Goal: Task Accomplishment & Management: Use online tool/utility

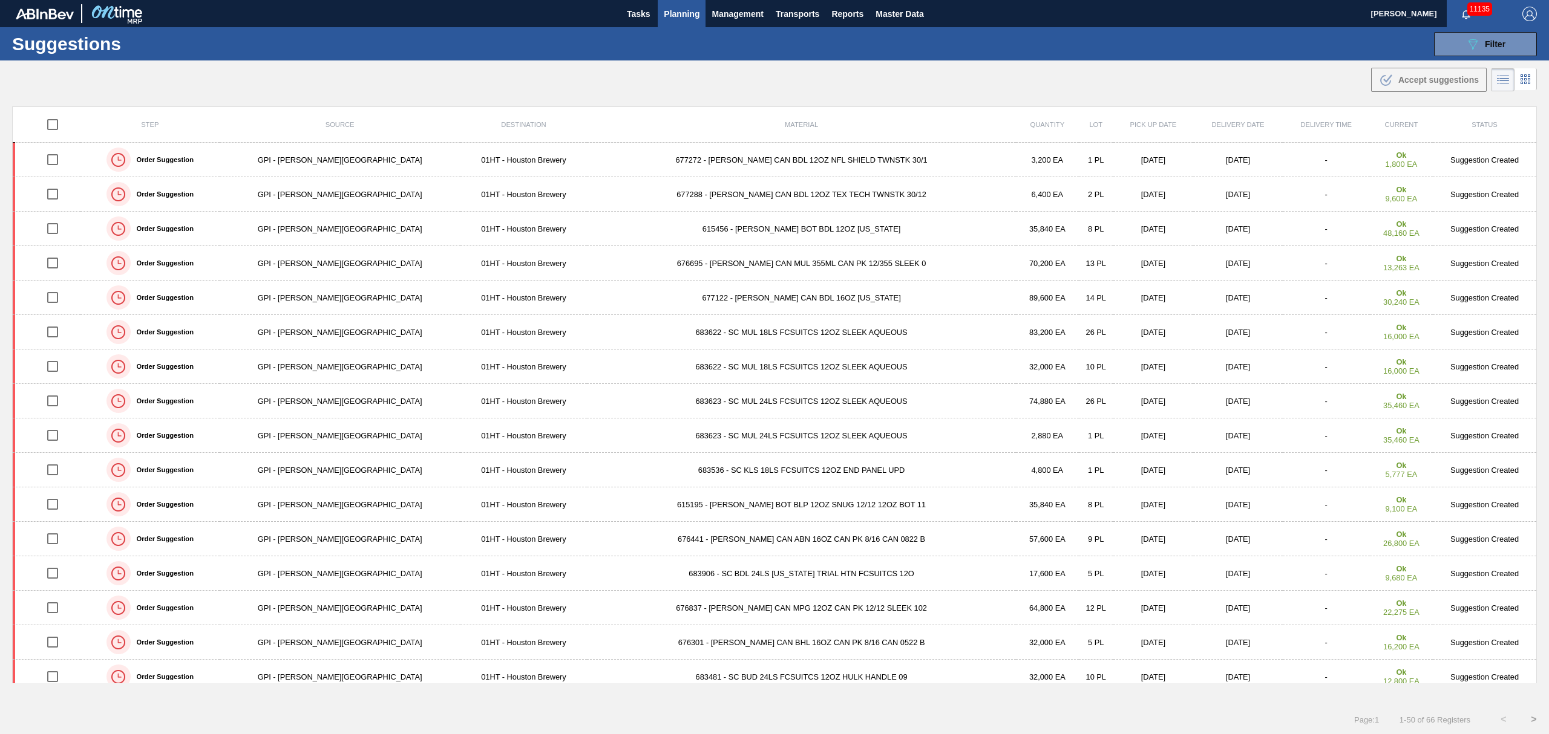
scroll to position [64, 0]
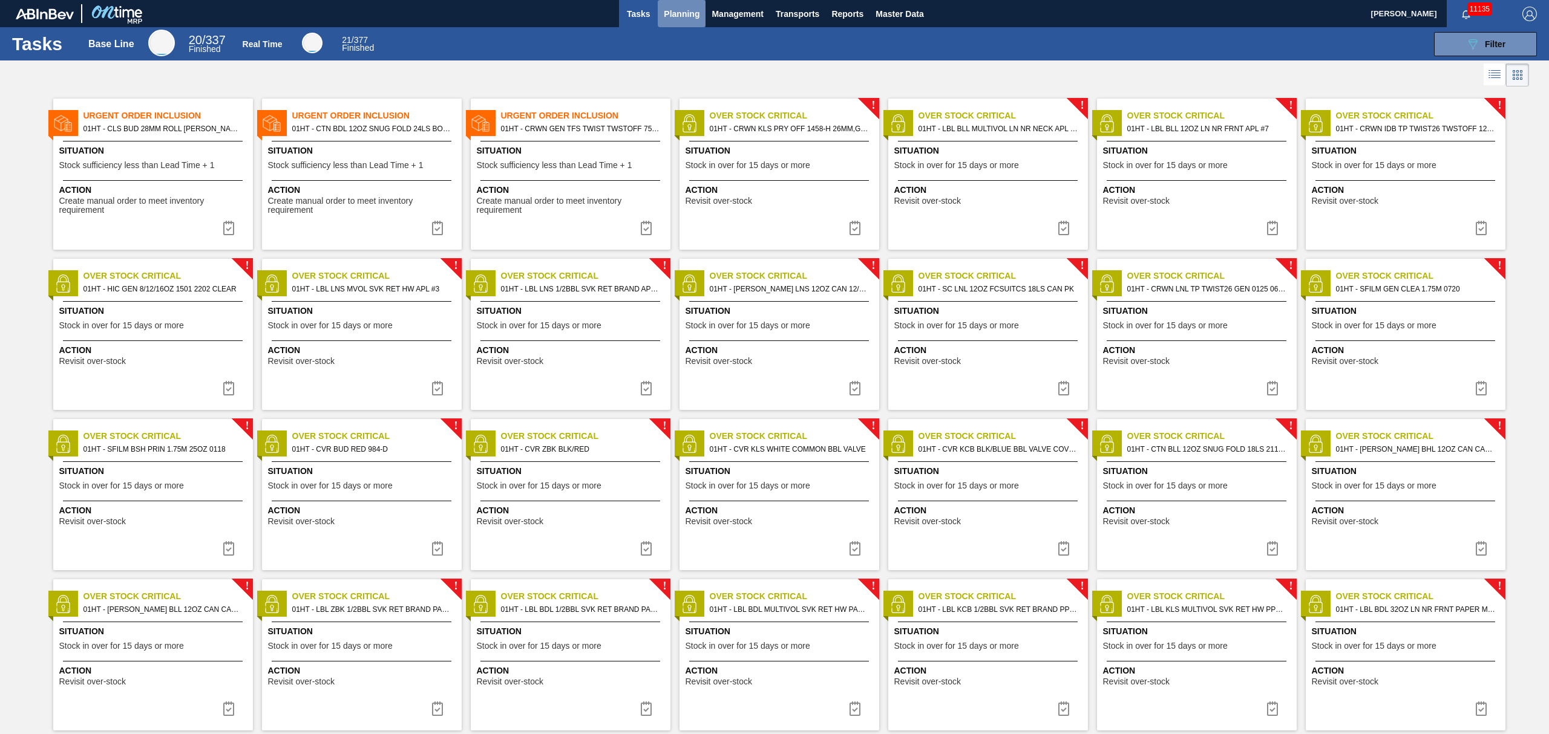
click at [687, 13] on span "Planning" at bounding box center [682, 14] width 36 height 15
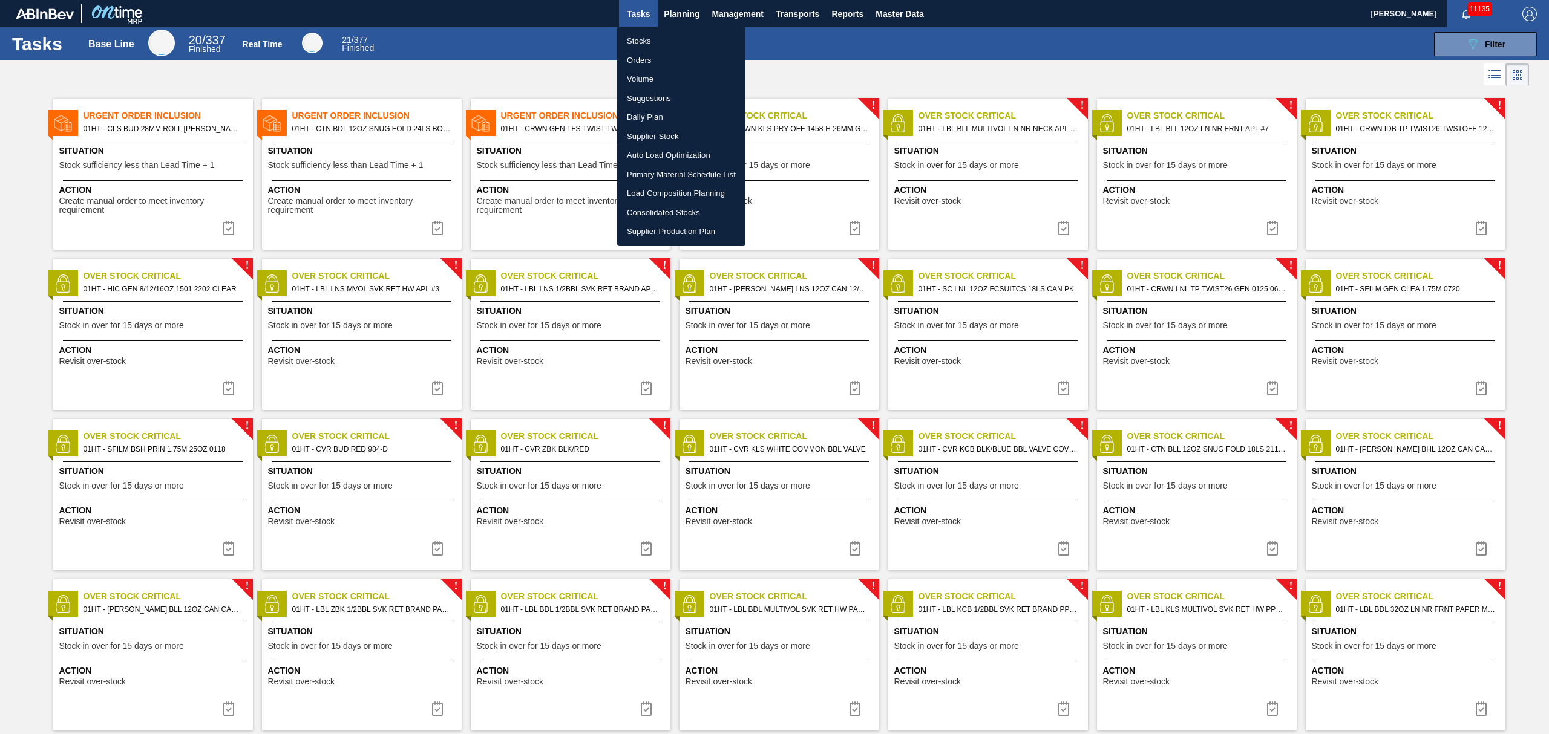
click at [651, 97] on li "Suggestions" at bounding box center [681, 98] width 128 height 19
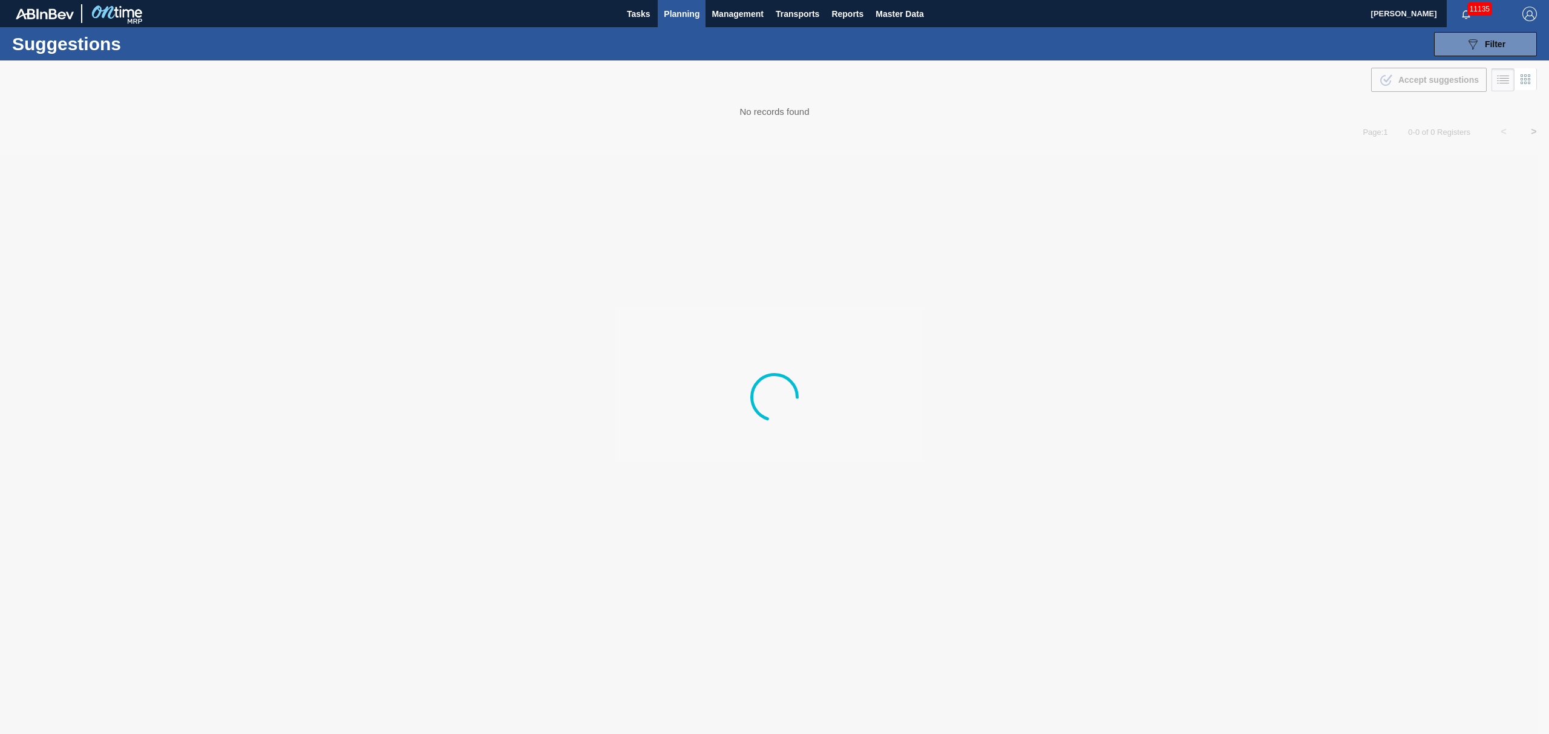
type from "[DATE]"
type to "[DATE]"
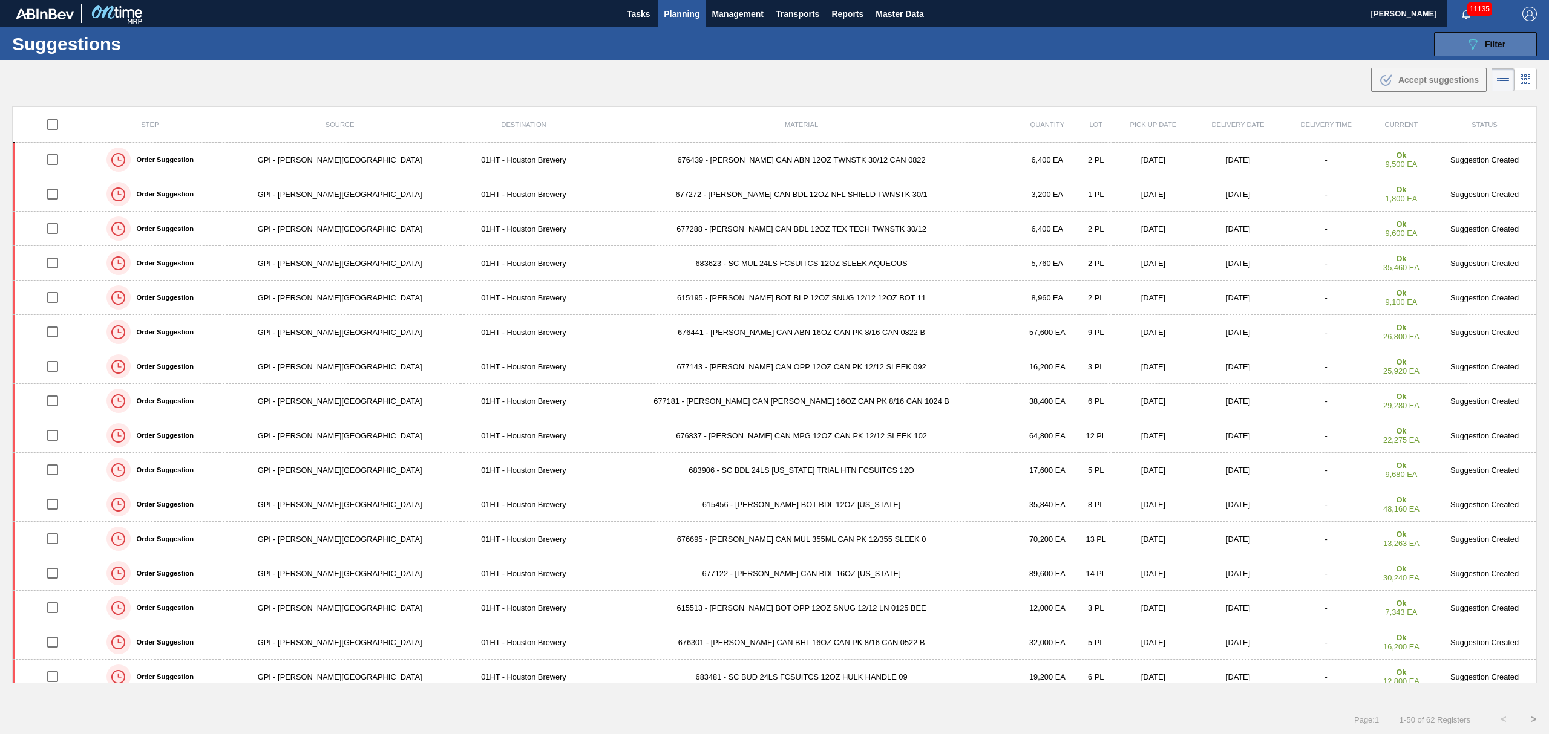
click at [1484, 44] on span "Filter" at bounding box center [1494, 44] width 21 height 10
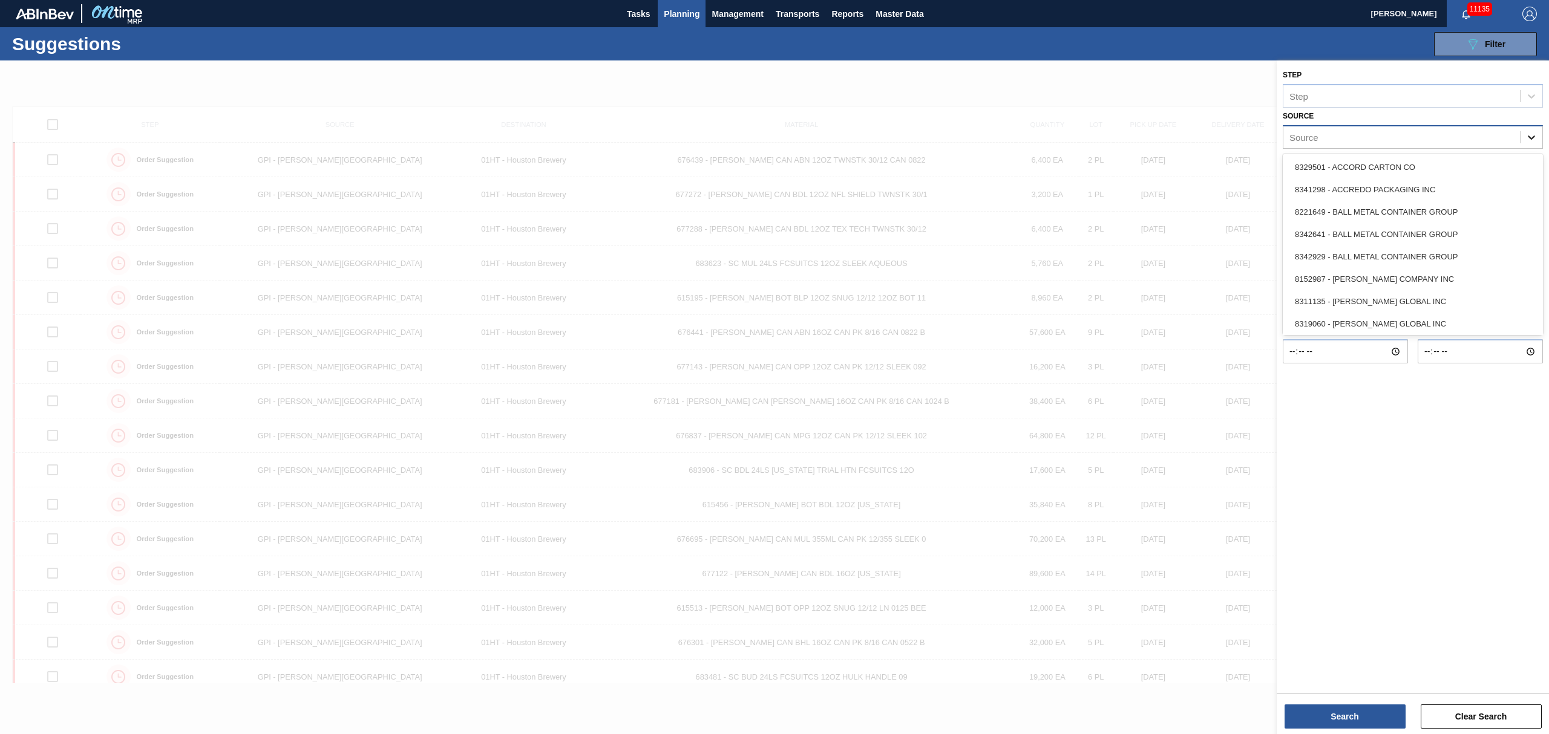
click at [1532, 134] on icon at bounding box center [1531, 137] width 12 height 12
click at [1390, 318] on div "8219776 - WESTROCK COMPANY - FOLDING CAR" at bounding box center [1412, 322] width 260 height 22
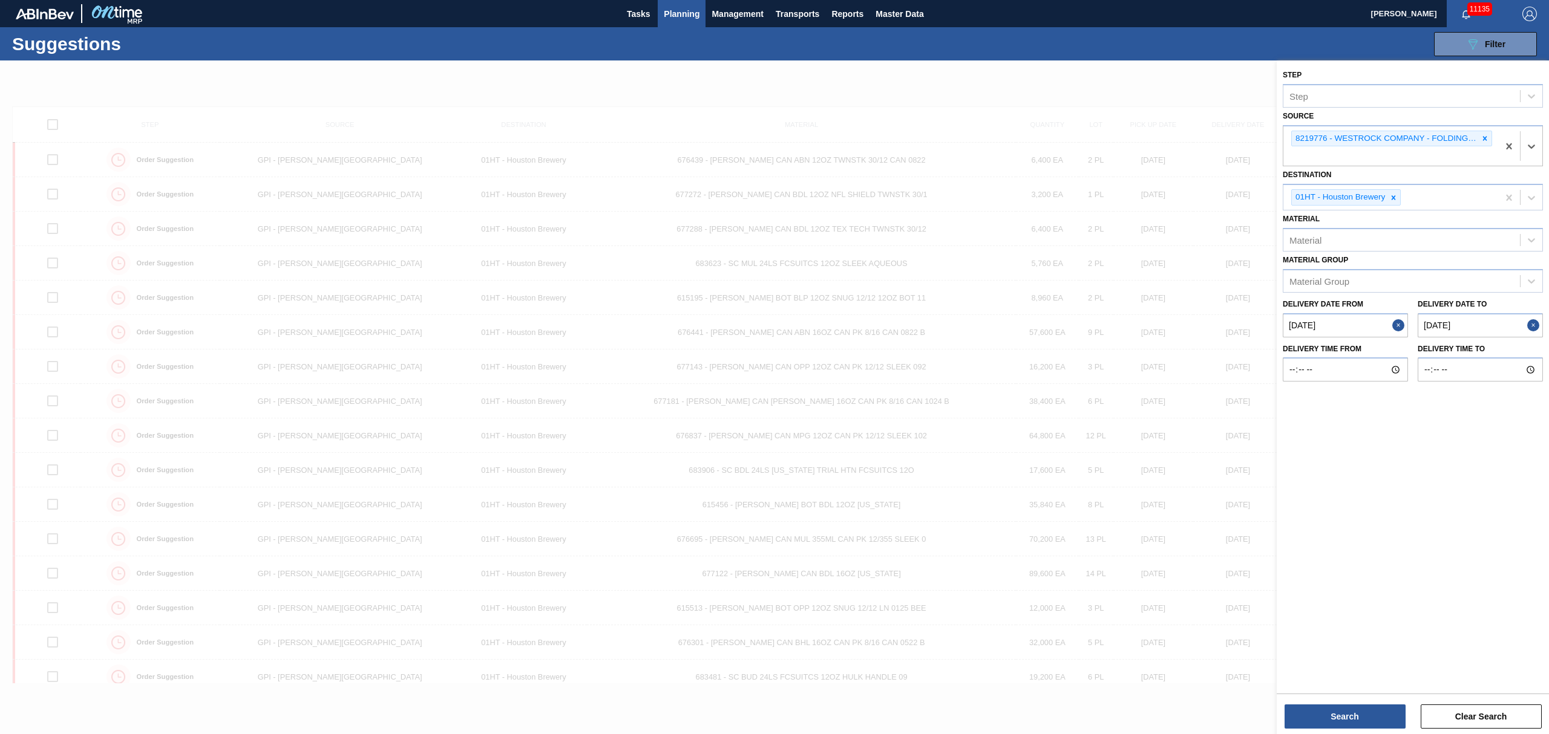
click at [1454, 325] on to "[DATE]" at bounding box center [1479, 325] width 125 height 24
click at [1346, 723] on button "Search" at bounding box center [1344, 717] width 121 height 24
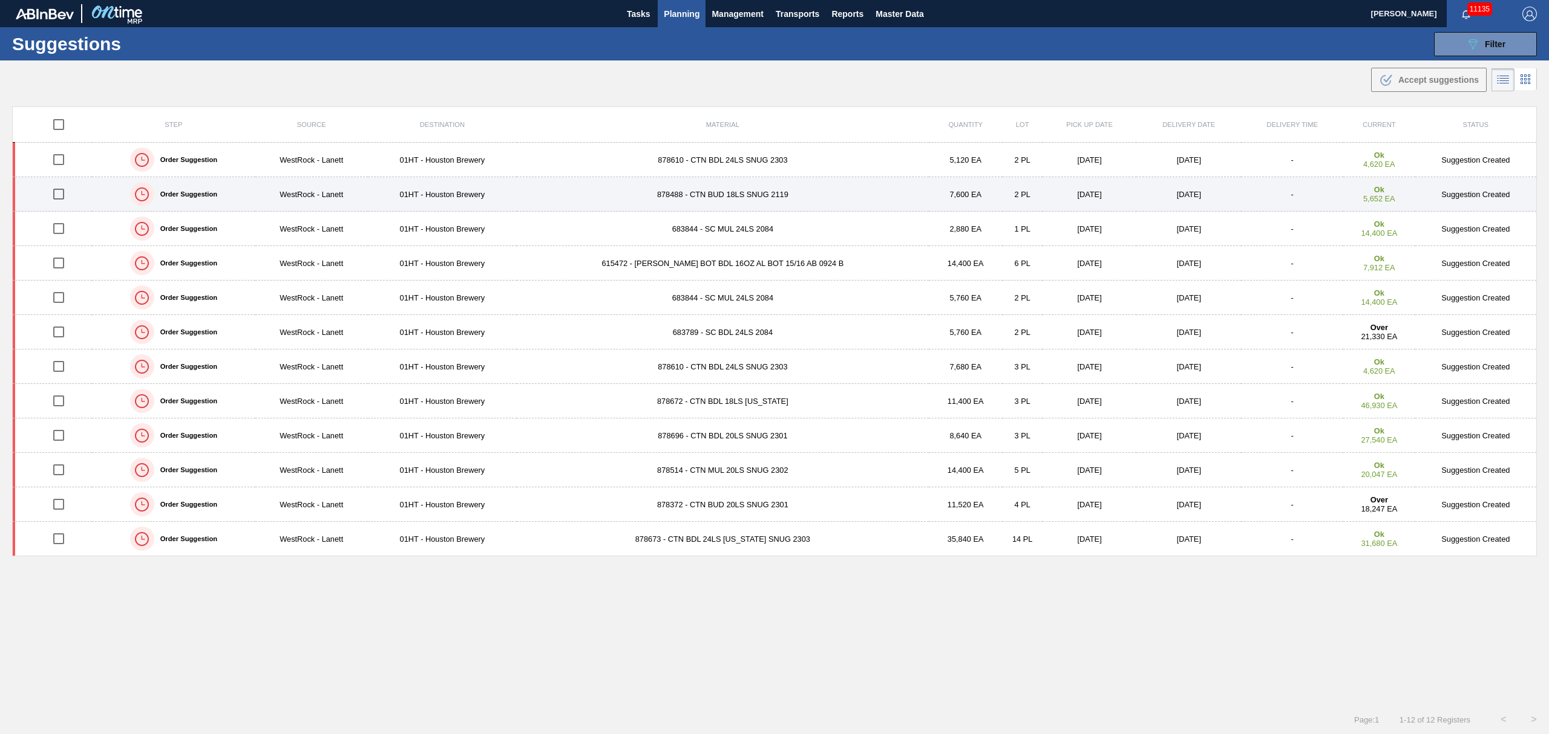
drag, startPoint x: 54, startPoint y: 190, endPoint x: 79, endPoint y: 192, distance: 24.3
click at [54, 190] on input "checkbox" at bounding box center [58, 193] width 25 height 25
checkbox input "true"
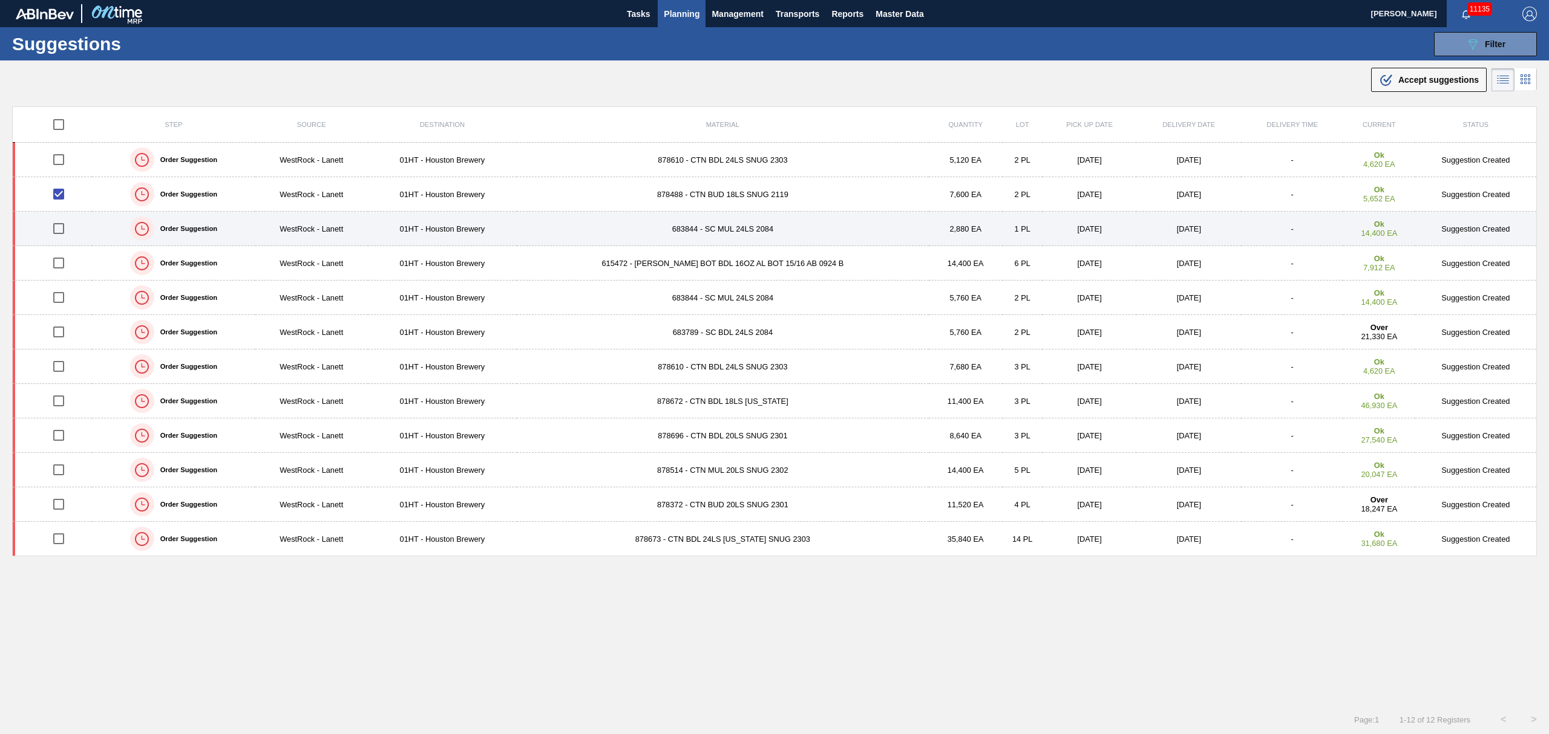
click at [63, 233] on input "checkbox" at bounding box center [58, 228] width 25 height 25
checkbox input "true"
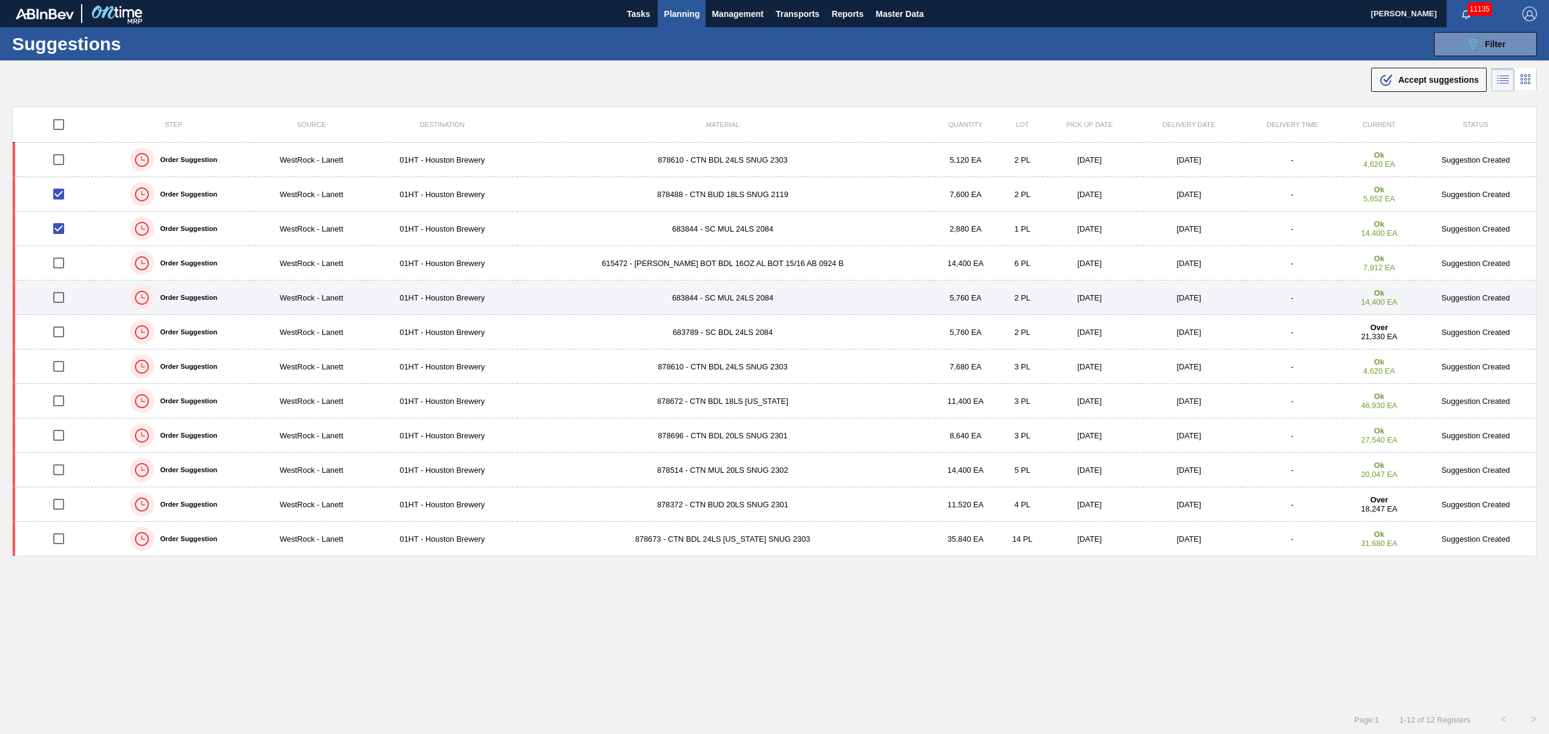
drag, startPoint x: 59, startPoint y: 296, endPoint x: 59, endPoint y: 288, distance: 7.9
click at [60, 295] on input "checkbox" at bounding box center [58, 297] width 25 height 25
checkbox input "true"
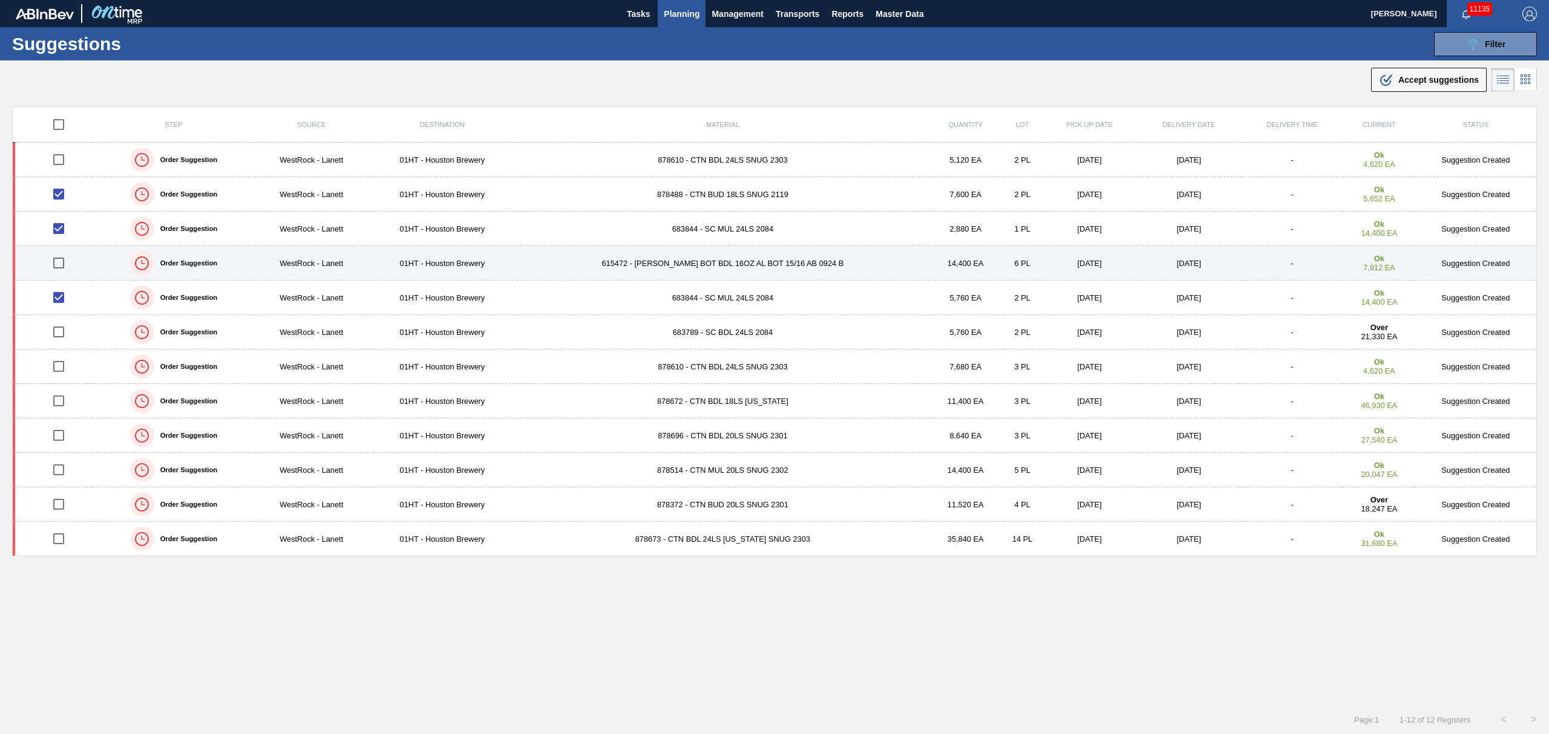
click at [57, 266] on input "checkbox" at bounding box center [58, 262] width 25 height 25
checkbox input "true"
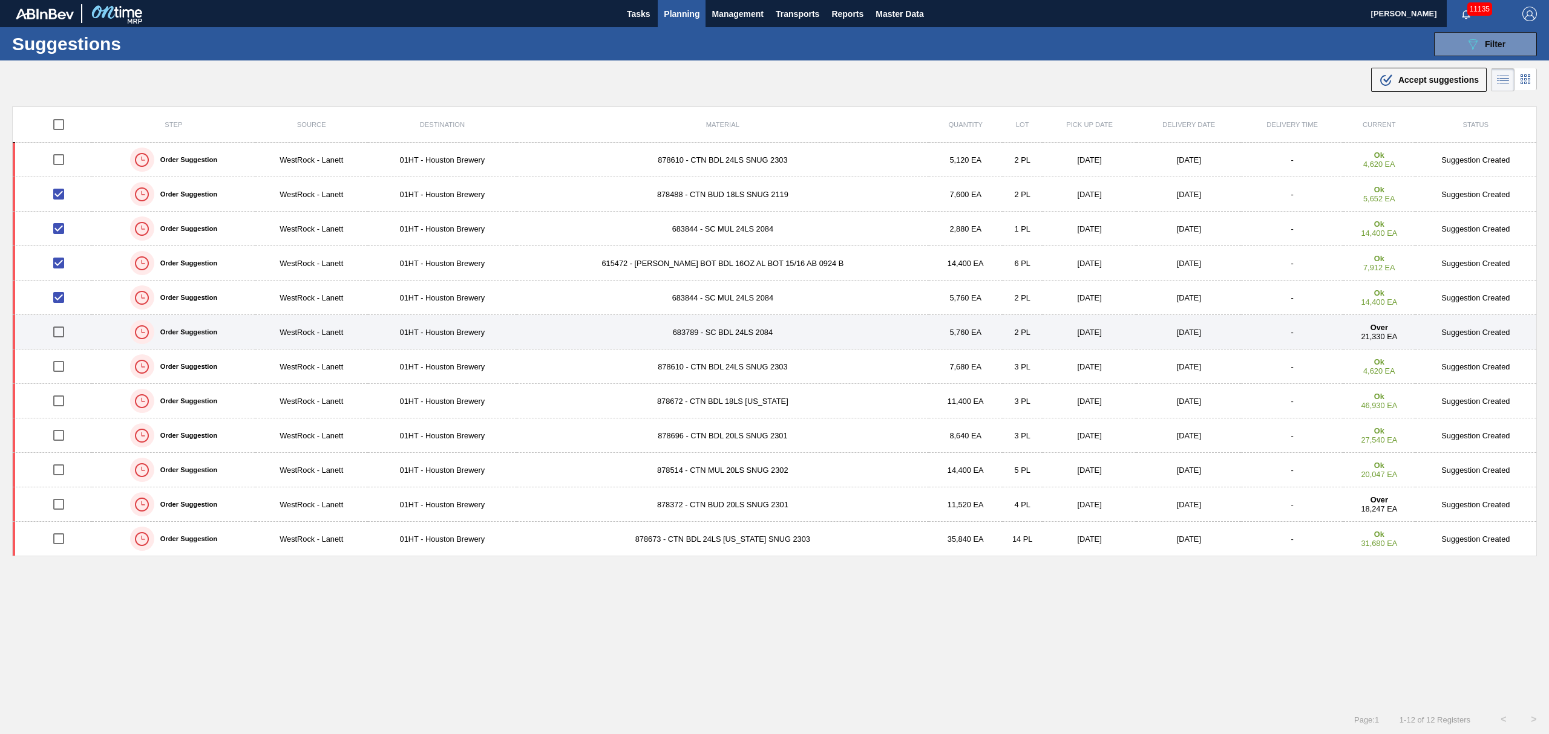
click at [700, 330] on td "683789 - SC BDL 24LS 2084" at bounding box center [723, 332] width 412 height 34
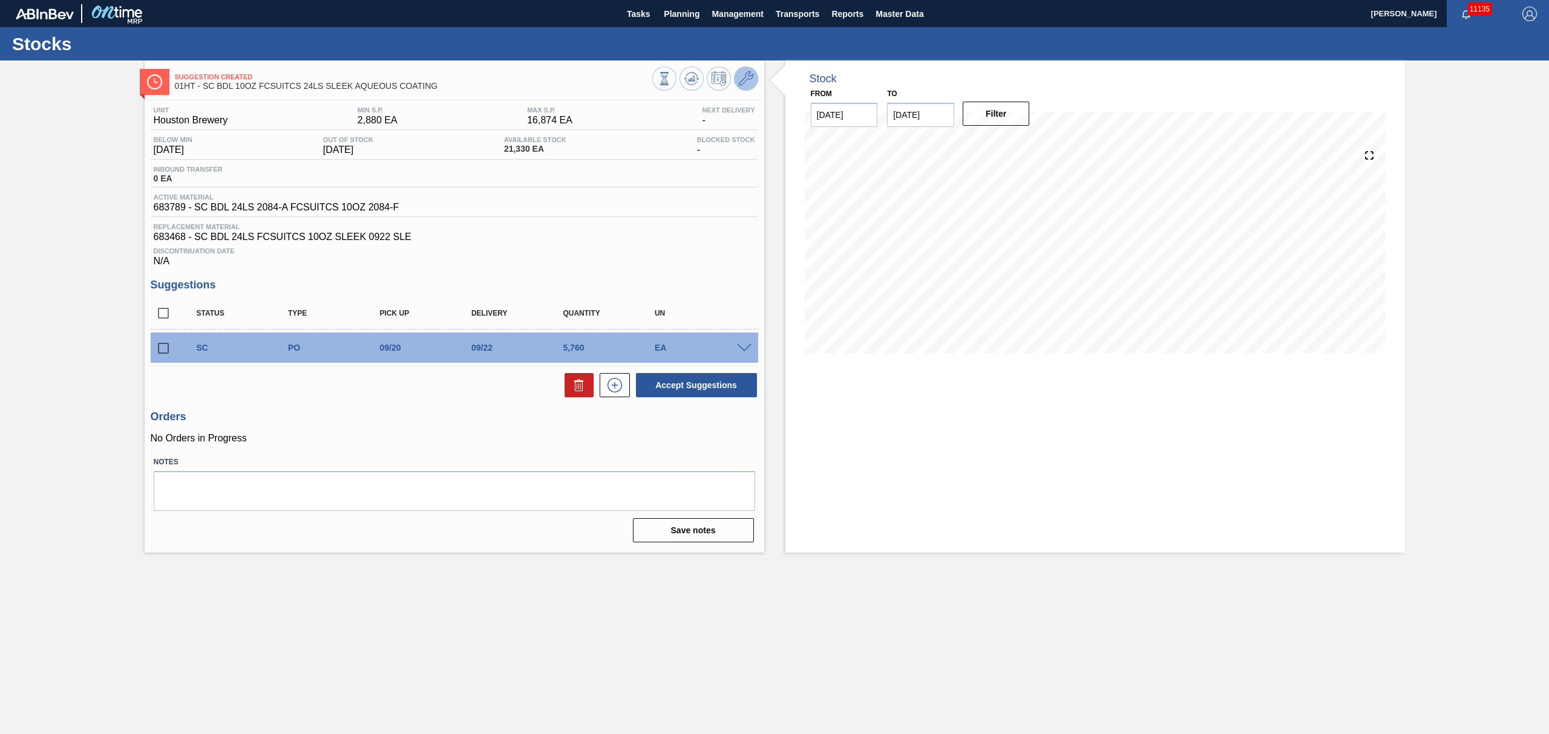
click at [739, 83] on icon at bounding box center [746, 78] width 15 height 15
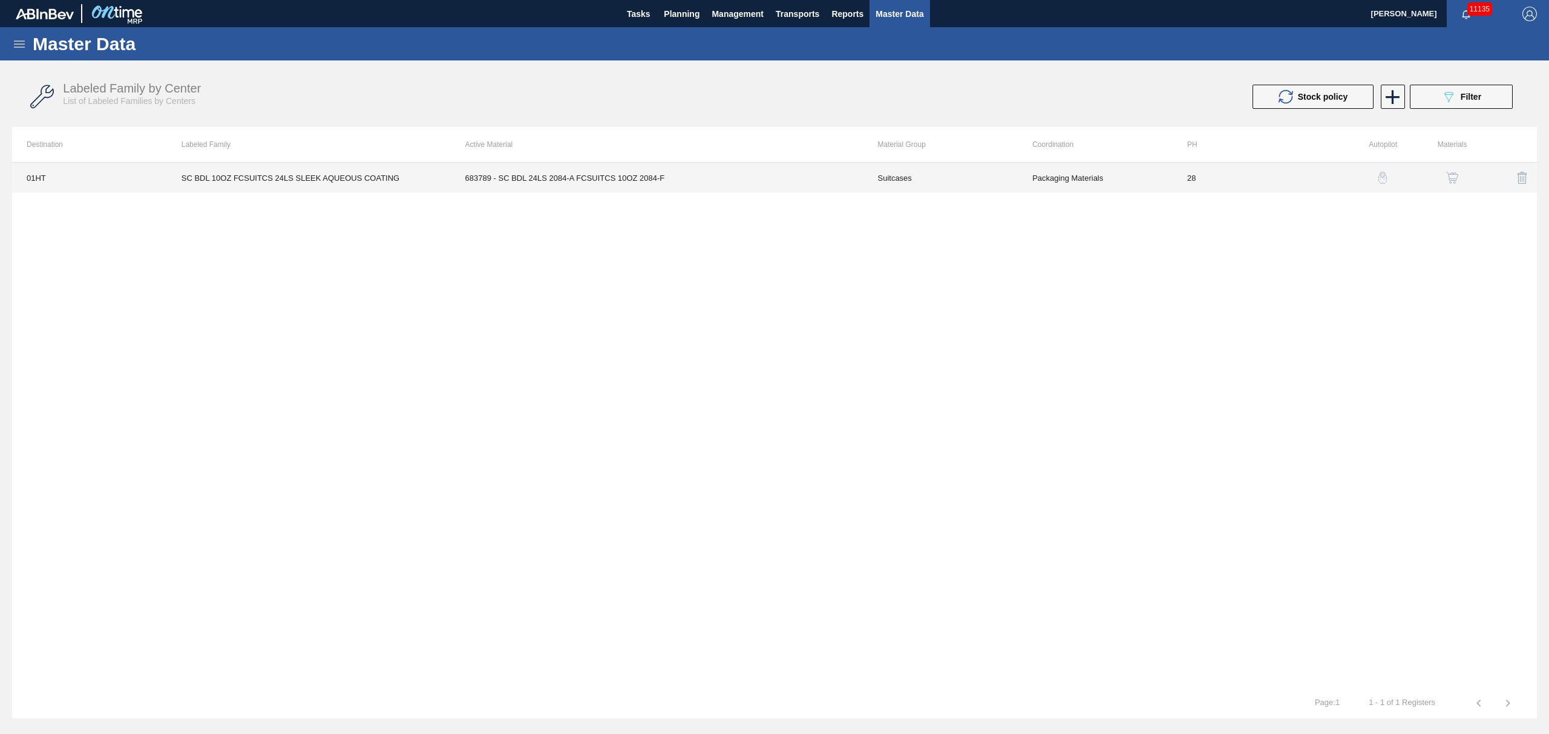
click at [602, 177] on td "683789 - SC BDL 24LS 2084-A FCSUITCS 10OZ 2084-F" at bounding box center [657, 178] width 413 height 30
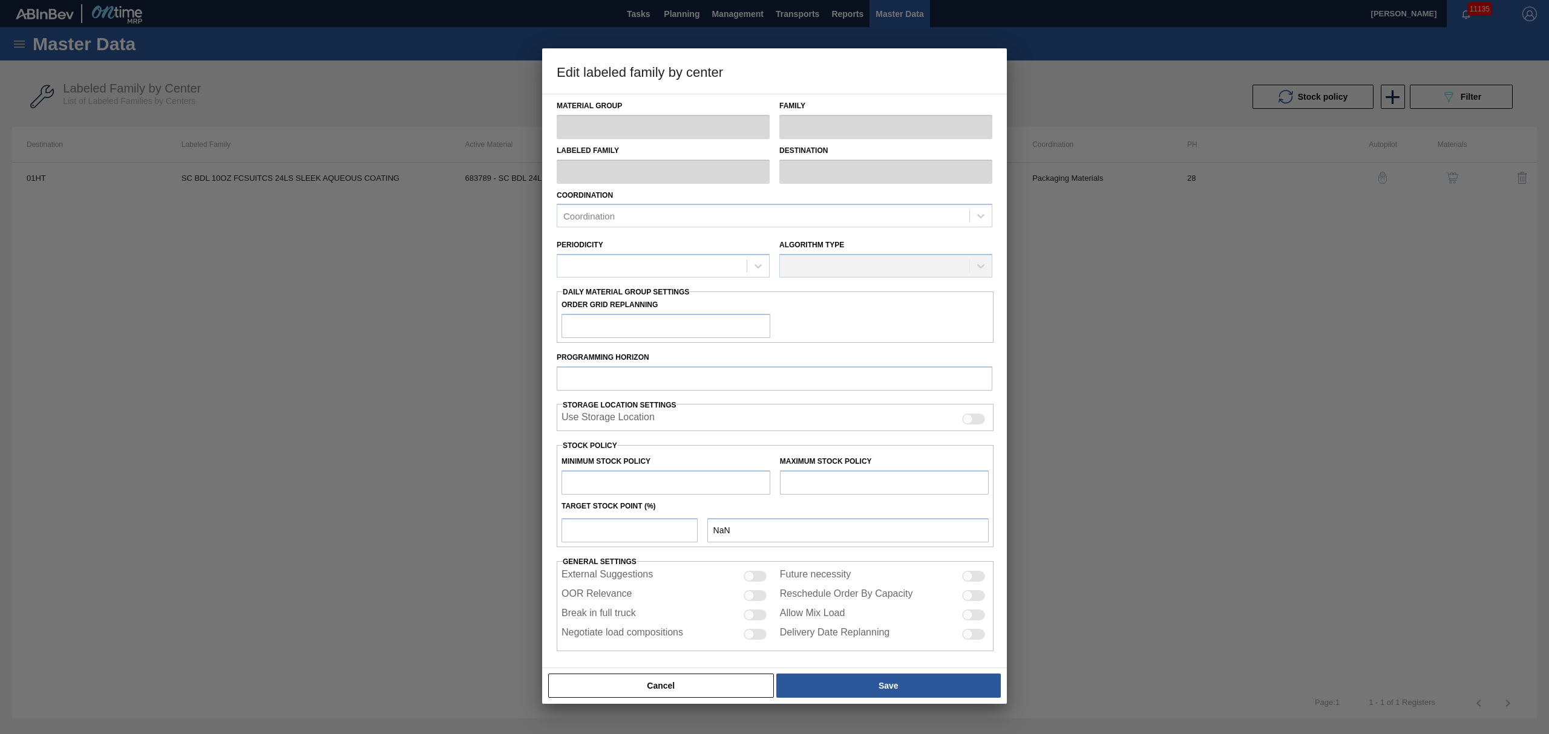
type input "Suitcases"
type input "SC BDL 10OZ FCSUITCS 24LS SLEEK AQUEOUS COATING"
type input "01HT - Houston Brewery"
type input "28"
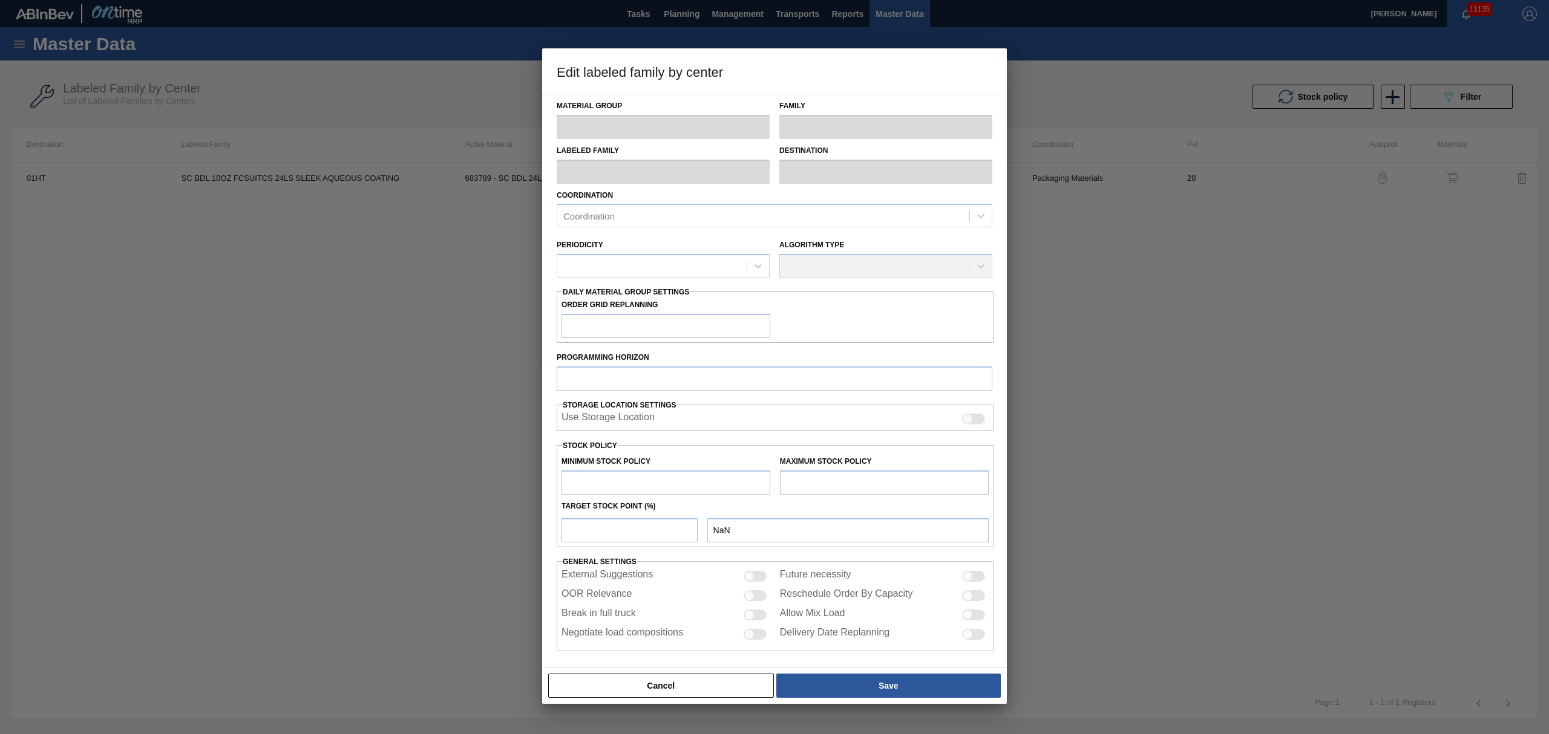
type input "2,880"
type input "16,874"
type input "17"
type input "5,259"
checkbox input "true"
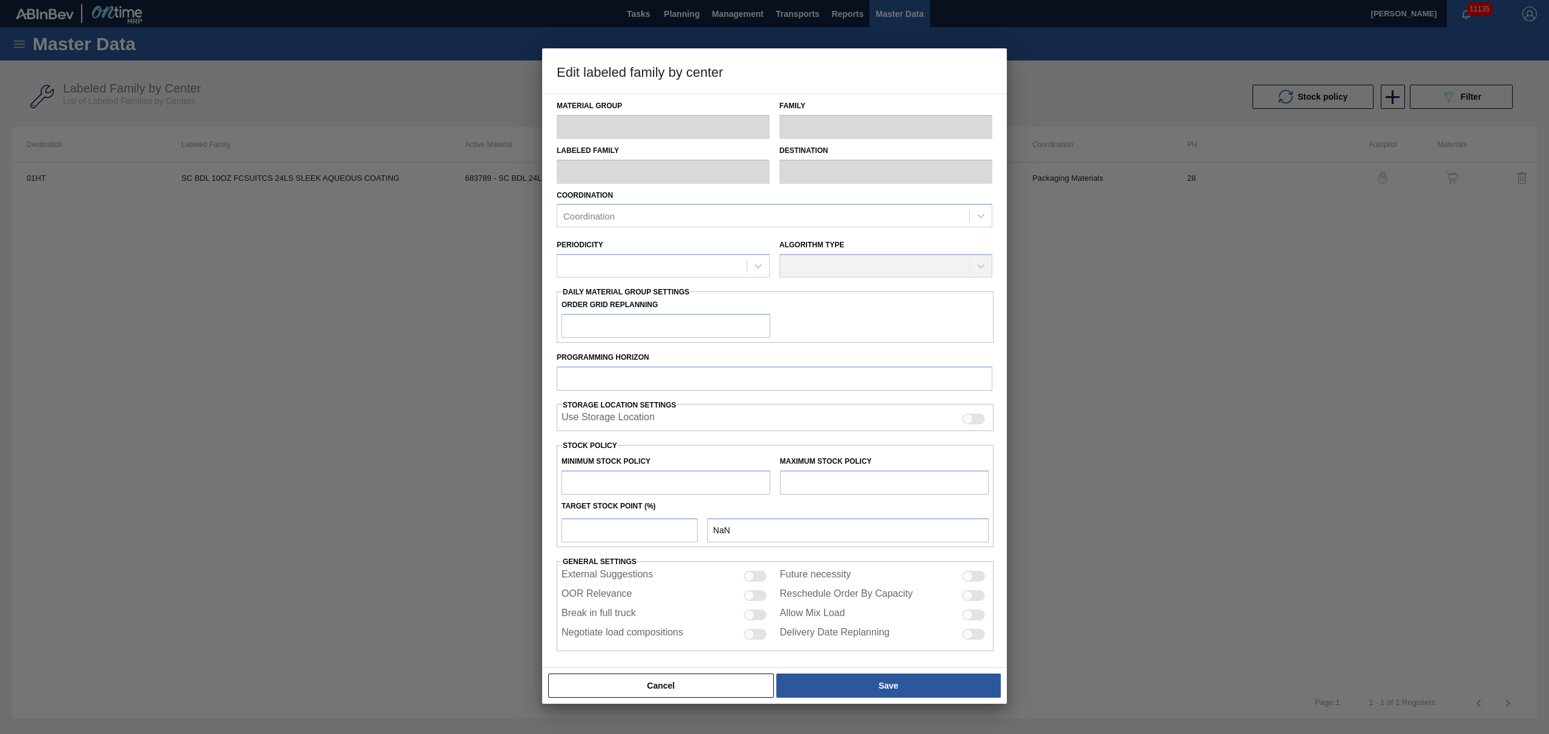
checkbox input "true"
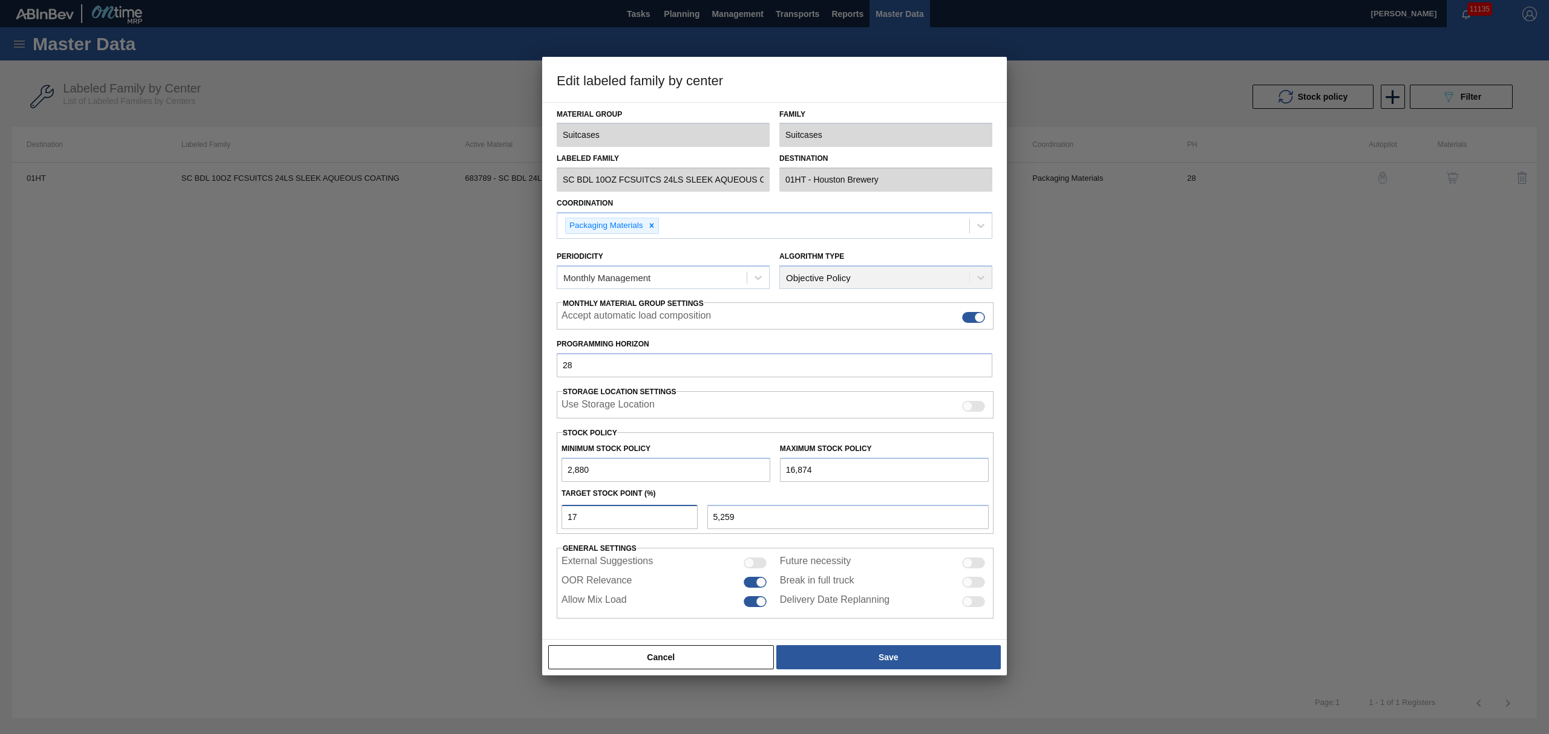
drag, startPoint x: 587, startPoint y: 518, endPoint x: 543, endPoint y: 479, distance: 59.1
click at [547, 503] on div "Material Group Suitcases Family Suitcases Labeled Family SC BDL 10OZ FCSUITCS 2…" at bounding box center [774, 371] width 465 height 538
type input "1"
type input "3,020"
type input "18"
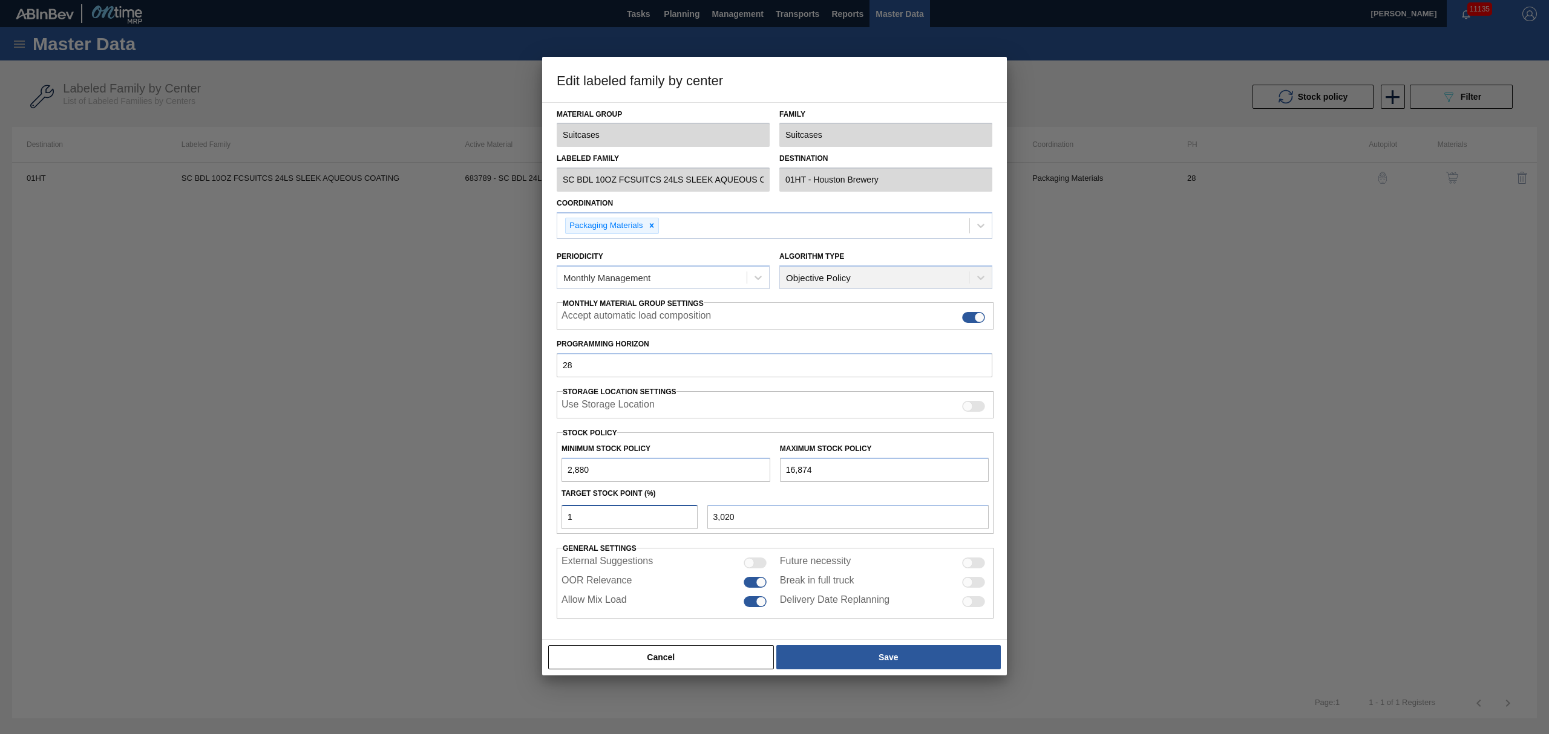
type input "5,399"
drag, startPoint x: 559, startPoint y: 505, endPoint x: 511, endPoint y: 472, distance: 58.0
click at [511, 490] on div "Edit labeled family by center Material Group Suitcases Family Suitcases Labeled…" at bounding box center [774, 367] width 1549 height 734
type input "2"
type input "3,160"
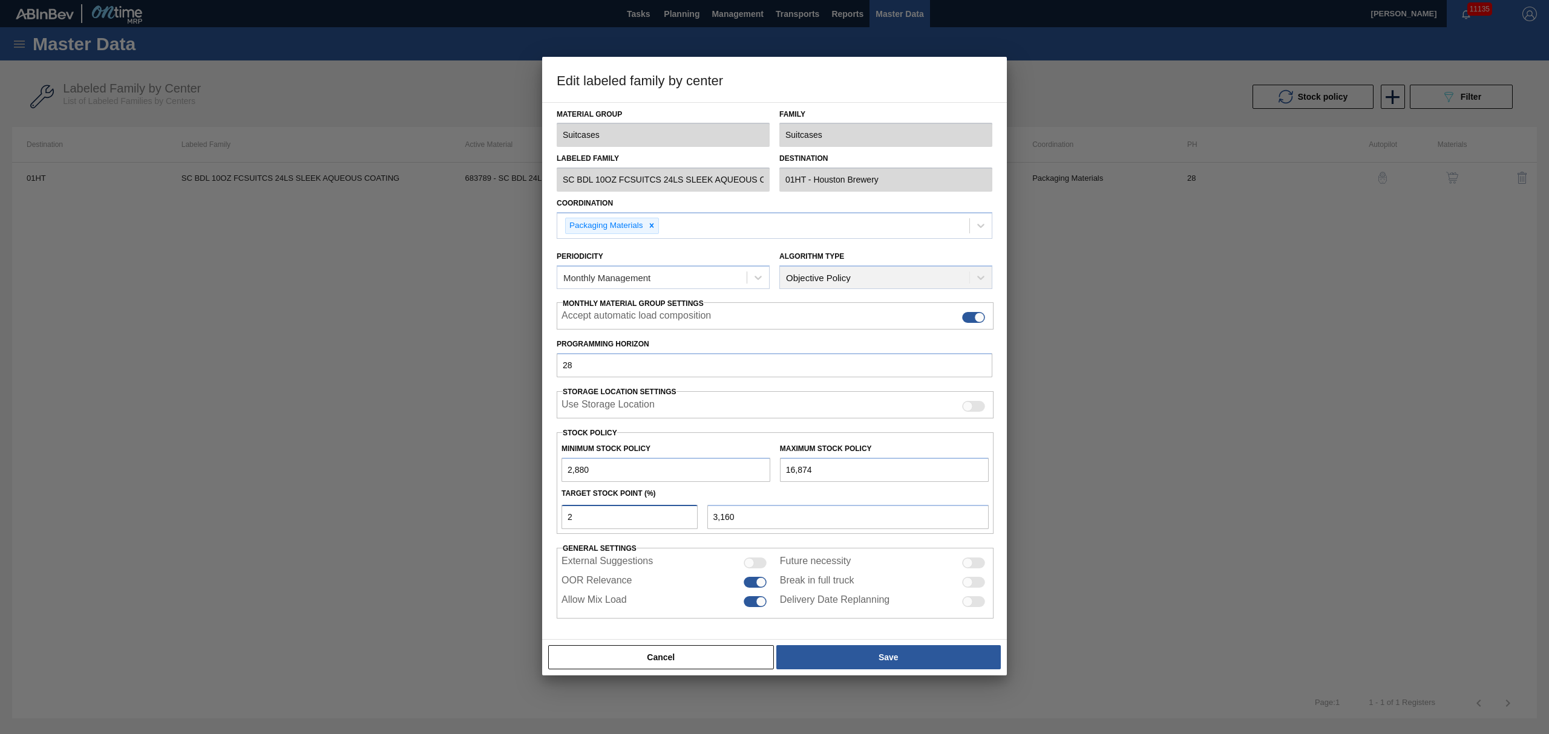
type input "20"
type input "5,679"
type input "2"
type input "3,160"
type input "21"
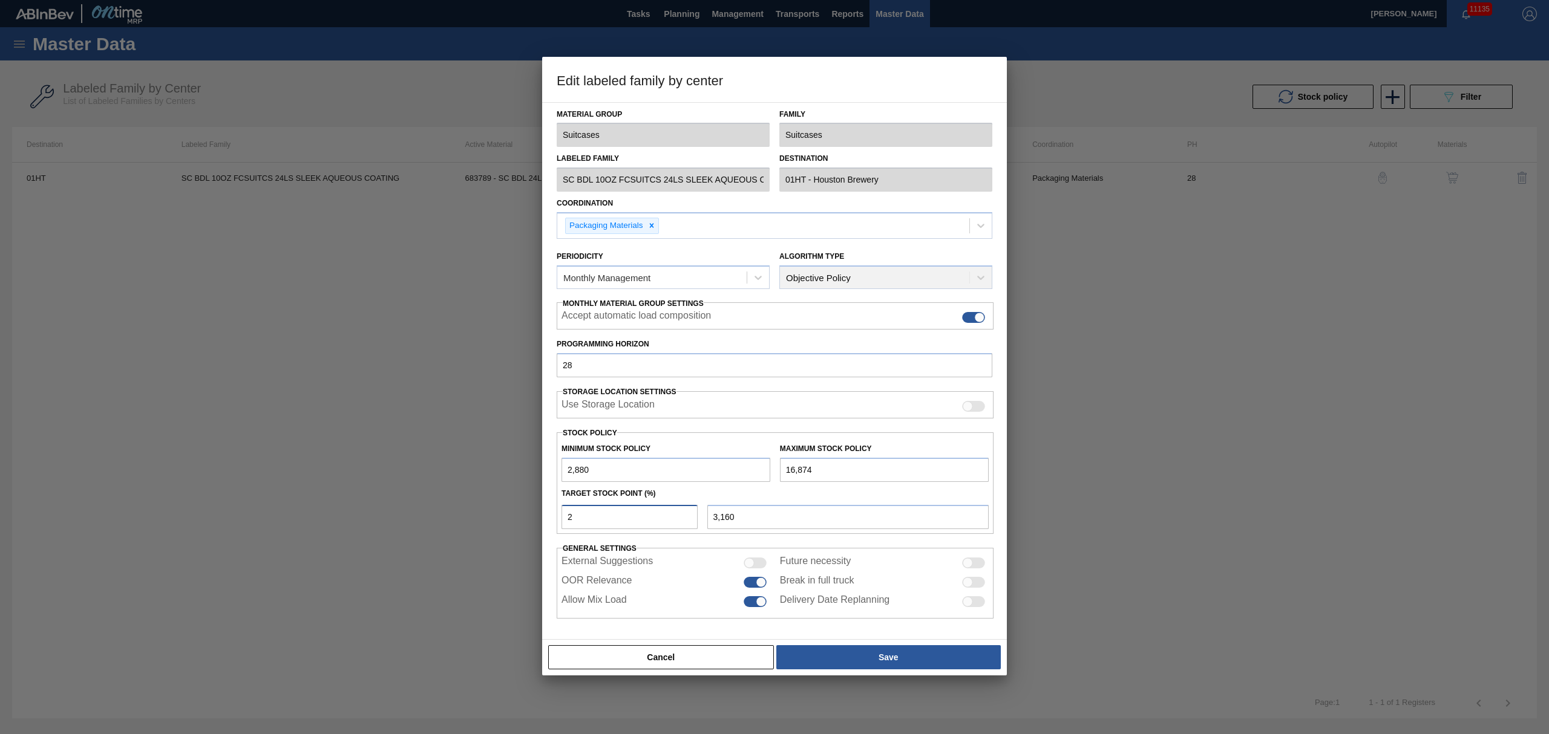
type input "5,819"
type input "21"
click at [896, 658] on button "Save" at bounding box center [888, 657] width 224 height 24
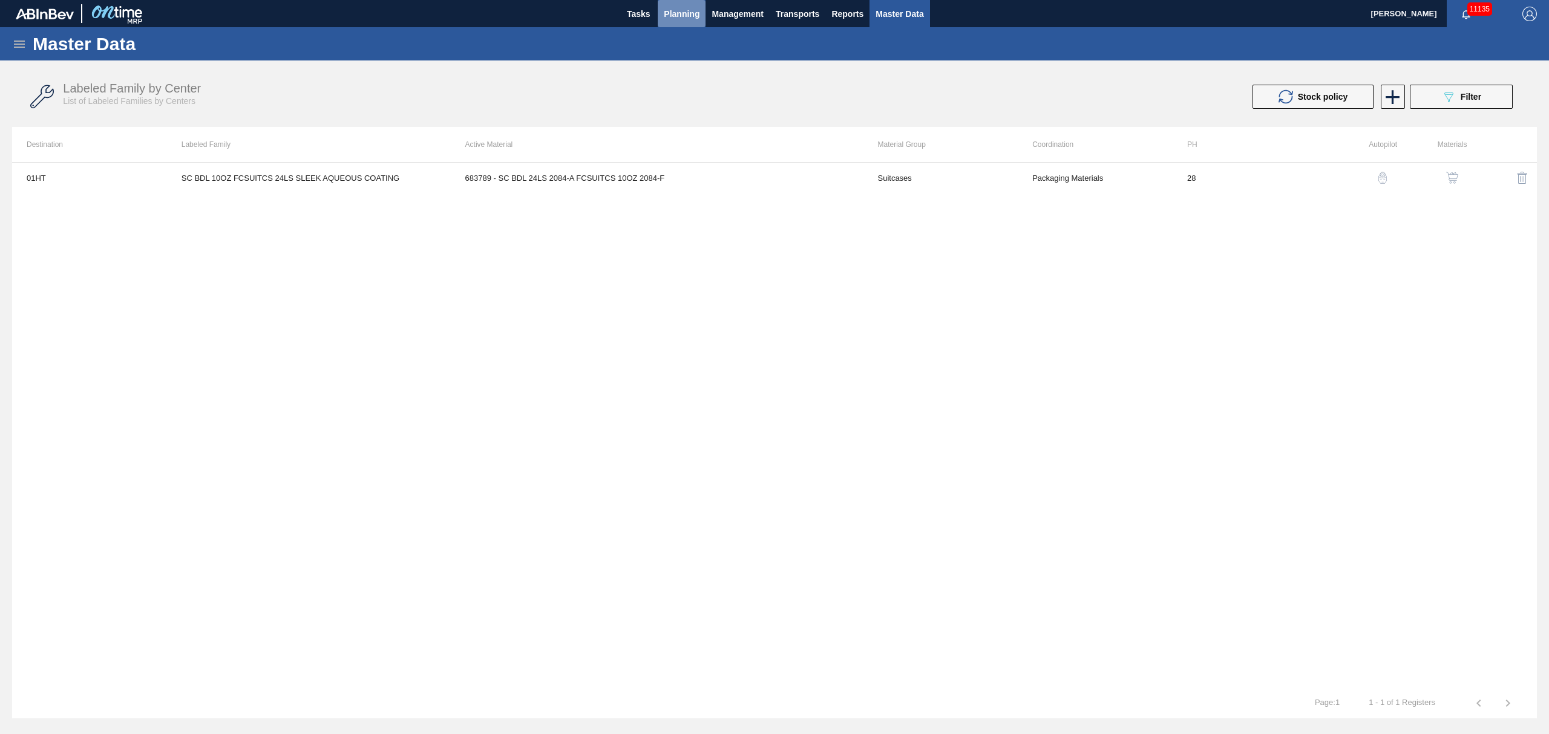
click at [681, 11] on span "Planning" at bounding box center [682, 14] width 36 height 15
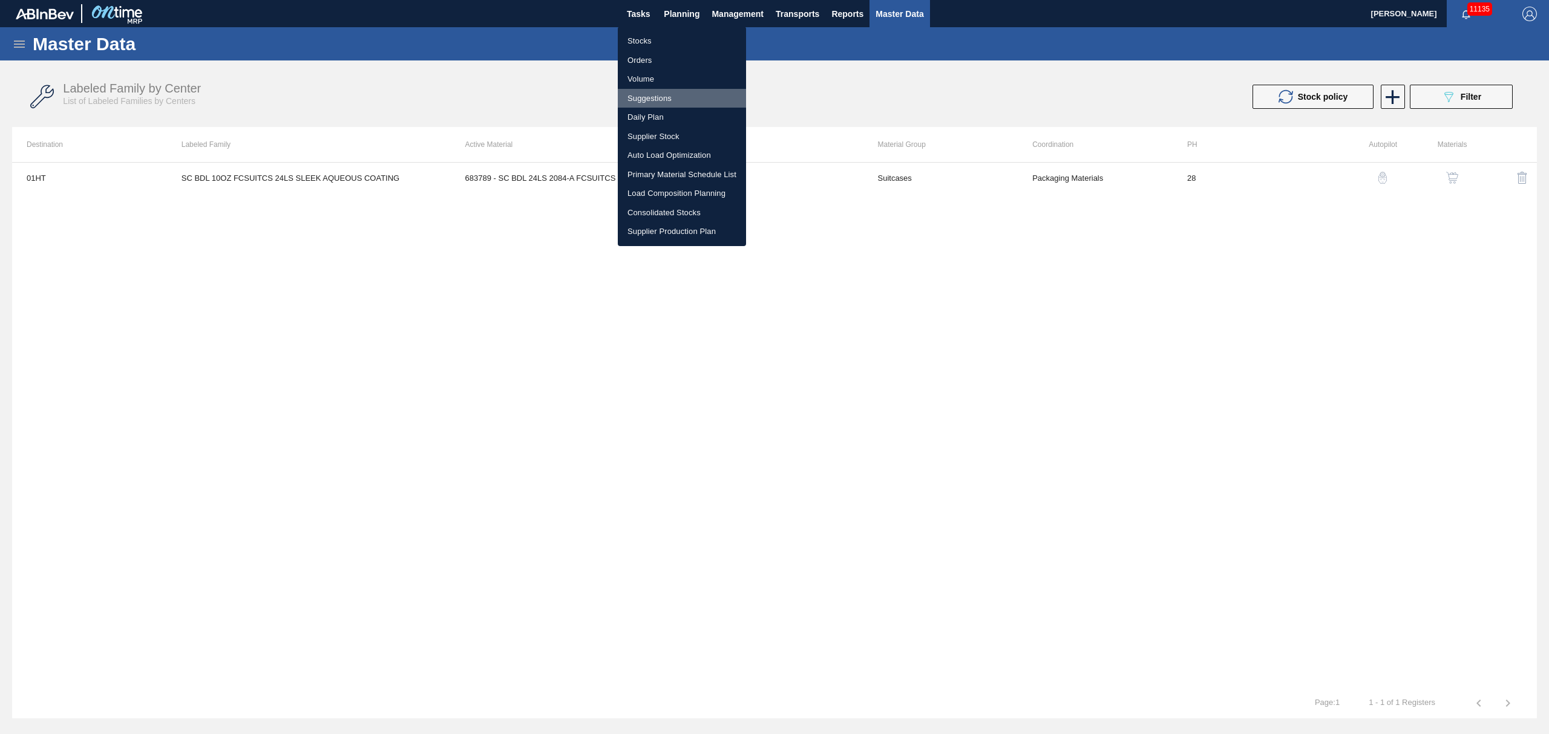
click at [647, 90] on li "Suggestions" at bounding box center [682, 98] width 128 height 19
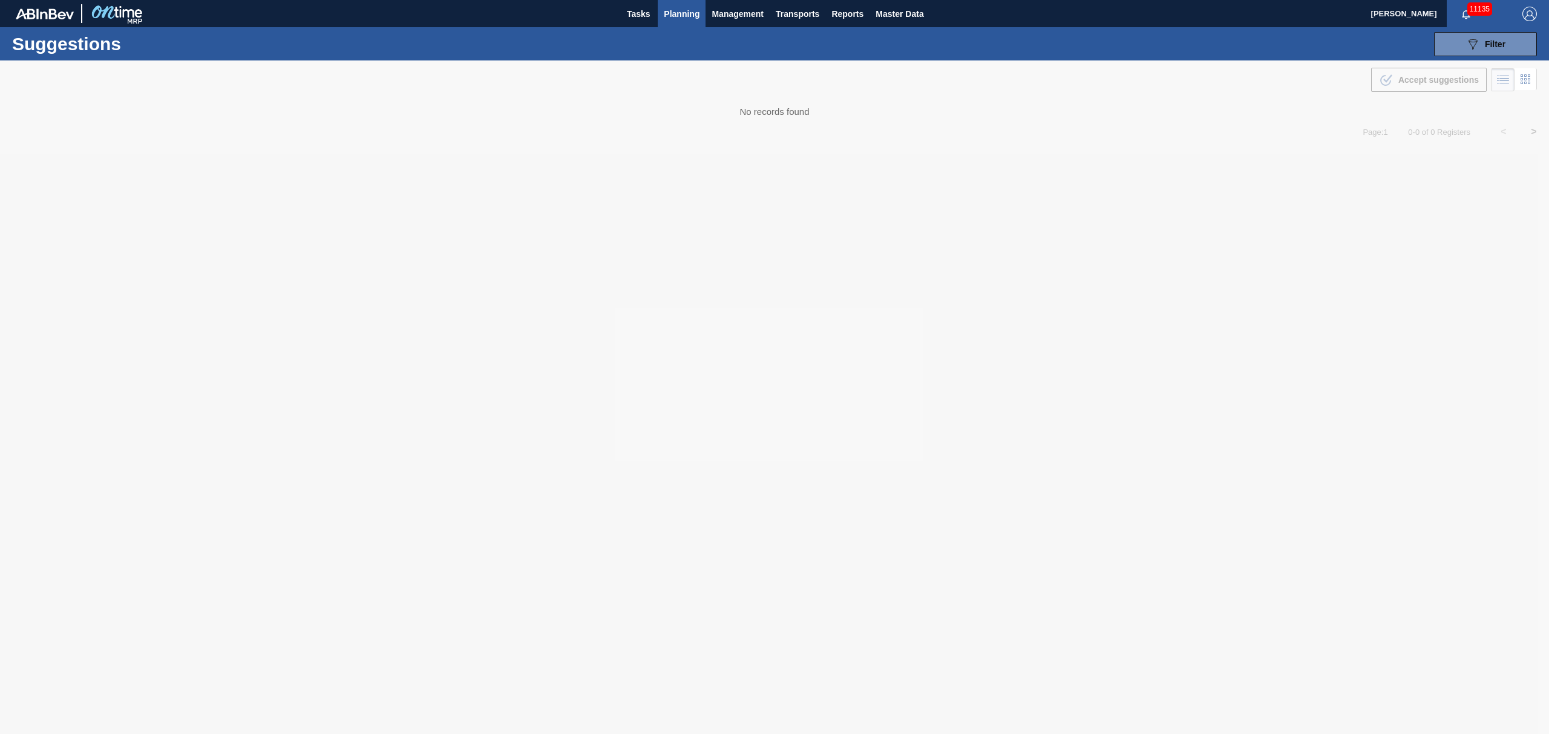
type from "[DATE]"
type to "[DATE]"
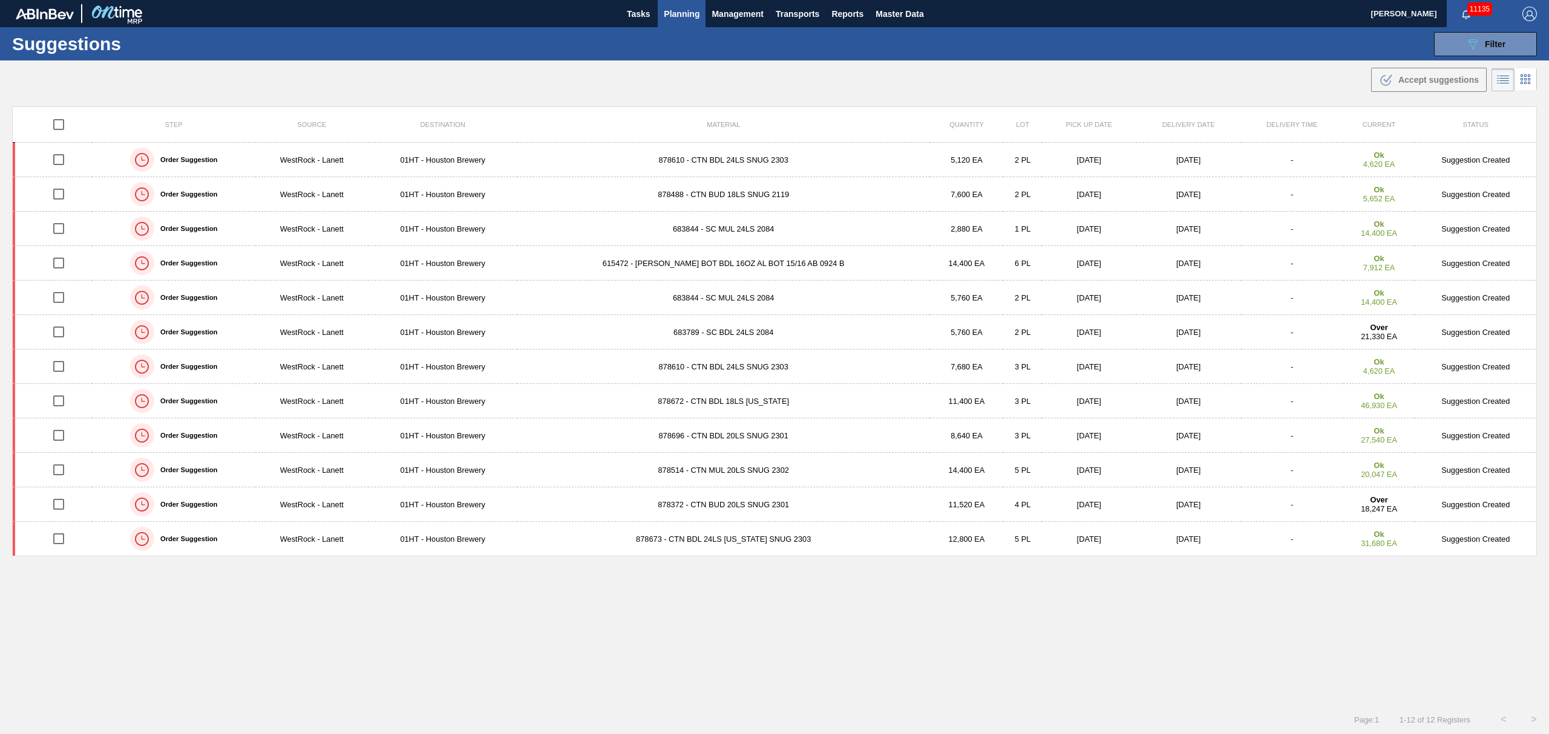
click at [693, 330] on td "683789 - SC BDL 24LS 2084" at bounding box center [723, 332] width 413 height 34
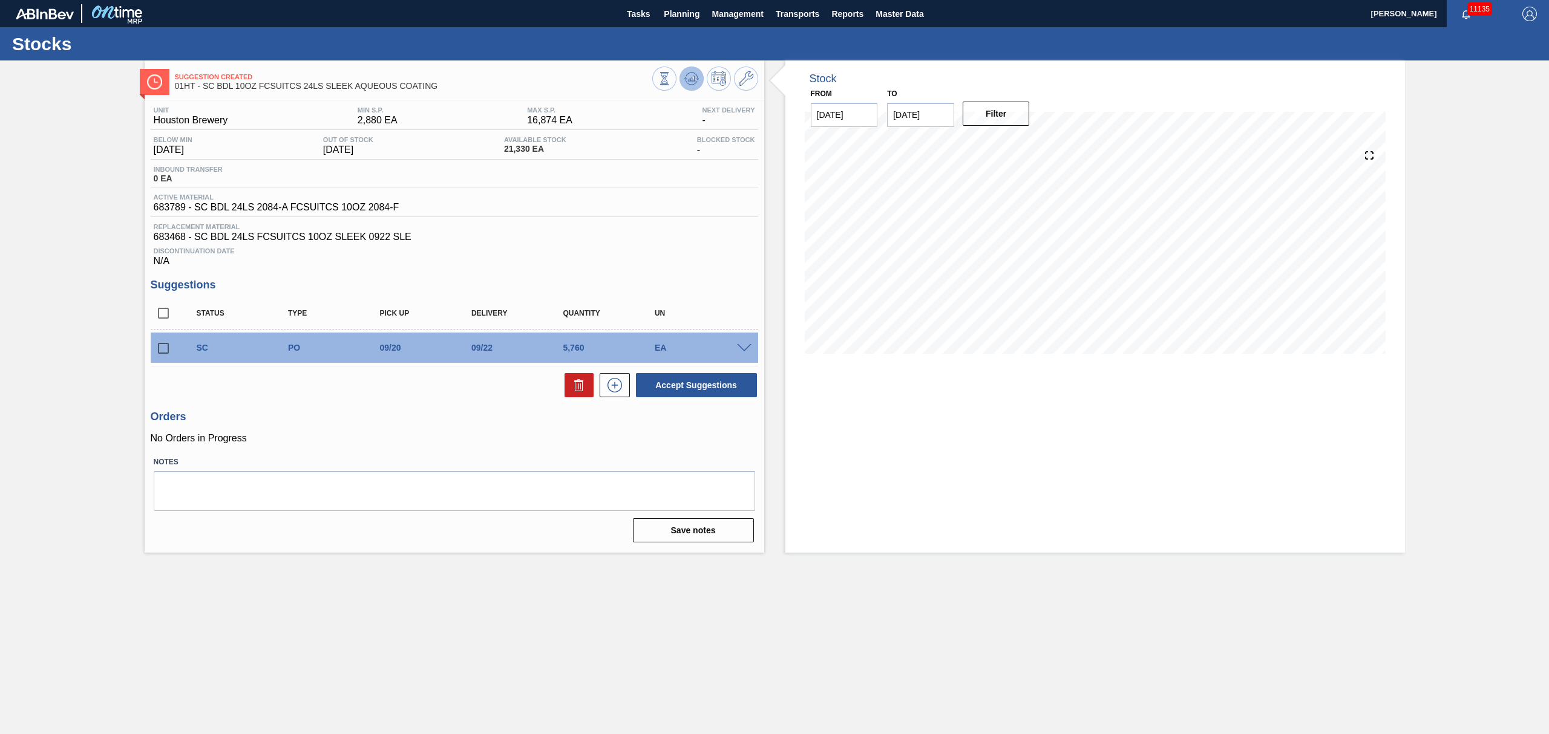
click at [693, 83] on icon at bounding box center [691, 78] width 15 height 15
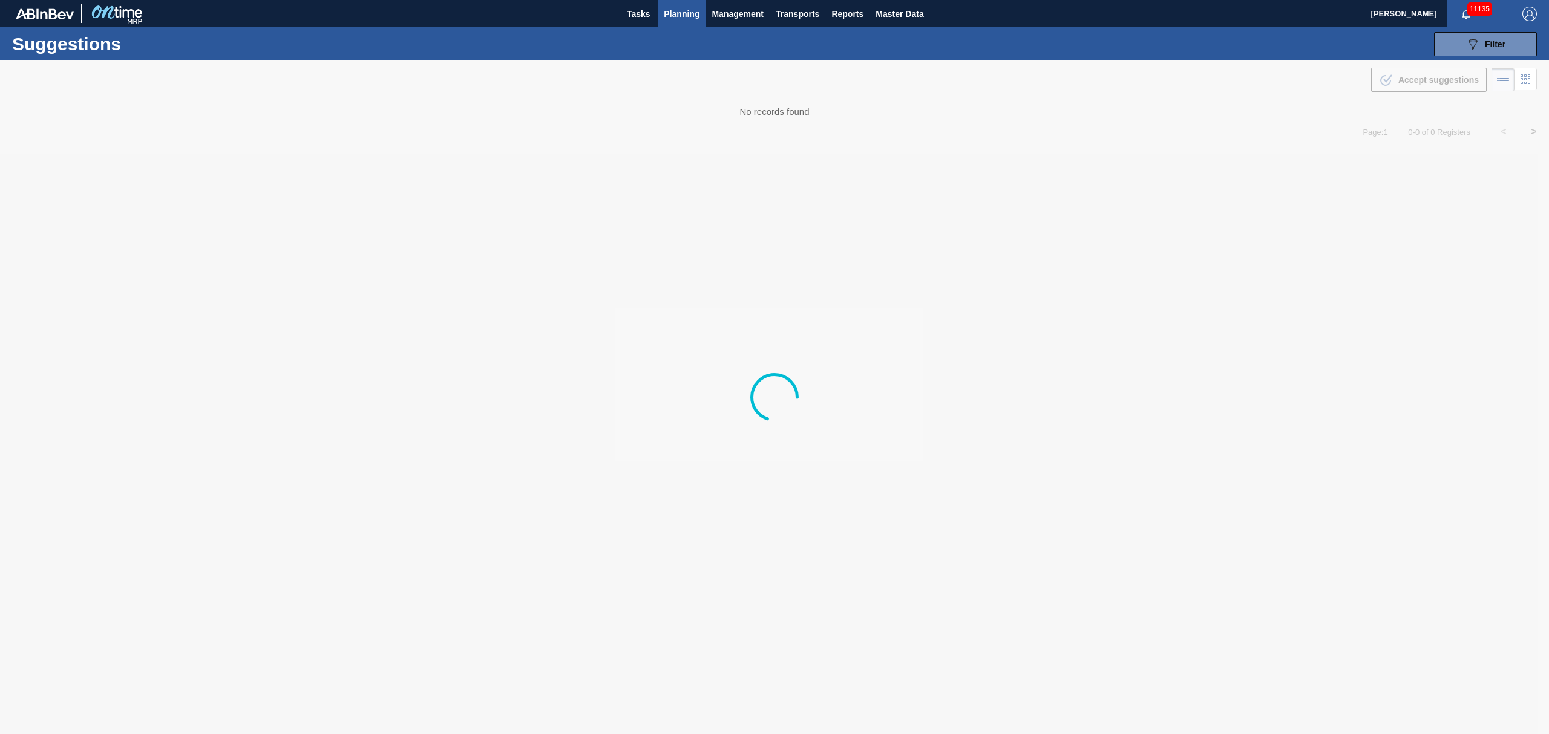
type from "[DATE]"
type to "[DATE]"
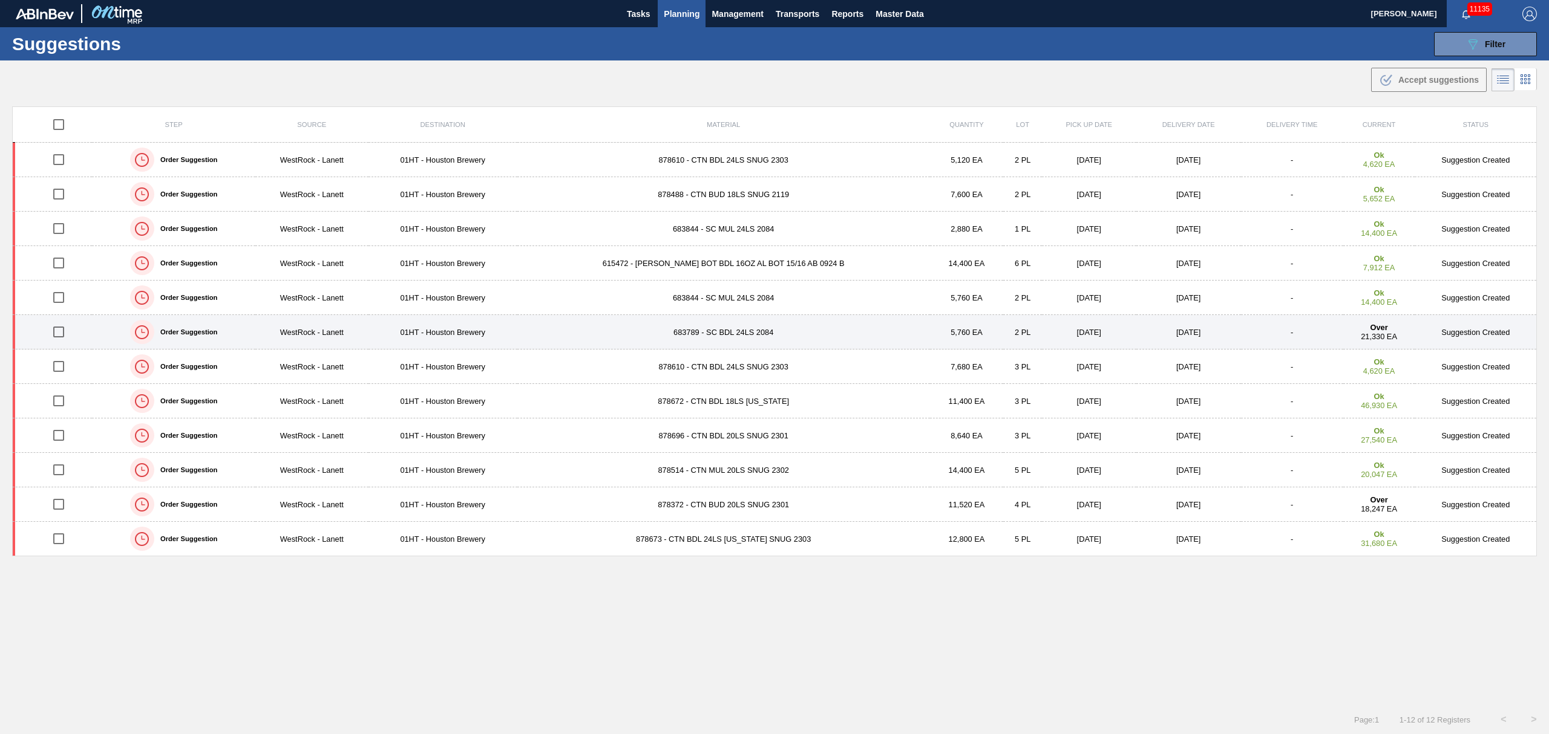
click at [56, 332] on input "checkbox" at bounding box center [58, 331] width 25 height 25
checkbox input "true"
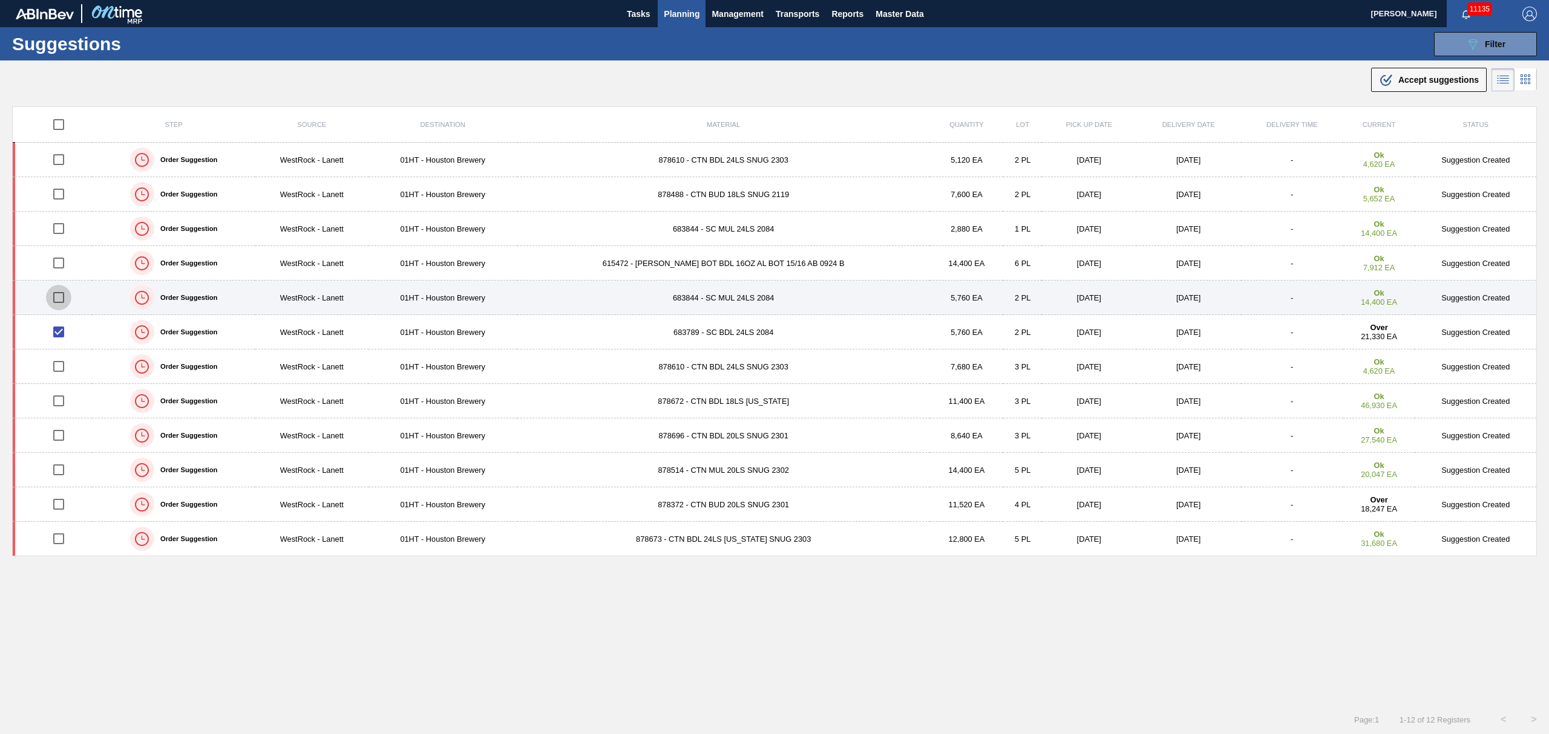
click at [59, 298] on input "checkbox" at bounding box center [58, 297] width 25 height 25
checkbox input "true"
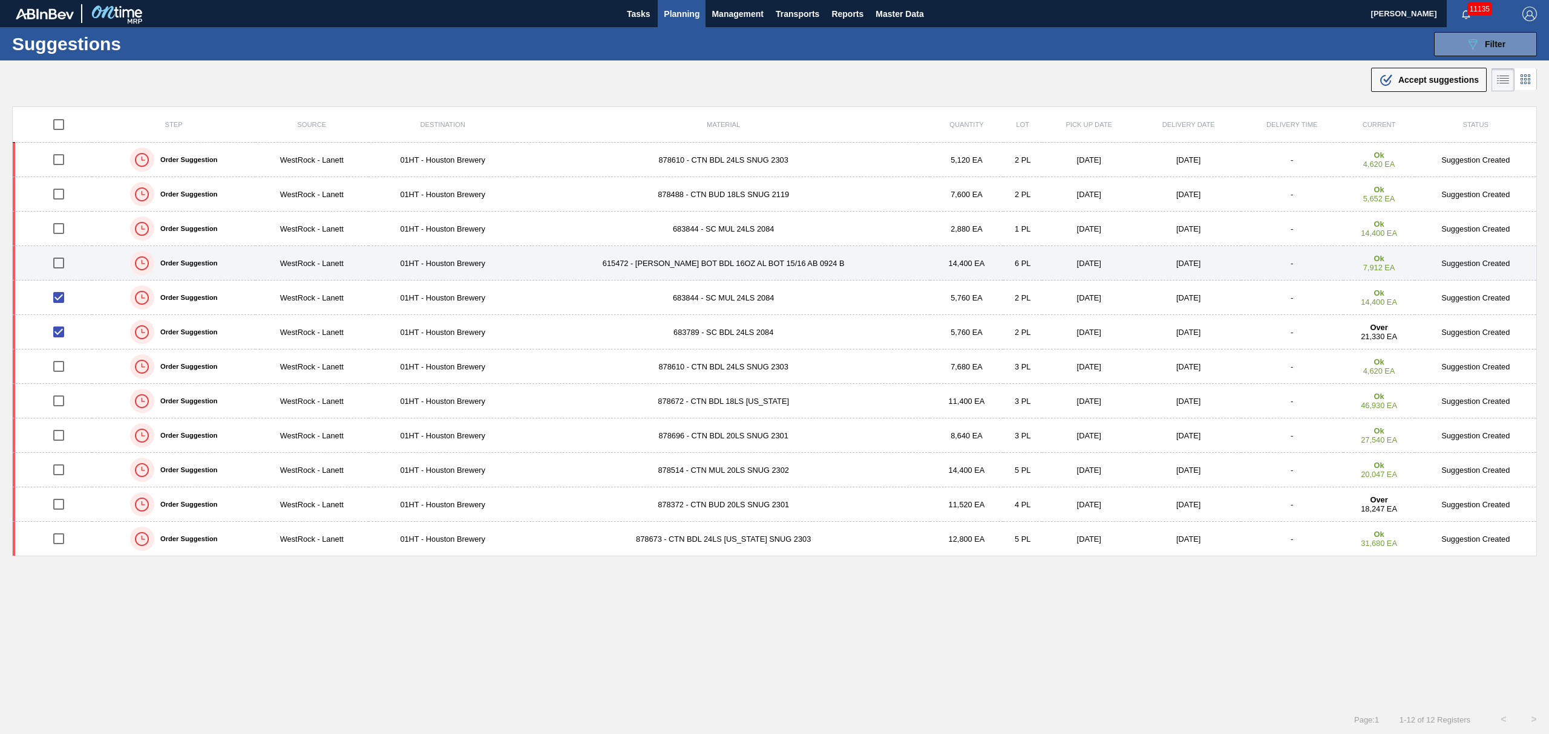
click at [63, 264] on input "checkbox" at bounding box center [58, 262] width 25 height 25
checkbox input "true"
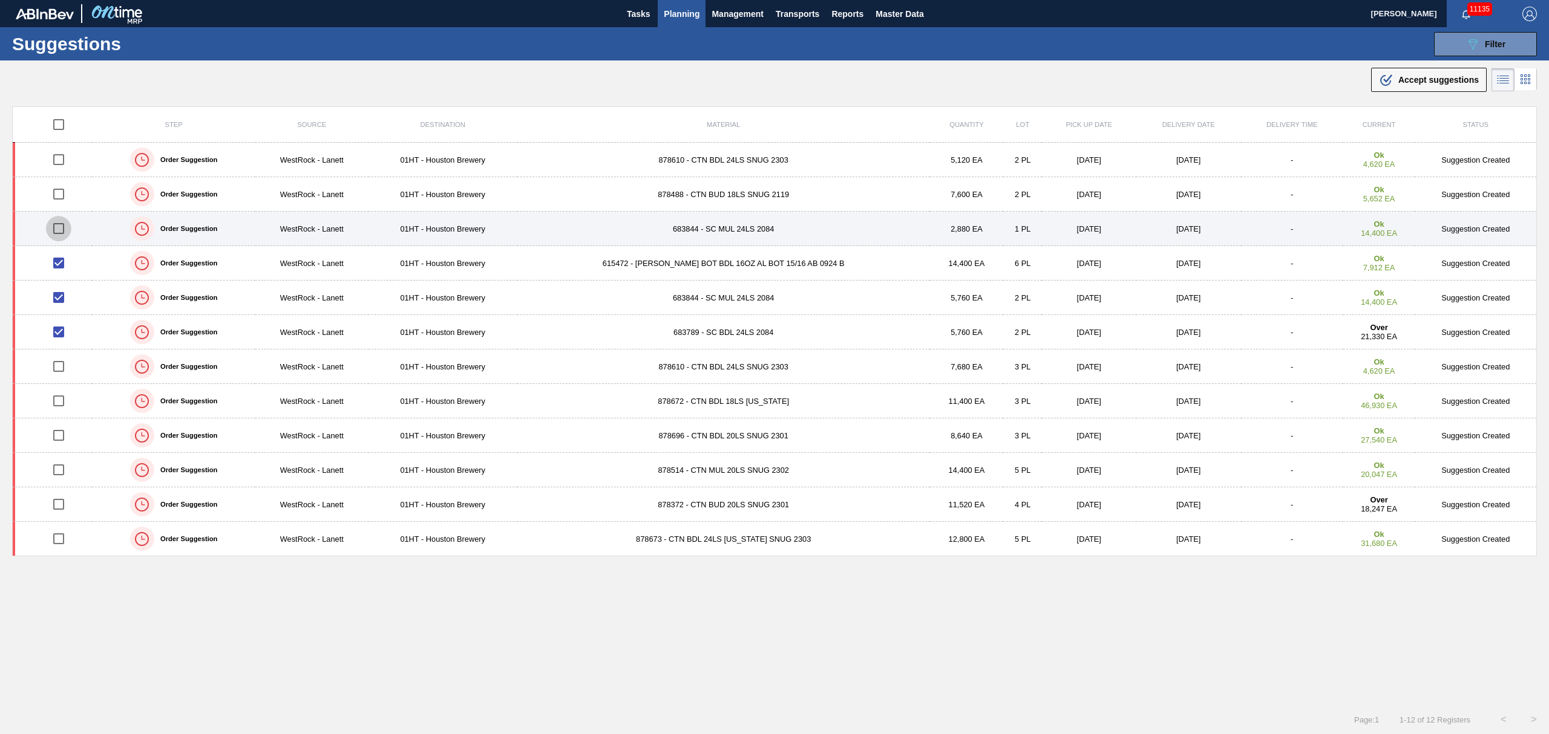
click at [63, 225] on input "checkbox" at bounding box center [58, 228] width 25 height 25
checkbox input "true"
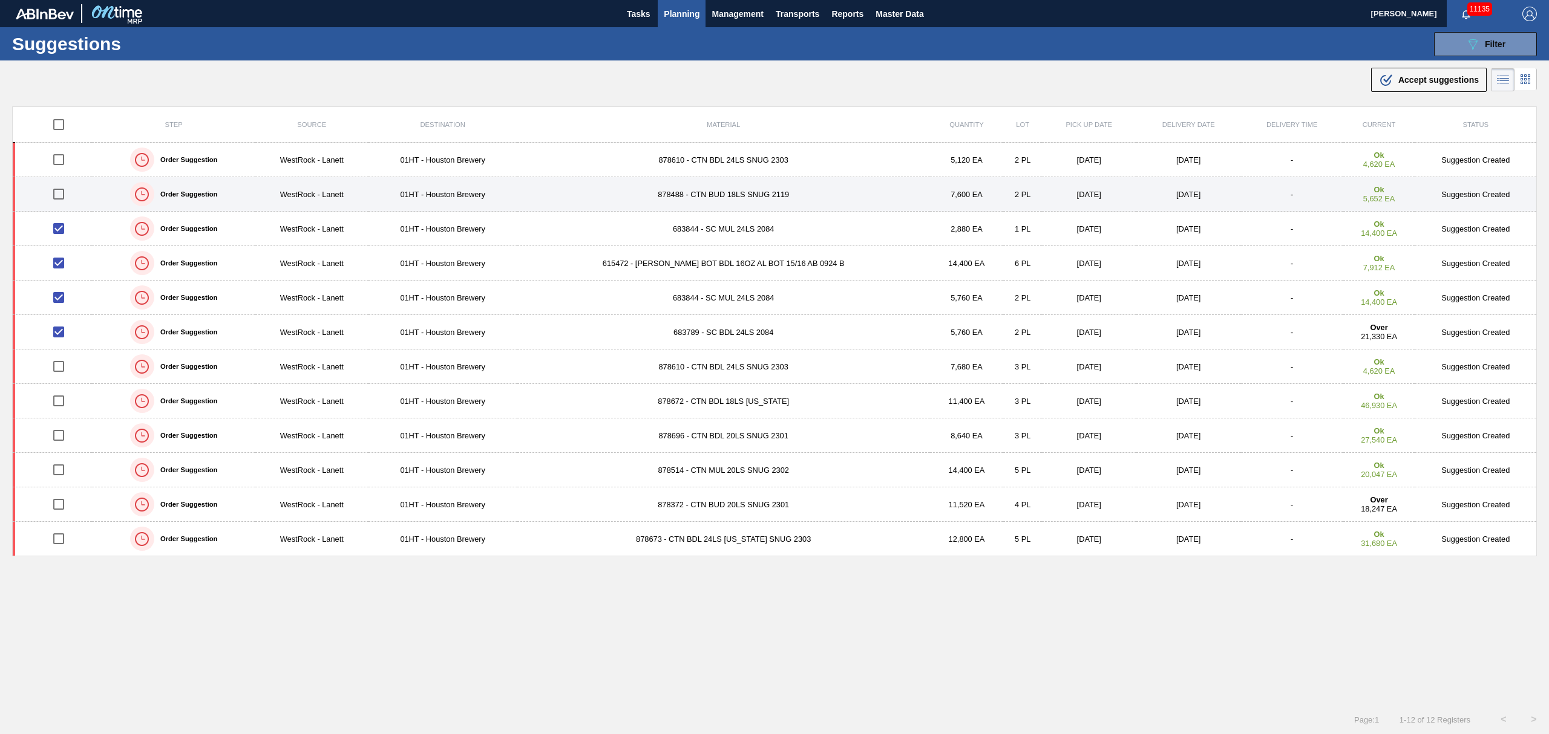
click at [61, 192] on input "checkbox" at bounding box center [58, 193] width 25 height 25
checkbox input "true"
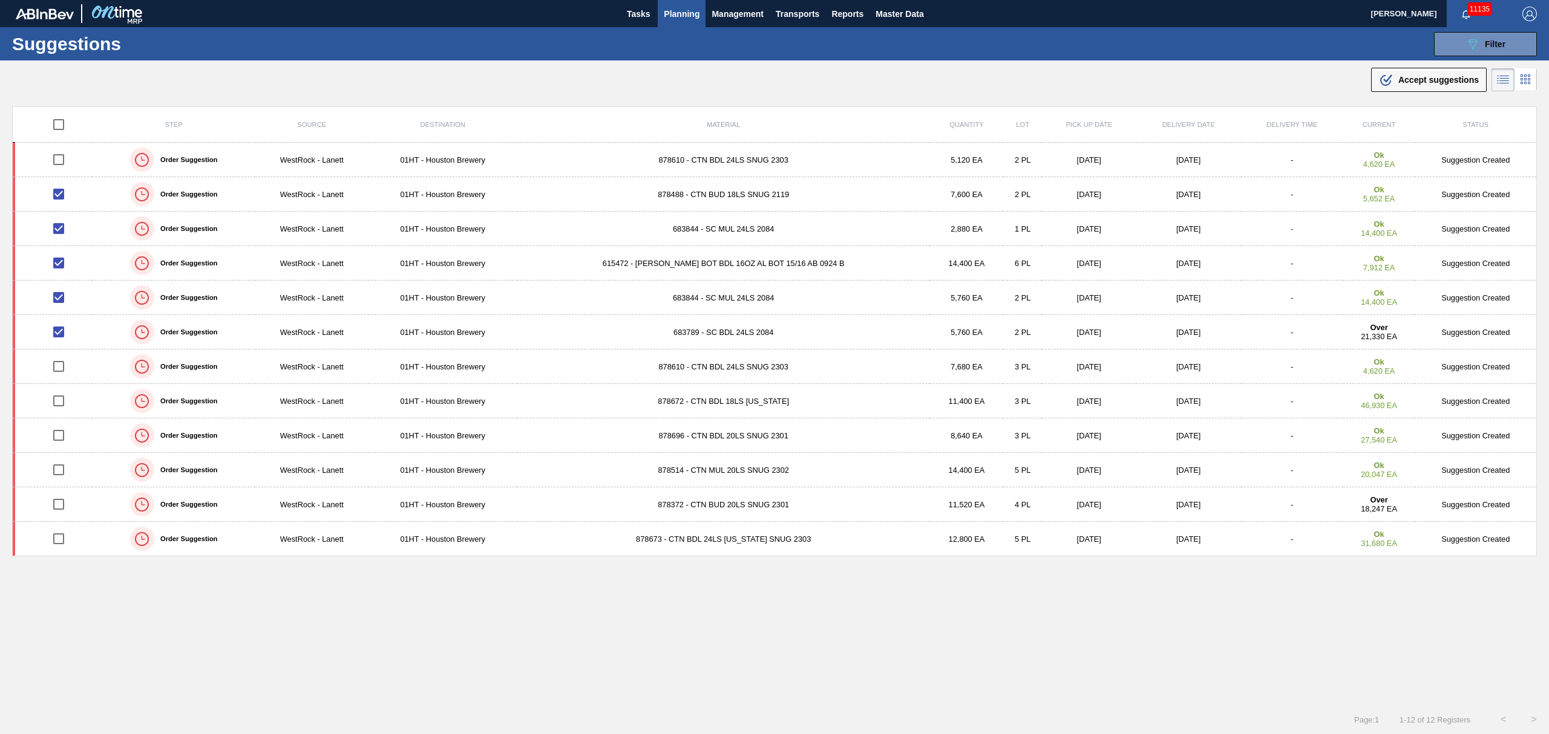
drag, startPoint x: 1394, startPoint y: 73, endPoint x: 1372, endPoint y: 76, distance: 22.0
click at [1394, 73] on div ".b{fill:var(--color-action-default)} Accept suggestions" at bounding box center [1429, 80] width 100 height 15
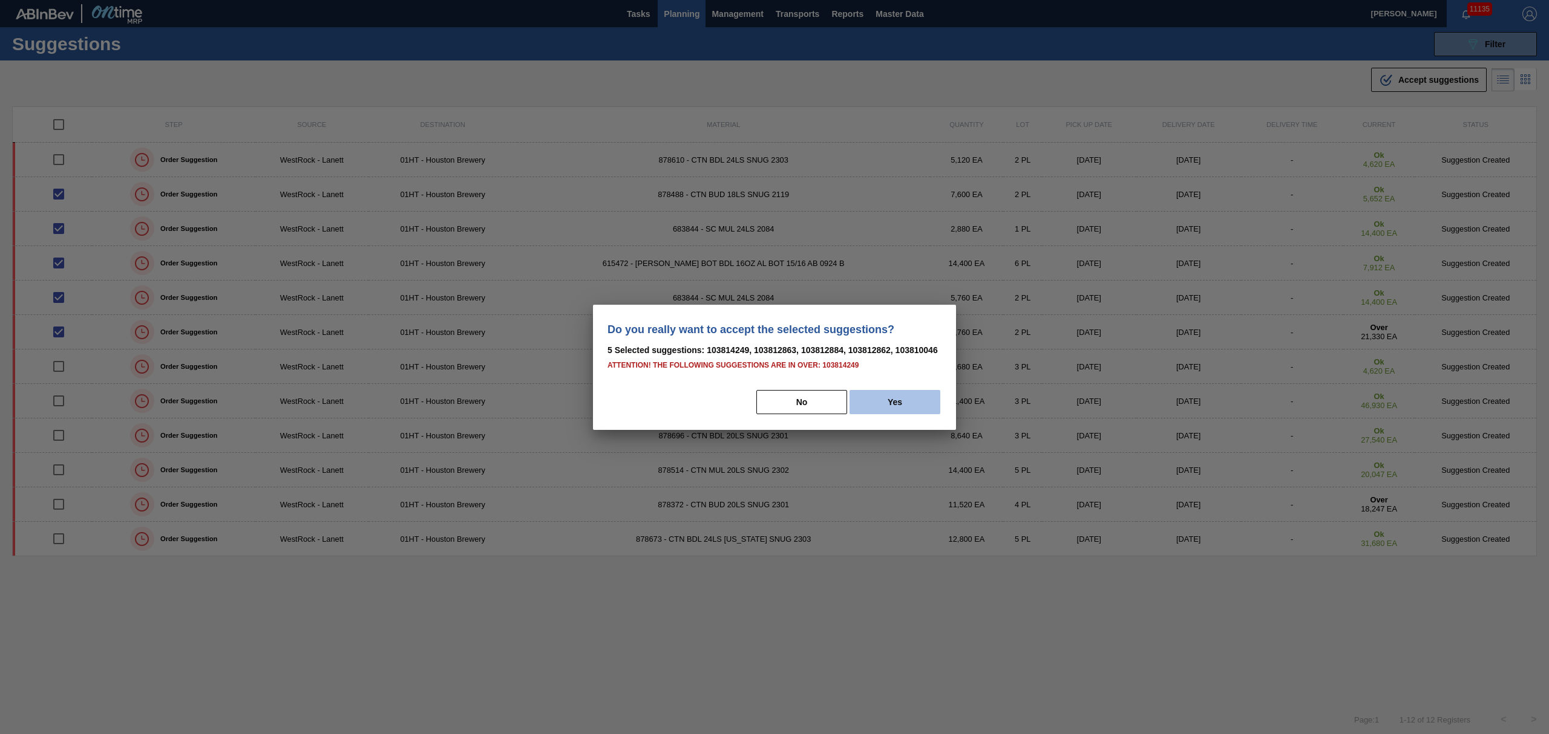
click at [881, 397] on button "Yes" at bounding box center [894, 402] width 91 height 24
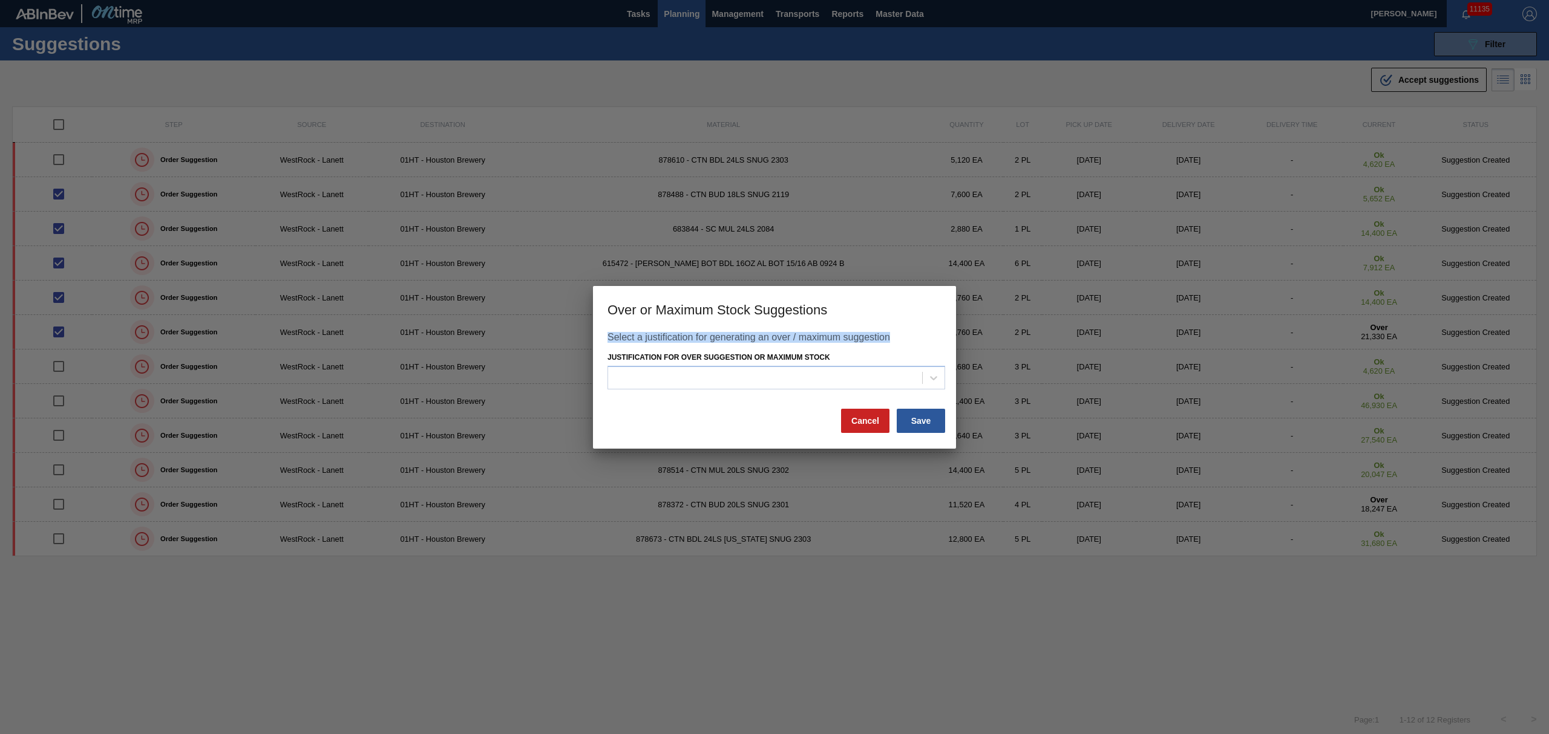
drag, startPoint x: 898, startPoint y: 301, endPoint x: 1242, endPoint y: 332, distance: 346.2
click at [898, 439] on div "Over or Maximum Stock Suggestions Select a justification for generating an over…" at bounding box center [774, 367] width 363 height 163
click at [876, 415] on button "Cancel" at bounding box center [865, 421] width 48 height 24
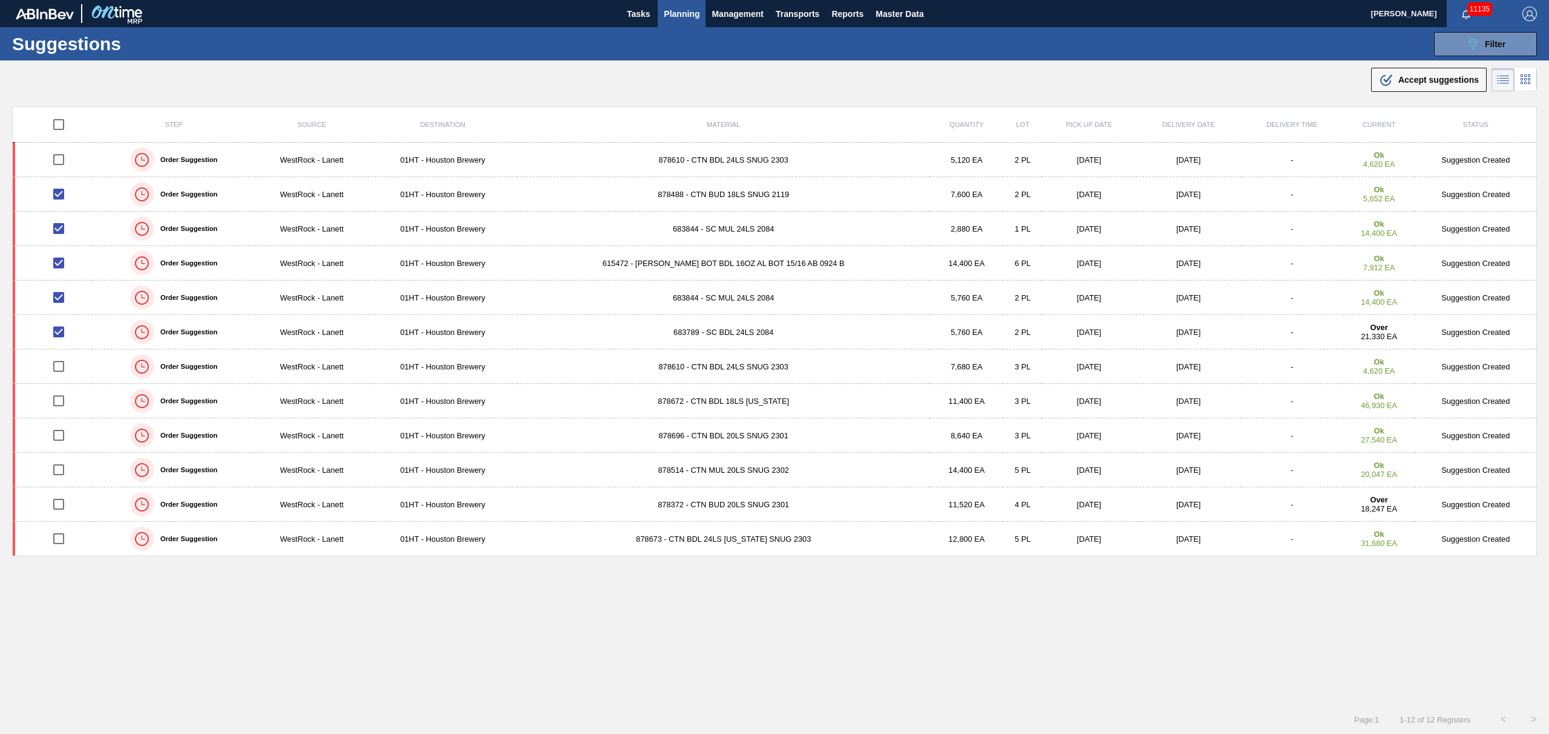
click at [1428, 76] on span "Accept suggestions" at bounding box center [1438, 80] width 80 height 10
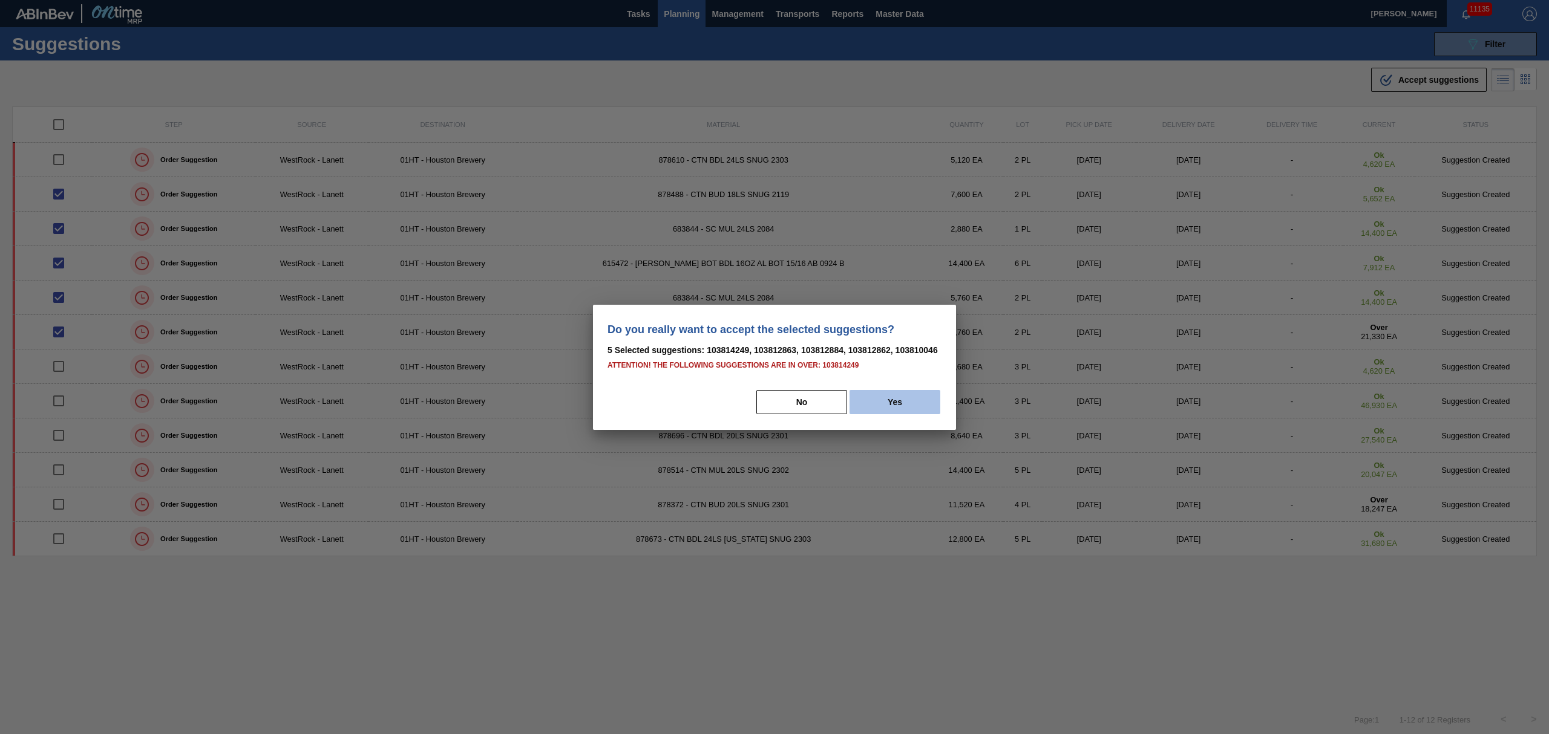
click at [898, 405] on button "Yes" at bounding box center [894, 402] width 91 height 24
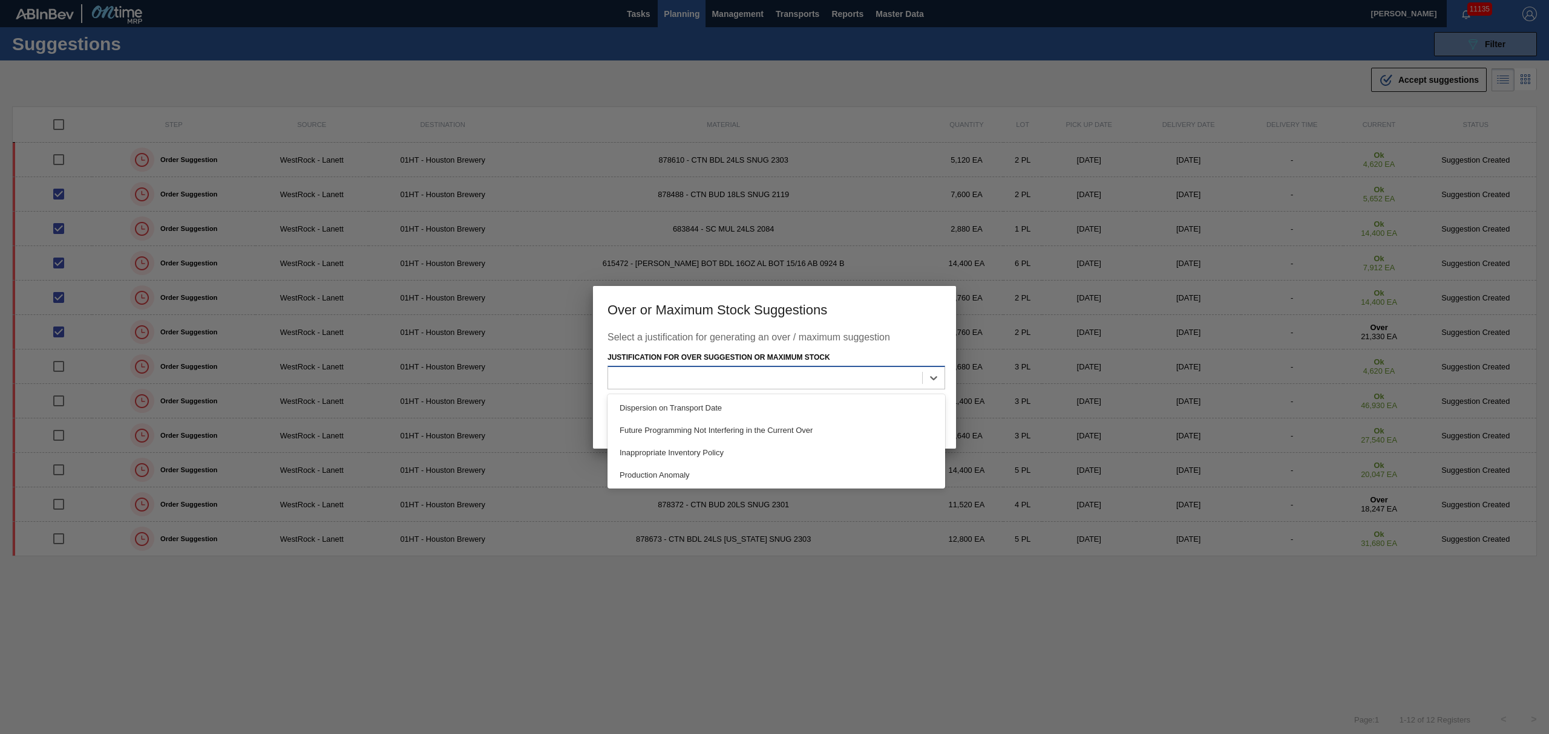
click at [791, 384] on div at bounding box center [765, 379] width 314 height 18
click at [796, 422] on div "Future Programming Not Interfering in the Current Over" at bounding box center [776, 430] width 338 height 22
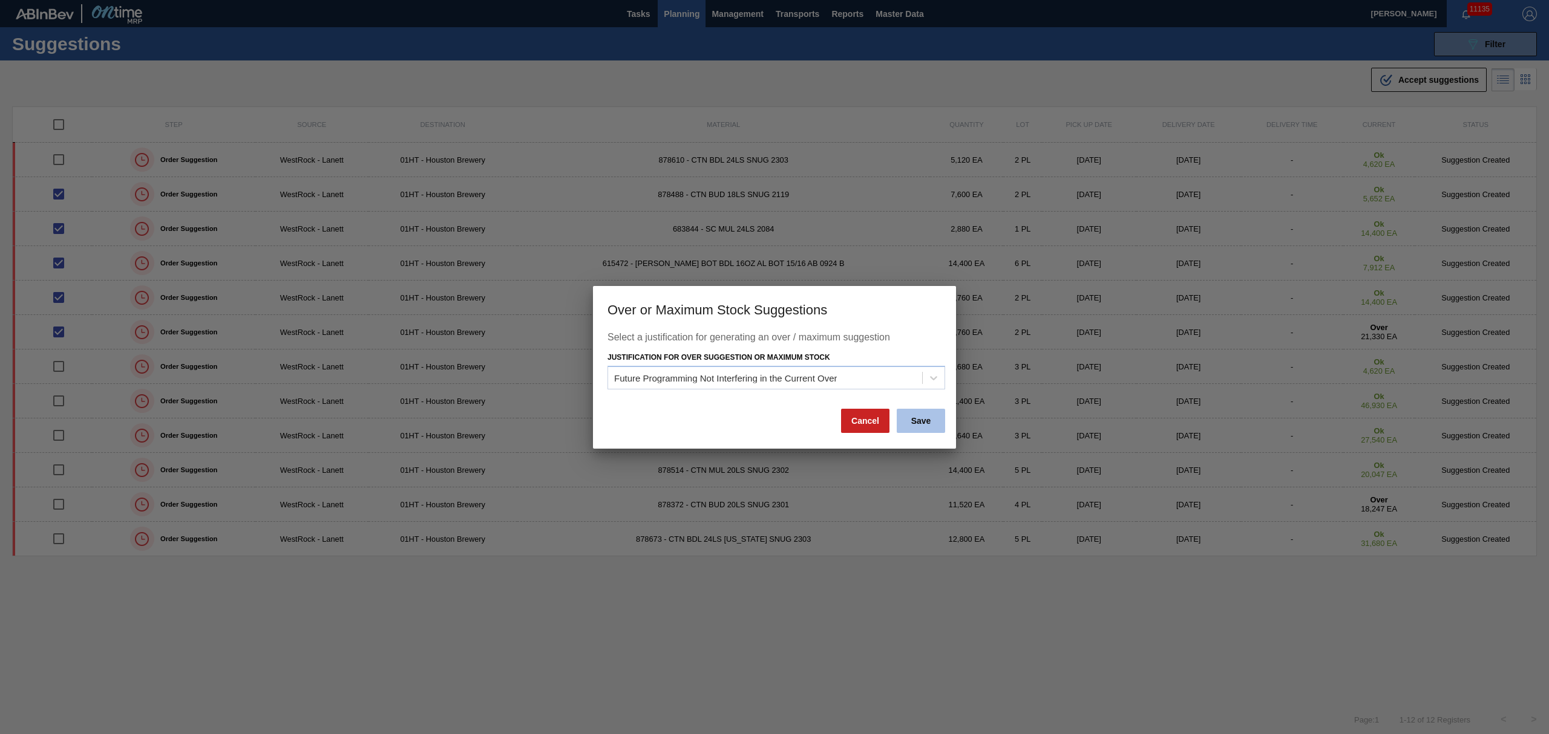
click at [922, 412] on button "Save" at bounding box center [920, 421] width 48 height 24
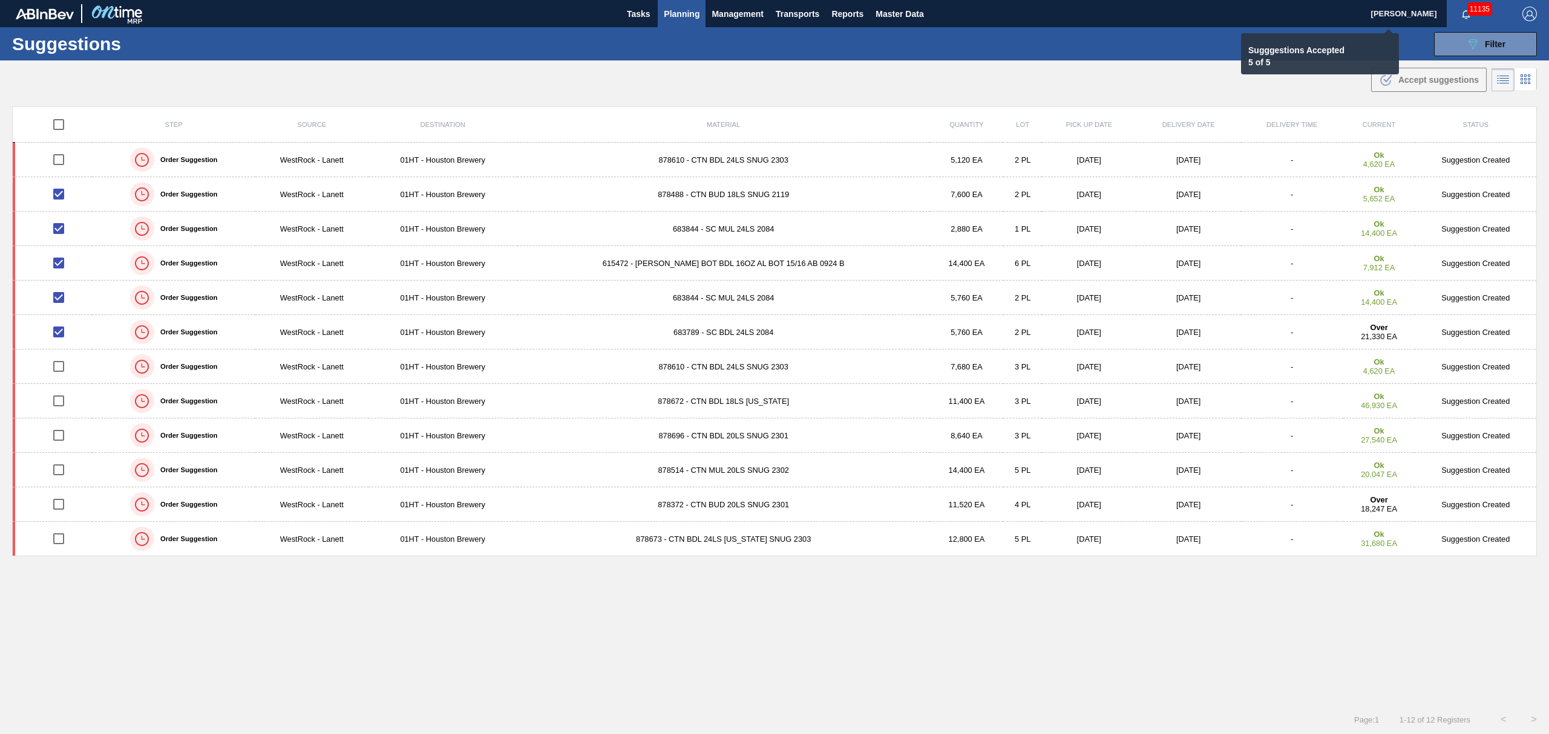
checkbox input "false"
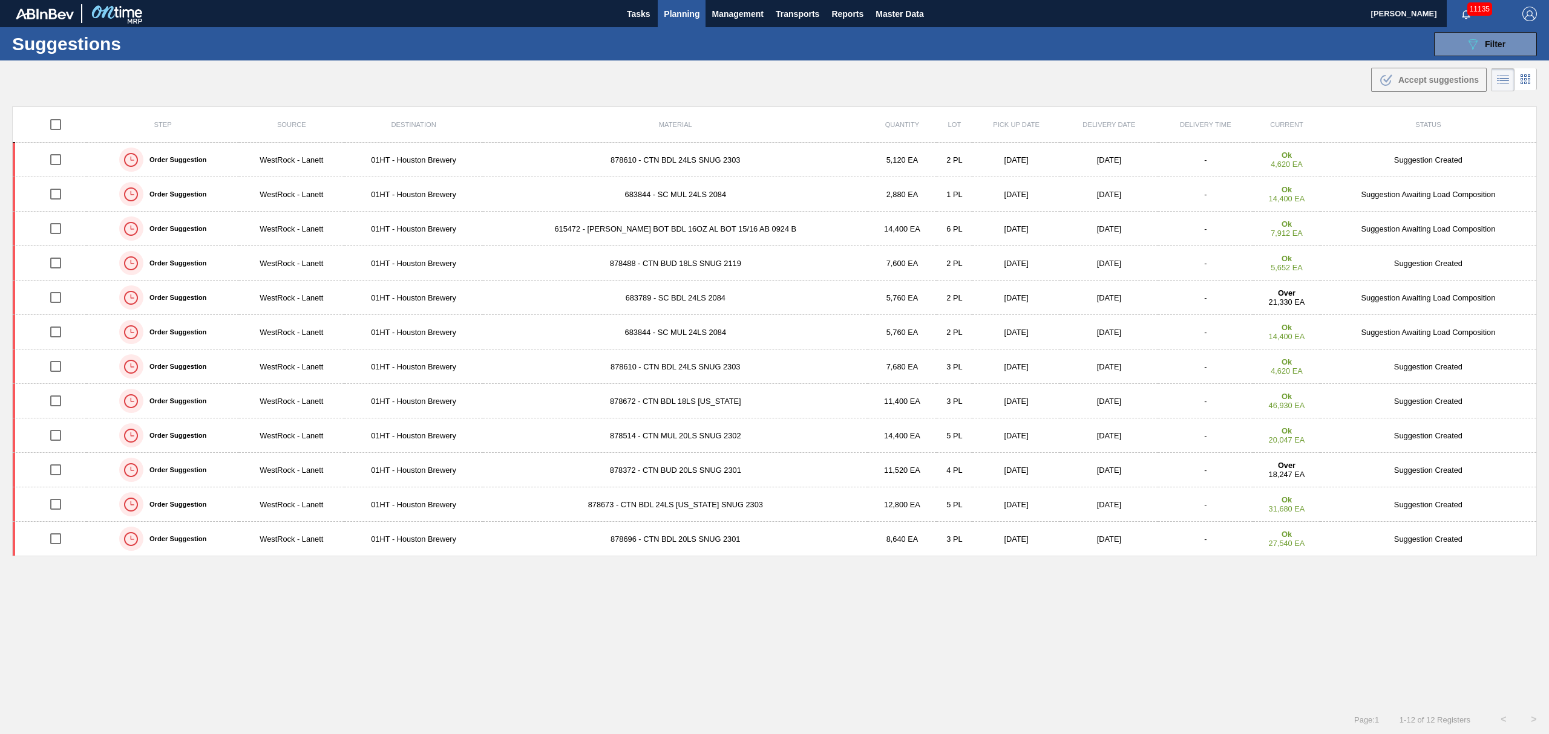
click at [673, 13] on span "Planning" at bounding box center [682, 14] width 36 height 15
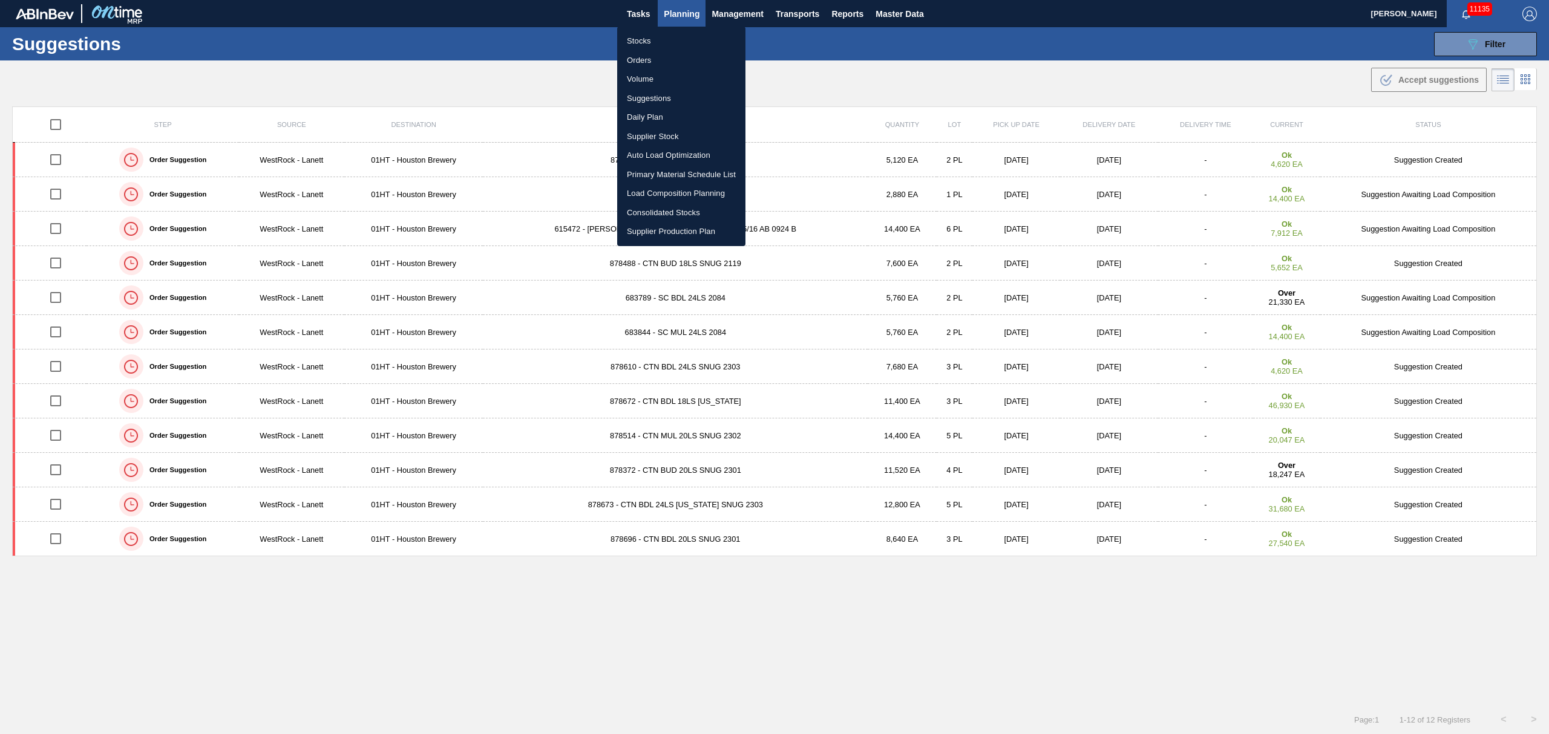
click at [644, 39] on li "Stocks" at bounding box center [681, 40] width 128 height 19
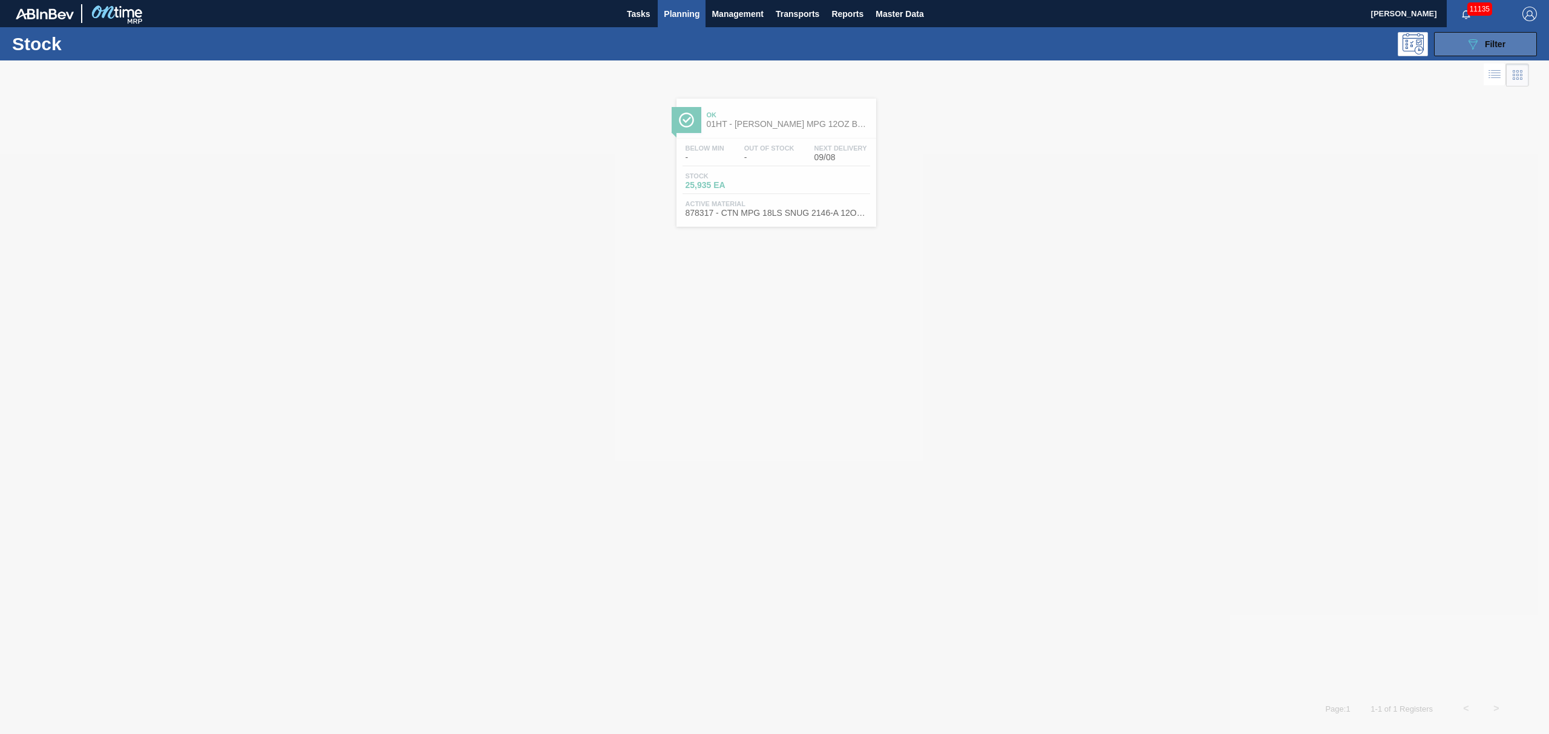
click at [1498, 46] on span "Filter" at bounding box center [1494, 44] width 21 height 10
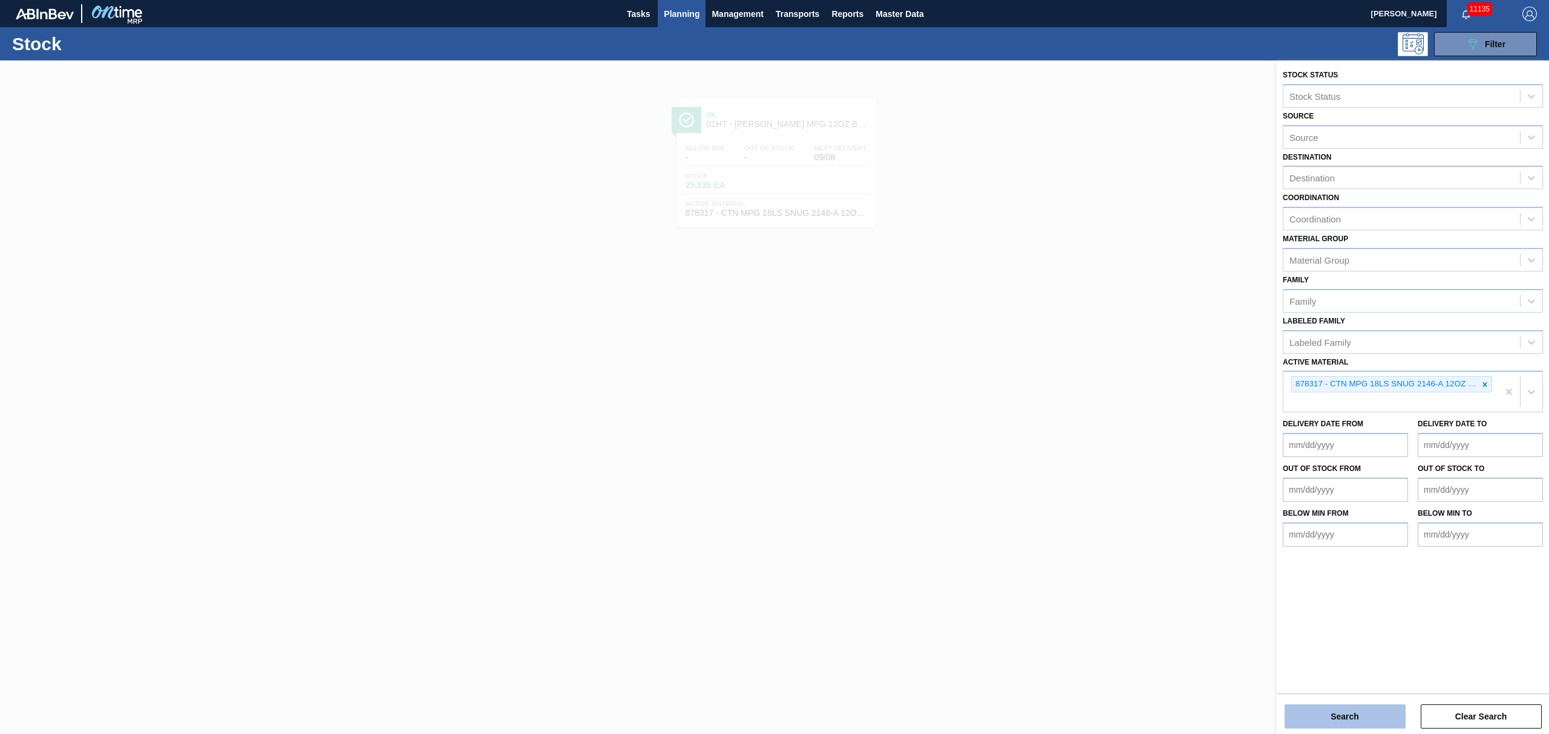
click at [1363, 708] on button "Search" at bounding box center [1344, 717] width 121 height 24
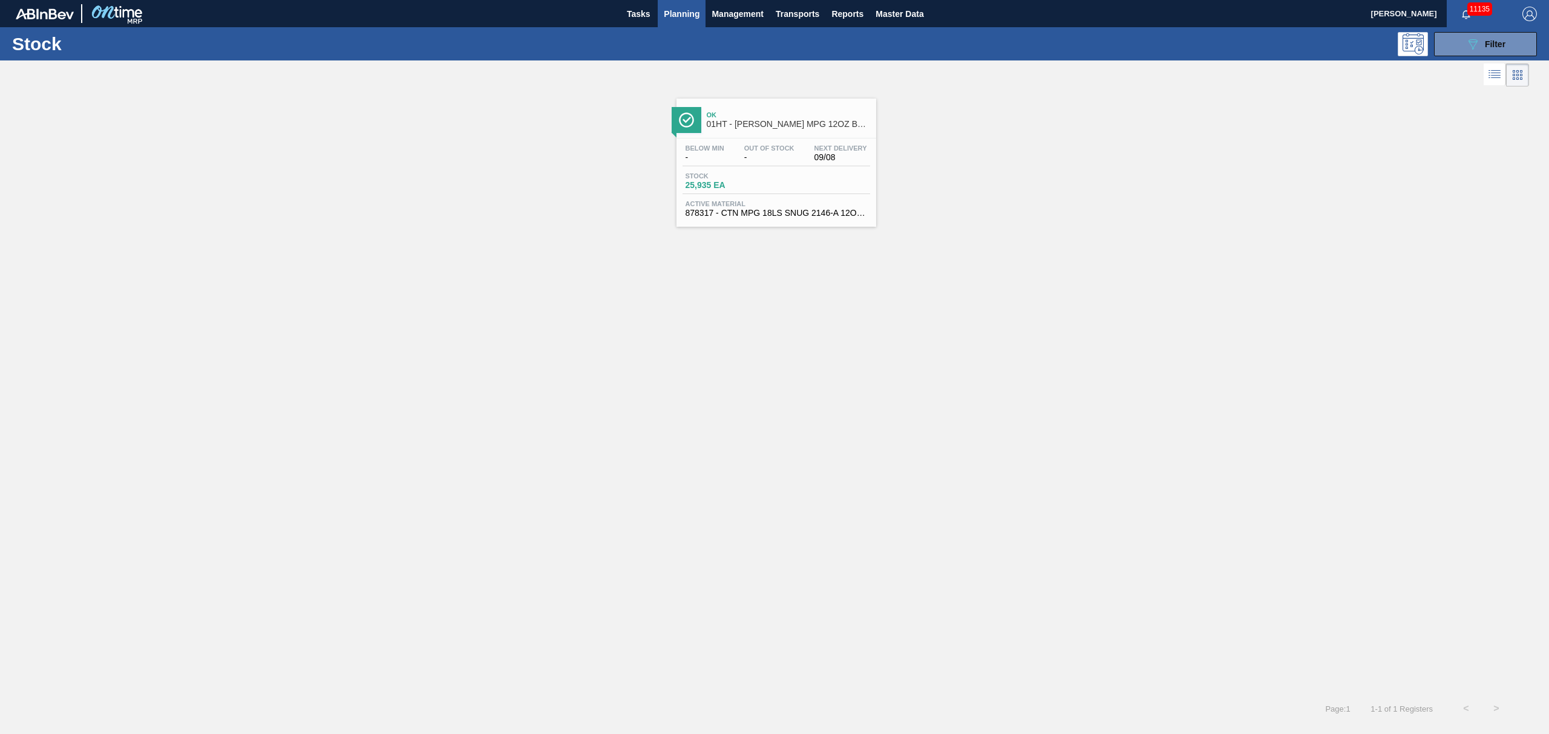
click at [768, 145] on span "Out Of Stock" at bounding box center [769, 148] width 50 height 7
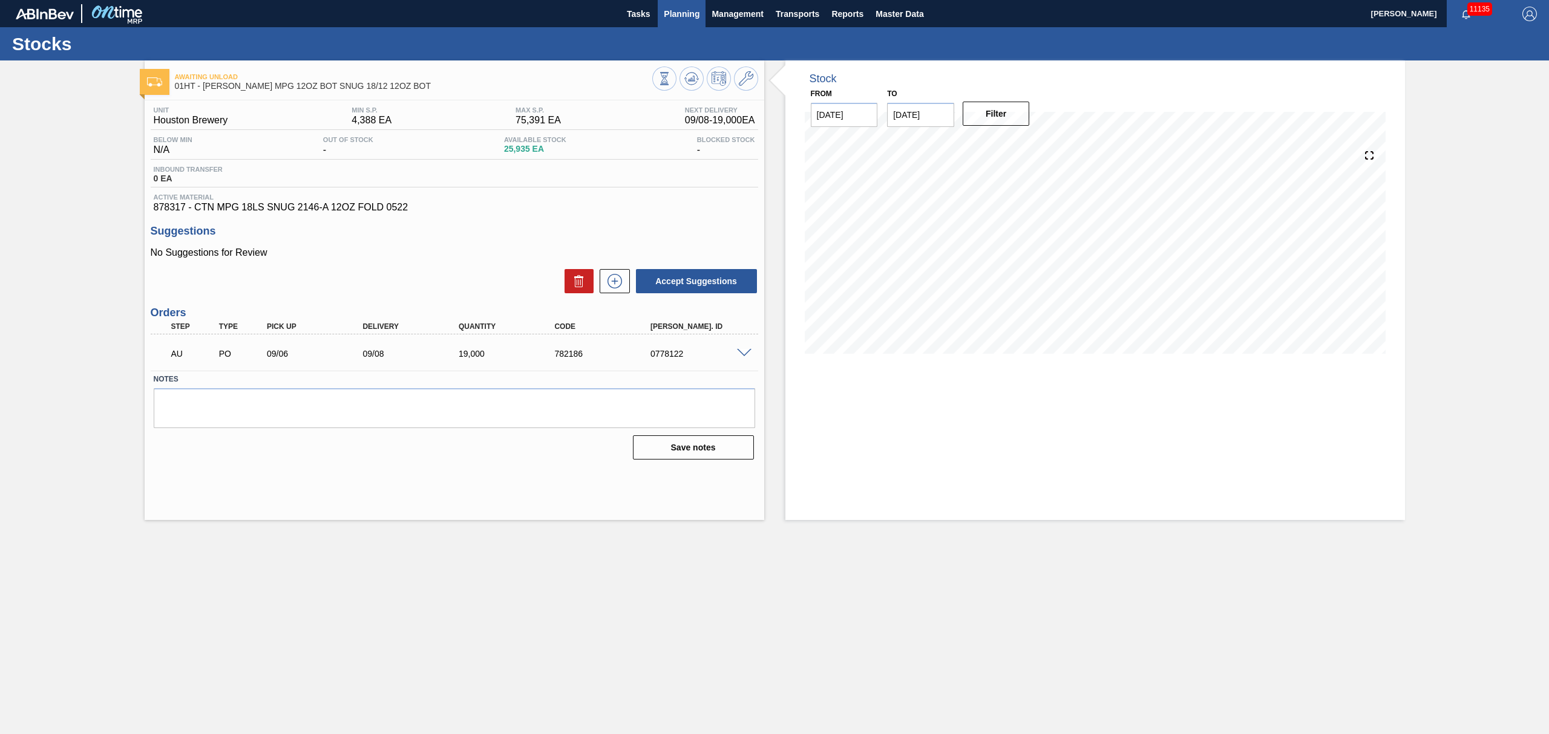
click at [682, 15] on span "Planning" at bounding box center [682, 14] width 36 height 15
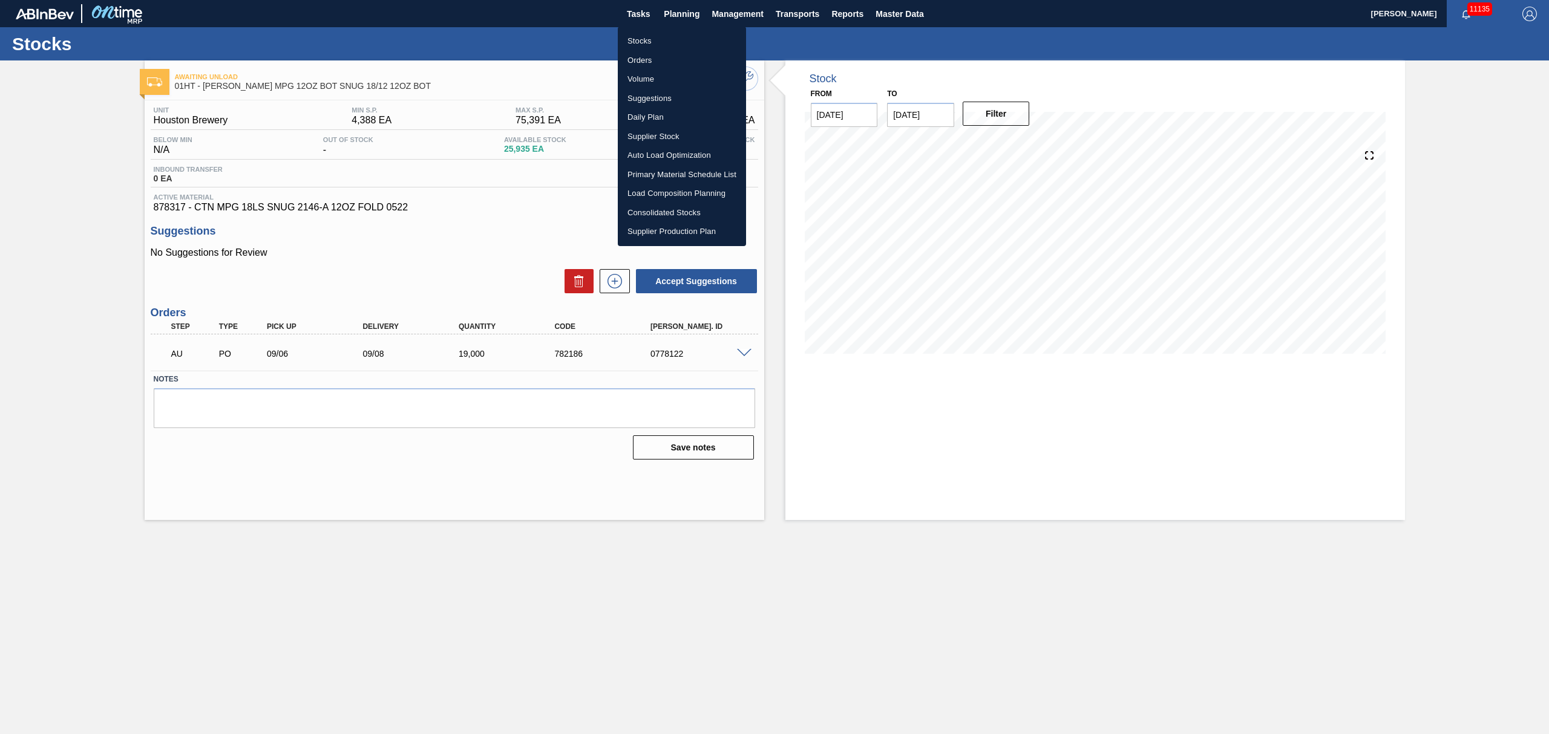
click at [646, 91] on li "Suggestions" at bounding box center [682, 98] width 128 height 19
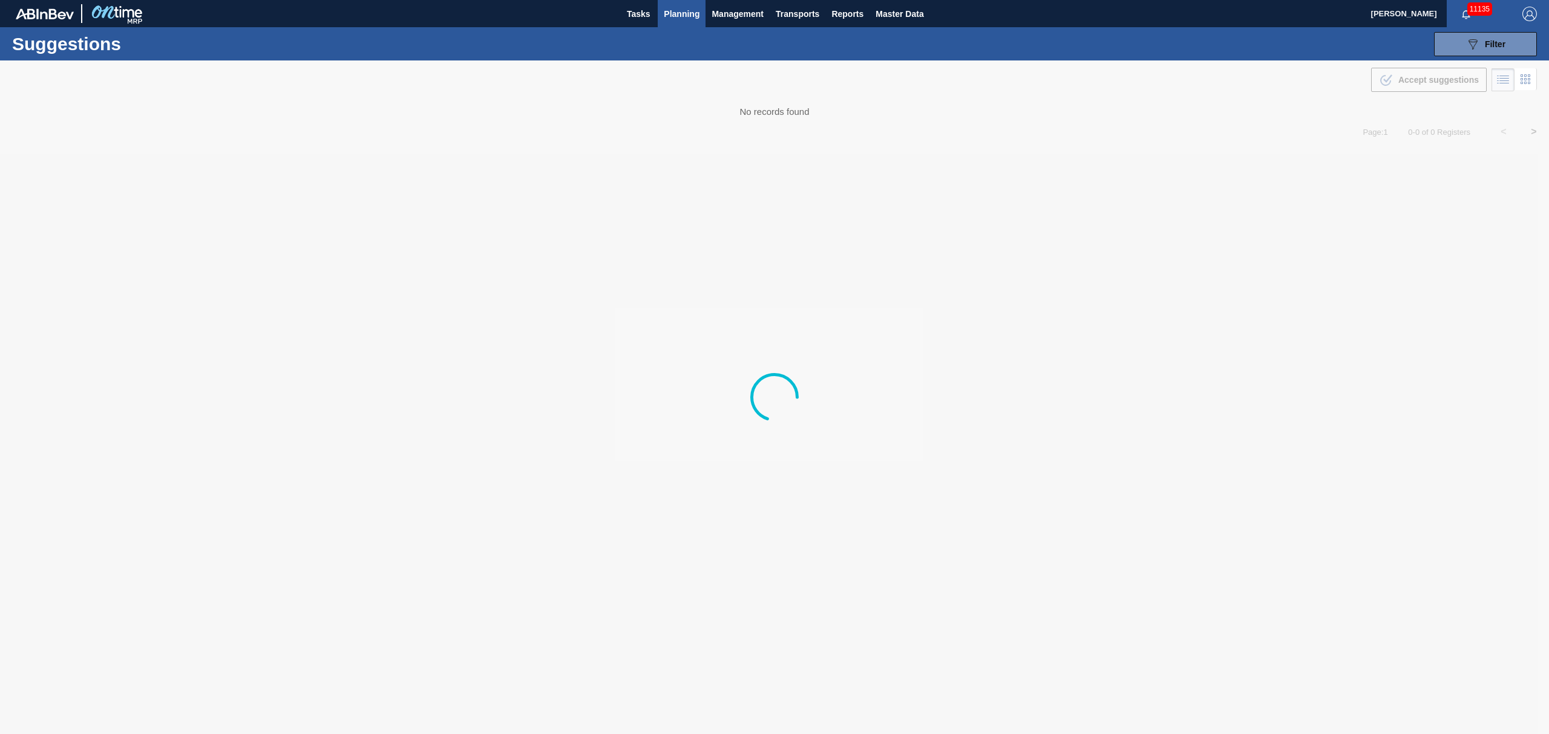
type from "[DATE]"
type to "[DATE]"
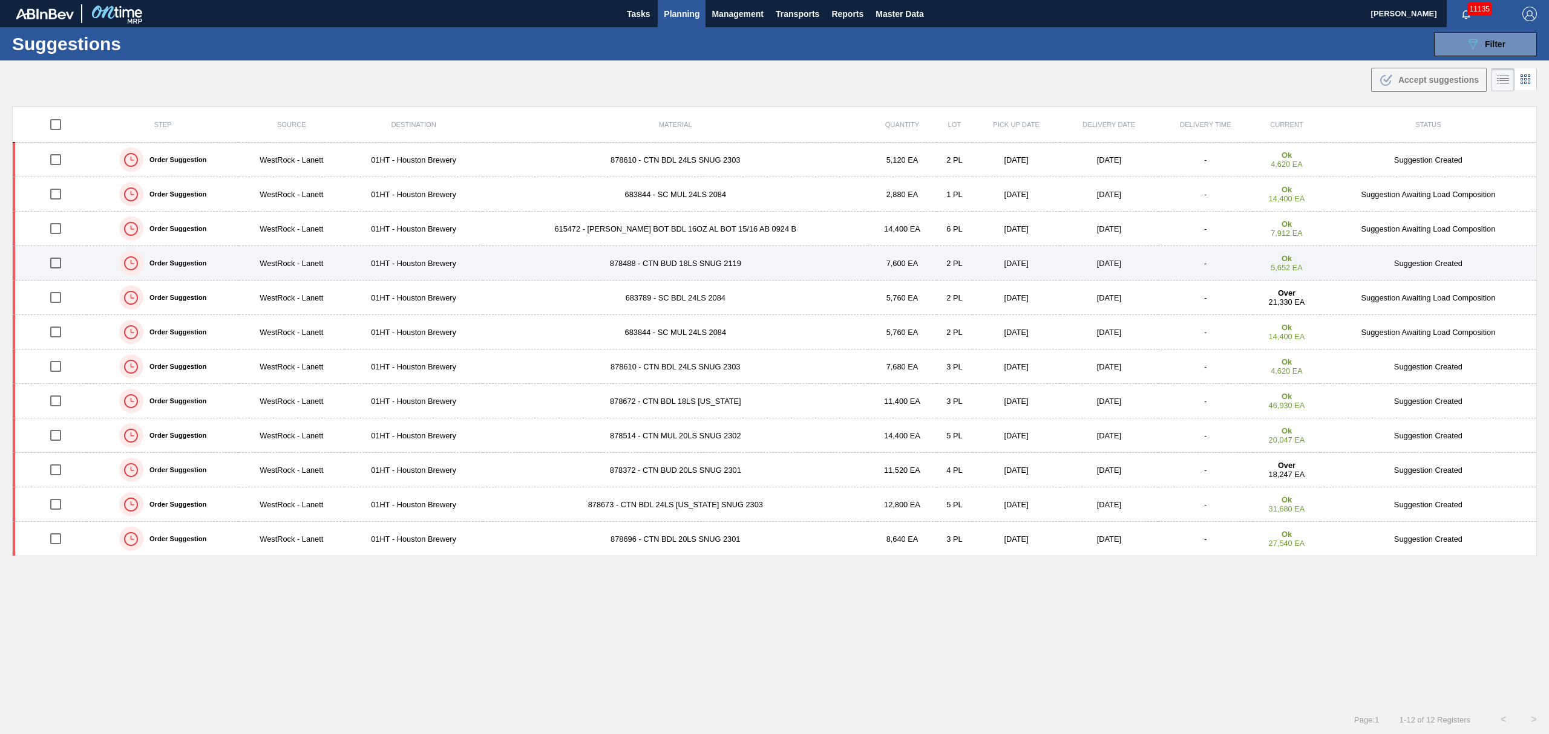
click at [50, 263] on input "checkbox" at bounding box center [55, 262] width 25 height 25
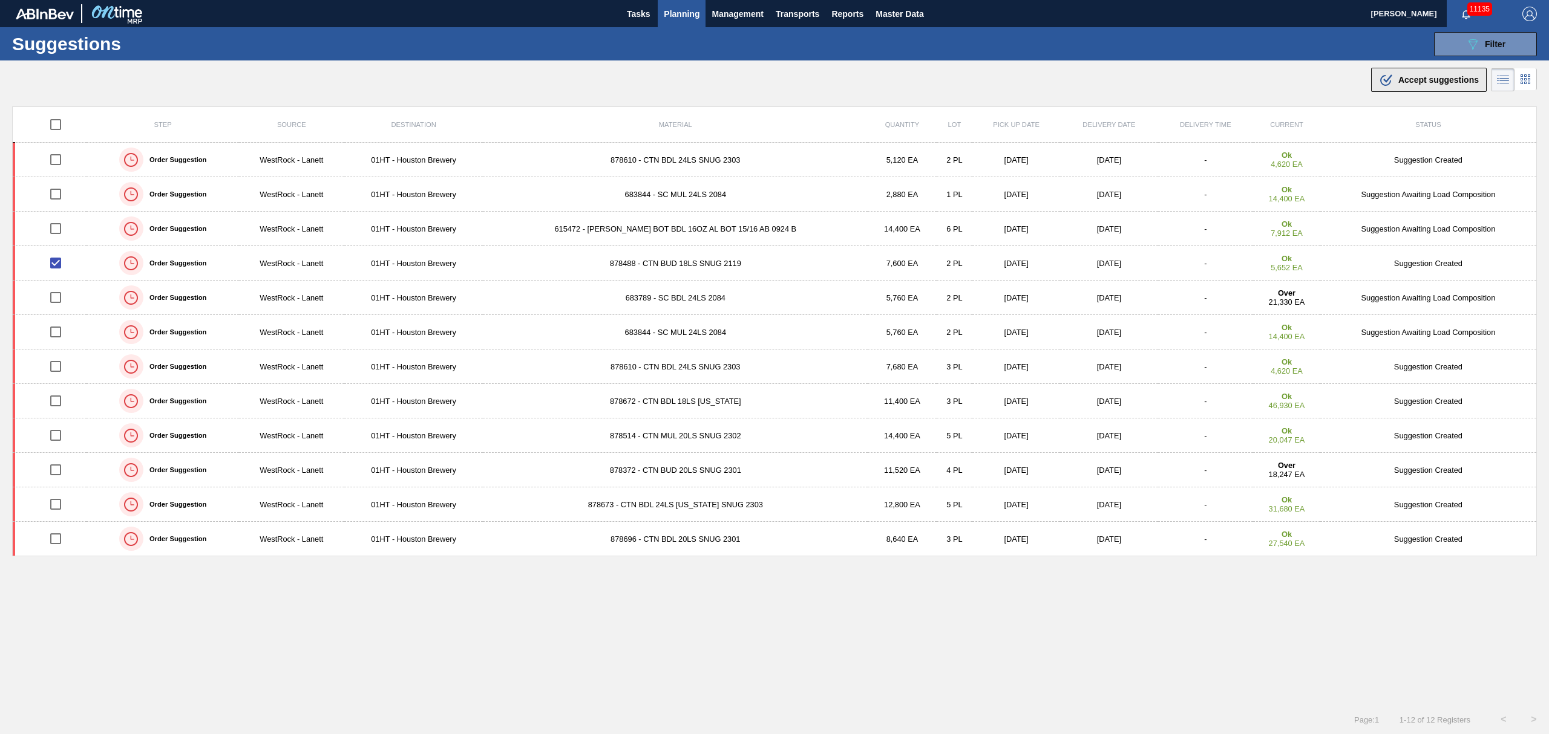
click at [1426, 76] on span "Accept suggestions" at bounding box center [1438, 80] width 80 height 10
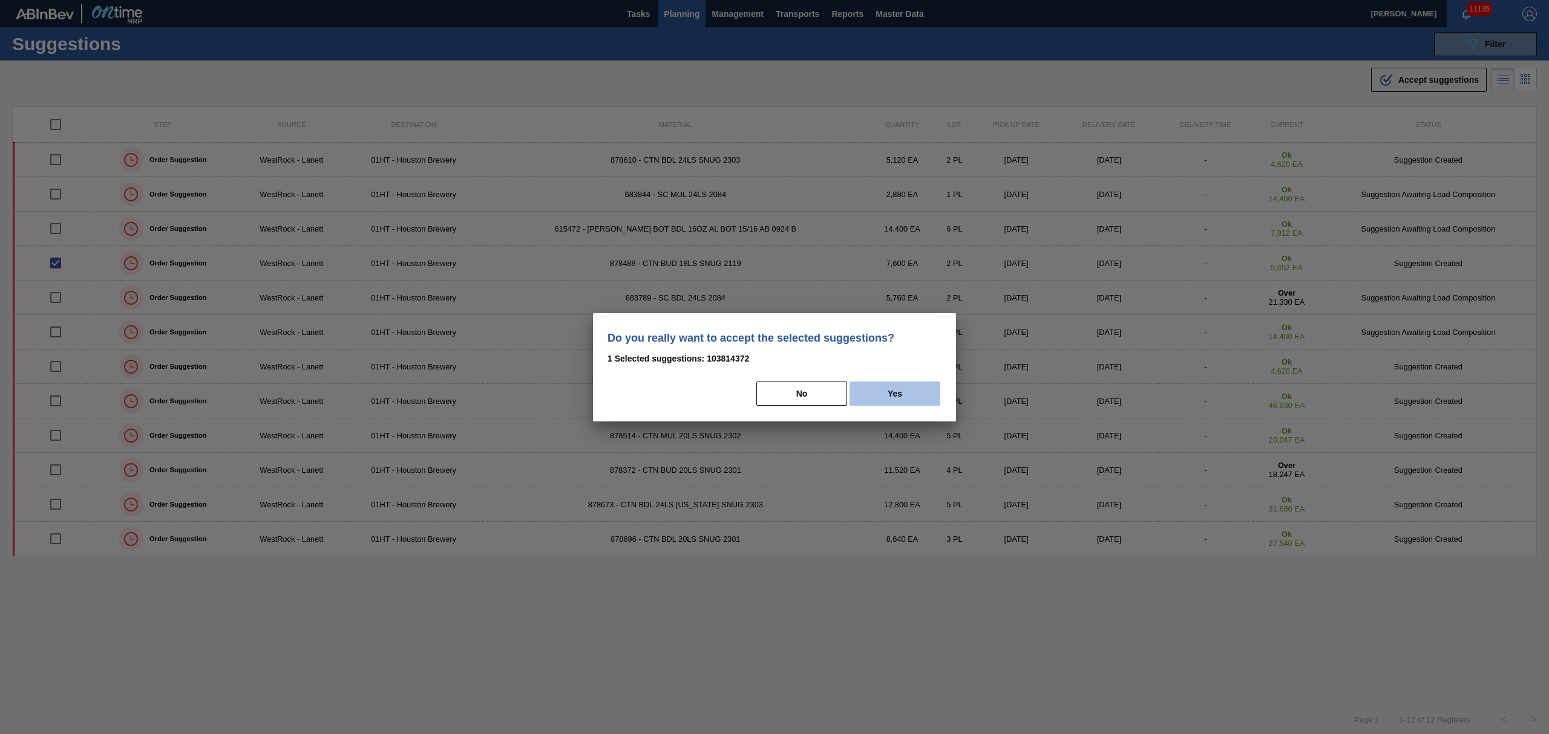
click at [918, 398] on button "Yes" at bounding box center [894, 394] width 91 height 24
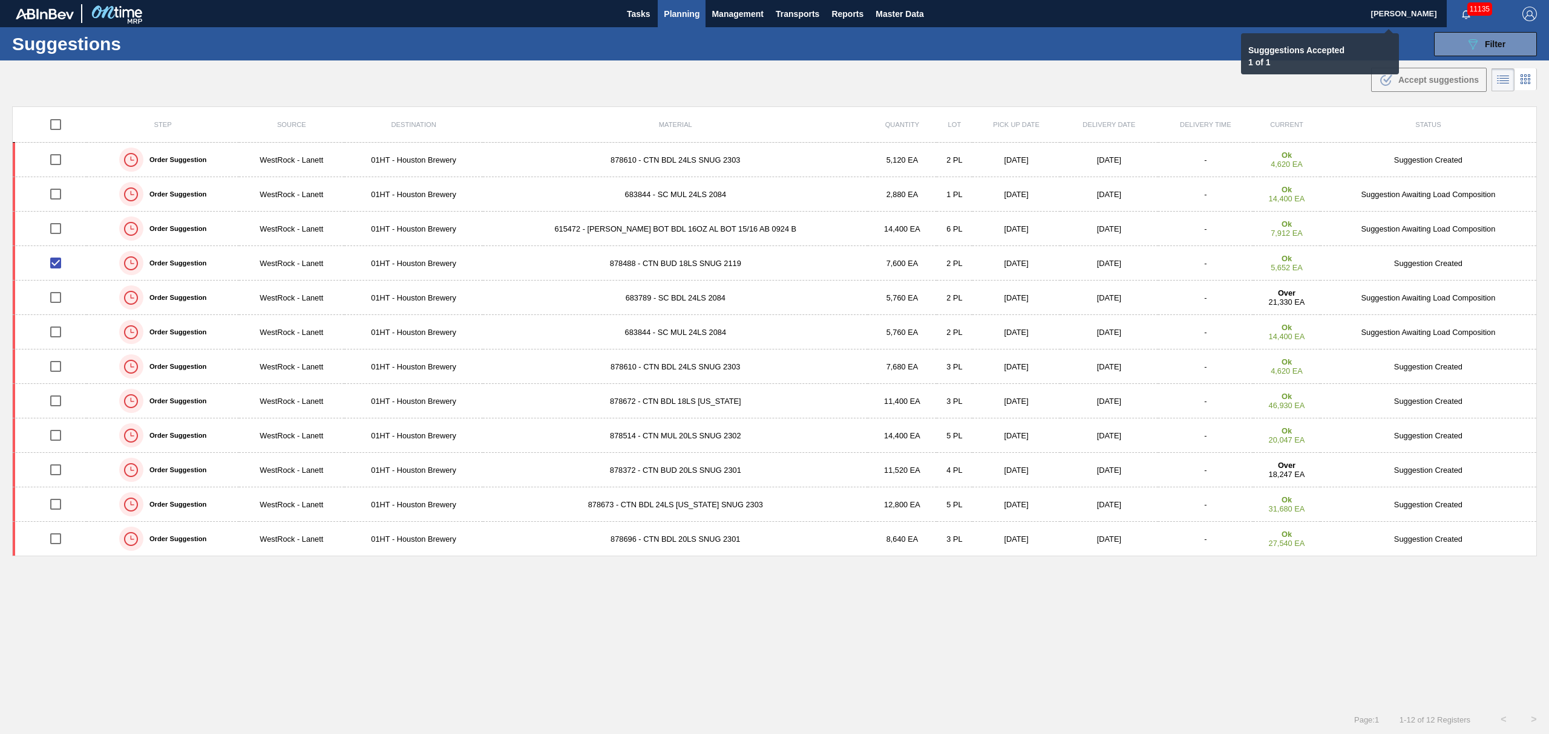
checkbox input "false"
click at [1158, 335] on td "-" at bounding box center [1206, 332] width 96 height 34
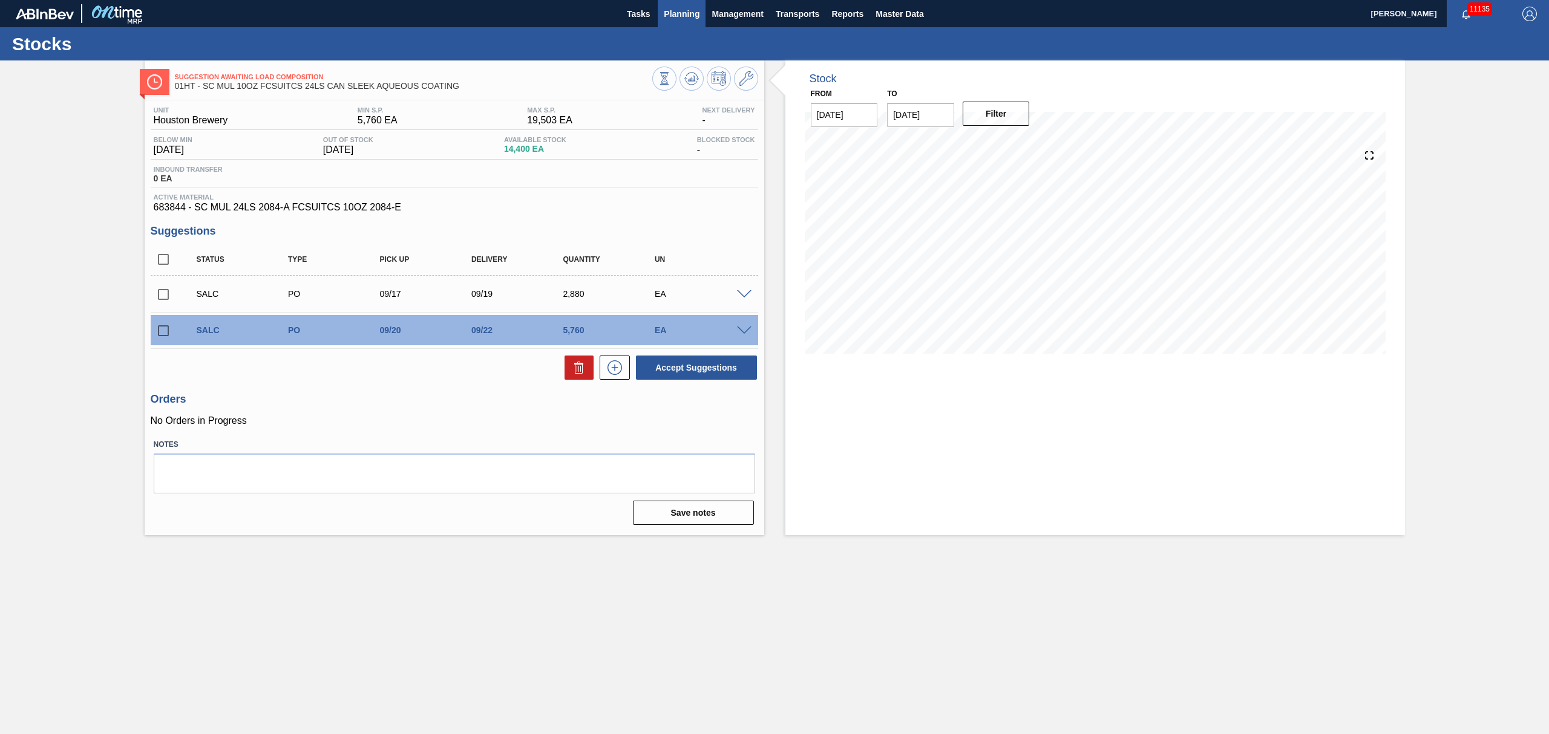
click at [688, 10] on span "Planning" at bounding box center [682, 14] width 36 height 15
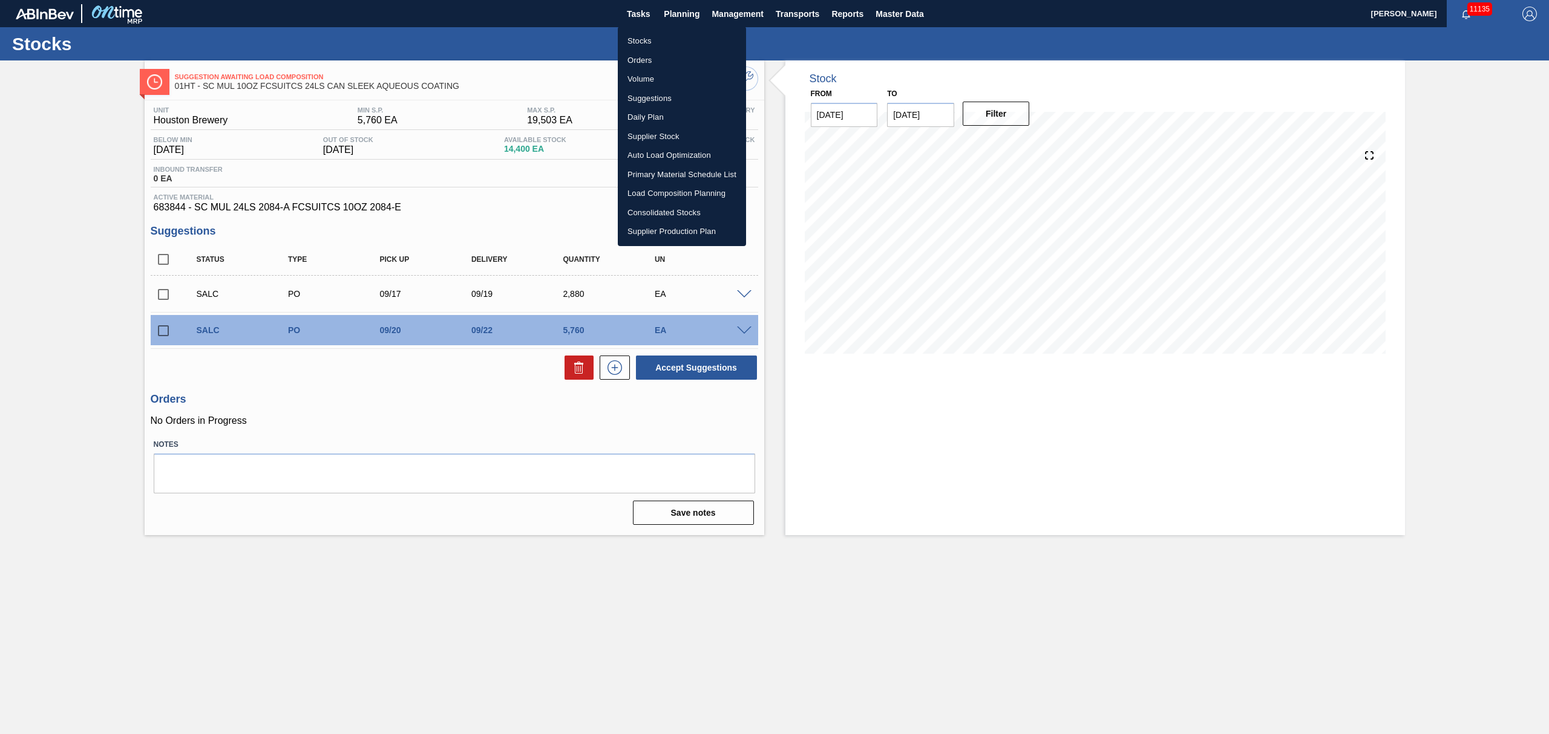
click at [651, 96] on li "Suggestions" at bounding box center [682, 98] width 128 height 19
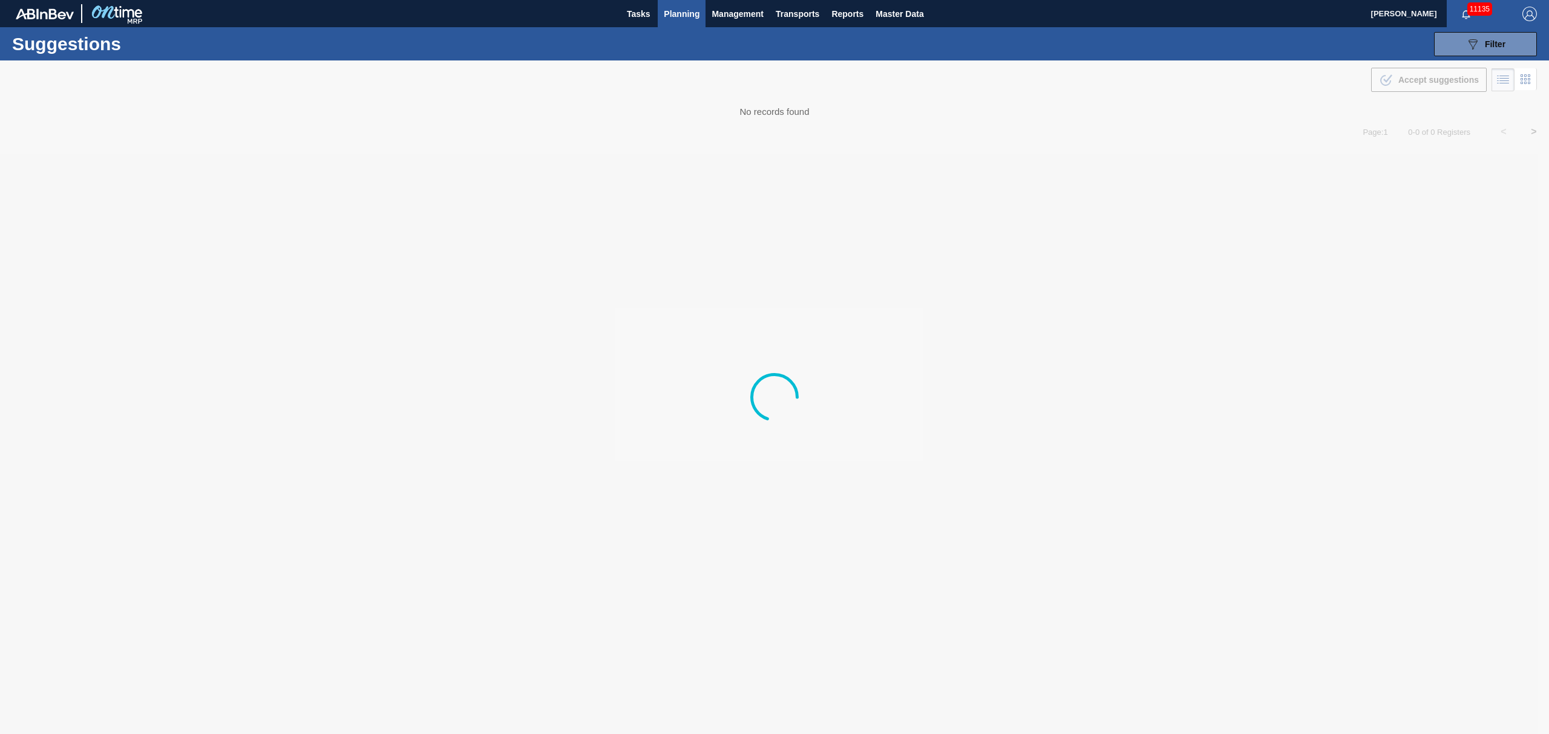
type from "[DATE]"
type to "[DATE]"
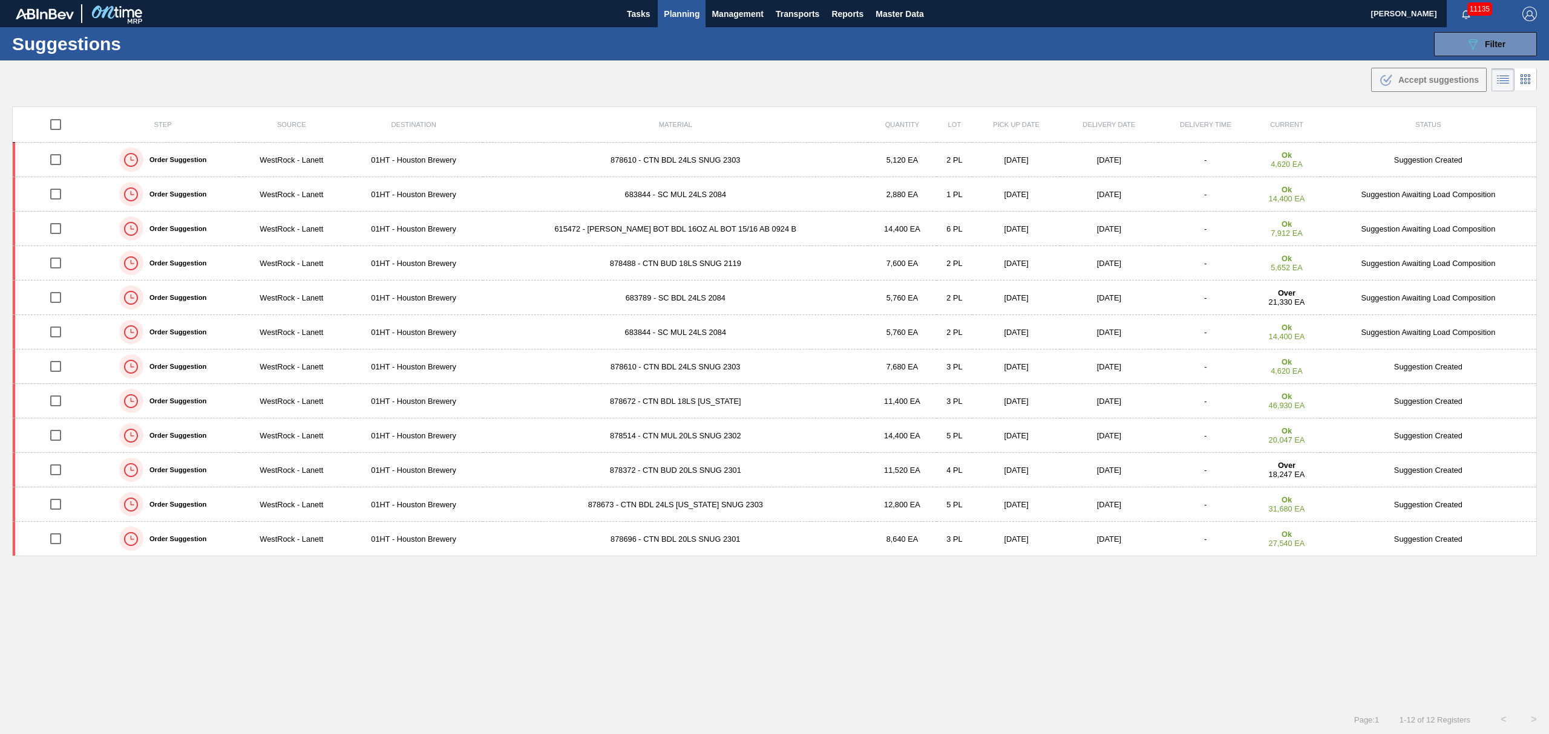
click at [685, 13] on span "Planning" at bounding box center [682, 14] width 36 height 15
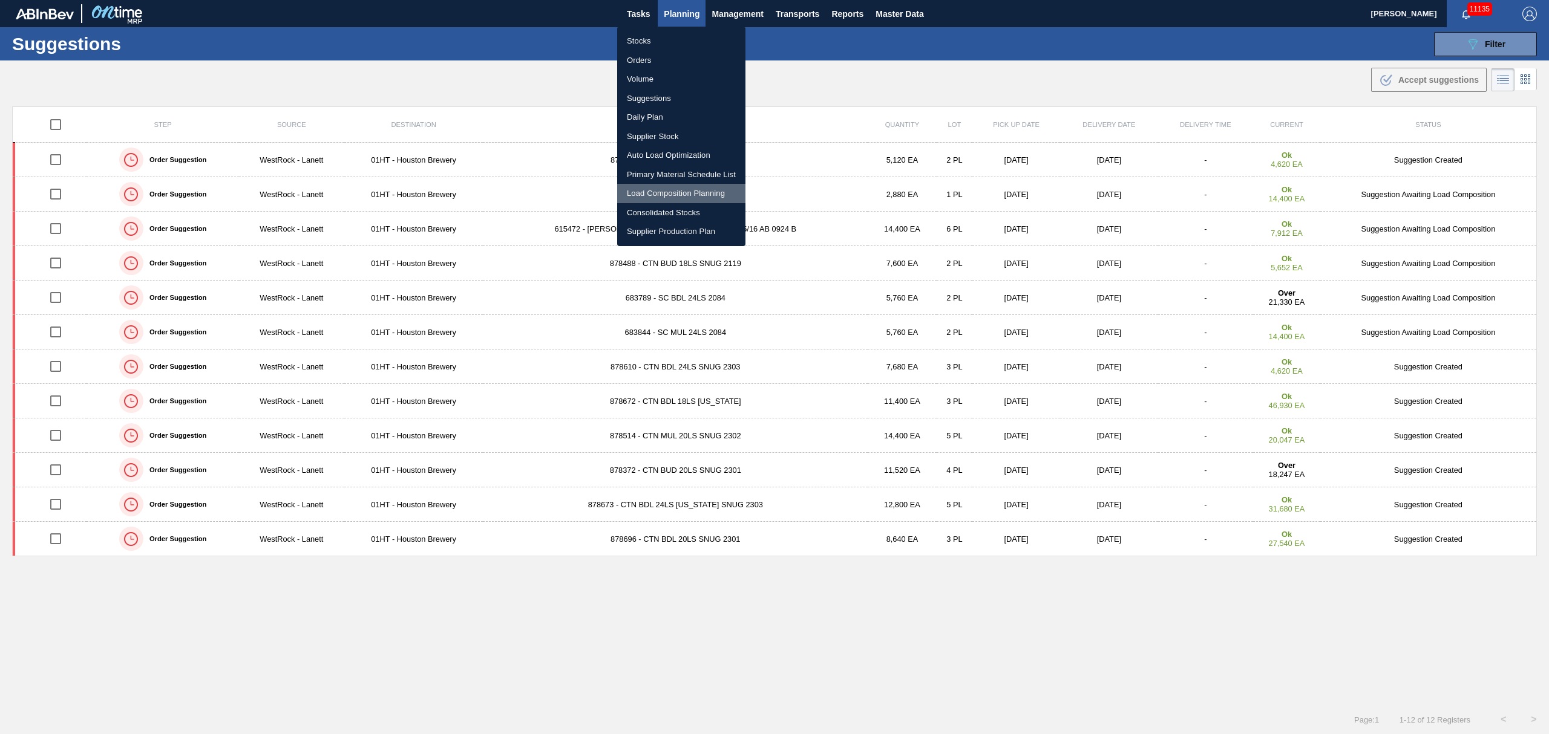
click at [674, 194] on li "Load Composition Planning" at bounding box center [681, 193] width 128 height 19
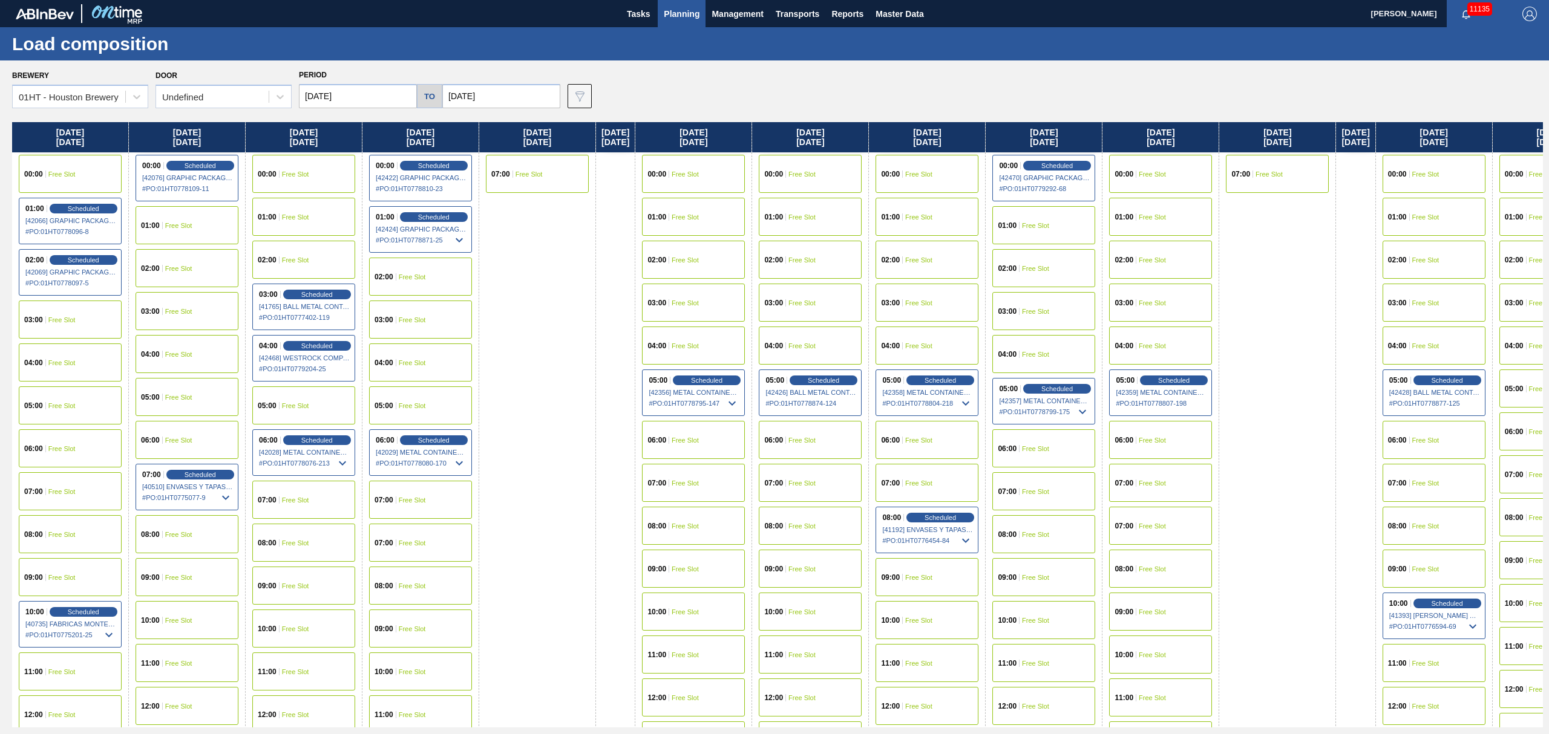
click at [957, 350] on div "04:00 Free Slot" at bounding box center [926, 346] width 103 height 38
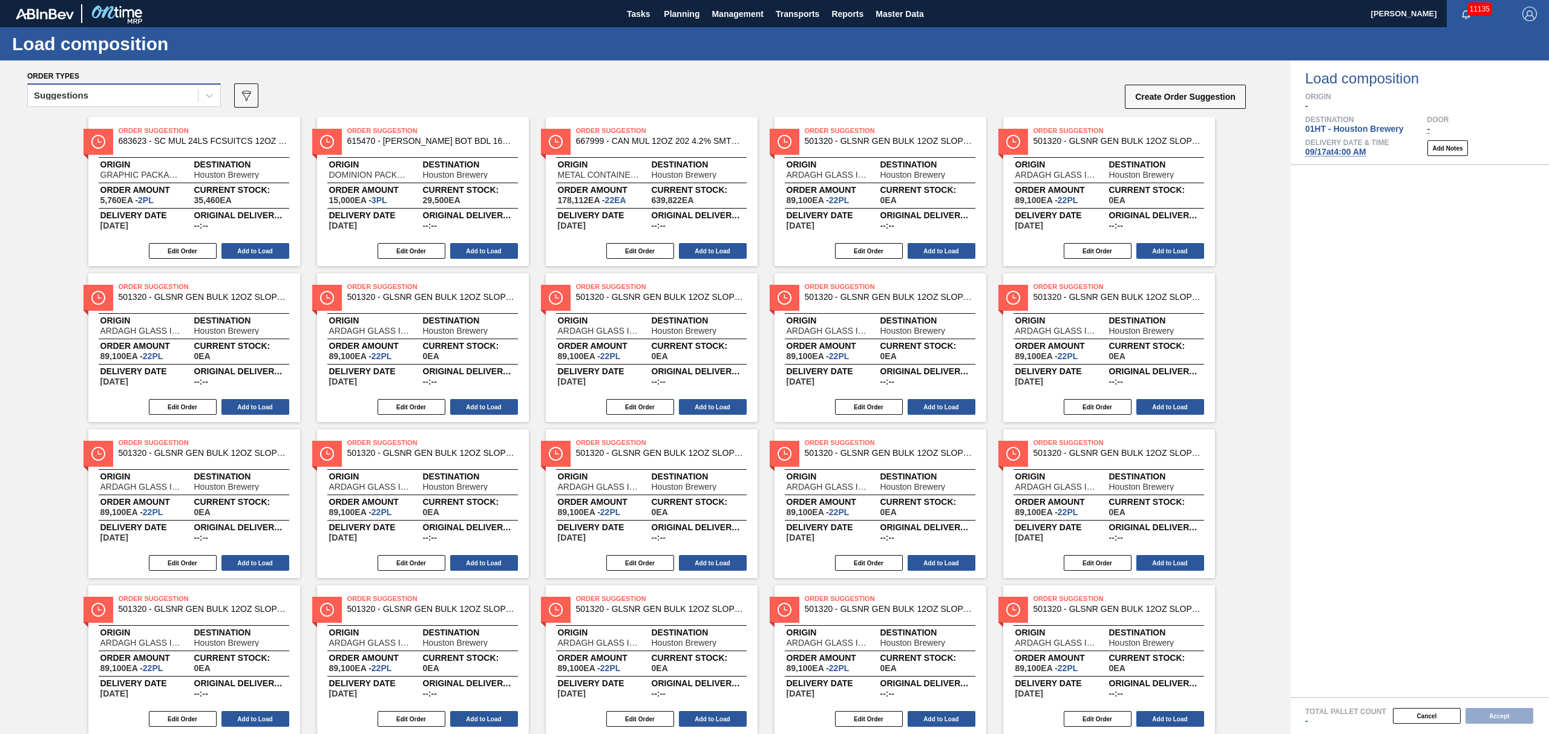
click at [94, 100] on div "Suggestions" at bounding box center [113, 96] width 170 height 18
click at [104, 129] on div "Awaiting load composition" at bounding box center [124, 125] width 194 height 22
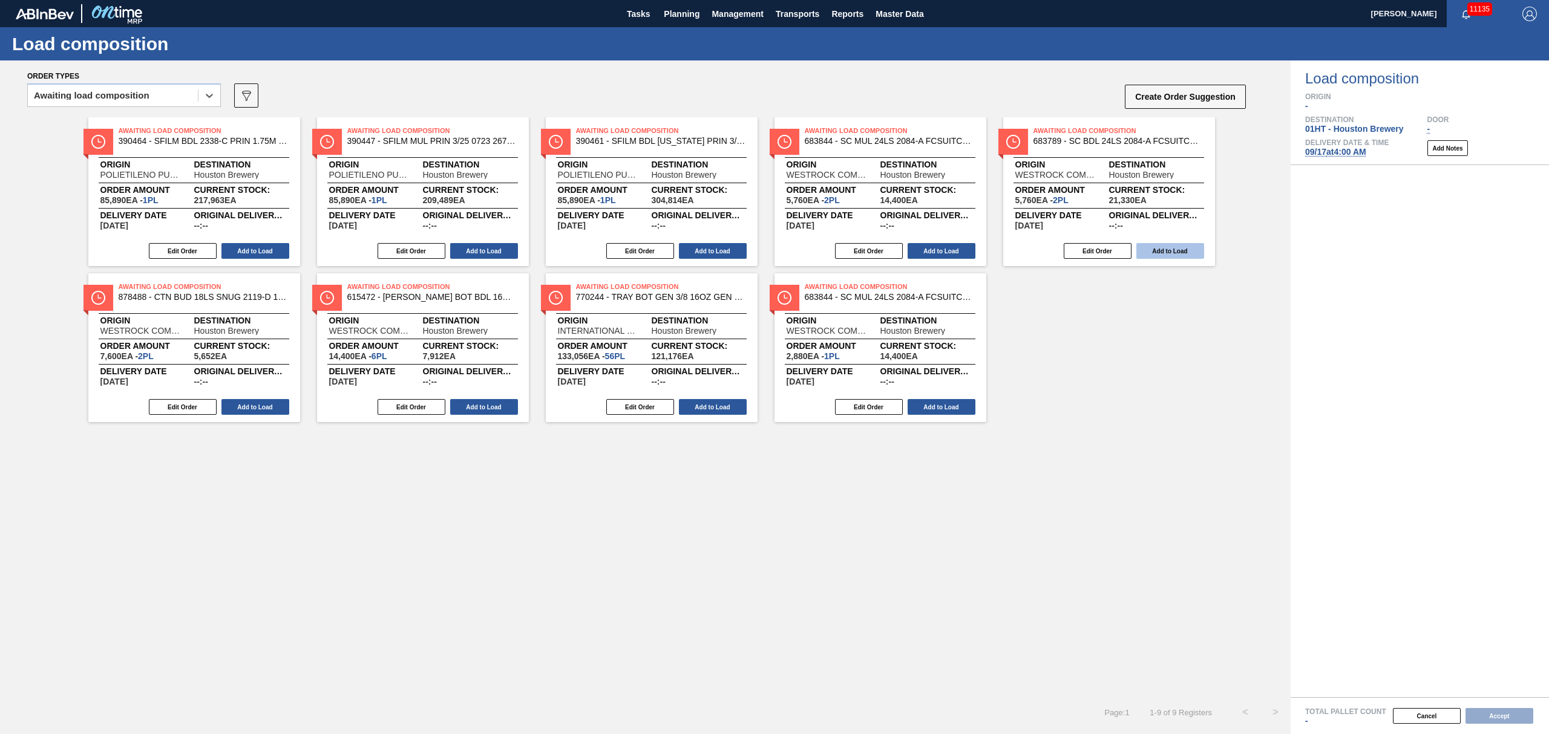
click at [1152, 250] on button "Add to Load" at bounding box center [1170, 251] width 68 height 16
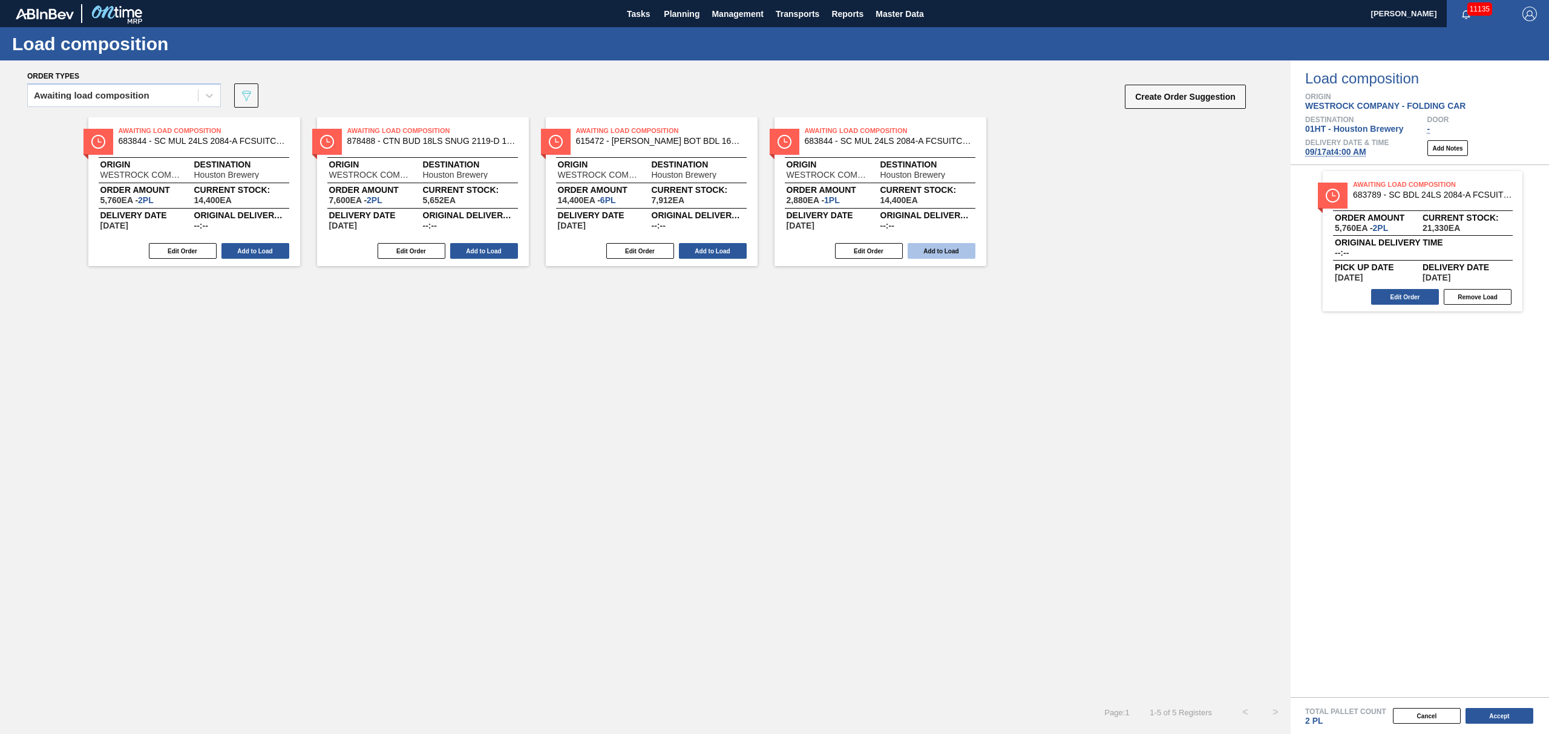
click at [947, 254] on button "Add to Load" at bounding box center [941, 251] width 68 height 16
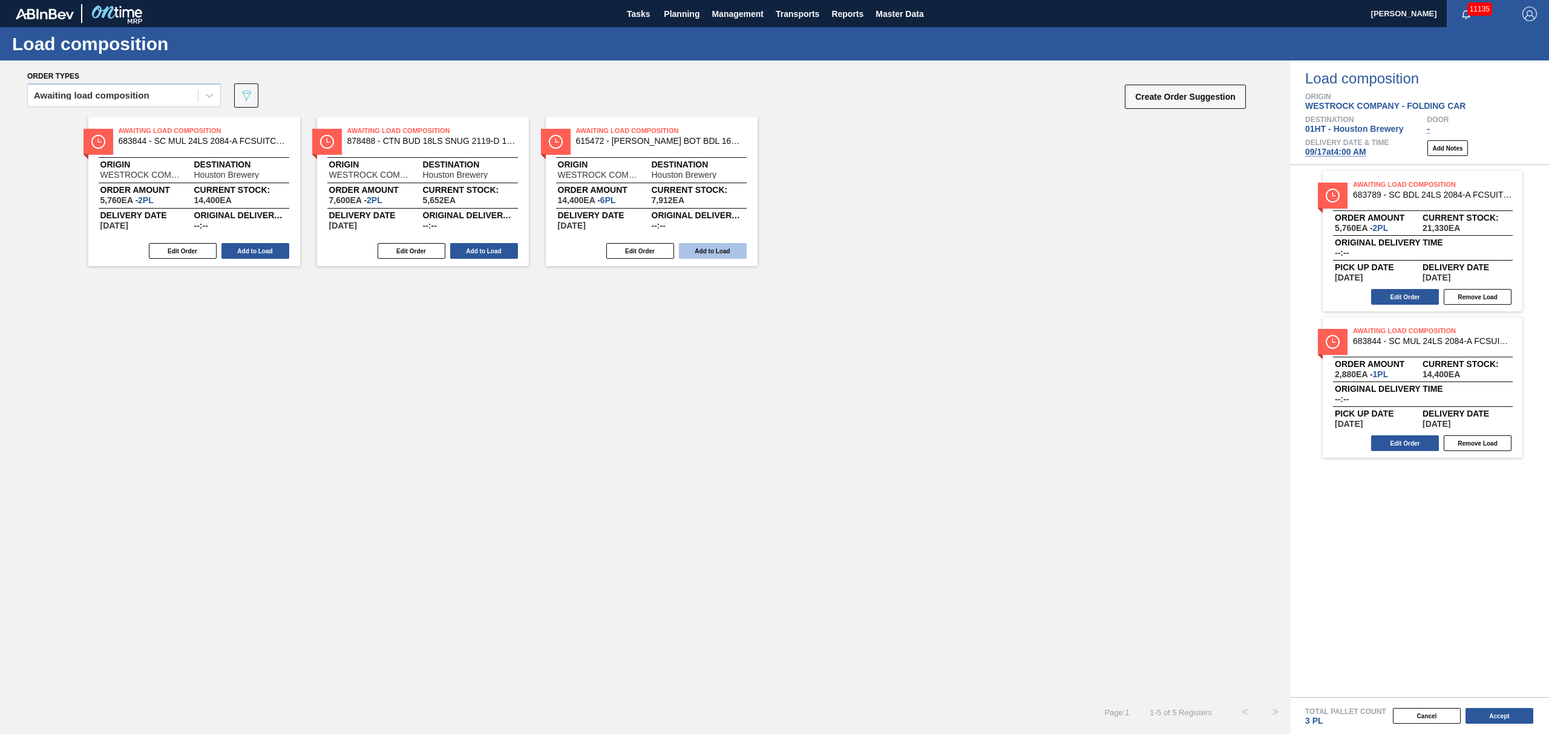
click at [721, 255] on button "Add to Load" at bounding box center [713, 251] width 68 height 16
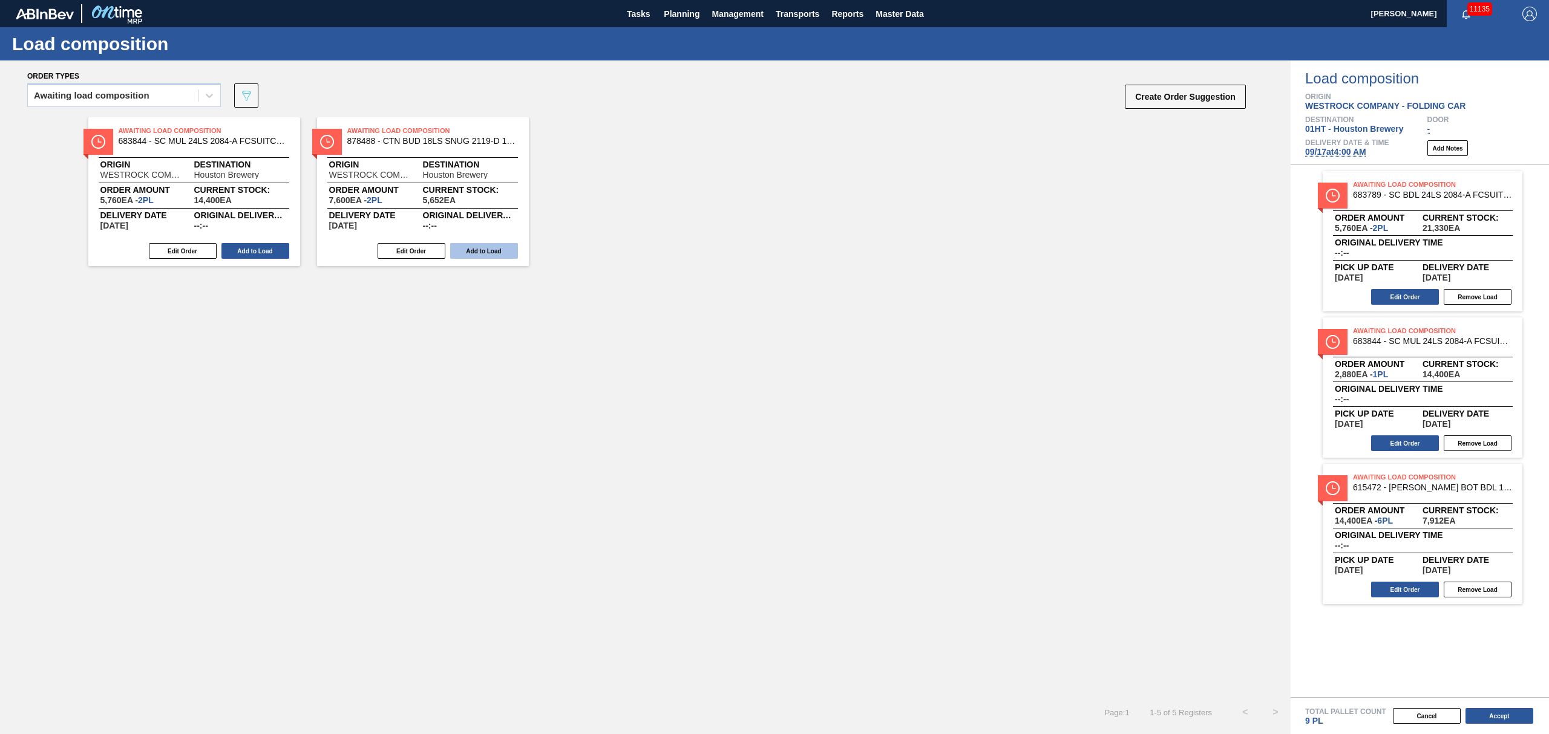
click at [489, 253] on button "Add to Load" at bounding box center [484, 251] width 68 height 16
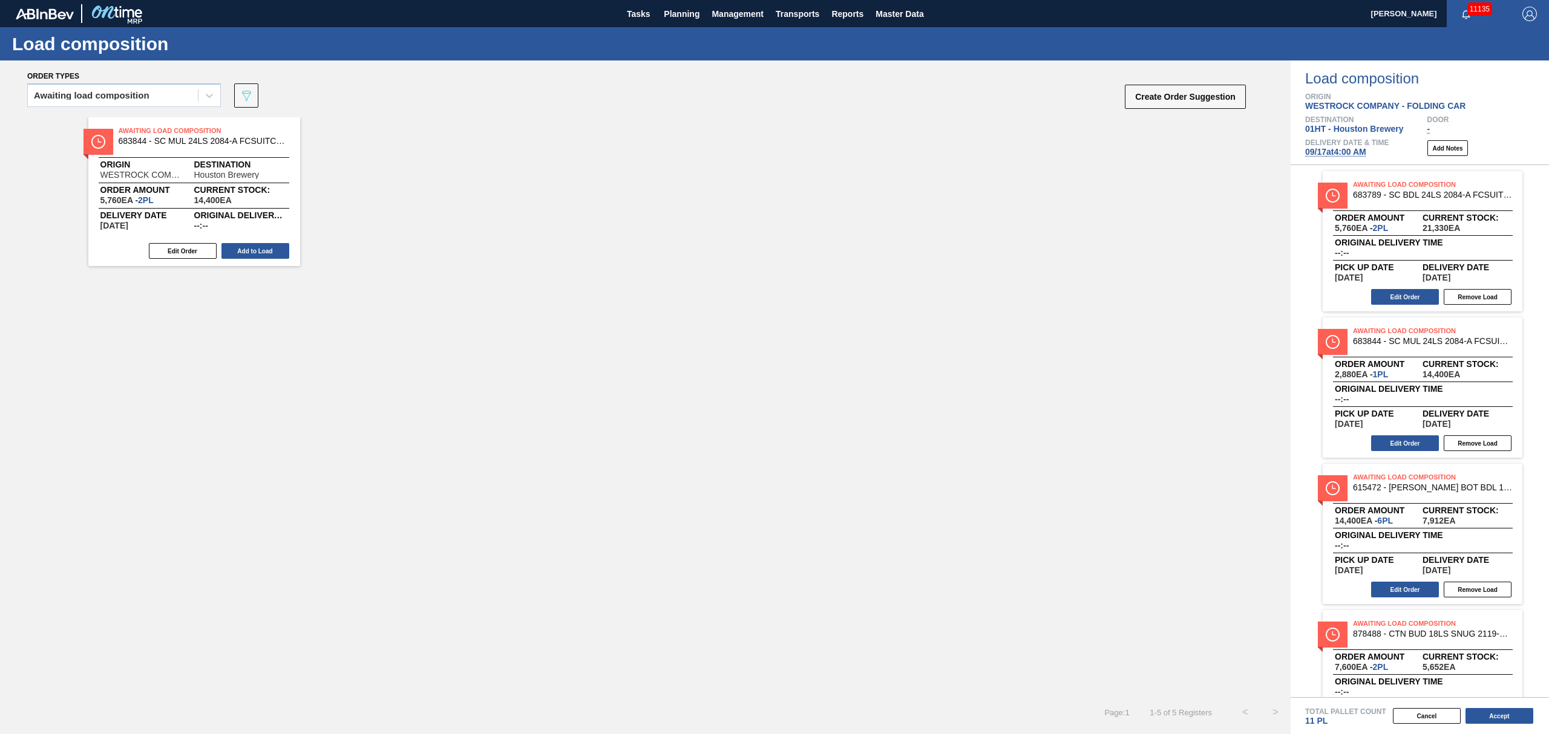
click at [259, 253] on button "Add to Load" at bounding box center [255, 251] width 68 height 16
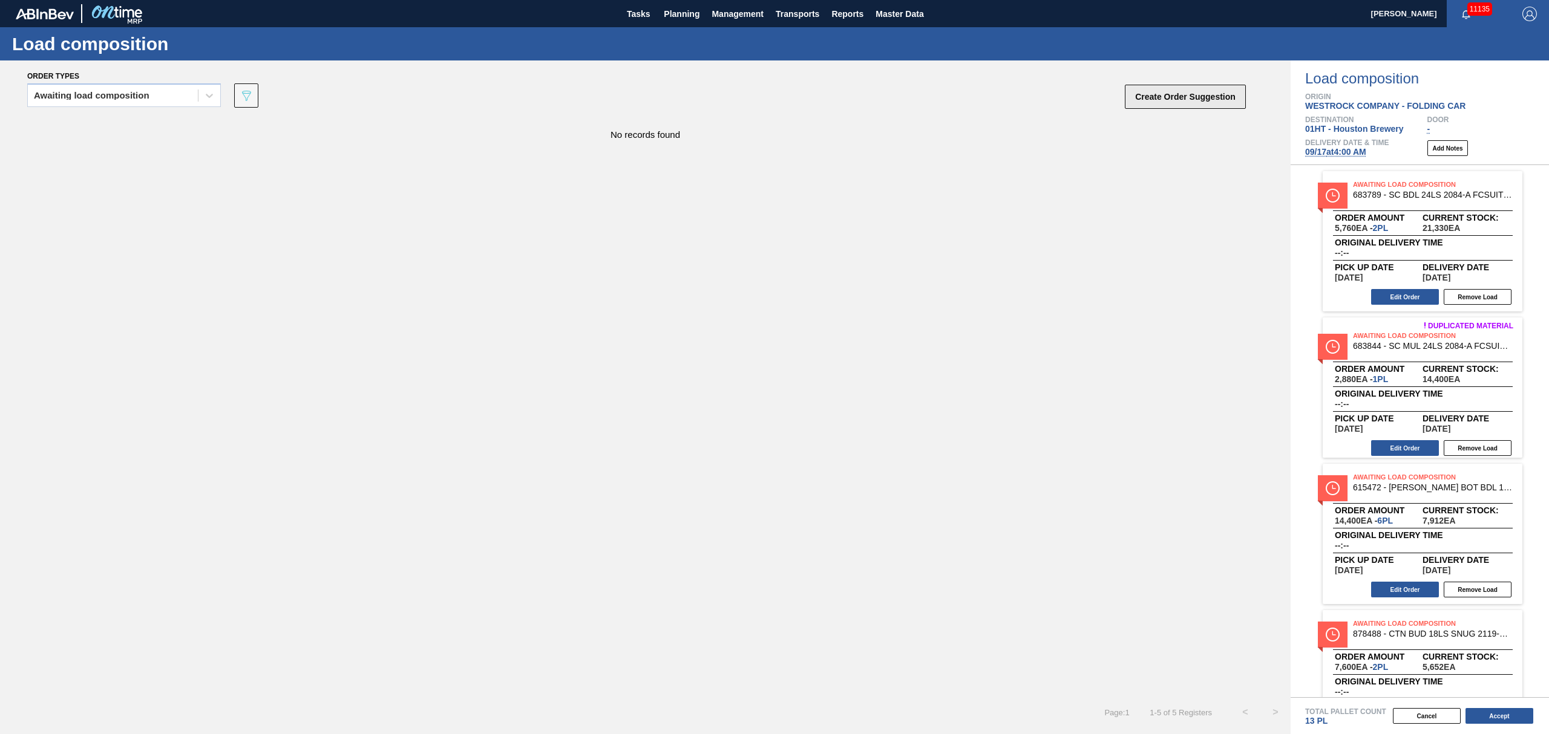
click at [1166, 95] on button "Create Order Suggestion" at bounding box center [1185, 97] width 121 height 24
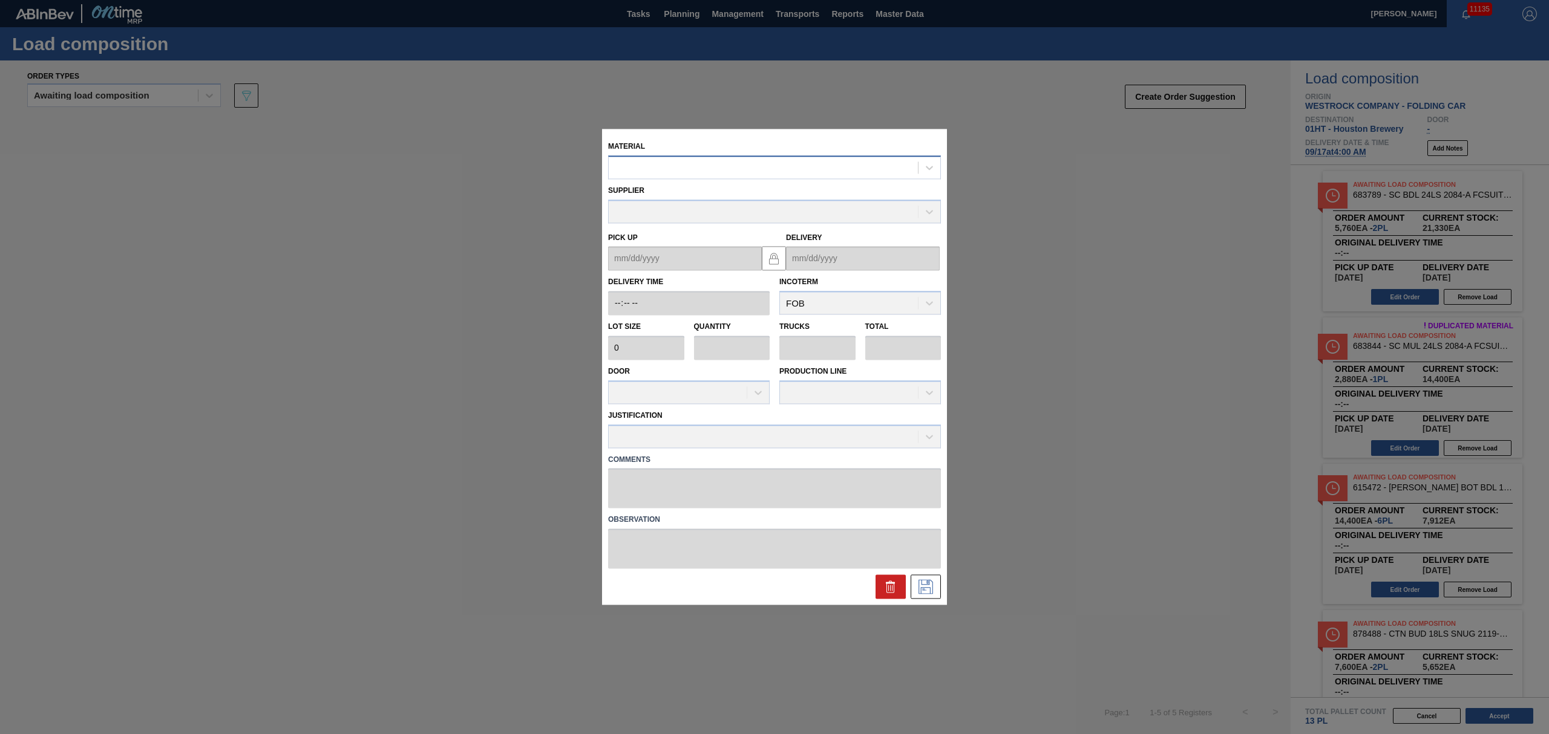
click at [684, 171] on div at bounding box center [763, 168] width 309 height 18
type input "878673"
type input "2,560"
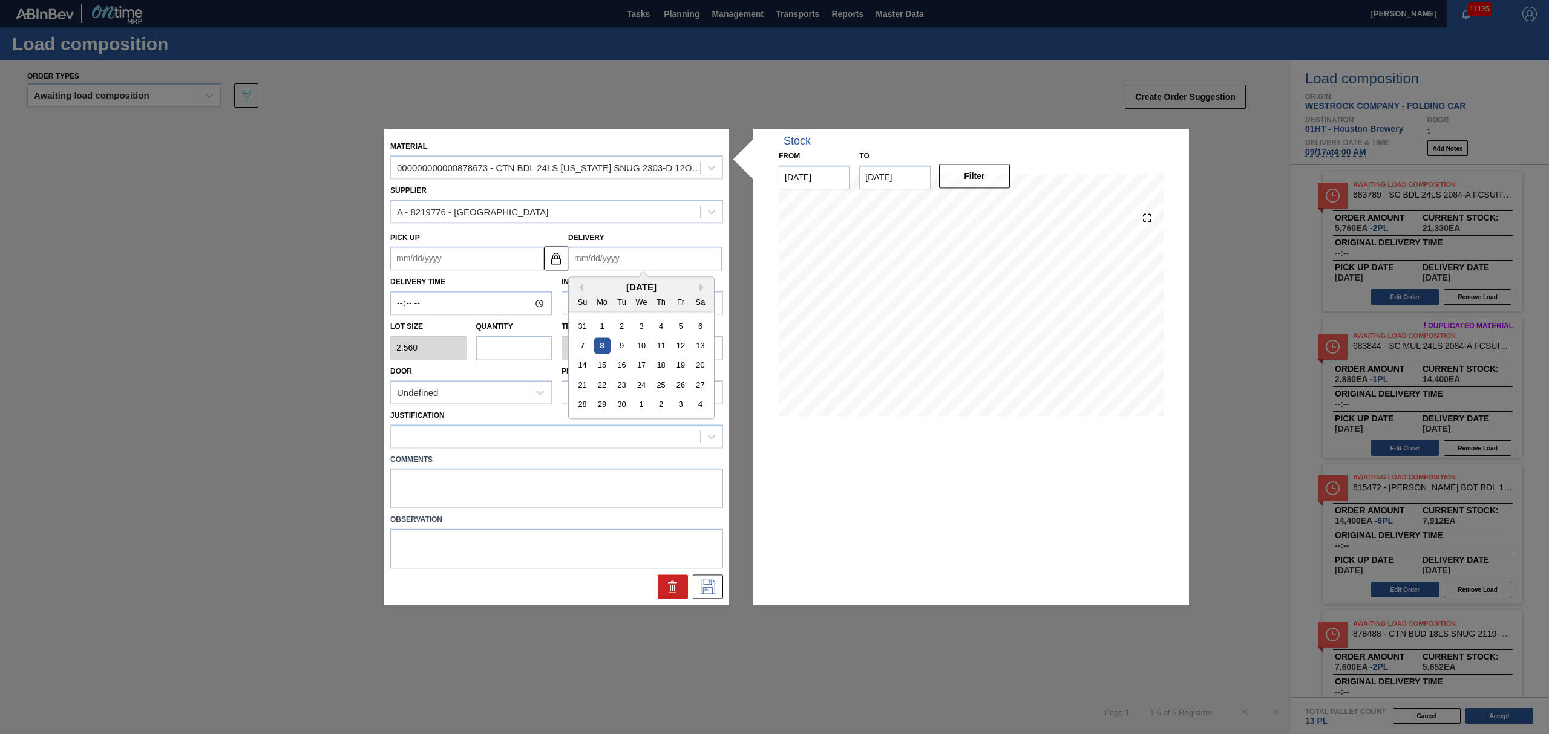
click at [619, 259] on input "Delivery" at bounding box center [645, 259] width 154 height 24
drag, startPoint x: 603, startPoint y: 289, endPoint x: 612, endPoint y: 293, distance: 9.8
click at [603, 289] on div "[DATE]" at bounding box center [641, 287] width 145 height 10
click at [641, 364] on div "17" at bounding box center [641, 366] width 16 height 16
type up "[DATE]"
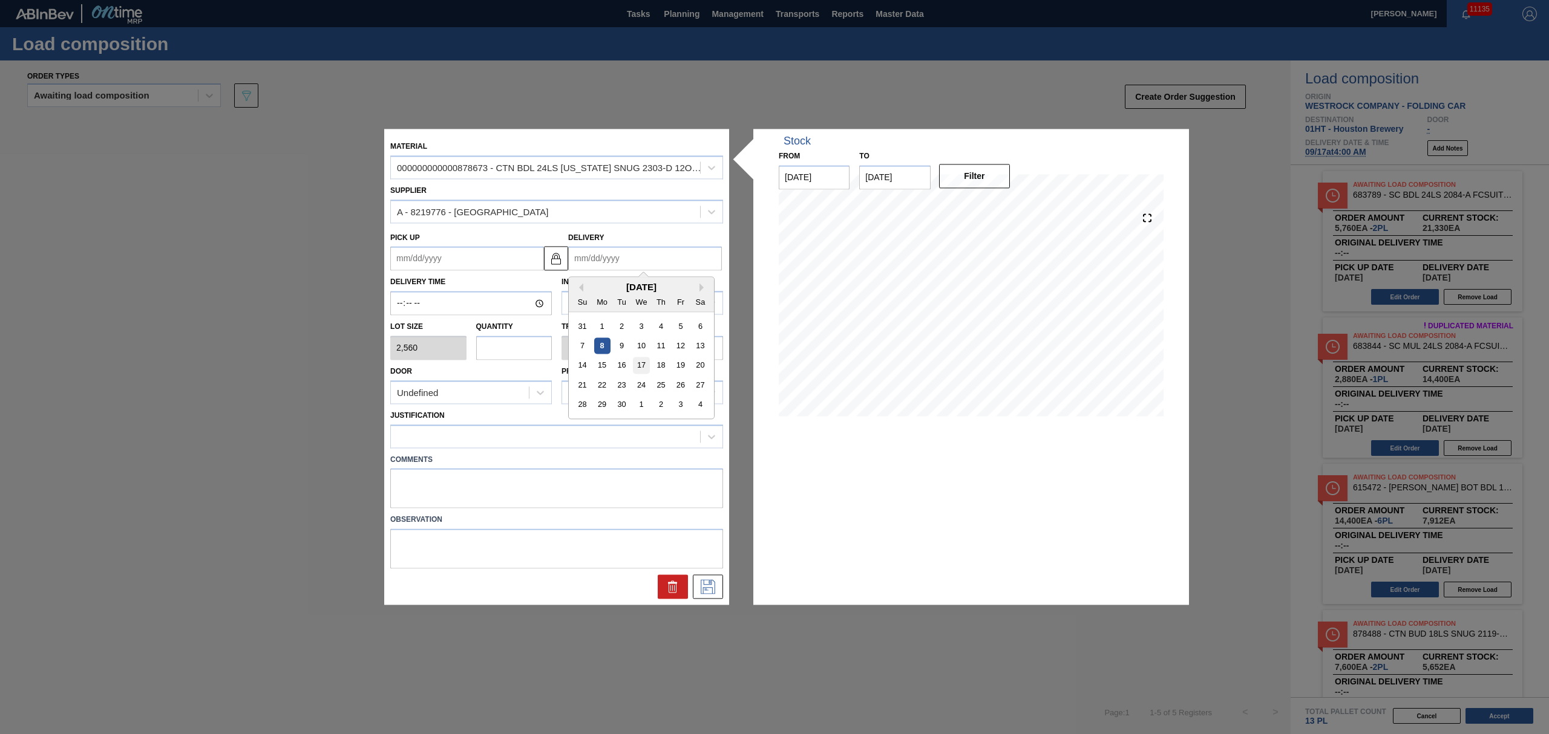
type input "[DATE]"
drag, startPoint x: 533, startPoint y: 350, endPoint x: 532, endPoint y: 344, distance: 6.1
click at [532, 350] on input "text" at bounding box center [514, 348] width 76 height 24
type input "6"
type input "0.231"
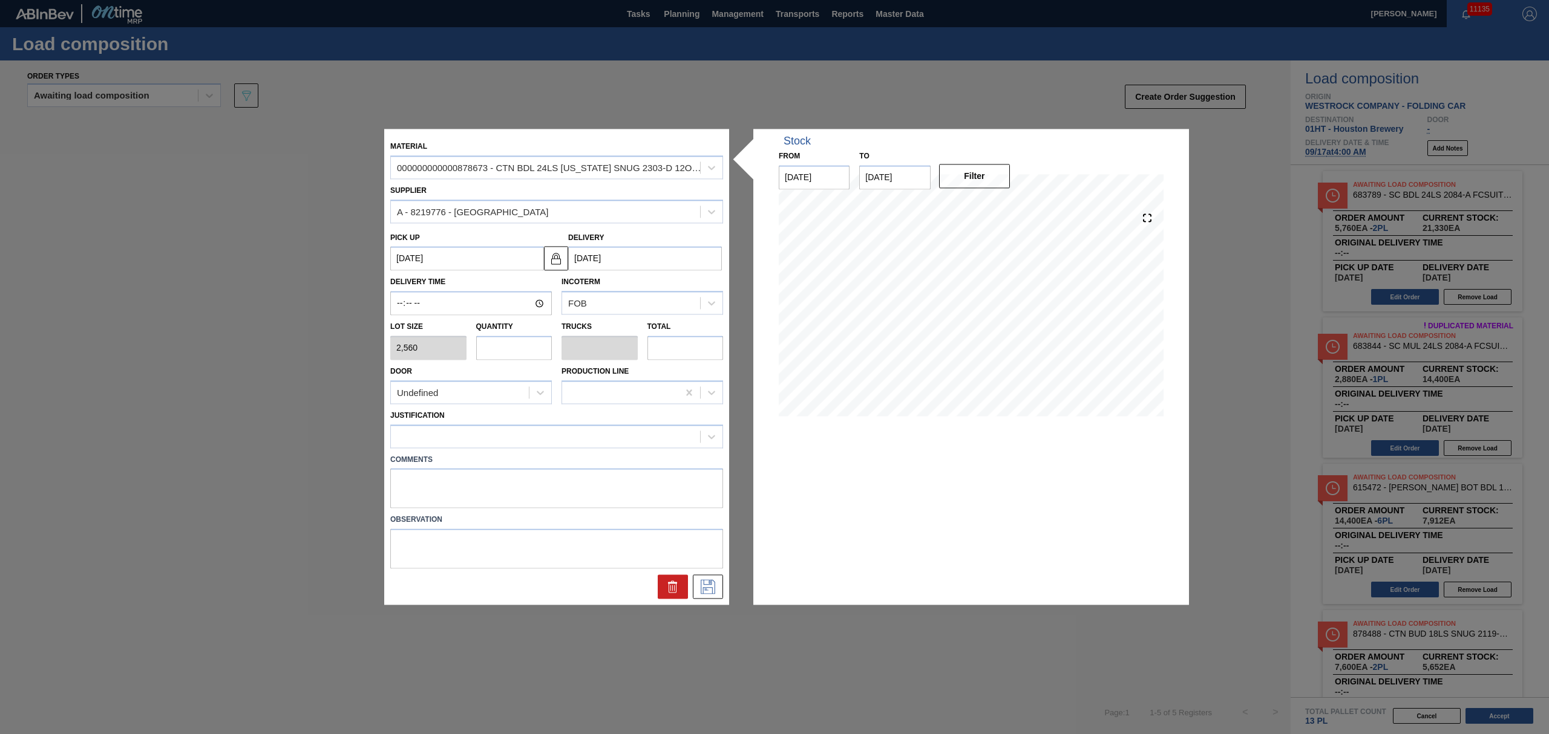
type input "15,360"
type input "6"
click at [528, 436] on div at bounding box center [545, 437] width 309 height 18
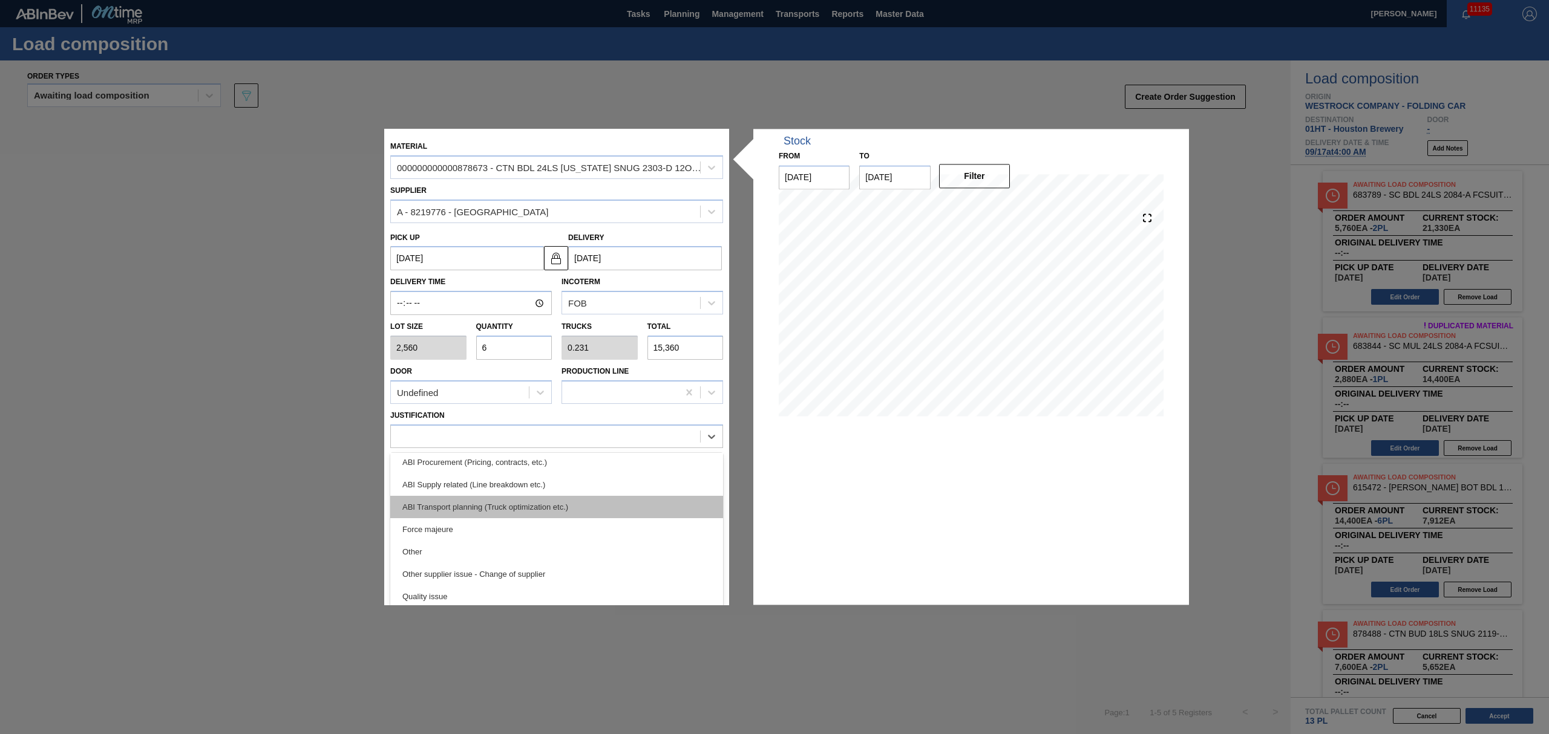
scroll to position [80, 0]
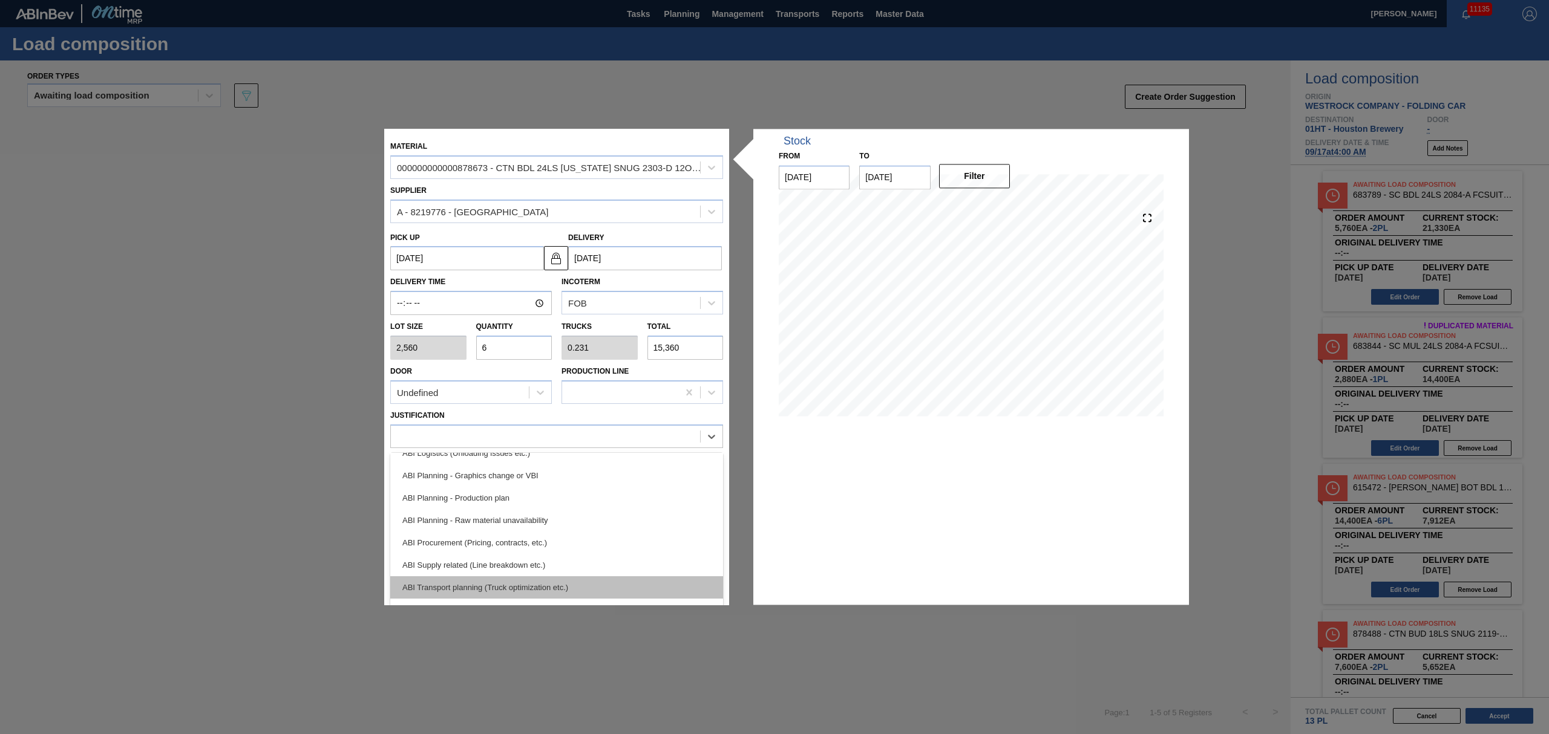
click at [555, 584] on div "ABI Transport planning (Truck optimization etc.)" at bounding box center [556, 587] width 333 height 22
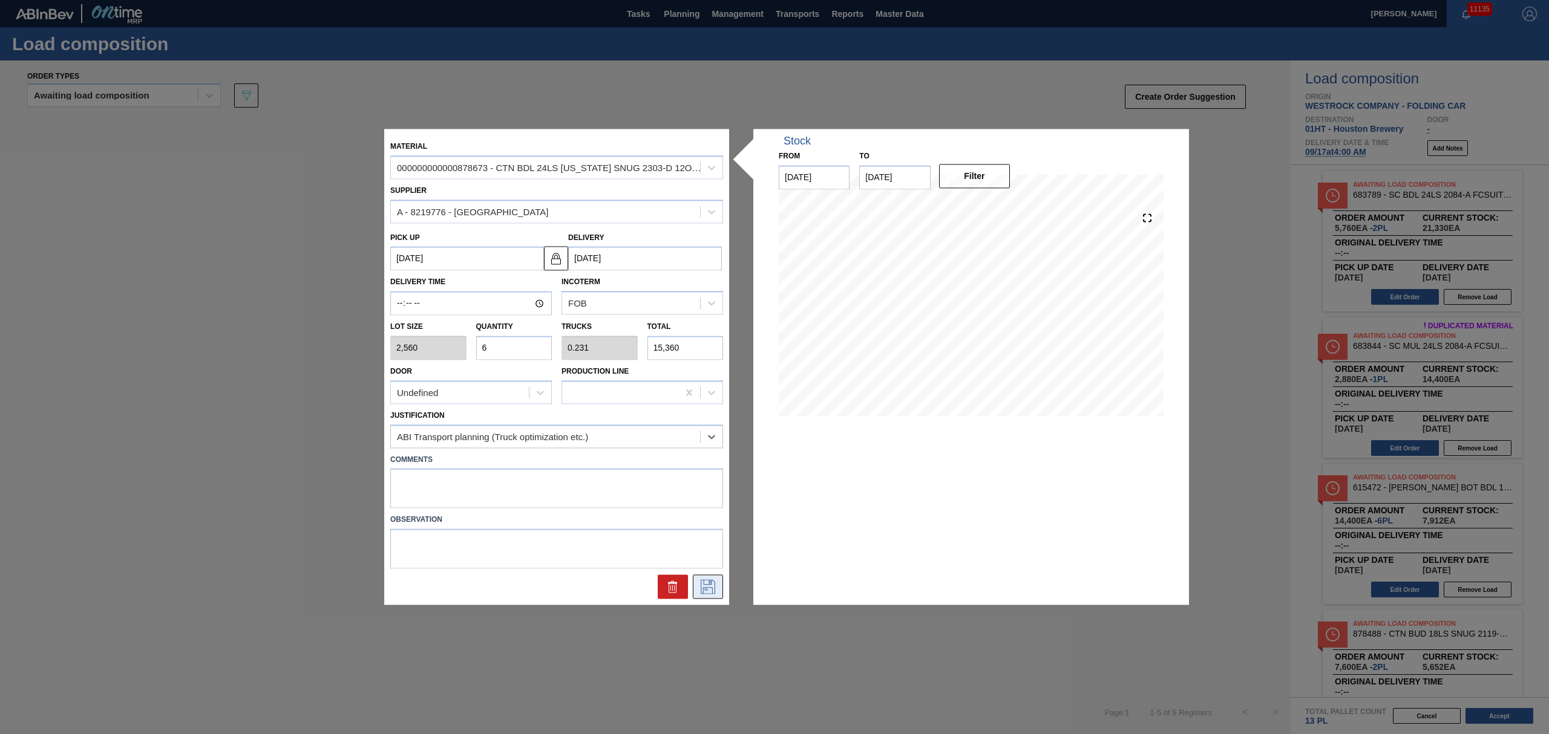
click at [703, 581] on icon at bounding box center [707, 587] width 15 height 15
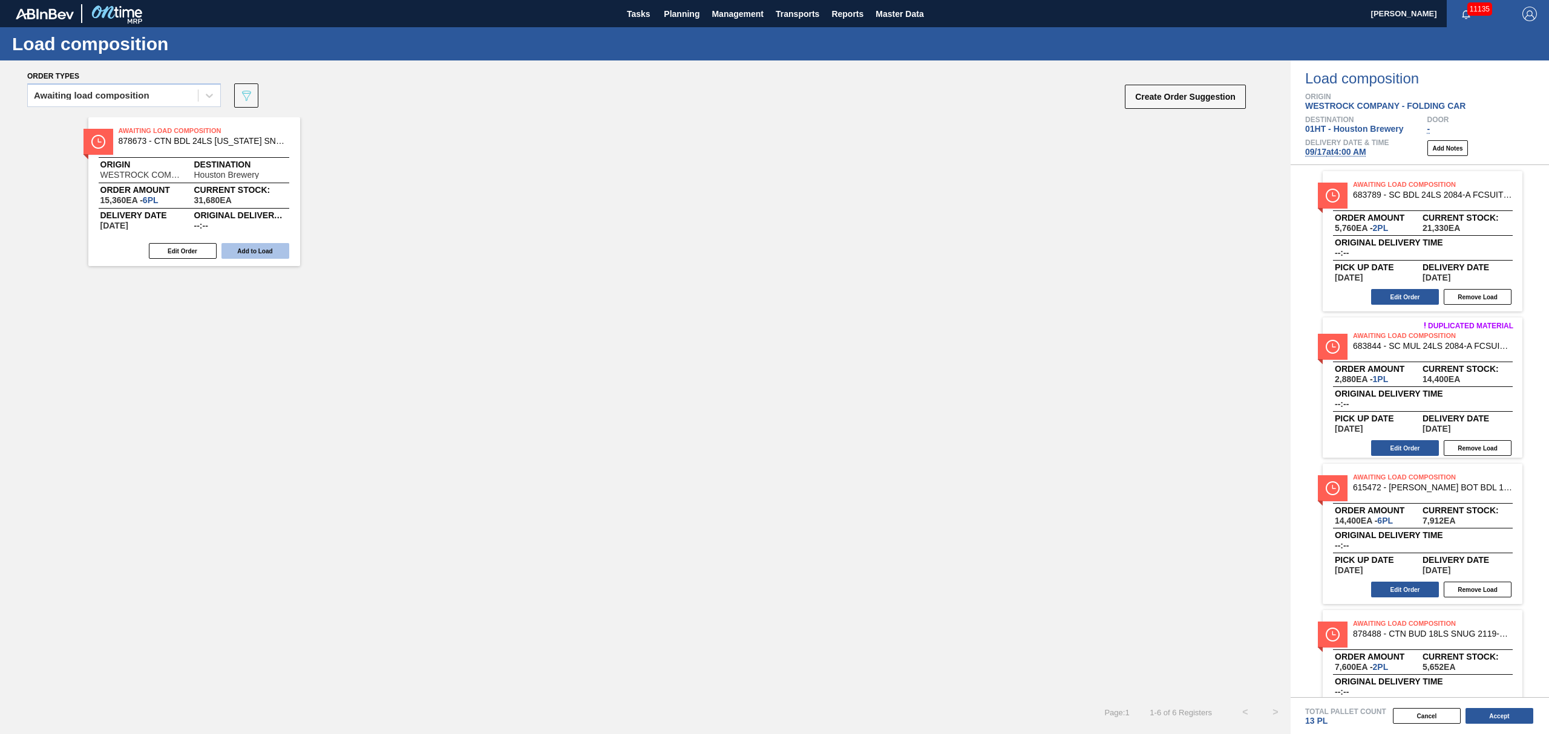
click at [260, 249] on button "Add to Load" at bounding box center [255, 251] width 68 height 16
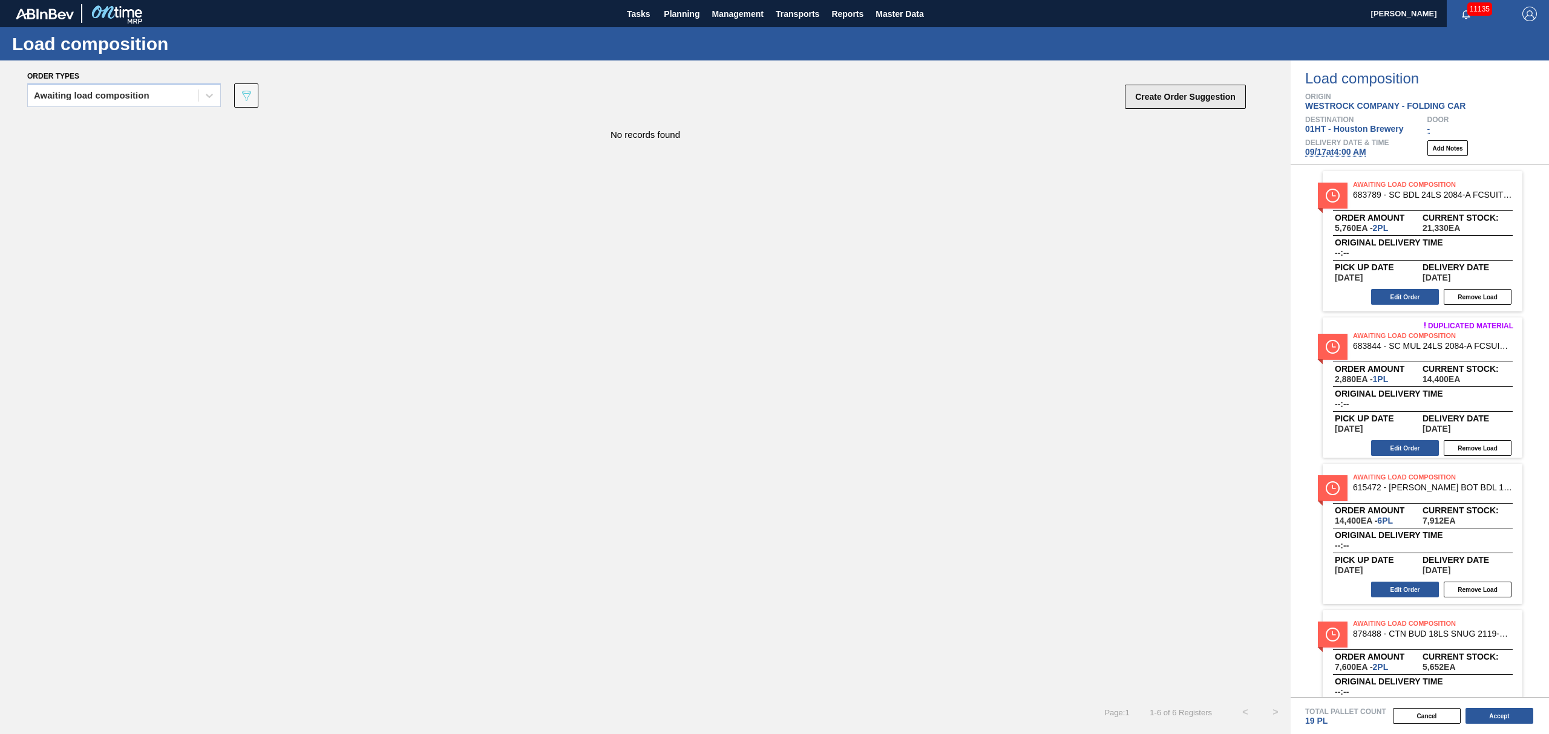
click at [1132, 102] on button "Create Order Suggestion" at bounding box center [1185, 97] width 121 height 24
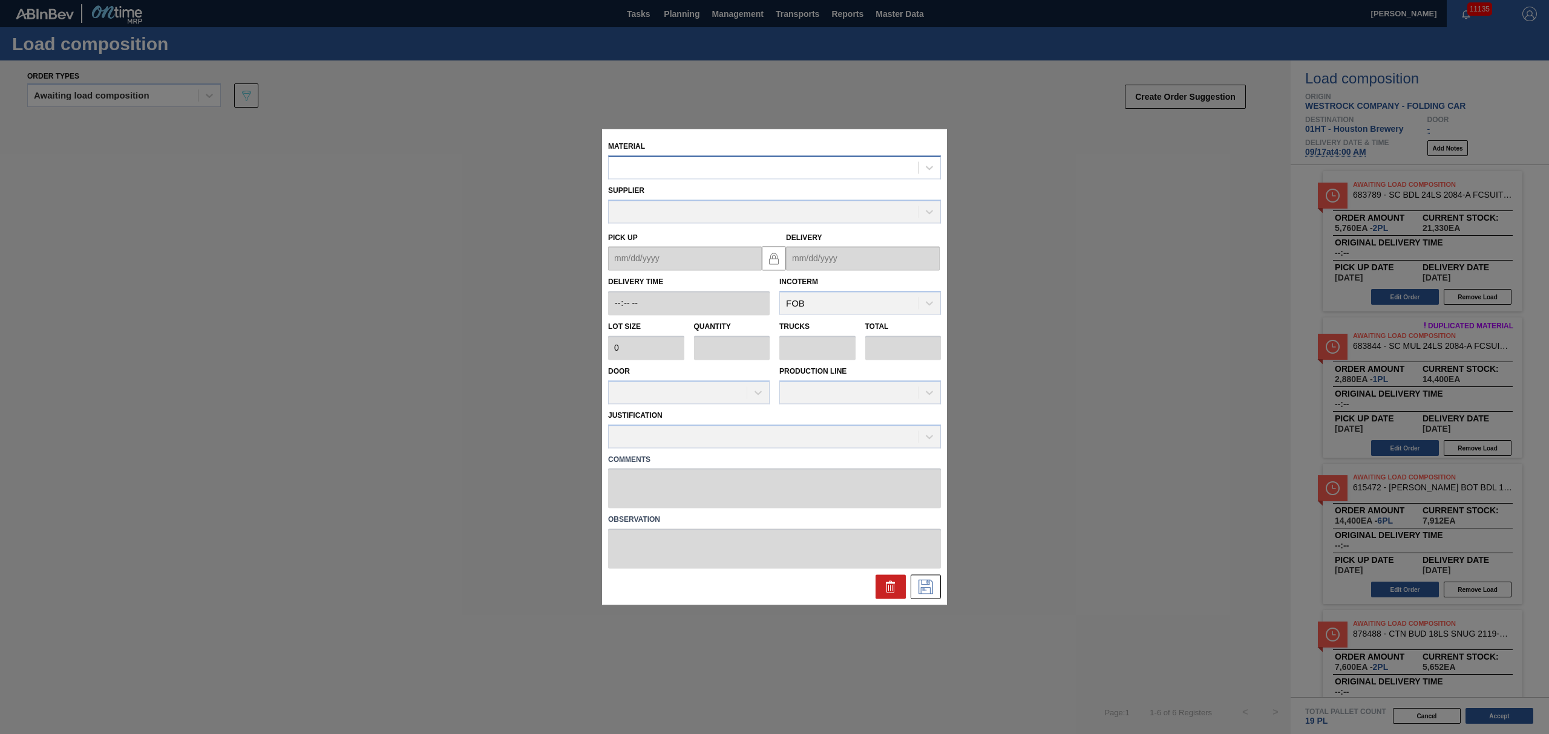
click at [805, 156] on div at bounding box center [774, 167] width 333 height 24
type input "878513"
type input "3,800"
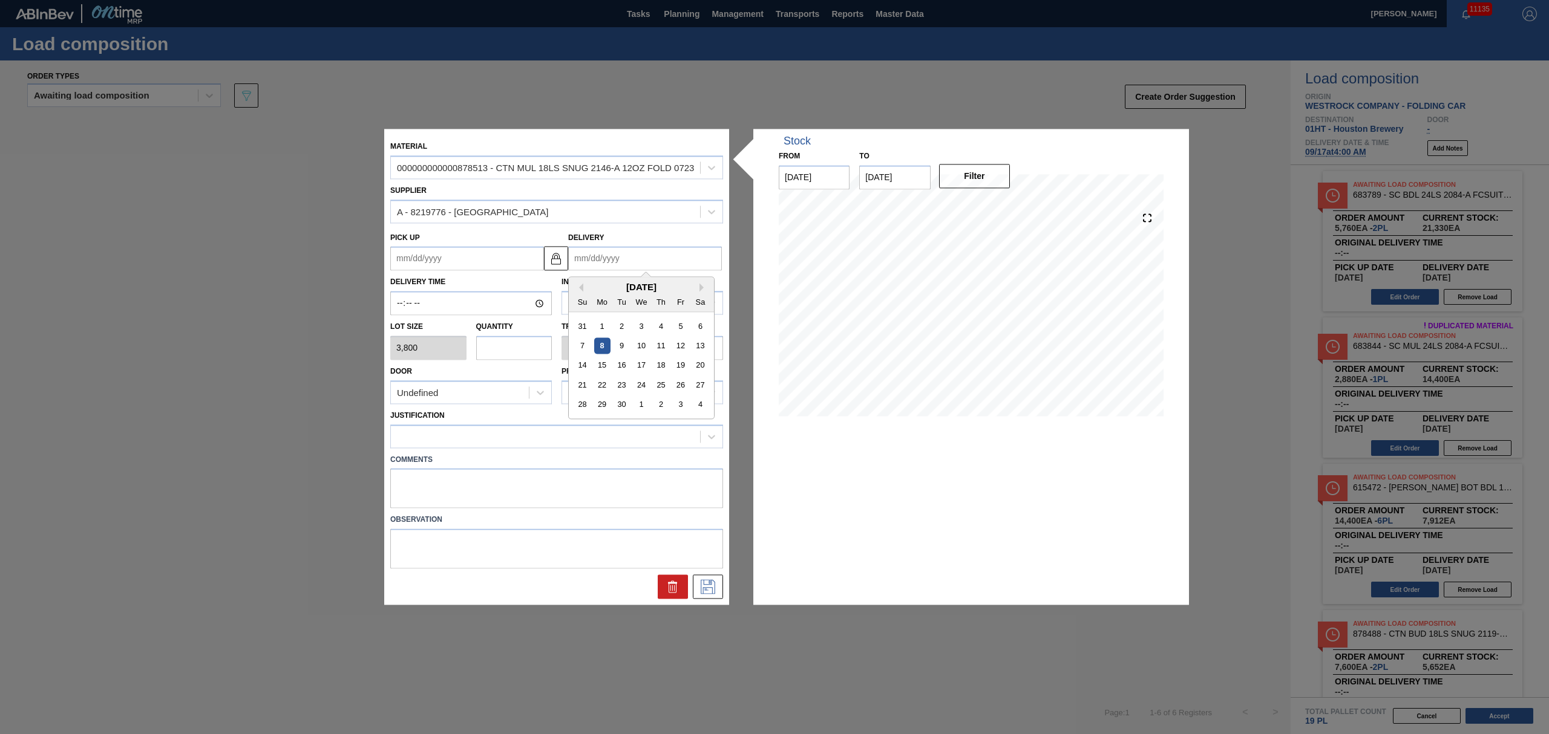
click at [624, 256] on input "Delivery" at bounding box center [645, 259] width 154 height 24
click at [615, 293] on div "Su Mo Tu We Th Fr Sa" at bounding box center [641, 302] width 145 height 19
click at [639, 364] on div "17" at bounding box center [641, 366] width 16 height 16
type up "[DATE]"
type input "[DATE]"
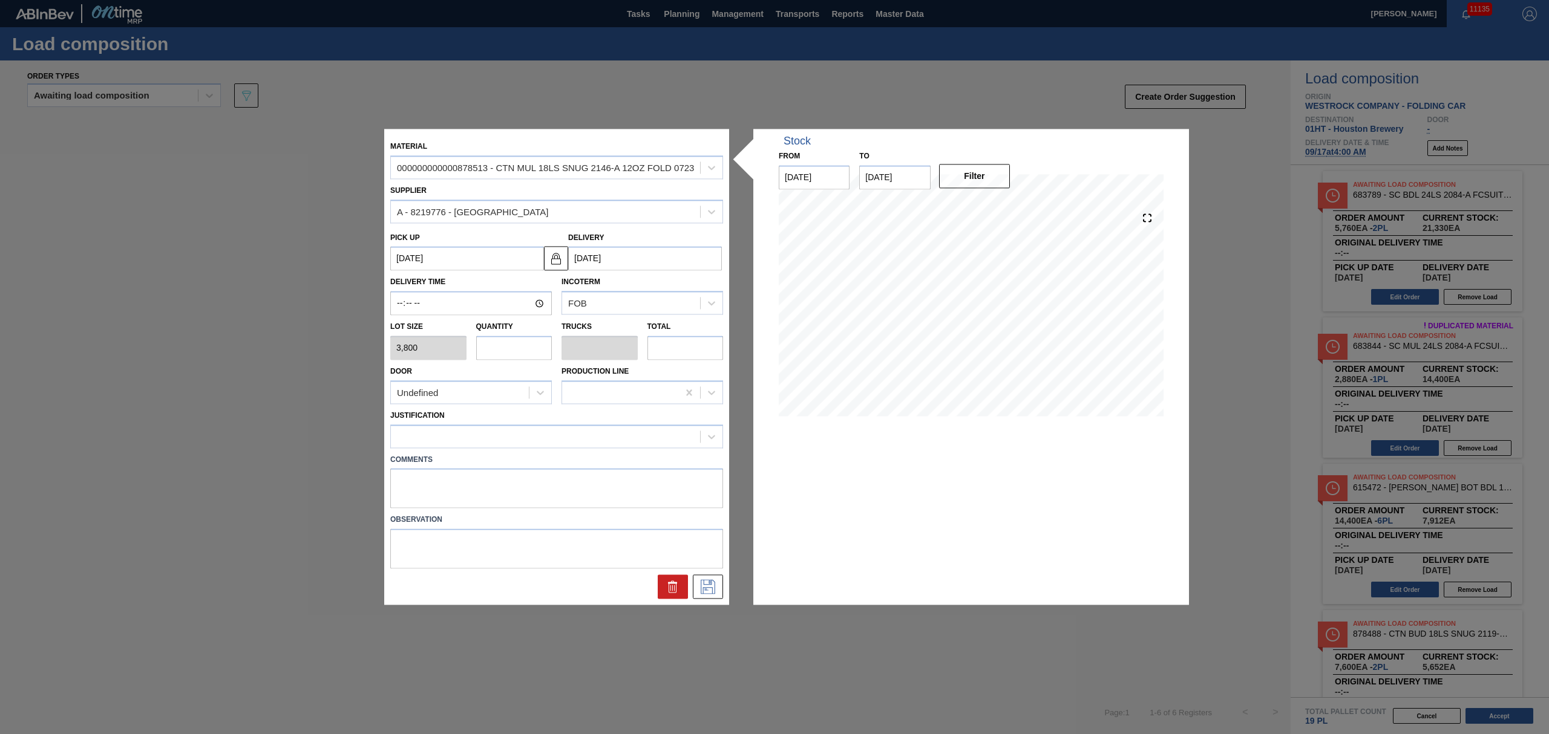
click at [531, 350] on input "text" at bounding box center [514, 348] width 76 height 24
type input "5"
type input "0.25"
type input "19,000"
type input "5"
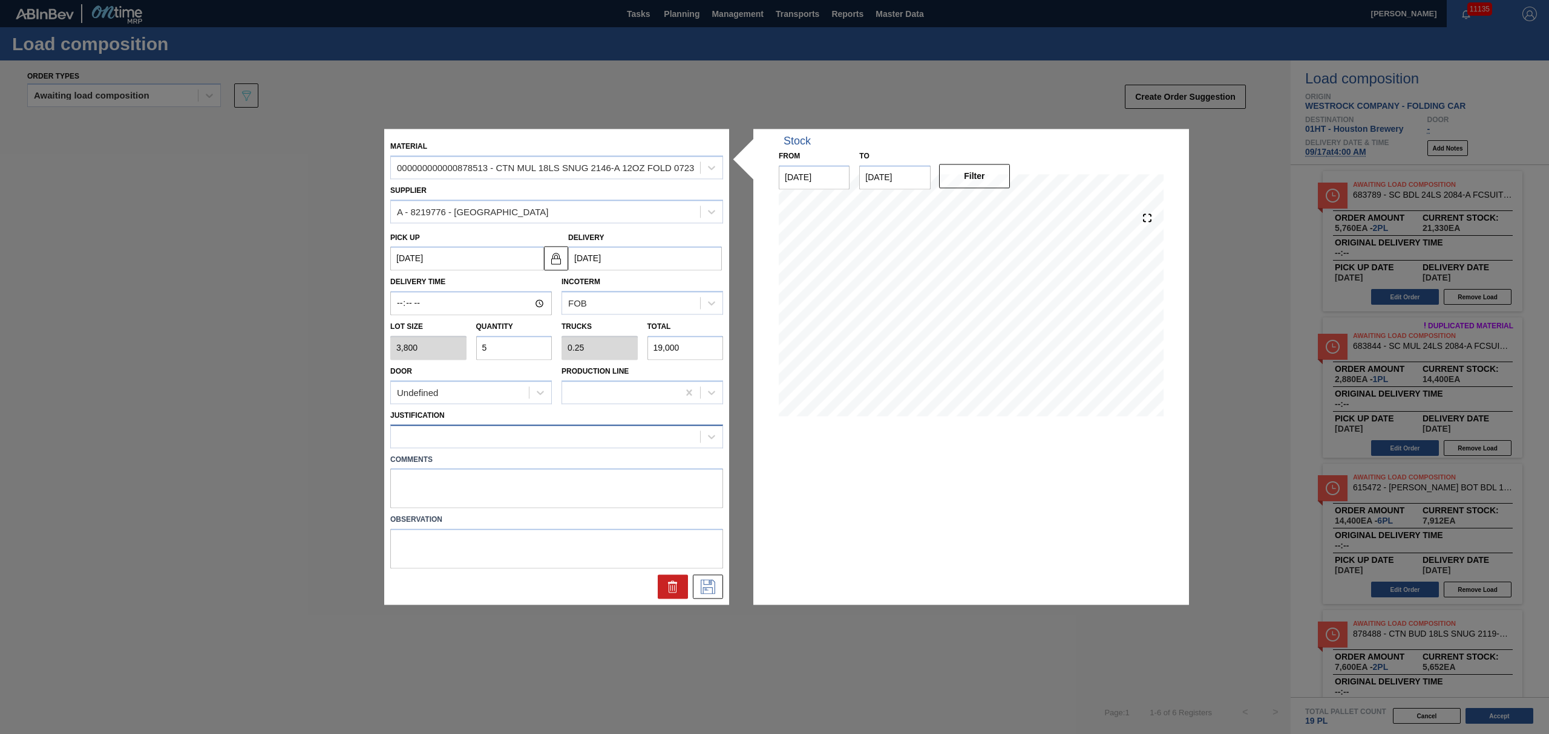
click at [535, 432] on div at bounding box center [545, 437] width 309 height 18
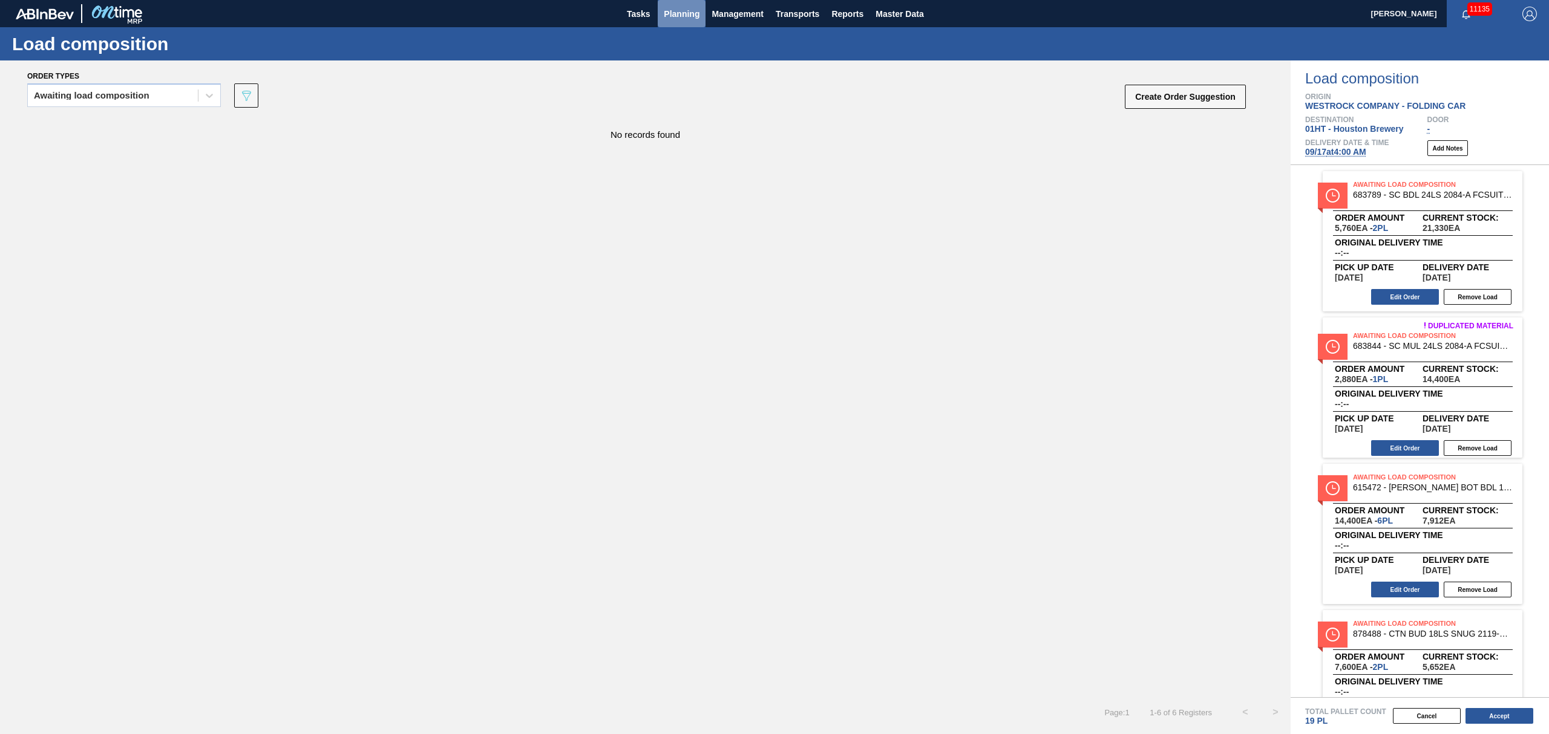
click at [673, 13] on span "Planning" at bounding box center [682, 14] width 36 height 15
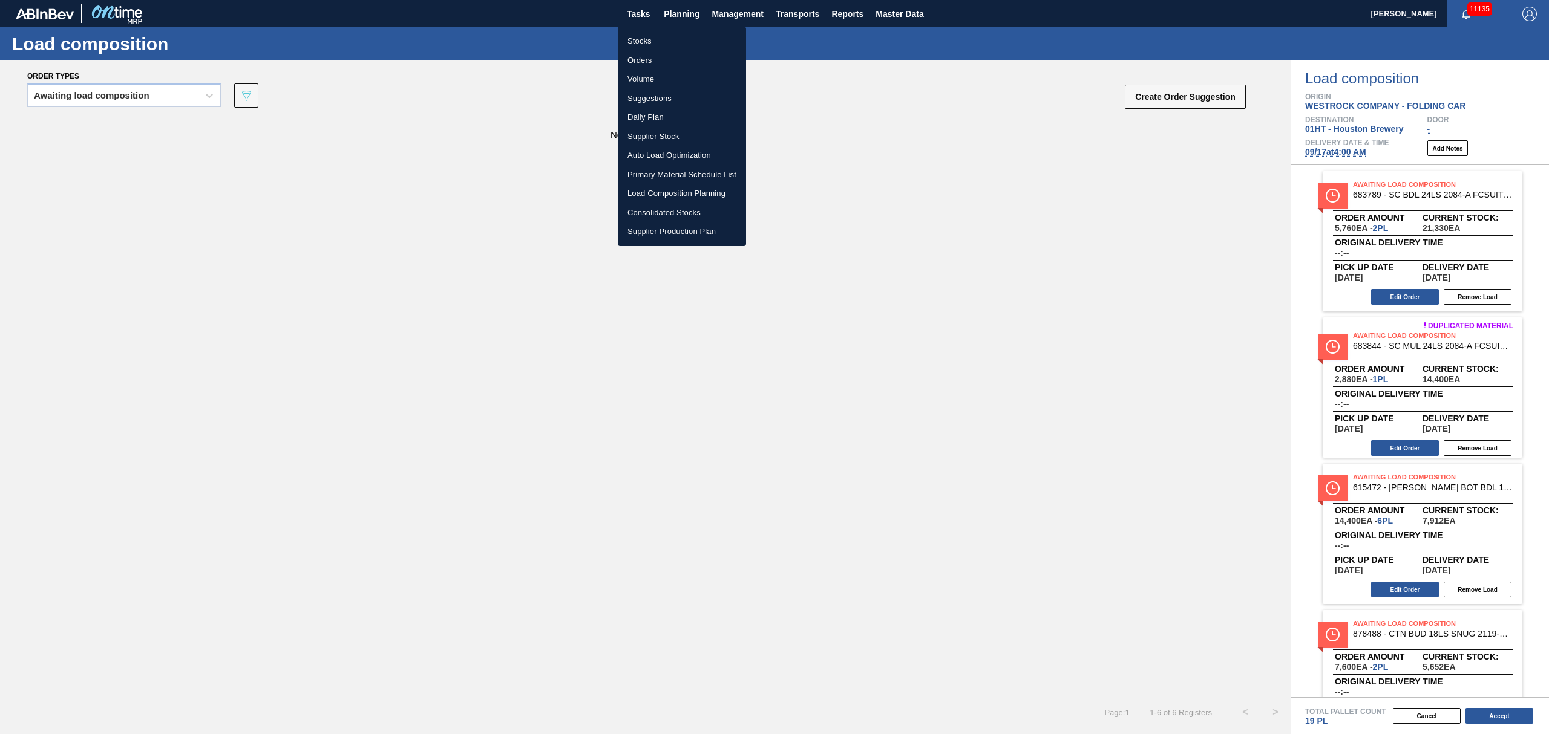
click at [645, 39] on li "Stocks" at bounding box center [682, 40] width 128 height 19
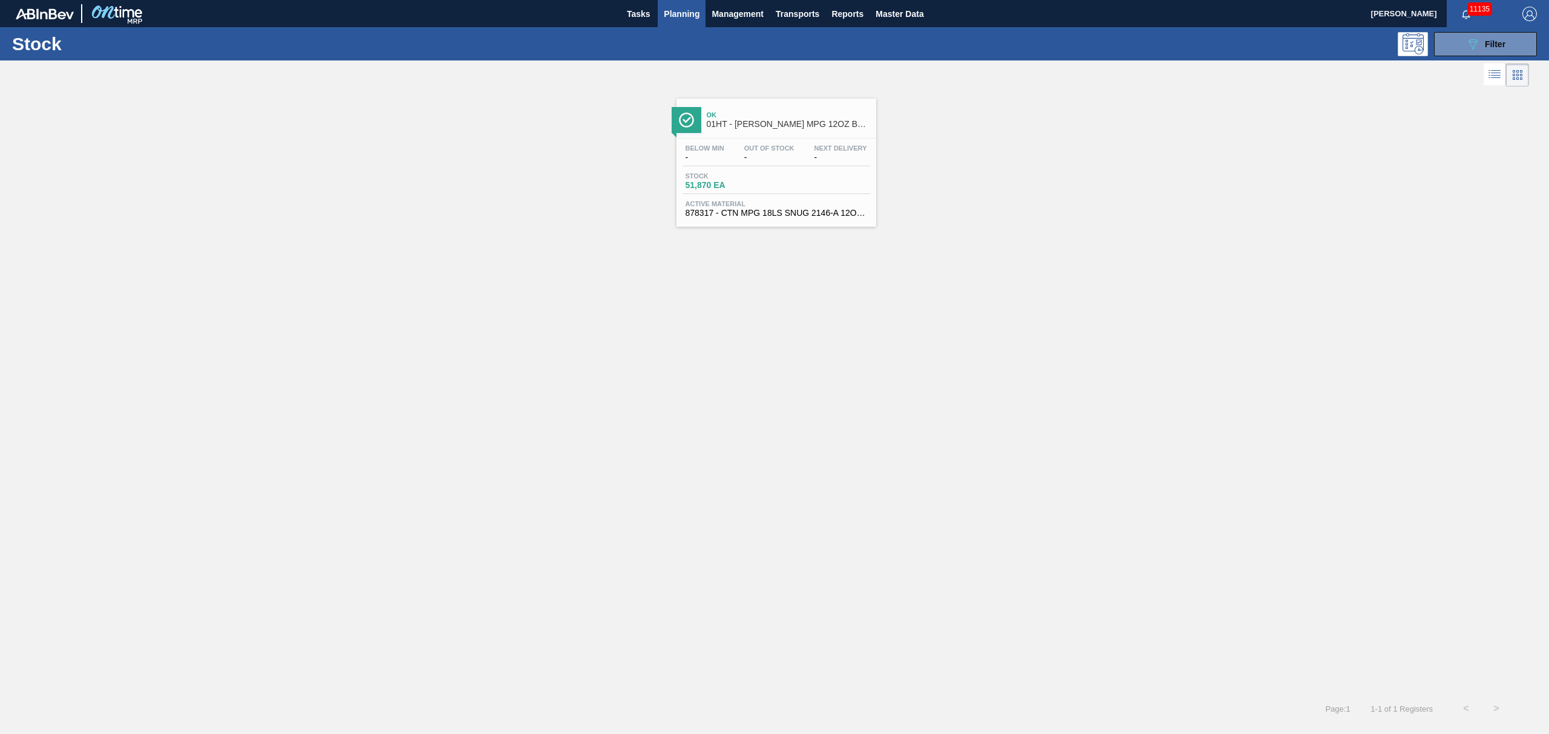
click at [750, 185] on span "51,870 EA" at bounding box center [727, 185] width 85 height 9
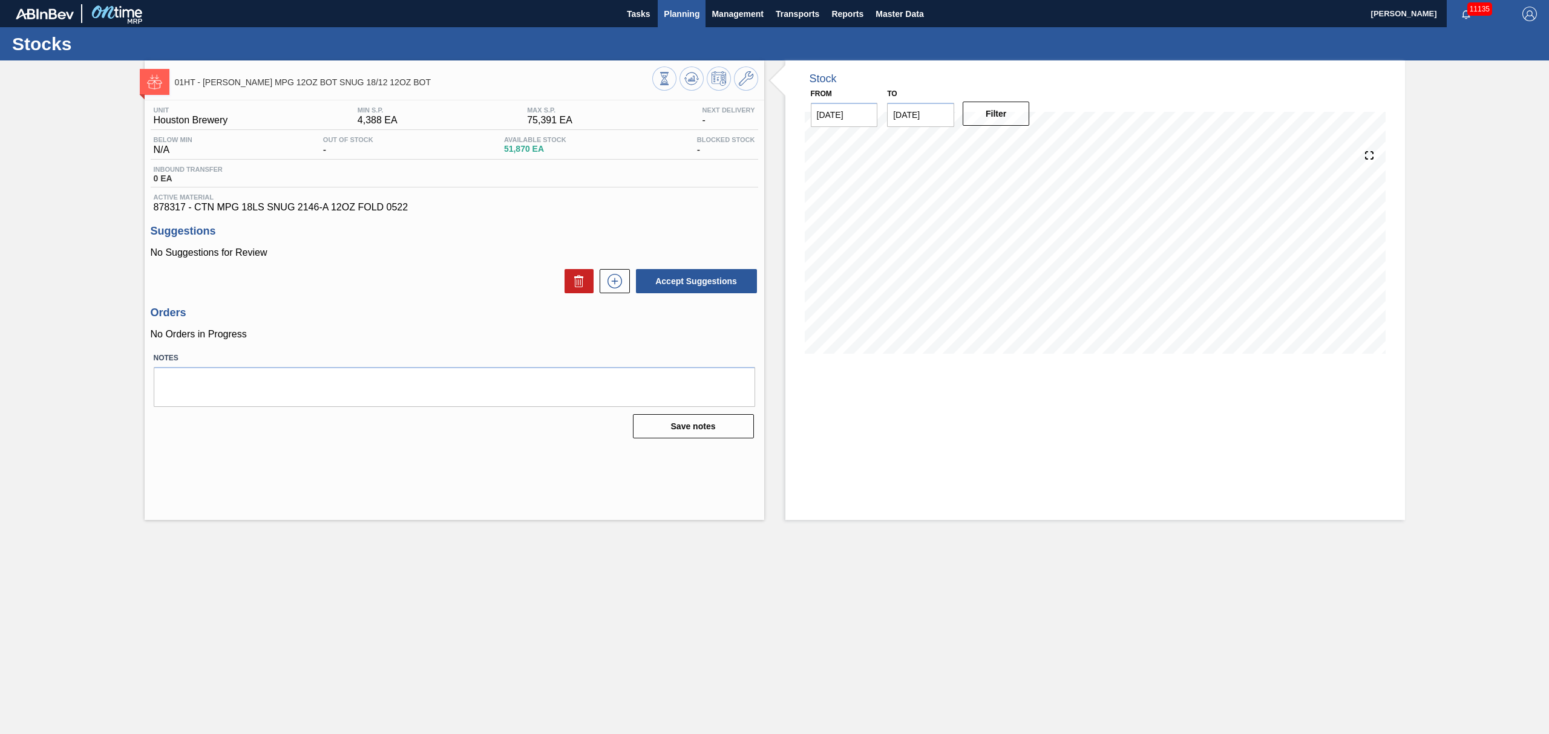
click at [687, 10] on span "Planning" at bounding box center [682, 14] width 36 height 15
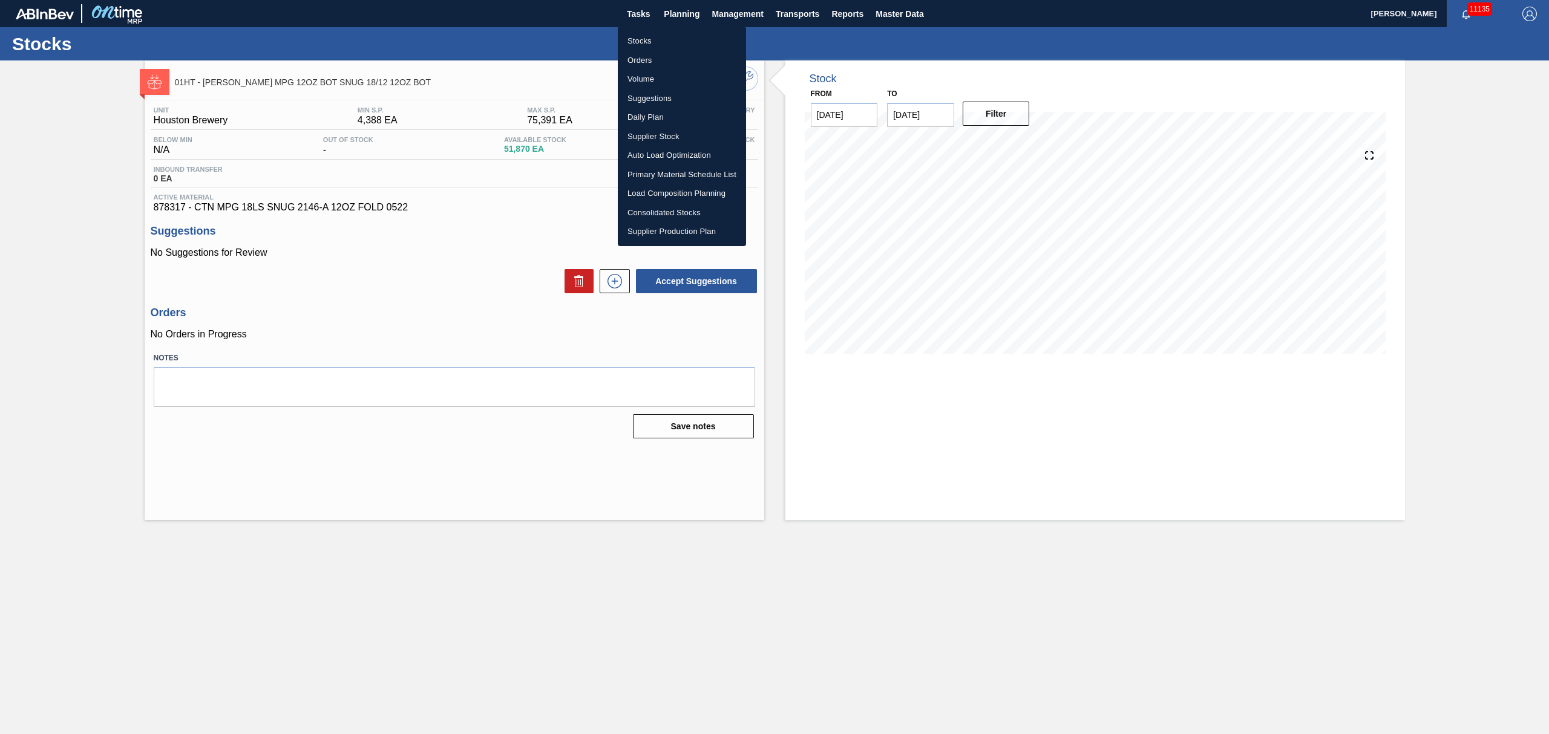
click at [652, 93] on li "Suggestions" at bounding box center [682, 98] width 128 height 19
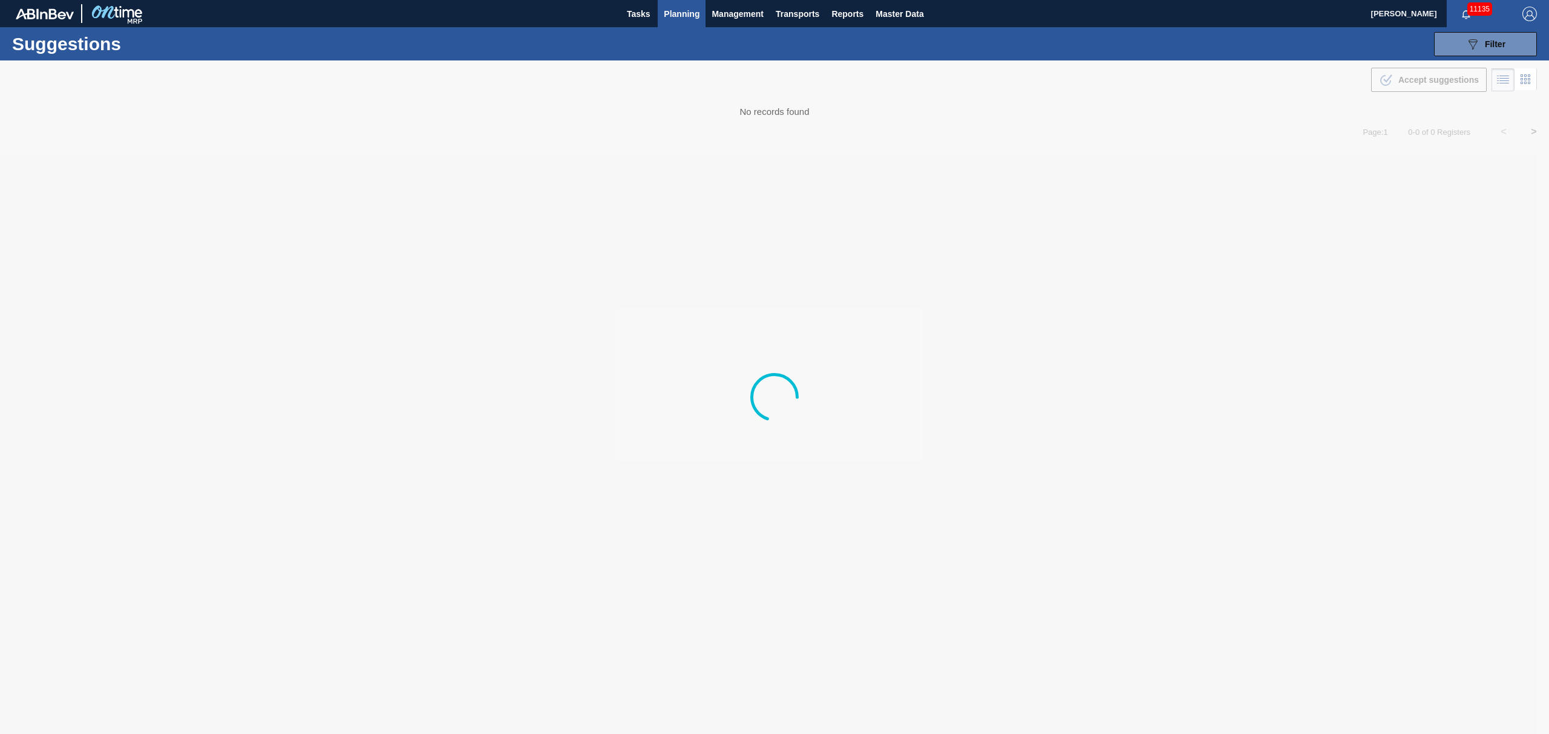
type from "[DATE]"
type to "[DATE]"
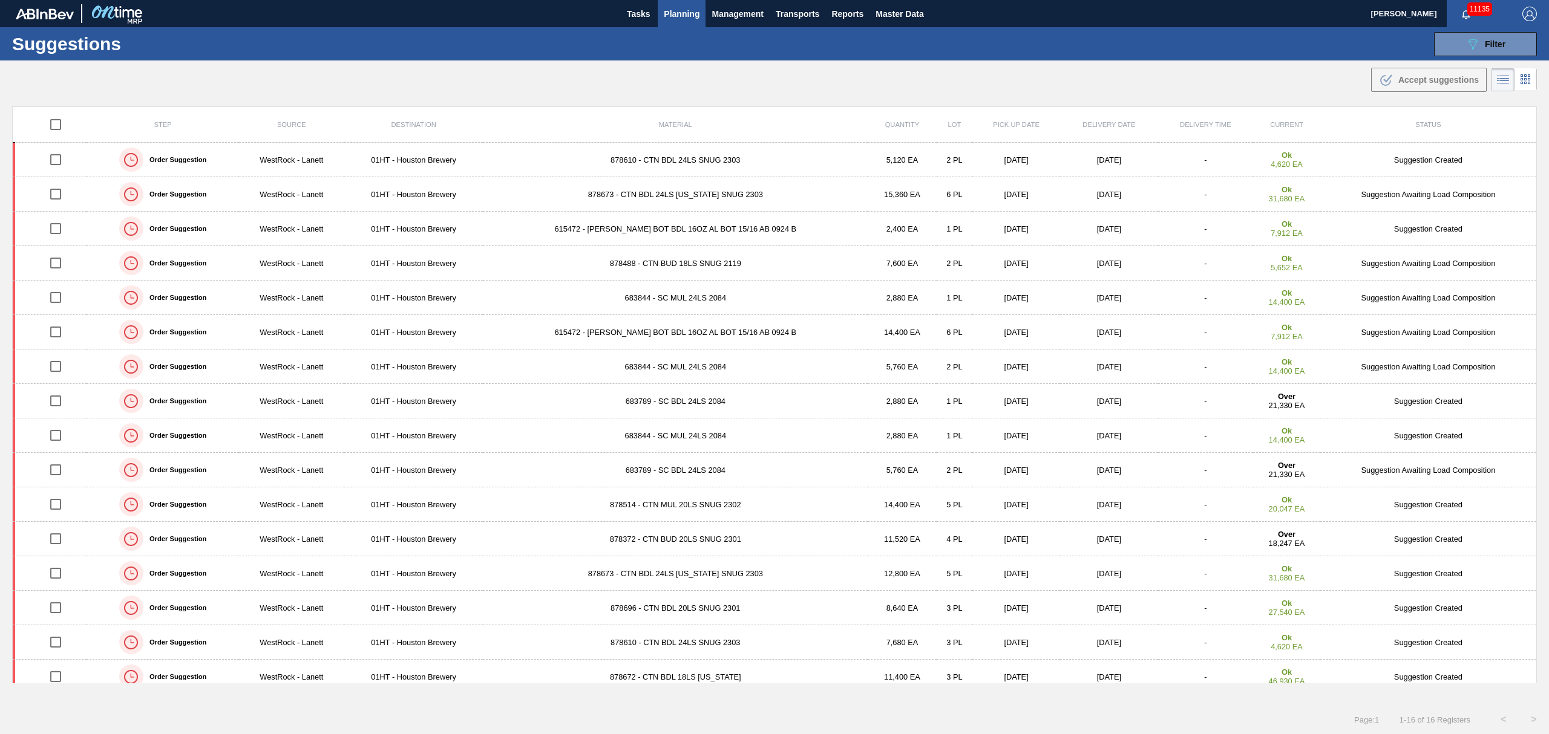
click at [695, 15] on span "Planning" at bounding box center [682, 14] width 36 height 15
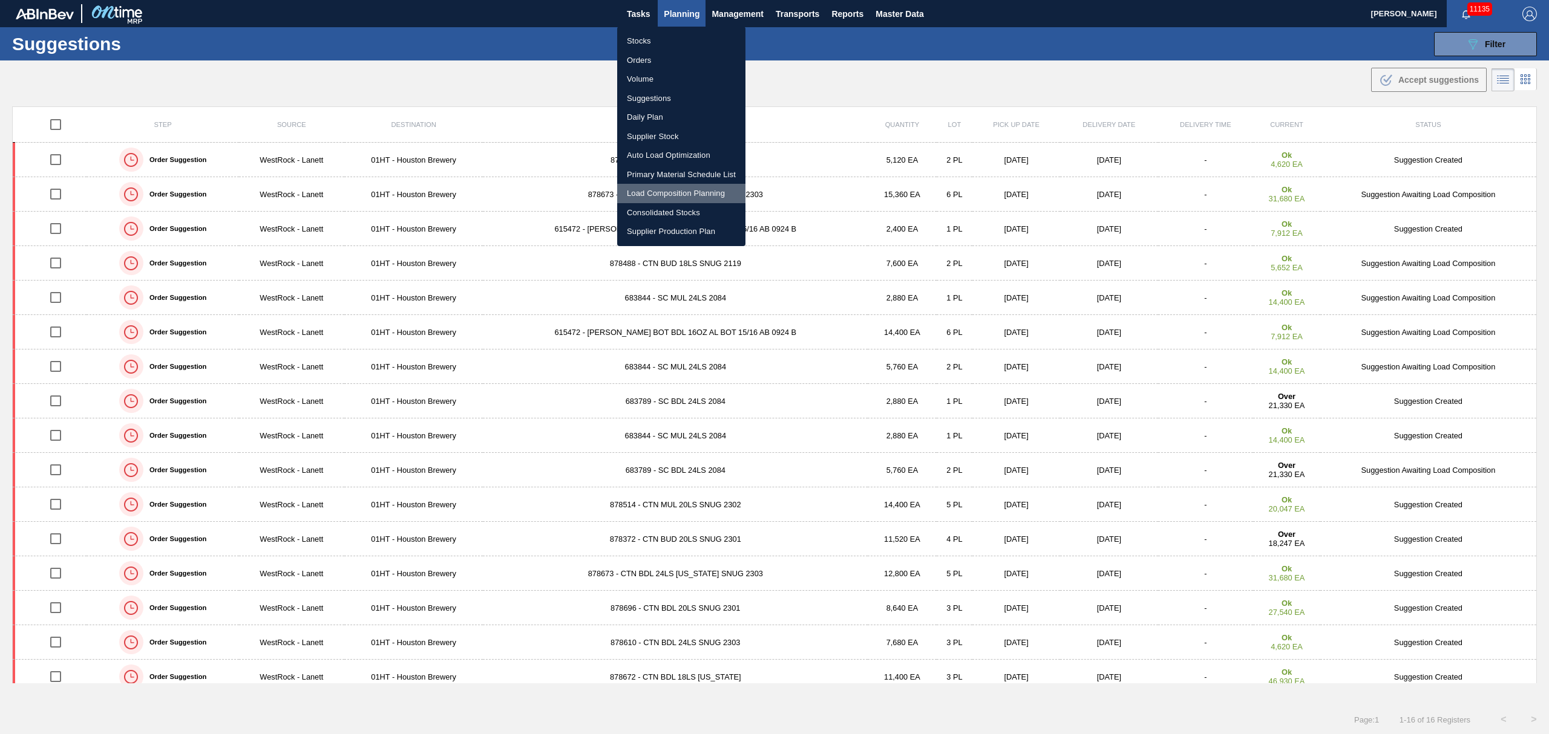
click at [673, 192] on li "Load Composition Planning" at bounding box center [681, 193] width 128 height 19
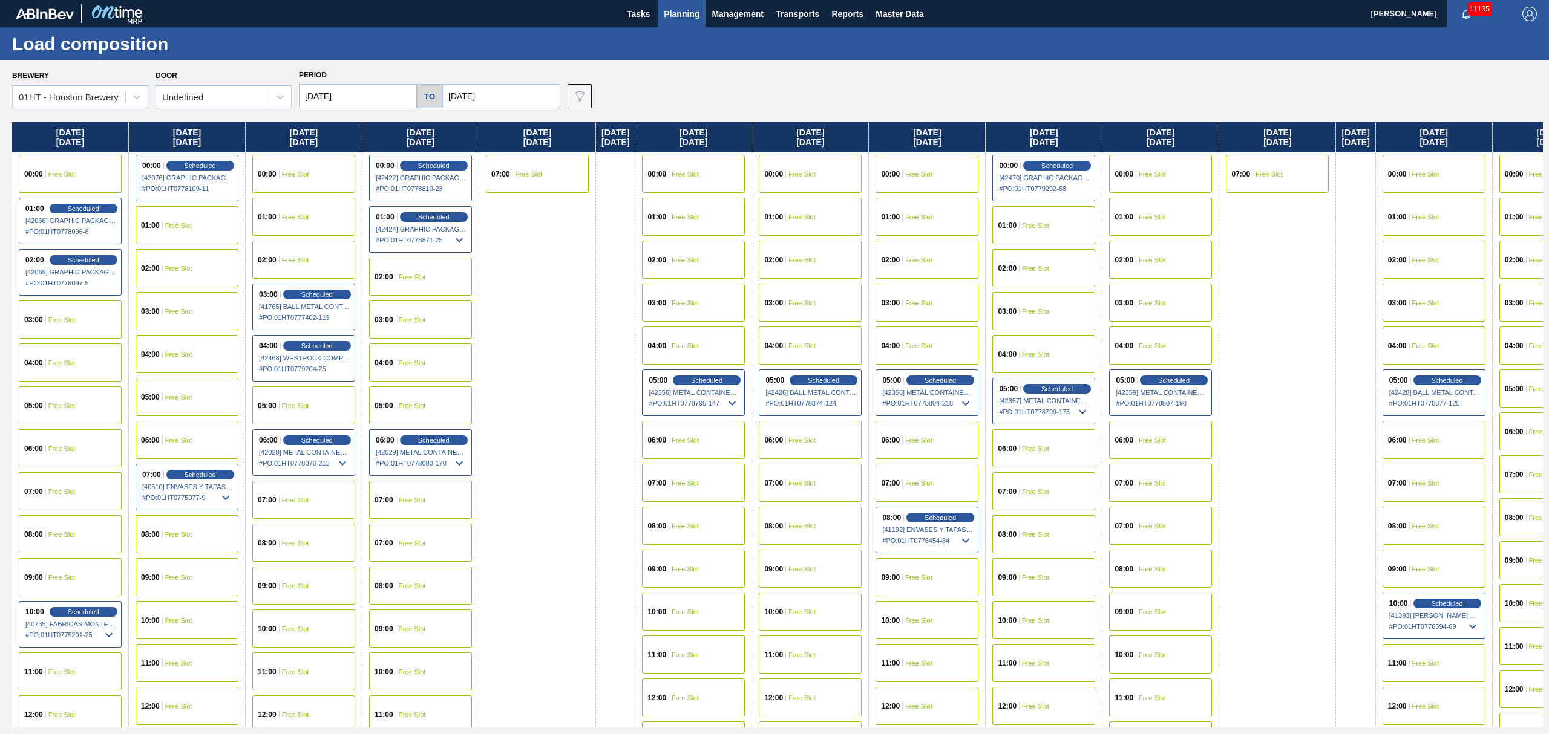
click at [939, 339] on div "04:00 Free Slot" at bounding box center [926, 346] width 103 height 38
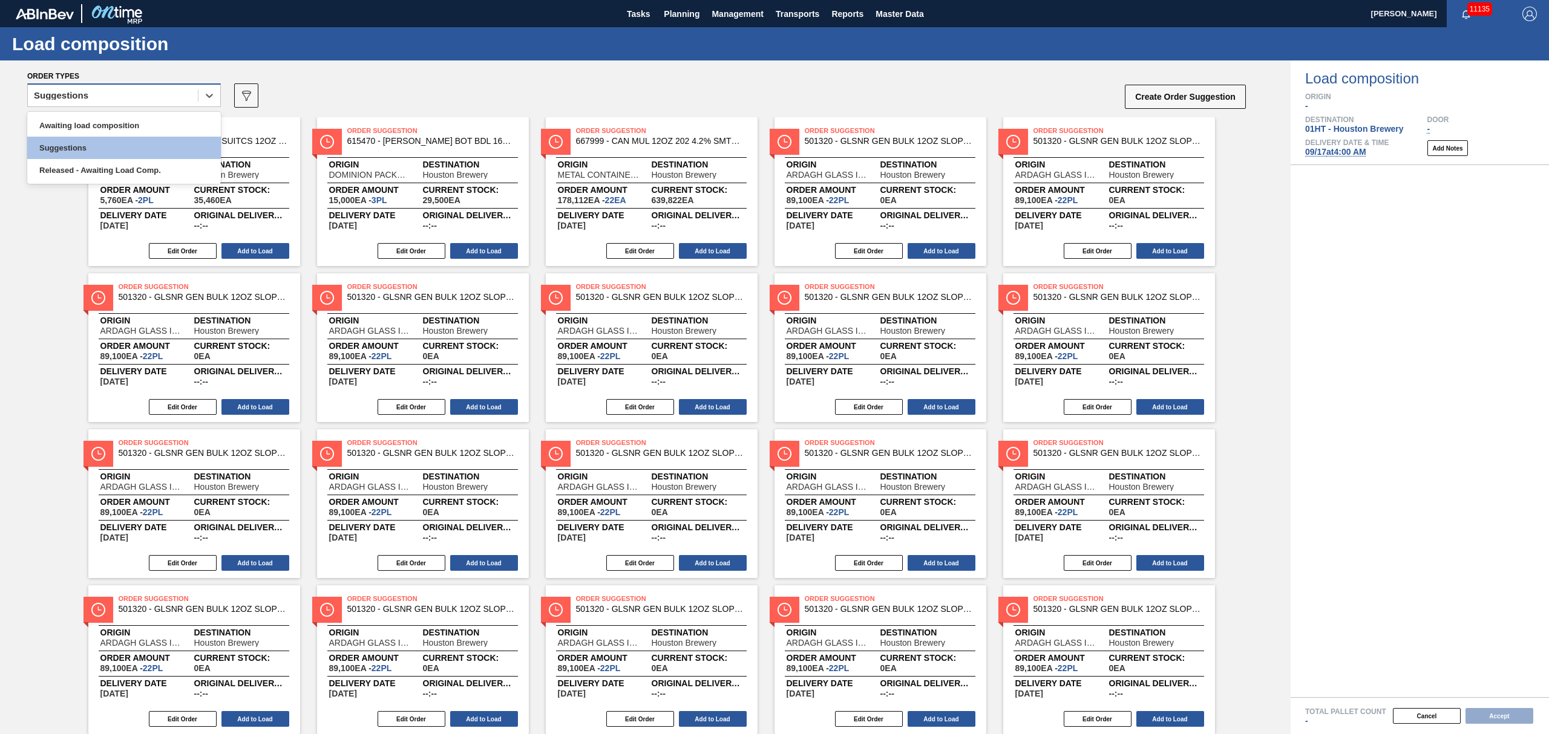
click at [157, 93] on div "Suggestions" at bounding box center [113, 96] width 170 height 18
click at [143, 119] on div "Awaiting load composition" at bounding box center [124, 125] width 194 height 22
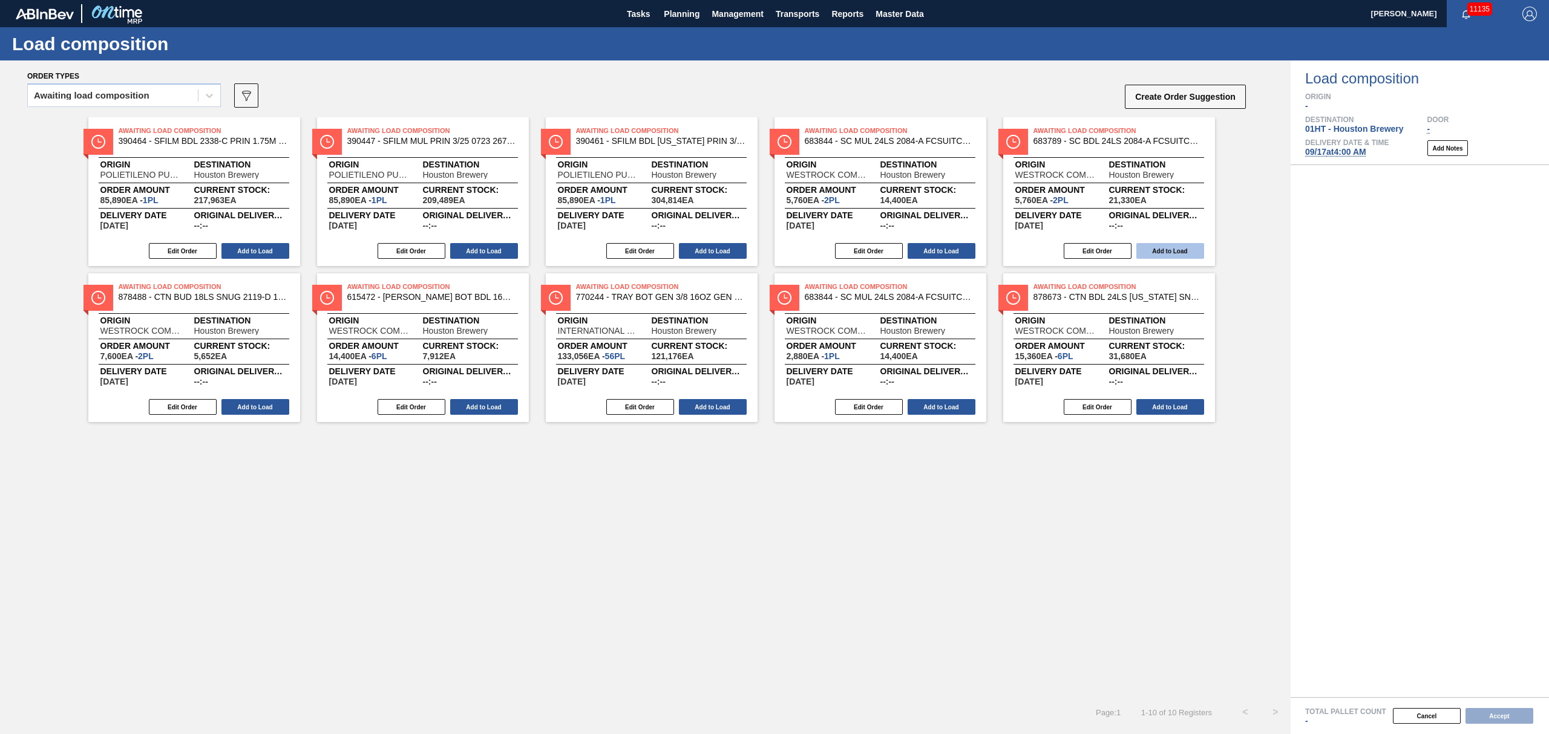
click at [1152, 247] on button "Add to Load" at bounding box center [1170, 251] width 68 height 16
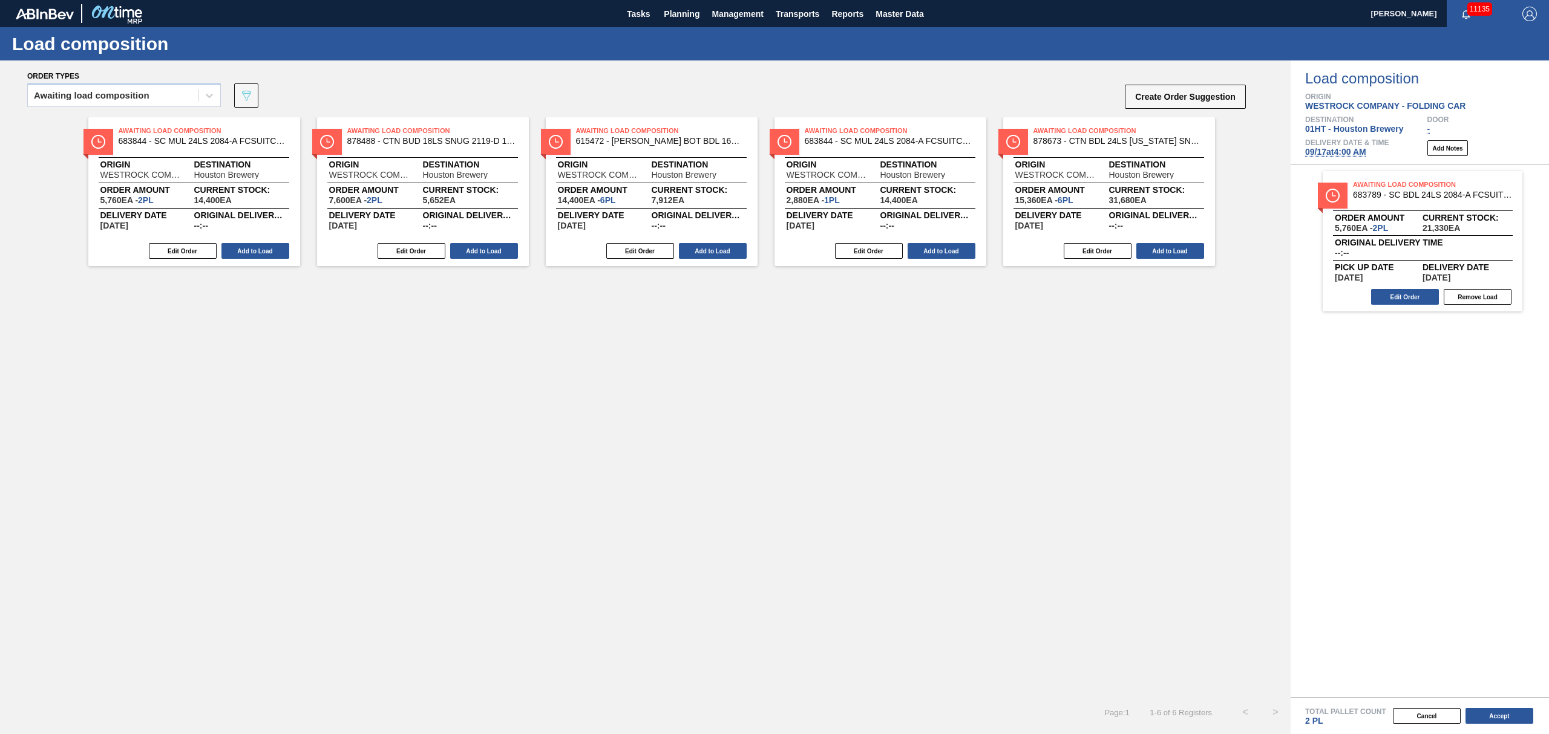
click at [922, 249] on button "Add to Load" at bounding box center [941, 251] width 68 height 16
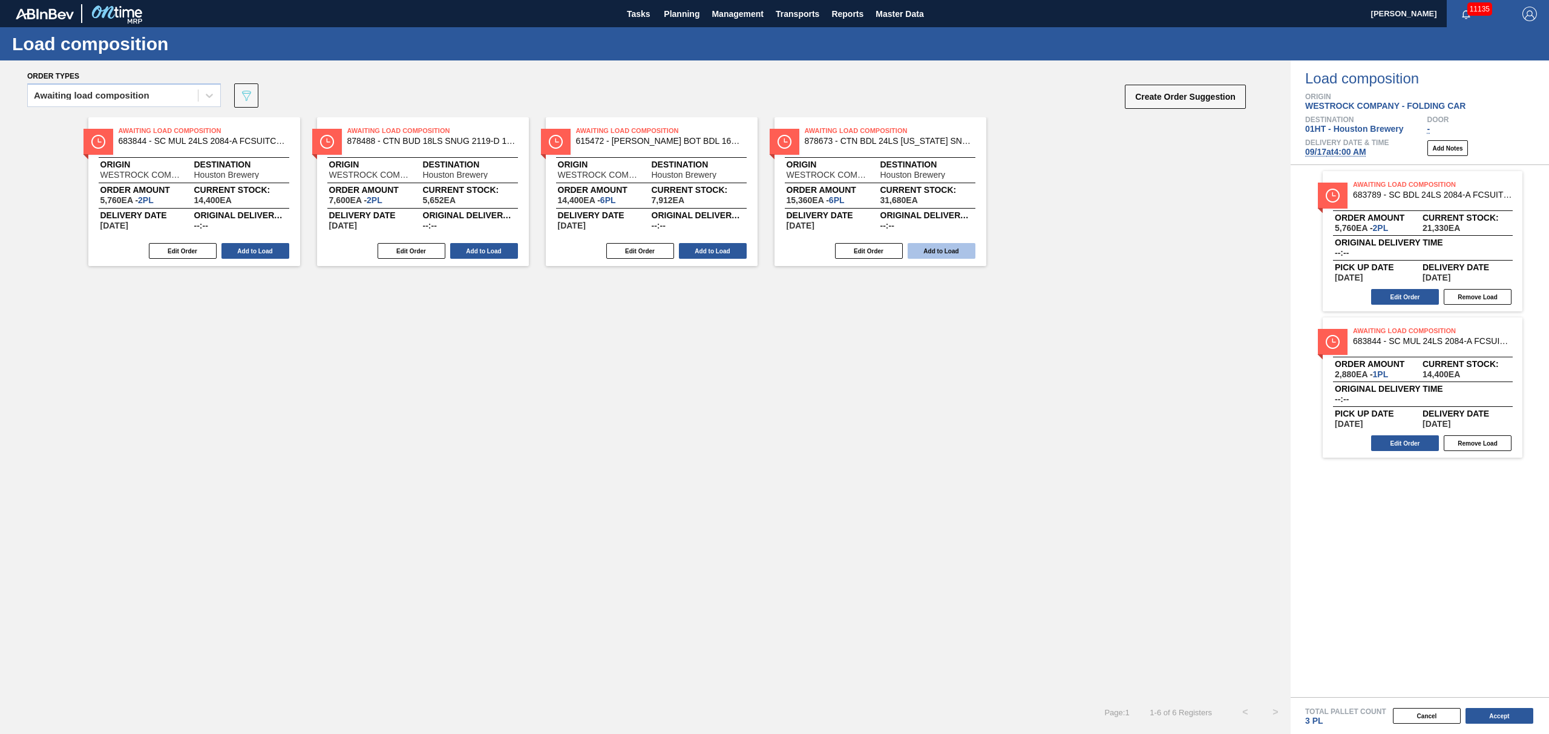
click at [962, 252] on button "Add to Load" at bounding box center [941, 251] width 68 height 16
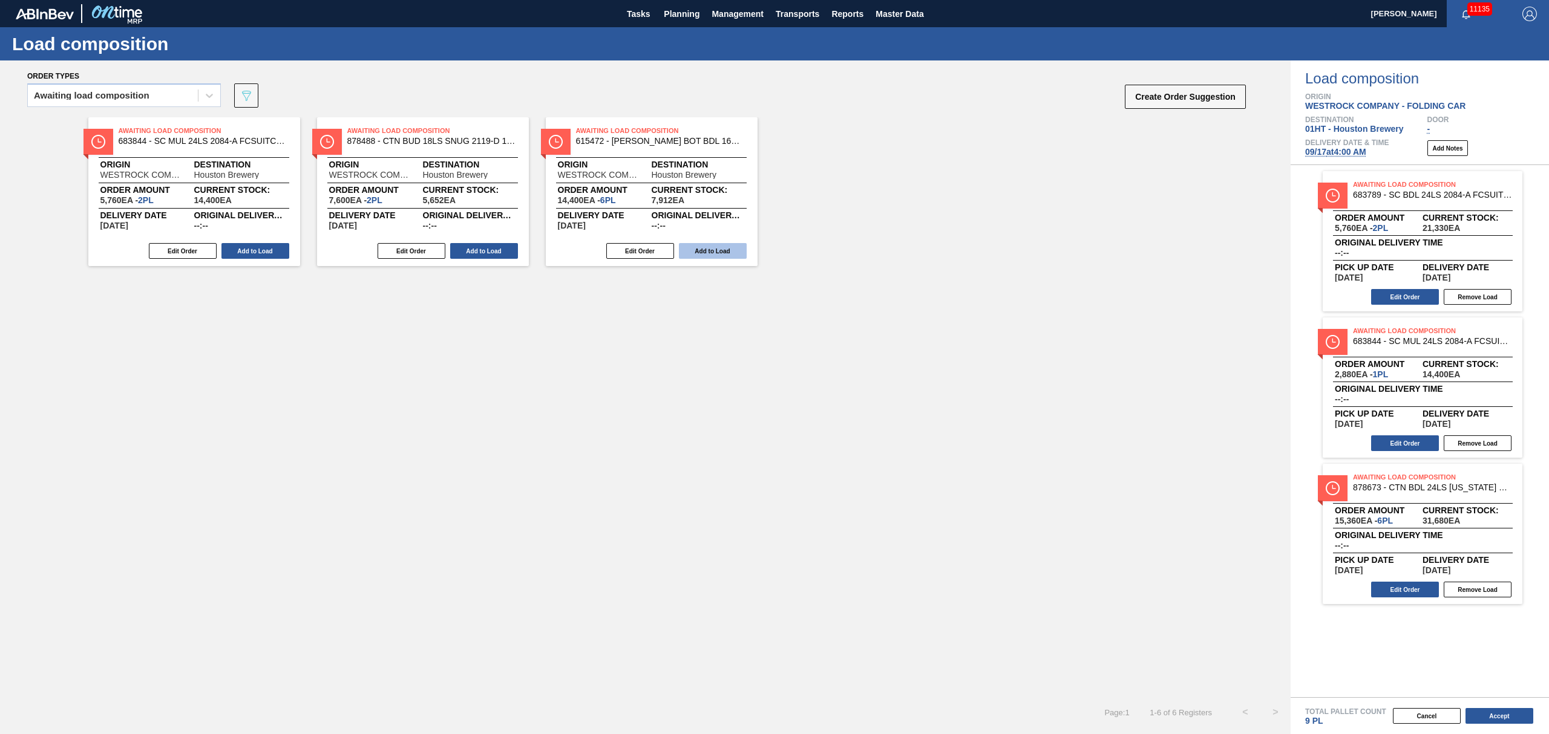
click at [737, 252] on button "Add to Load" at bounding box center [713, 251] width 68 height 16
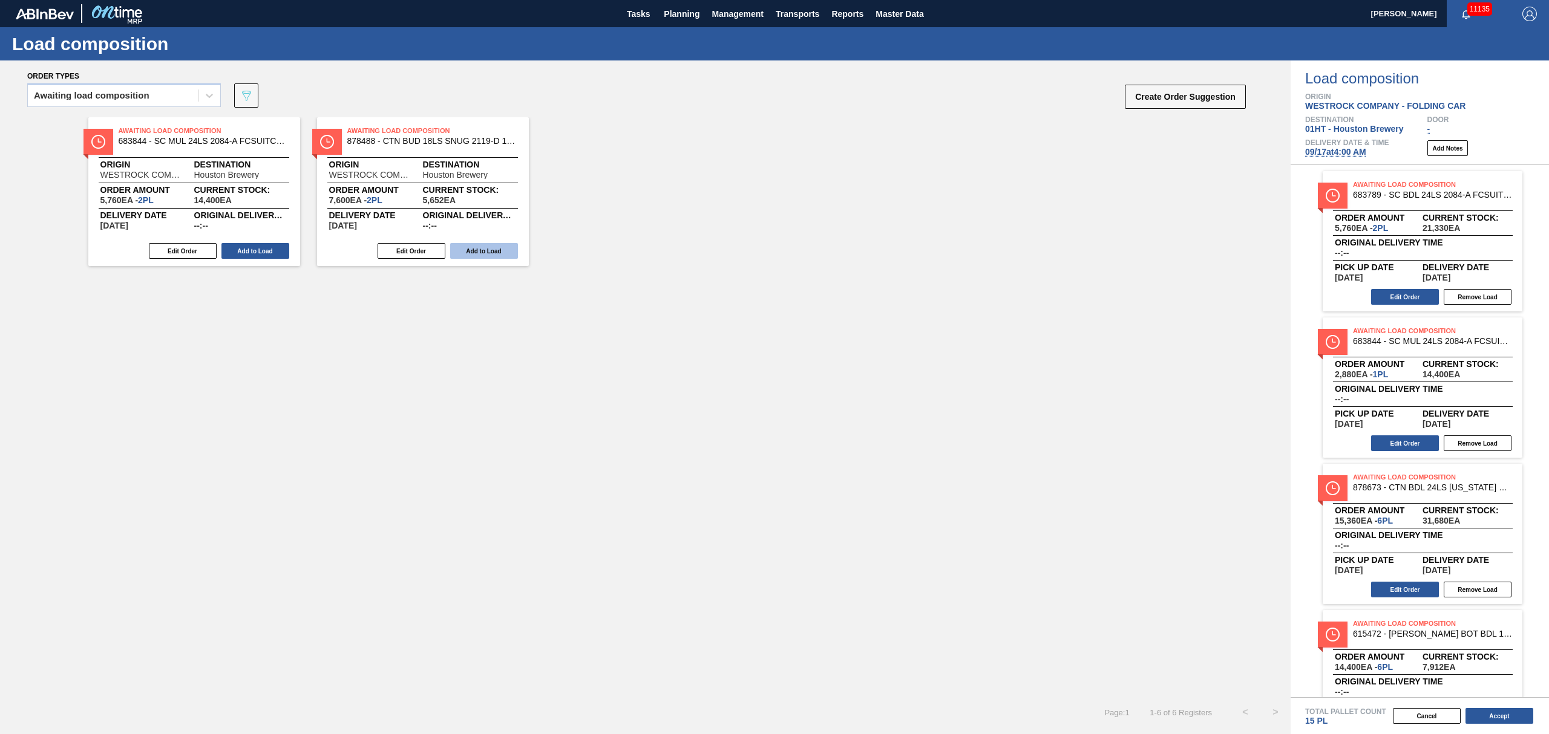
click at [482, 247] on button "Add to Load" at bounding box center [484, 251] width 68 height 16
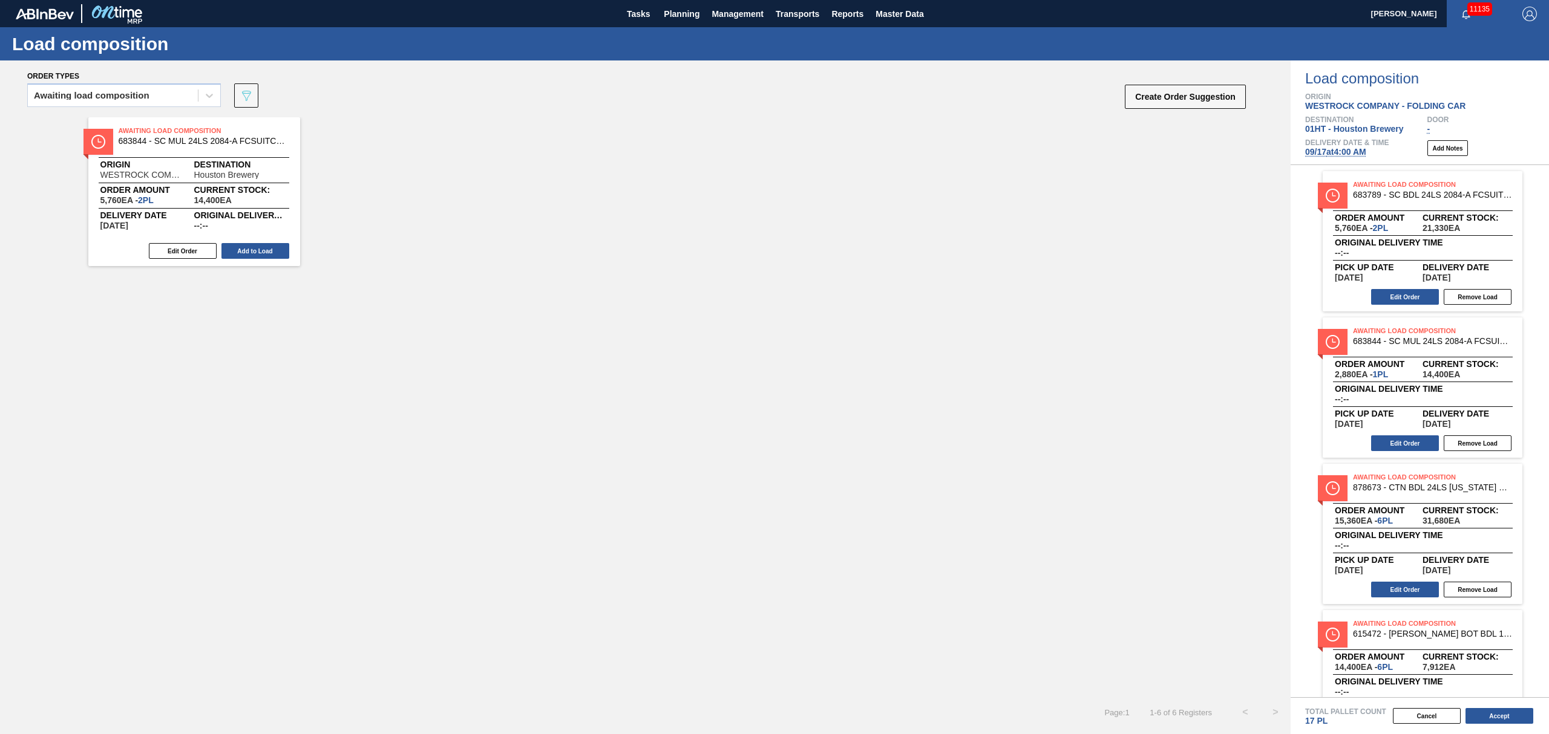
click at [265, 252] on button "Add to Load" at bounding box center [255, 251] width 68 height 16
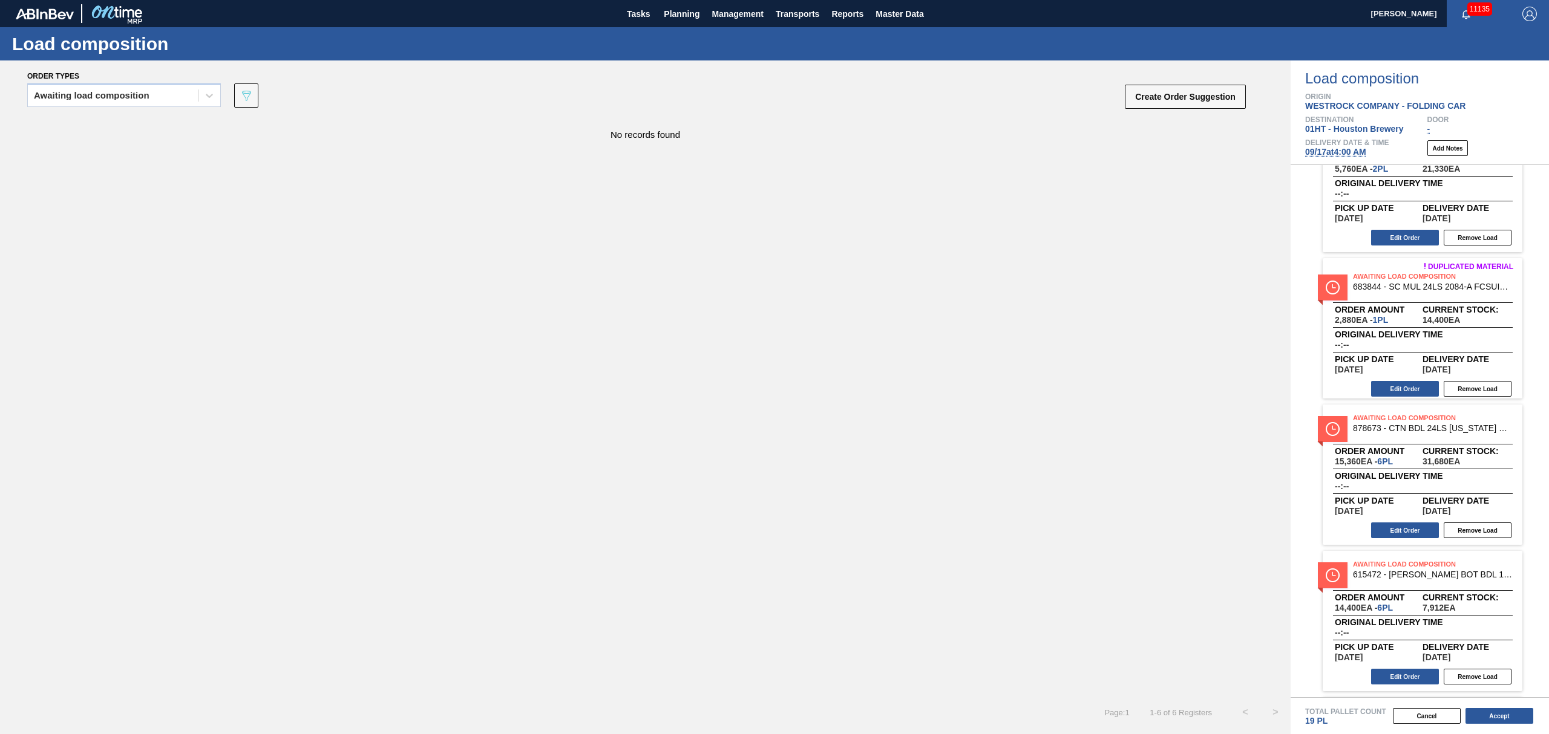
scroll to position [30, 0]
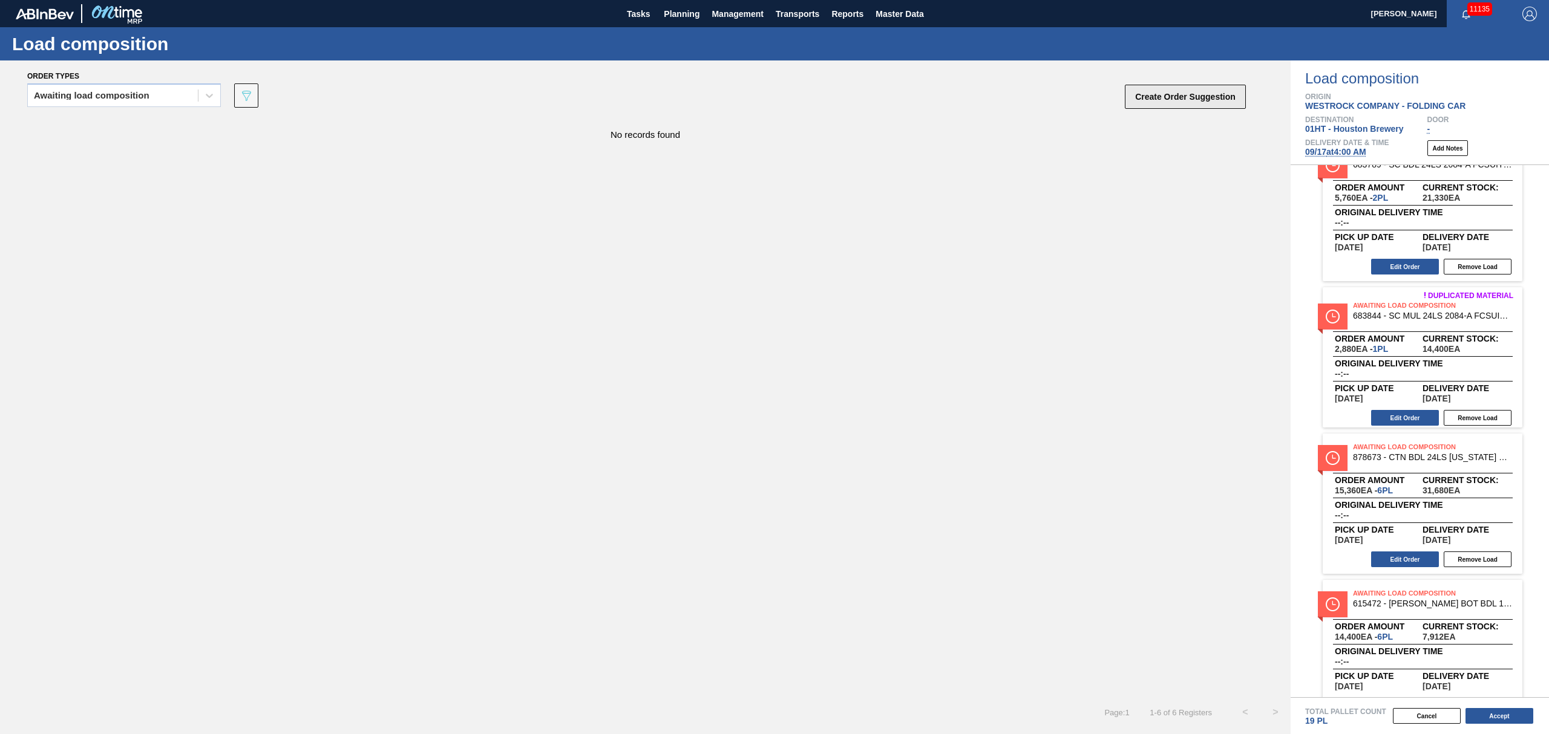
click at [1169, 99] on button "Create Order Suggestion" at bounding box center [1185, 97] width 121 height 24
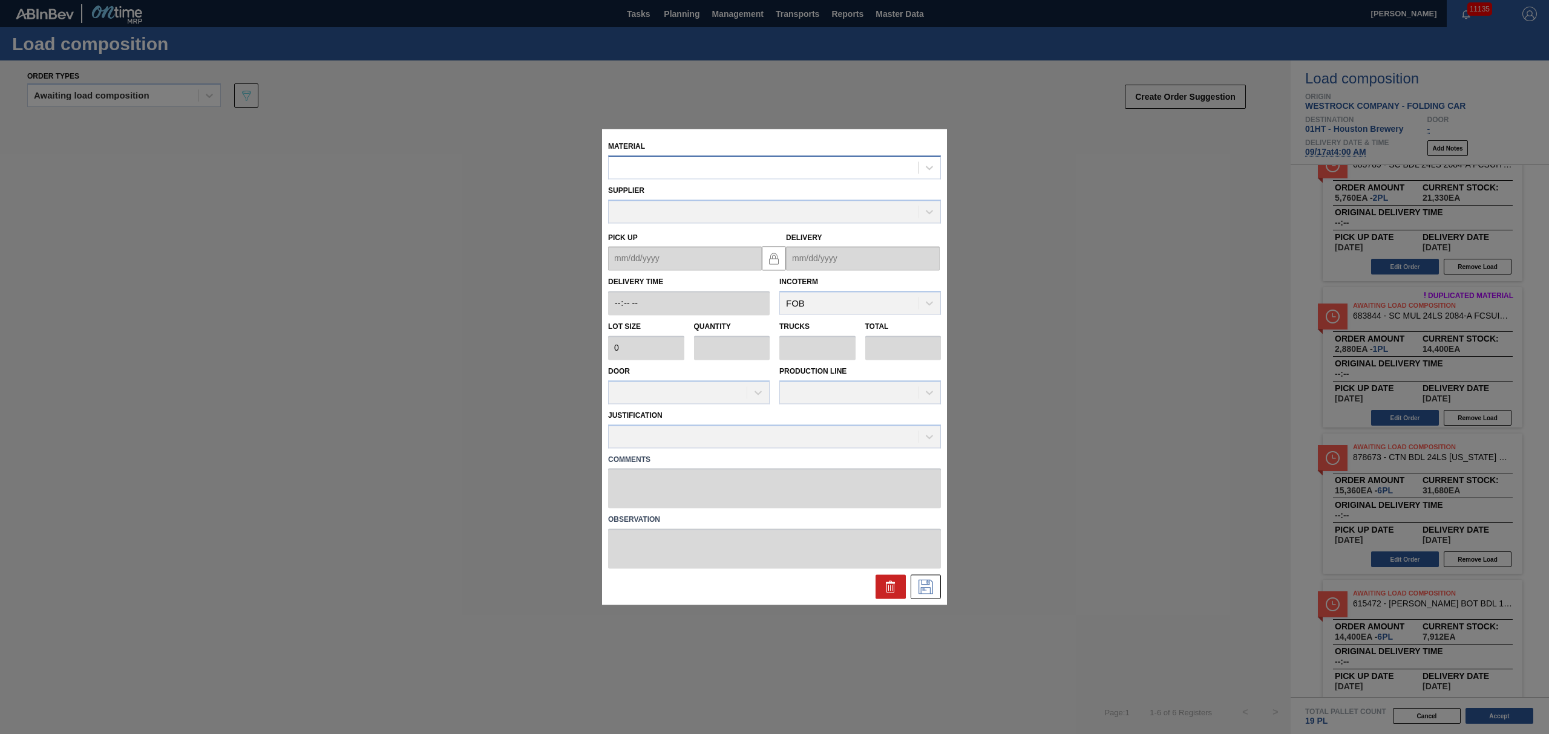
click at [654, 169] on div at bounding box center [763, 168] width 309 height 18
type input "878317"
type input "3,800"
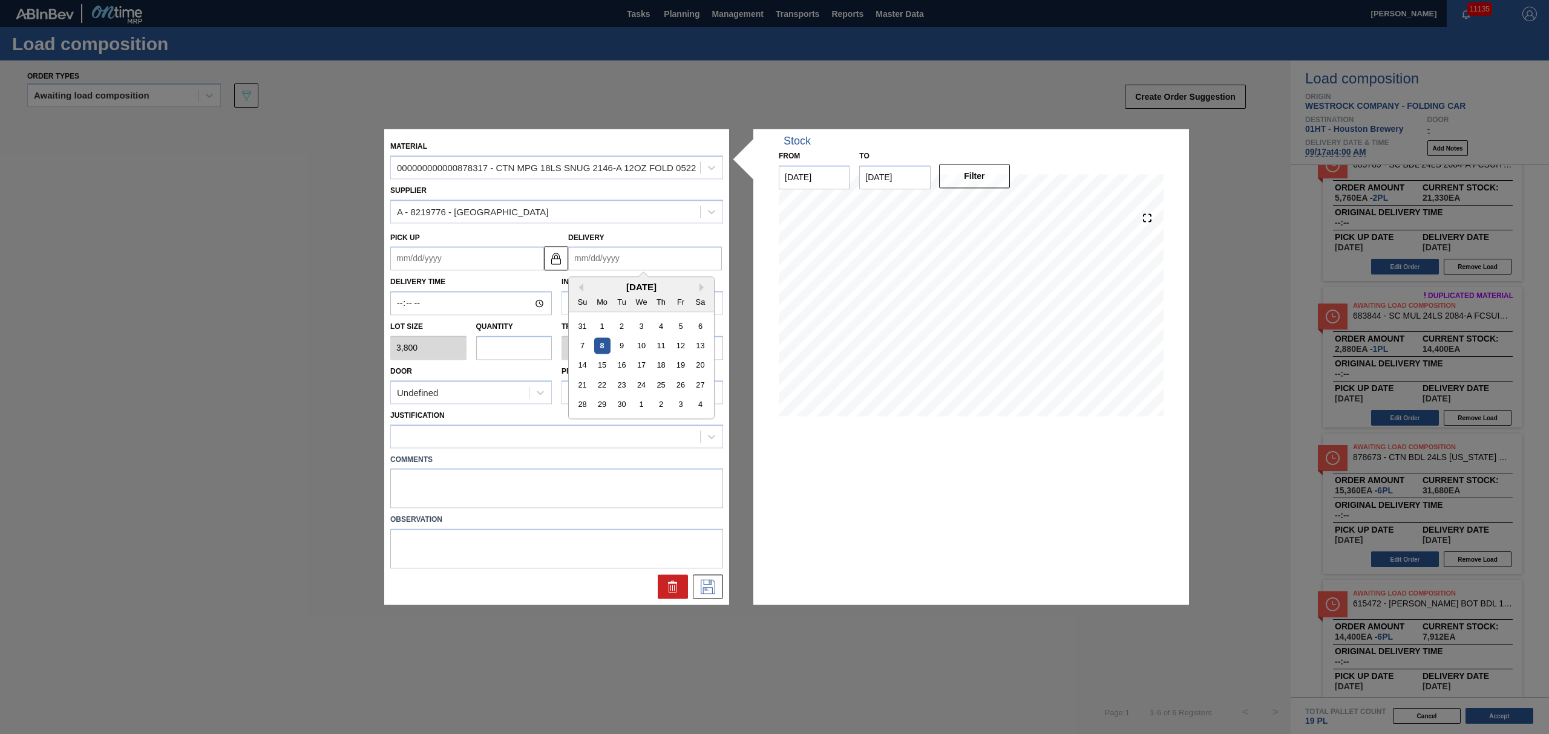
drag, startPoint x: 641, startPoint y: 266, endPoint x: 653, endPoint y: 266, distance: 12.1
click at [641, 266] on input "Delivery" at bounding box center [645, 259] width 154 height 24
click at [607, 294] on div "Mo" at bounding box center [602, 302] width 16 height 16
click at [642, 361] on div "17" at bounding box center [641, 366] width 16 height 16
type up "[DATE]"
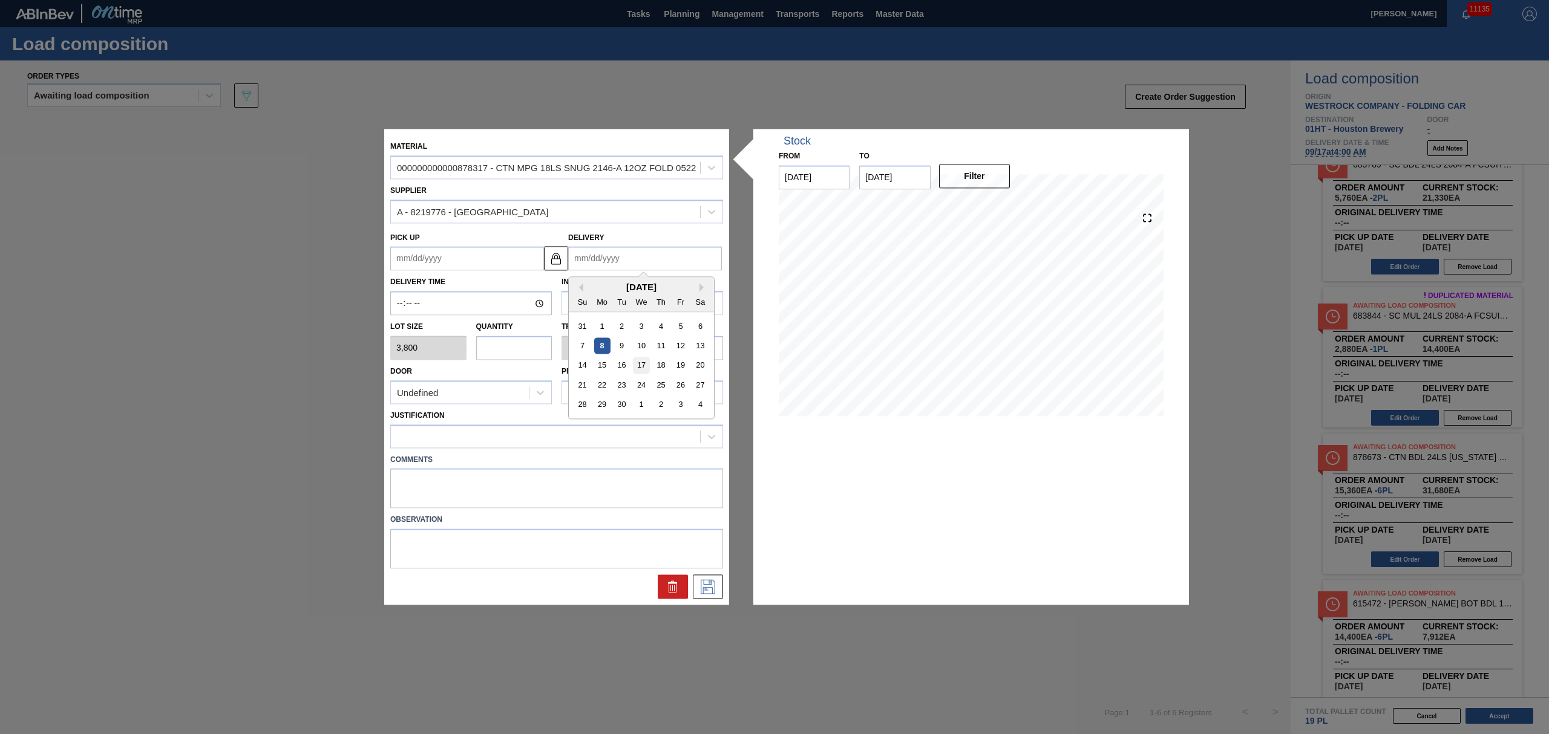
type input "[DATE]"
click at [523, 342] on input "text" at bounding box center [514, 348] width 76 height 24
type input "5"
type input "0.25"
type input "19,000"
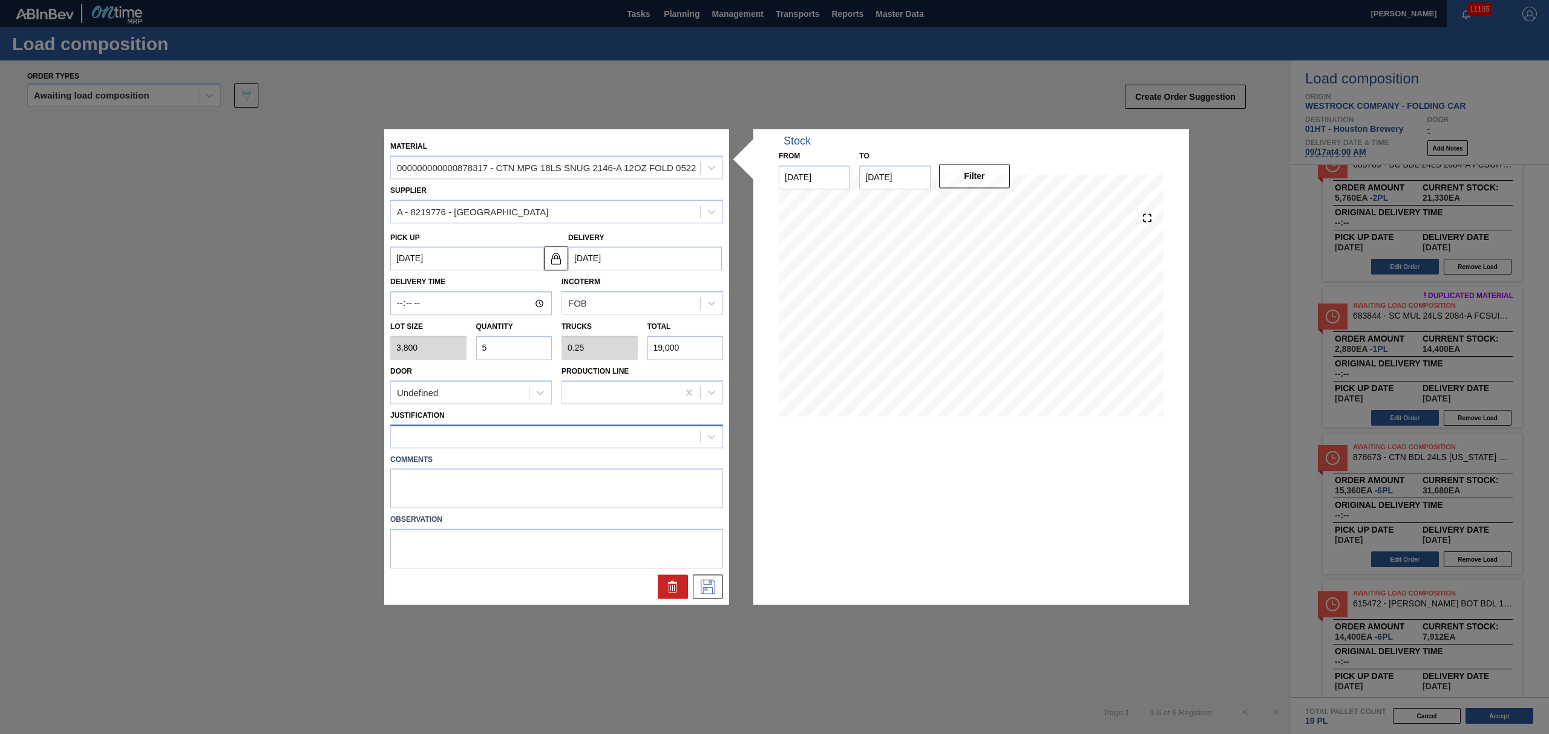
type input "5"
click at [555, 443] on div at bounding box center [545, 437] width 309 height 18
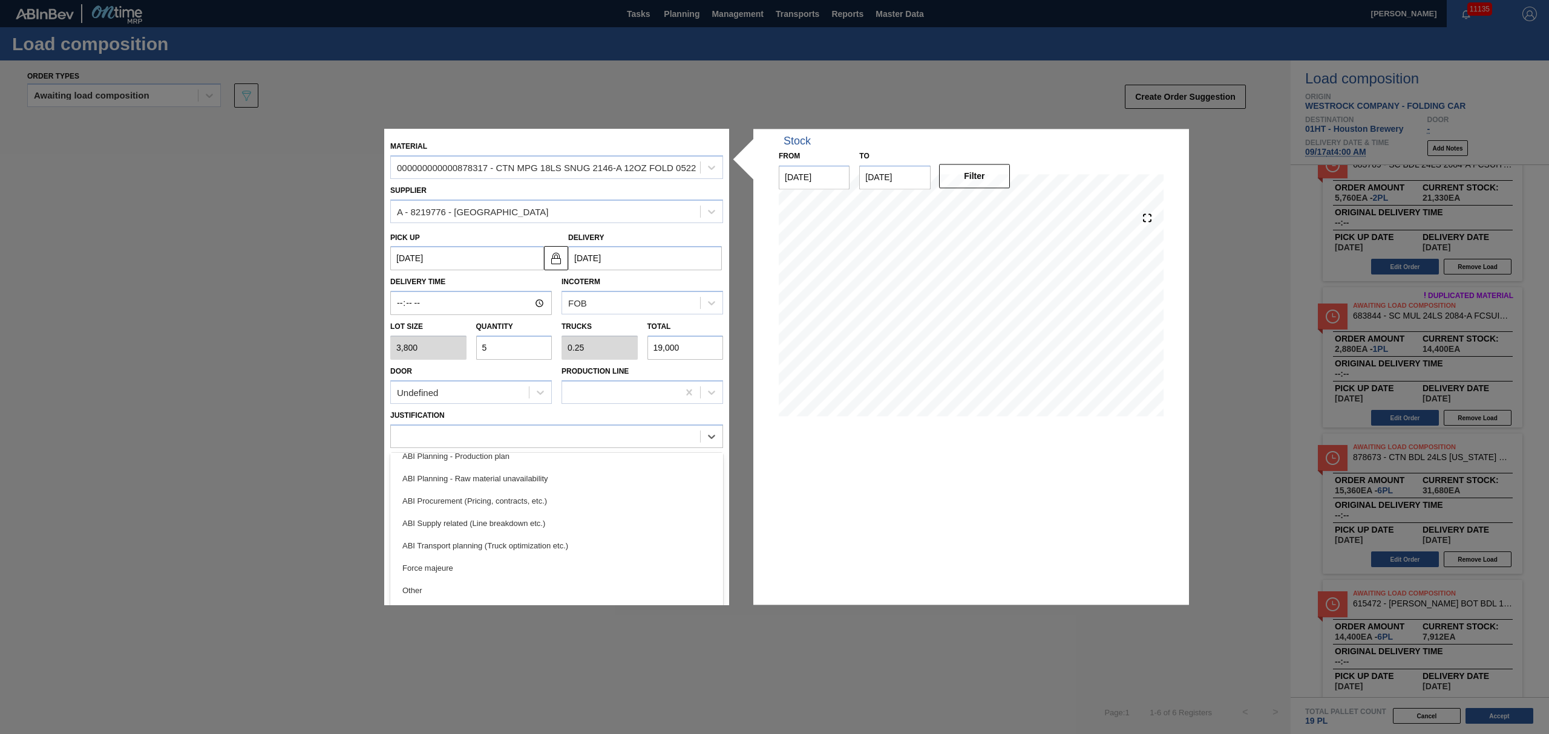
scroll to position [146, 0]
click at [494, 560] on div "Other" at bounding box center [556, 567] width 333 height 22
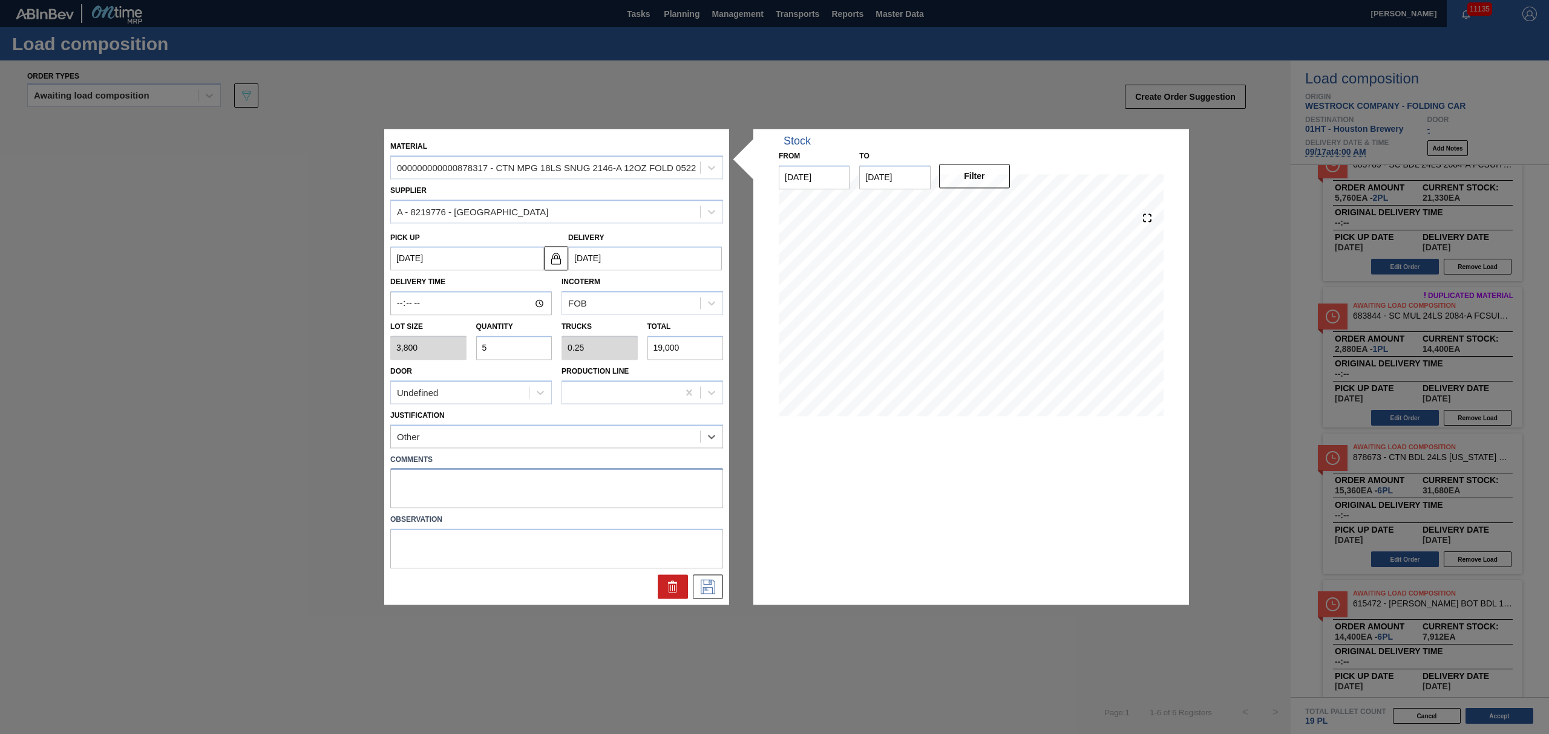
click at [579, 495] on textarea at bounding box center [556, 489] width 333 height 40
type textarea "Ontime doesn't see a receipt was paid"
click at [708, 577] on button at bounding box center [708, 587] width 30 height 24
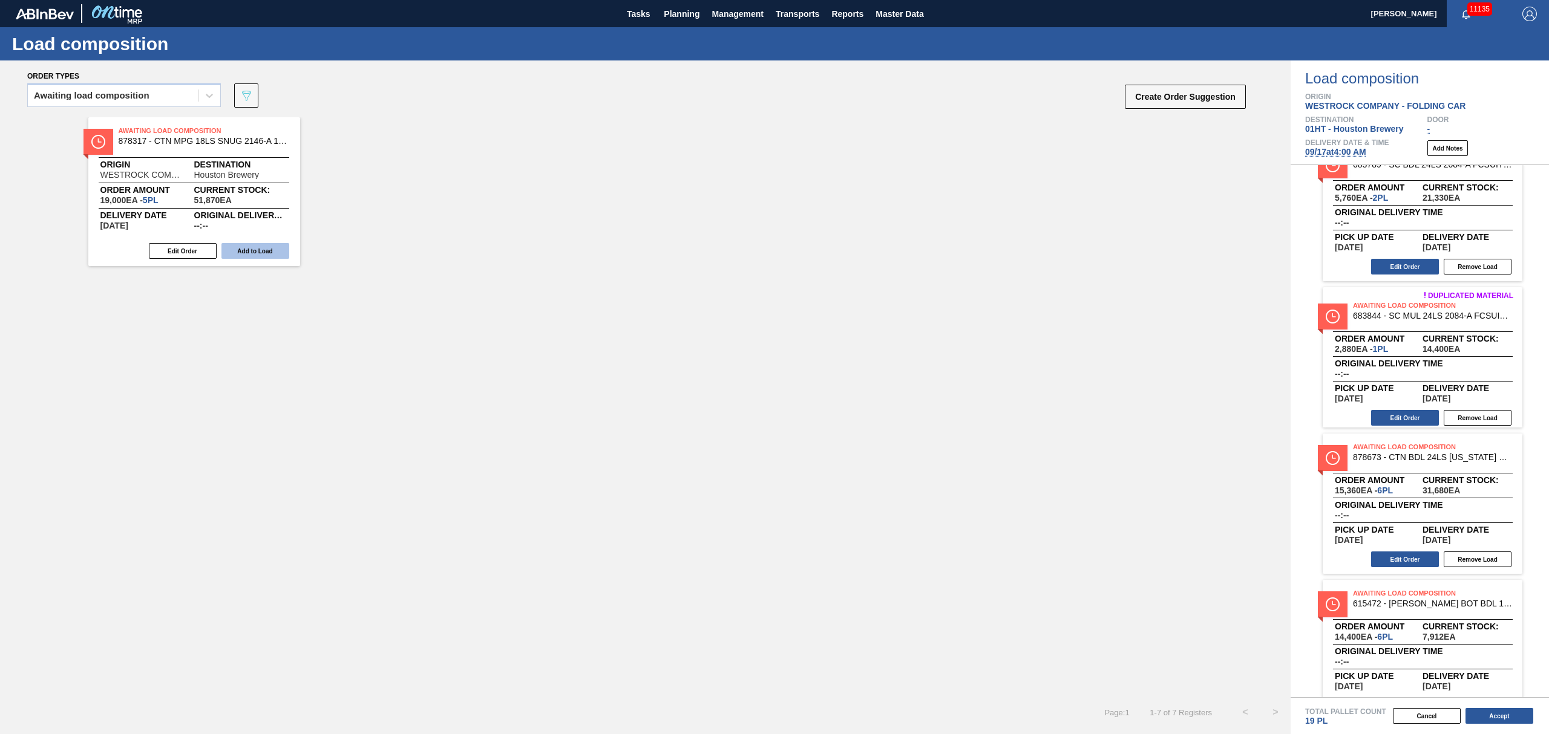
click at [245, 253] on button "Add to Load" at bounding box center [255, 251] width 68 height 16
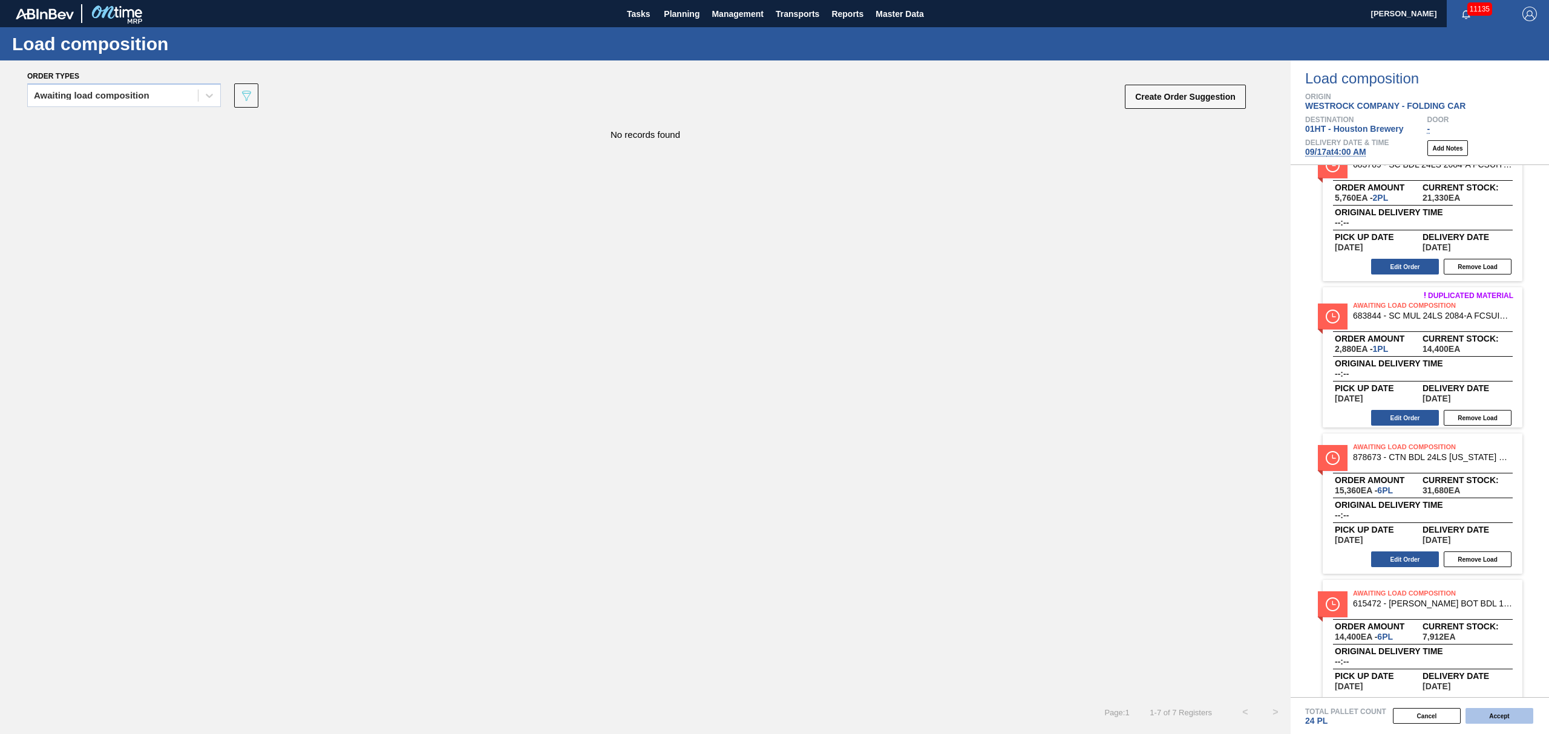
click at [1511, 711] on button "Accept" at bounding box center [1499, 716] width 68 height 16
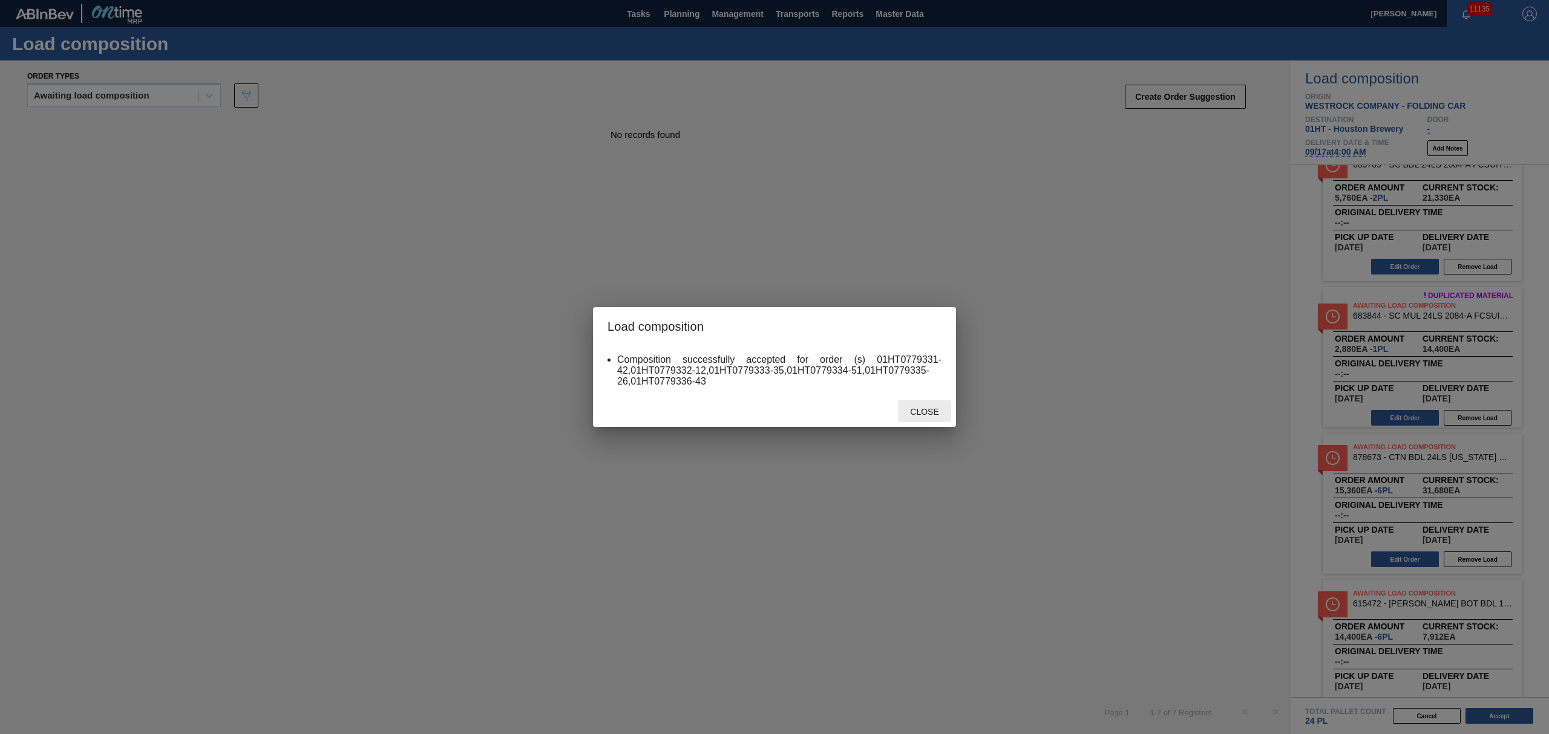
click at [927, 411] on span "Close" at bounding box center [924, 412] width 48 height 10
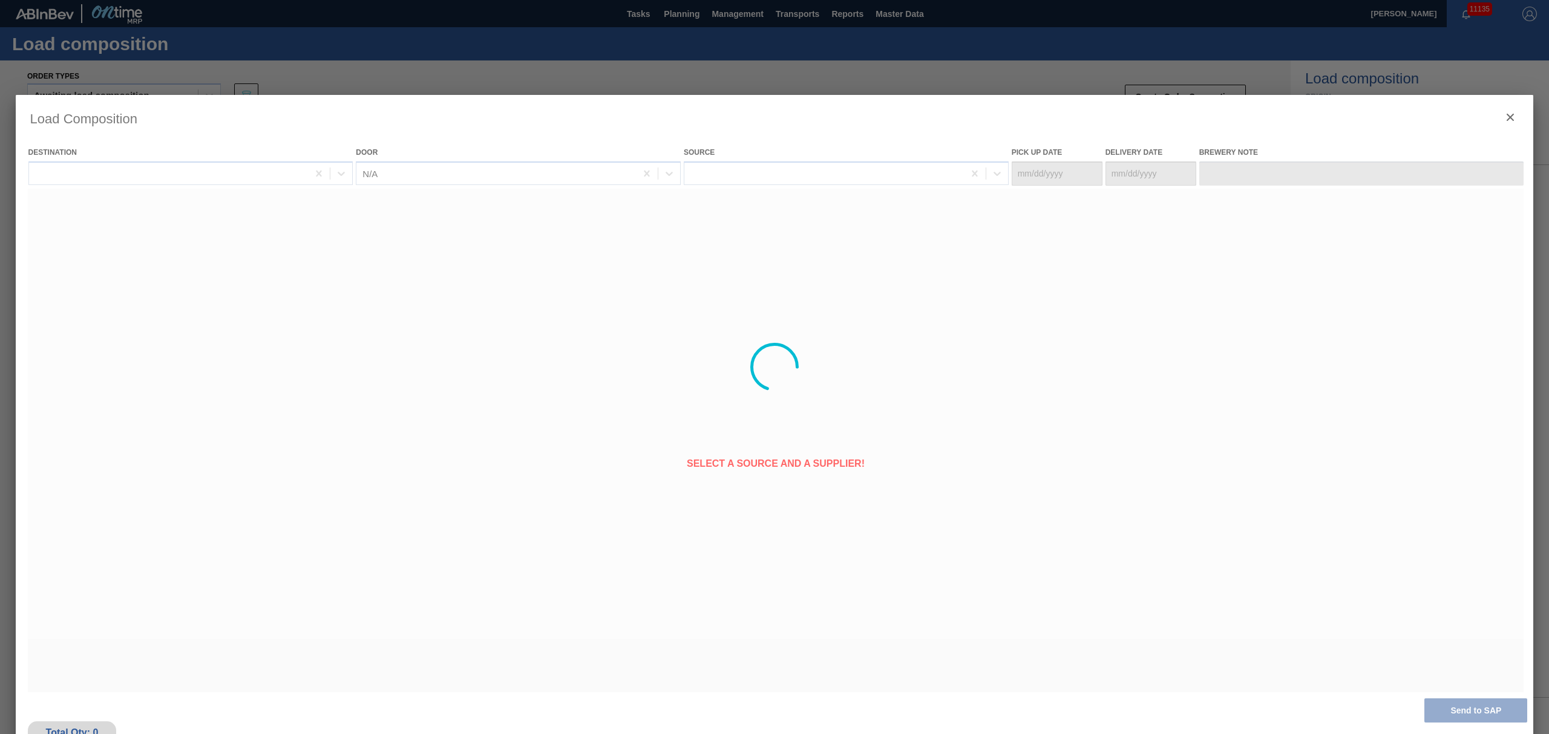
type Date "[DATE]"
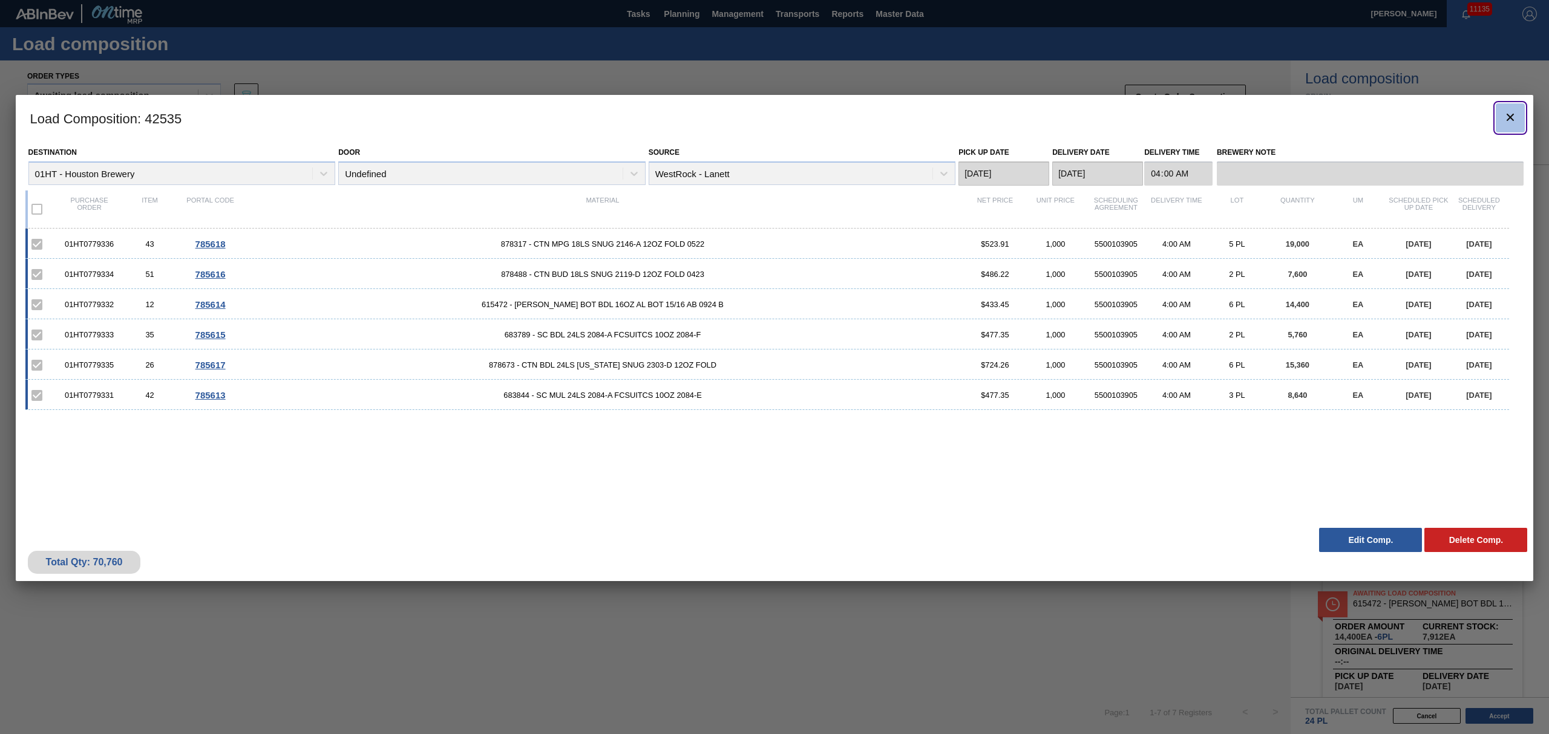
click at [1513, 115] on icon "botão de ícone" at bounding box center [1510, 117] width 15 height 15
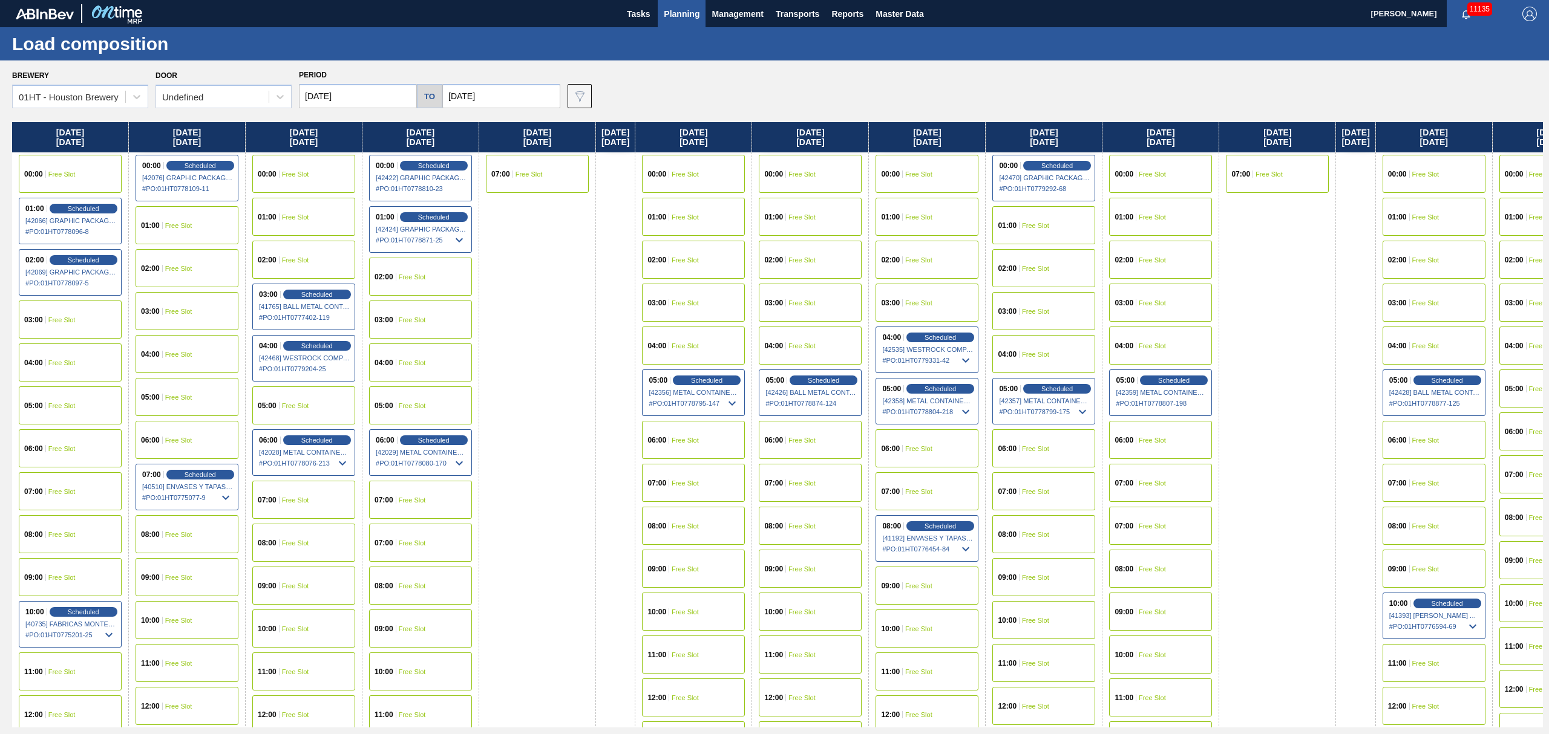
click at [685, 11] on span "Planning" at bounding box center [682, 14] width 36 height 15
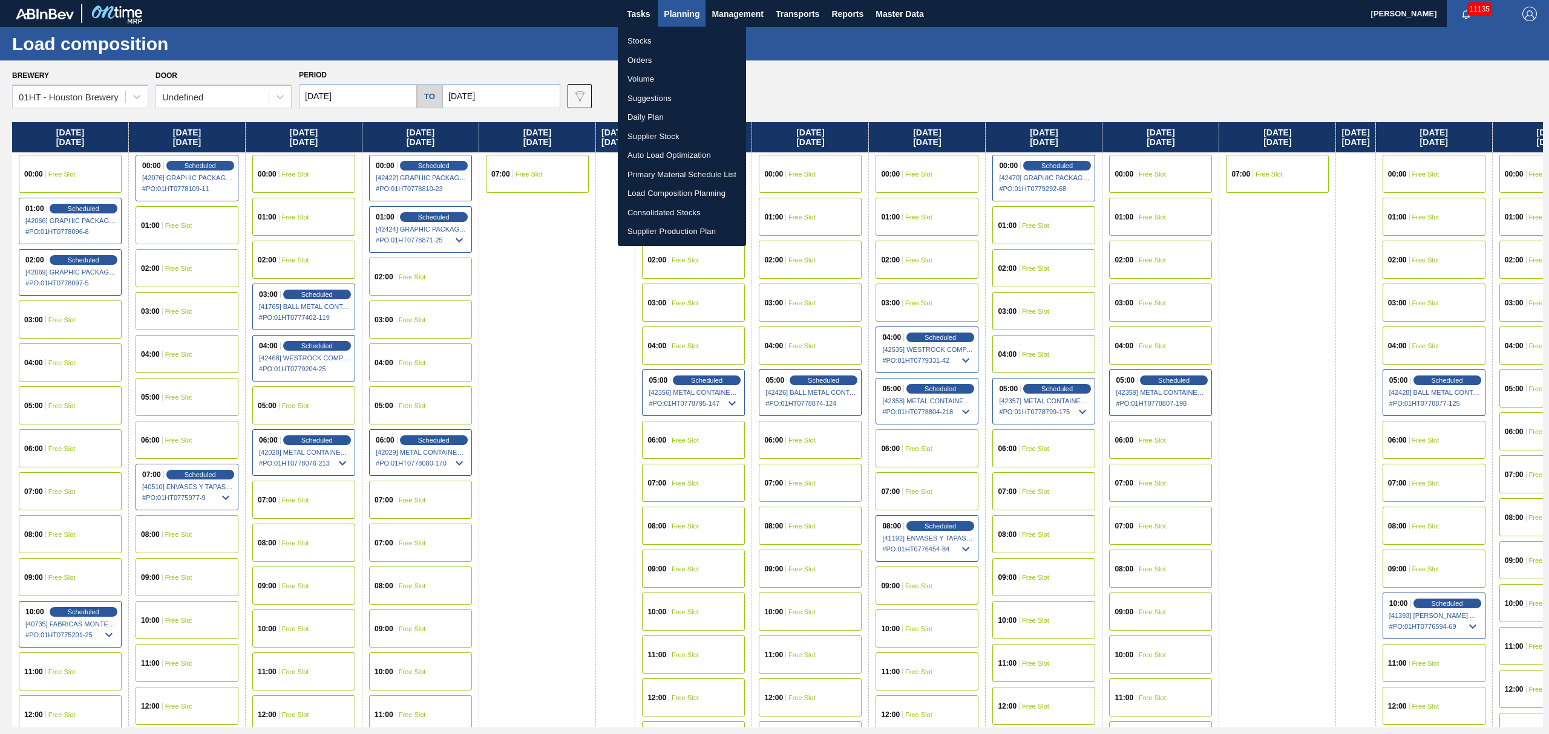
click at [651, 92] on li "Suggestions" at bounding box center [682, 98] width 128 height 19
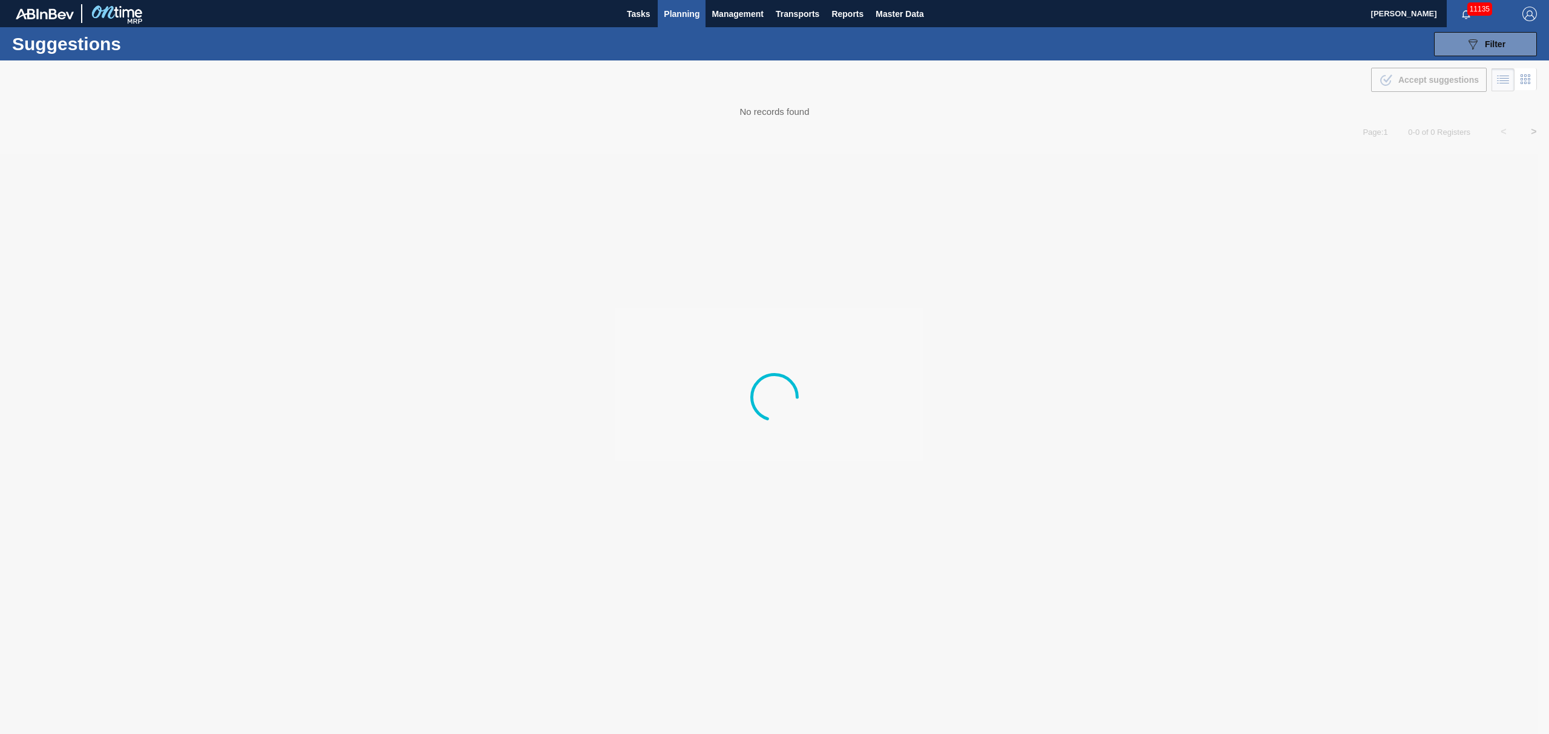
type from "[DATE]"
type to "[DATE]"
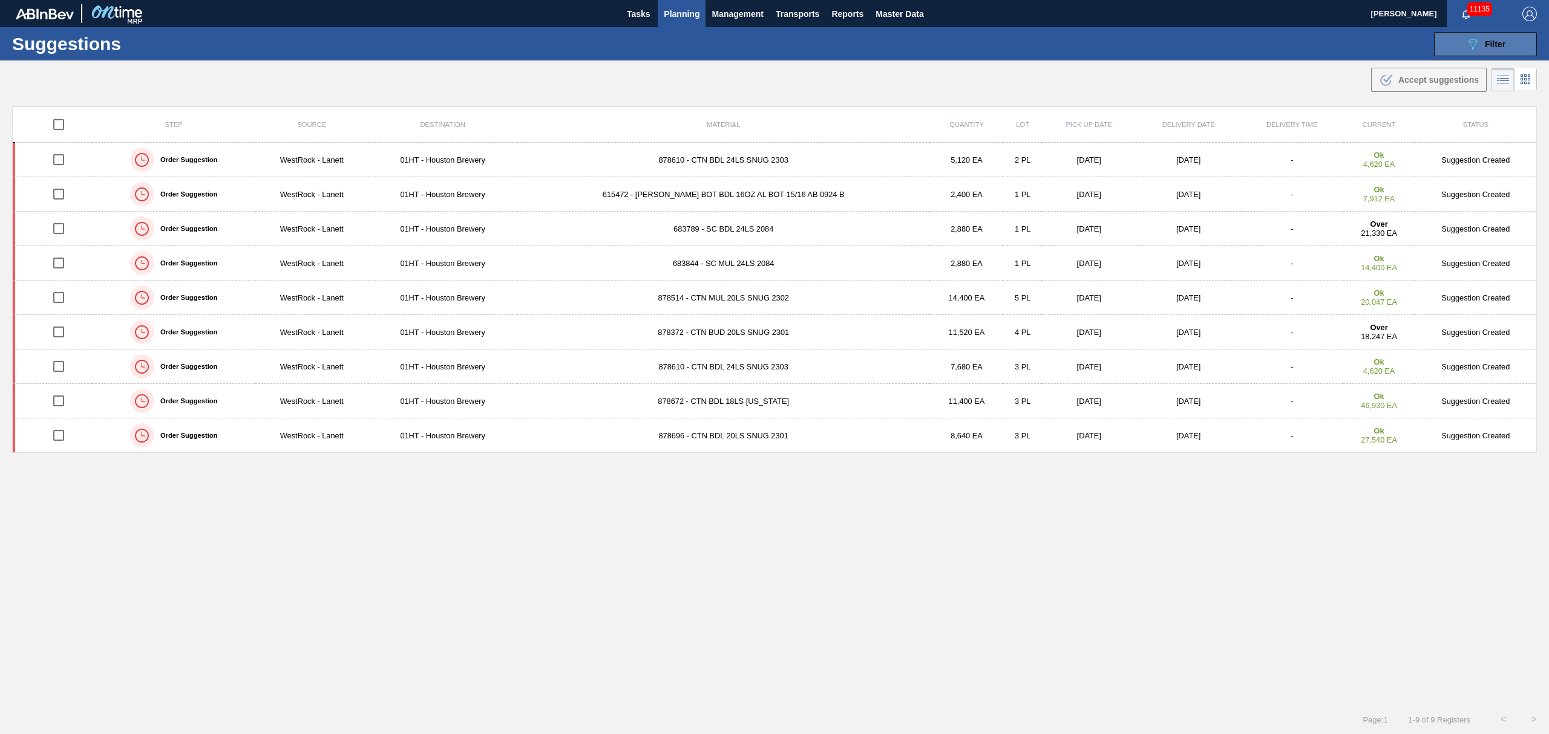
click at [1498, 34] on button "089F7B8B-B2A5-4AFE-B5C0-19BA573D28AC Filter" at bounding box center [1485, 44] width 103 height 24
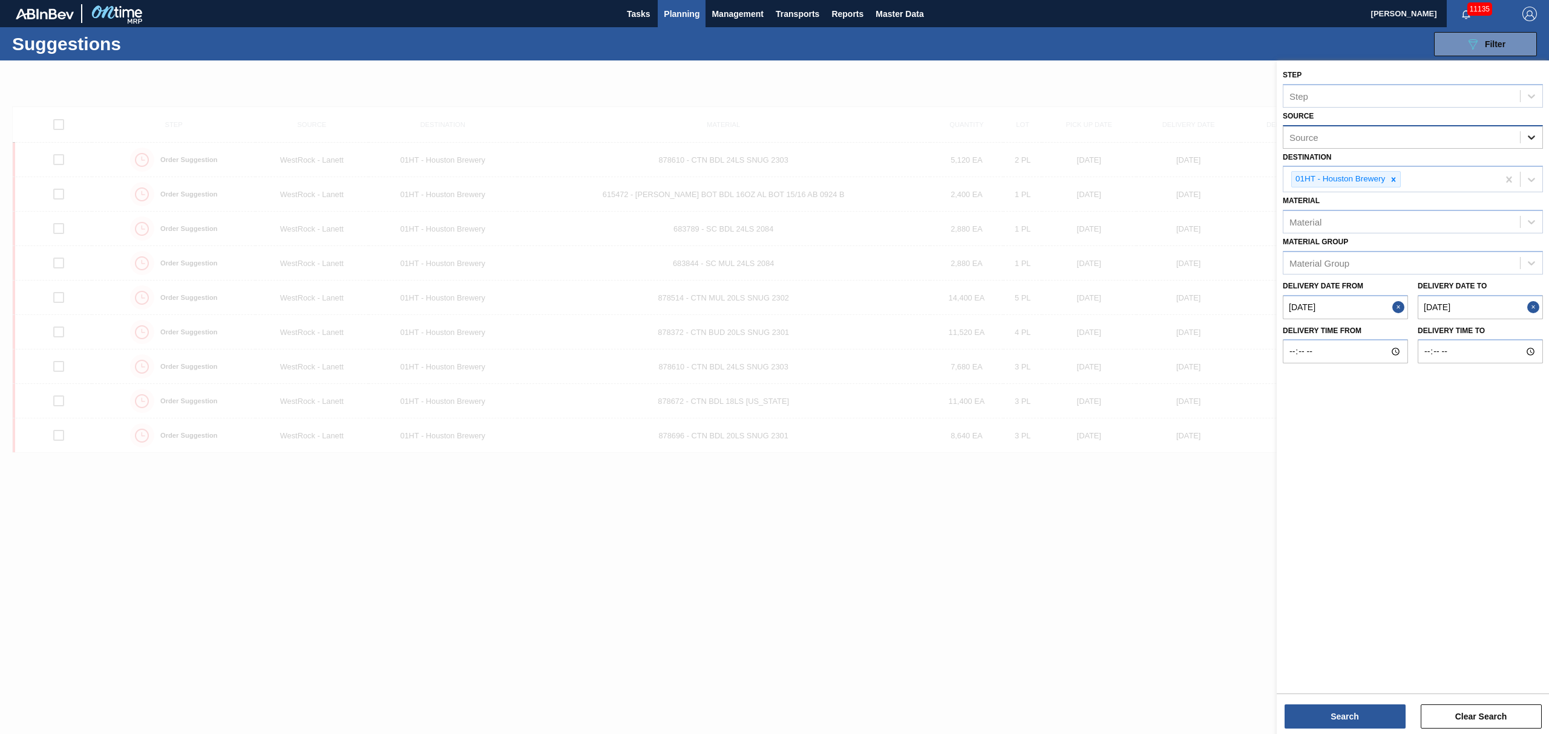
click at [1528, 136] on icon at bounding box center [1530, 138] width 7 height 4
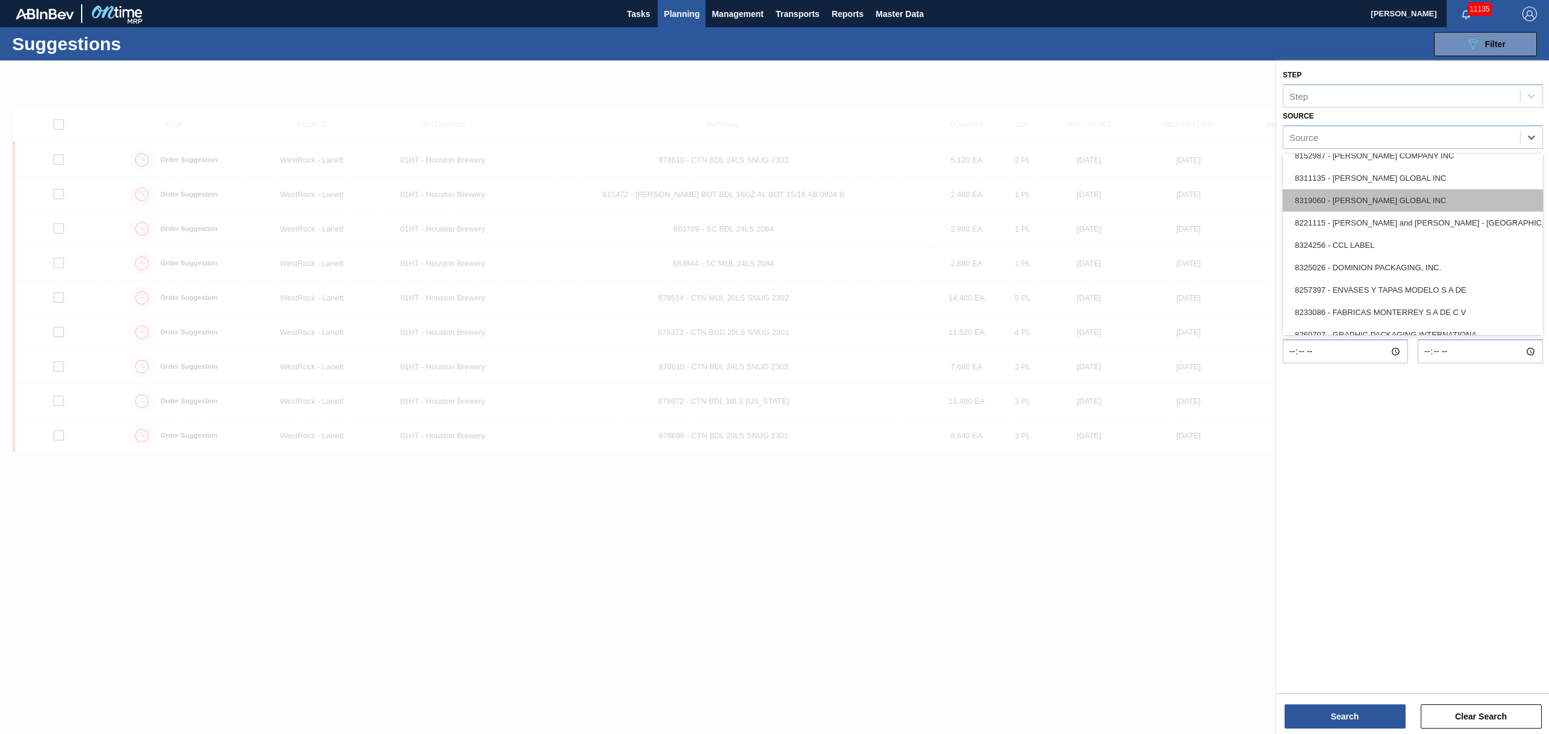
scroll to position [161, 0]
click at [1359, 237] on div "8325026 - DOMINION PACKAGING, INC." at bounding box center [1412, 230] width 260 height 22
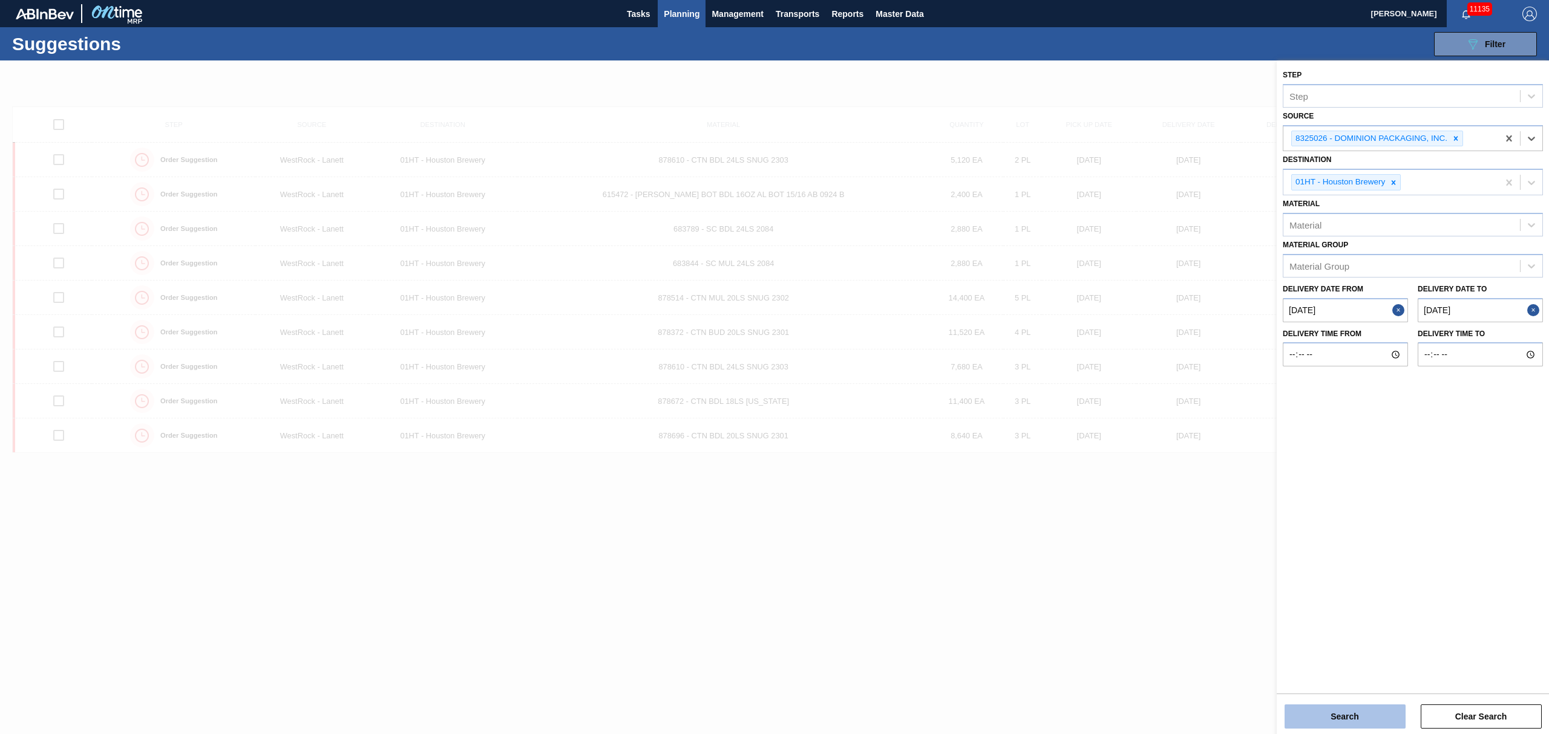
click at [1358, 709] on button "Search" at bounding box center [1344, 717] width 121 height 24
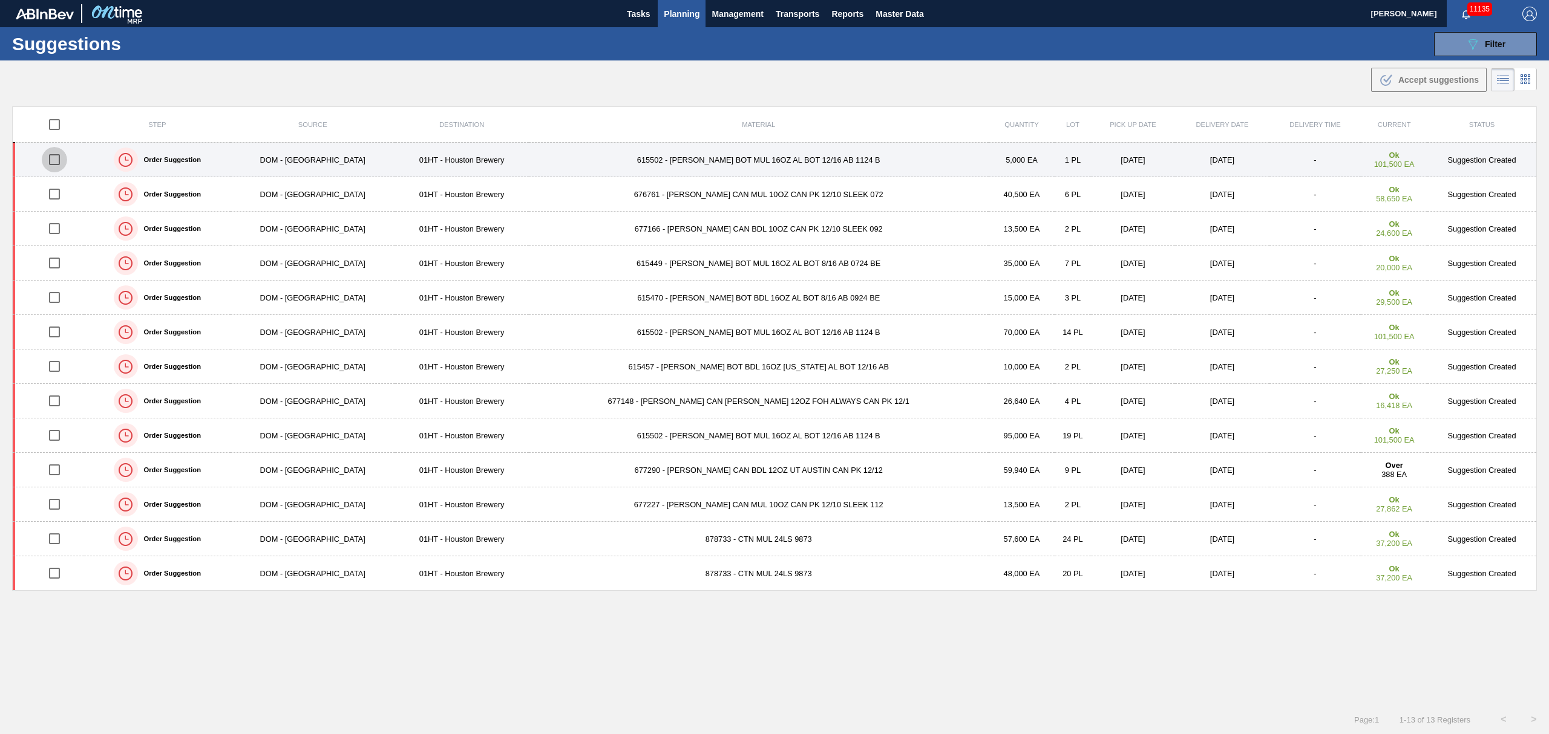
click at [57, 160] on input "checkbox" at bounding box center [54, 159] width 25 height 25
checkbox input "true"
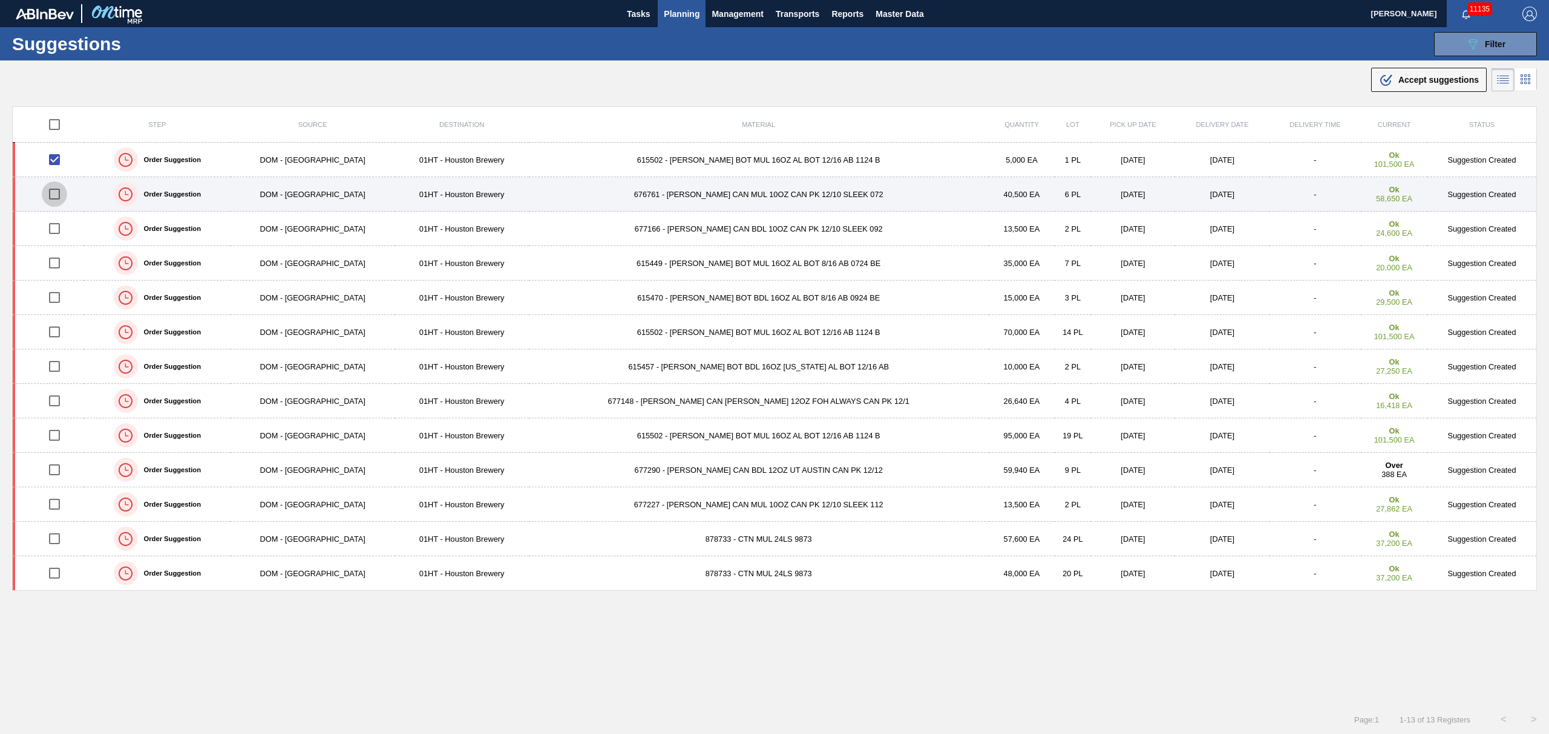
click at [59, 197] on input "checkbox" at bounding box center [54, 193] width 25 height 25
checkbox input "true"
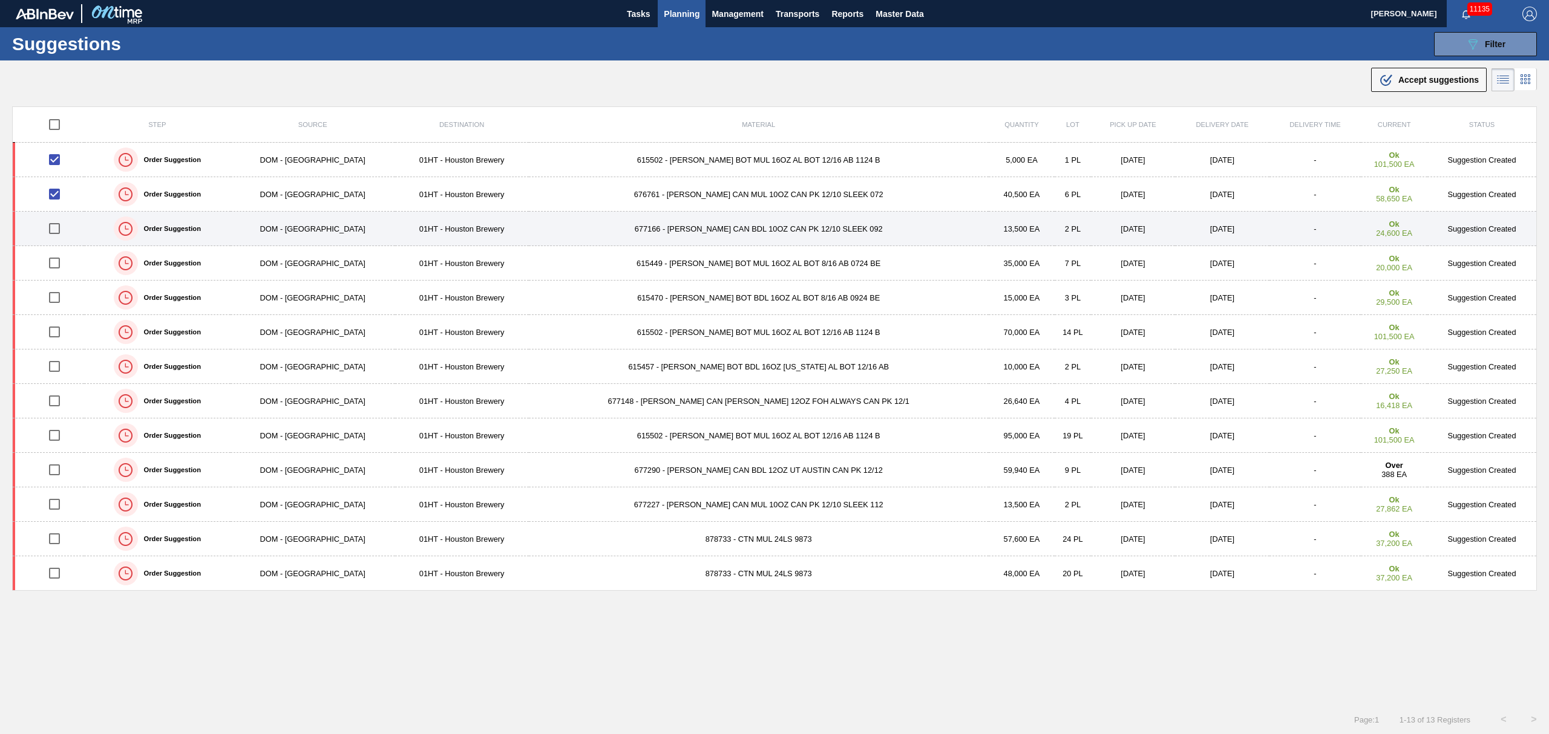
click at [54, 230] on input "checkbox" at bounding box center [54, 228] width 25 height 25
checkbox input "true"
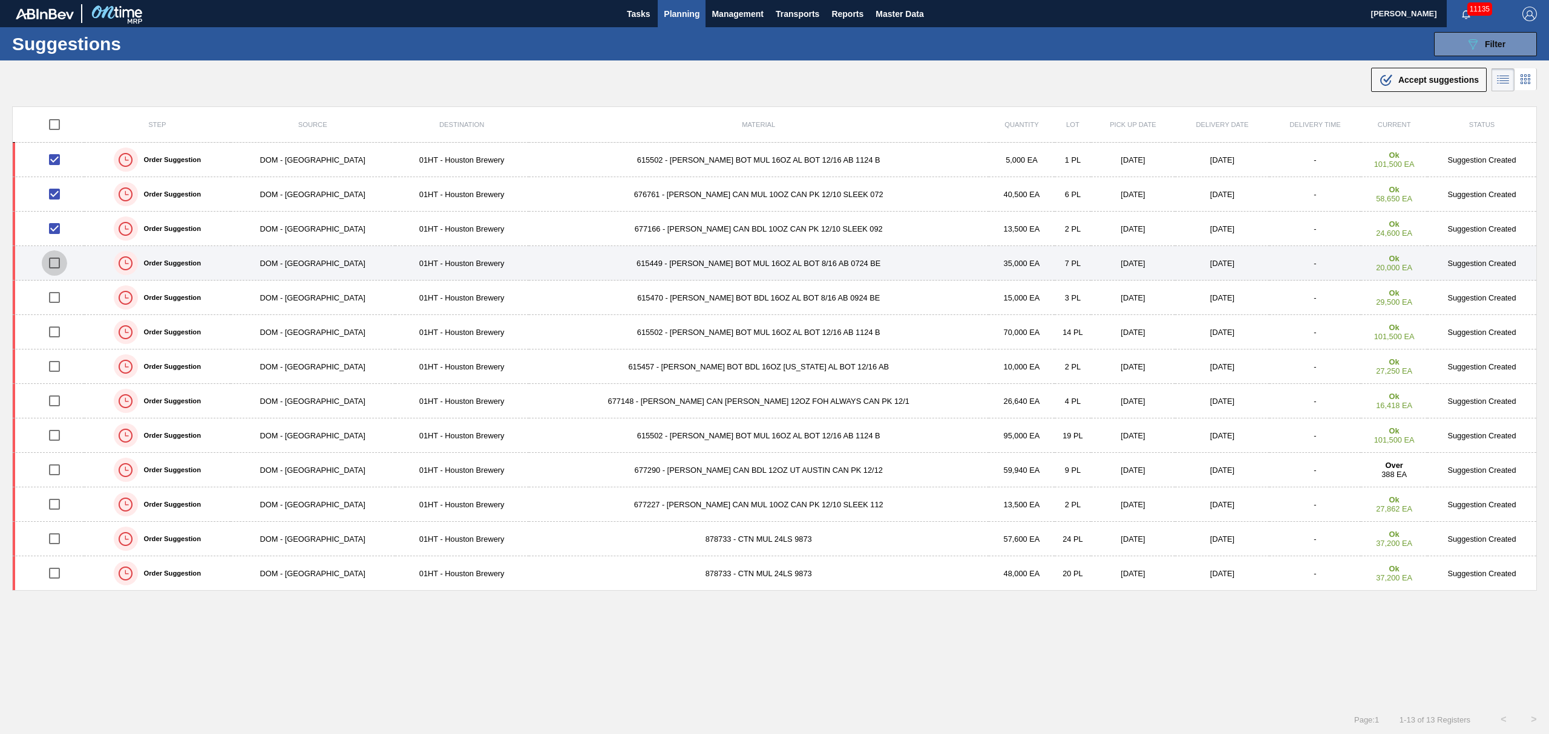
click at [56, 265] on input "checkbox" at bounding box center [54, 262] width 25 height 25
checkbox input "true"
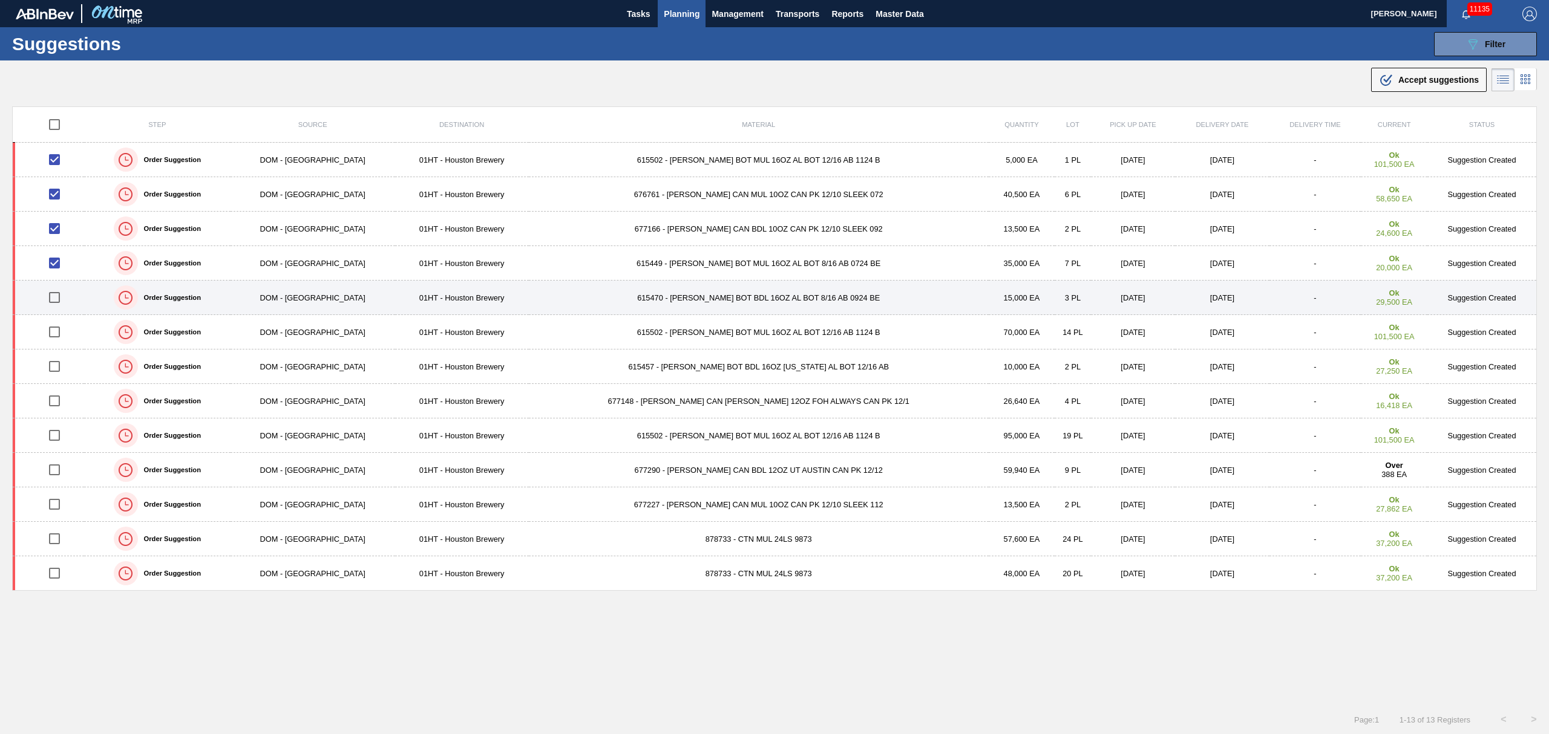
click at [58, 298] on input "checkbox" at bounding box center [54, 297] width 25 height 25
checkbox input "true"
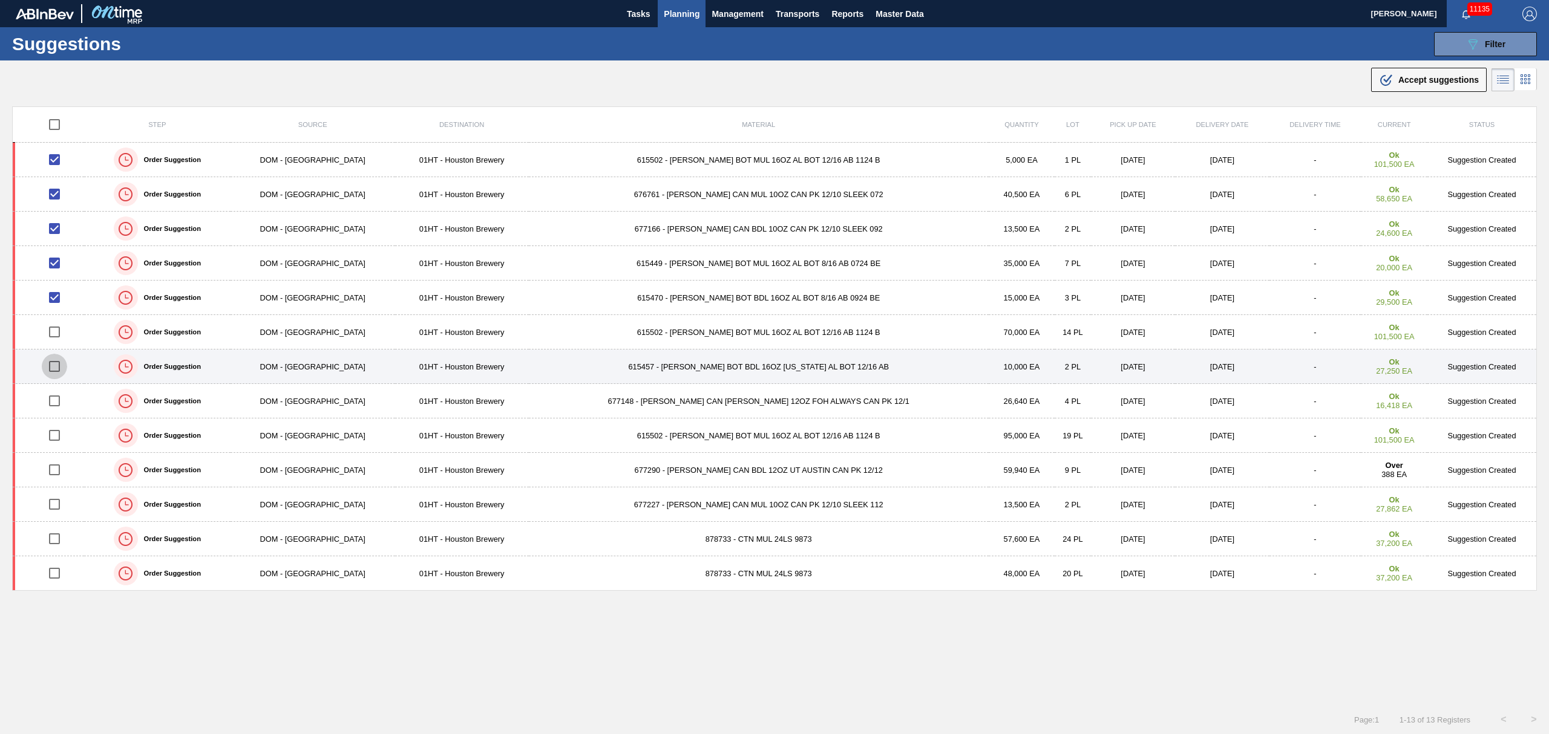
click at [56, 368] on input "checkbox" at bounding box center [54, 366] width 25 height 25
checkbox input "true"
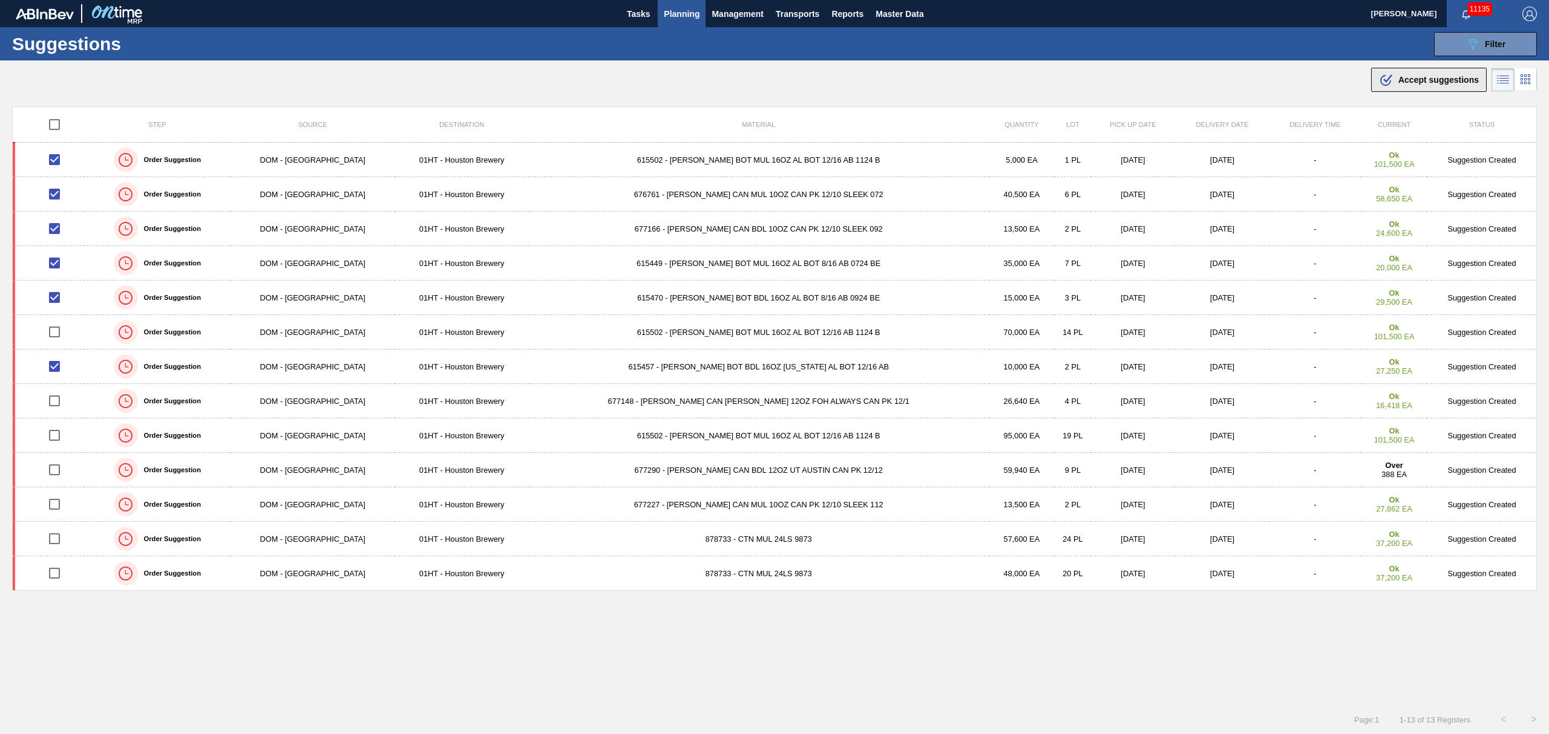
click at [1403, 77] on span "Accept suggestions" at bounding box center [1438, 80] width 80 height 10
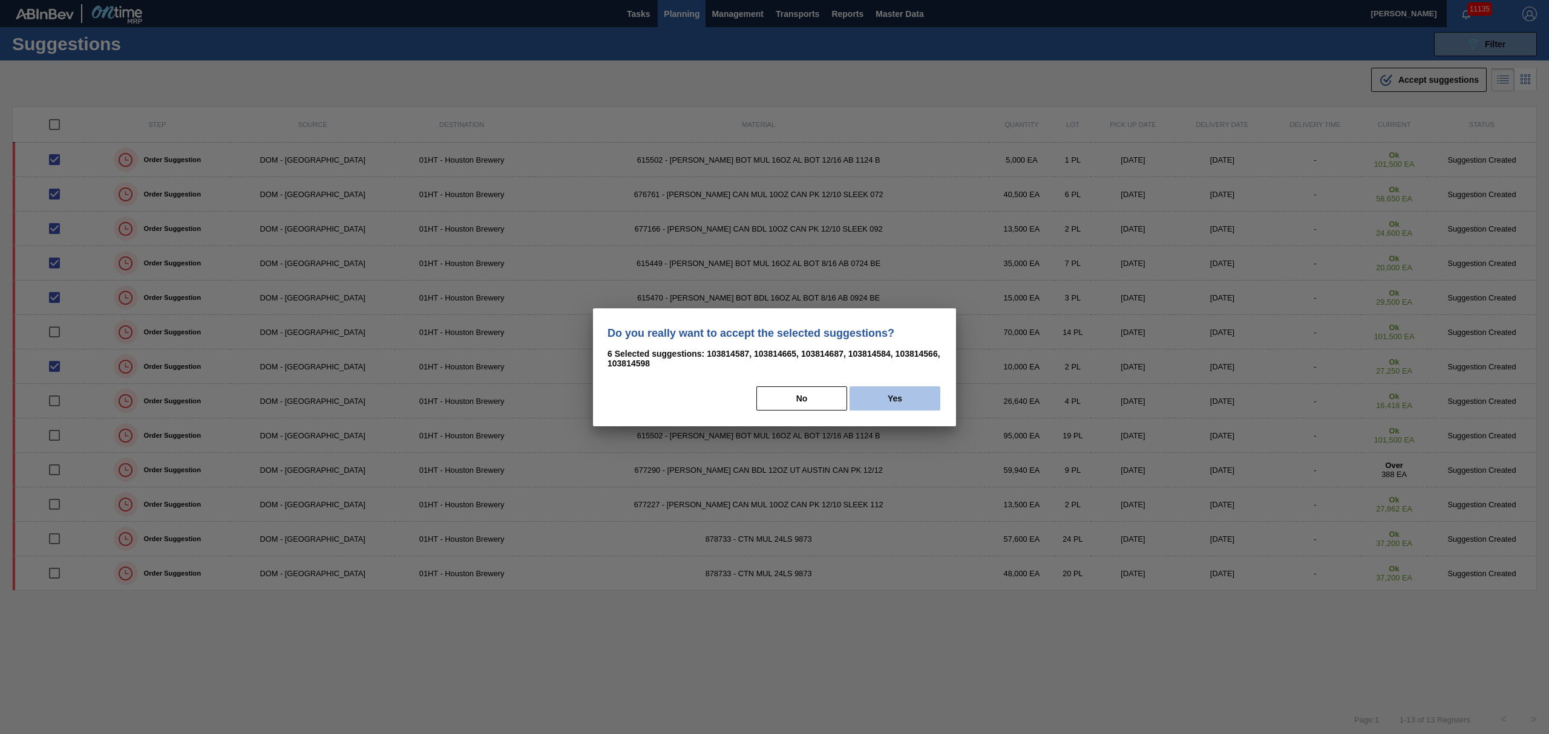
click at [893, 397] on button "Yes" at bounding box center [894, 399] width 91 height 24
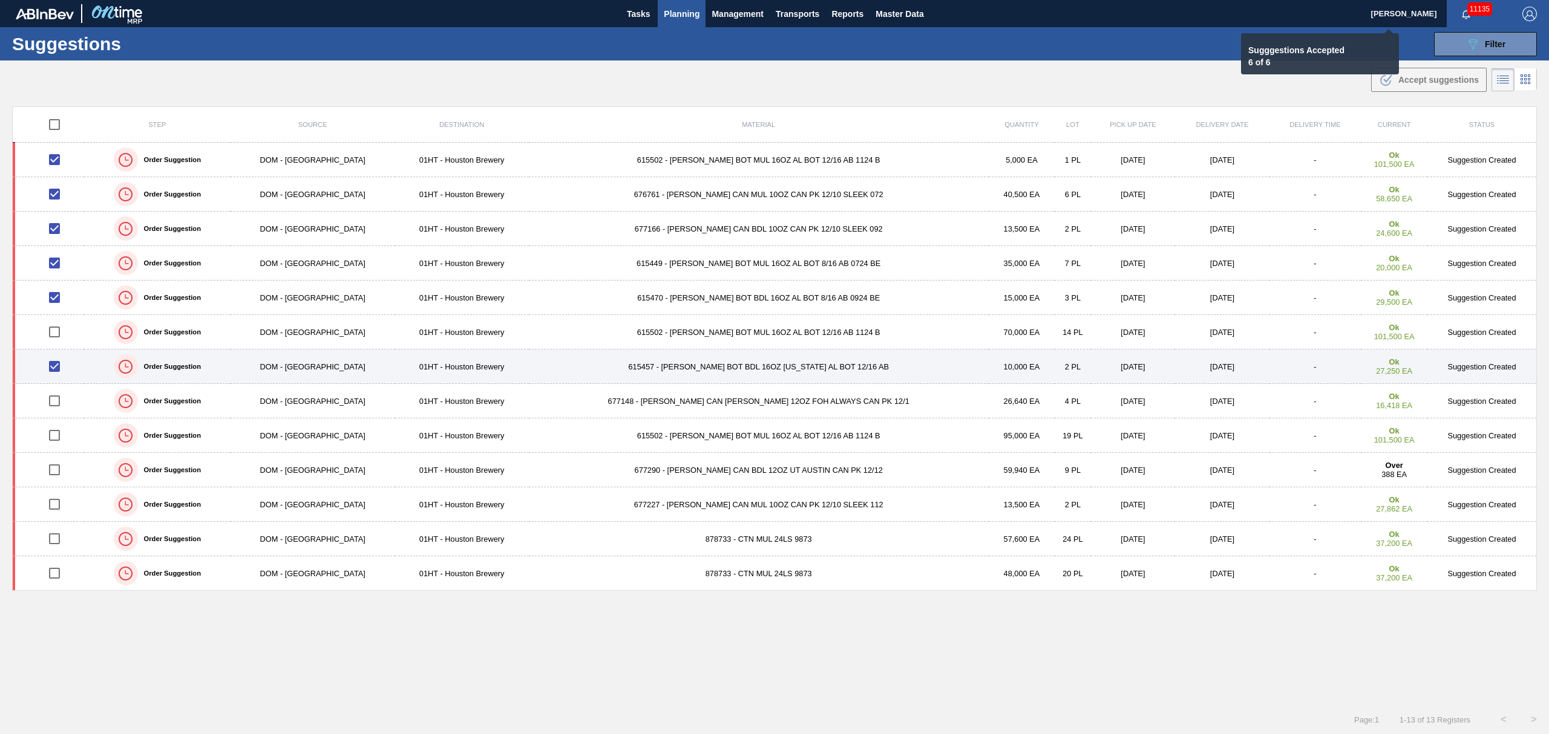
checkbox input "false"
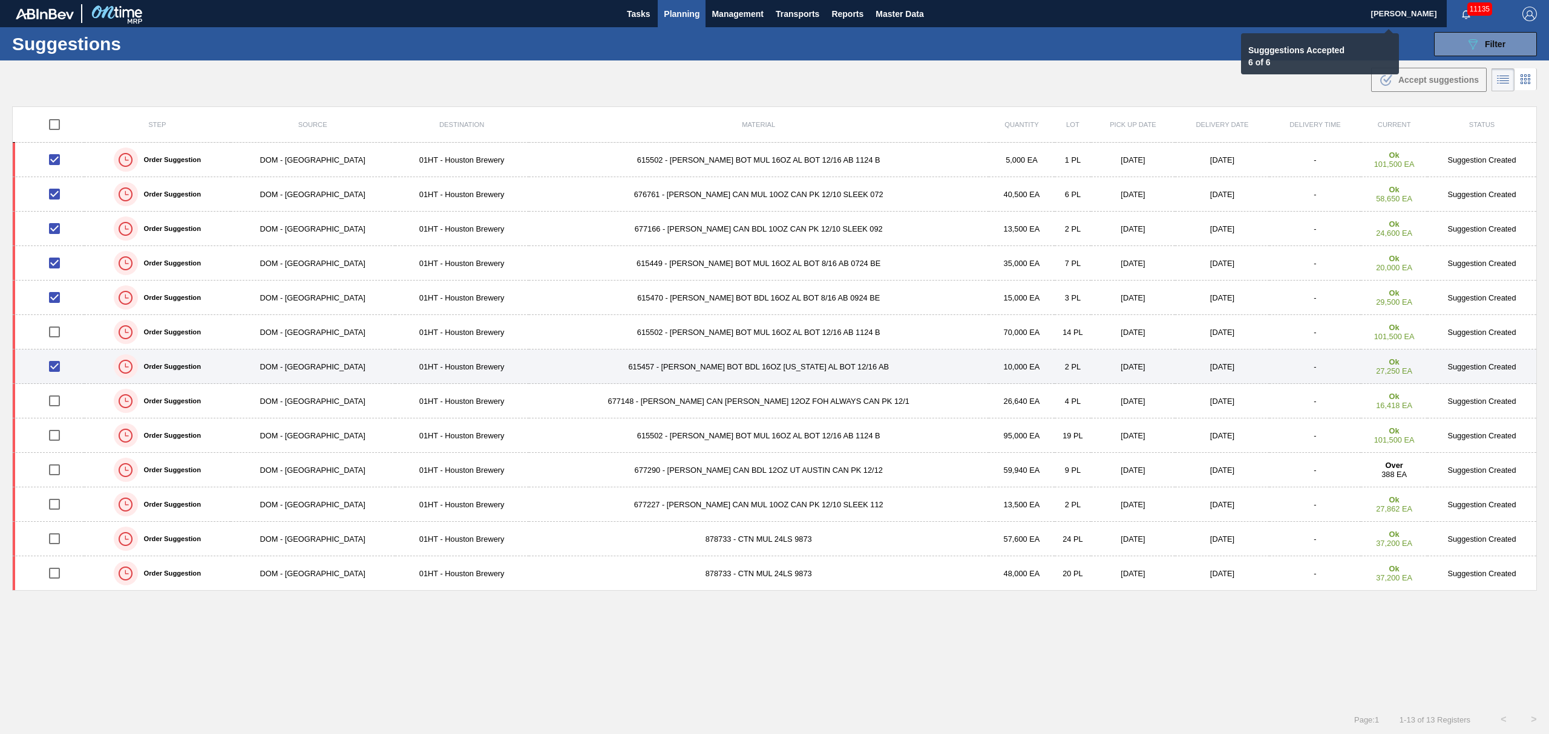
checkbox input "false"
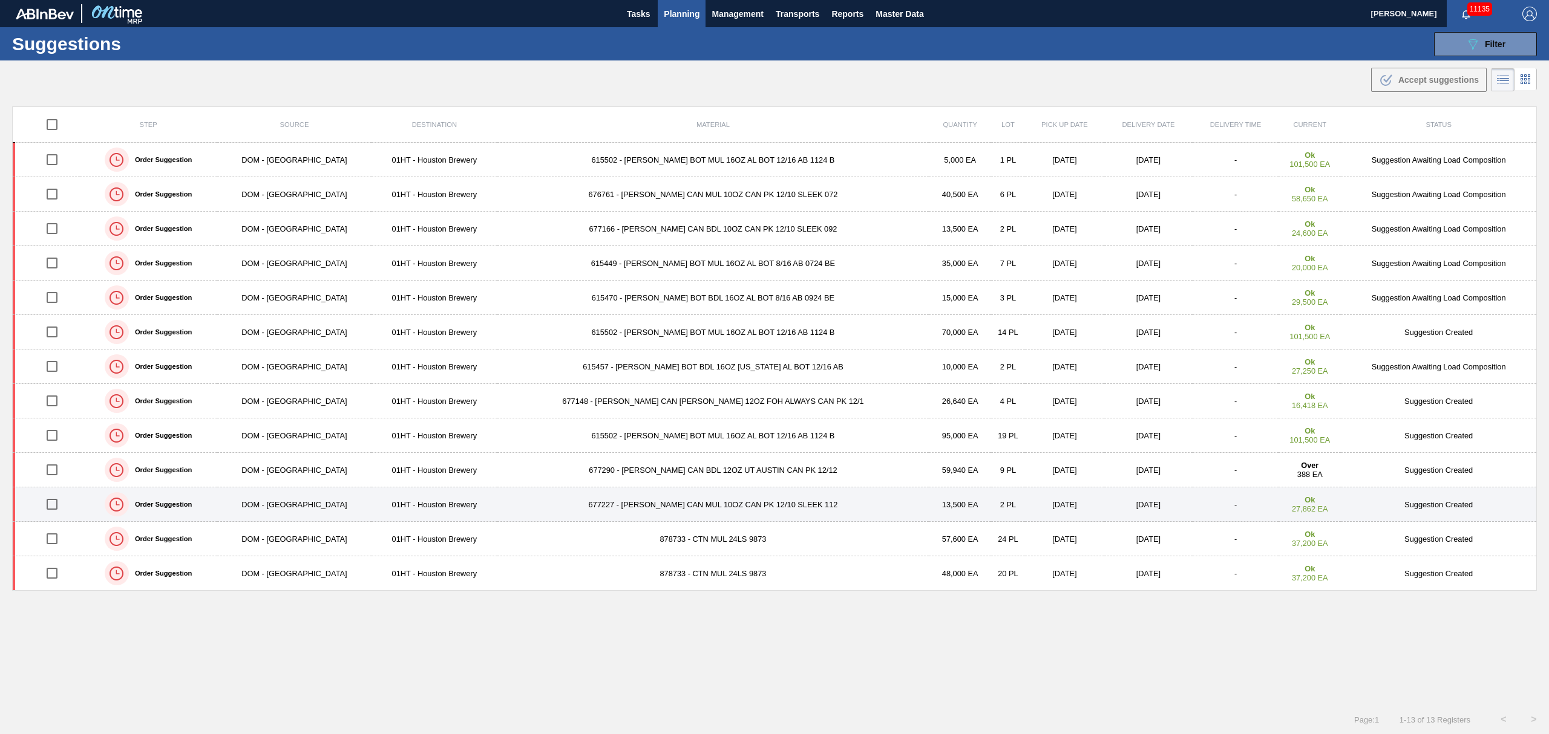
click at [57, 506] on input "checkbox" at bounding box center [51, 504] width 25 height 25
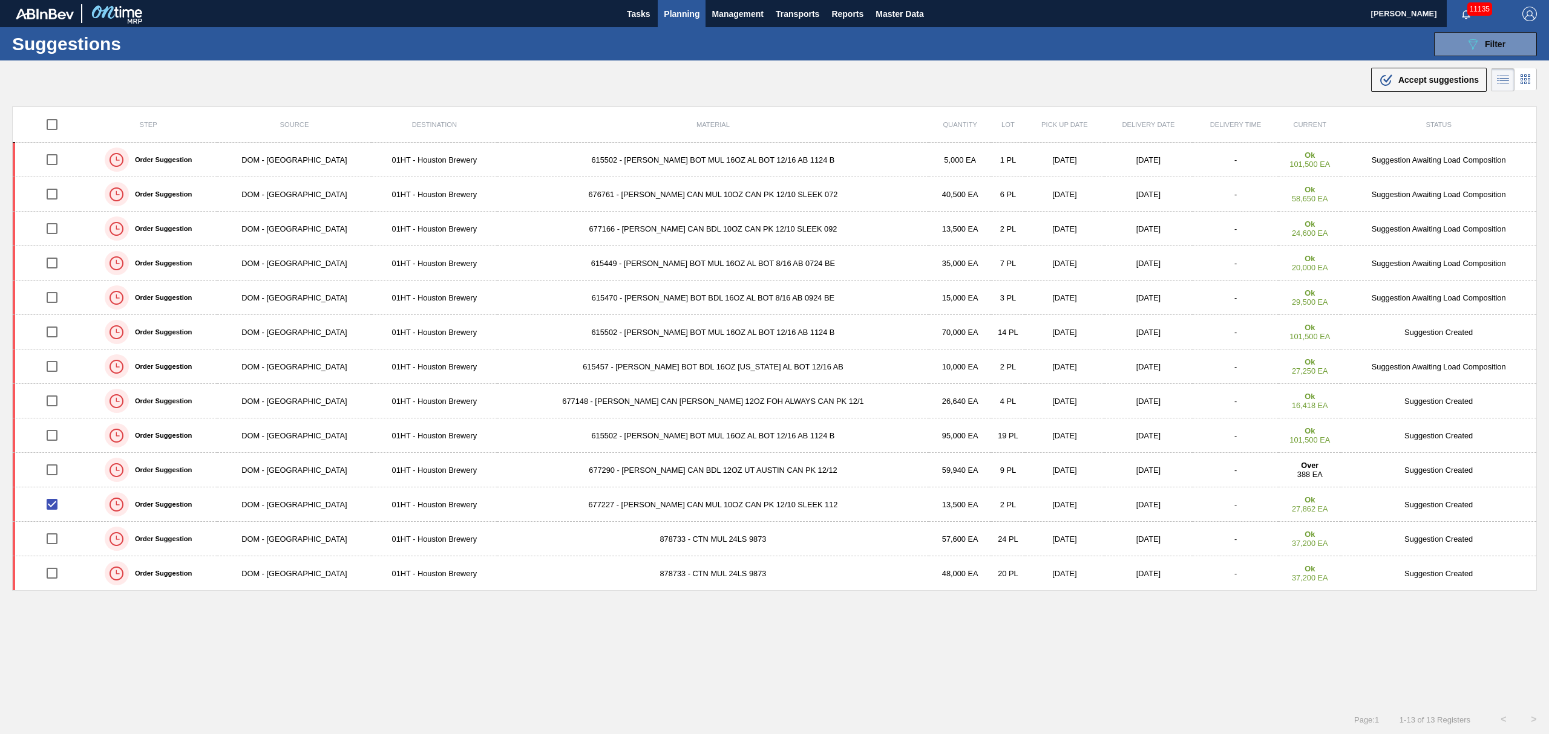
click at [1429, 74] on div ".b{fill:var(--color-action-default)} Accept suggestions" at bounding box center [1429, 80] width 100 height 15
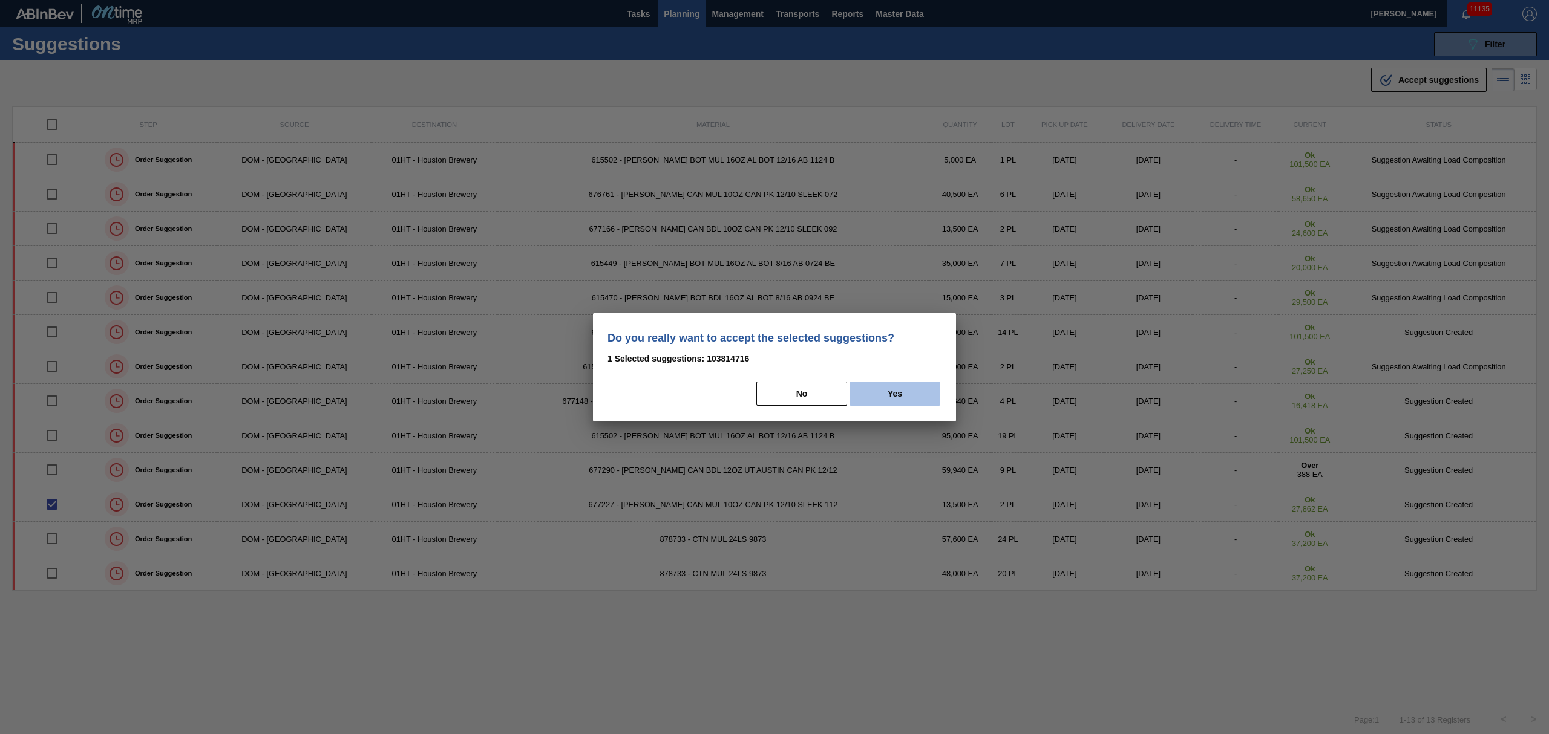
click at [903, 397] on button "Yes" at bounding box center [894, 394] width 91 height 24
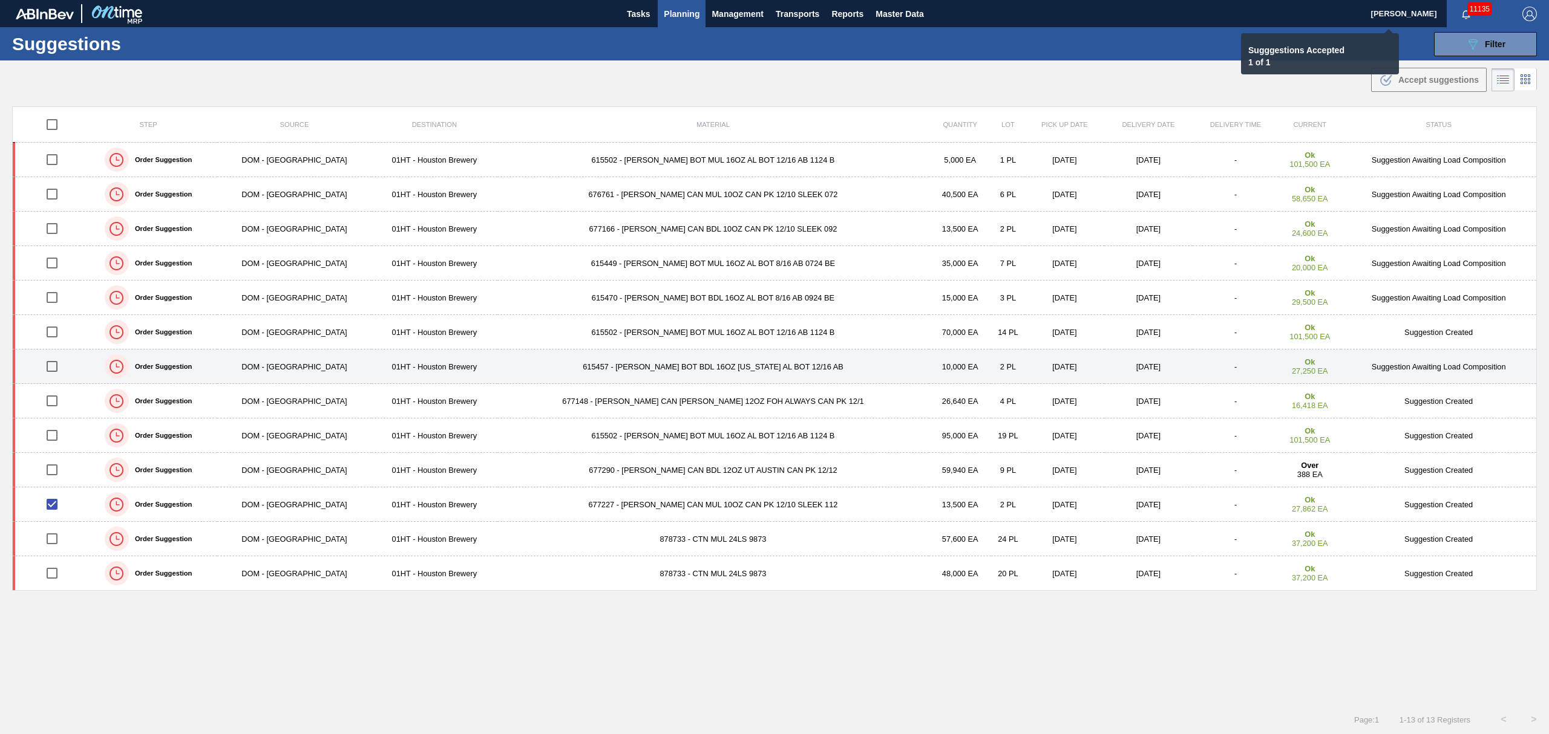
checkbox input "false"
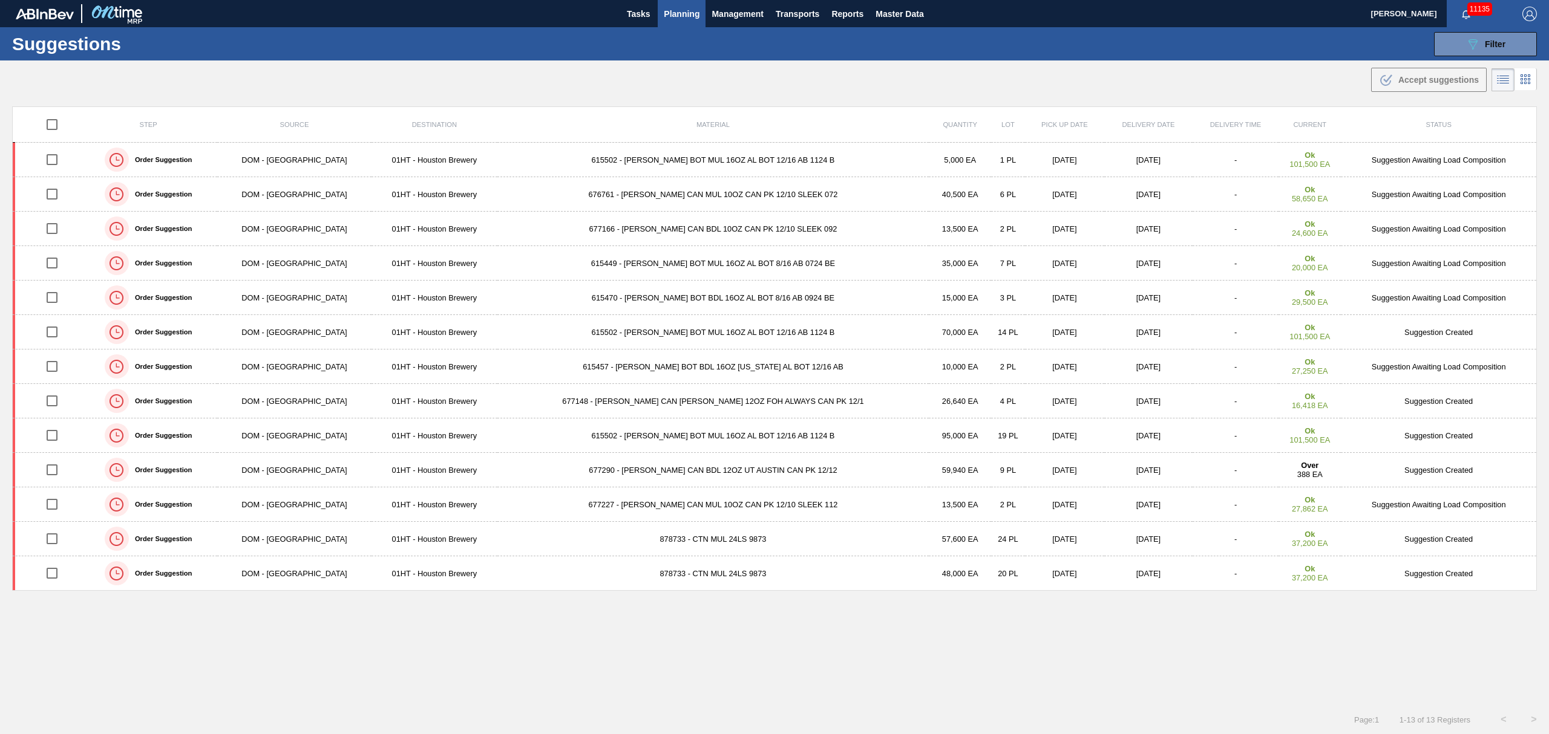
click at [685, 11] on span "Planning" at bounding box center [682, 14] width 36 height 15
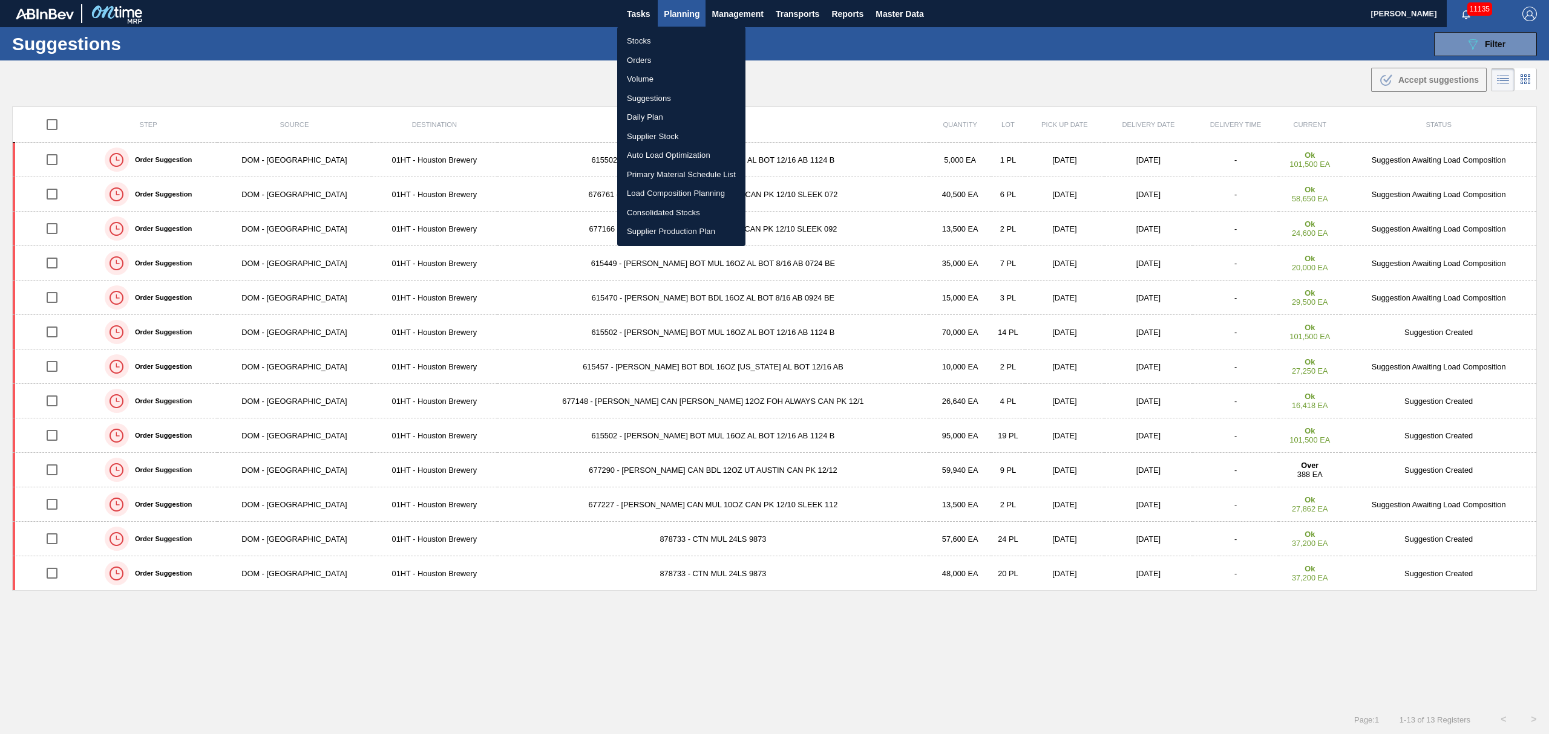
click at [679, 186] on li "Load Composition Planning" at bounding box center [681, 193] width 128 height 19
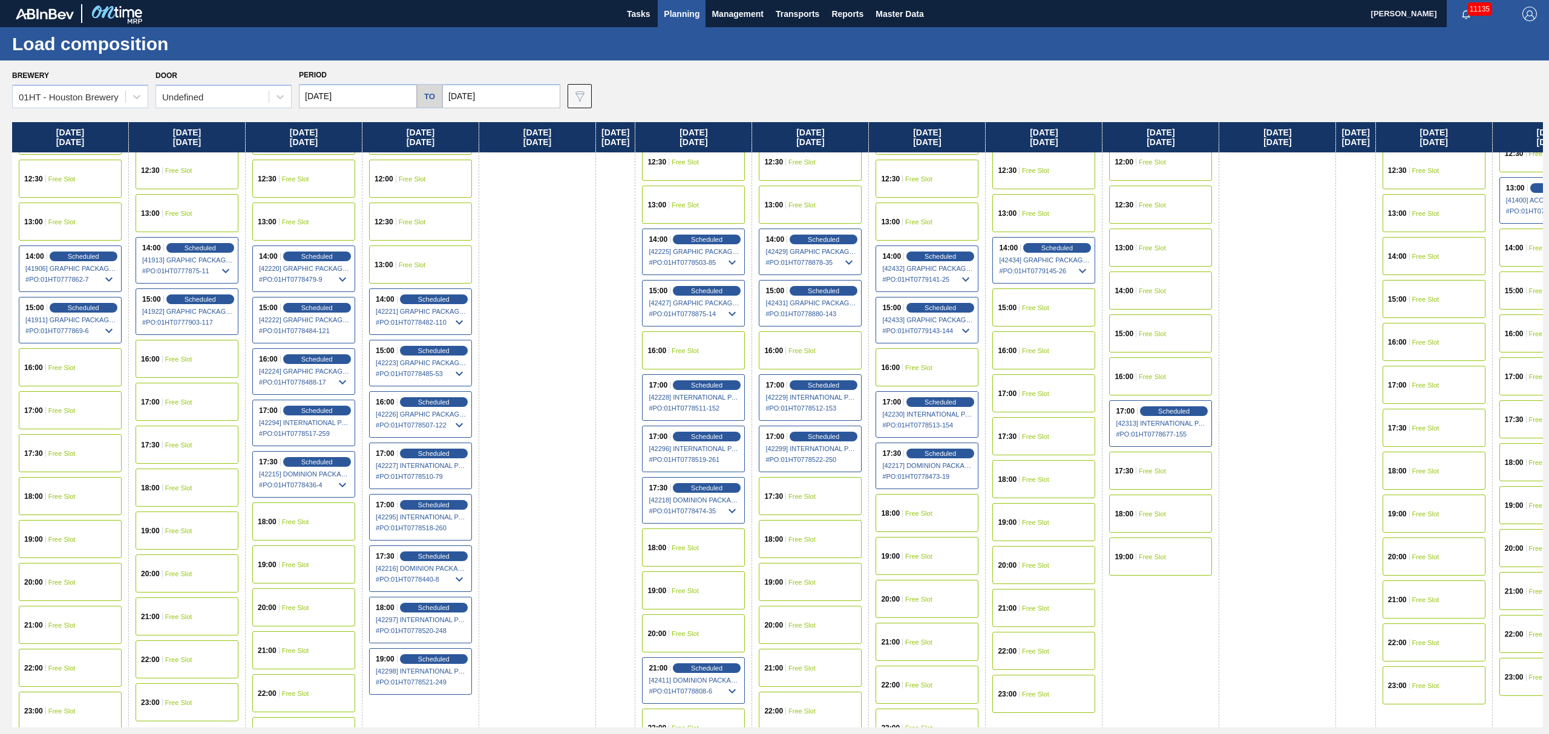
scroll to position [645, 0]
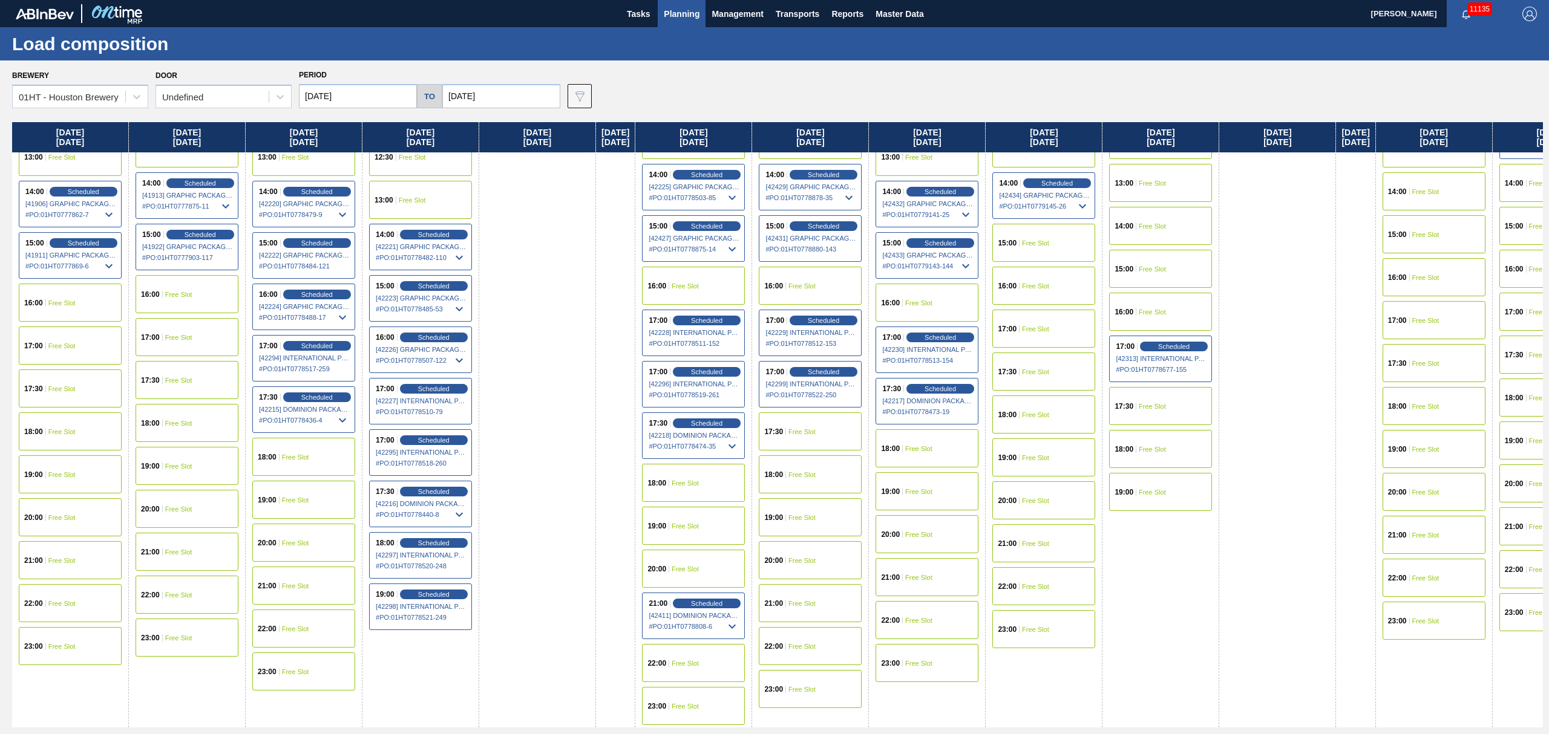
click at [1051, 359] on div "17:30 Free Slot" at bounding box center [1043, 372] width 103 height 38
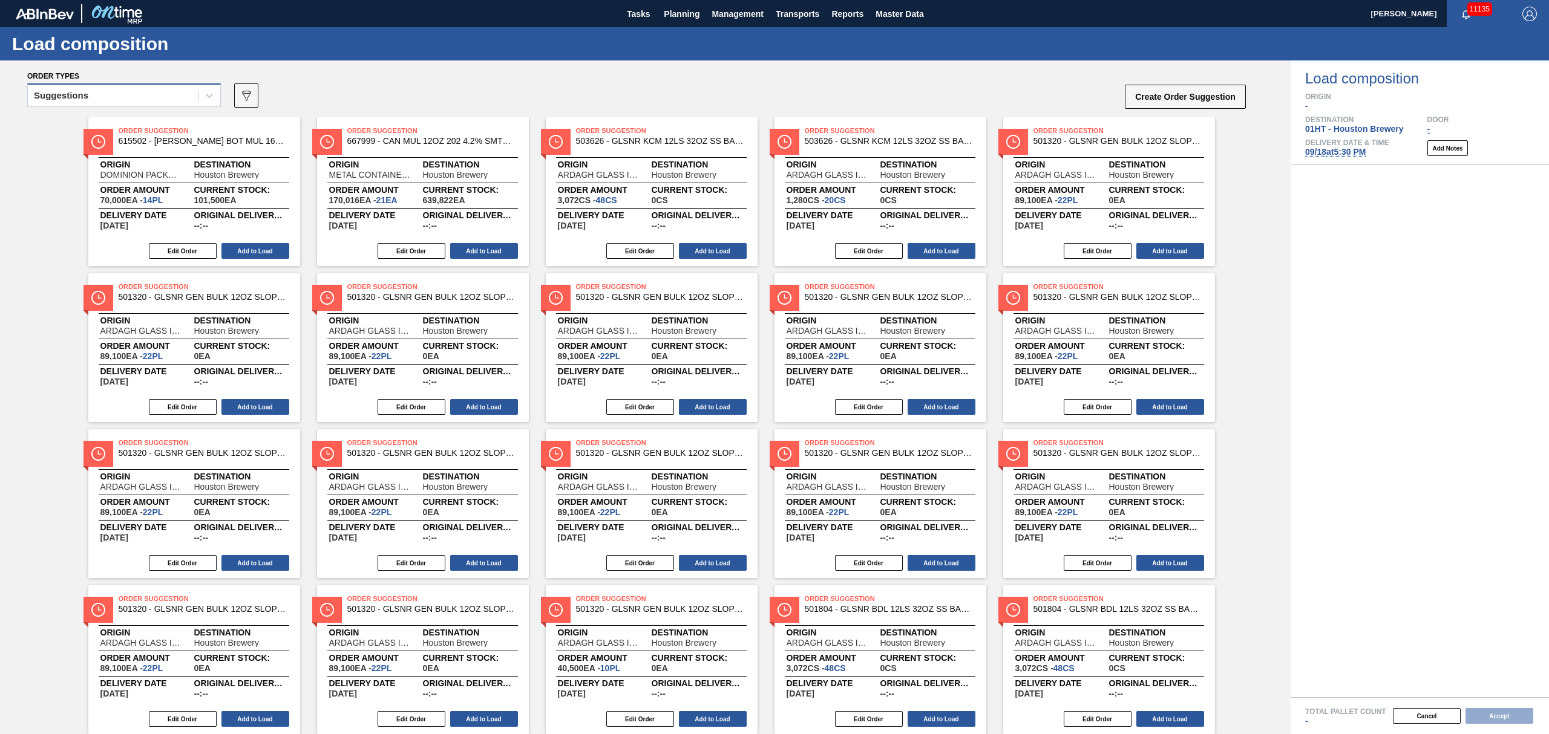
drag, startPoint x: 102, startPoint y: 90, endPoint x: 102, endPoint y: 99, distance: 9.7
click at [102, 90] on div "Suggestions" at bounding box center [113, 96] width 170 height 18
click at [100, 122] on div "Awaiting load composition" at bounding box center [124, 125] width 194 height 22
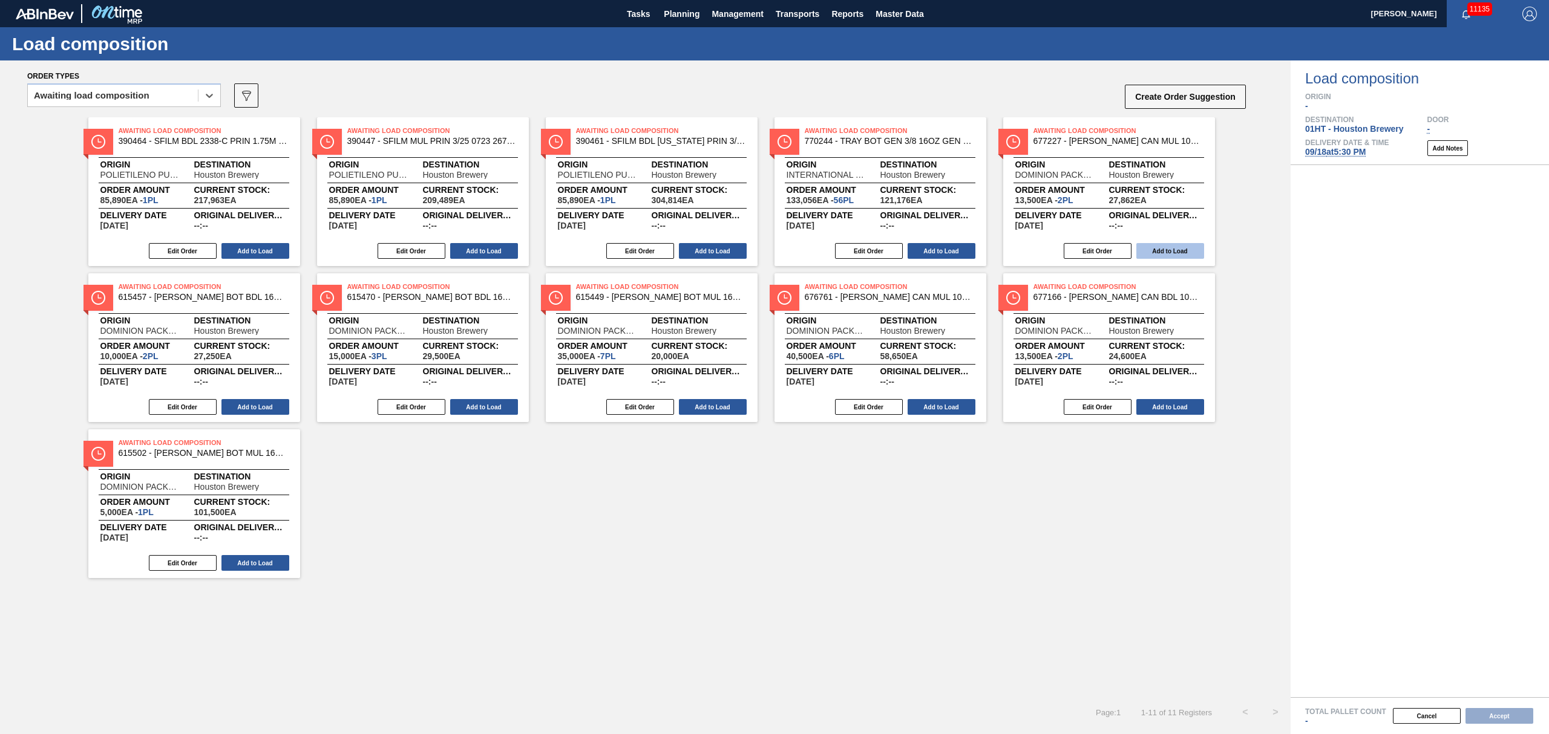
click at [1161, 250] on button "Add to Load" at bounding box center [1170, 251] width 68 height 16
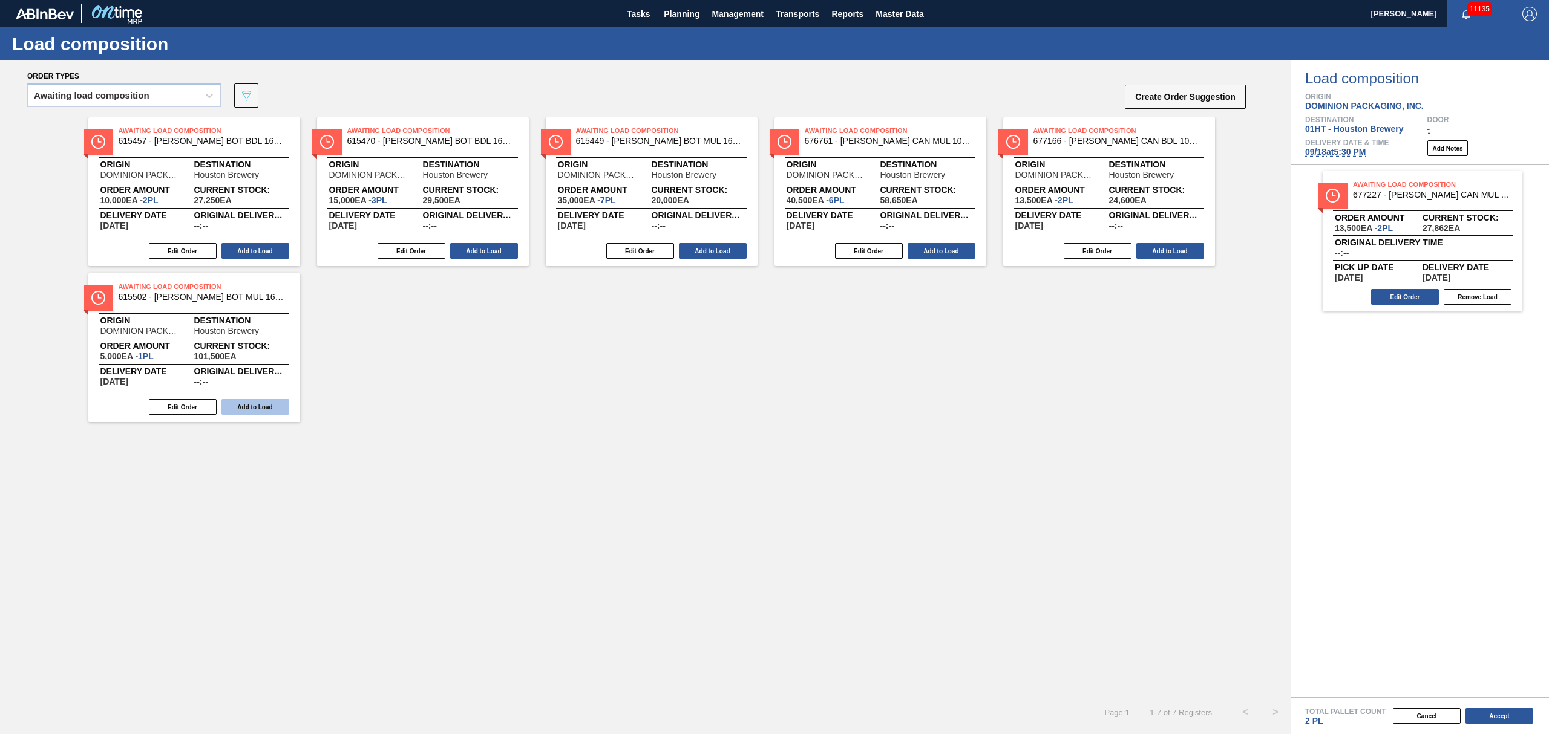
click at [238, 407] on button "Add to Load" at bounding box center [255, 407] width 68 height 16
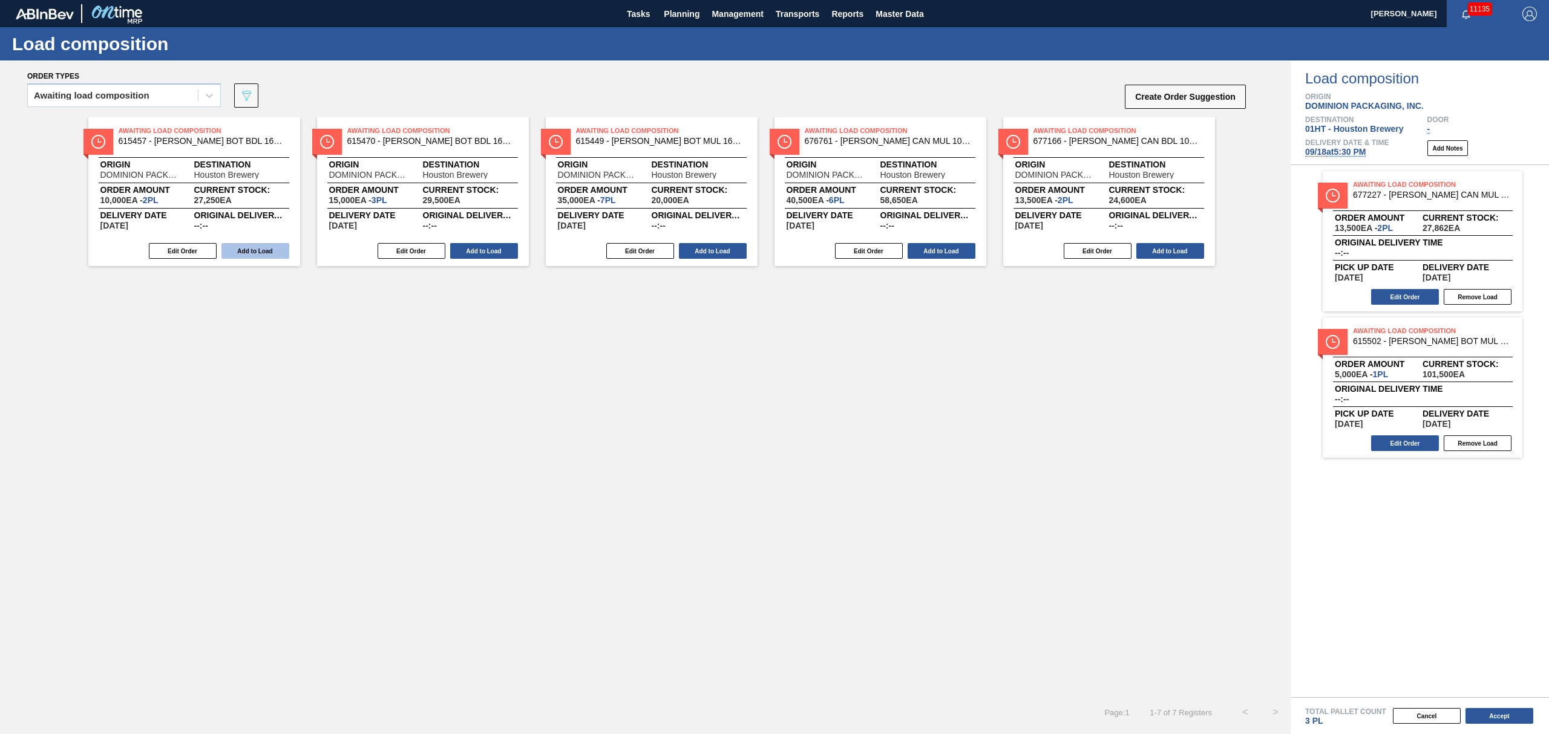
click at [248, 259] on button "Add to Load" at bounding box center [255, 251] width 68 height 16
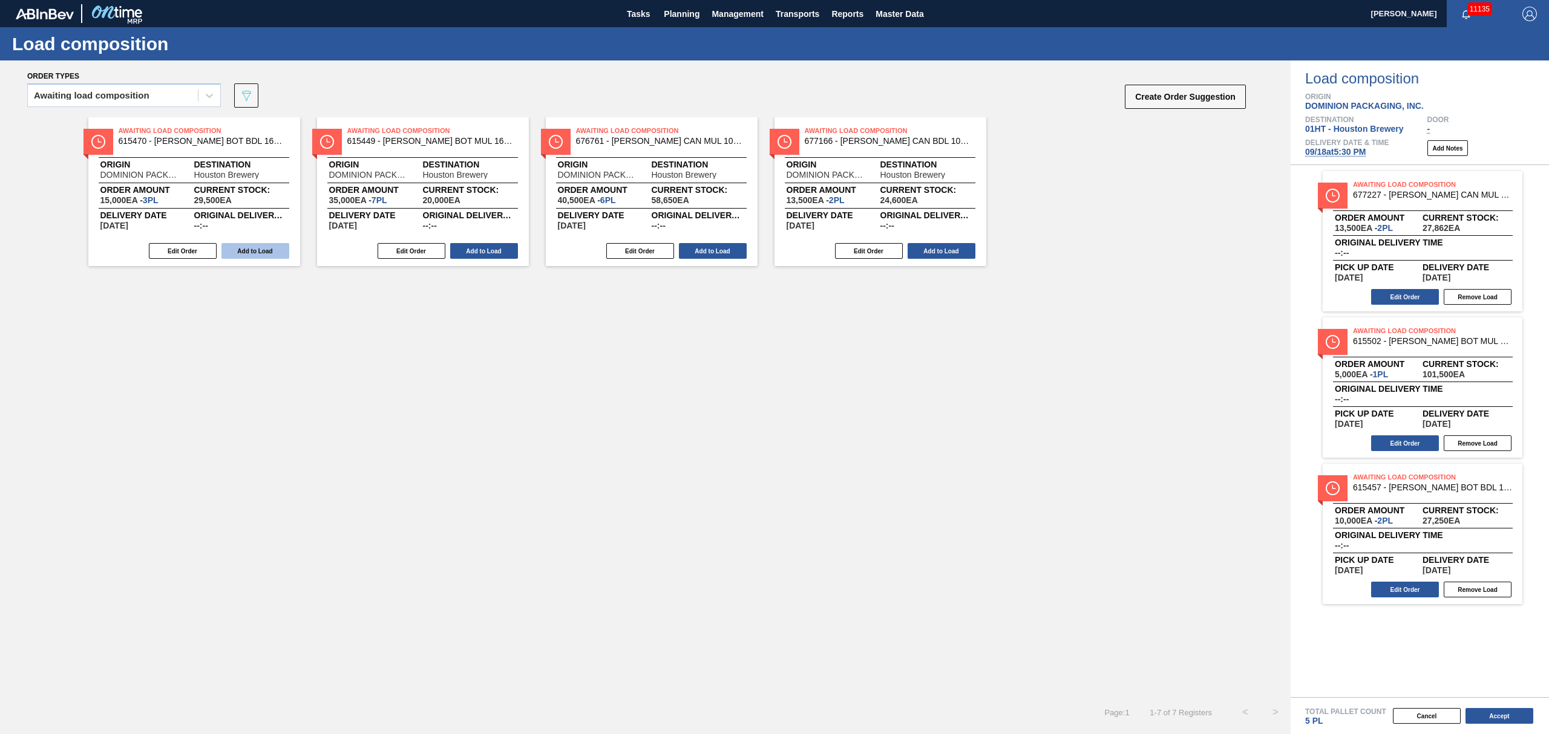
click at [248, 255] on button "Add to Load" at bounding box center [255, 251] width 68 height 16
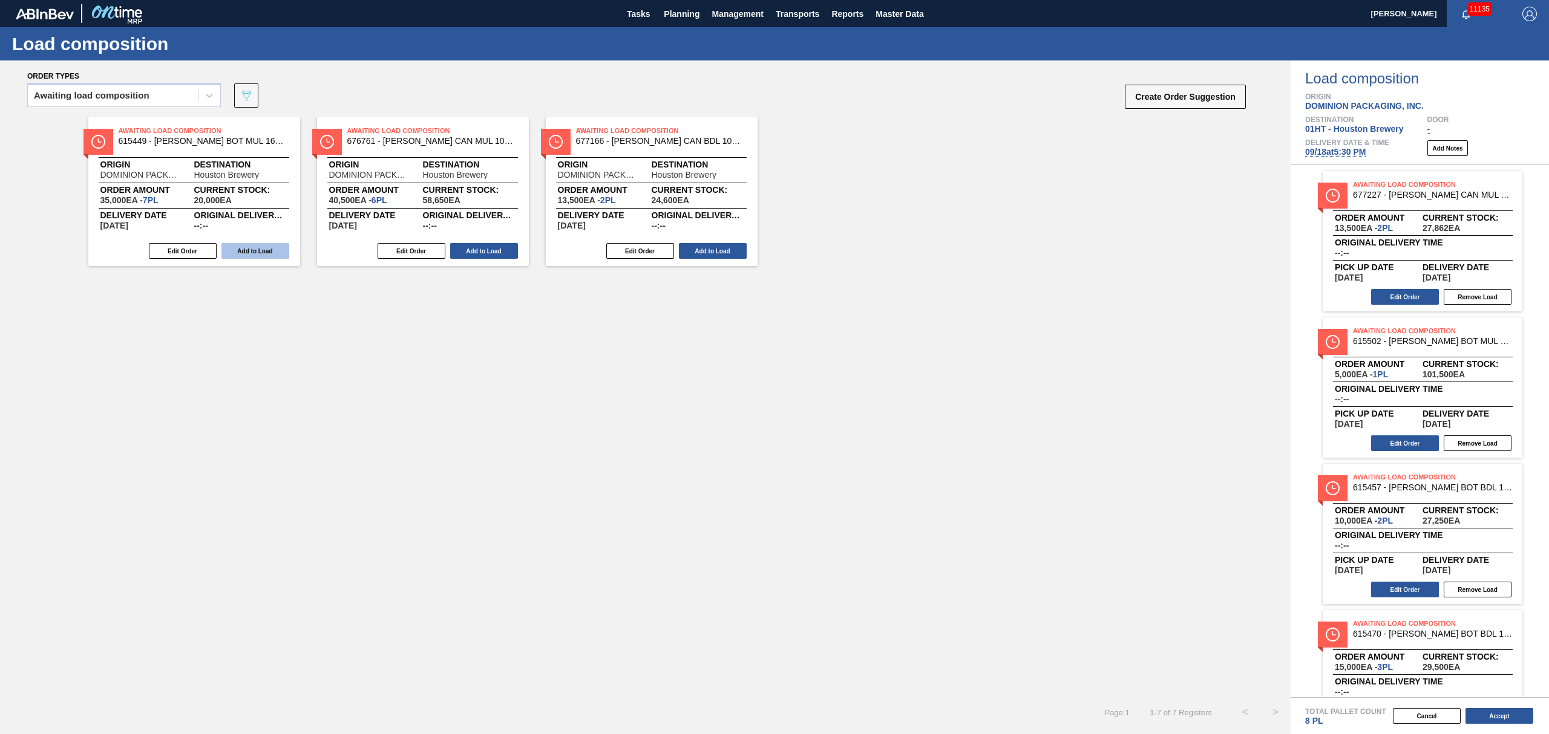
click at [247, 255] on button "Add to Load" at bounding box center [255, 251] width 68 height 16
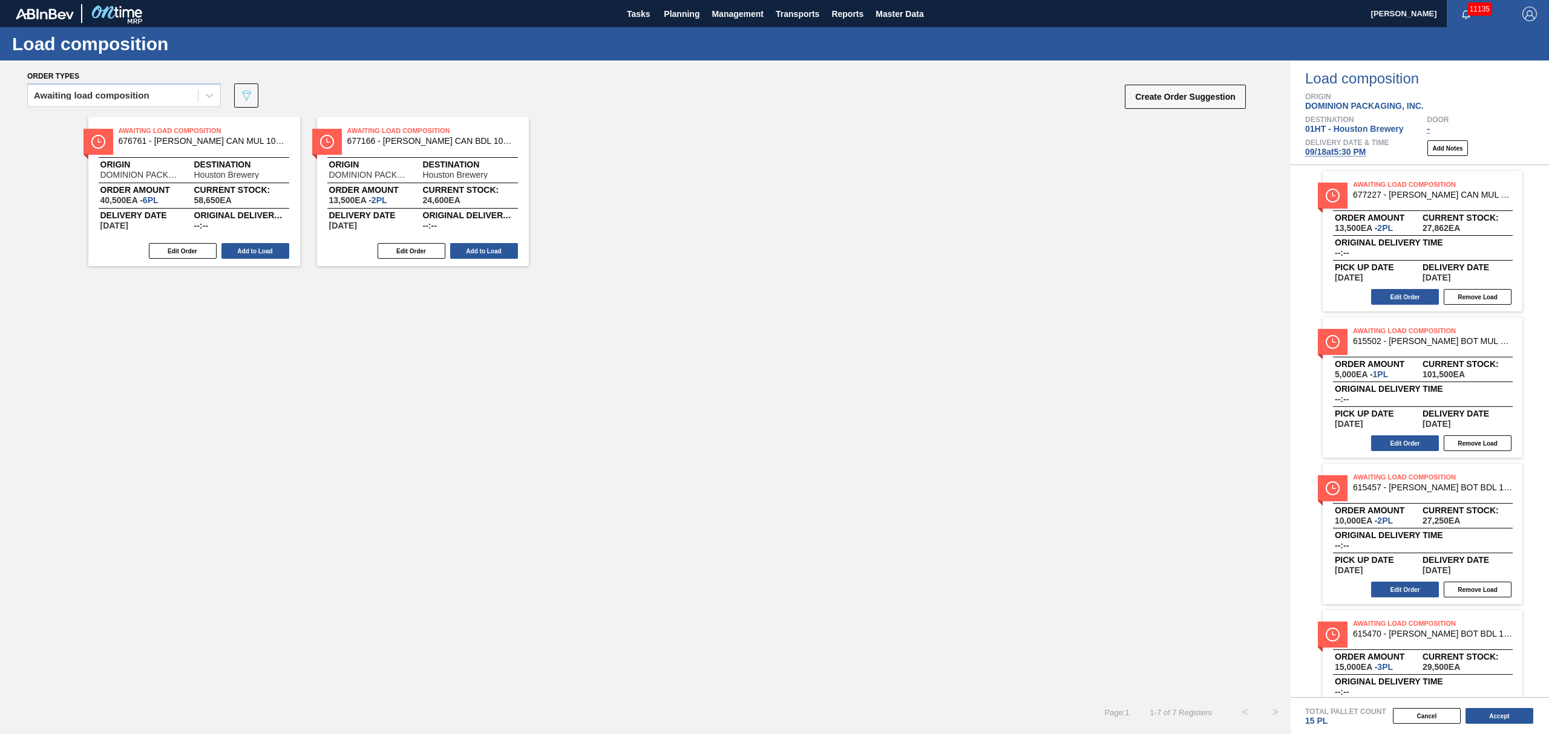
click at [247, 255] on button "Add to Load" at bounding box center [255, 251] width 68 height 16
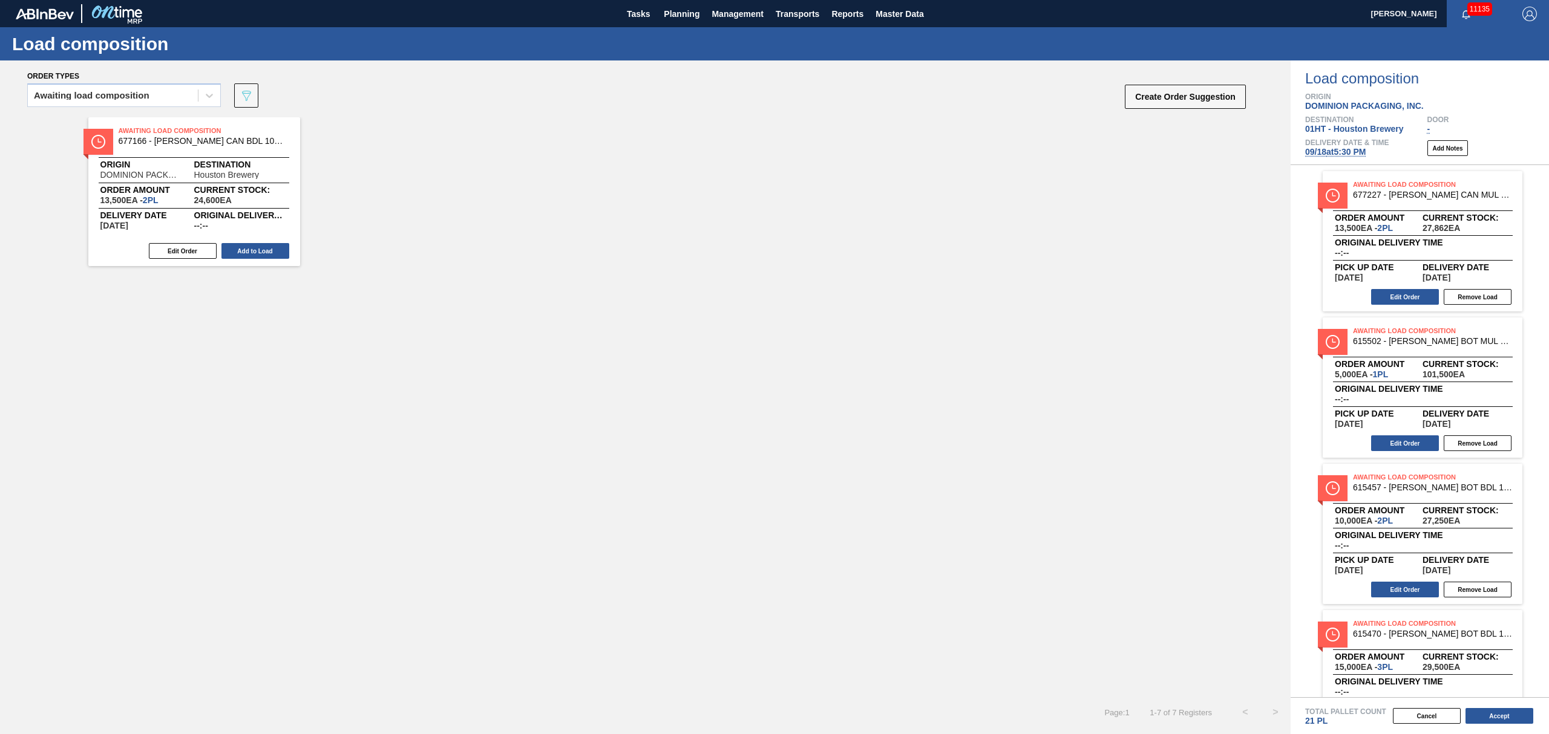
click at [247, 255] on button "Add to Load" at bounding box center [255, 251] width 68 height 16
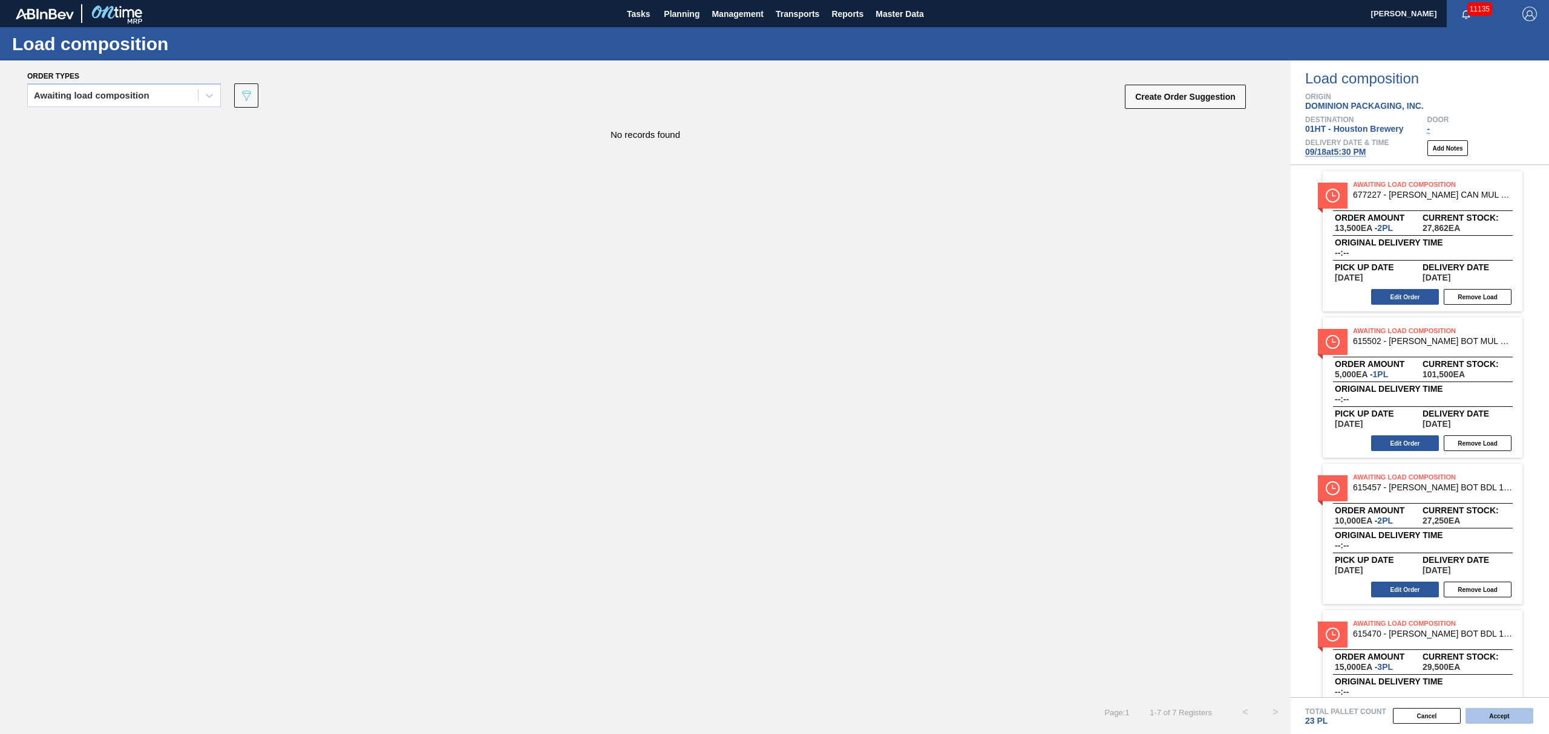
click at [1501, 719] on button "Accept" at bounding box center [1499, 716] width 68 height 16
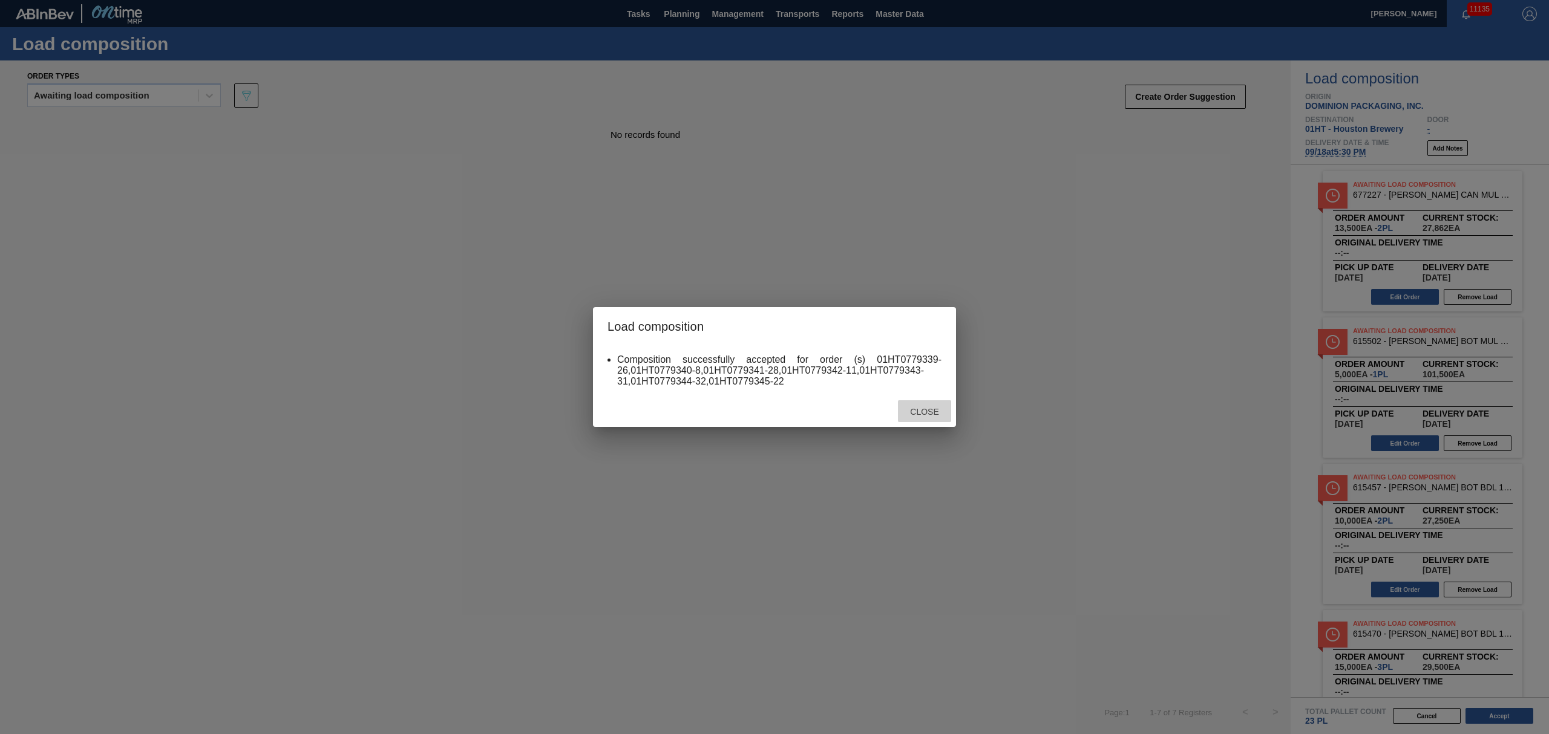
click at [922, 410] on span "Close" at bounding box center [924, 412] width 48 height 10
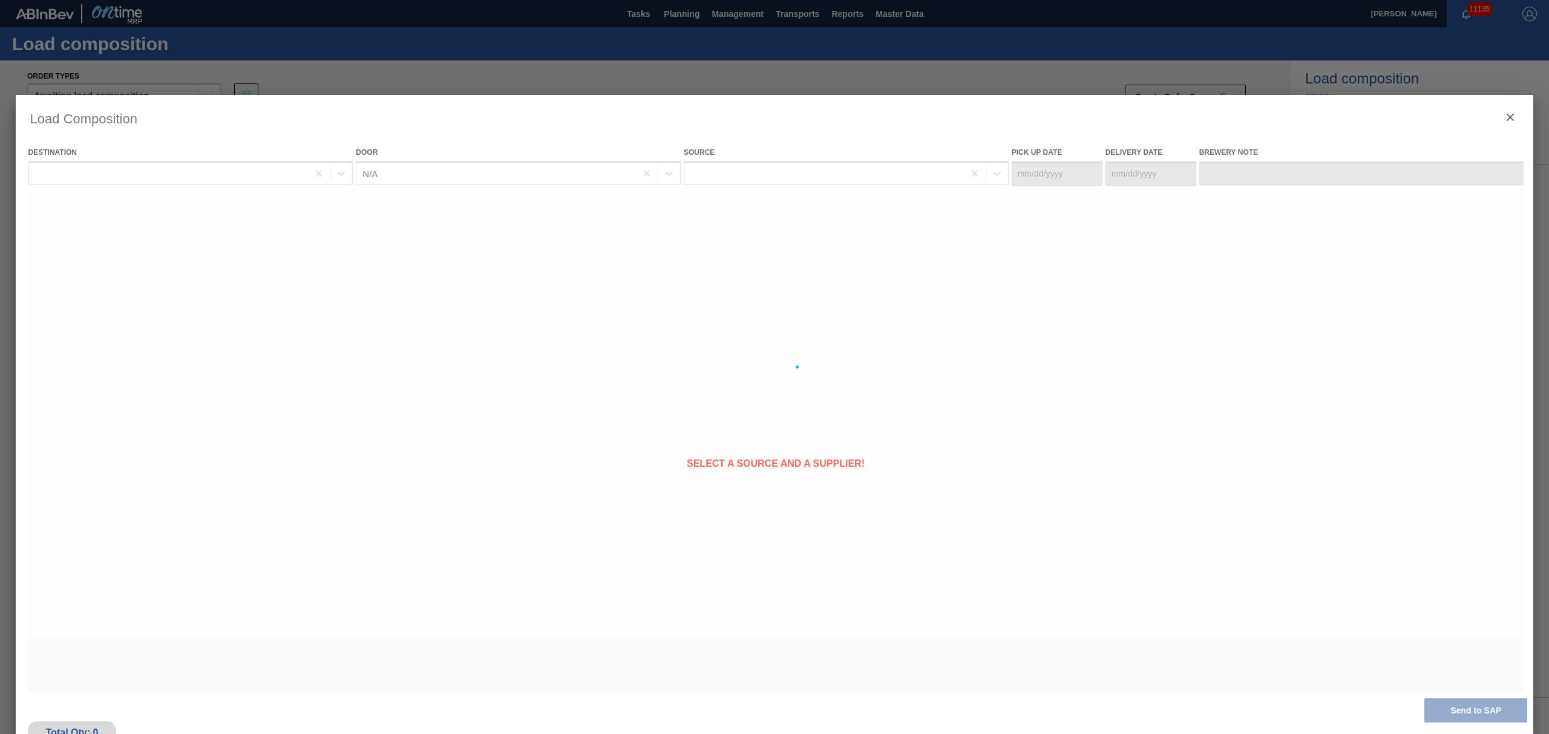
type Date "[DATE]"
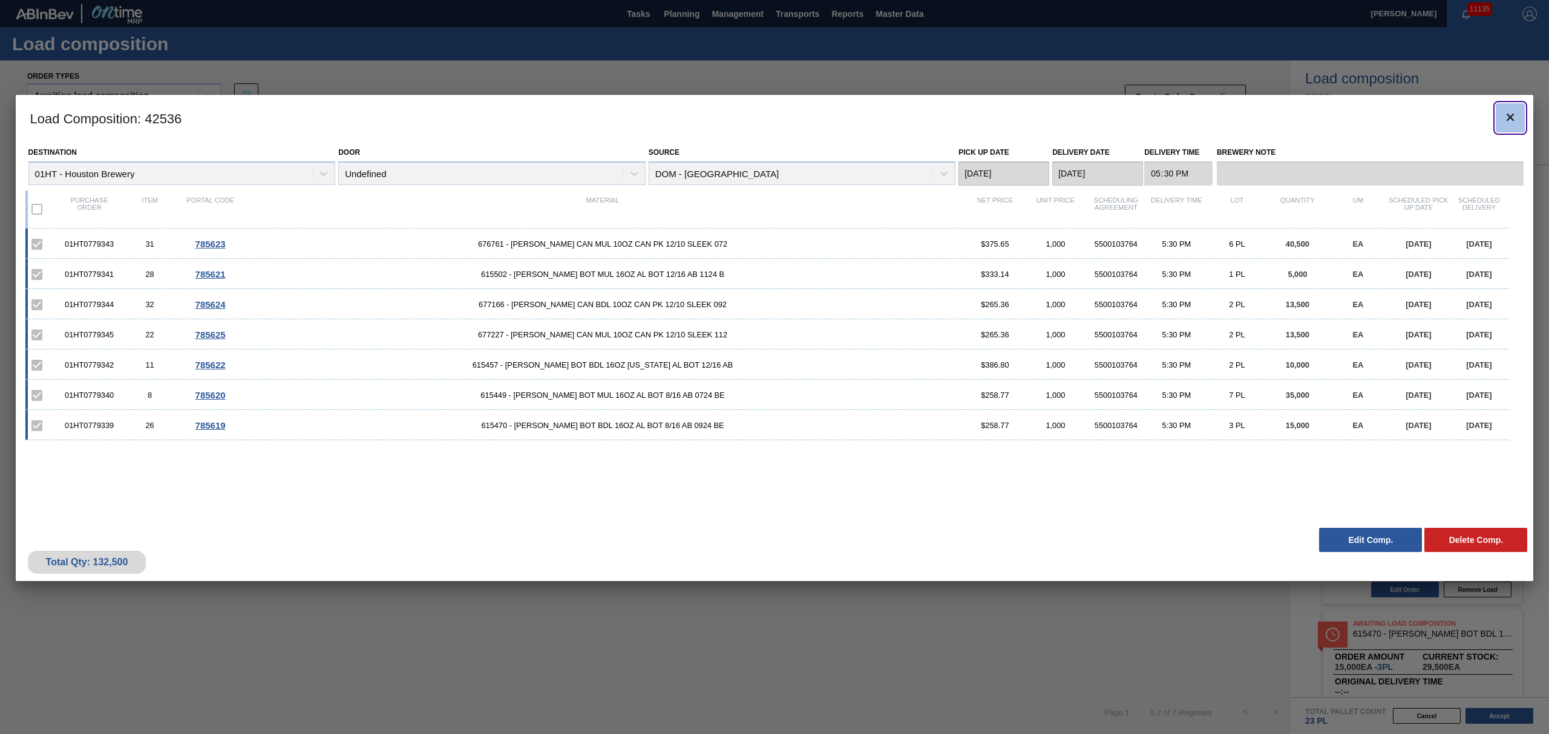
click at [1507, 110] on icon "botão de ícone" at bounding box center [1510, 117] width 15 height 15
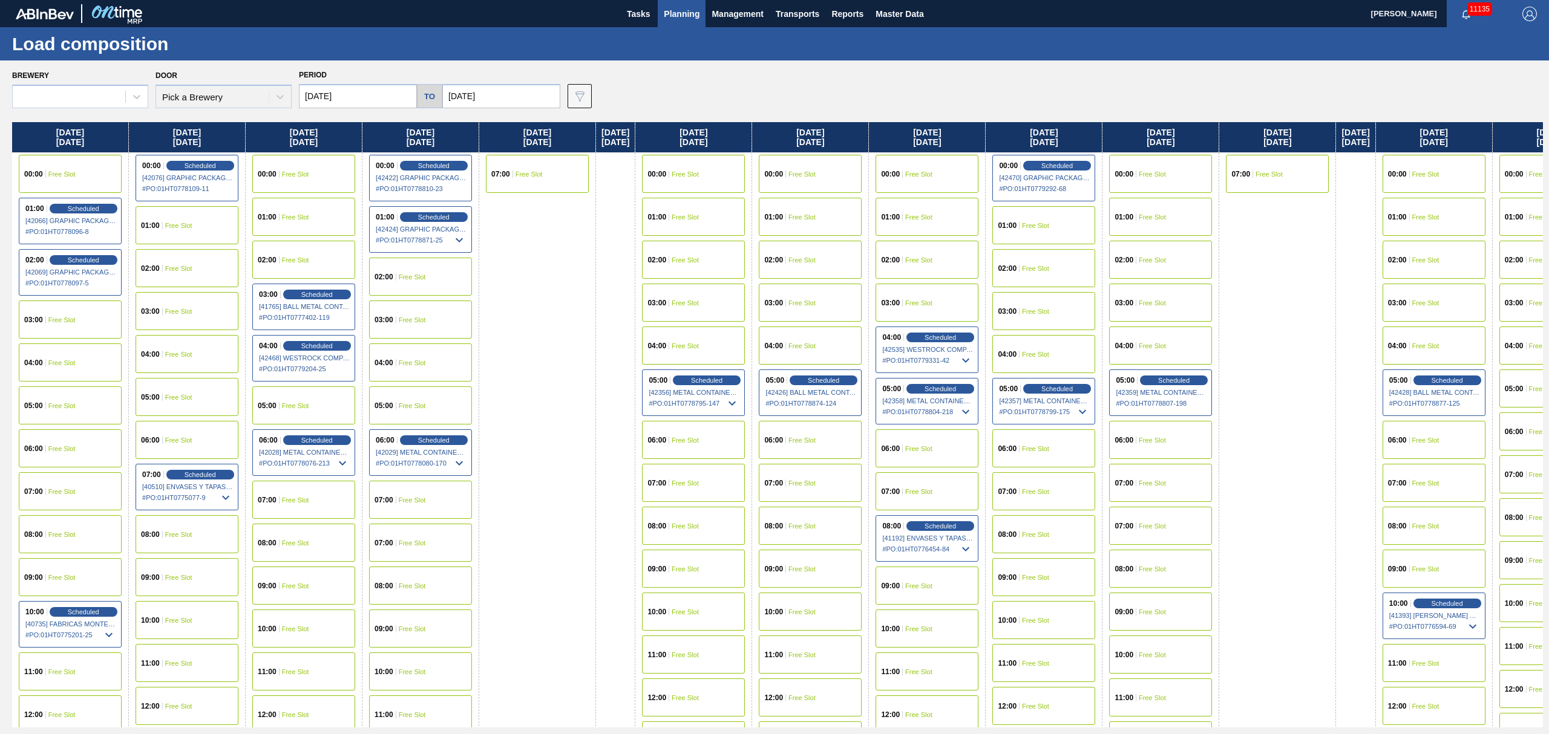
type input "[DATE]"
click at [676, 13] on span "Planning" at bounding box center [682, 14] width 36 height 15
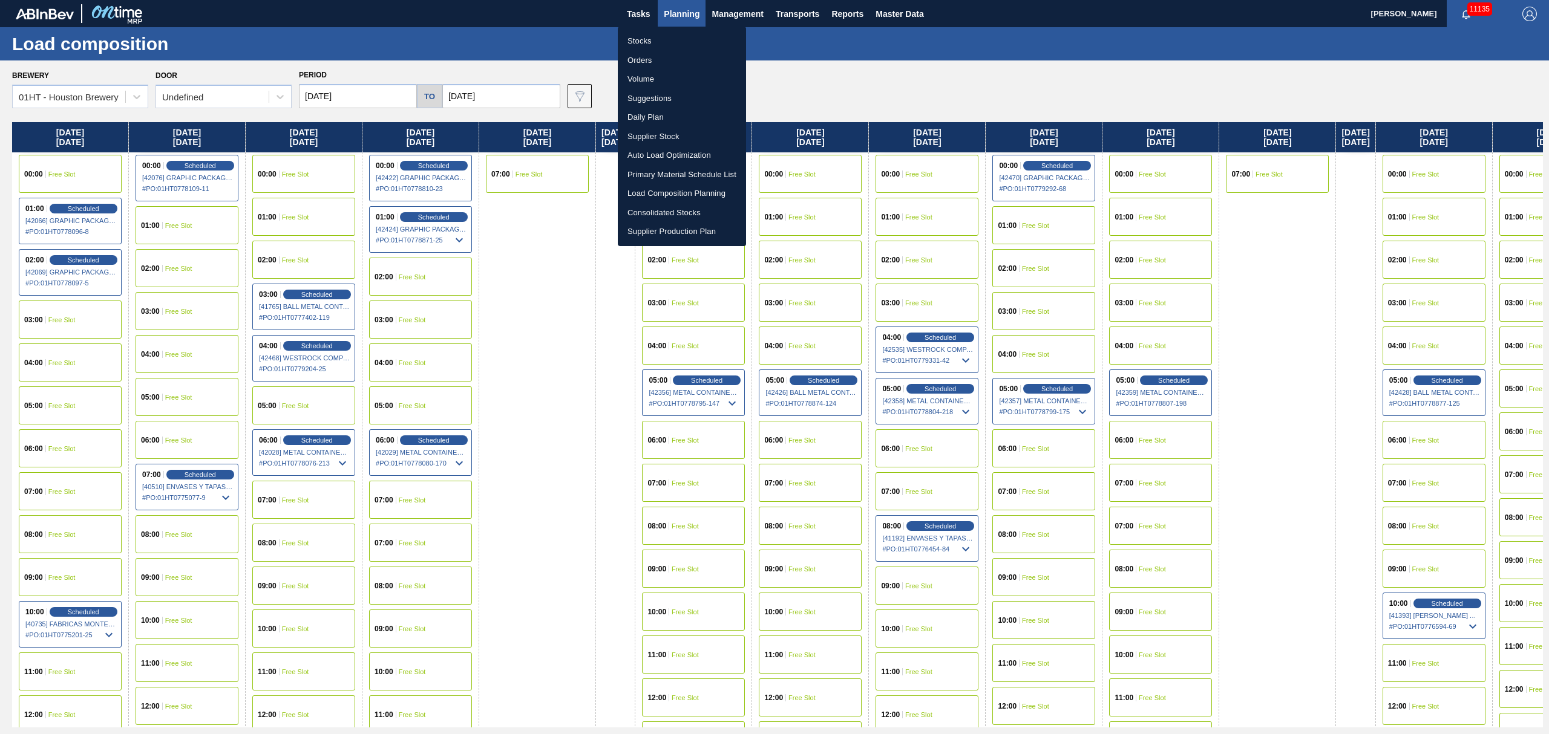
click at [644, 95] on li "Suggestions" at bounding box center [682, 98] width 128 height 19
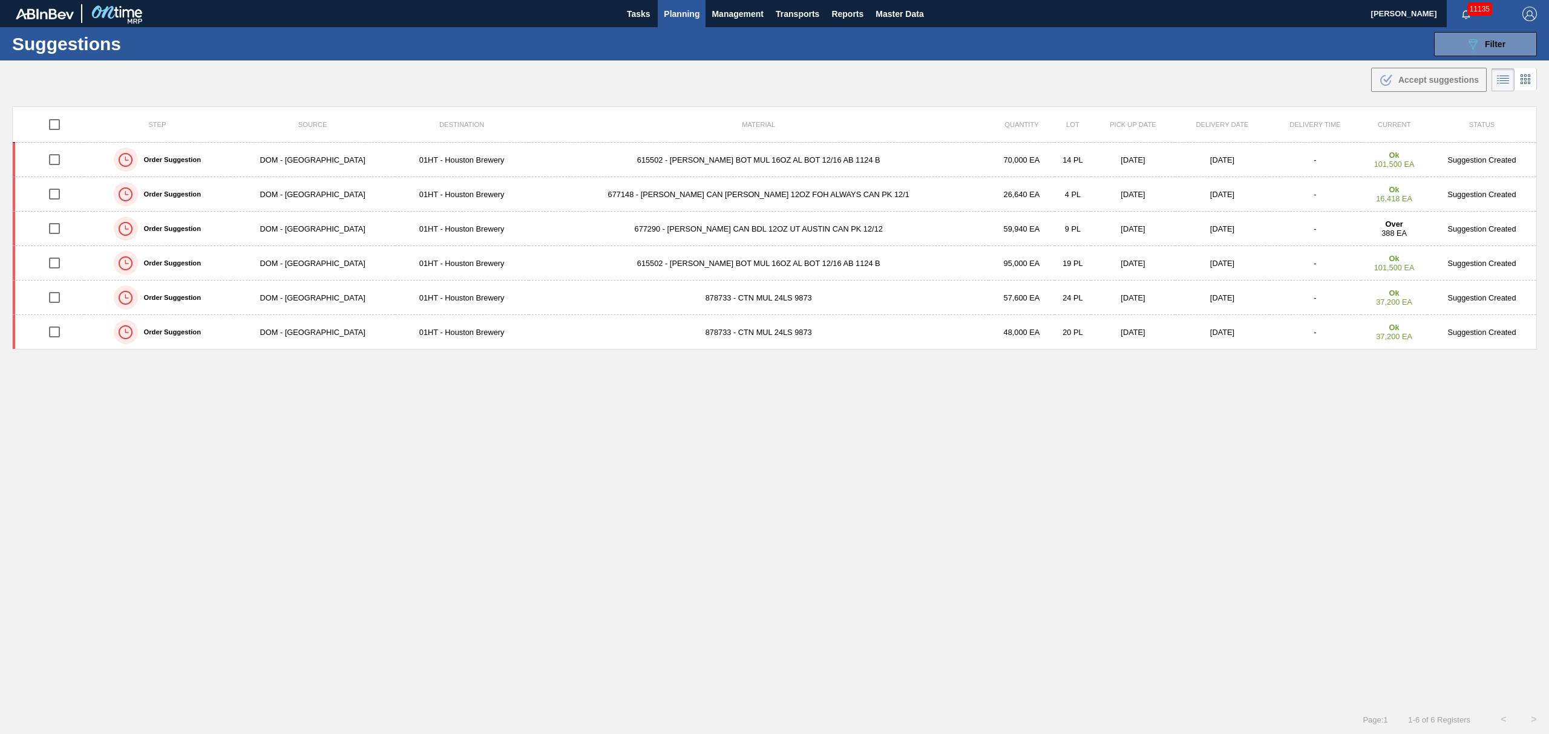
type from "[DATE]"
type to "[DATE]"
click at [675, 12] on span "Planning" at bounding box center [682, 14] width 36 height 15
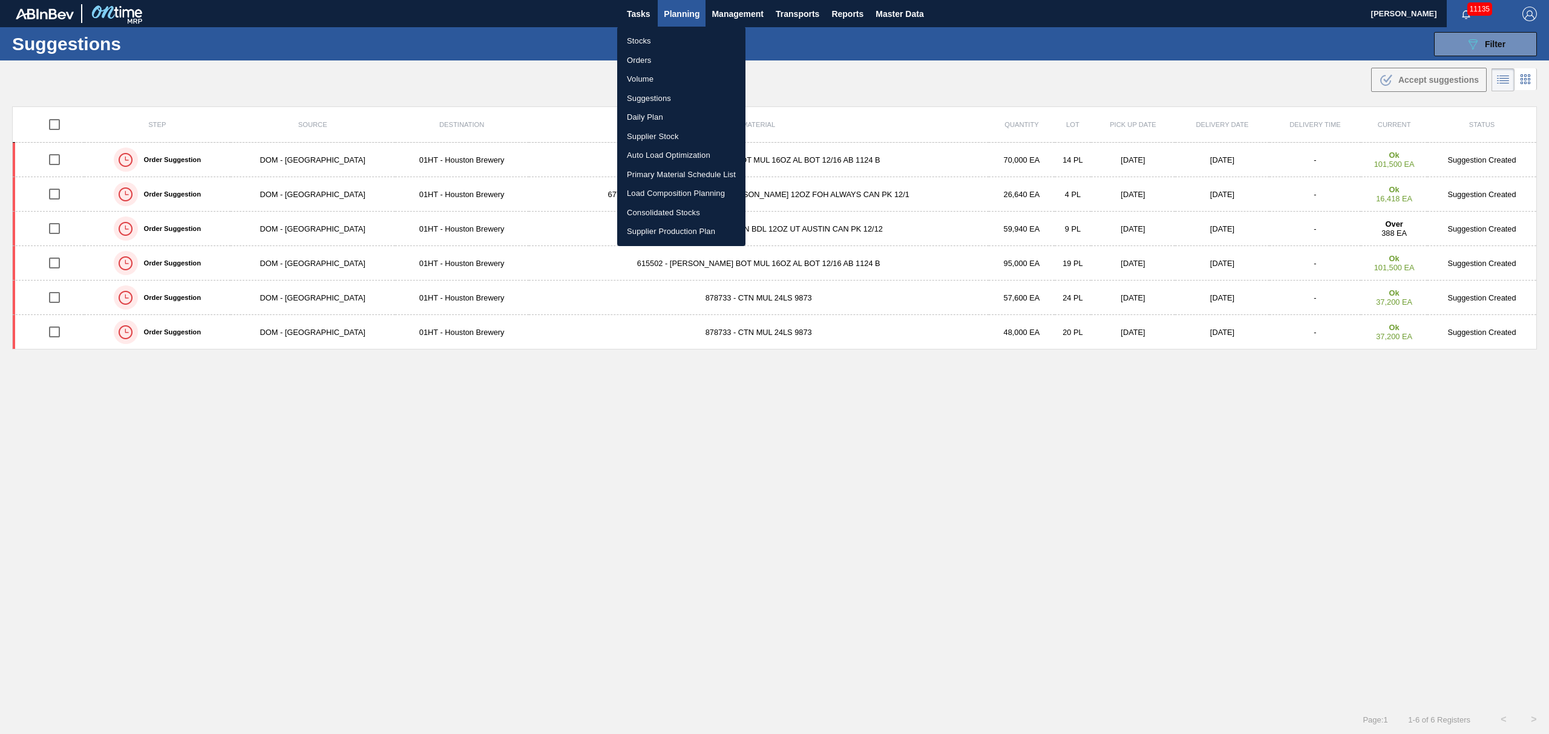
drag, startPoint x: 1235, startPoint y: 482, endPoint x: 1513, endPoint y: 475, distance: 278.4
click at [1247, 482] on div at bounding box center [774, 367] width 1549 height 734
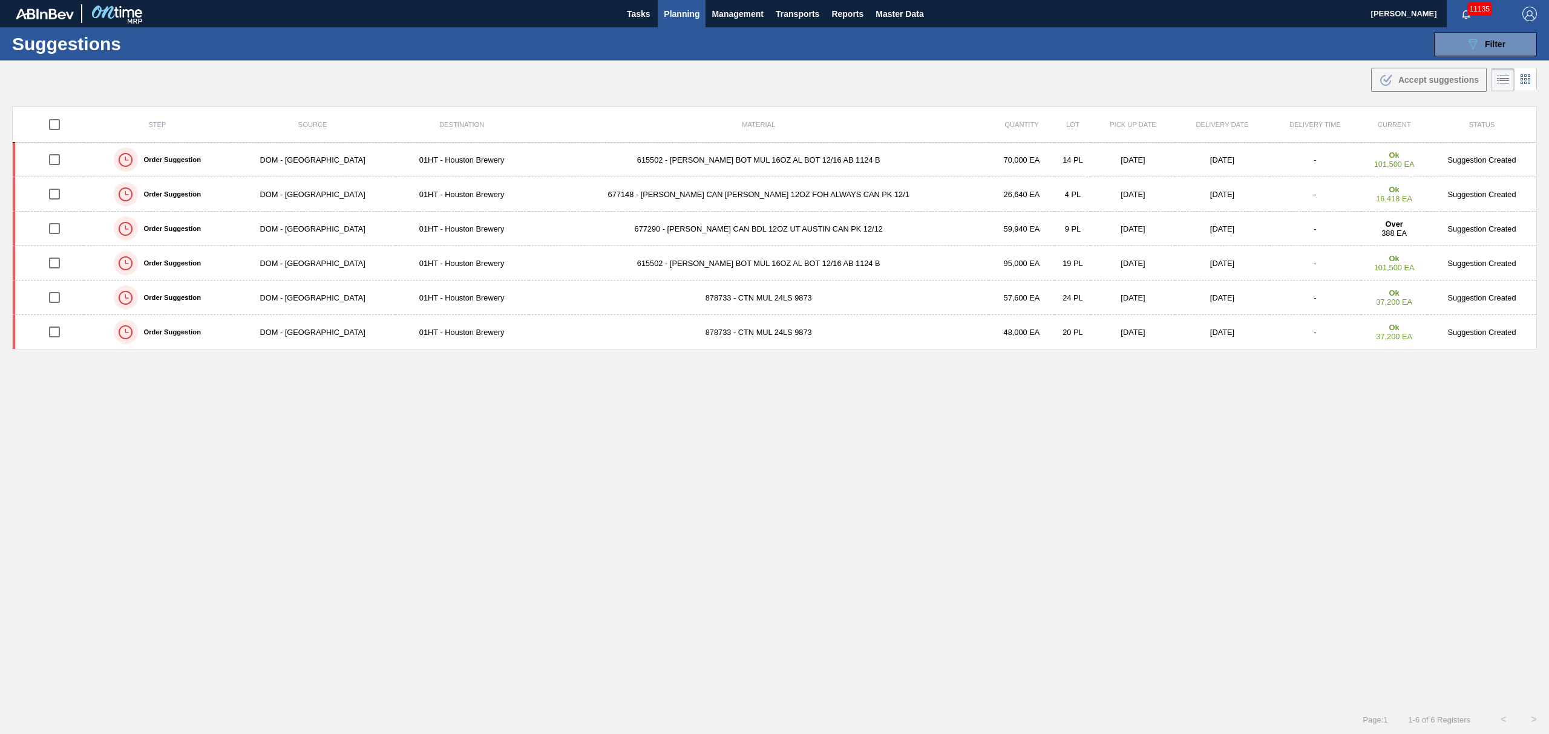
click at [678, 7] on span "Planning" at bounding box center [682, 14] width 36 height 15
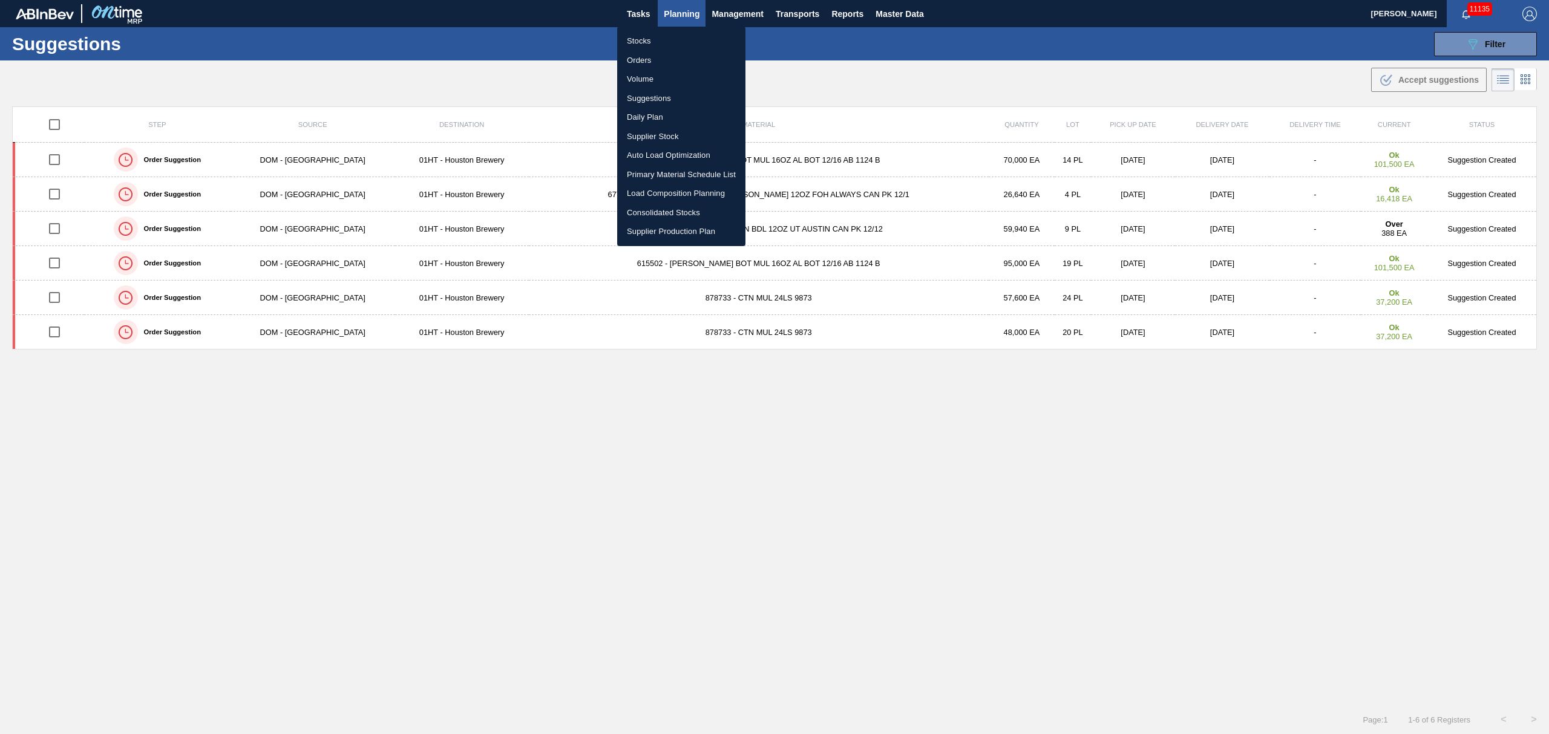
click at [641, 41] on li "Stocks" at bounding box center [681, 40] width 128 height 19
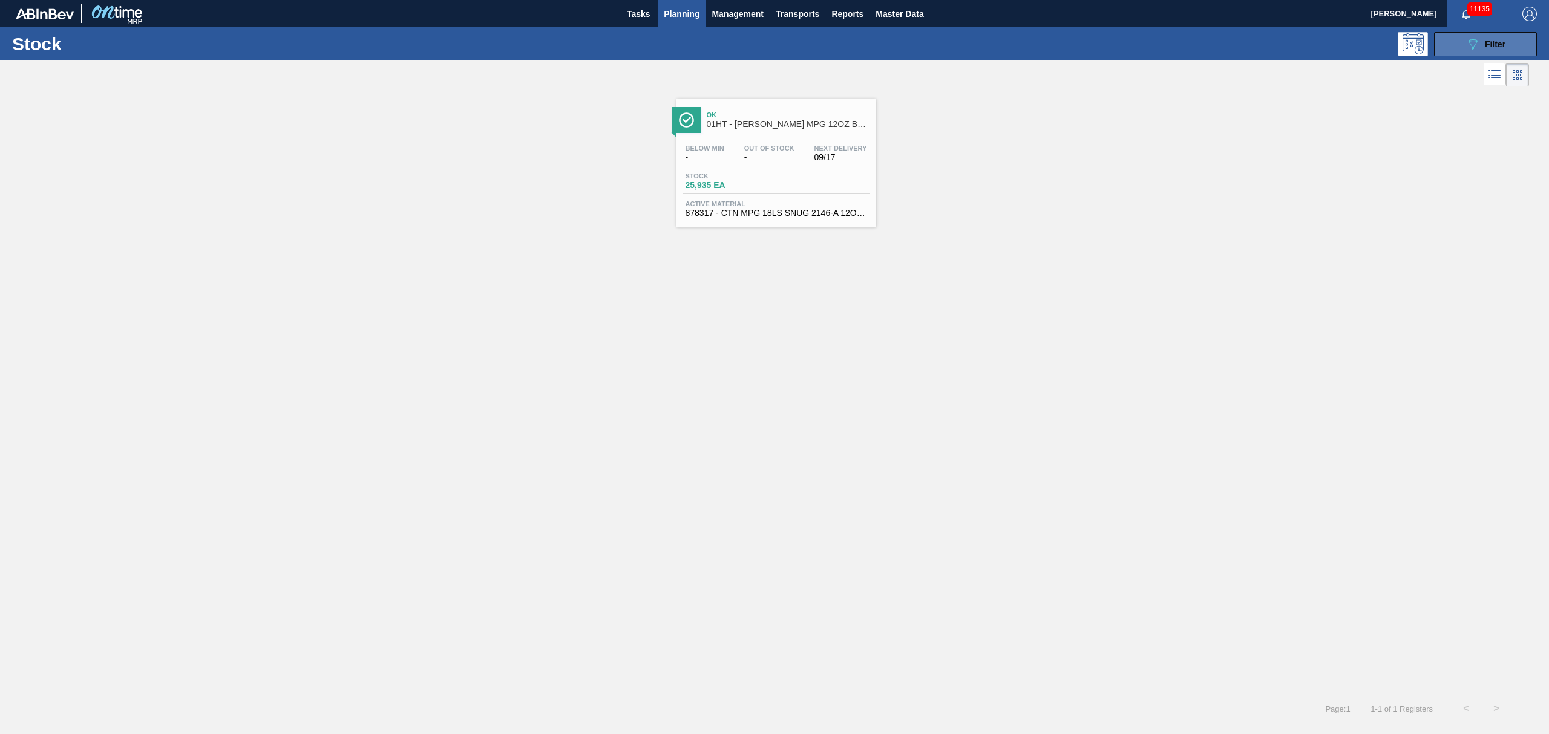
click at [1442, 42] on button "089F7B8B-B2A5-4AFE-B5C0-19BA573D28AC Filter" at bounding box center [1485, 44] width 103 height 24
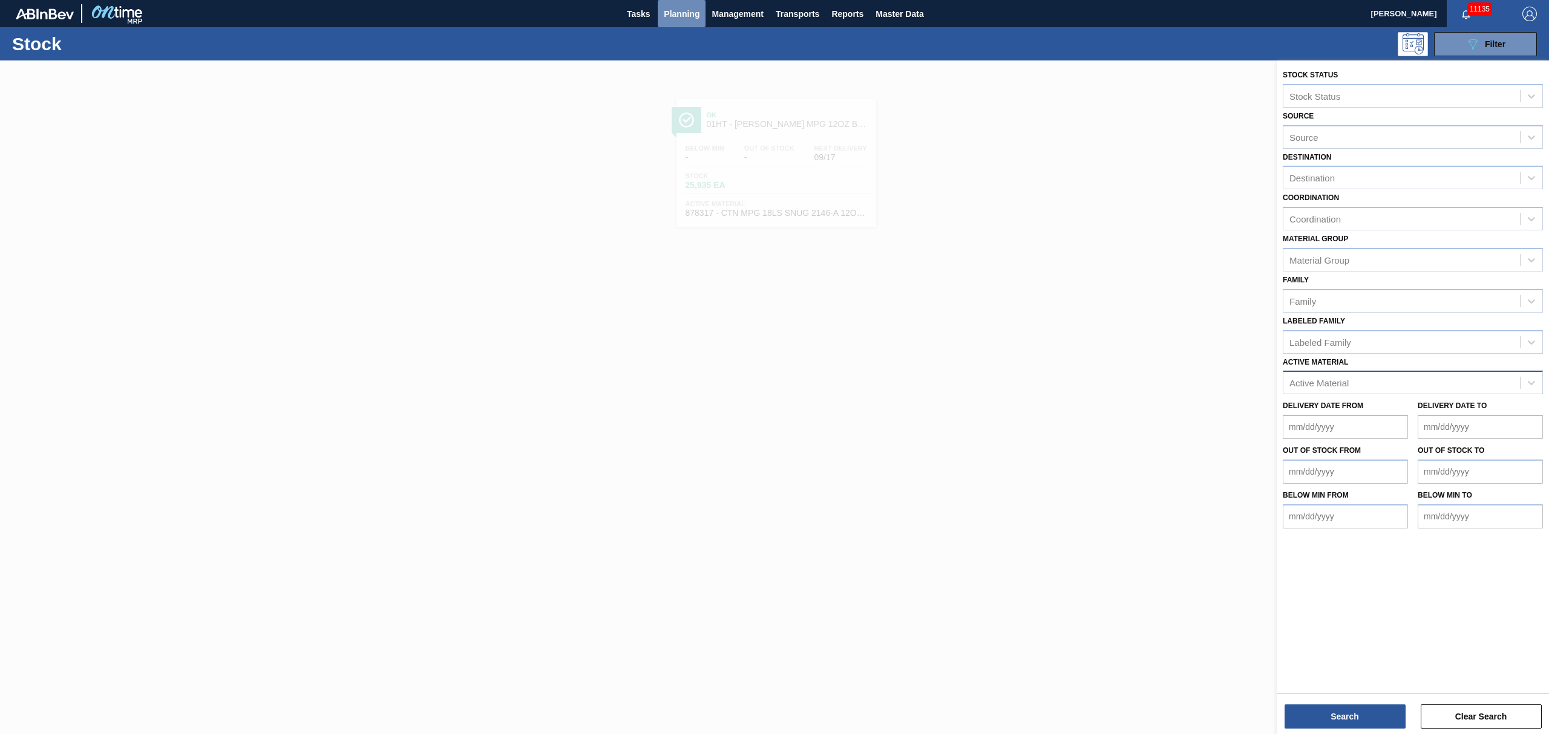
click at [683, 10] on span "Planning" at bounding box center [682, 14] width 36 height 15
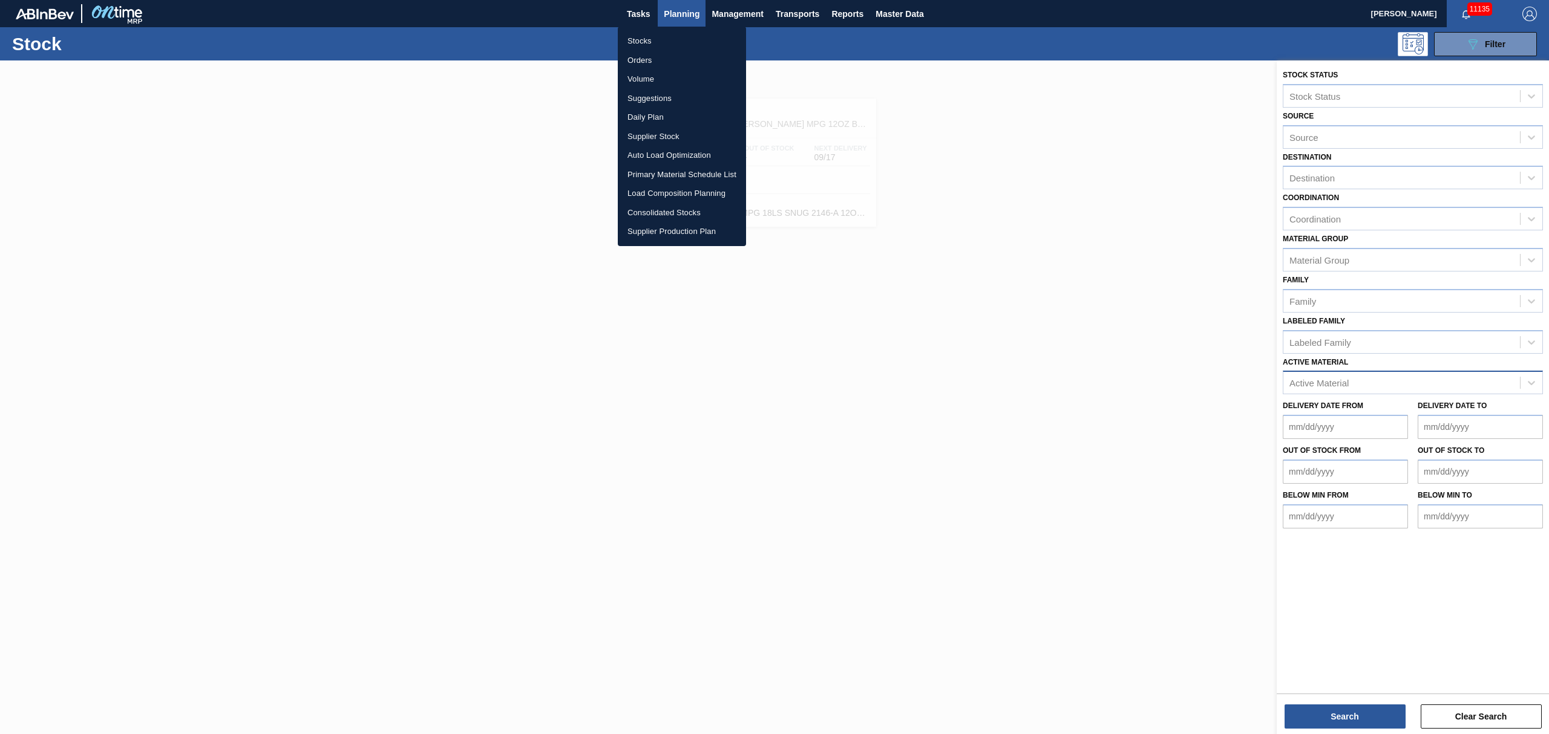
click at [651, 94] on li "Suggestions" at bounding box center [682, 98] width 128 height 19
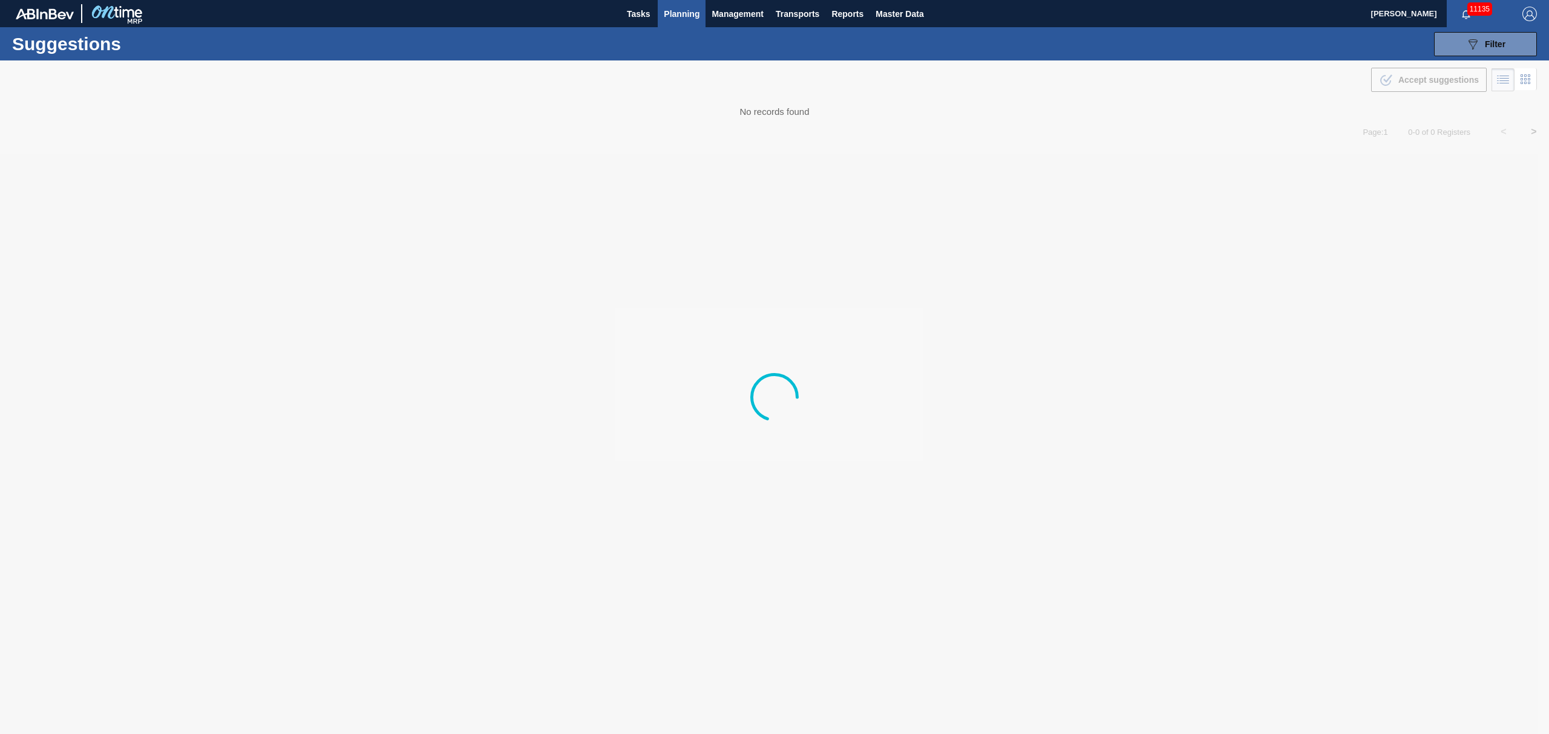
type from "[DATE]"
type to "[DATE]"
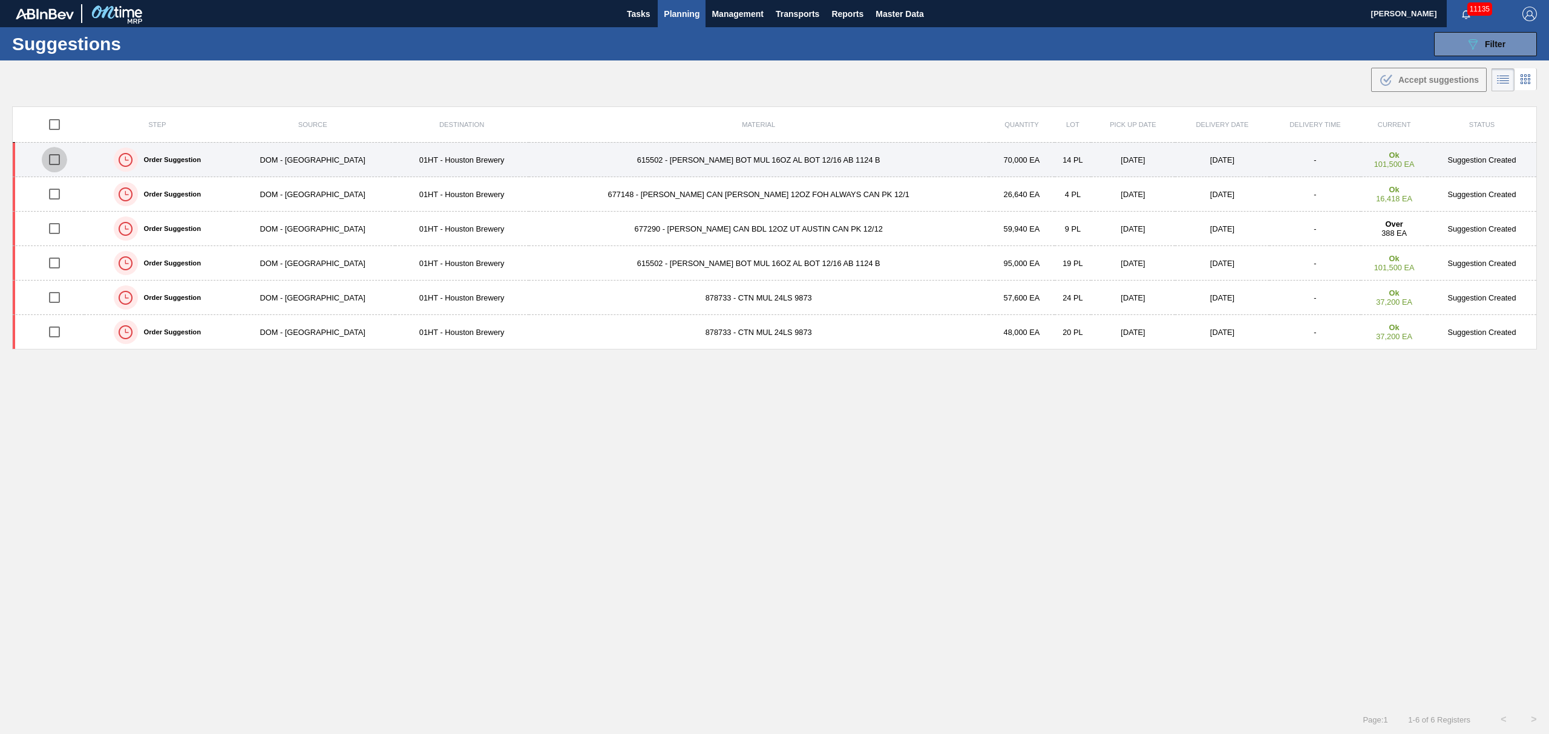
click at [63, 160] on input "checkbox" at bounding box center [54, 159] width 25 height 25
checkbox input "true"
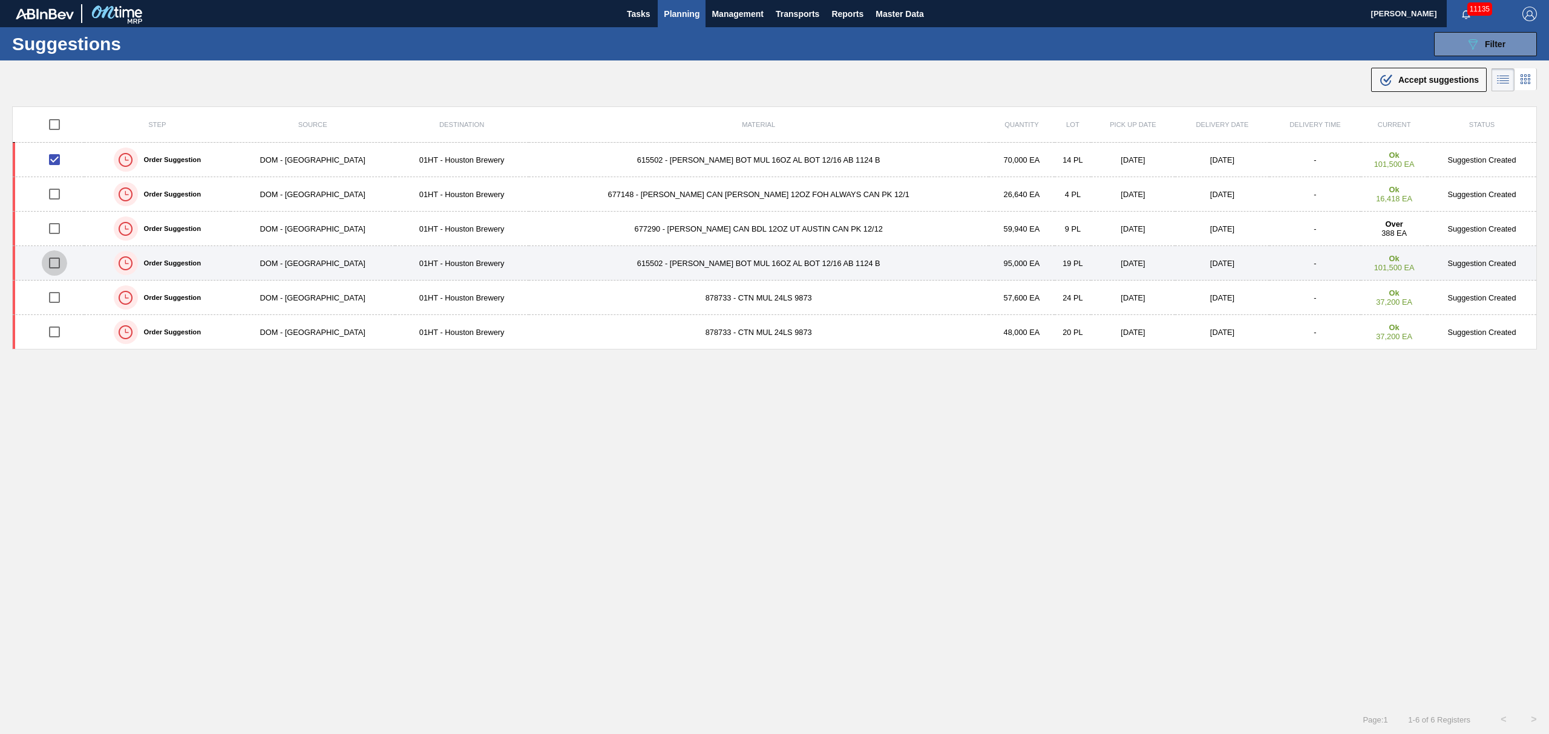
click at [63, 266] on input "checkbox" at bounding box center [54, 262] width 25 height 25
checkbox input "true"
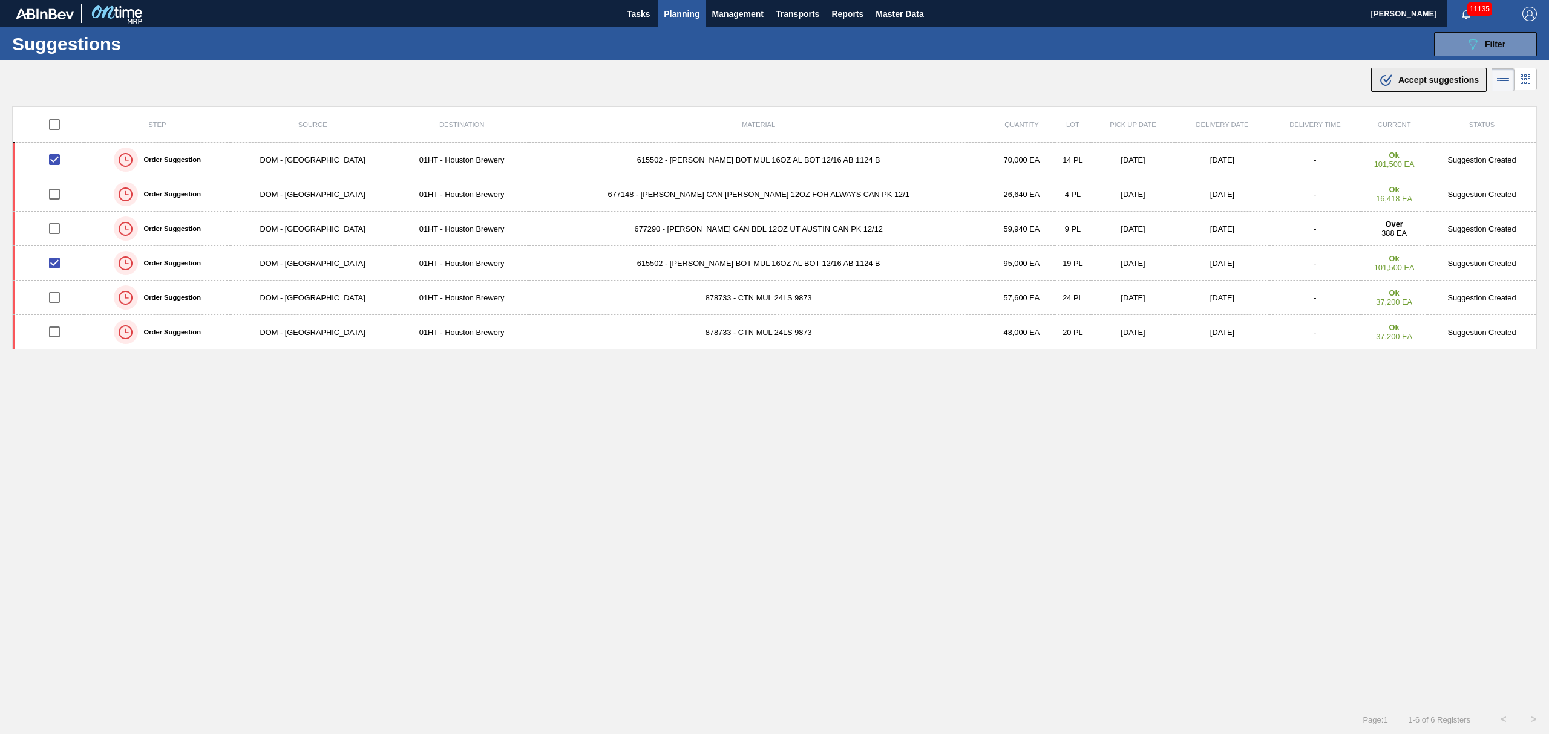
click at [1426, 83] on span "Accept suggestions" at bounding box center [1438, 80] width 80 height 10
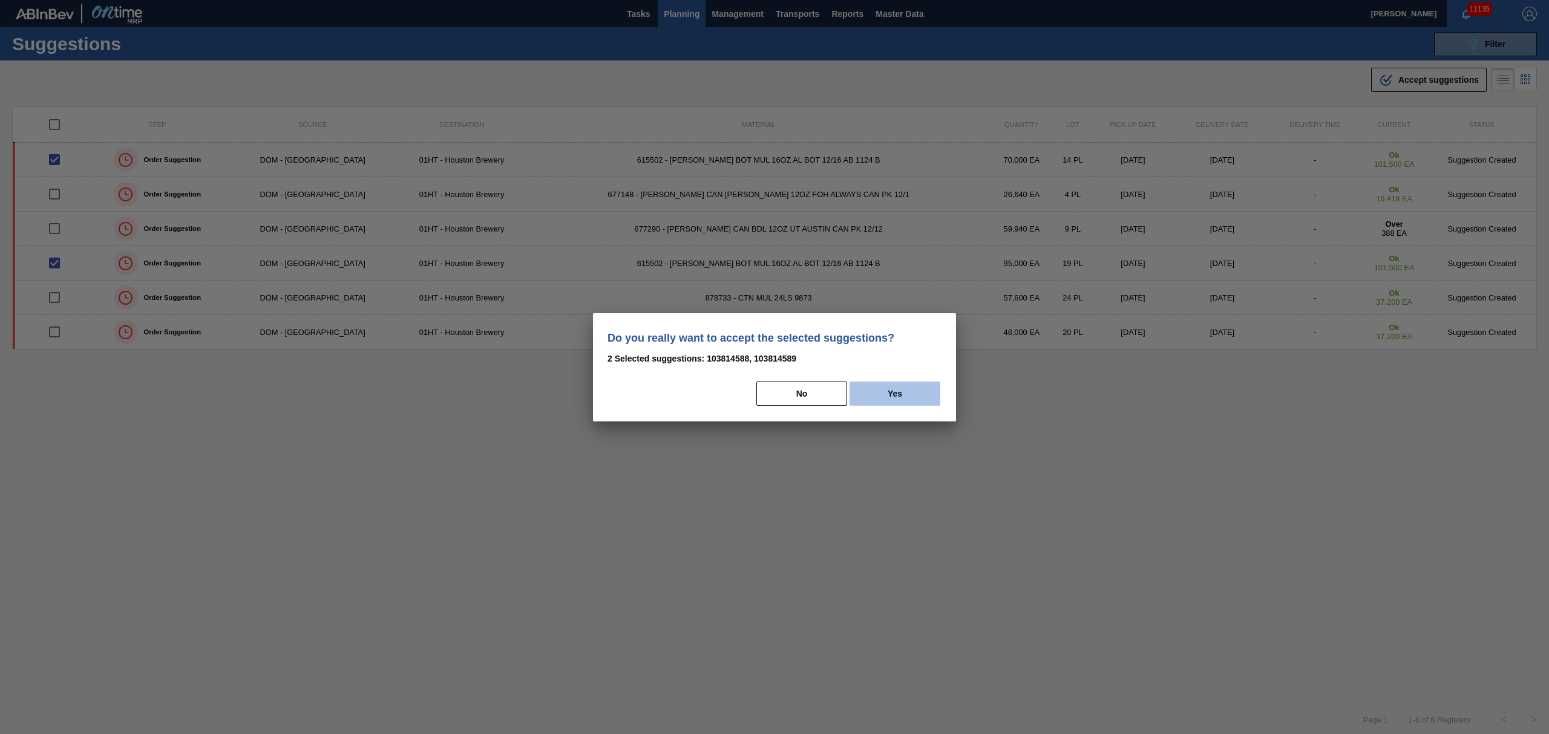
click at [892, 395] on button "Yes" at bounding box center [894, 394] width 91 height 24
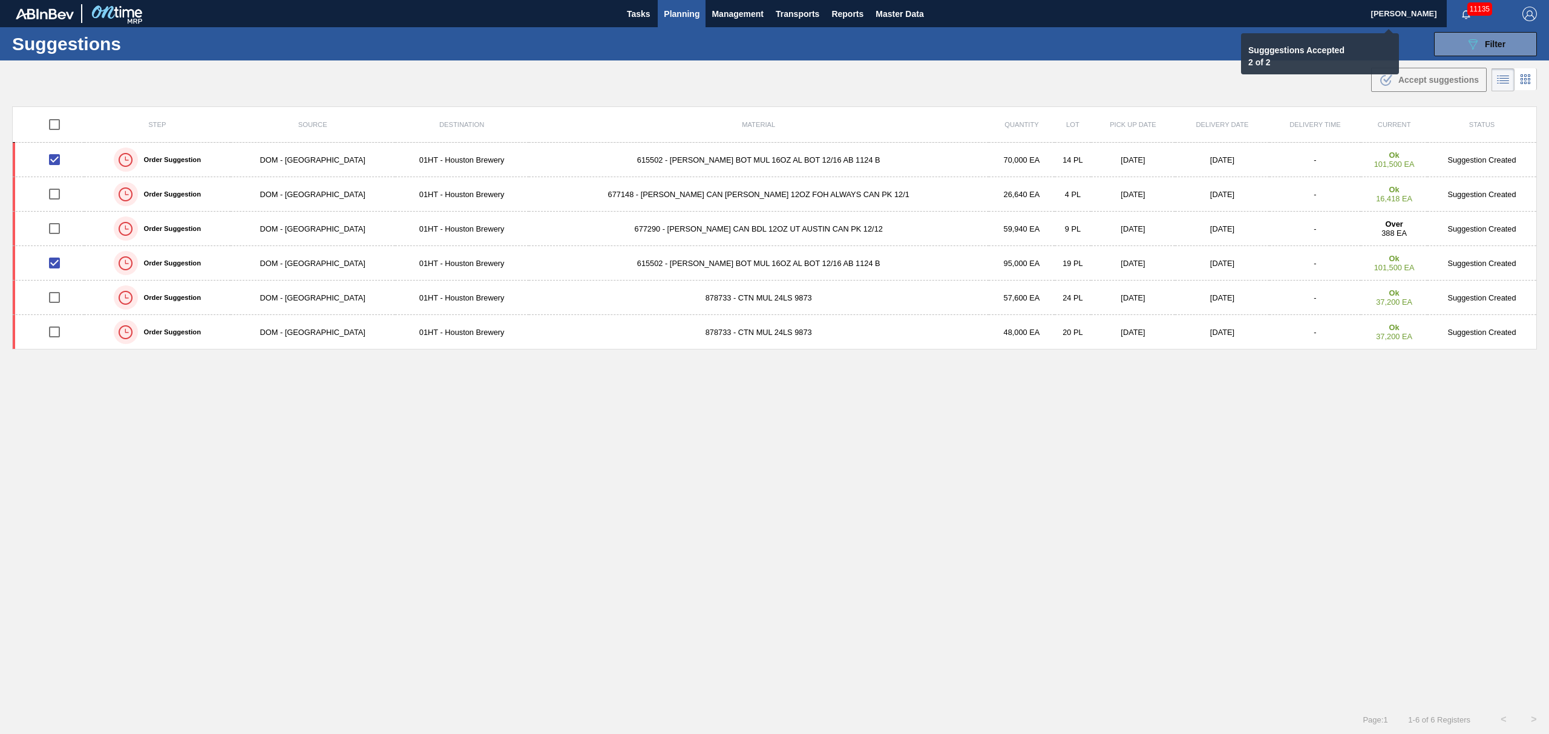
checkbox input "false"
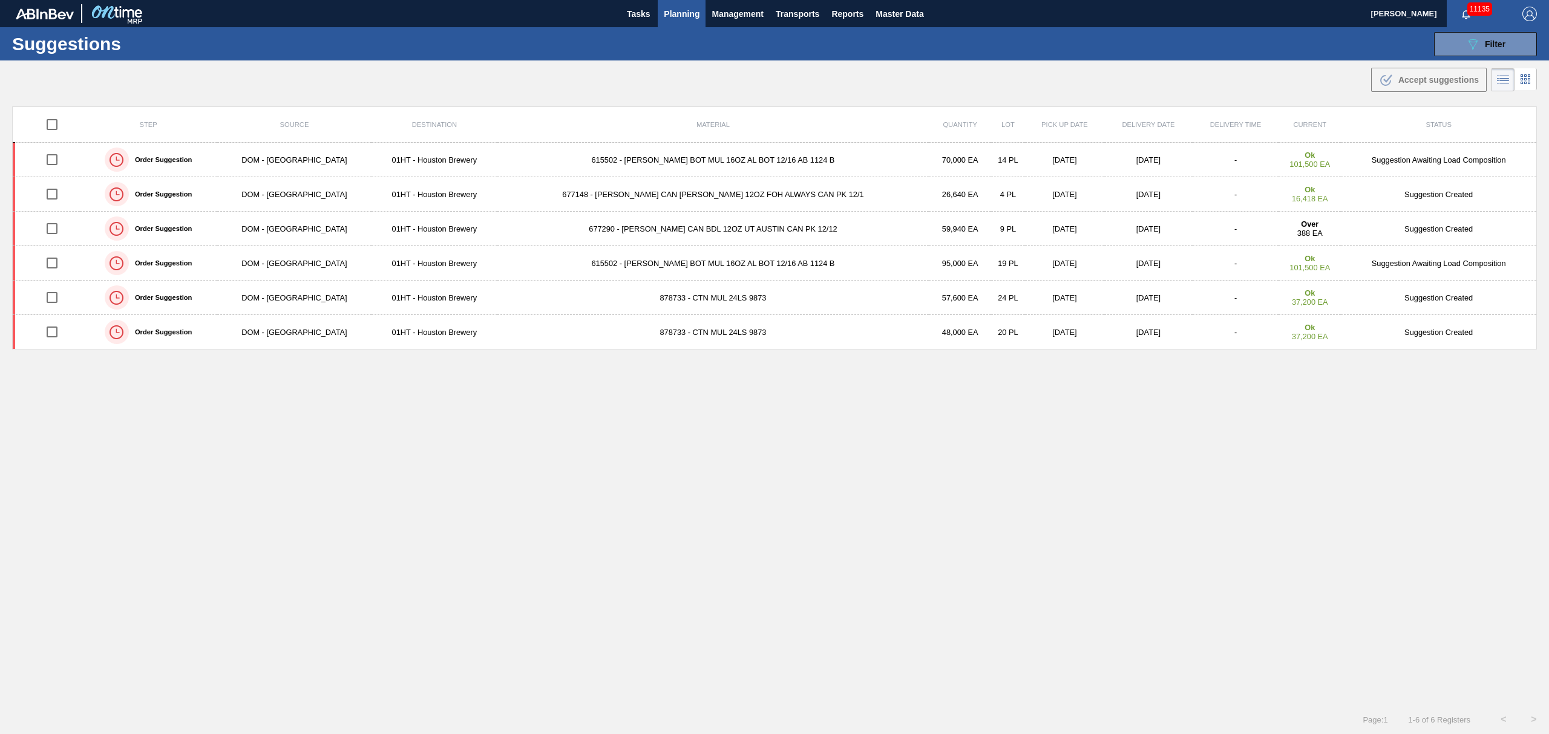
click at [688, 18] on span "Planning" at bounding box center [682, 14] width 36 height 15
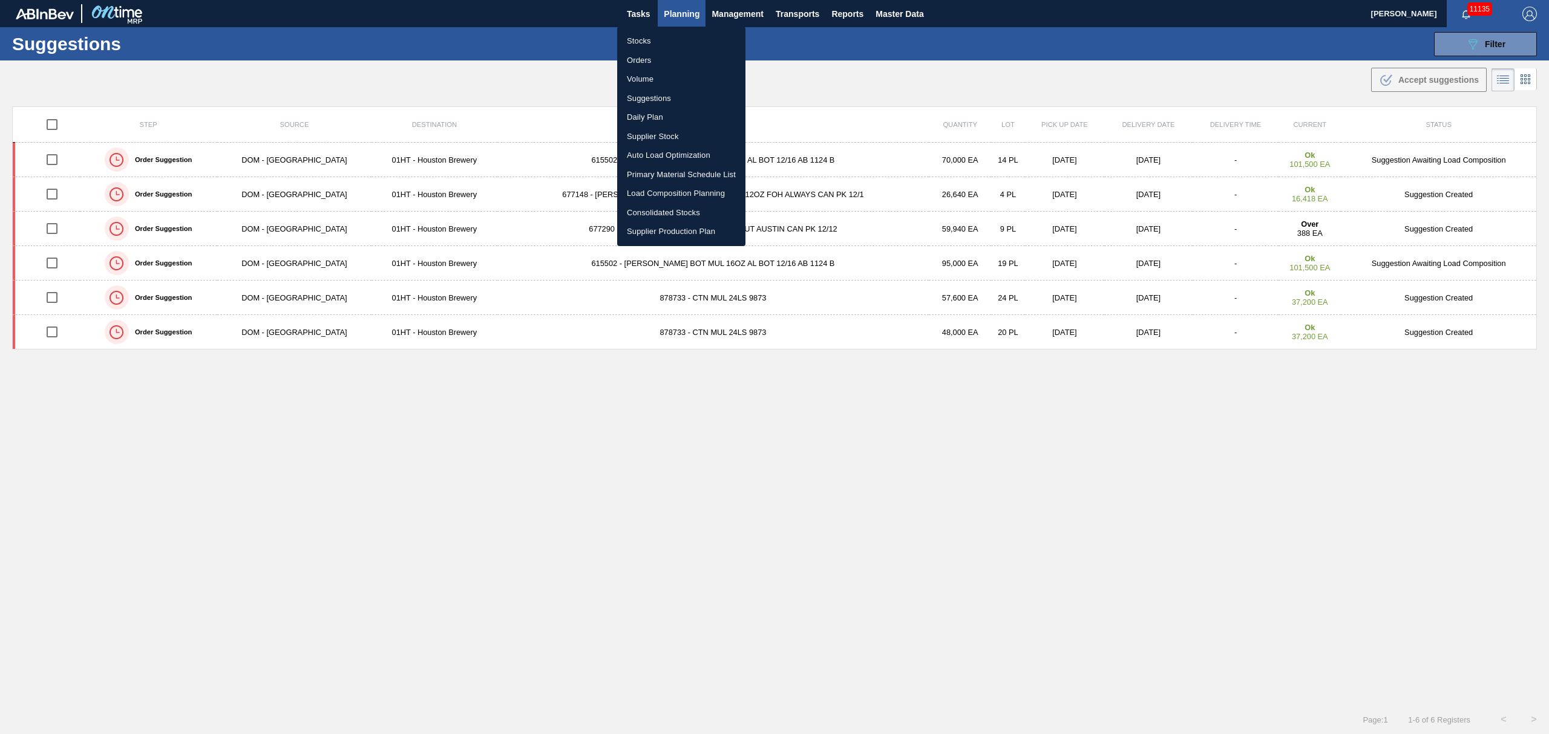
click at [661, 194] on li "Load Composition Planning" at bounding box center [681, 193] width 128 height 19
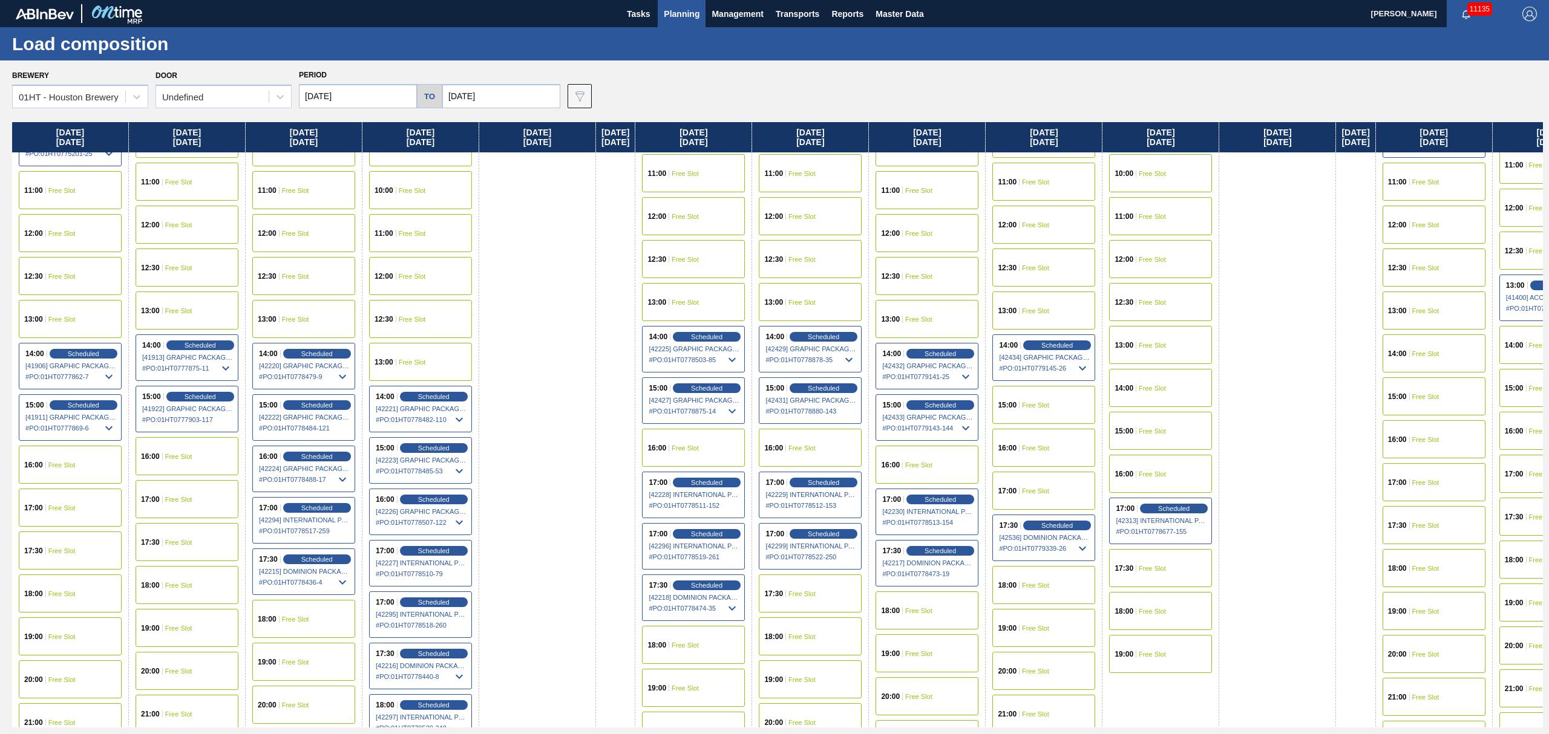
scroll to position [564, 0]
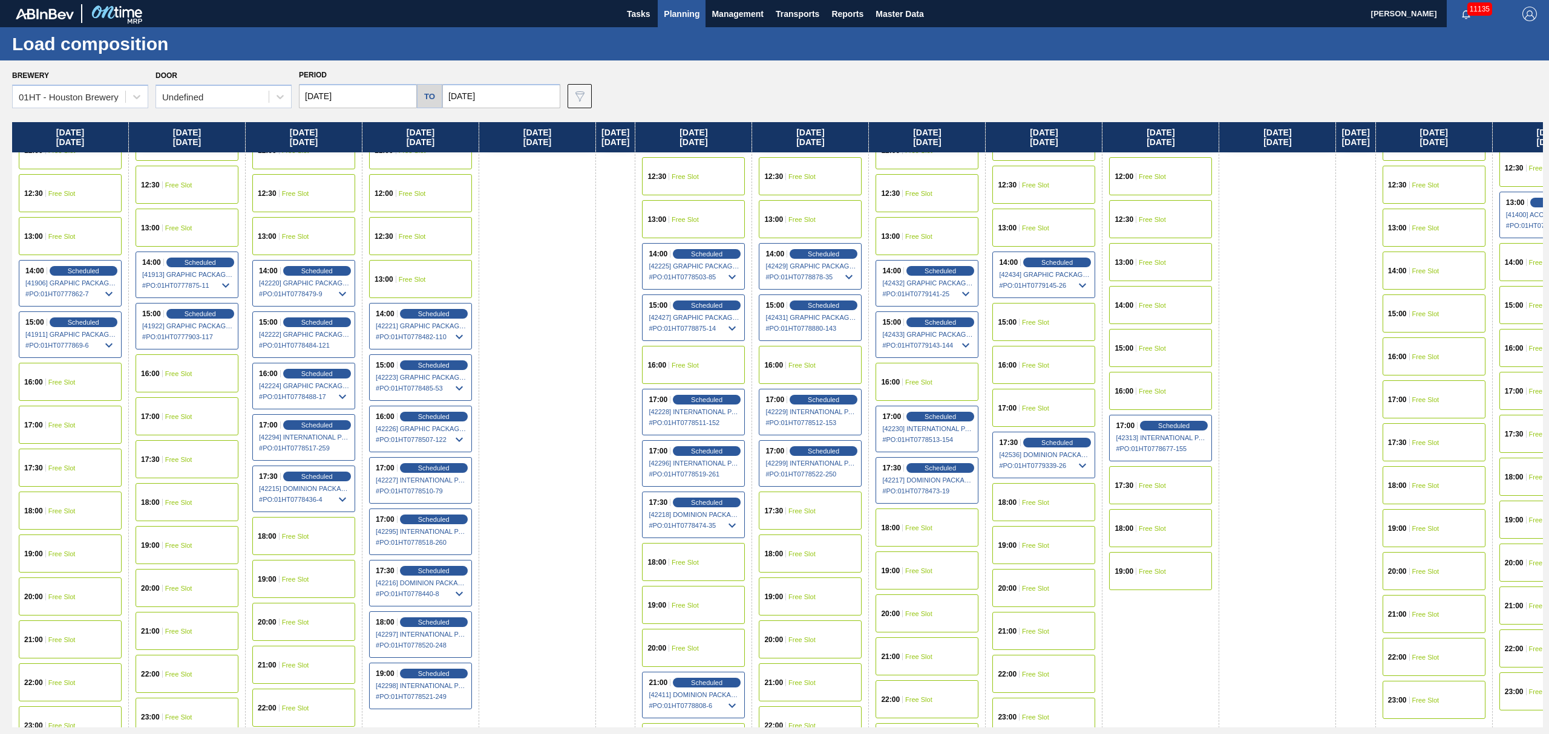
click at [1166, 486] on span "Free Slot" at bounding box center [1151, 485] width 27 height 7
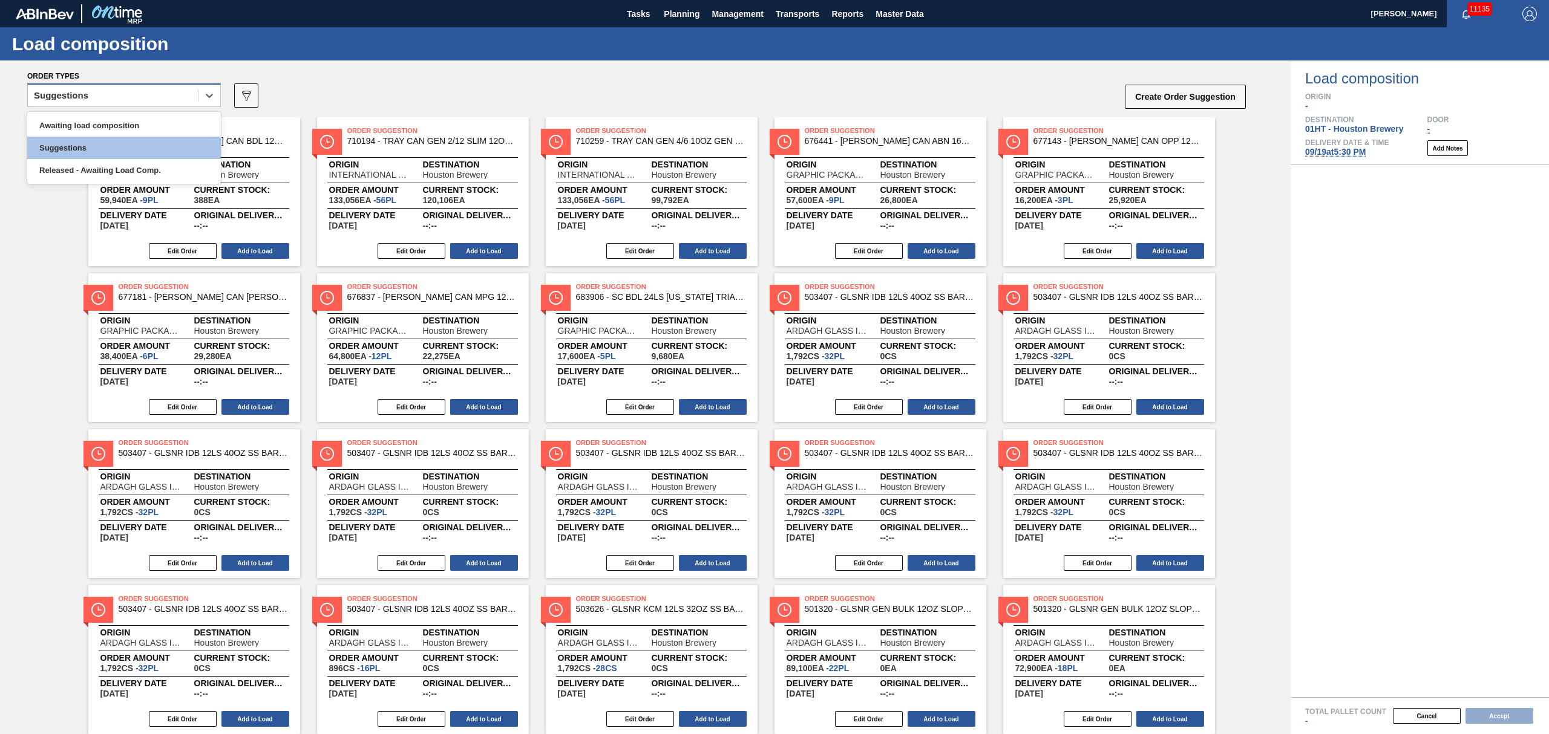
click at [69, 97] on div "Suggestions" at bounding box center [61, 95] width 54 height 8
click at [76, 125] on div "Awaiting load composition" at bounding box center [124, 125] width 194 height 22
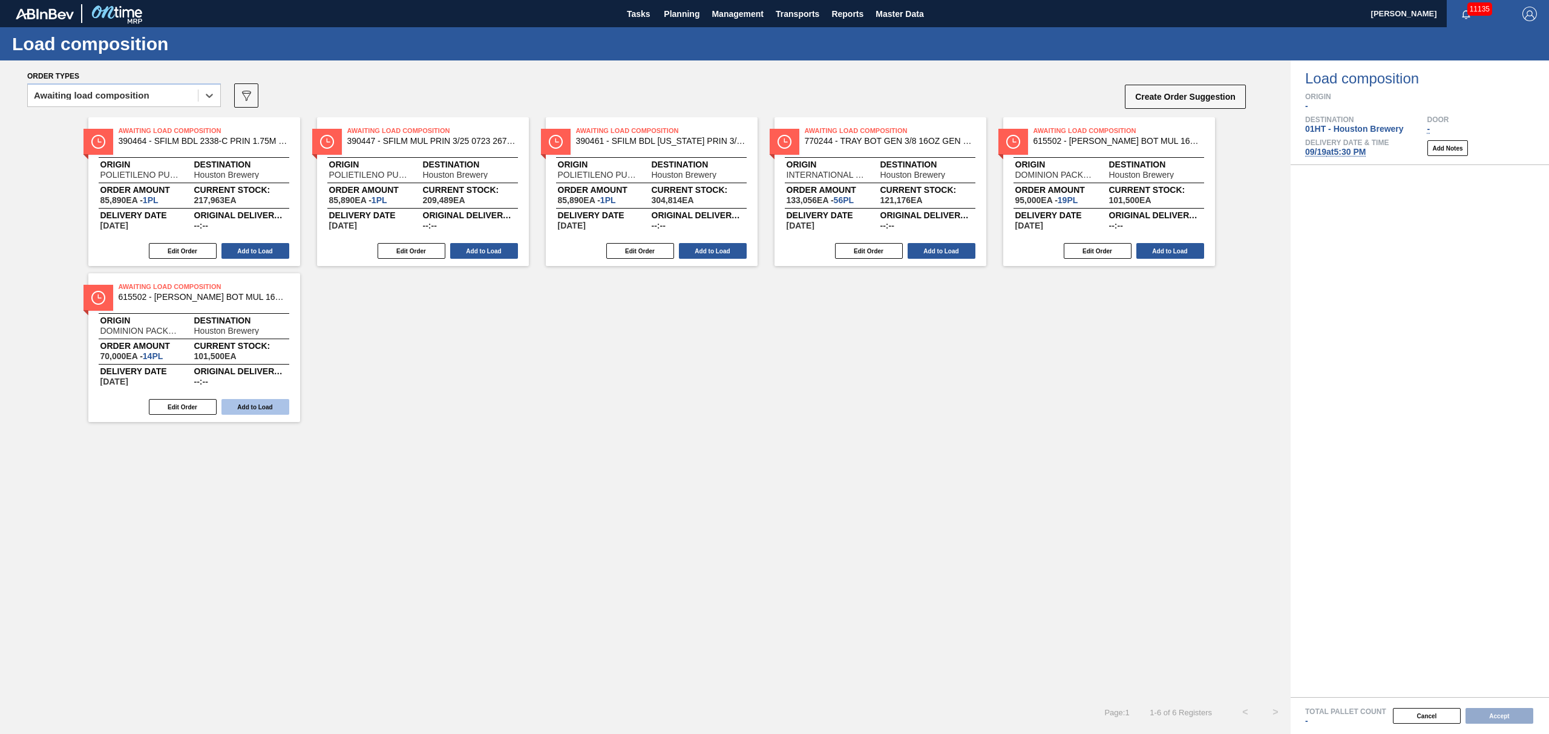
click at [241, 408] on button "Add to Load" at bounding box center [255, 407] width 68 height 16
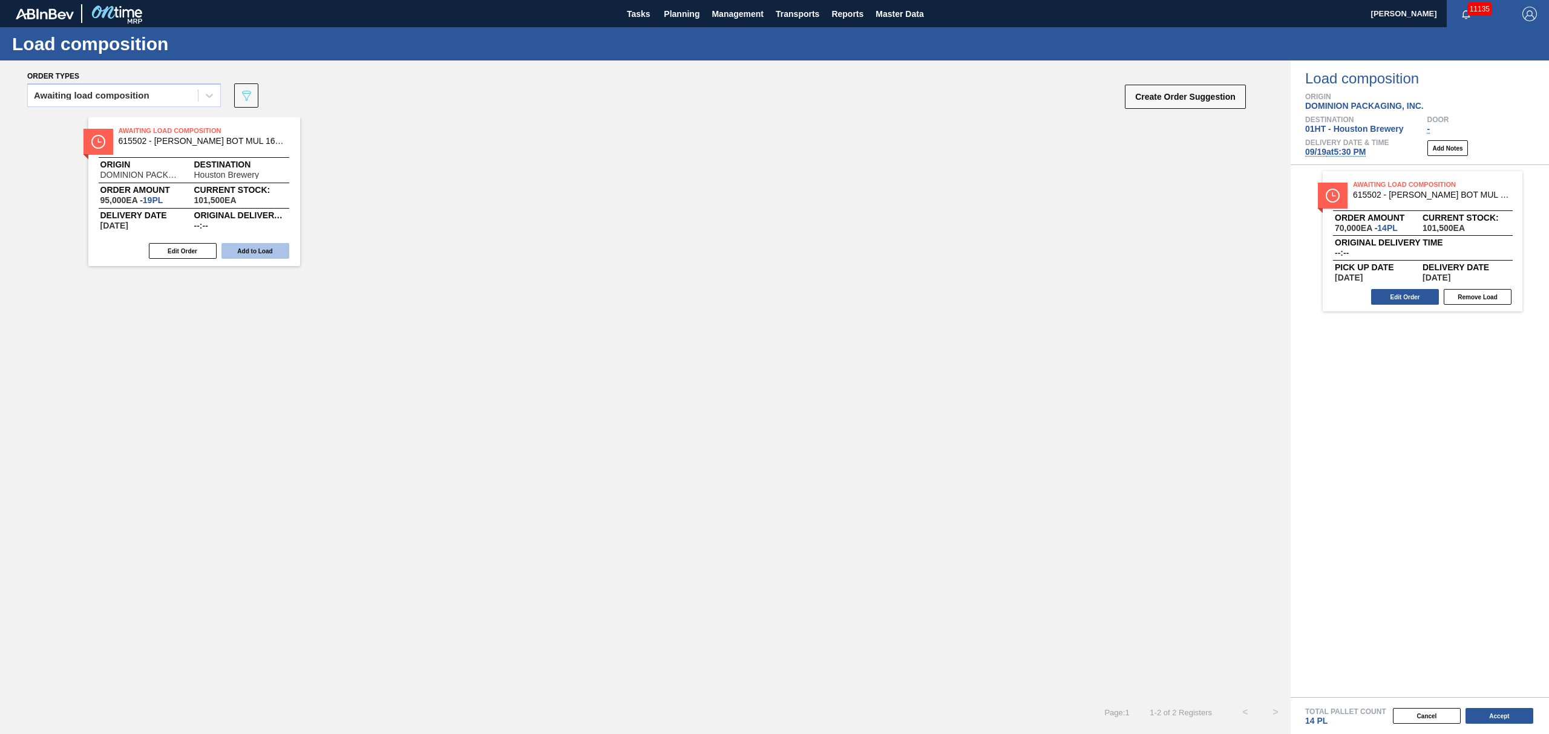
click at [226, 255] on button "Add to Load" at bounding box center [255, 251] width 68 height 16
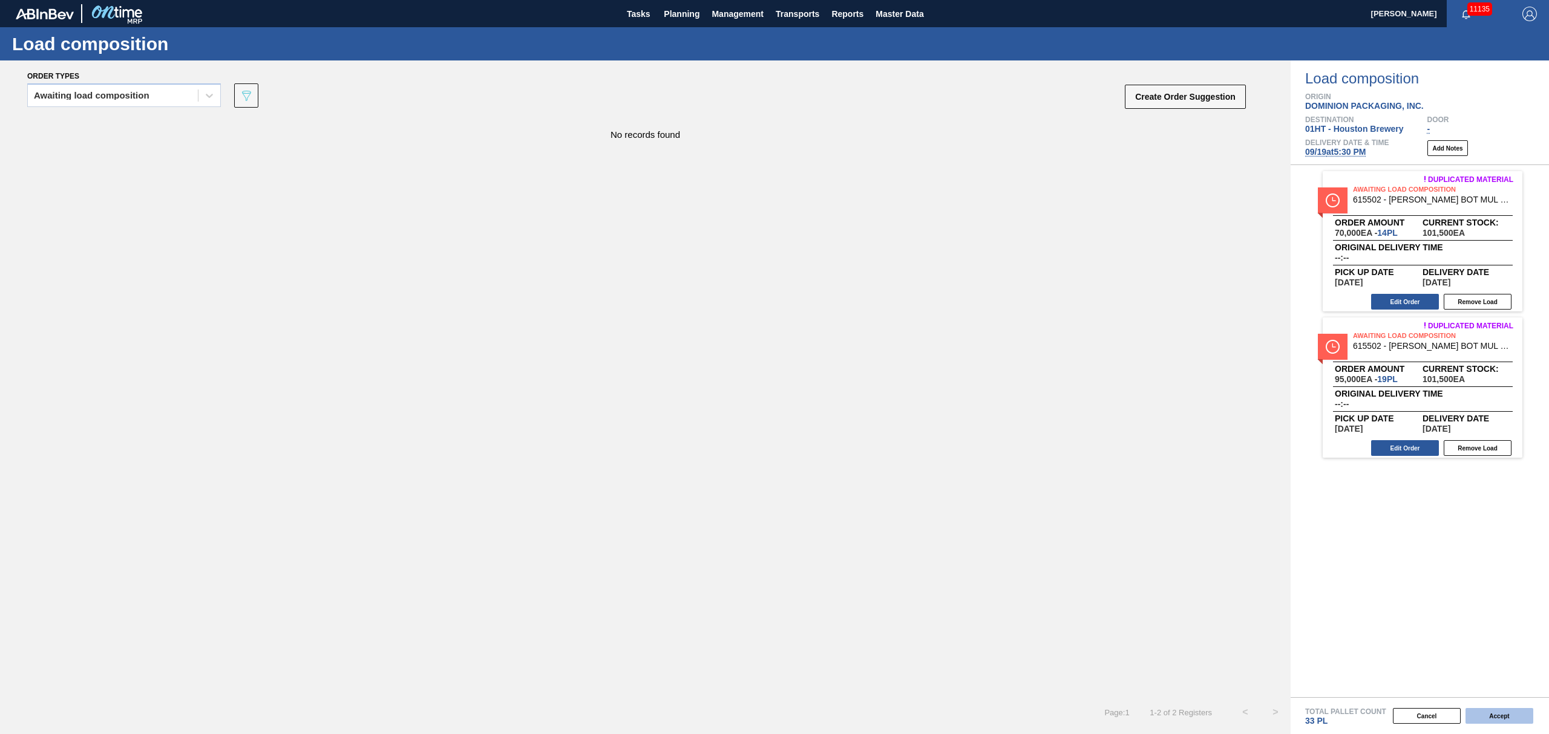
click at [1495, 714] on button "Accept" at bounding box center [1499, 716] width 68 height 16
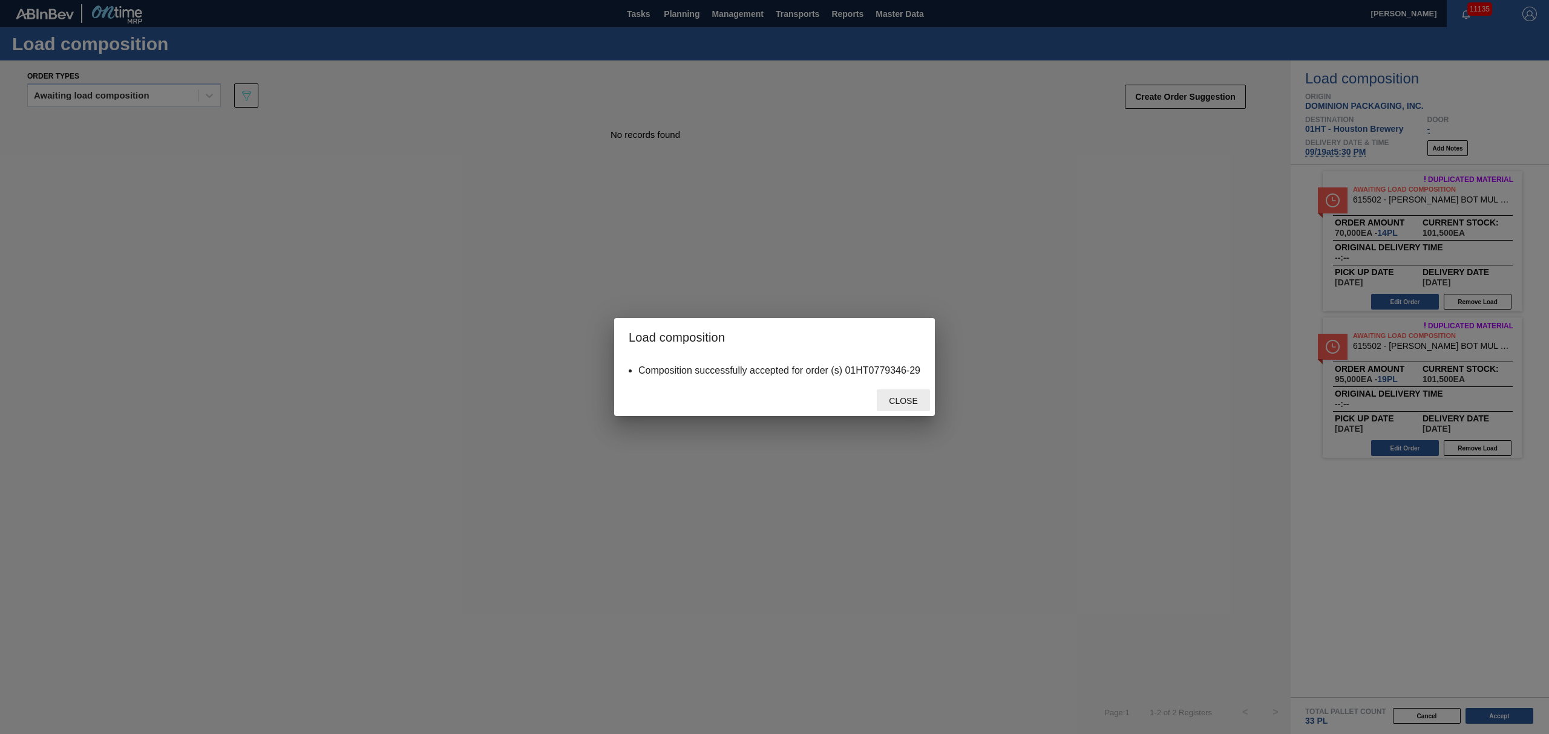
click at [906, 390] on div "Close" at bounding box center [903, 401] width 53 height 22
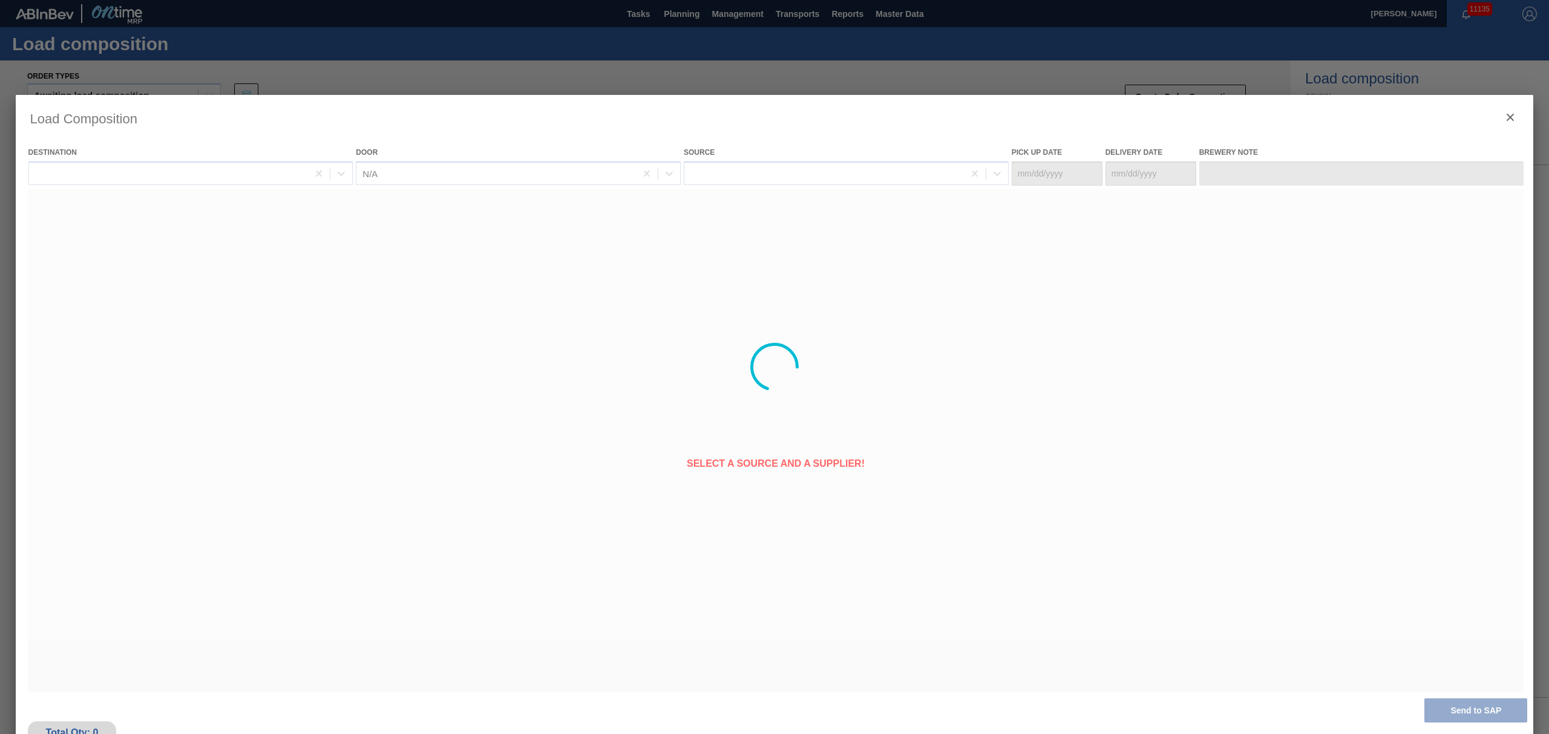
type Date "[DATE]"
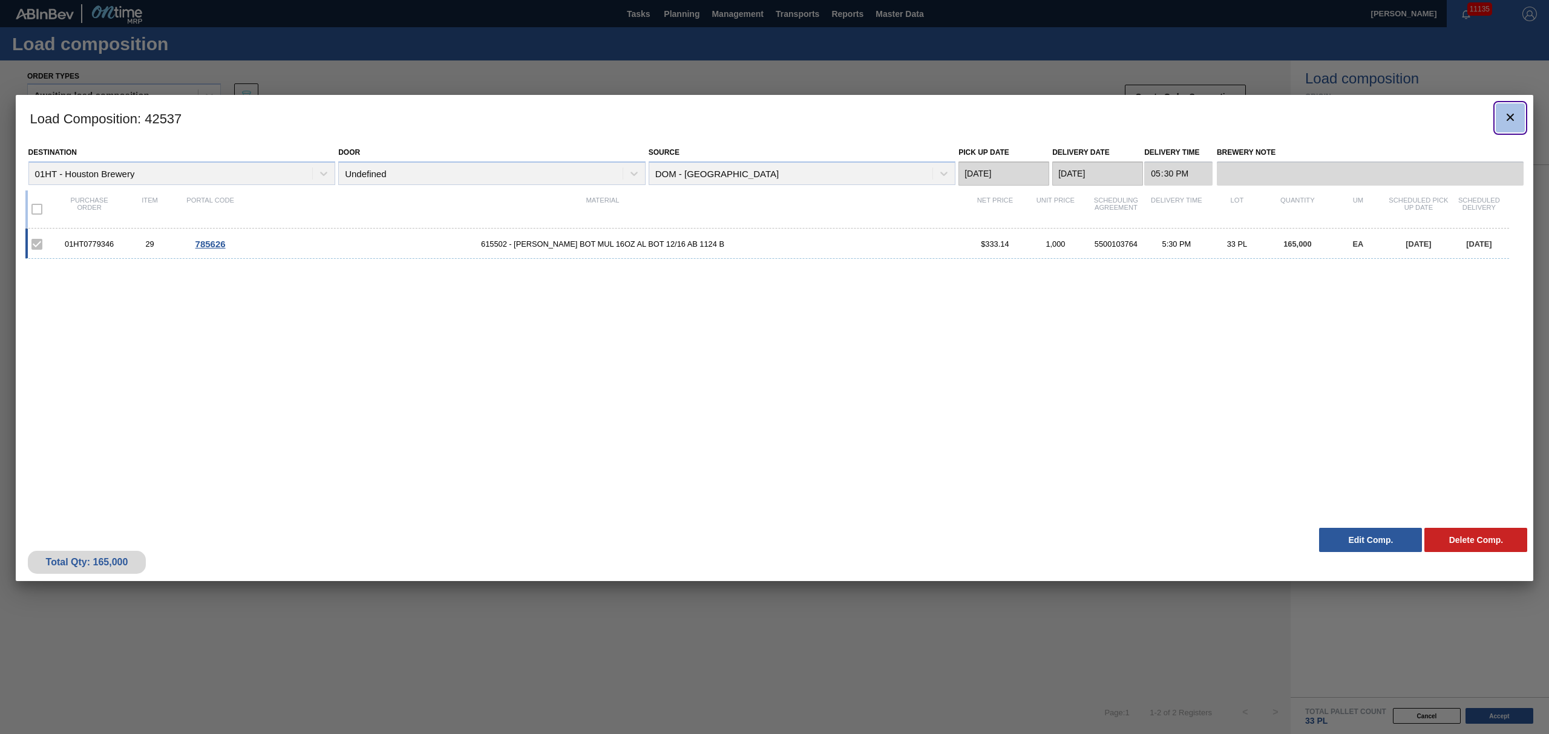
click at [1511, 110] on icon "botão de ícone" at bounding box center [1510, 117] width 15 height 15
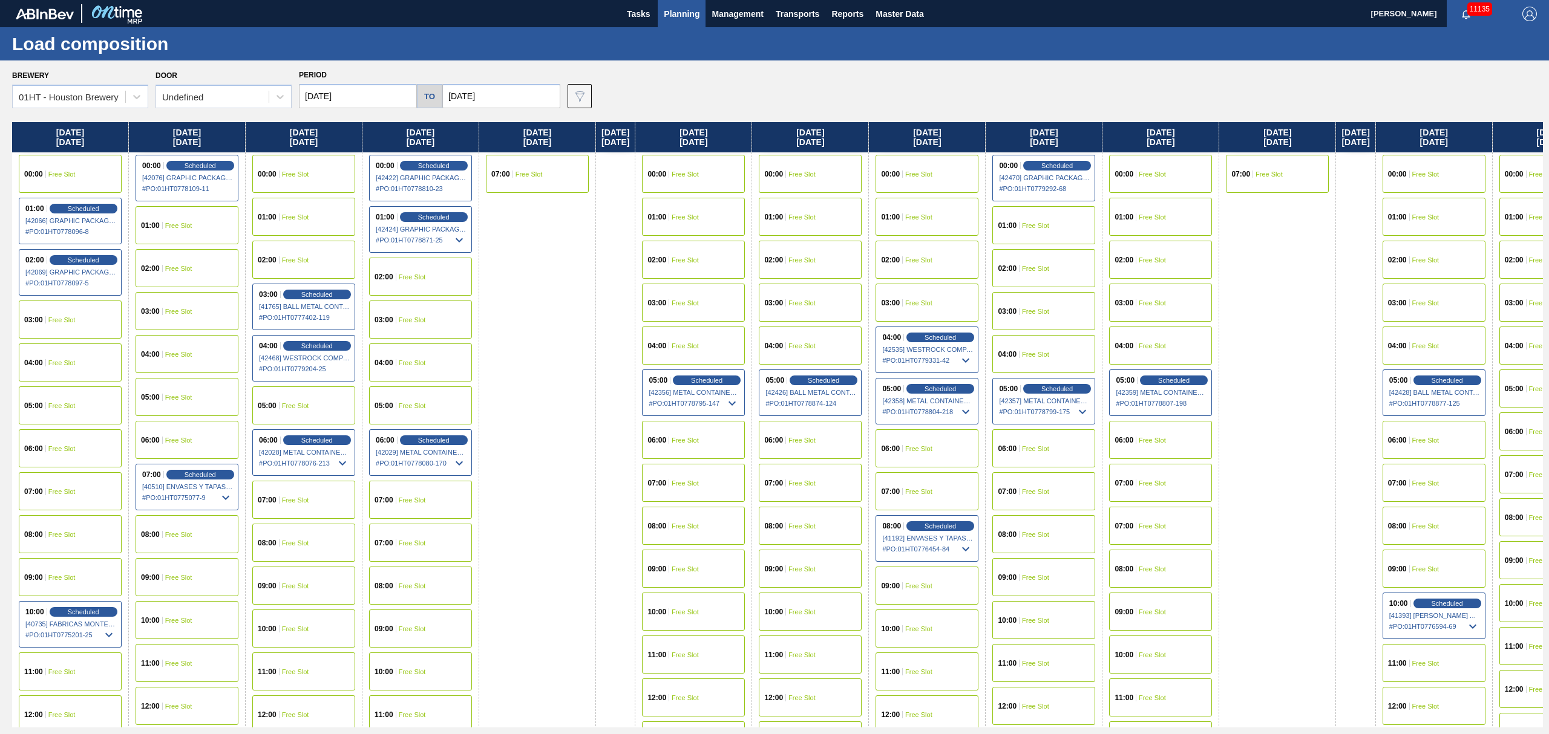
click at [674, 13] on span "Planning" at bounding box center [682, 14] width 36 height 15
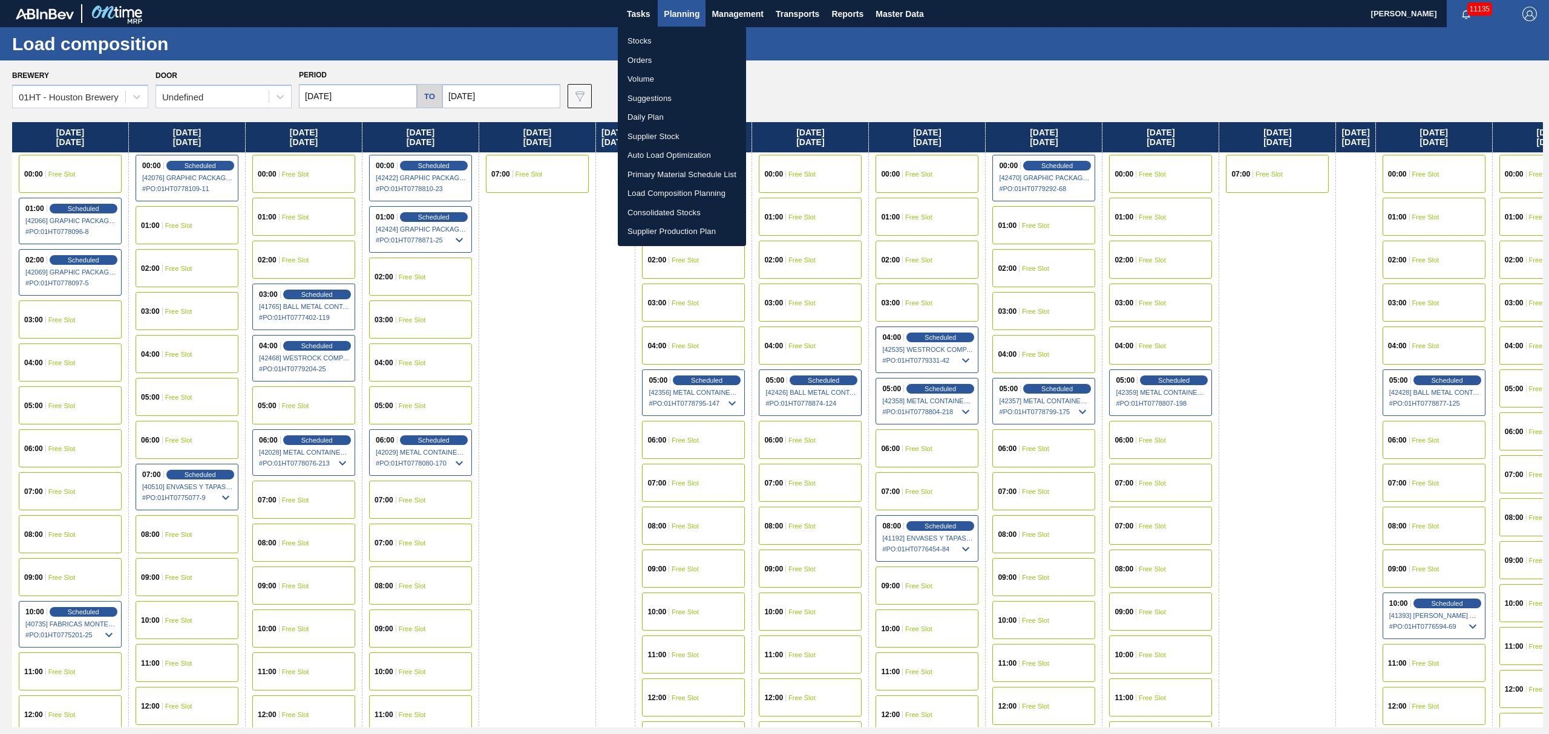
click at [654, 97] on li "Suggestions" at bounding box center [682, 98] width 128 height 19
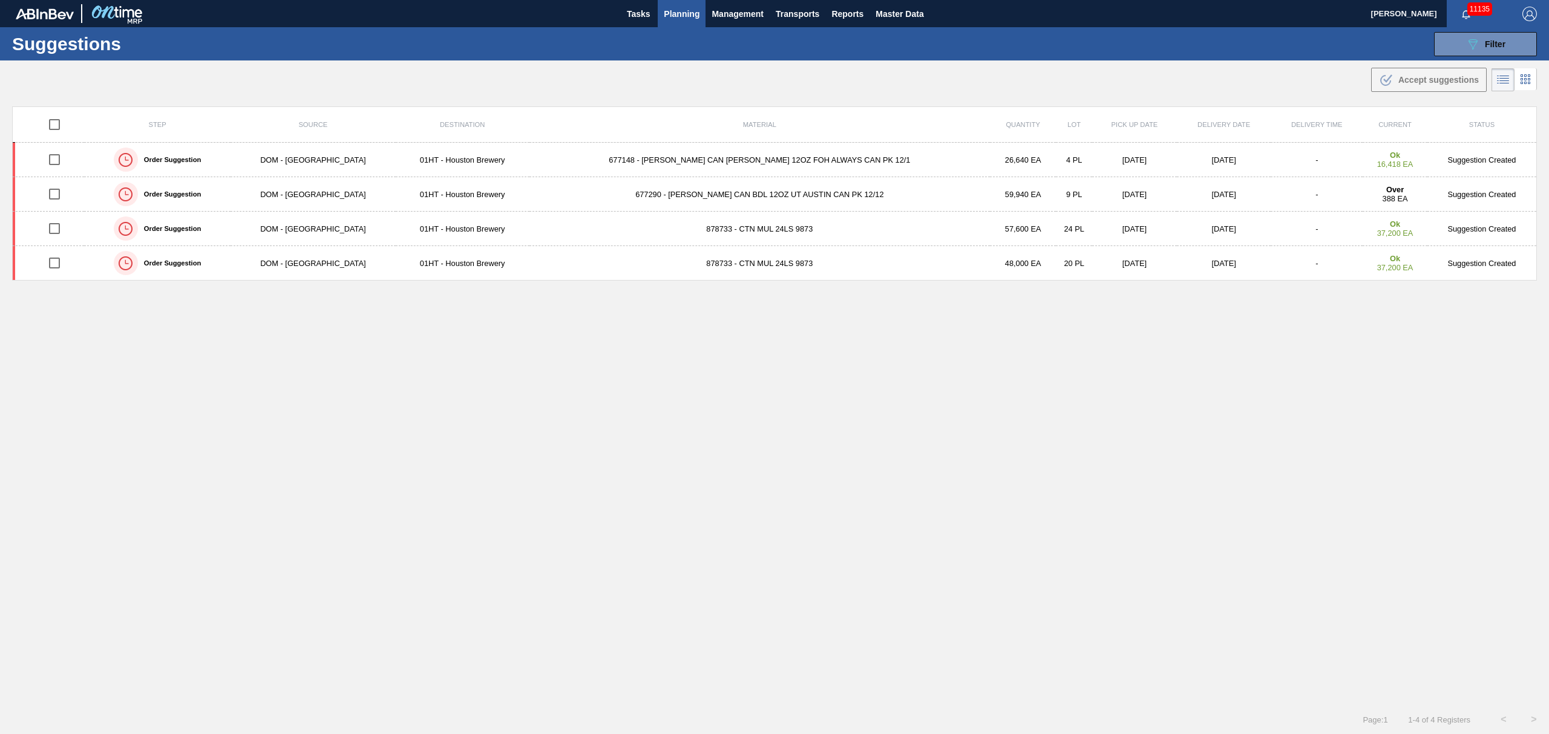
type from "[DATE]"
type to "[DATE]"
click at [1500, 42] on span "Filter" at bounding box center [1494, 44] width 21 height 10
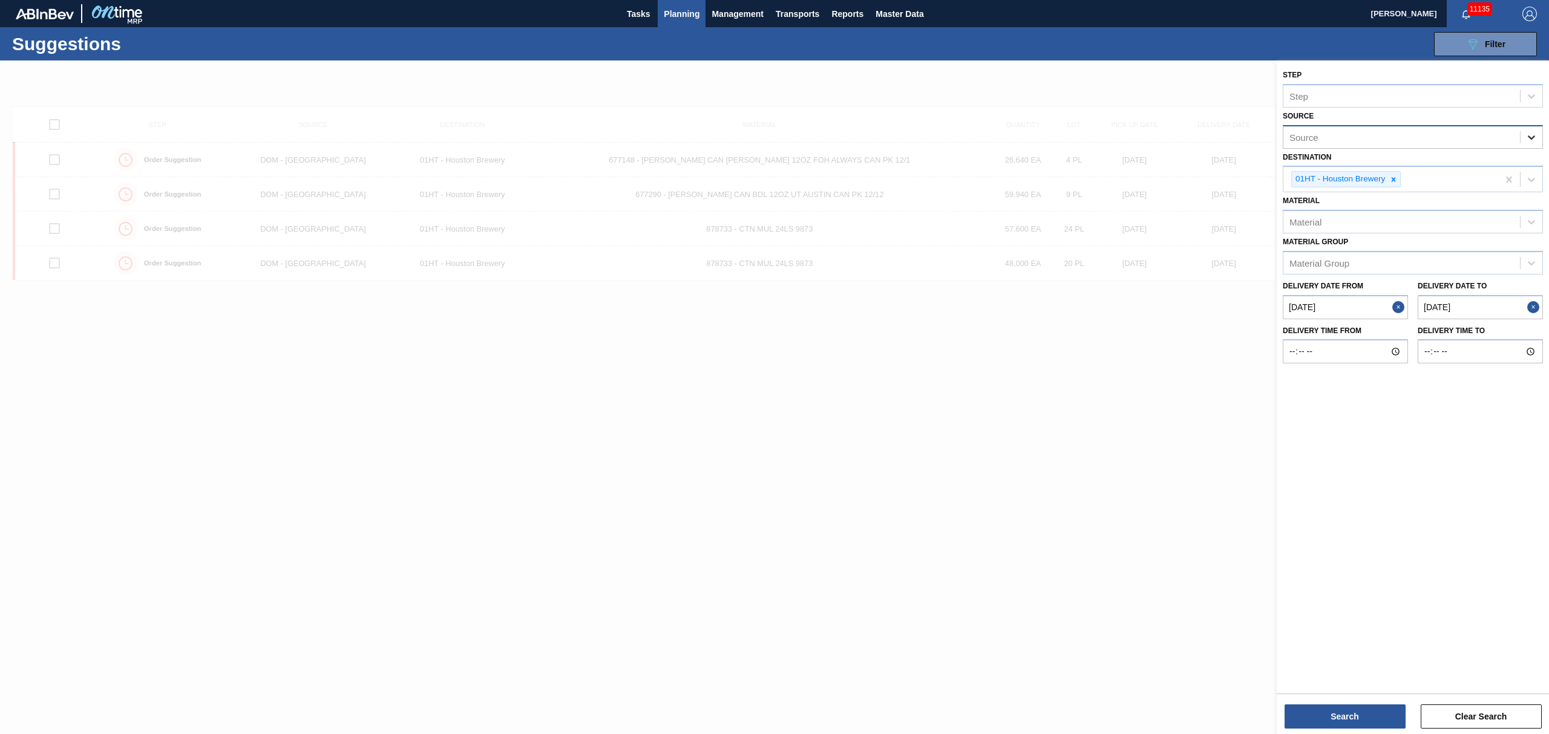
click at [1529, 139] on icon at bounding box center [1531, 137] width 12 height 12
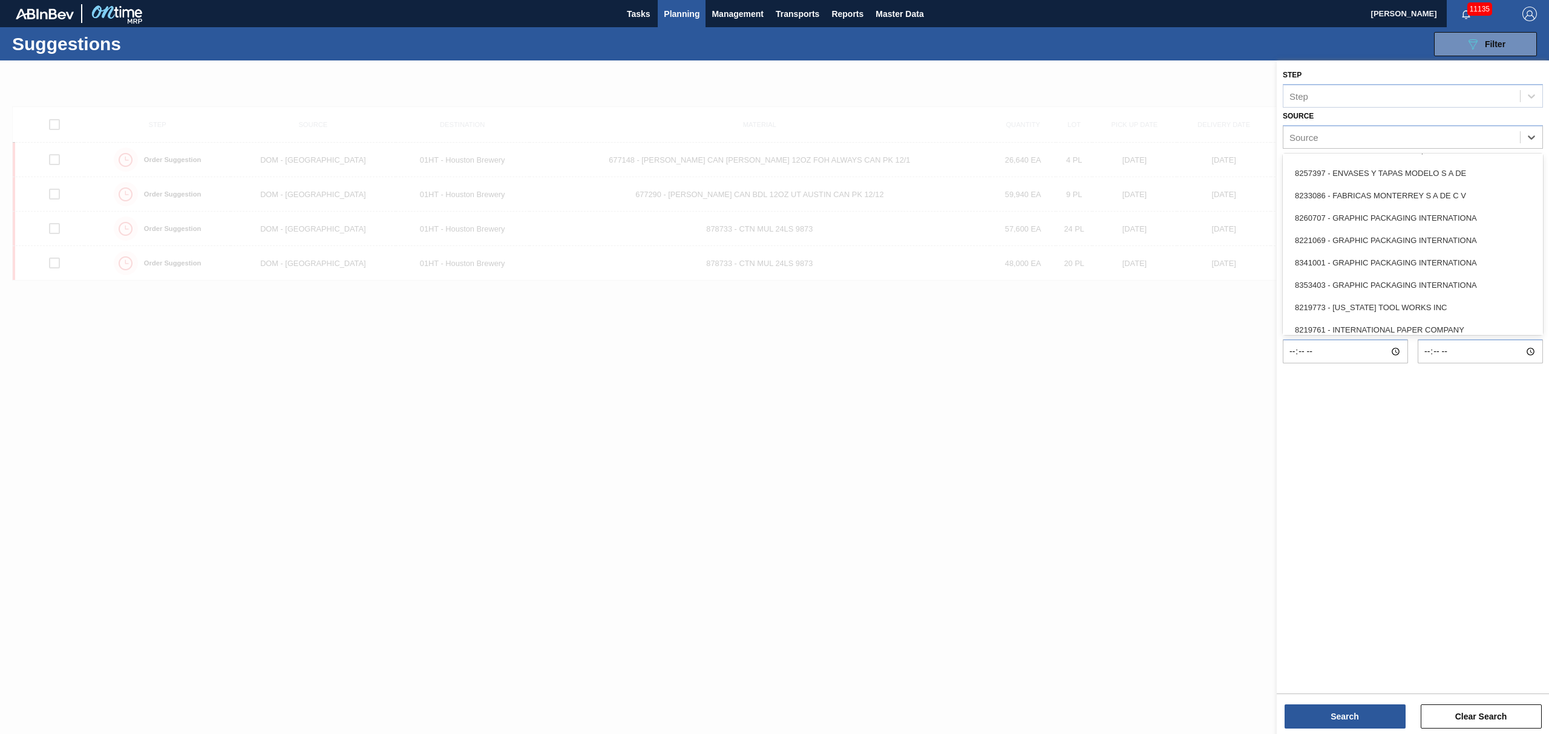
scroll to position [242, 0]
click at [1368, 236] on div "8221069 - GRAPHIC PACKAGING INTERNATIONA" at bounding box center [1412, 238] width 260 height 22
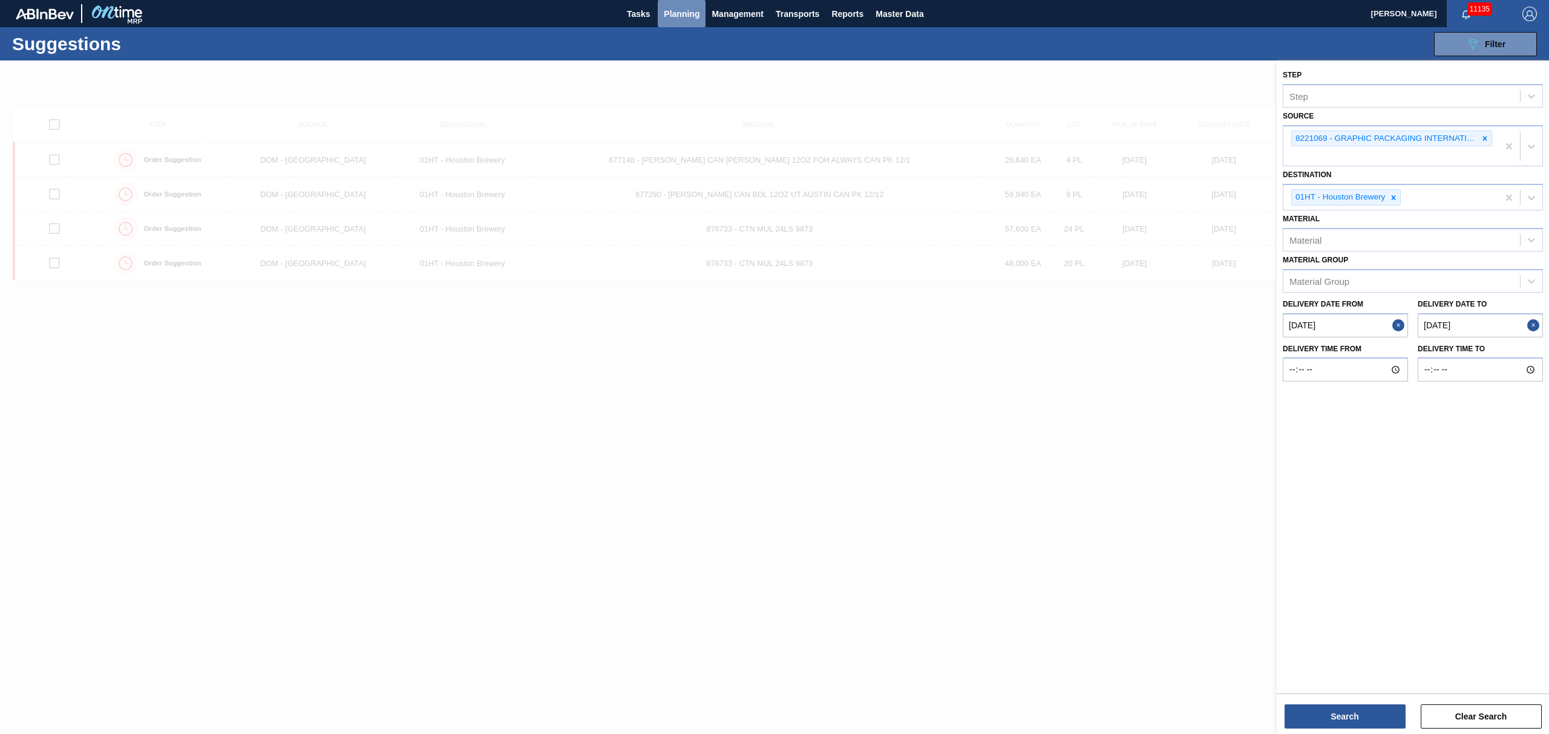
click at [690, 8] on span "Planning" at bounding box center [682, 14] width 36 height 15
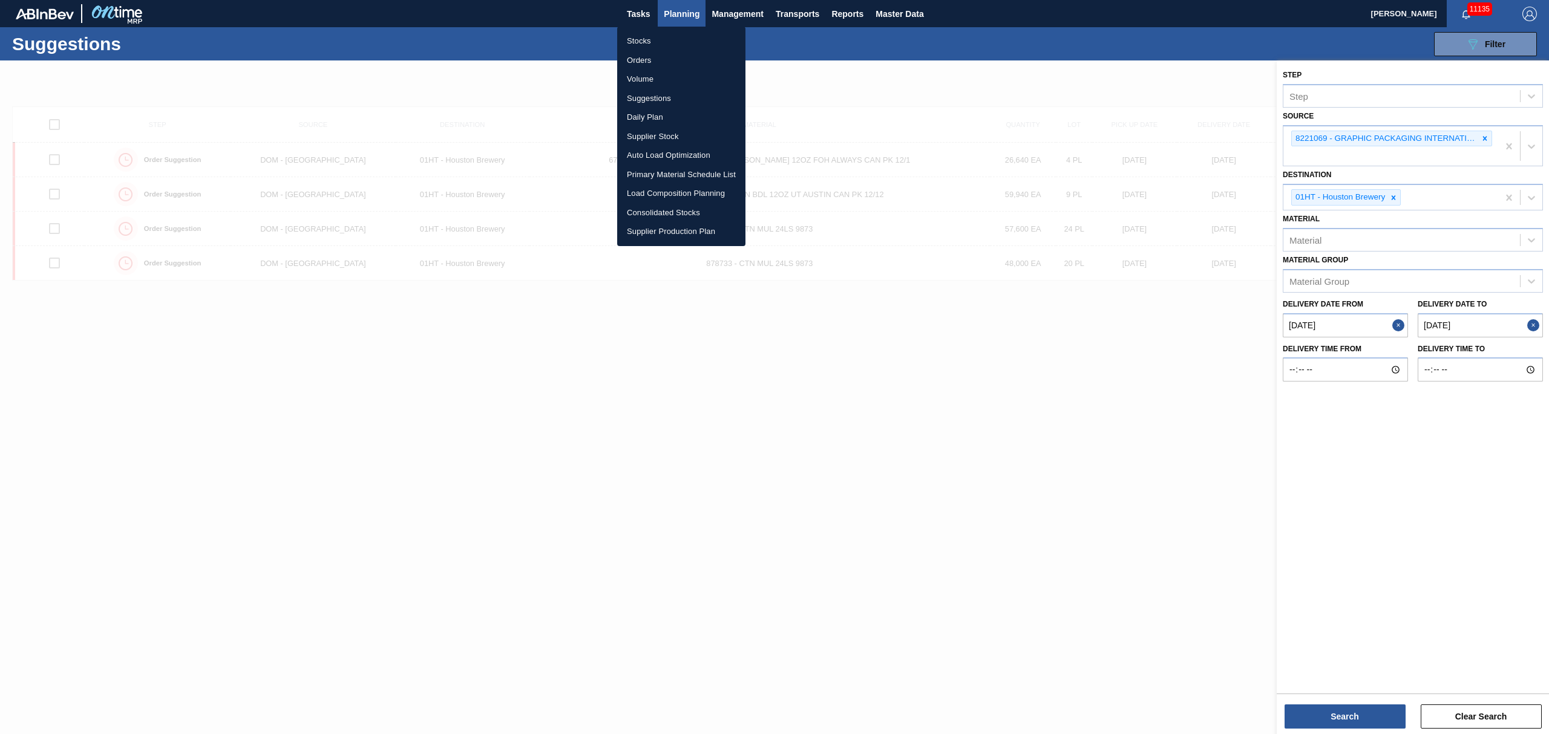
drag, startPoint x: 639, startPoint y: 96, endPoint x: 713, endPoint y: 119, distance: 77.5
click at [640, 96] on li "Suggestions" at bounding box center [681, 98] width 128 height 19
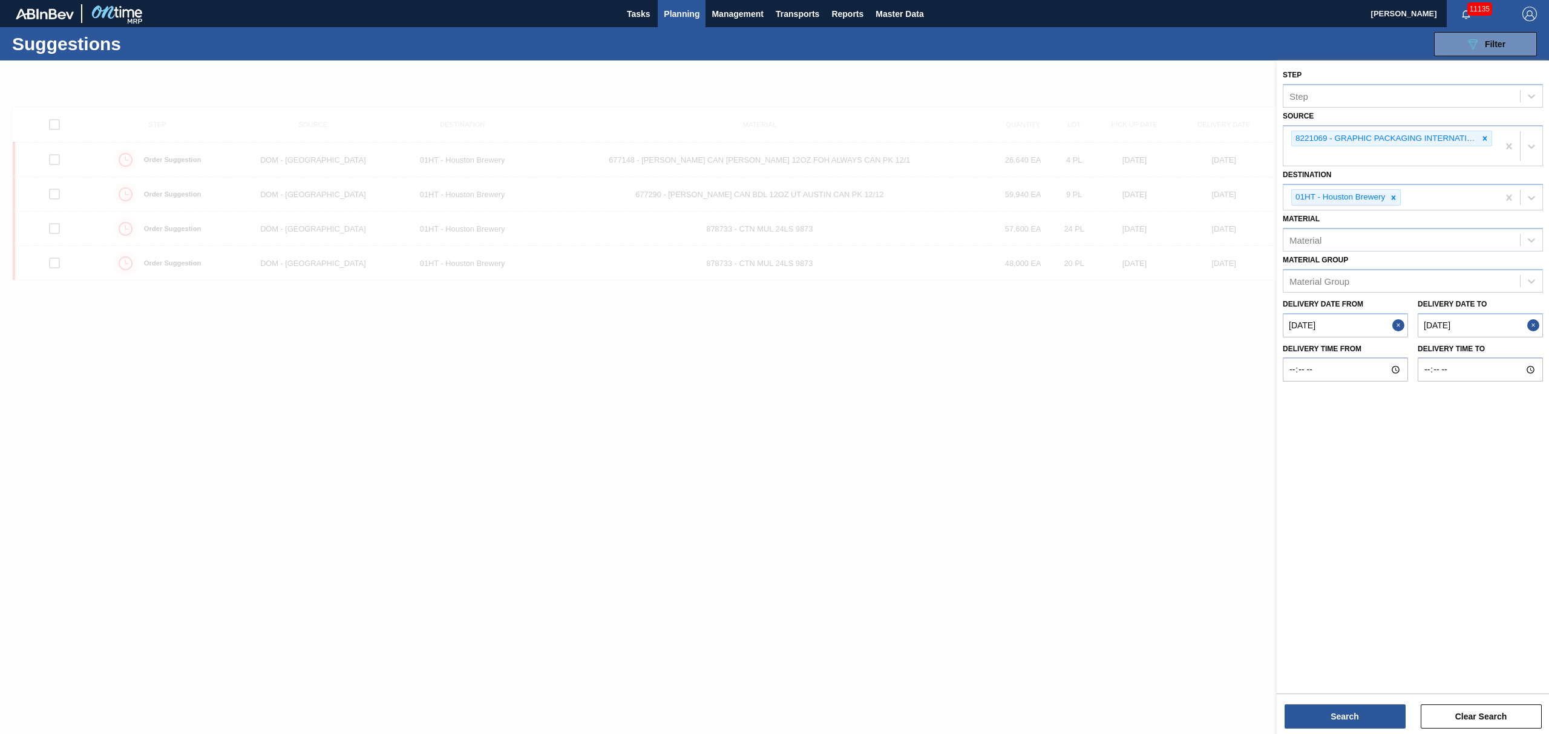
click at [674, 5] on button "Planning" at bounding box center [682, 13] width 48 height 27
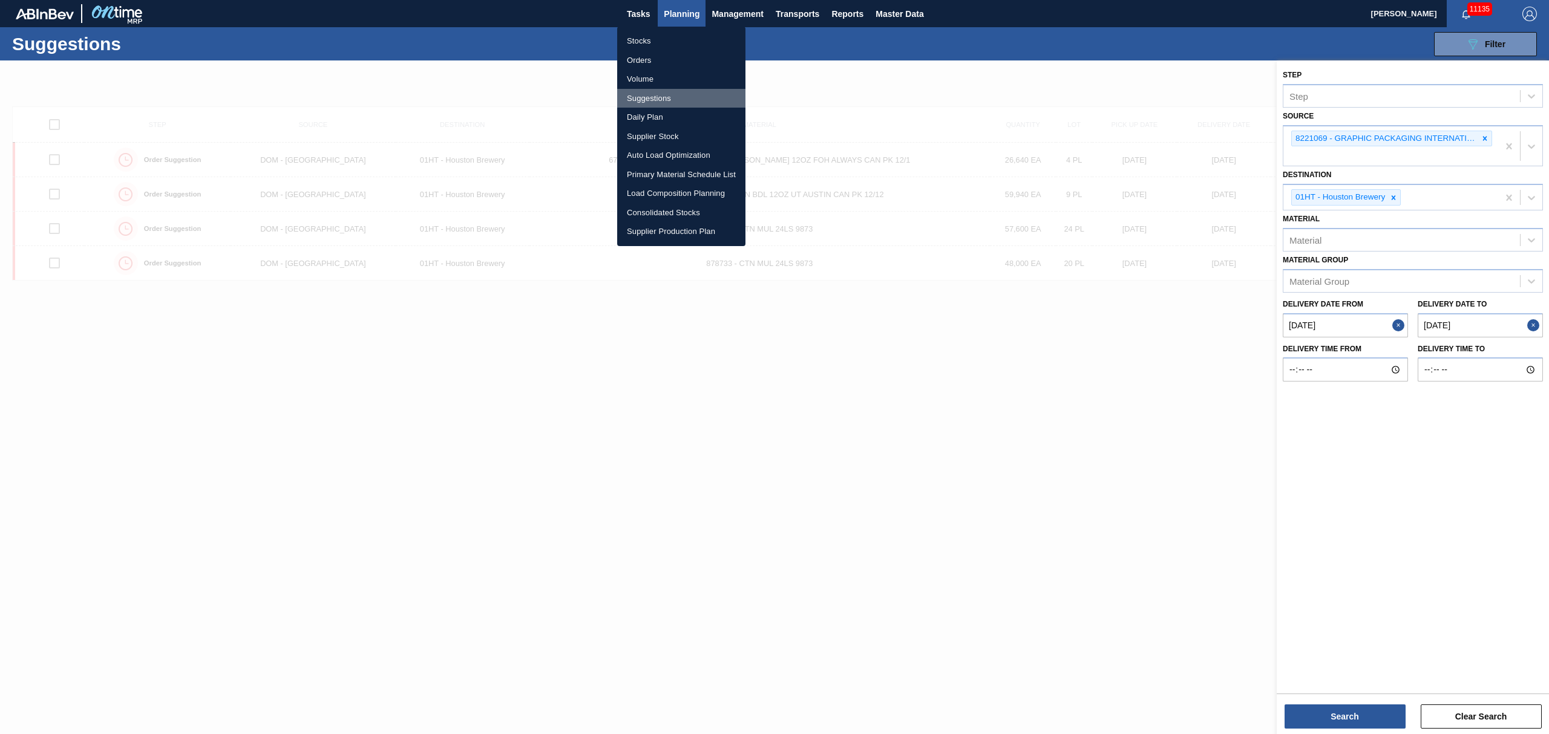
click at [649, 95] on li "Suggestions" at bounding box center [681, 98] width 128 height 19
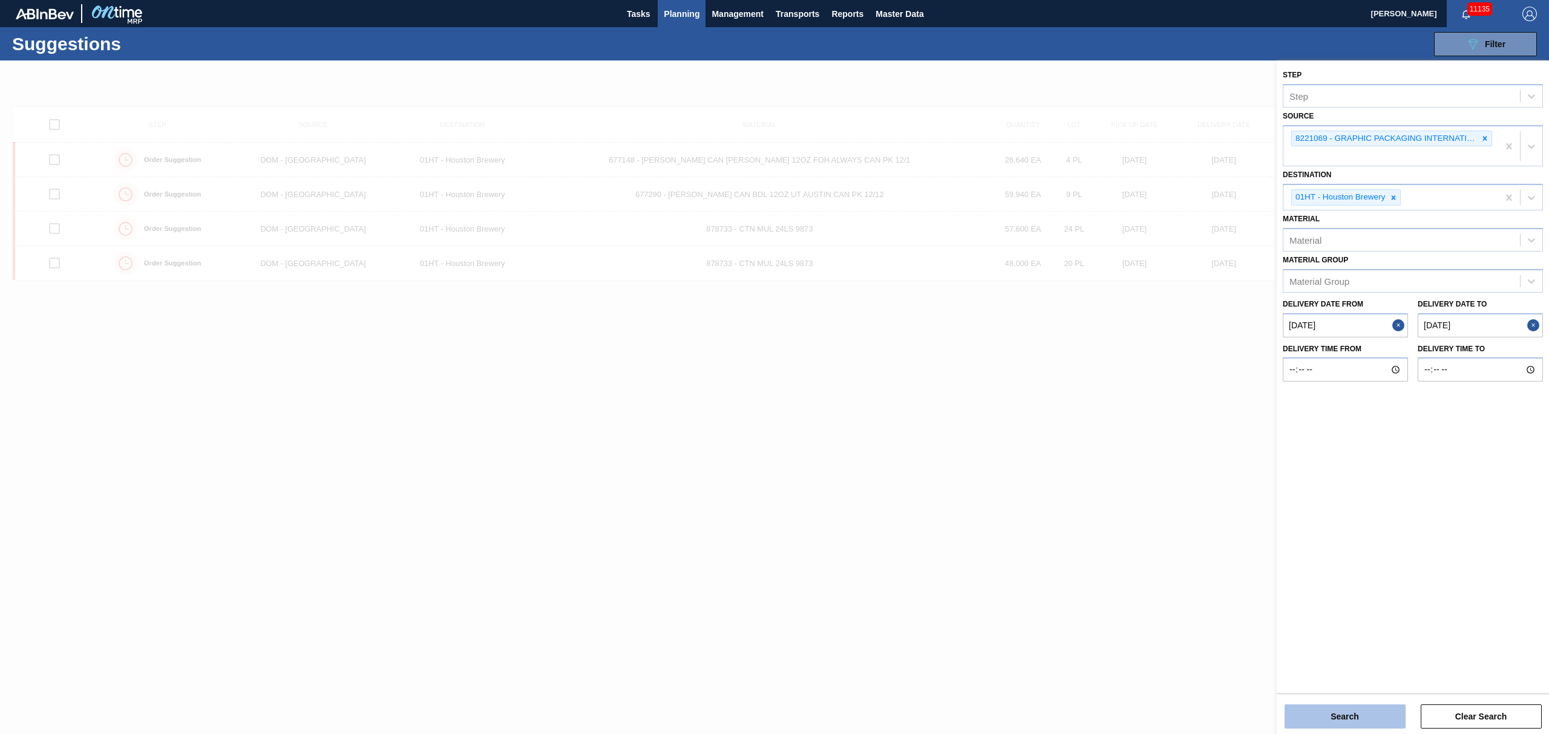
click at [1338, 711] on button "Search" at bounding box center [1344, 717] width 121 height 24
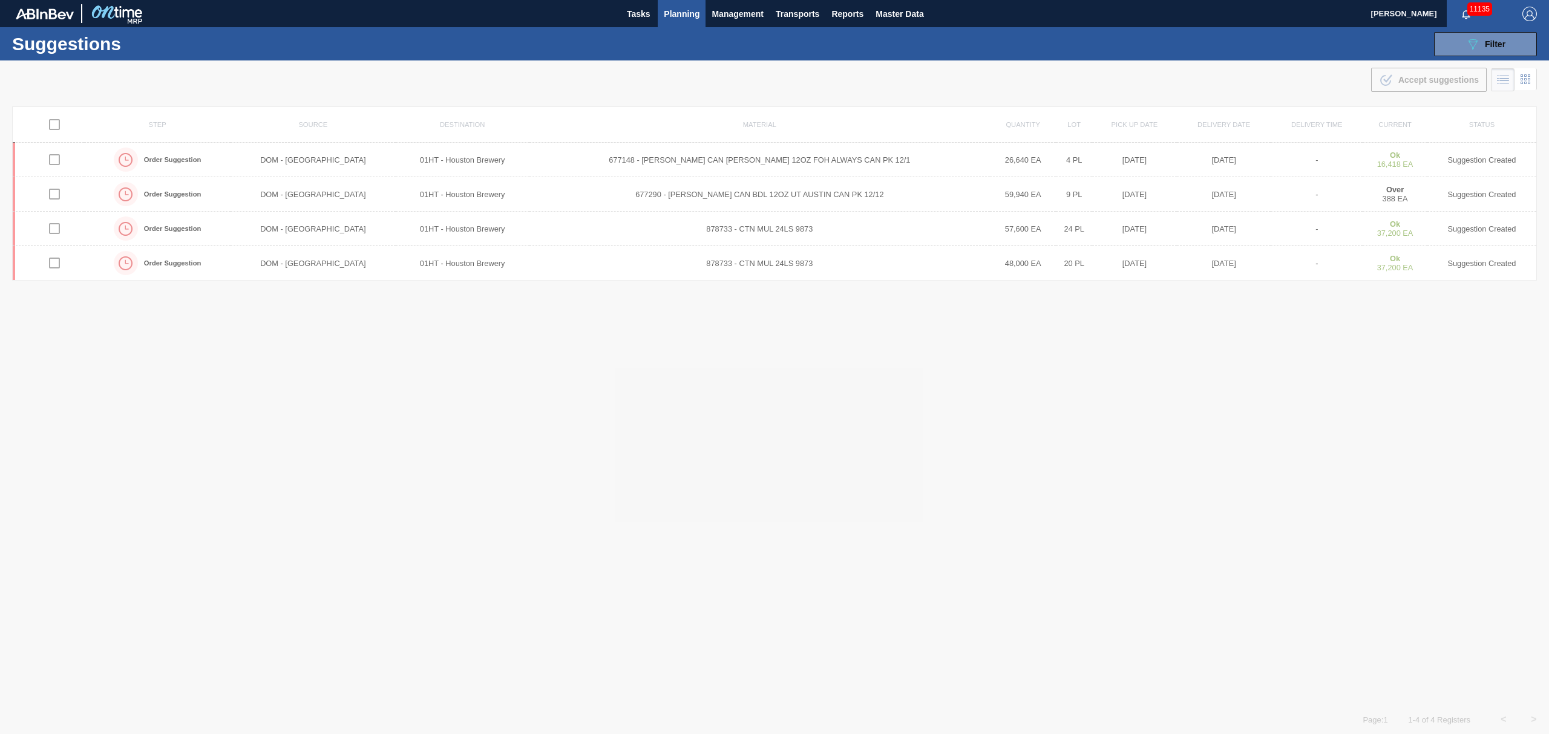
click at [690, 12] on span "Planning" at bounding box center [682, 14] width 36 height 15
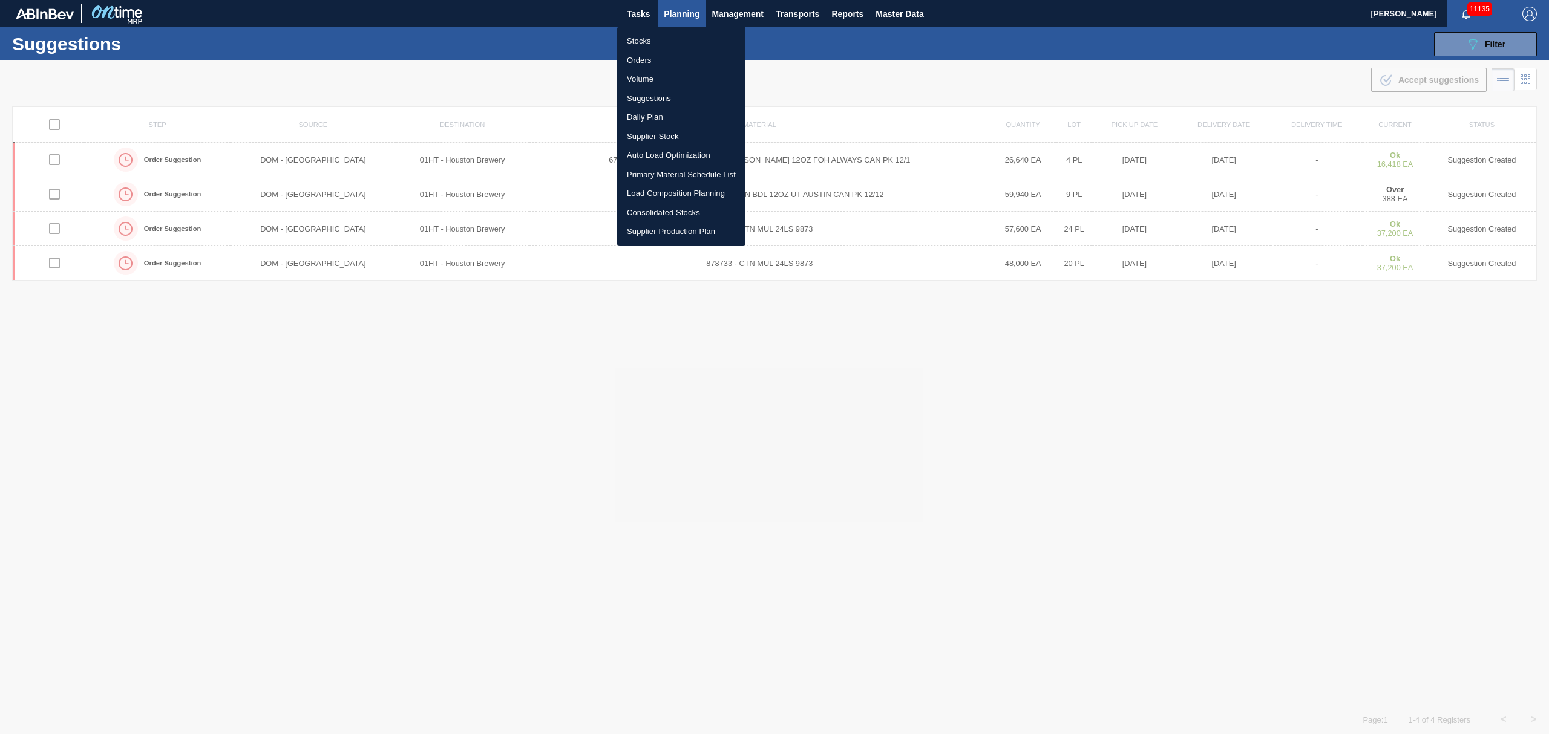
click at [650, 91] on li "Suggestions" at bounding box center [681, 98] width 128 height 19
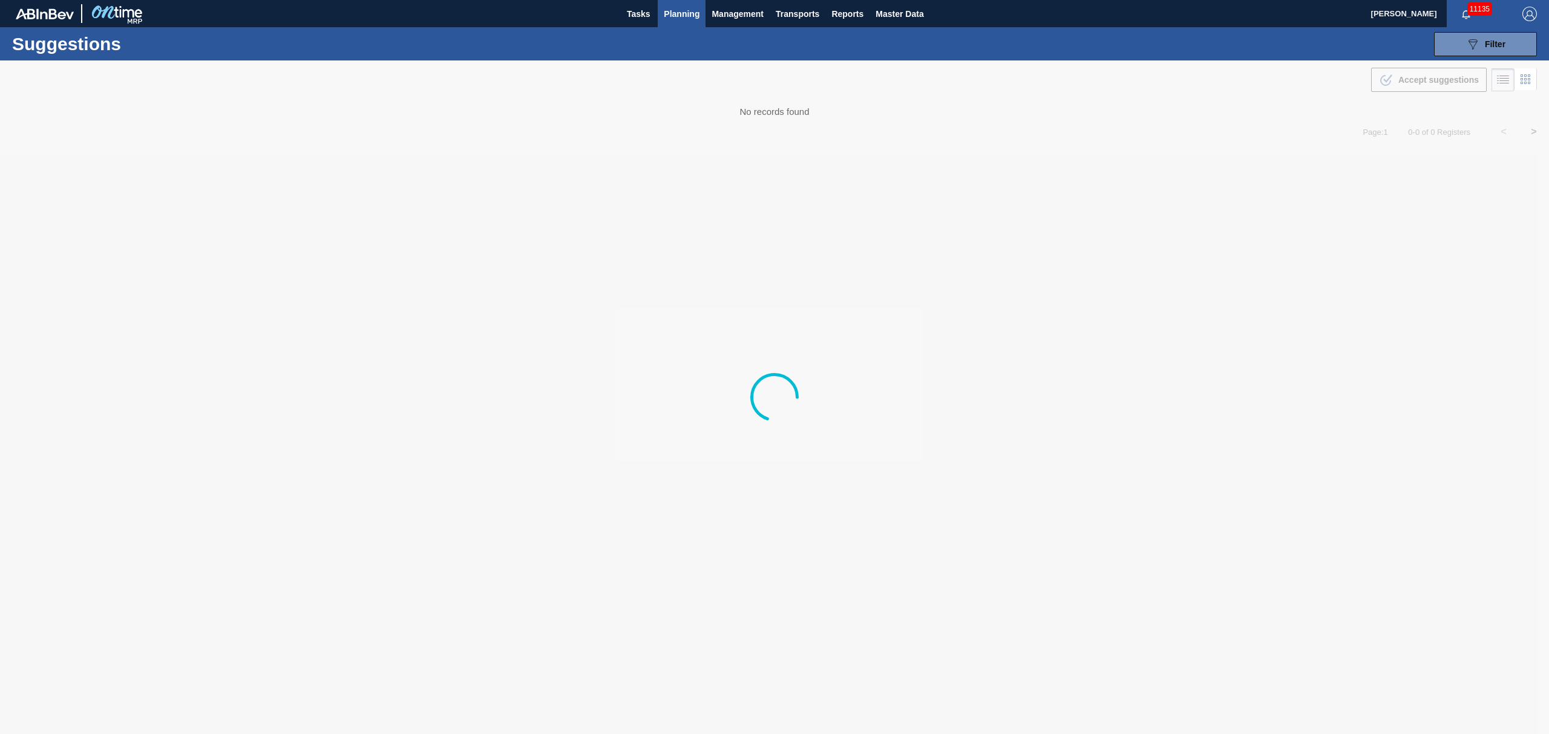
type from "[DATE]"
type to "[DATE]"
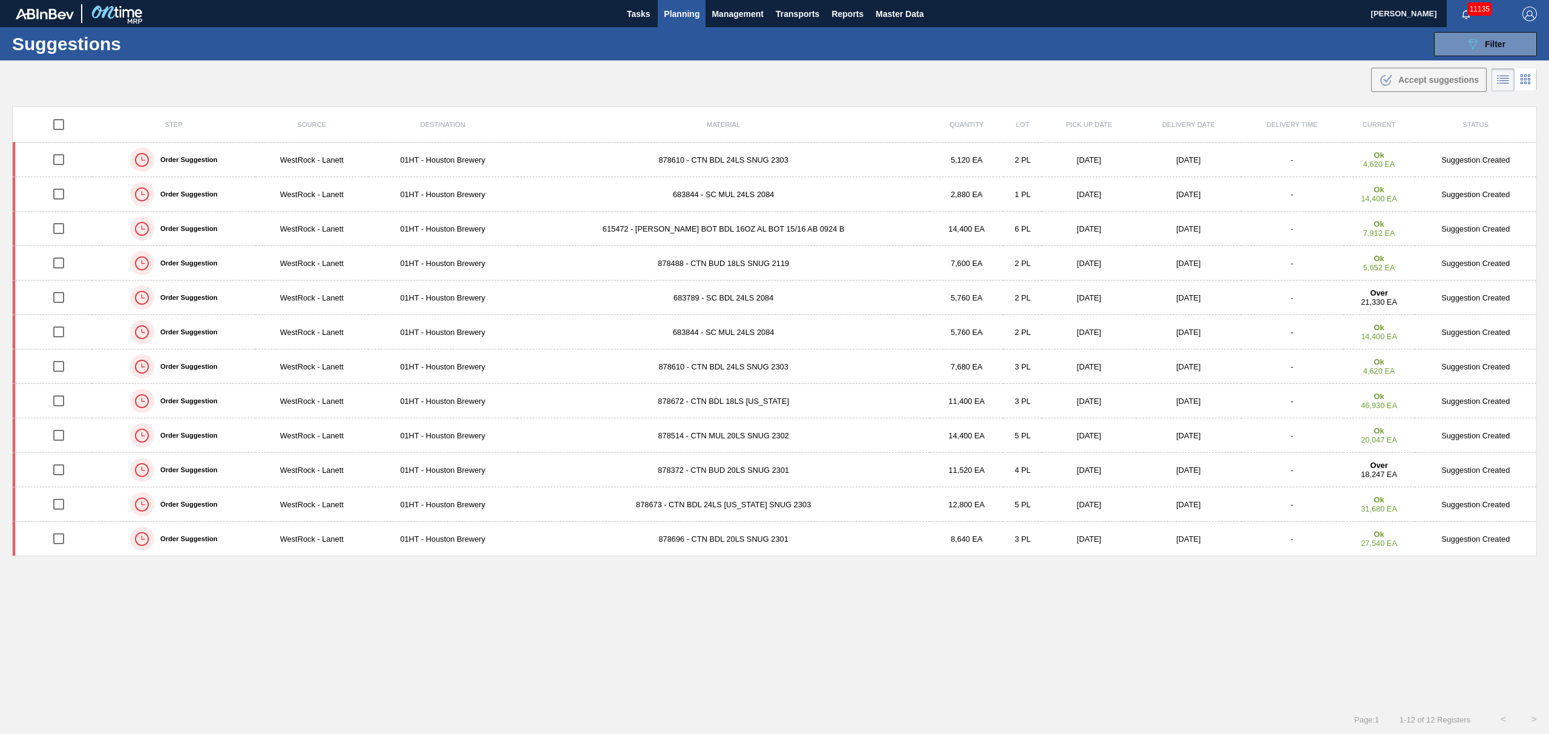
click at [671, 15] on span "Planning" at bounding box center [682, 14] width 36 height 15
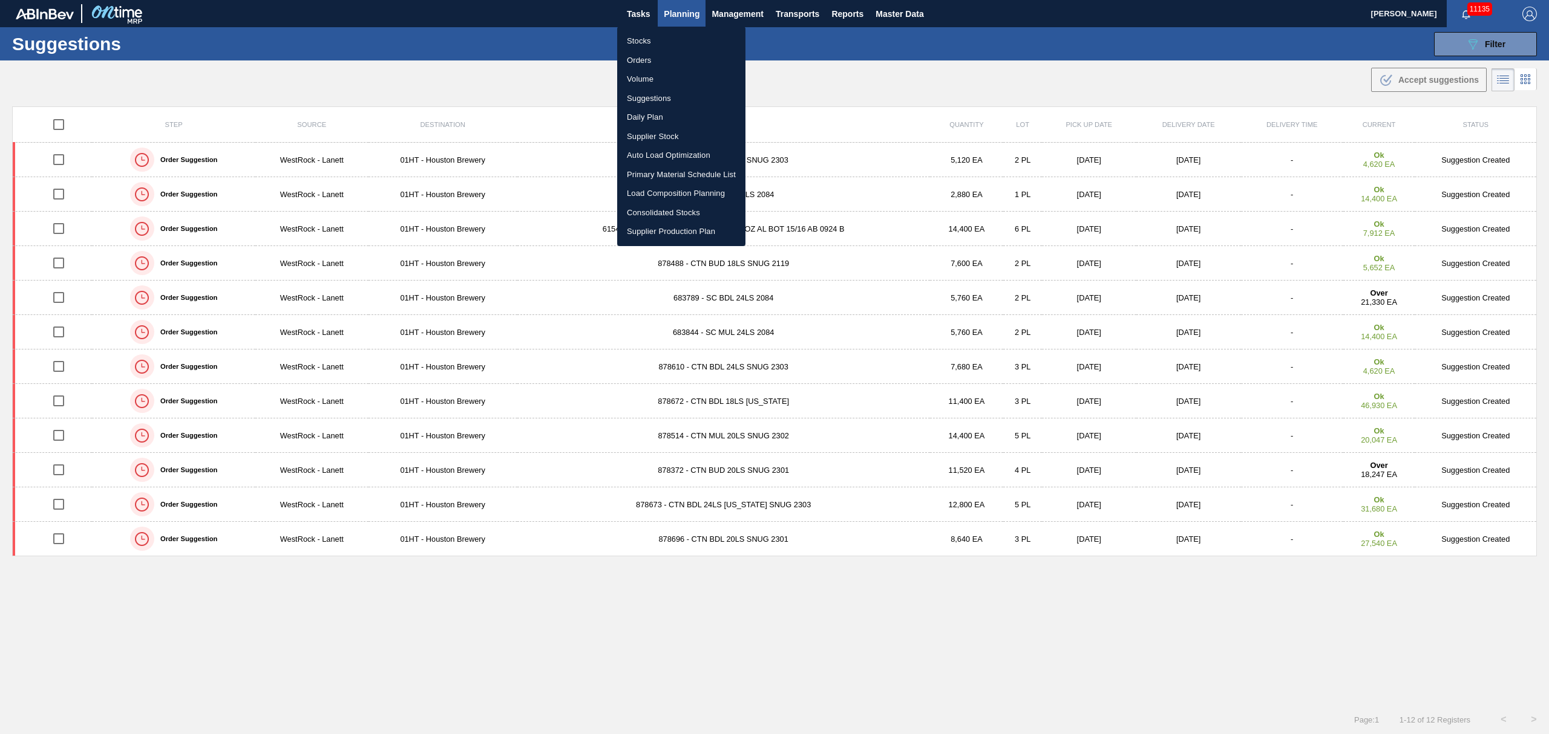
click at [635, 46] on li "Stocks" at bounding box center [681, 40] width 128 height 19
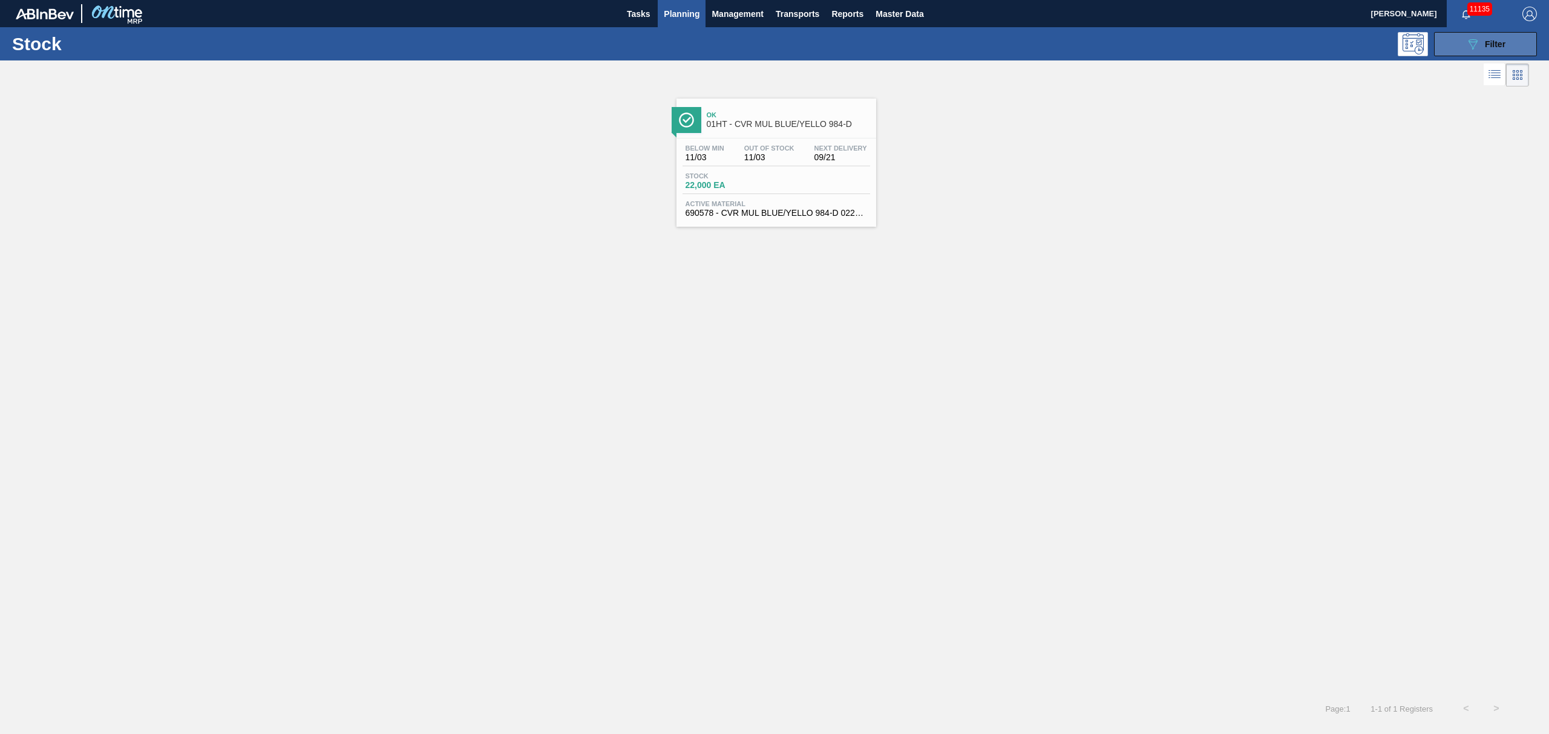
click at [1510, 52] on button "089F7B8B-B2A5-4AFE-B5C0-19BA573D28AC Filter" at bounding box center [1485, 44] width 103 height 24
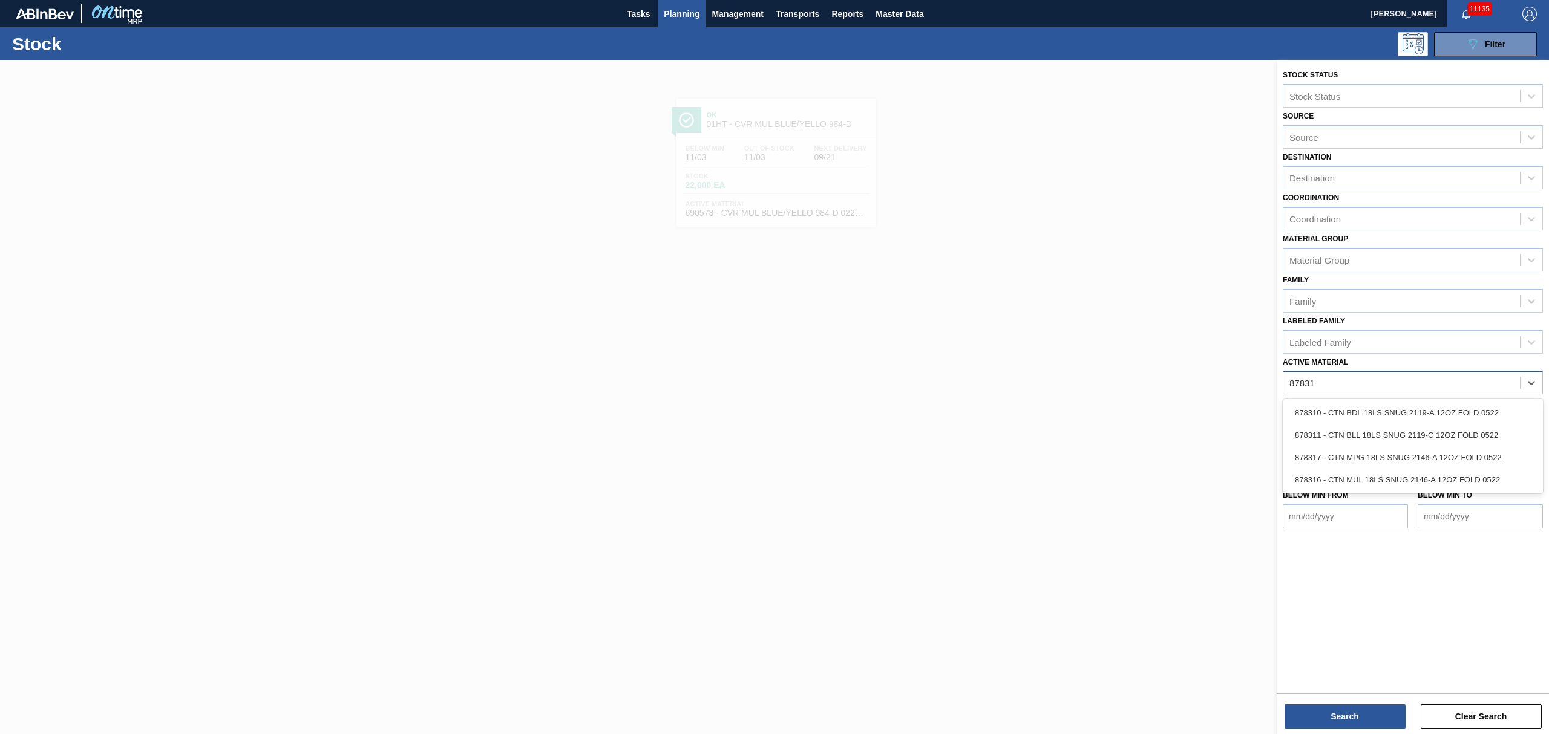
type Material "878317"
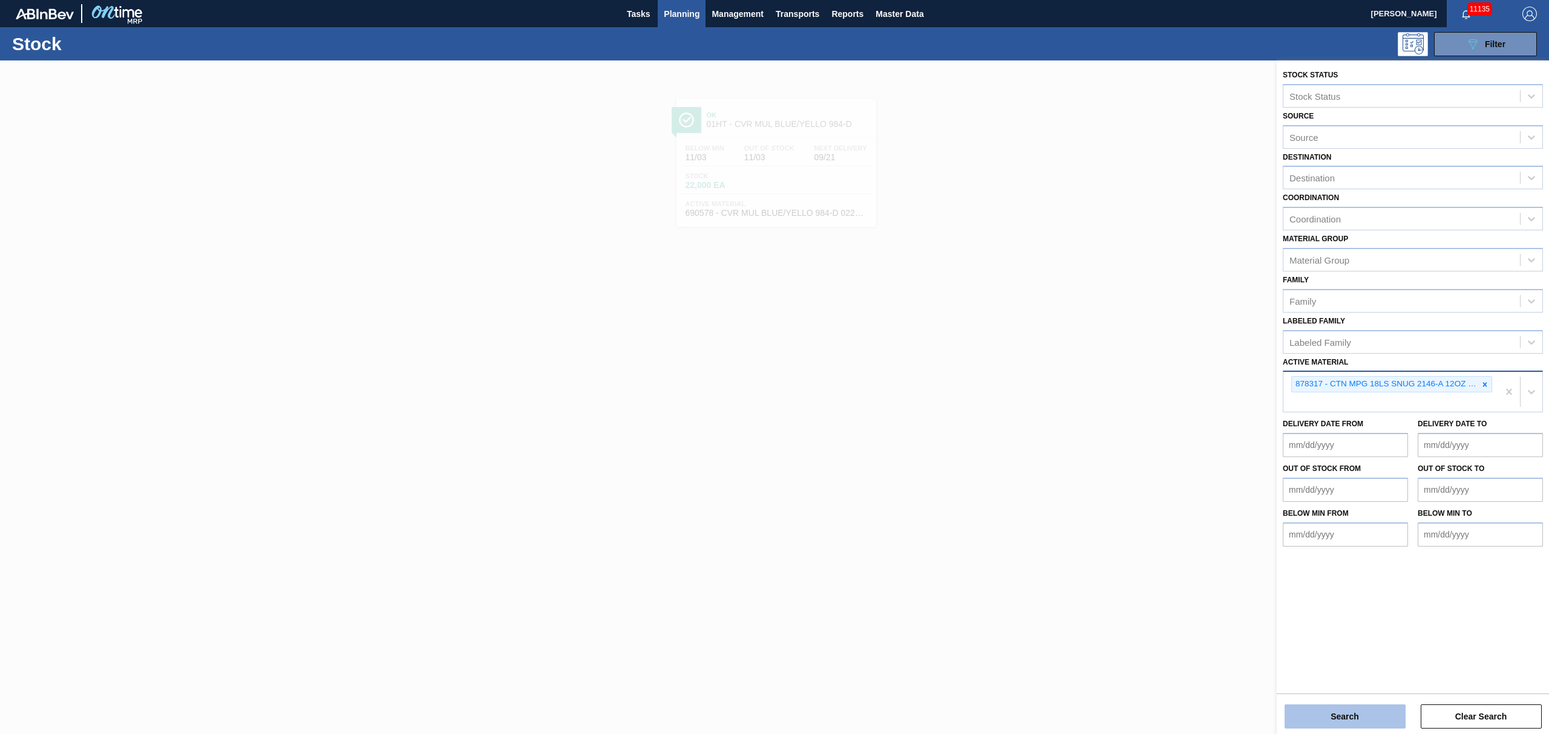
click at [1382, 722] on button "Search" at bounding box center [1344, 717] width 121 height 24
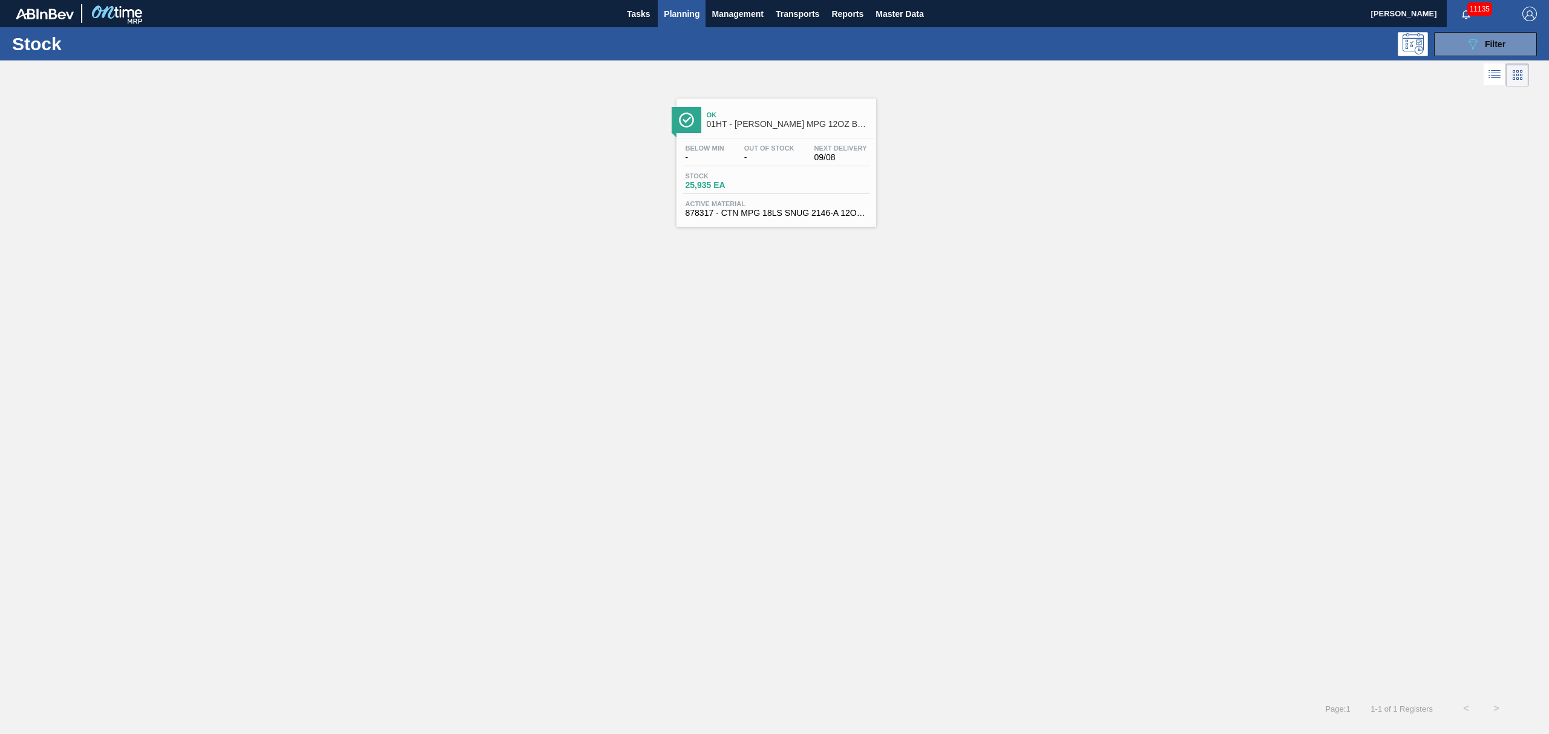
click at [797, 134] on div "Ok 01HT - CARR MPG 12OZ BOT SNUG 18/12 12OZ BOT" at bounding box center [788, 119] width 163 height 27
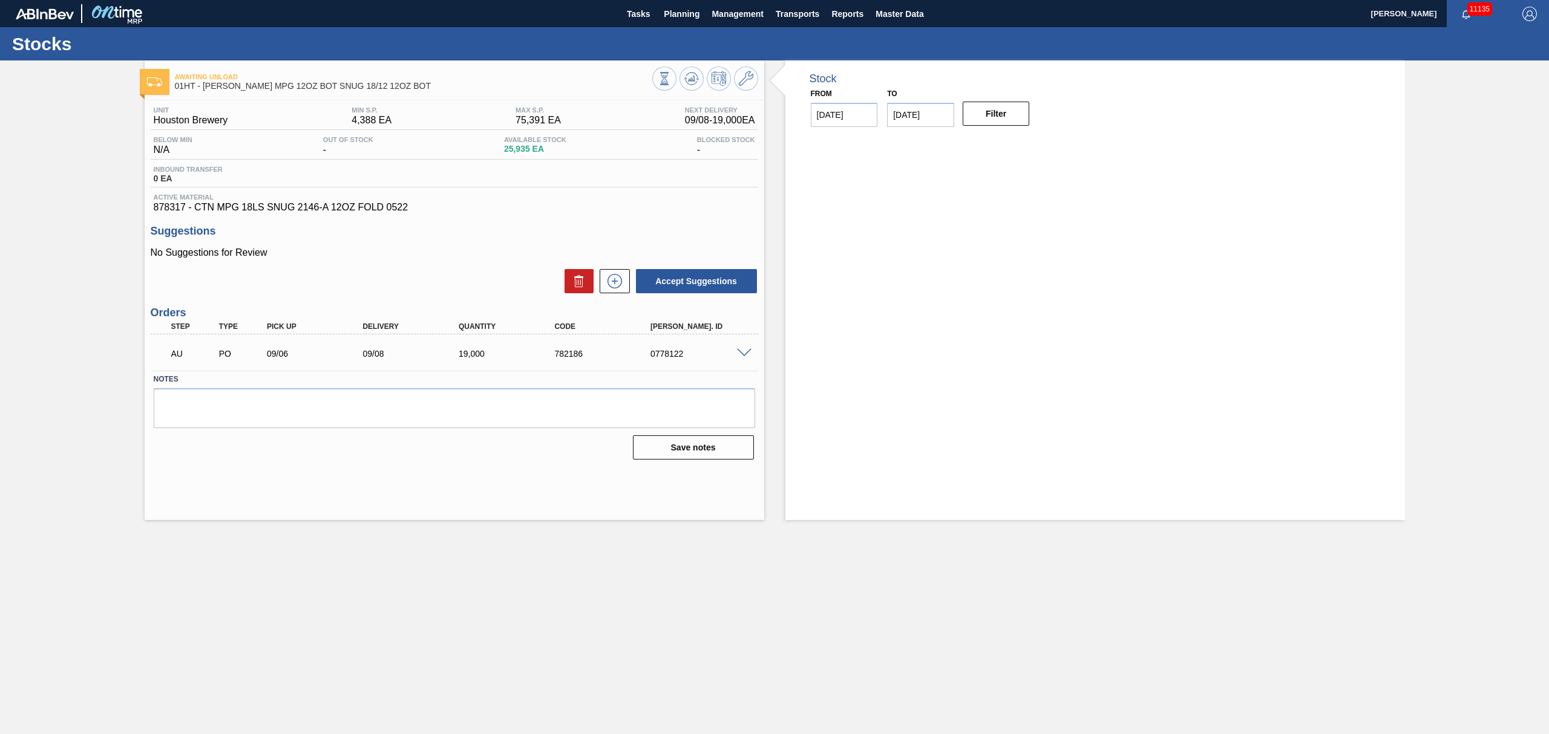
click at [741, 352] on span at bounding box center [744, 353] width 15 height 9
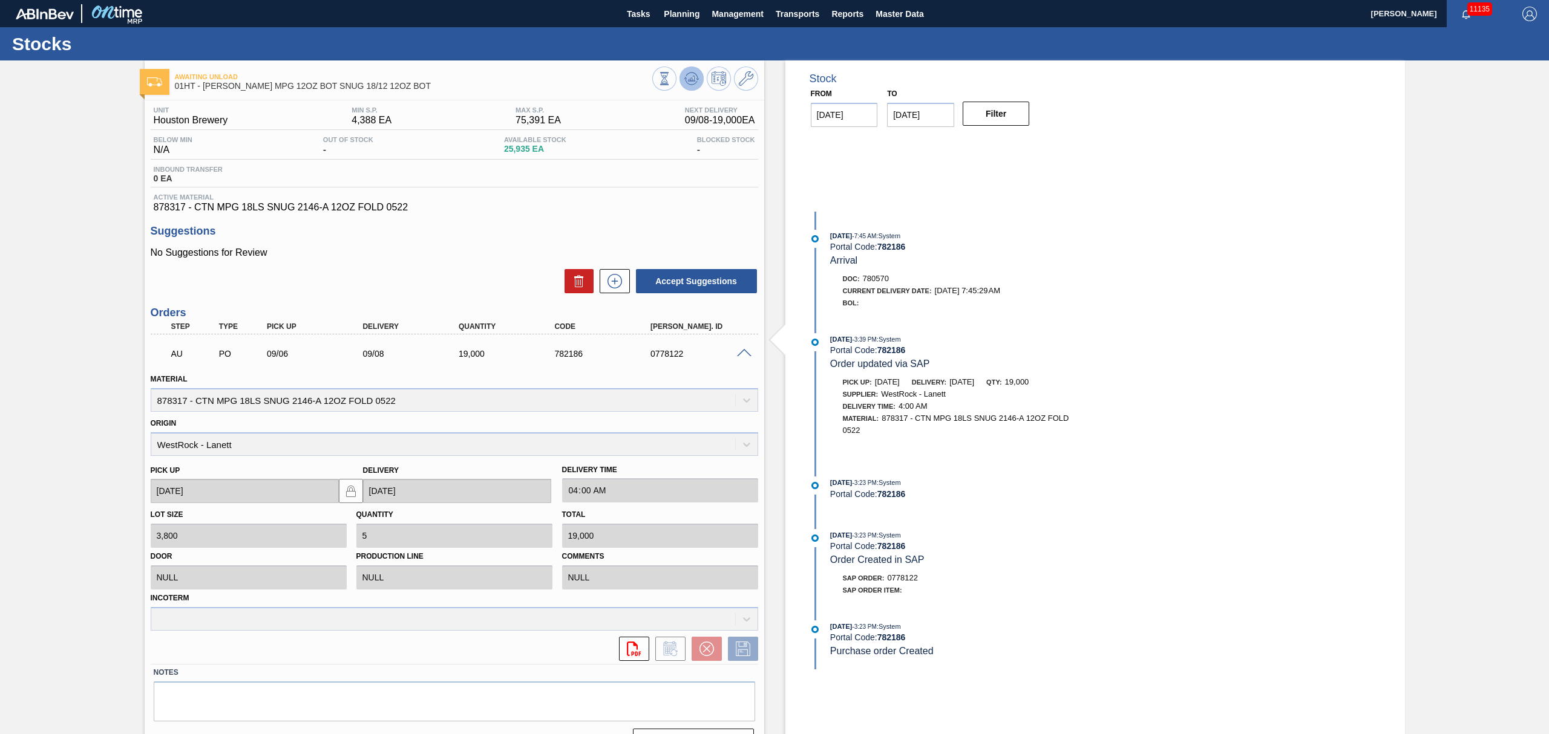
click at [685, 79] on icon at bounding box center [691, 78] width 15 height 15
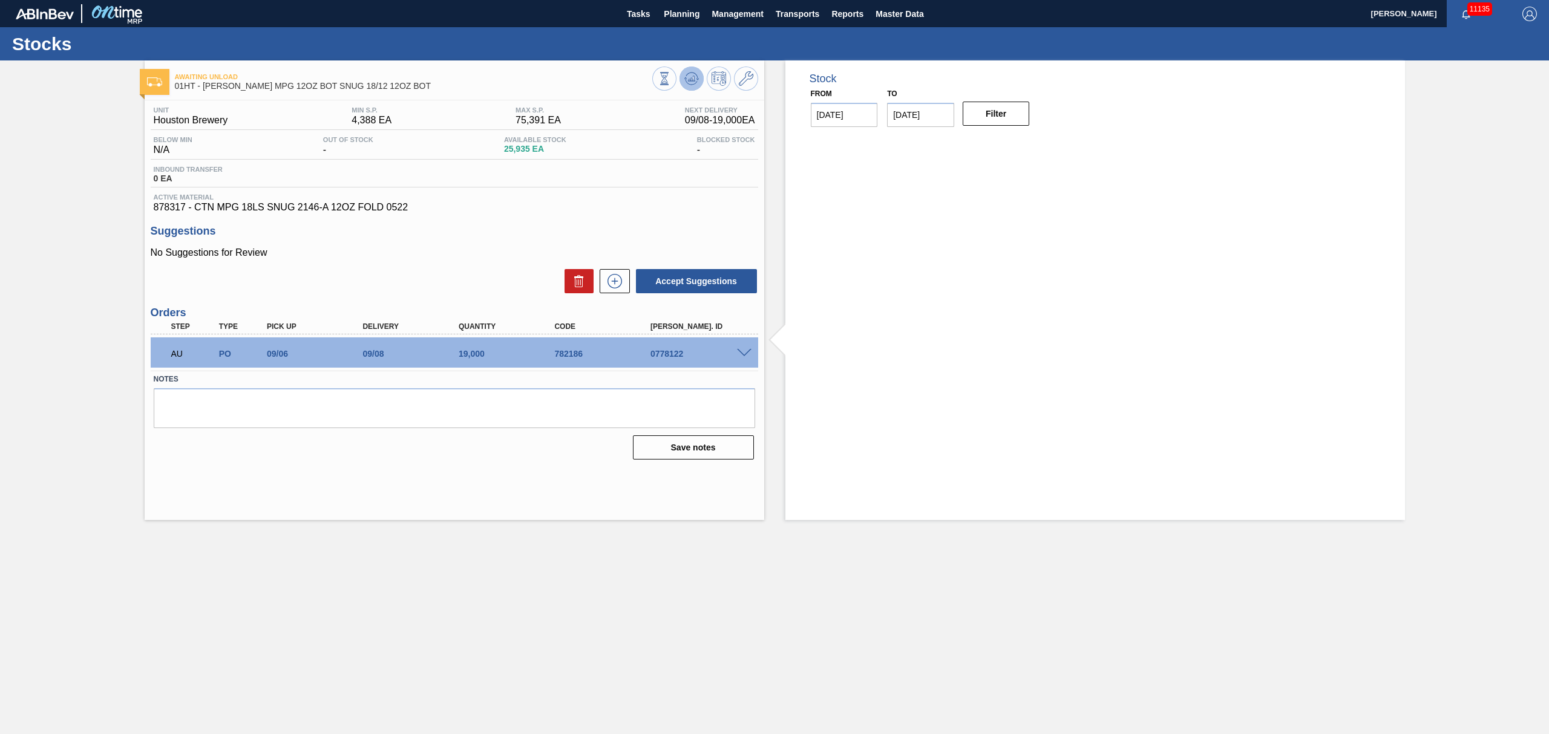
click at [688, 75] on icon at bounding box center [691, 78] width 15 height 15
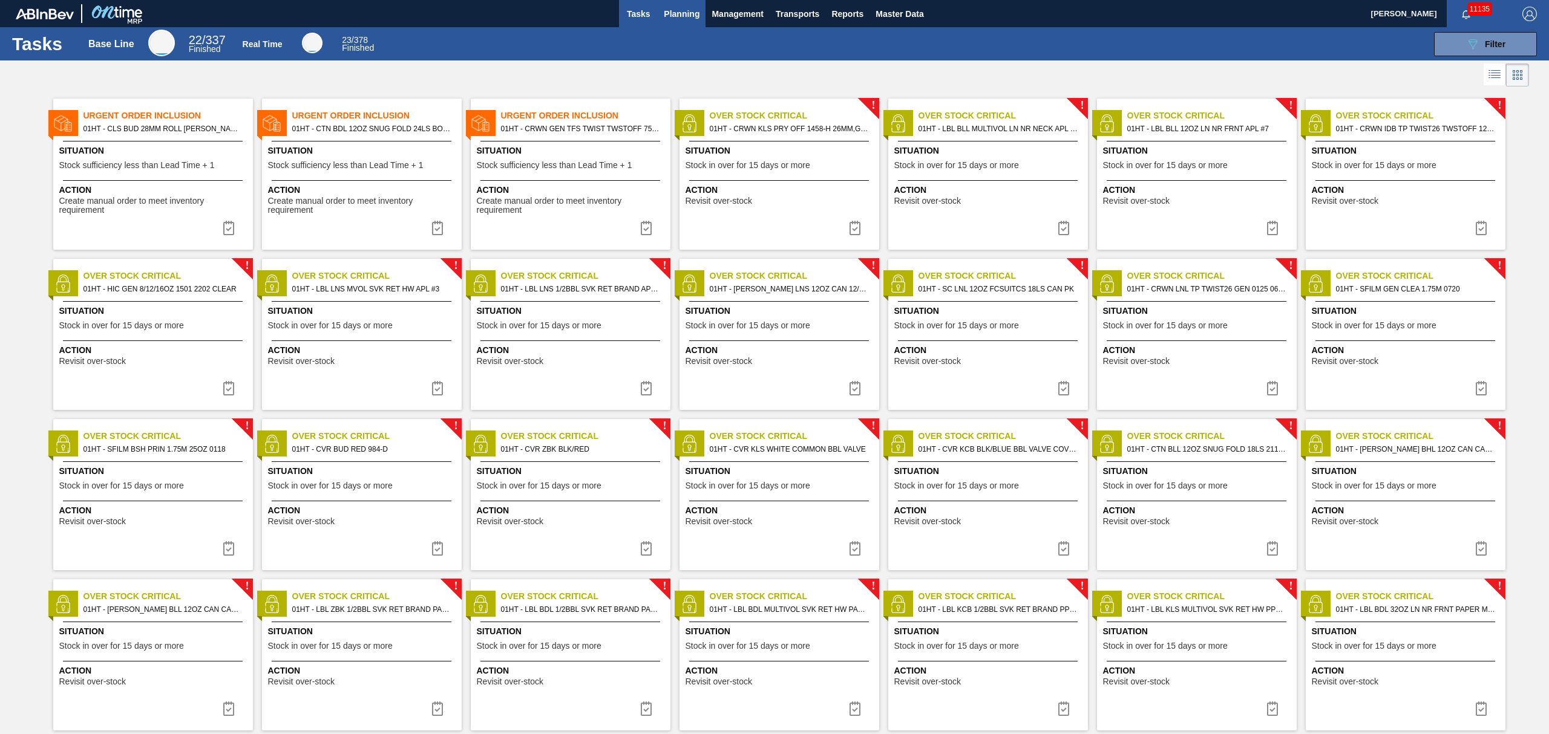
click at [675, 16] on span "Planning" at bounding box center [682, 14] width 36 height 15
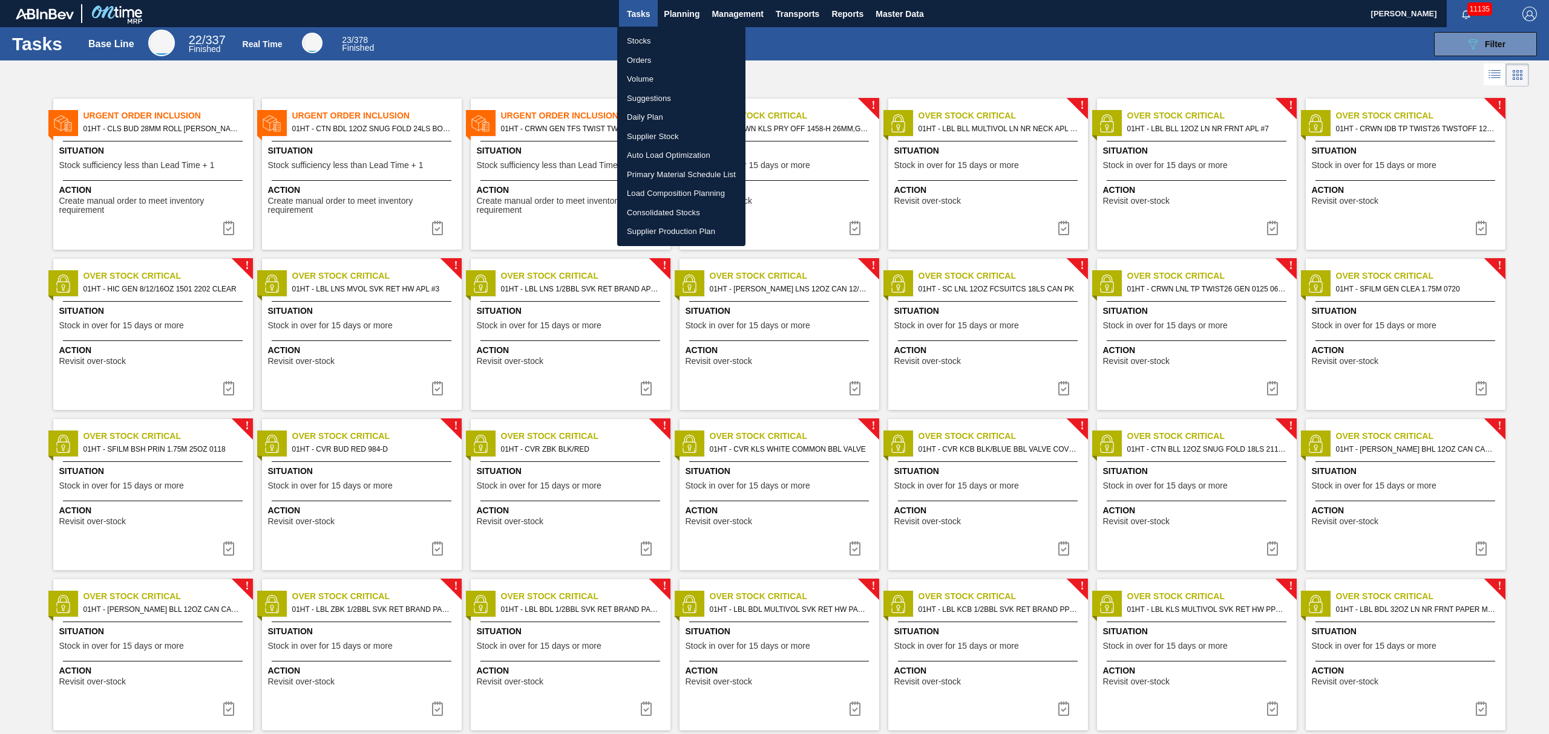
click at [639, 42] on li "Stocks" at bounding box center [681, 40] width 128 height 19
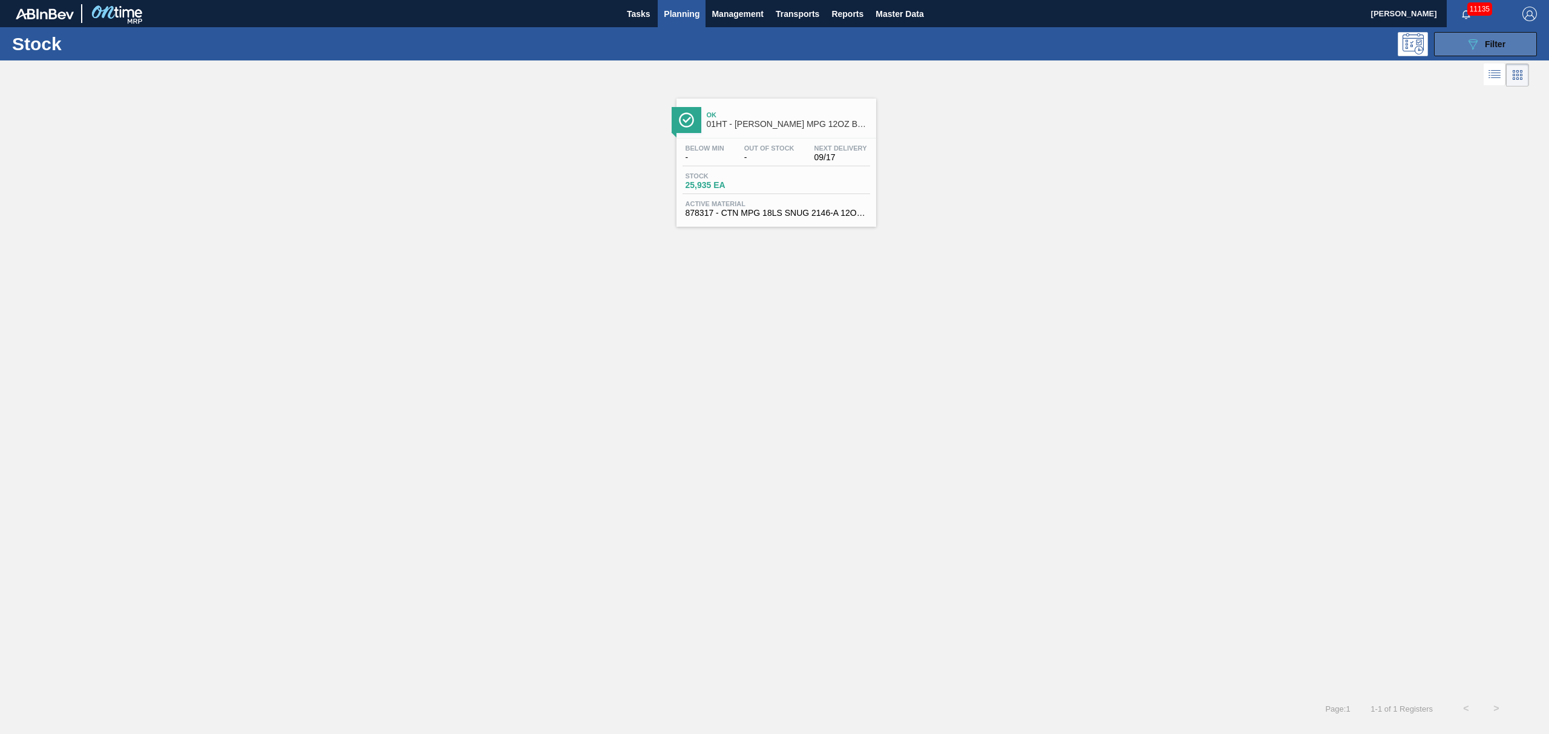
drag, startPoint x: 1513, startPoint y: 40, endPoint x: 1504, endPoint y: 47, distance: 11.6
click at [1513, 40] on button "089F7B8B-B2A5-4AFE-B5C0-19BA573D28AC Filter" at bounding box center [1485, 44] width 103 height 24
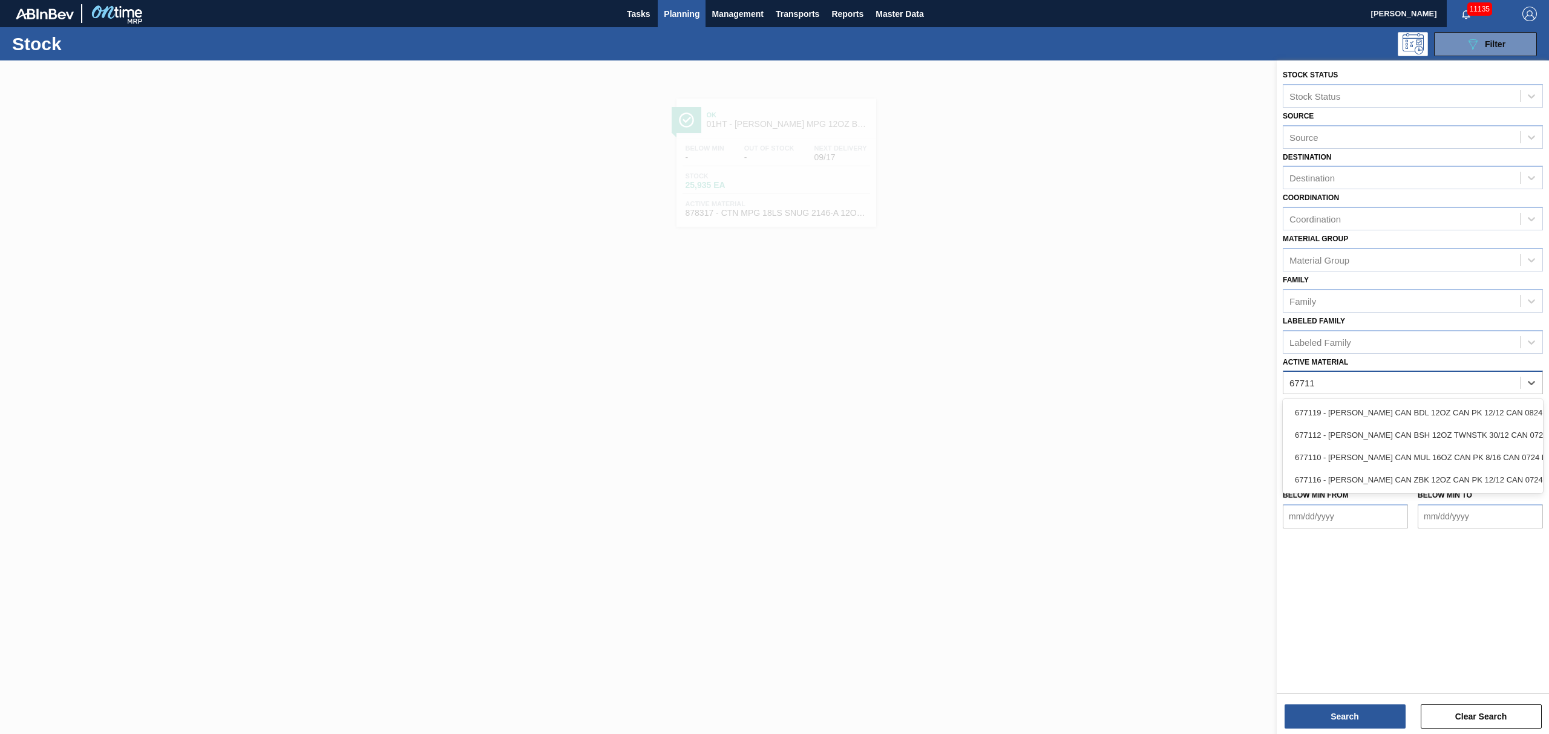
type Material "677119"
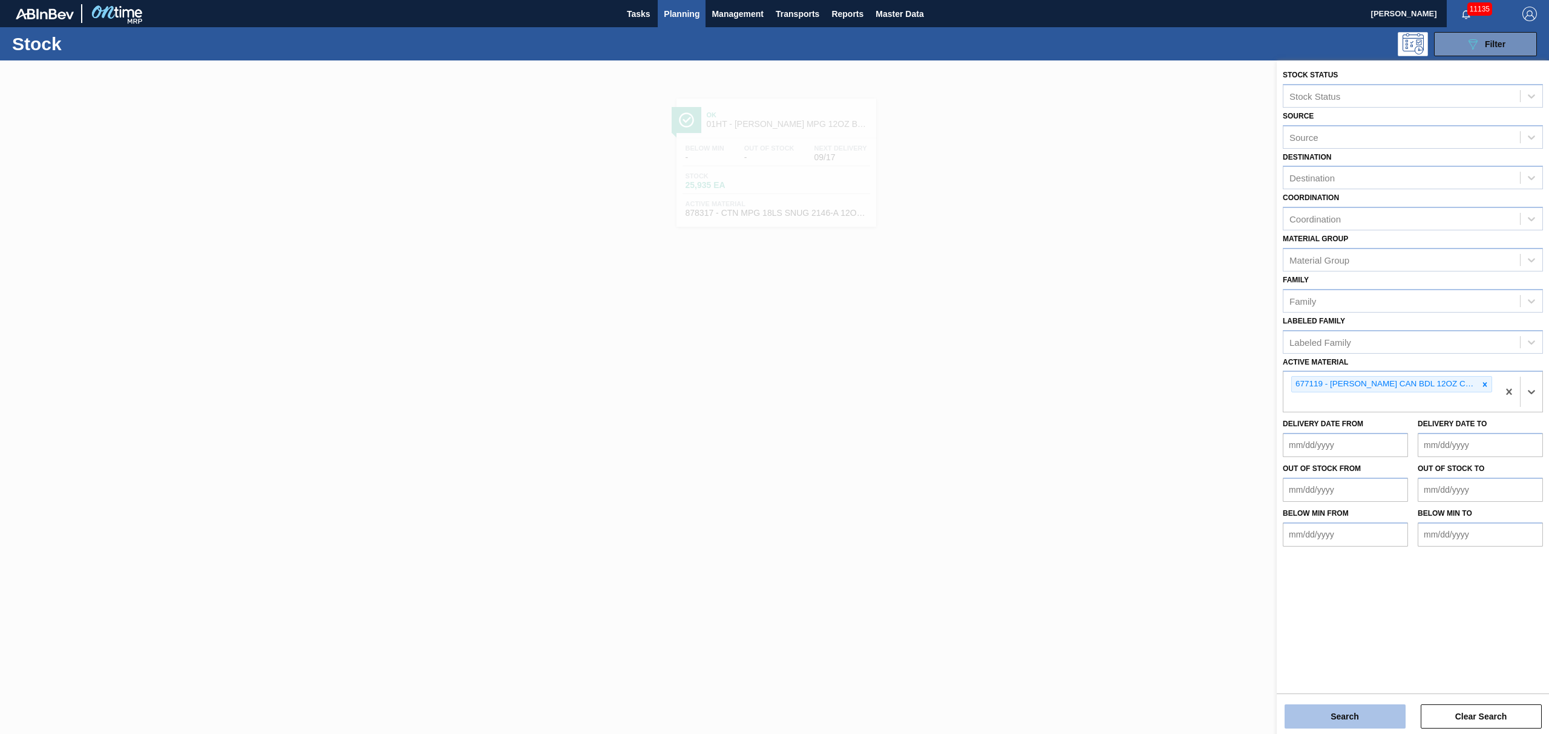
click at [1386, 717] on button "Search" at bounding box center [1344, 717] width 121 height 24
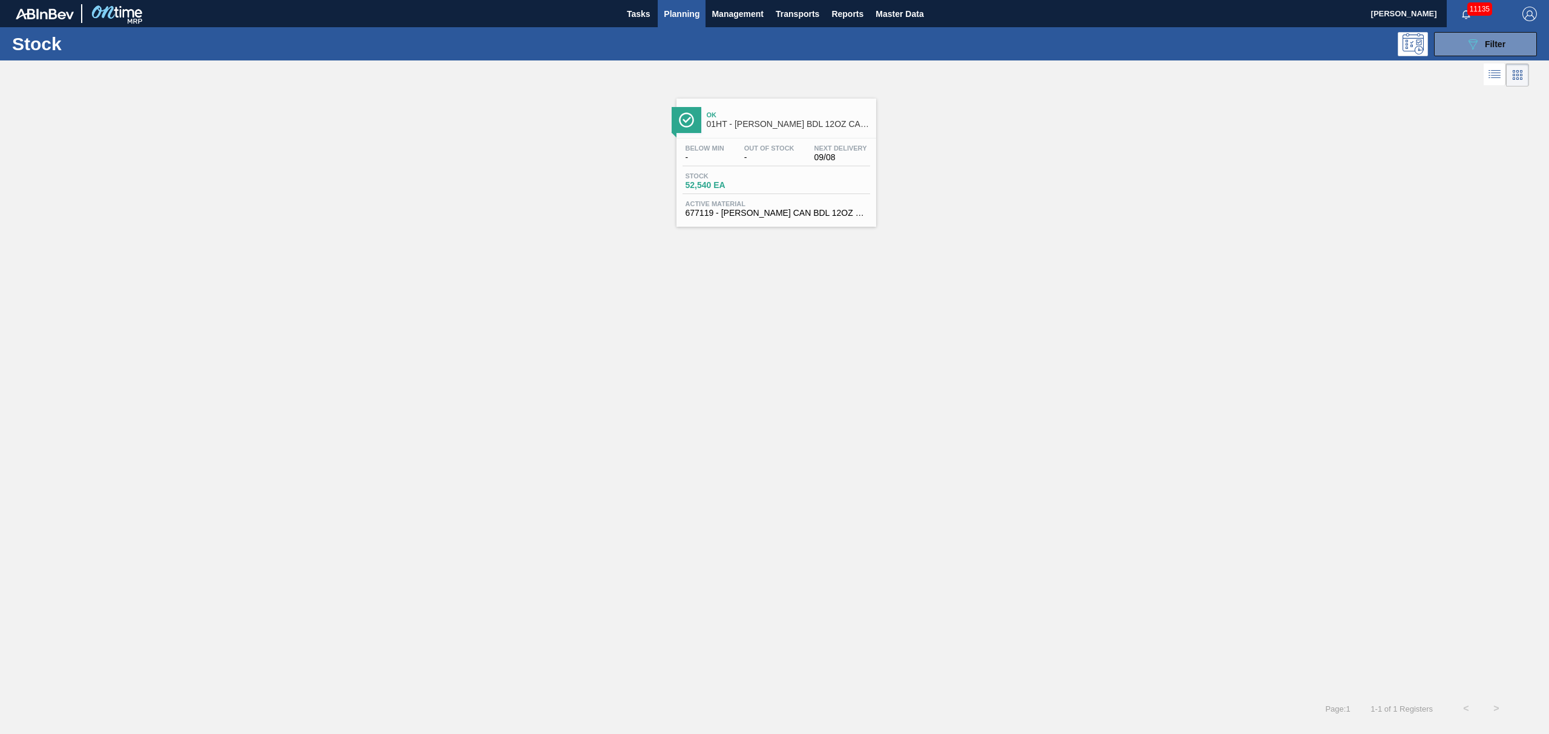
click at [808, 150] on div "Below Min - Out Of Stock - Next Delivery 09/08" at bounding box center [776, 156] width 188 height 22
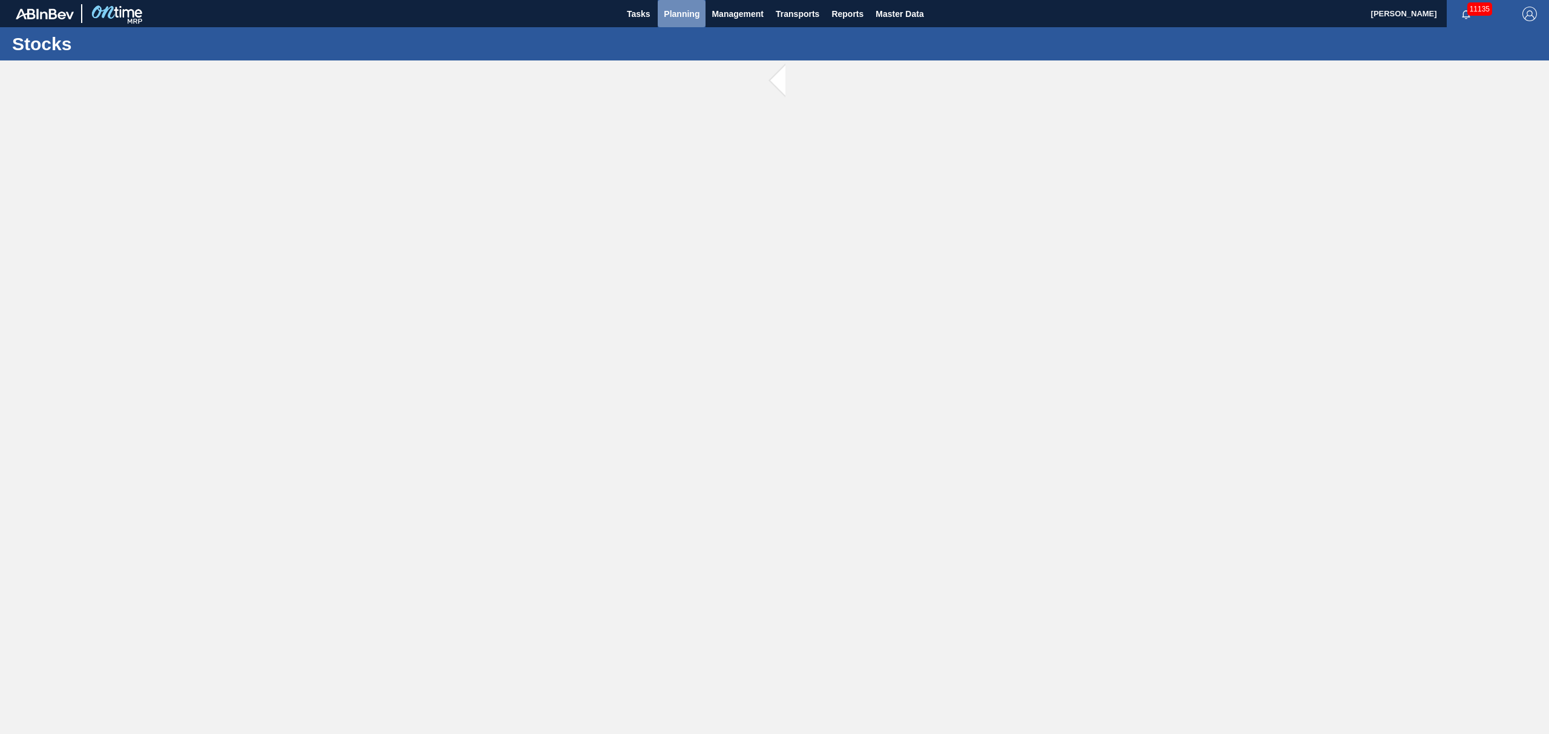
click at [674, 8] on span "Planning" at bounding box center [682, 14] width 36 height 15
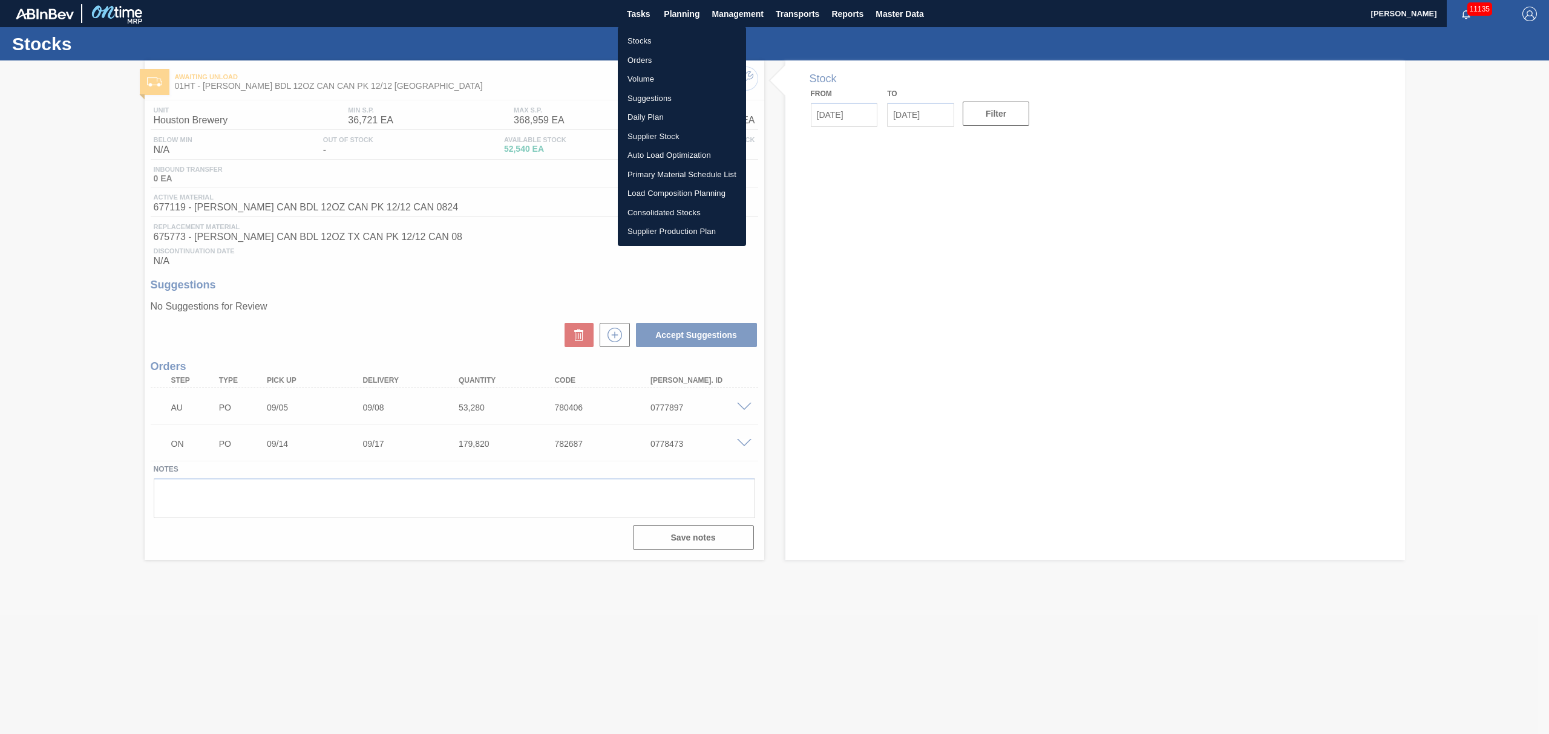
click at [655, 191] on li "Load Composition Planning" at bounding box center [682, 193] width 128 height 19
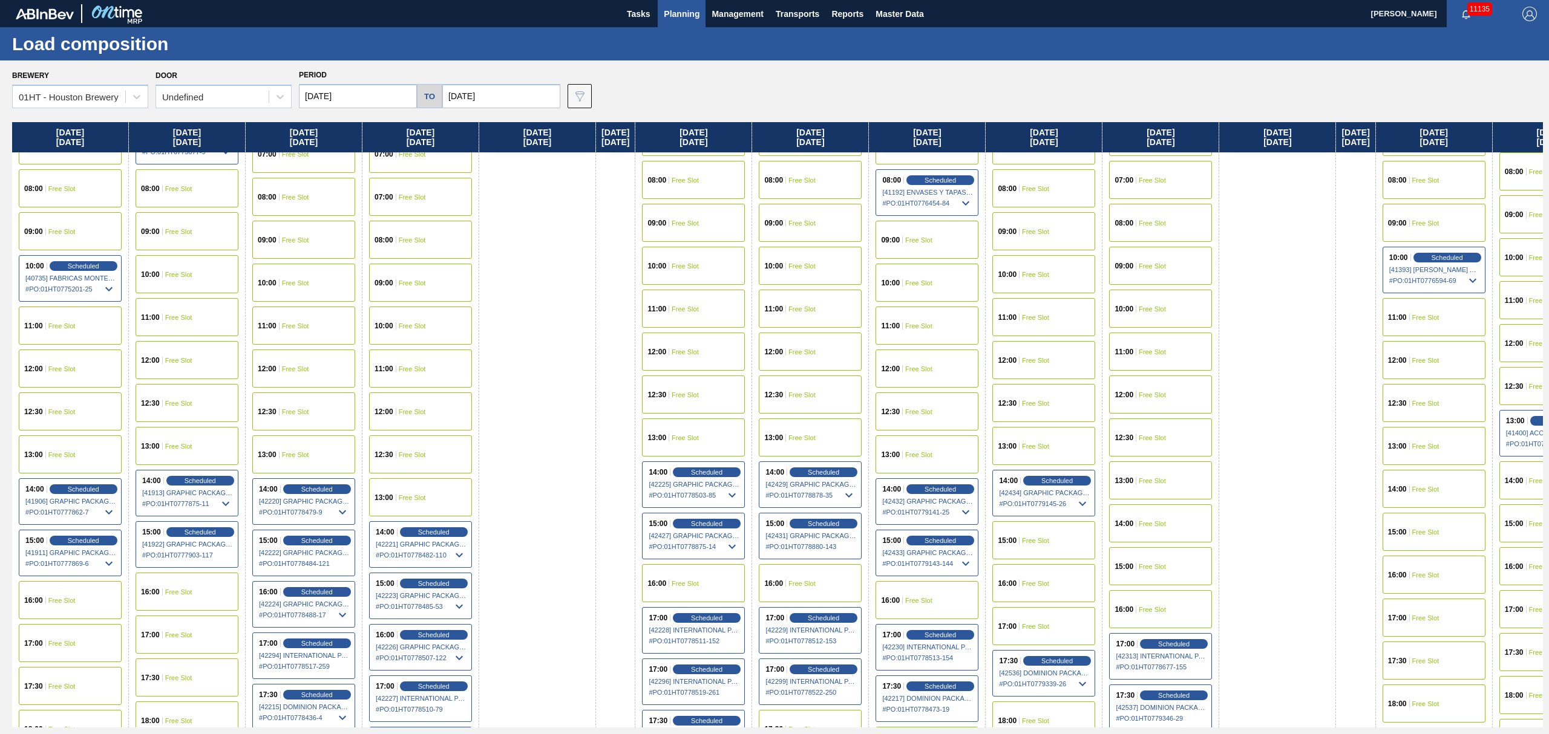
scroll to position [484, 0]
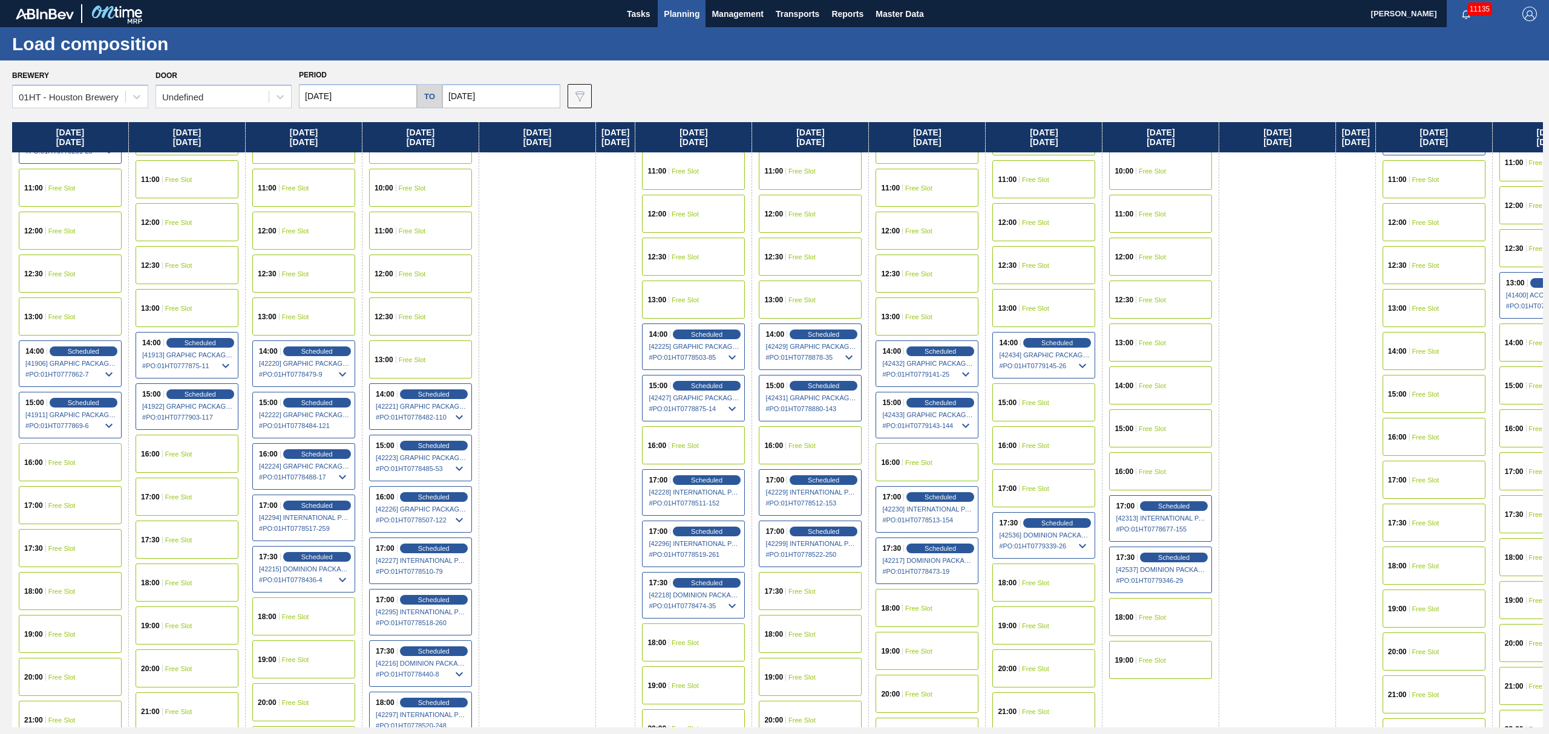
click at [942, 552] on span "Scheduled" at bounding box center [939, 548] width 31 height 7
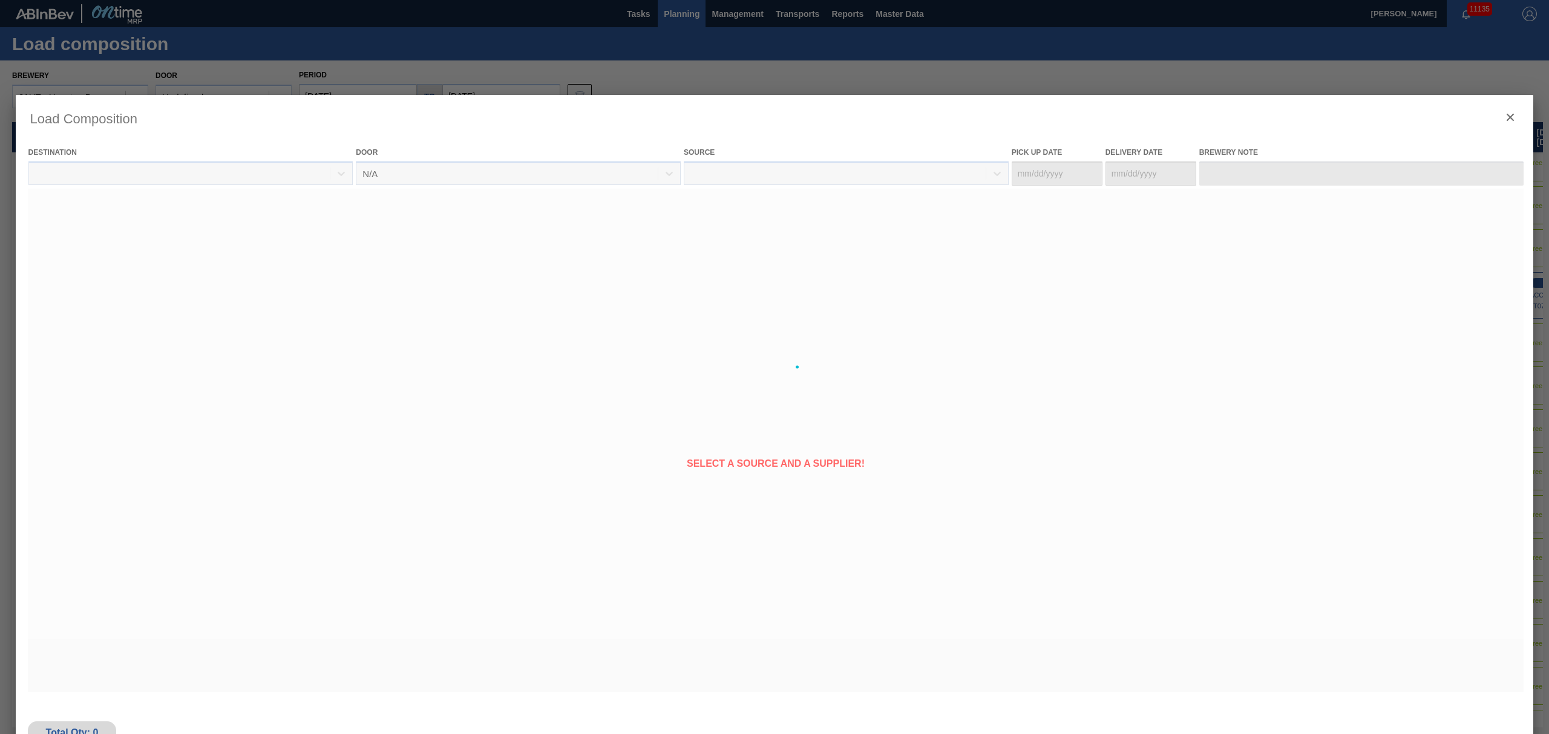
type Date "[DATE]"
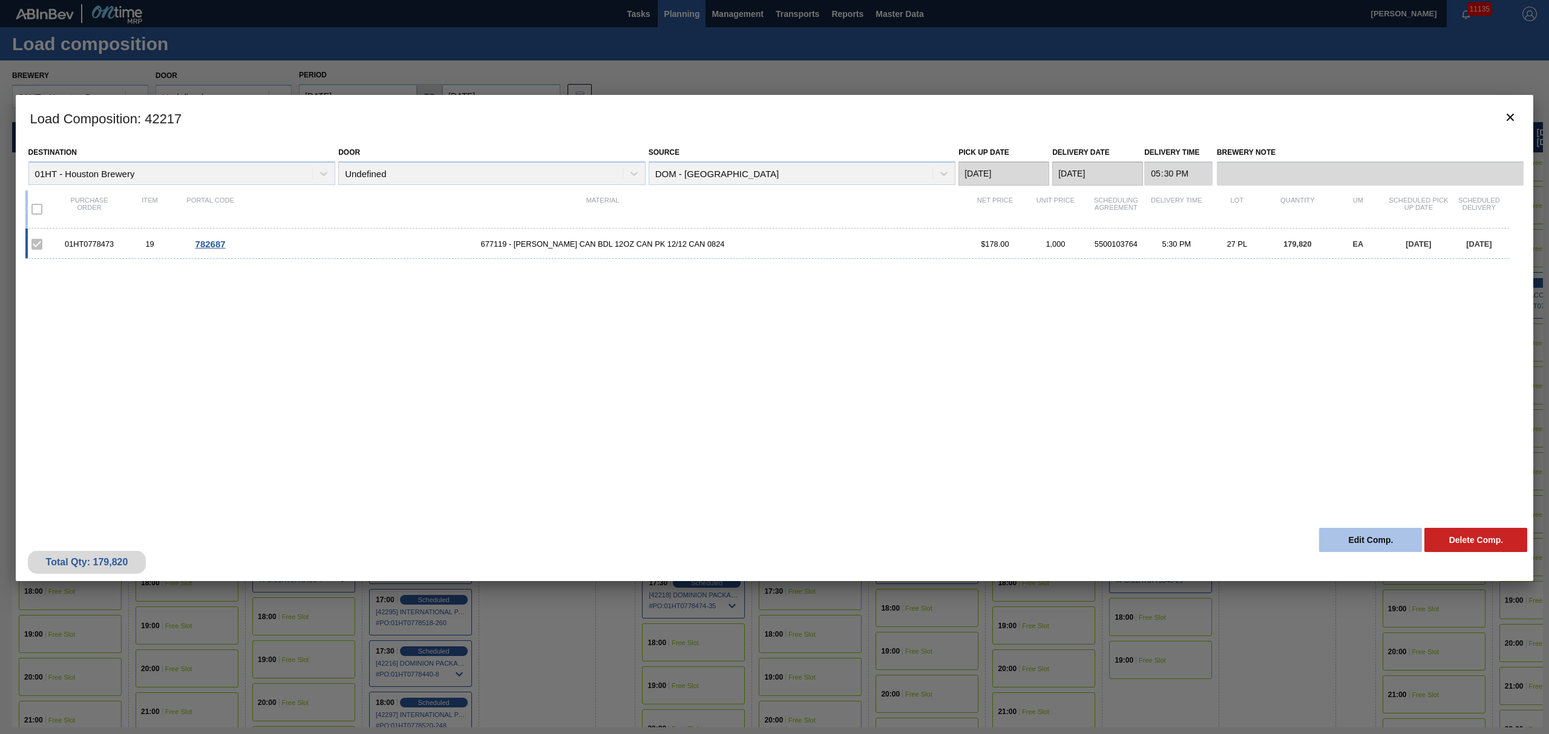
click at [1358, 540] on button "Edit Comp." at bounding box center [1370, 540] width 103 height 24
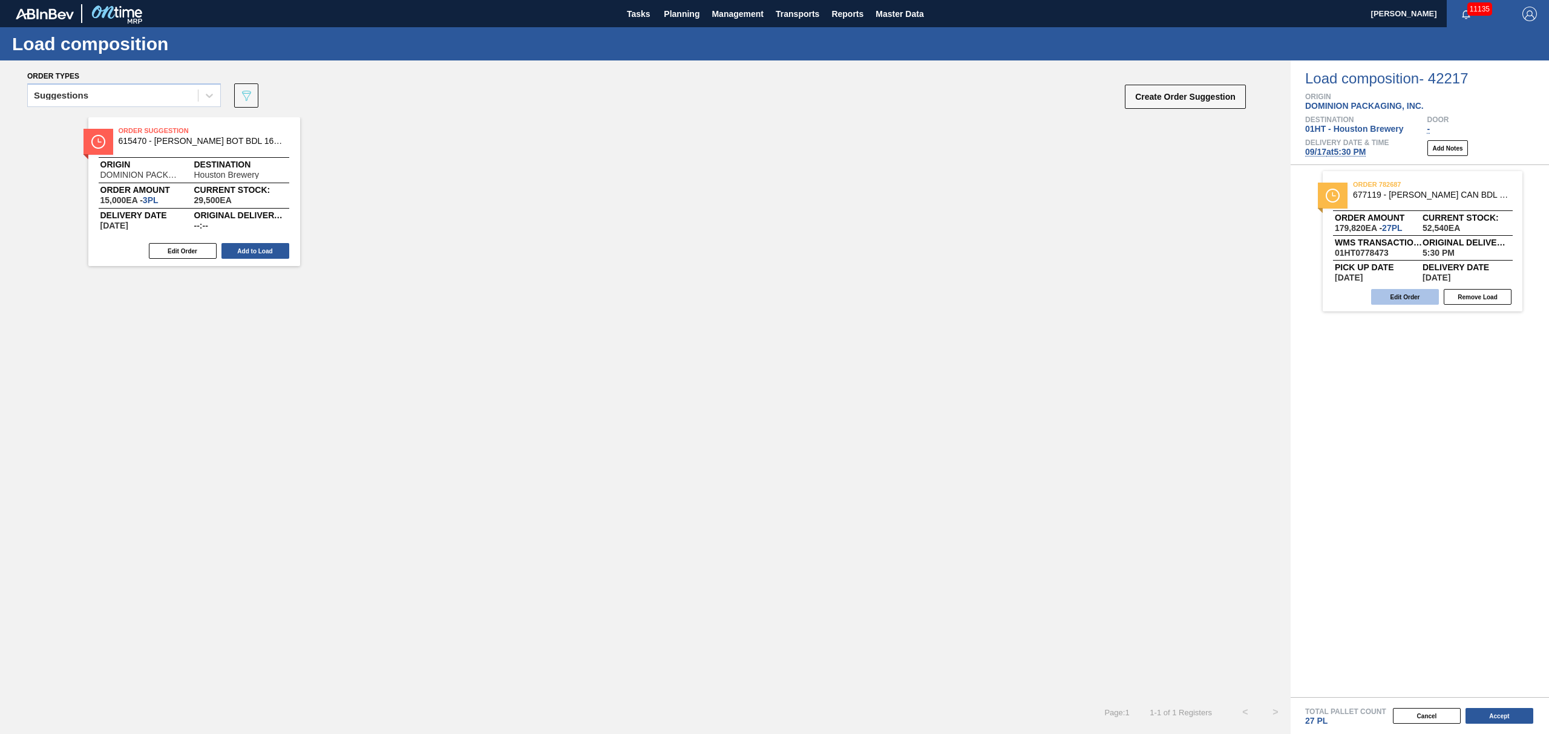
click at [1423, 301] on button "Edit Order" at bounding box center [1405, 297] width 68 height 16
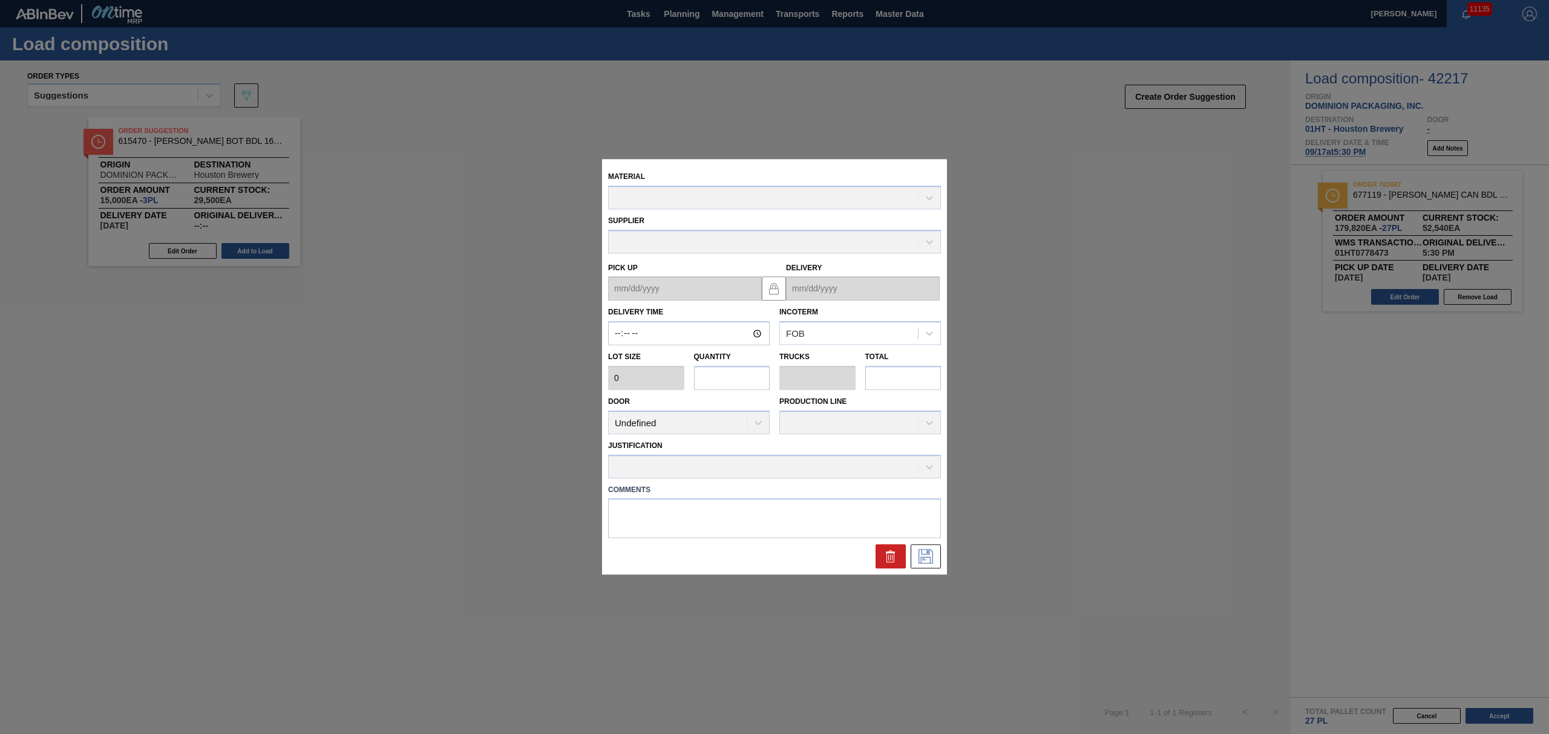
type input "17:30:00"
type input "6,660"
type input "27"
type input "1"
type input "179,820"
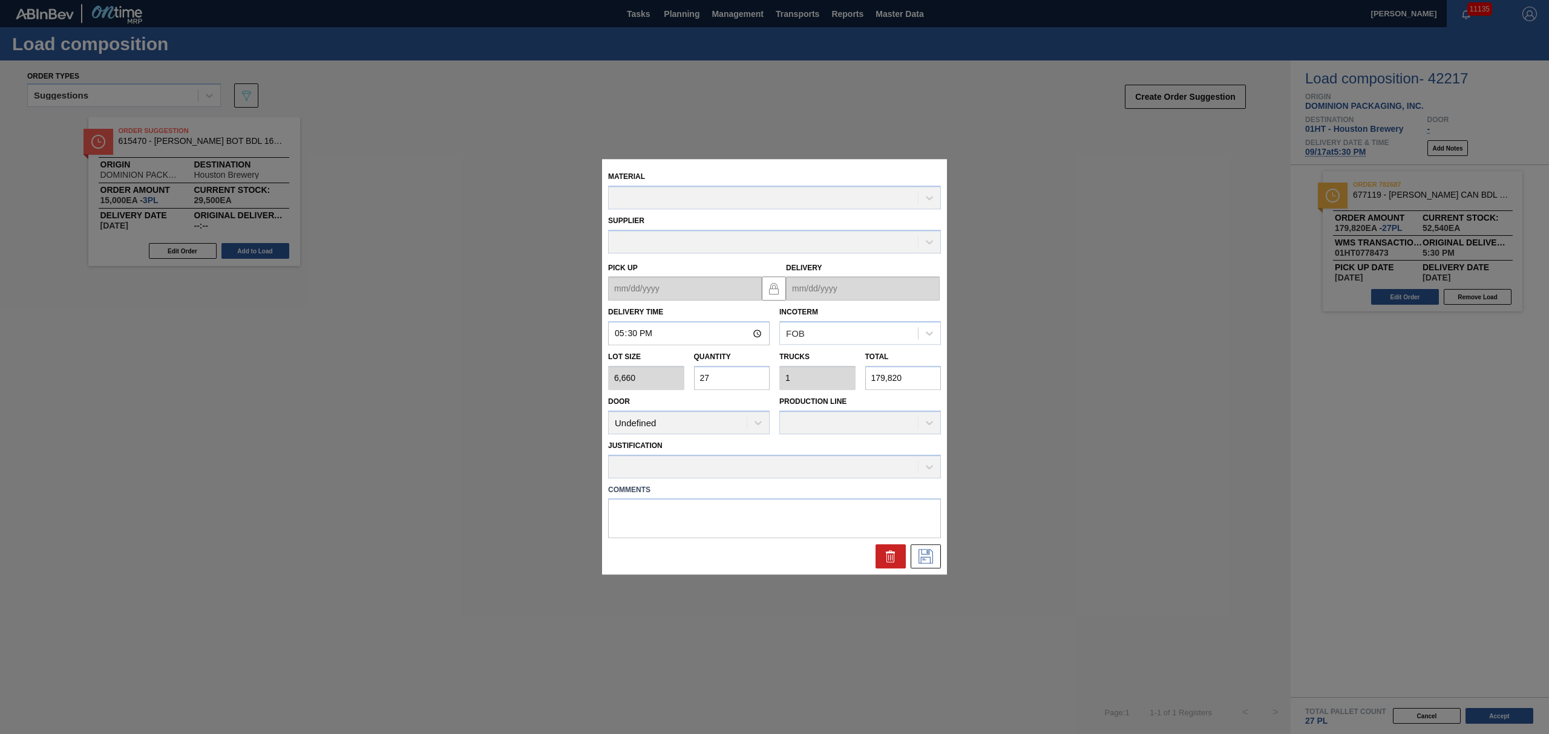
type up "[DATE]"
type input "[DATE]"
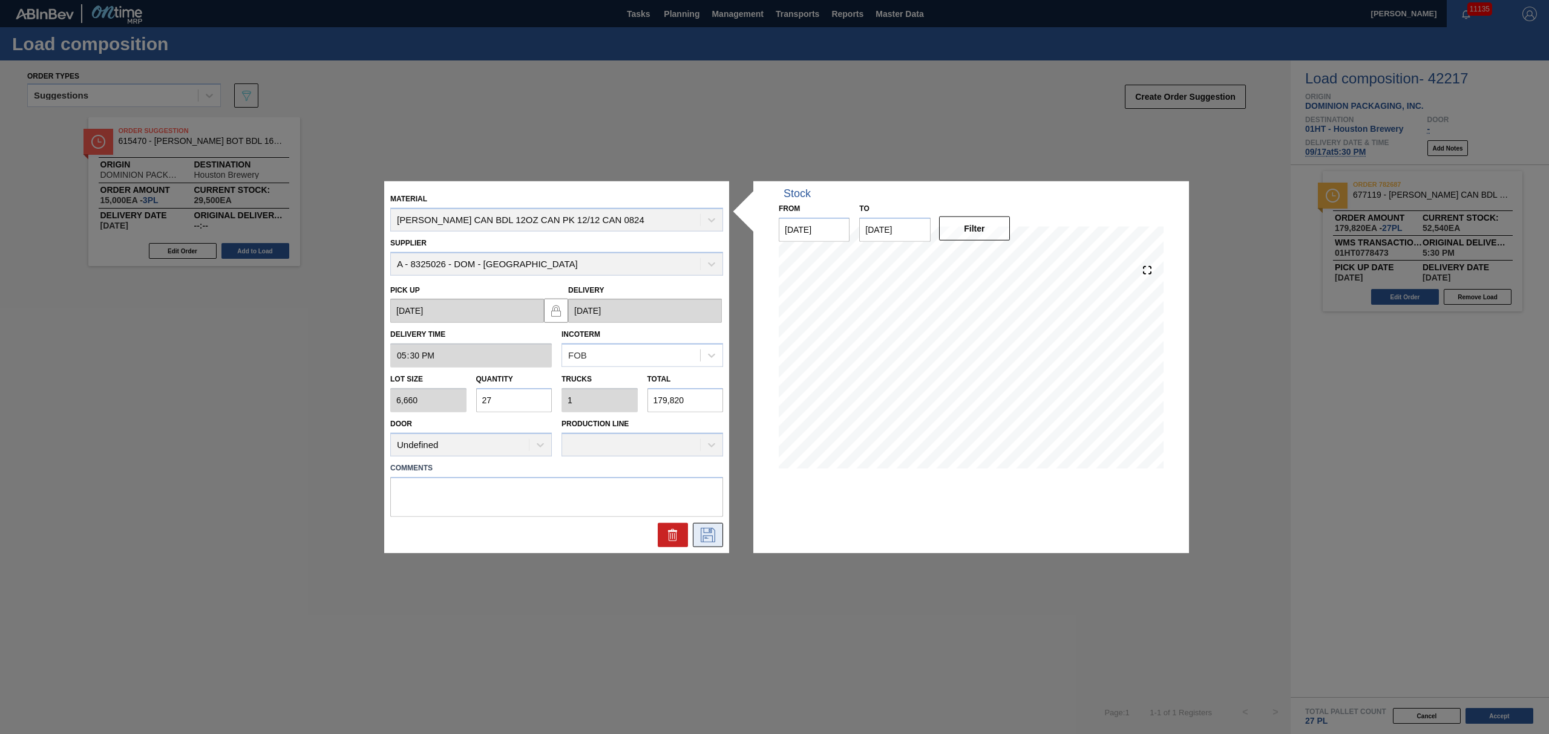
click at [707, 543] on button at bounding box center [708, 535] width 30 height 24
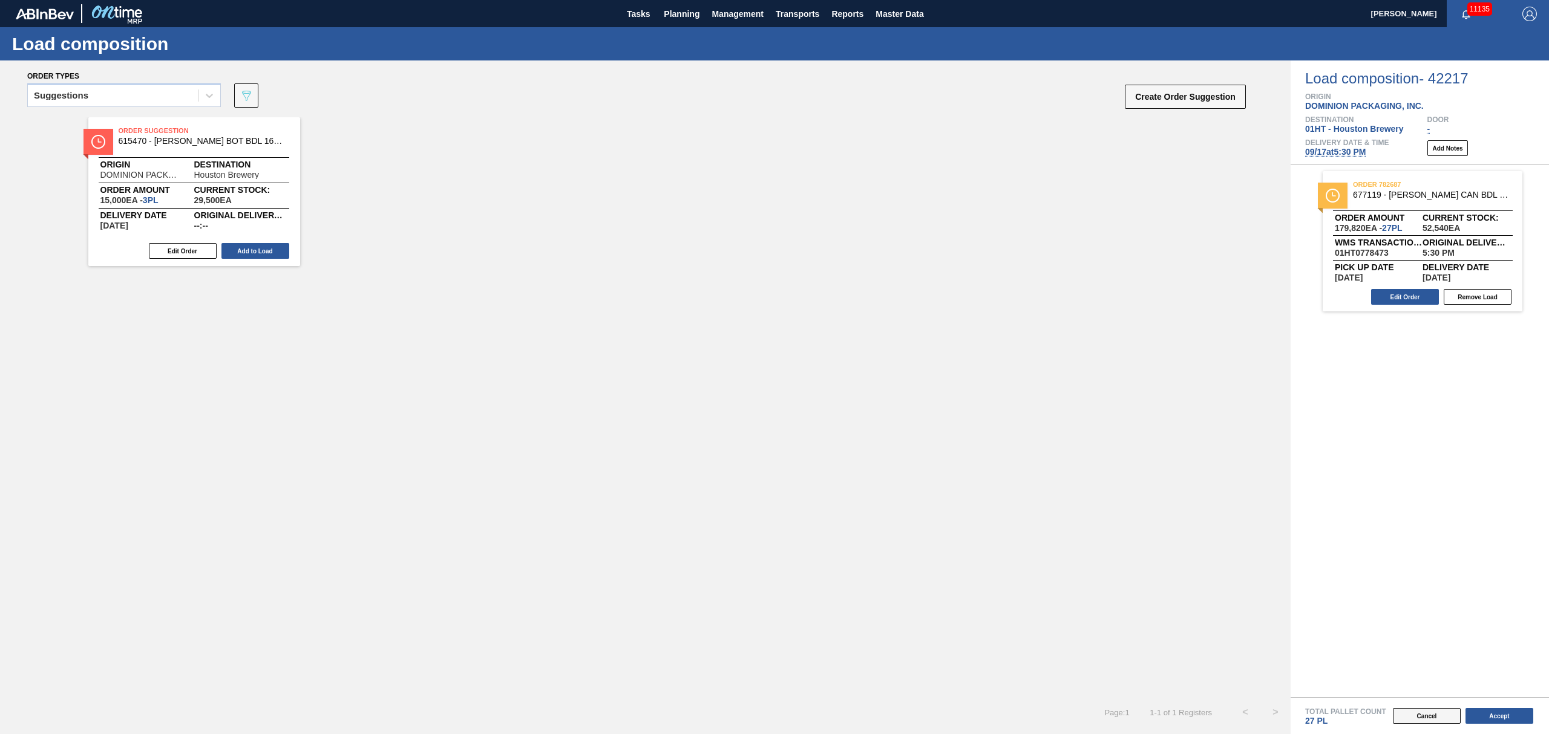
click at [1435, 714] on button "Cancel" at bounding box center [1427, 716] width 68 height 16
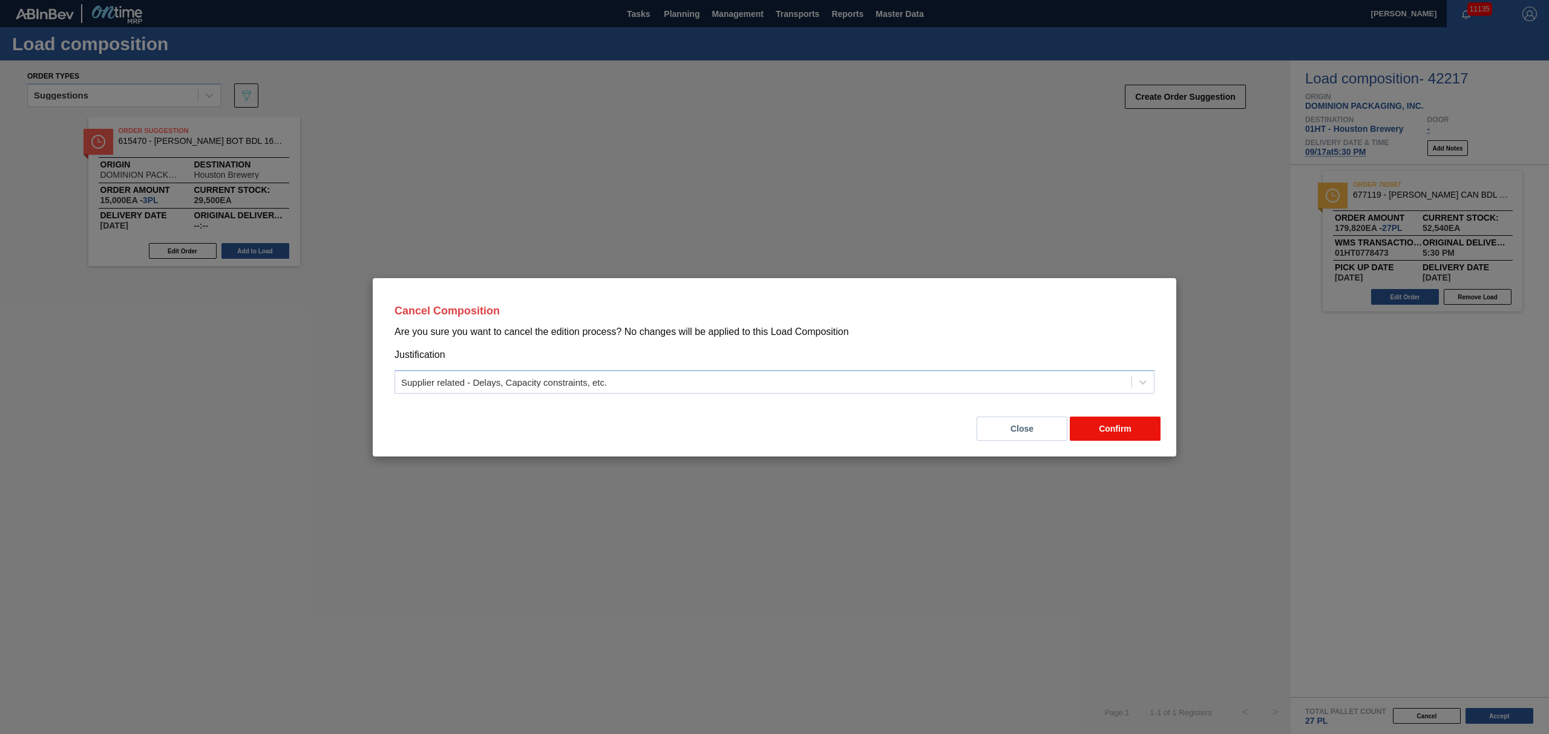
click at [1089, 429] on button "Confirm" at bounding box center [1114, 429] width 91 height 24
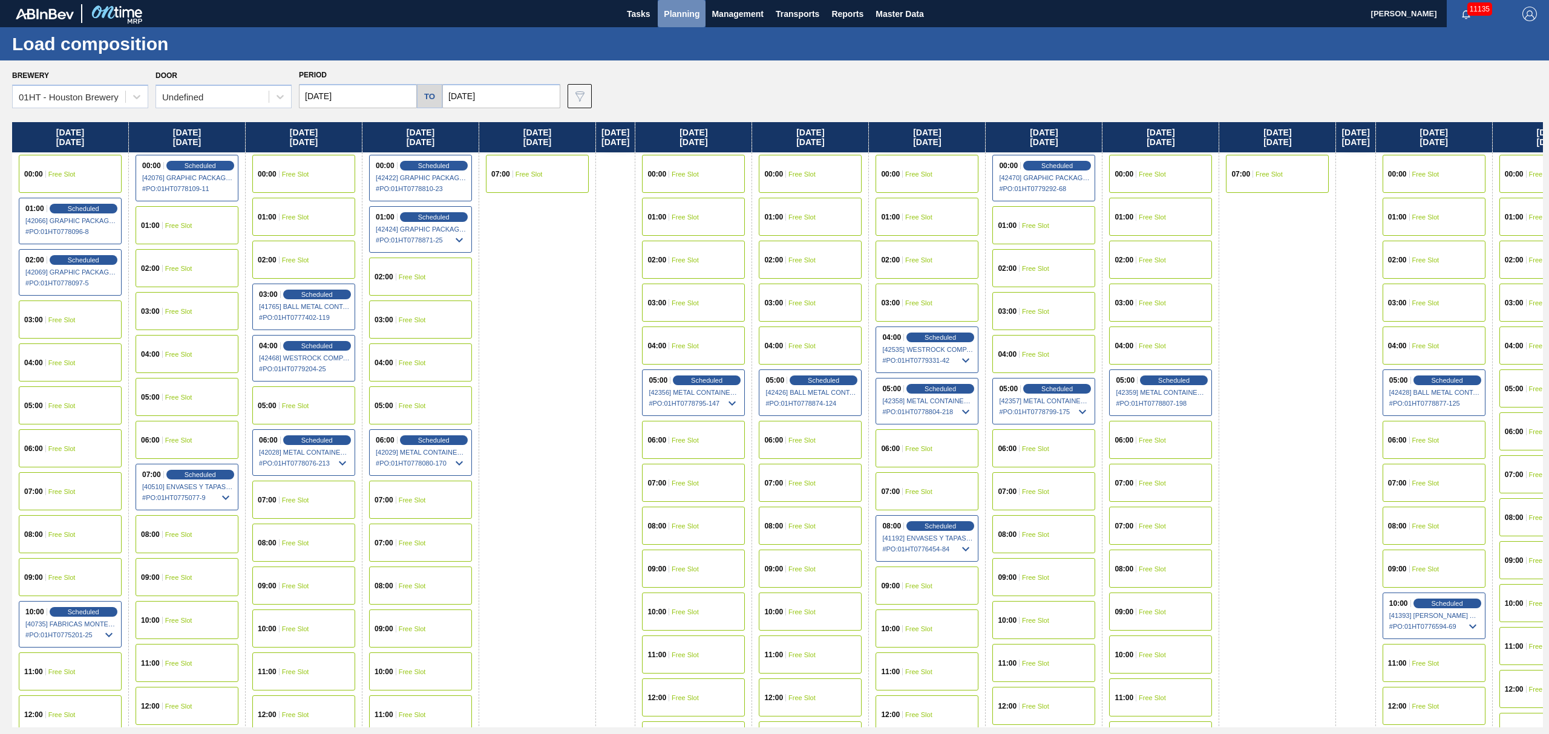
click at [671, 15] on span "Planning" at bounding box center [682, 14] width 36 height 15
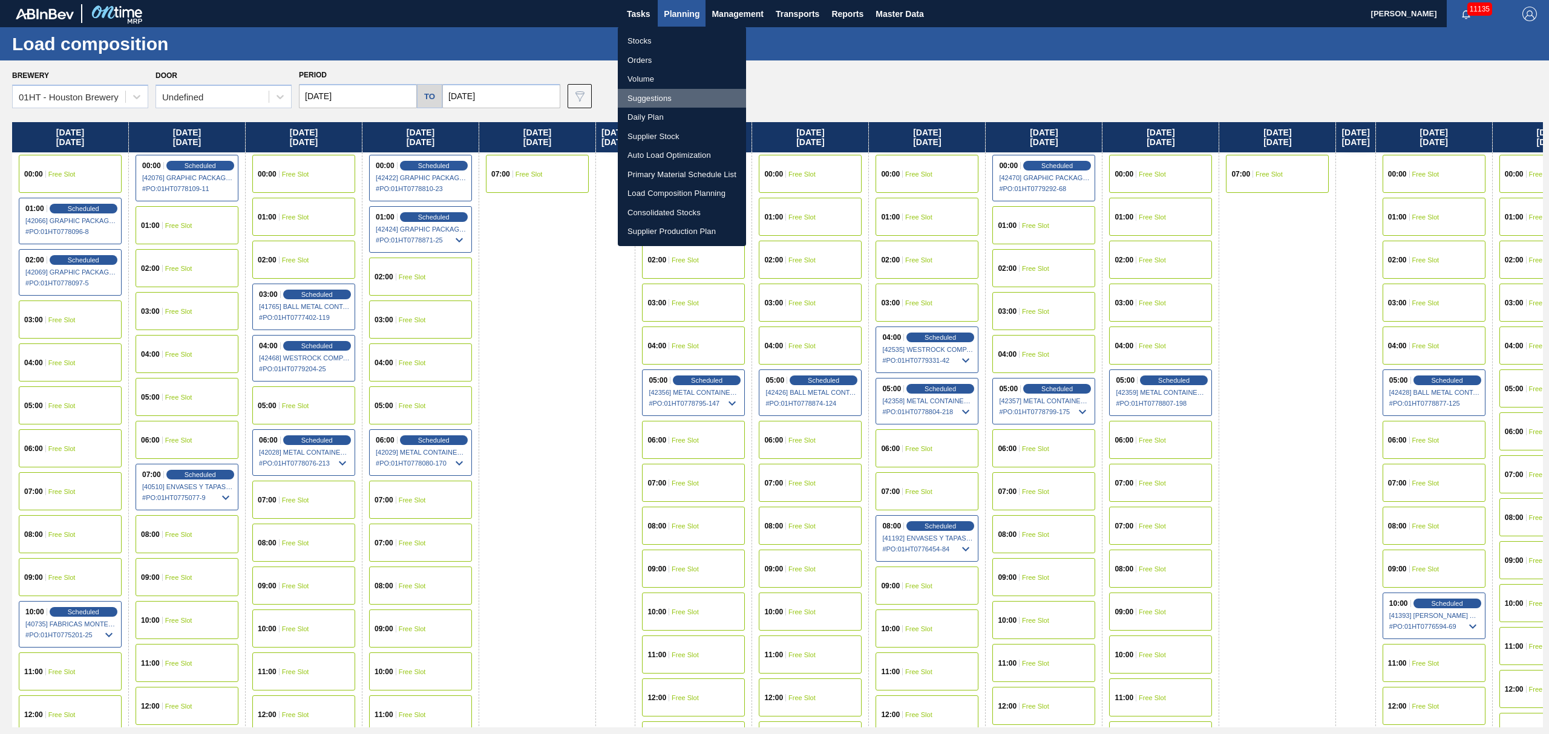
click at [652, 93] on li "Suggestions" at bounding box center [682, 98] width 128 height 19
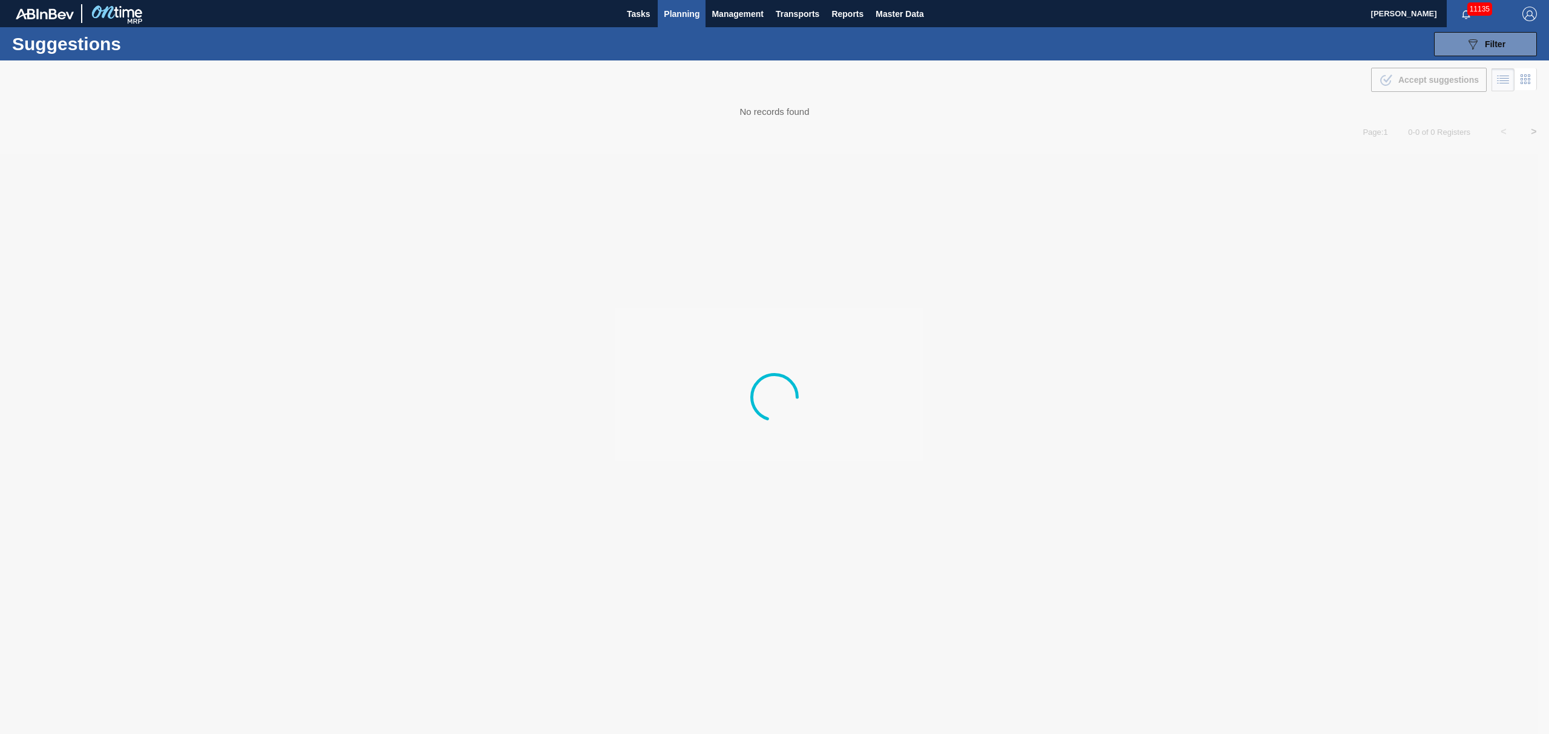
type from "[DATE]"
type to "[DATE]"
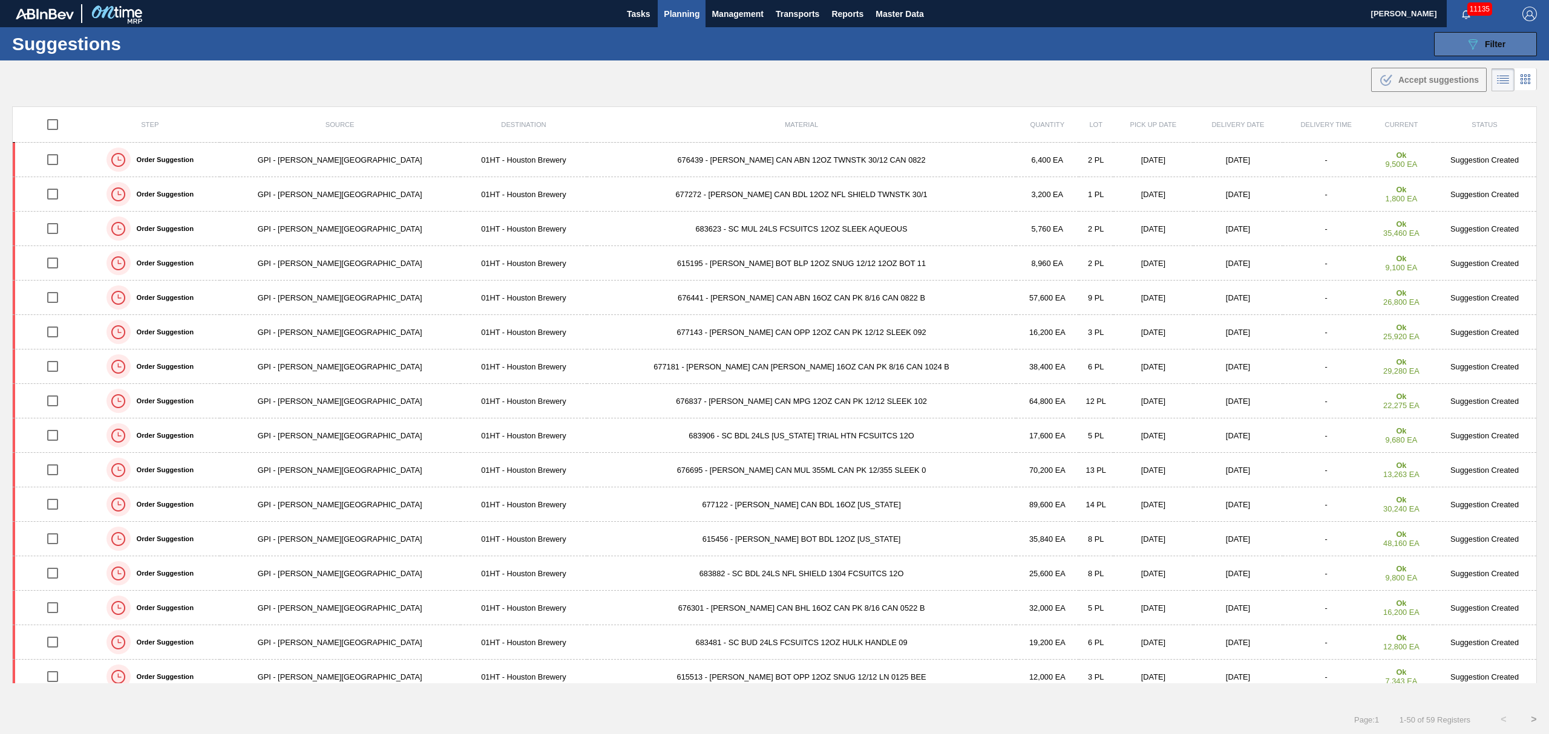
click at [1461, 46] on button "089F7B8B-B2A5-4AFE-B5C0-19BA573D28AC Filter" at bounding box center [1485, 44] width 103 height 24
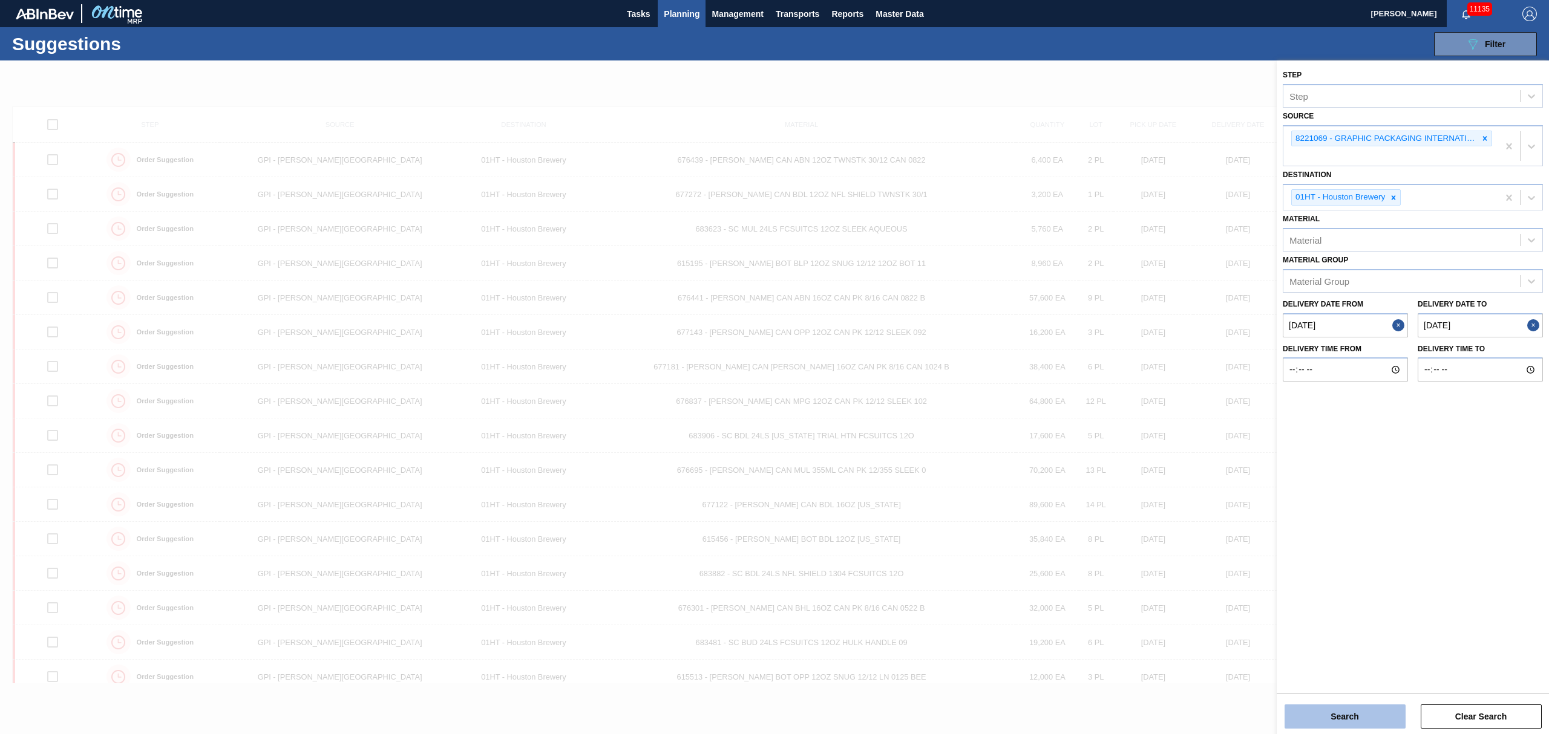
click at [1366, 717] on button "Search" at bounding box center [1344, 717] width 121 height 24
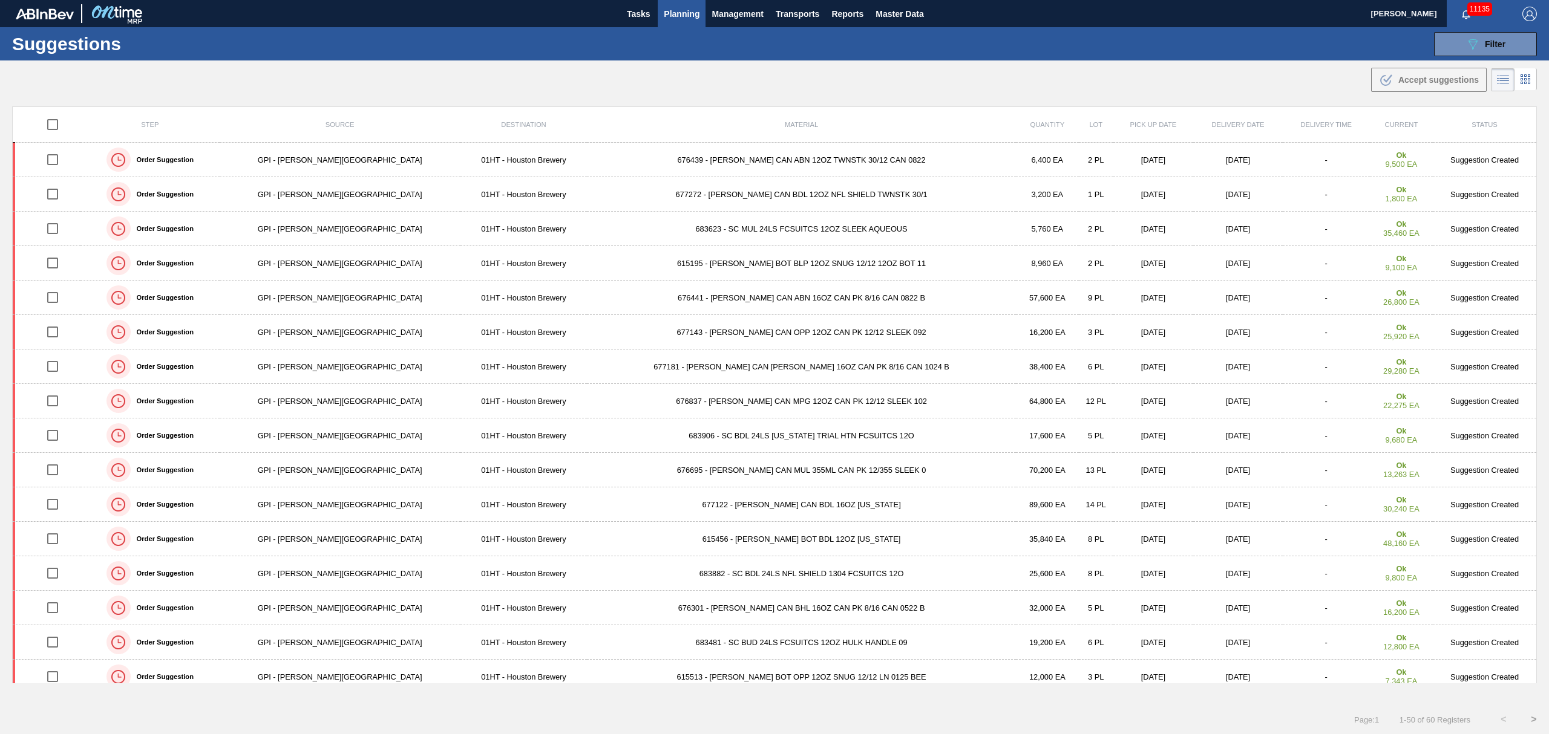
click at [671, 151] on td "676439 - [PERSON_NAME] CAN ABN 12OZ TWNSTK 30/12 CAN 0822" at bounding box center [801, 160] width 428 height 34
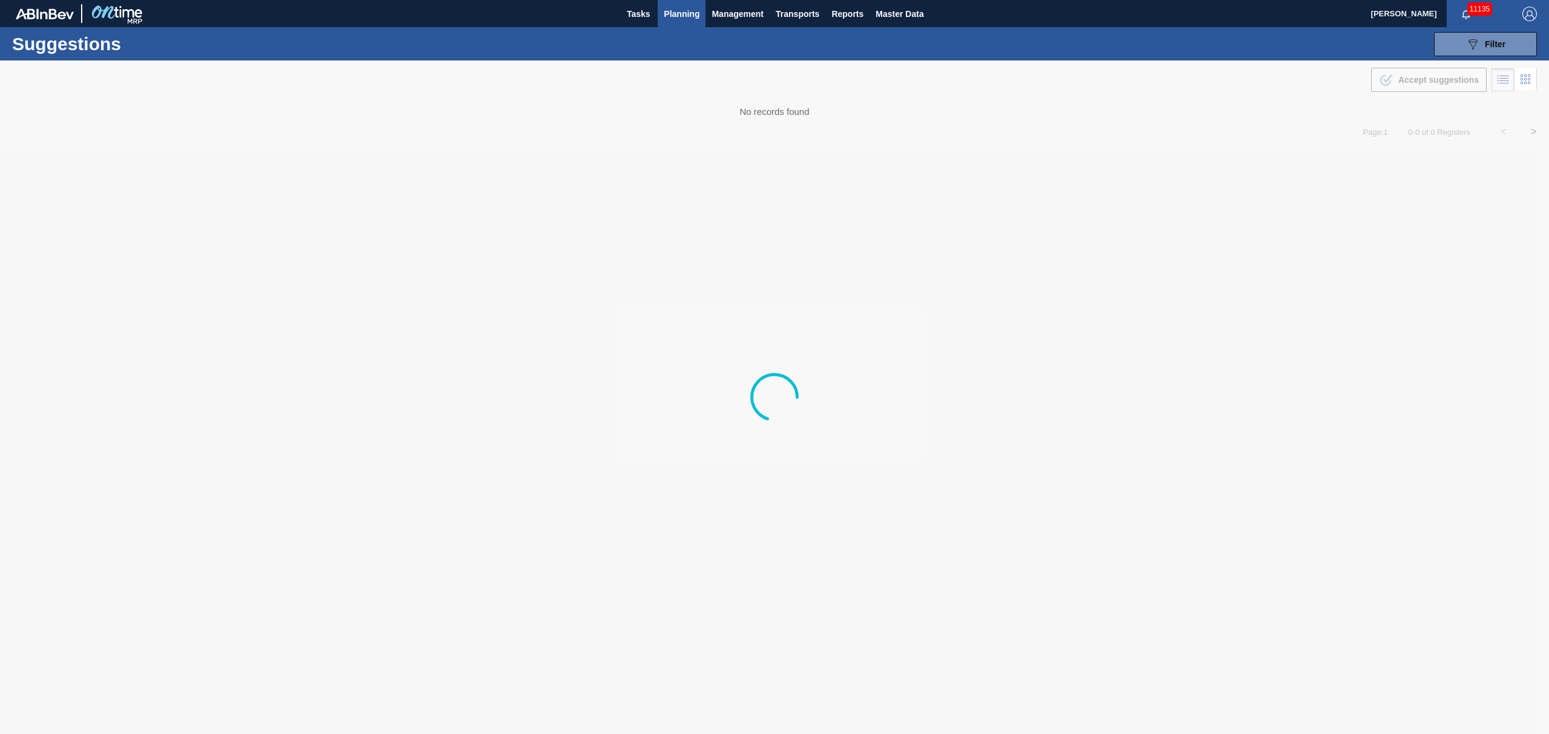
type from "[DATE]"
type to "[DATE]"
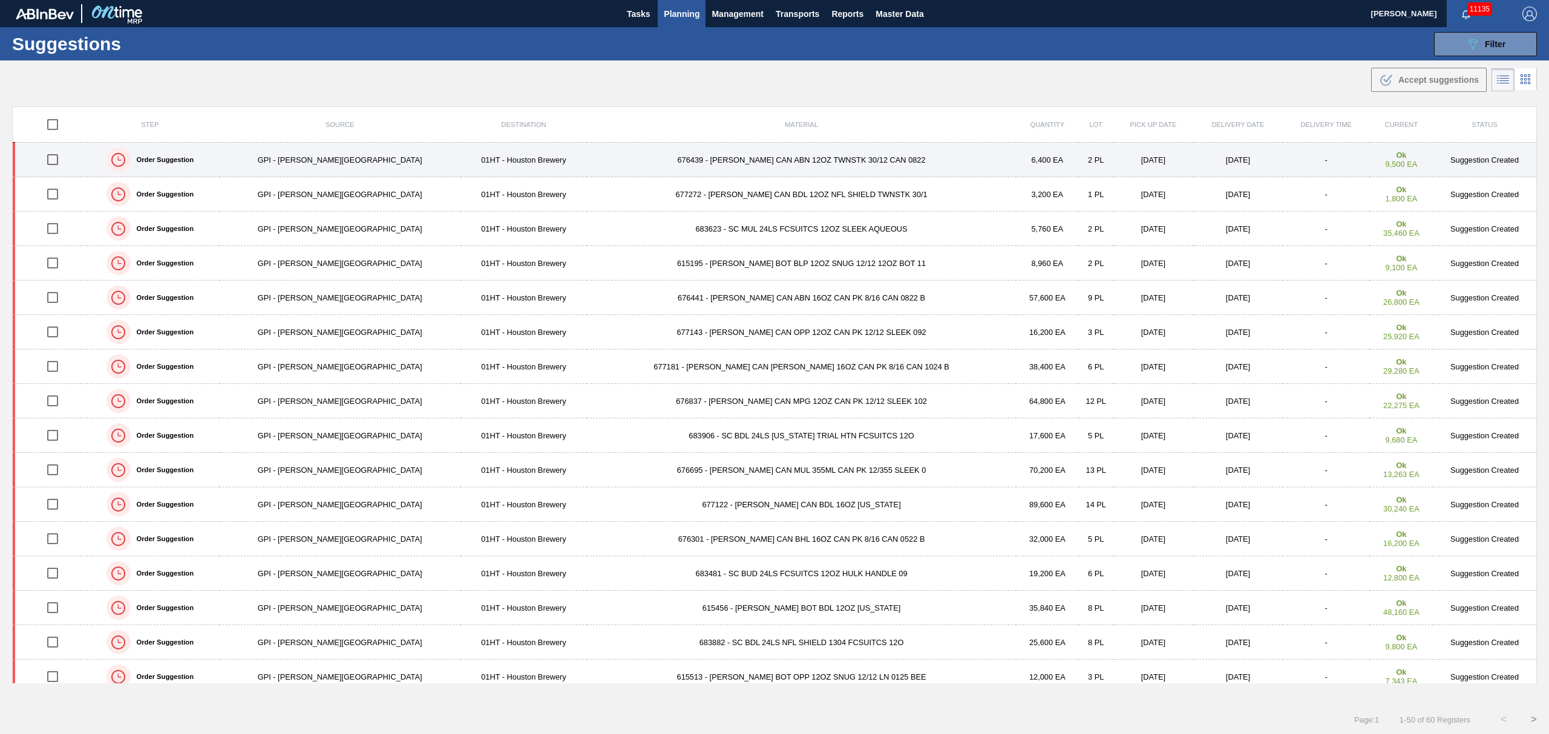
click at [59, 161] on input "checkbox" at bounding box center [52, 159] width 25 height 25
checkbox input "true"
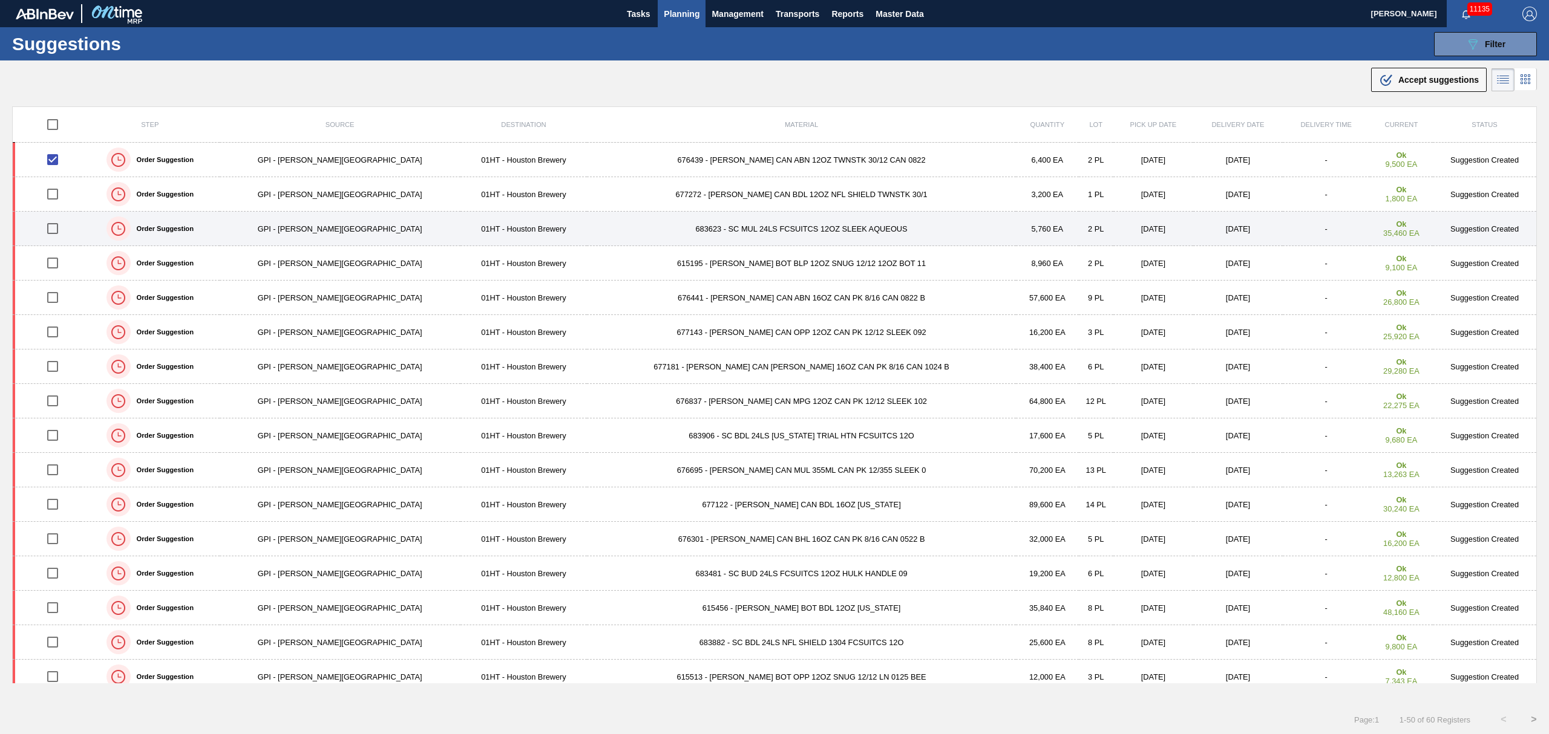
click at [59, 229] on input "checkbox" at bounding box center [52, 228] width 25 height 25
checkbox input "true"
drag, startPoint x: 56, startPoint y: 260, endPoint x: 69, endPoint y: 245, distance: 19.8
click at [59, 262] on input "checkbox" at bounding box center [52, 262] width 25 height 25
checkbox input "true"
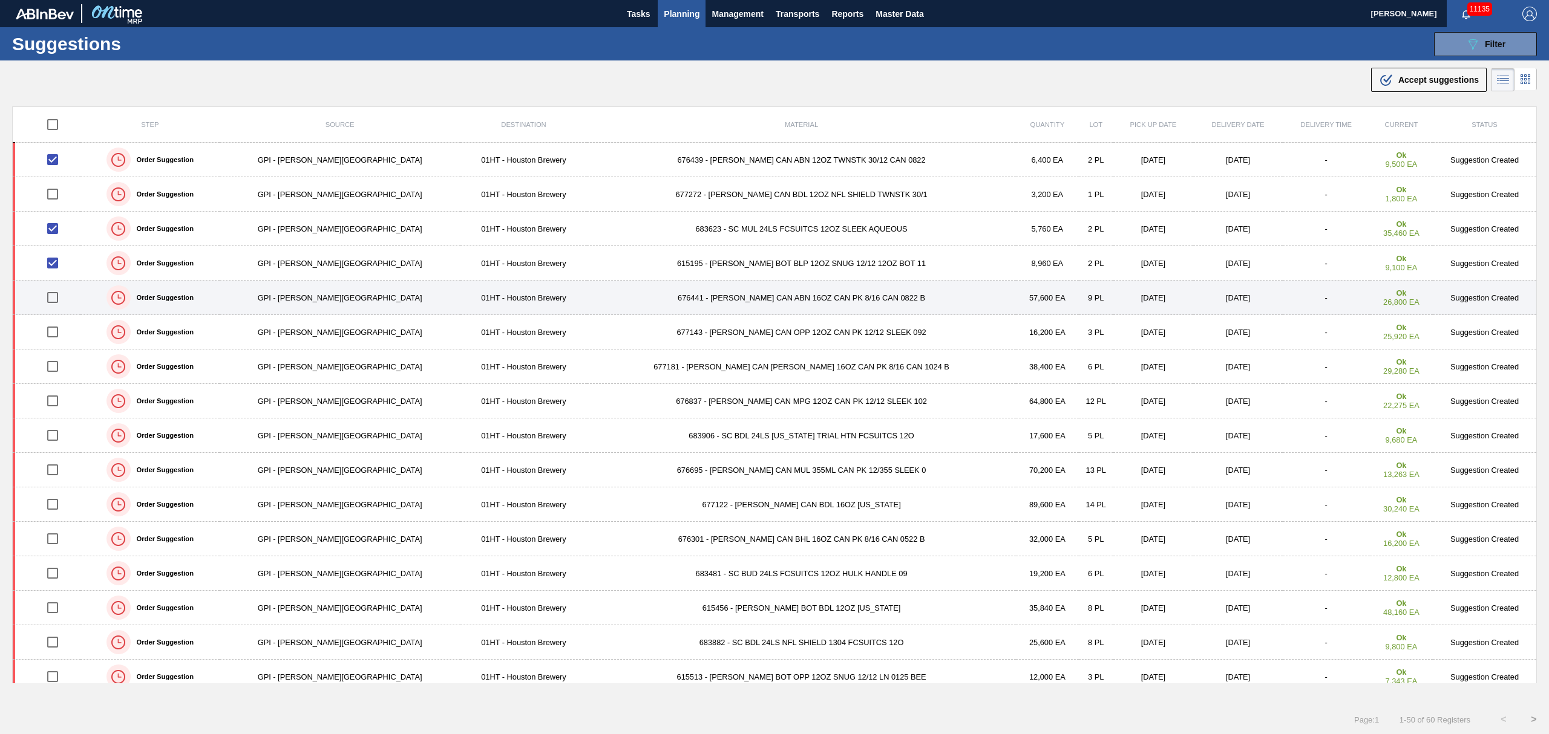
click at [57, 301] on input "checkbox" at bounding box center [52, 297] width 25 height 25
checkbox input "true"
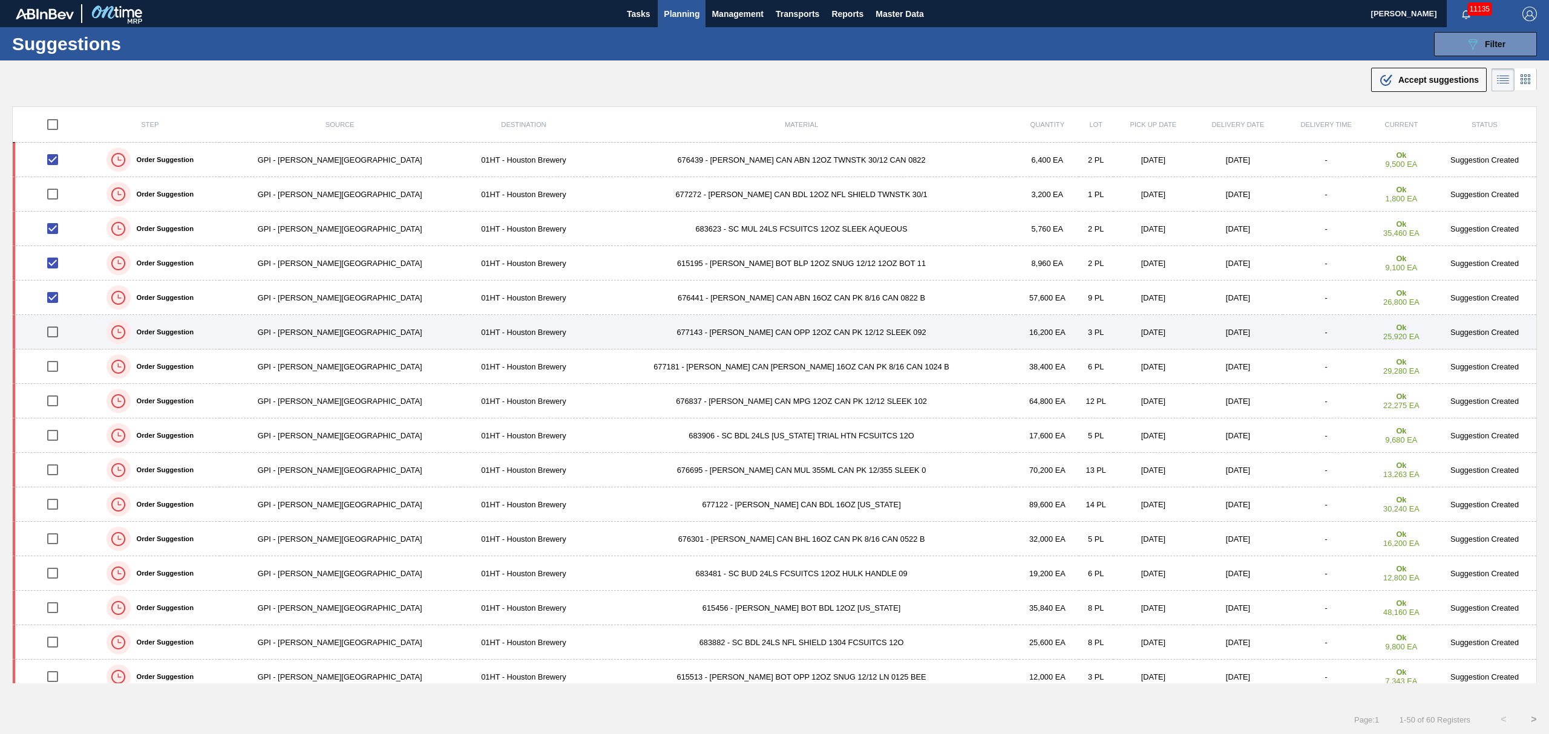
click at [58, 334] on input "checkbox" at bounding box center [52, 331] width 25 height 25
checkbox input "true"
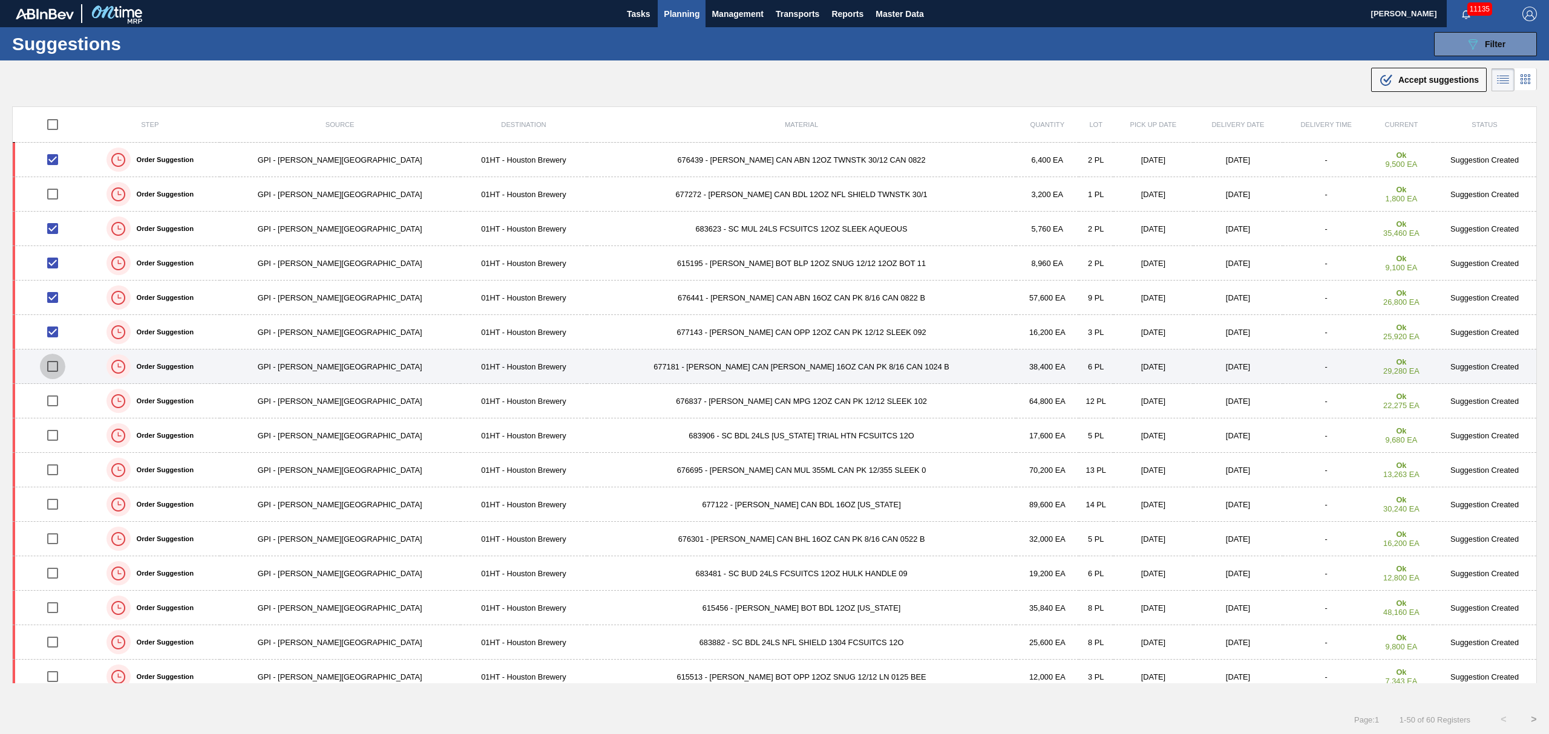
click at [59, 371] on input "checkbox" at bounding box center [52, 366] width 25 height 25
checkbox input "true"
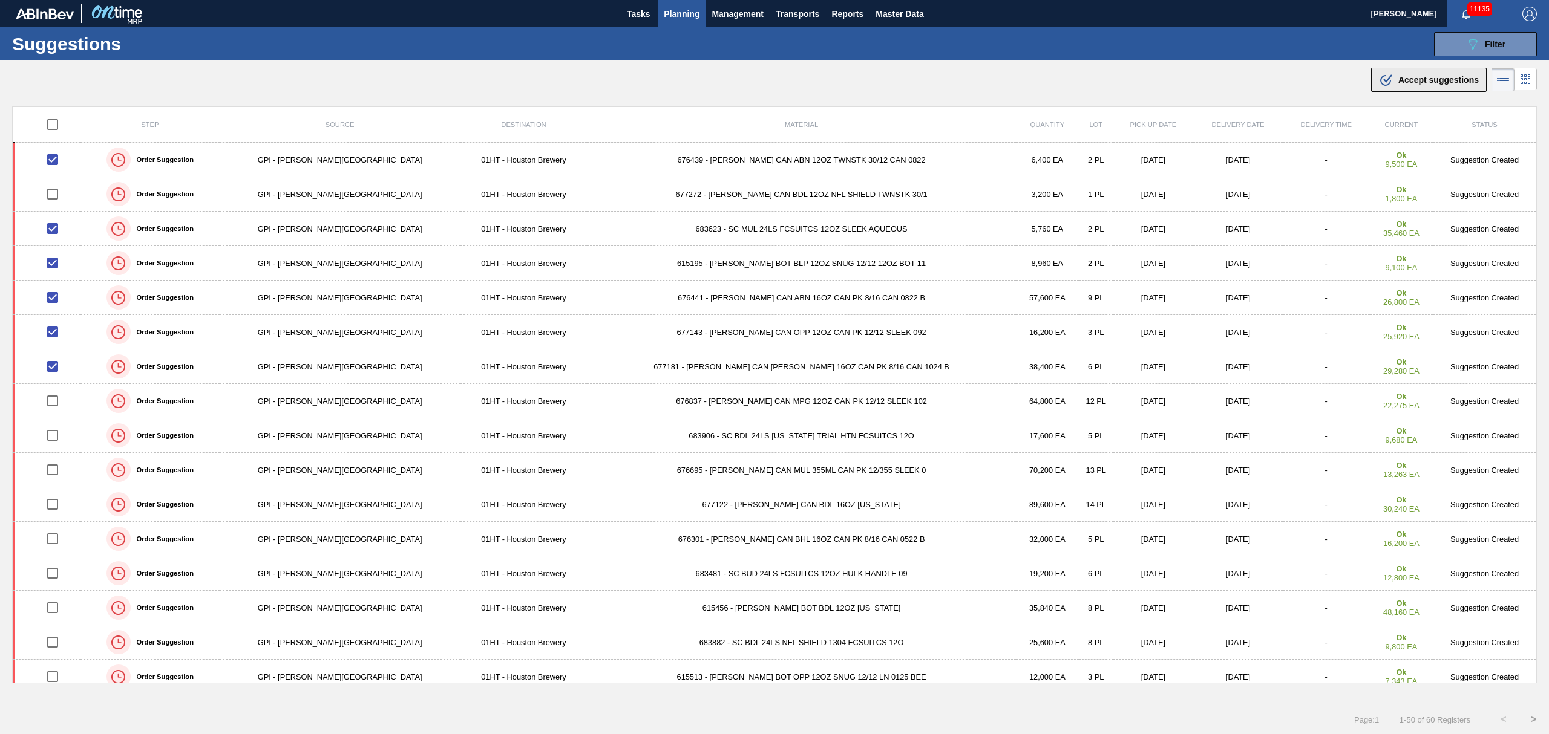
click at [1431, 79] on span "Accept suggestions" at bounding box center [1438, 80] width 80 height 10
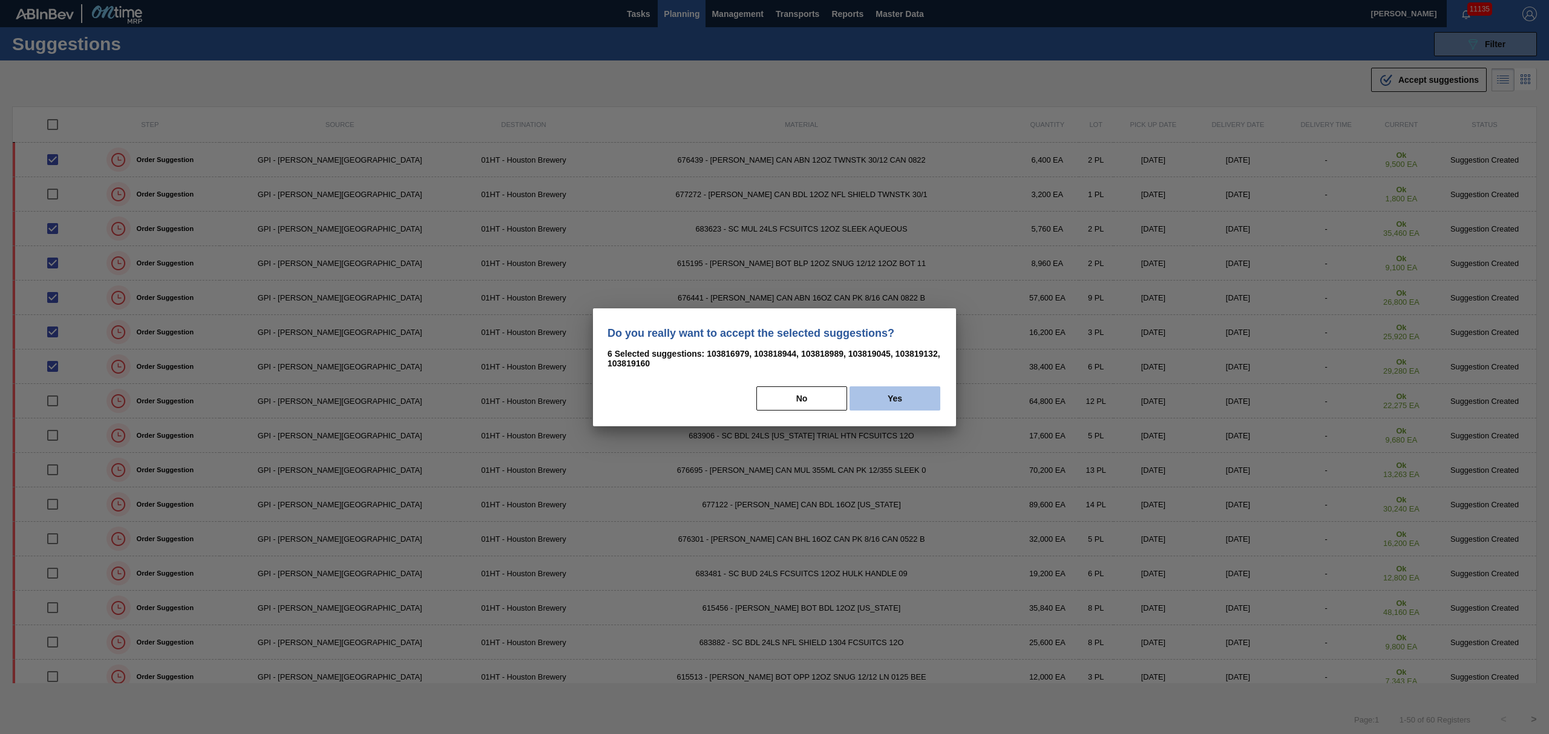
click at [877, 392] on button "Yes" at bounding box center [894, 399] width 91 height 24
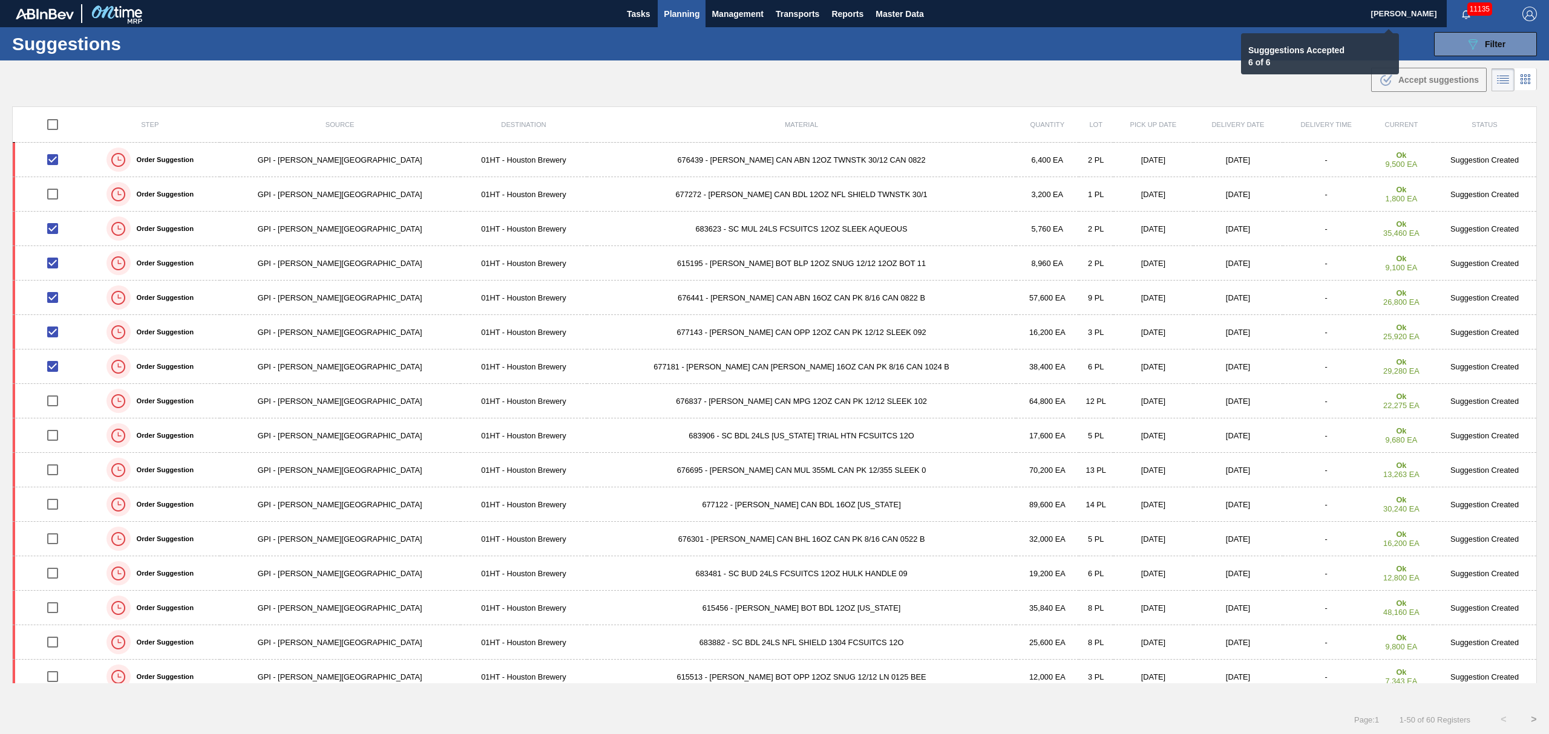
checkbox input "false"
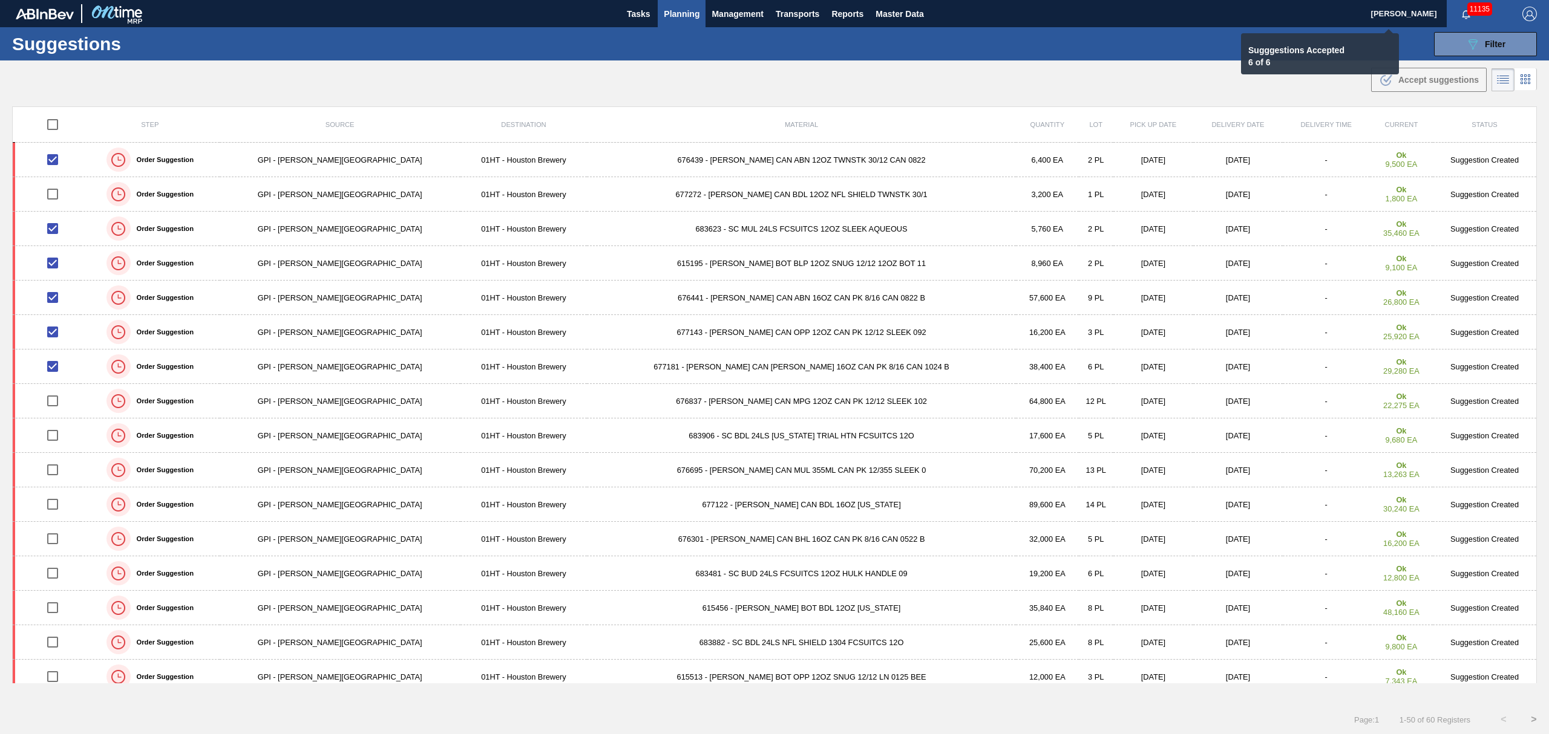
checkbox input "false"
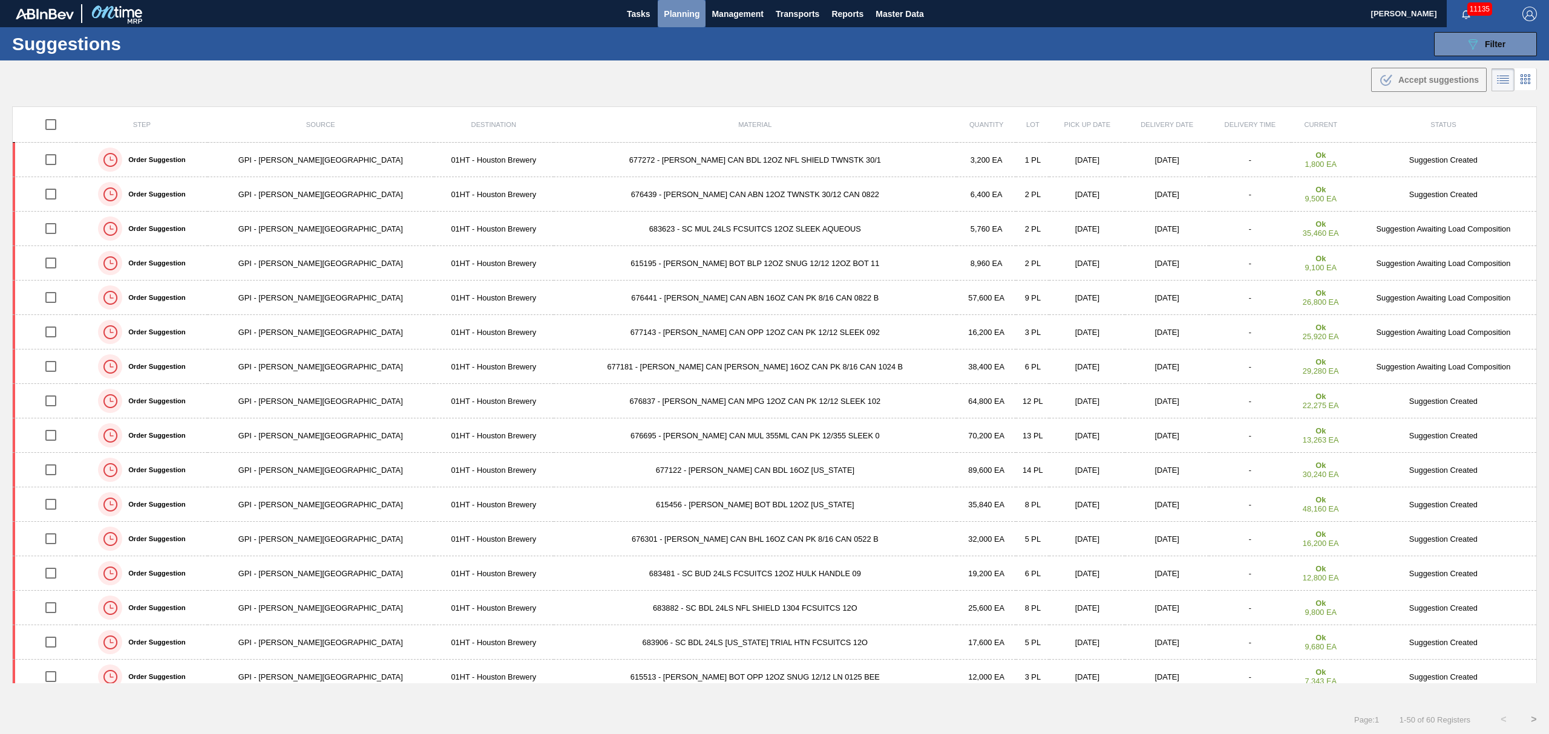
drag, startPoint x: 670, startPoint y: 12, endPoint x: 670, endPoint y: 29, distance: 16.9
click at [670, 12] on span "Planning" at bounding box center [682, 14] width 36 height 15
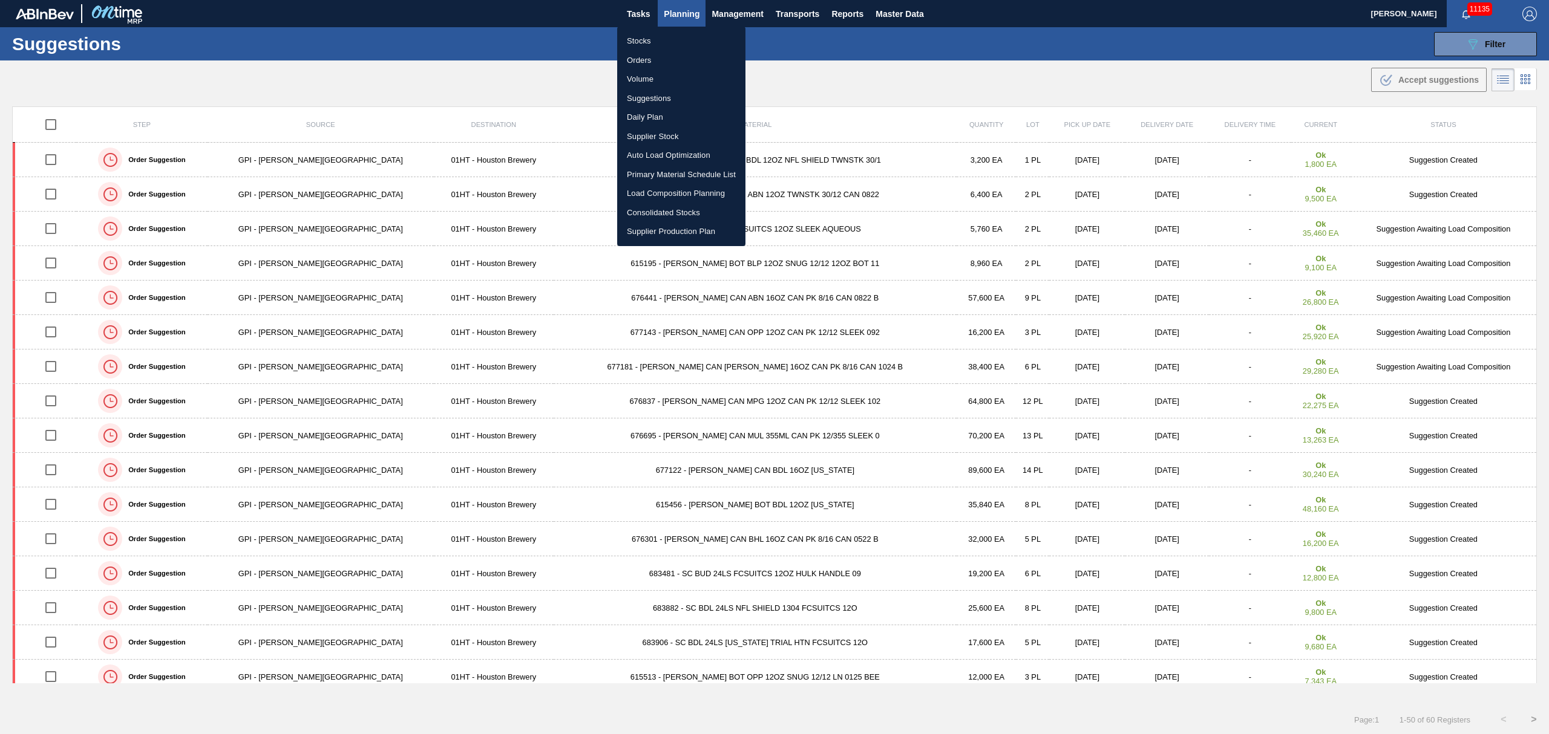
click at [638, 98] on li "Suggestions" at bounding box center [681, 98] width 128 height 19
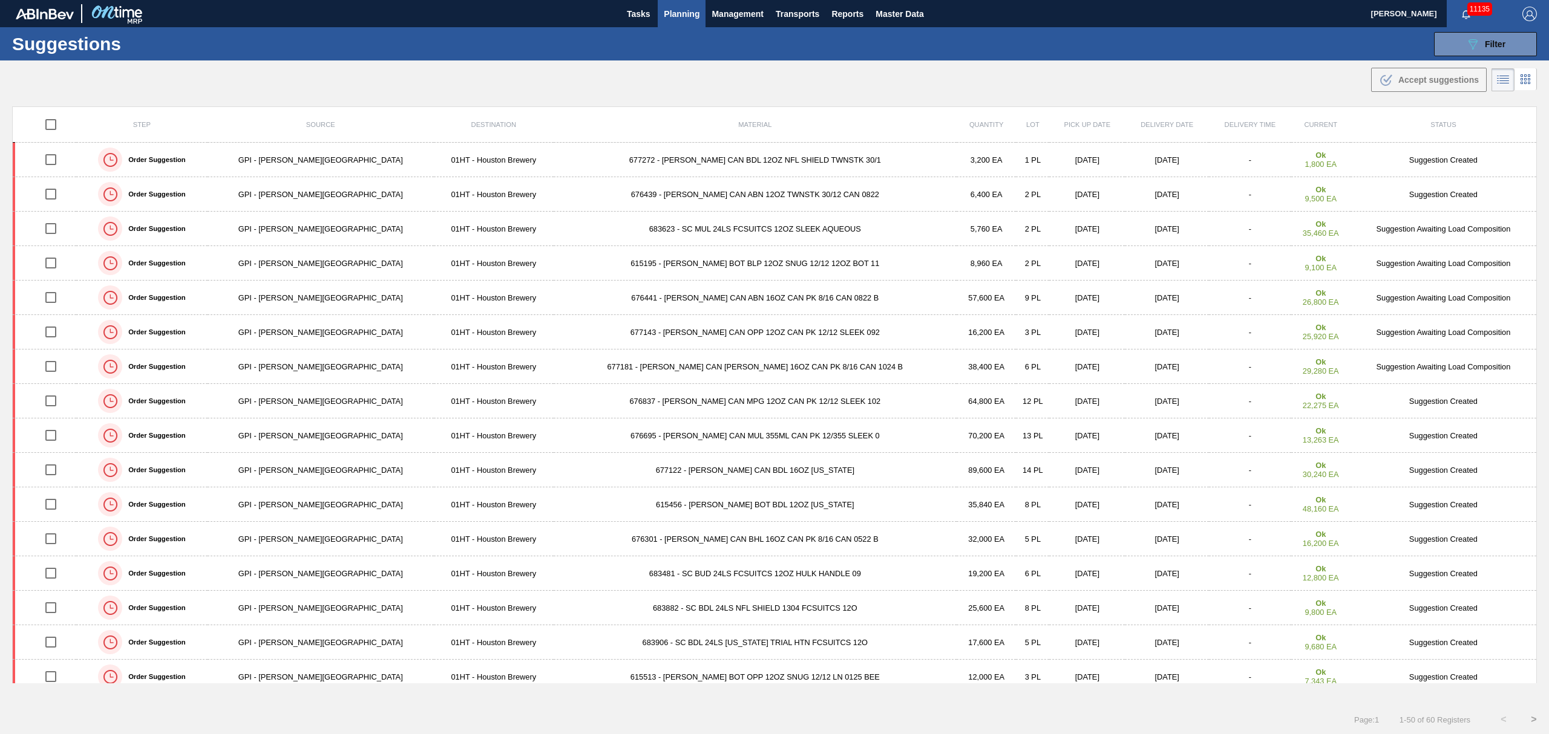
click at [671, 13] on span "Planning" at bounding box center [682, 14] width 36 height 15
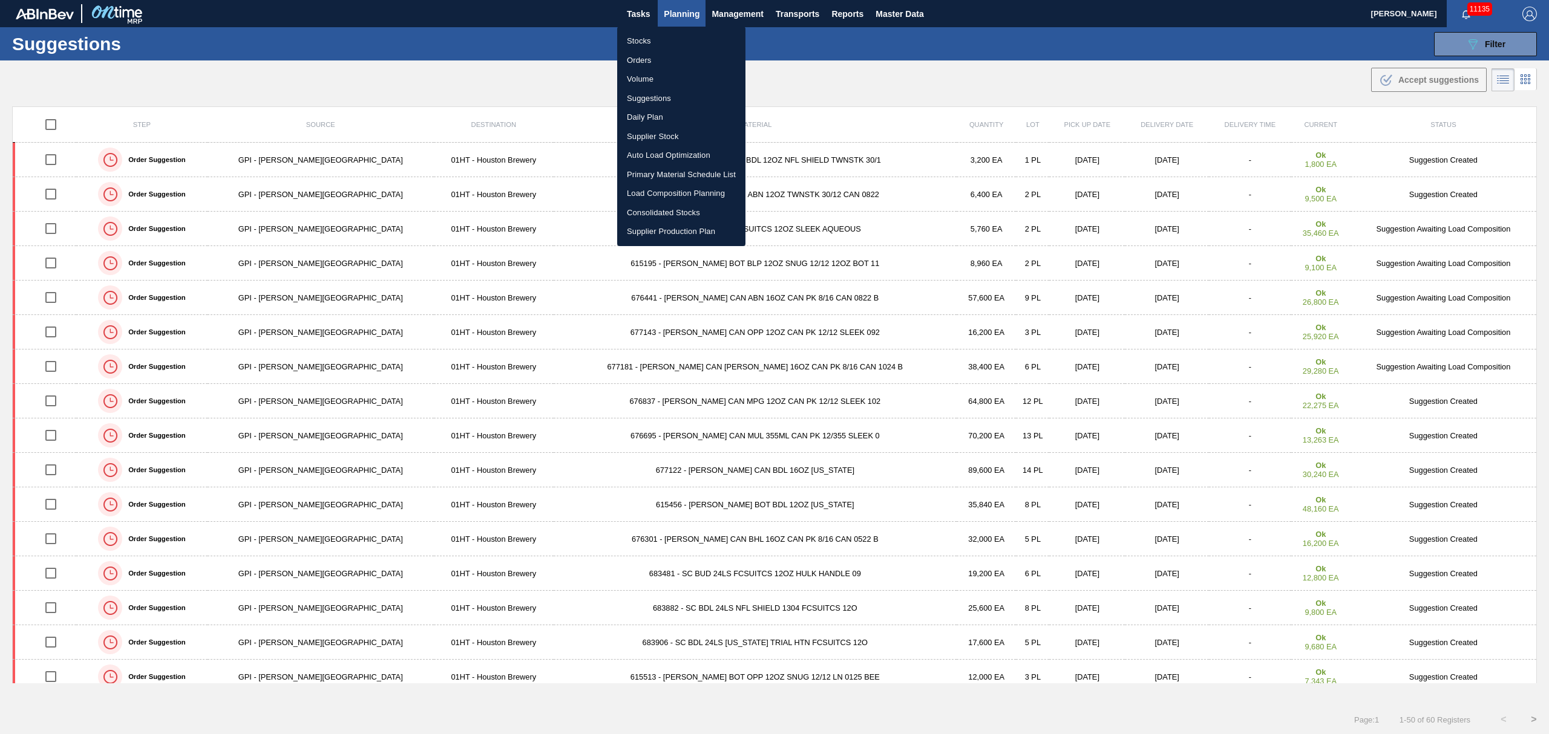
click at [670, 192] on li "Load Composition Planning" at bounding box center [681, 193] width 128 height 19
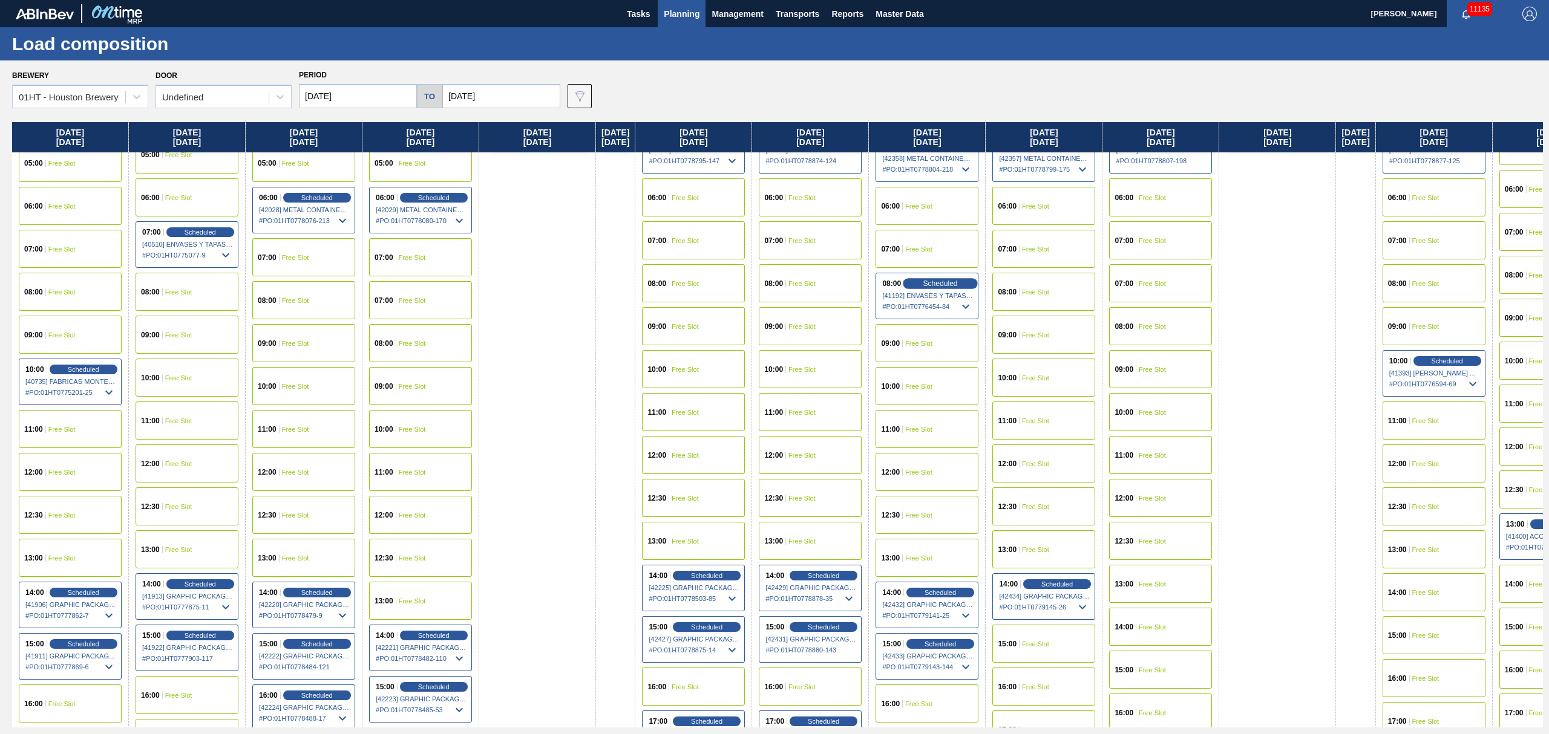
scroll to position [322, 0]
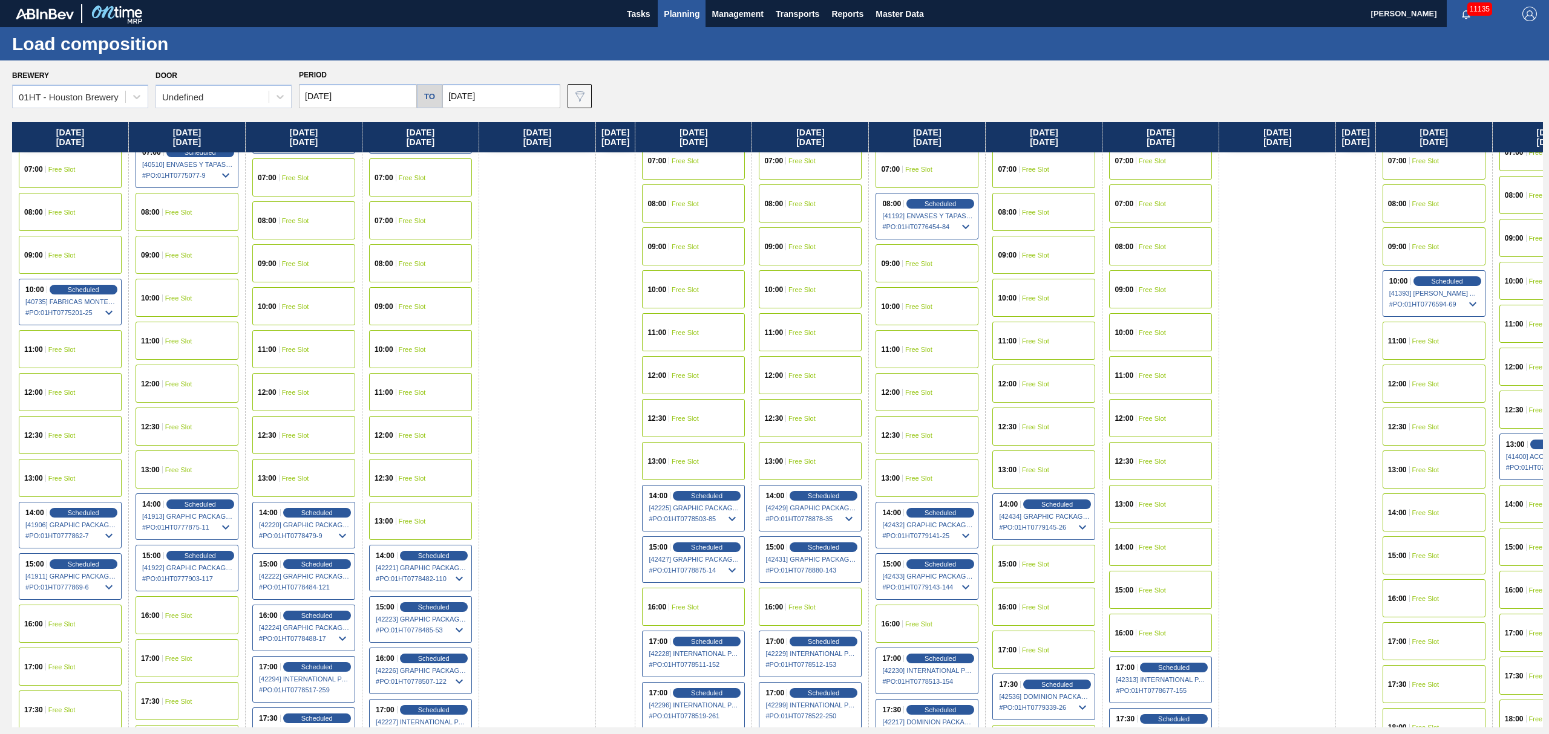
click at [1027, 559] on div "15:00 Free Slot" at bounding box center [1043, 564] width 103 height 38
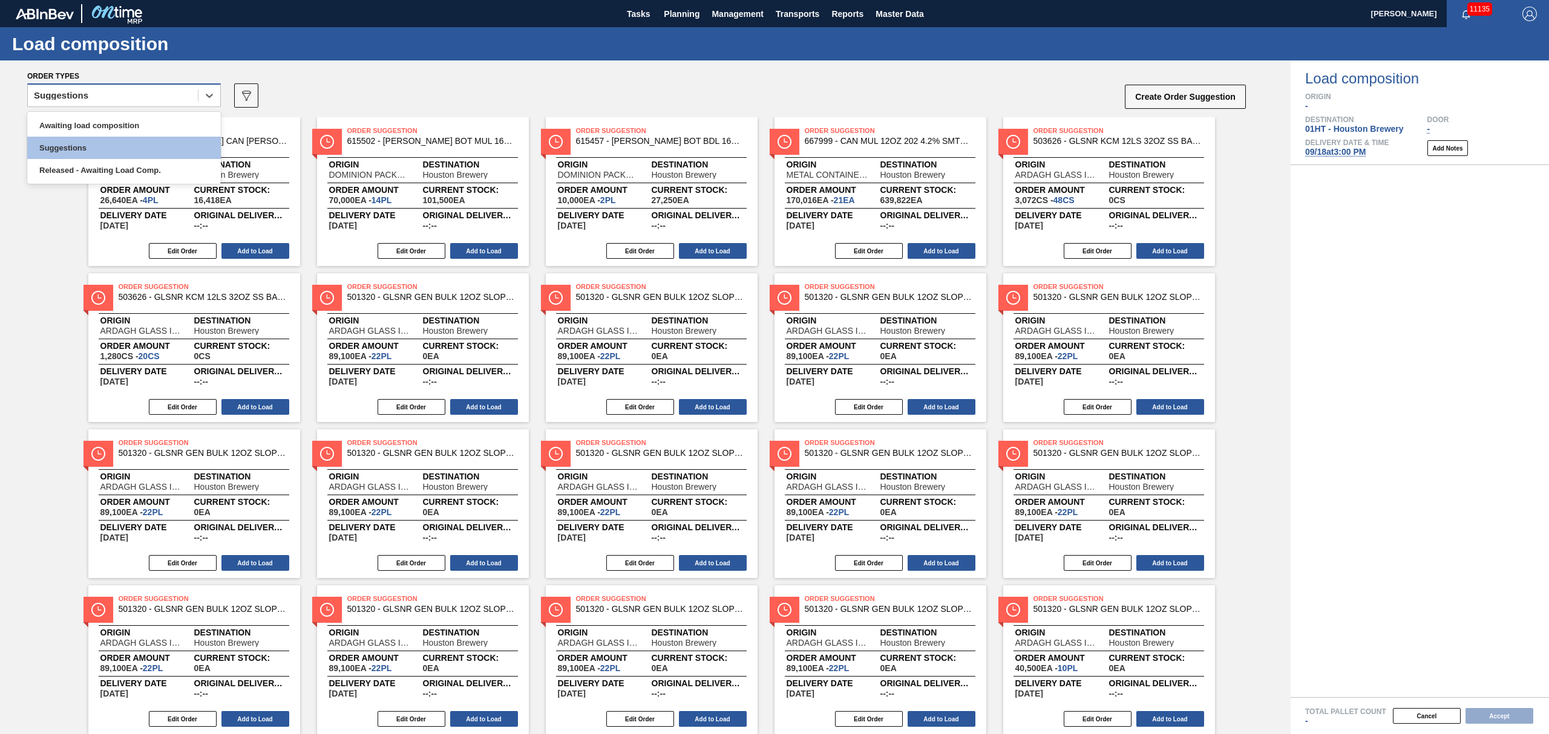
click at [119, 93] on div "Suggestions" at bounding box center [113, 96] width 170 height 18
click at [109, 125] on div "Awaiting load composition" at bounding box center [124, 125] width 194 height 22
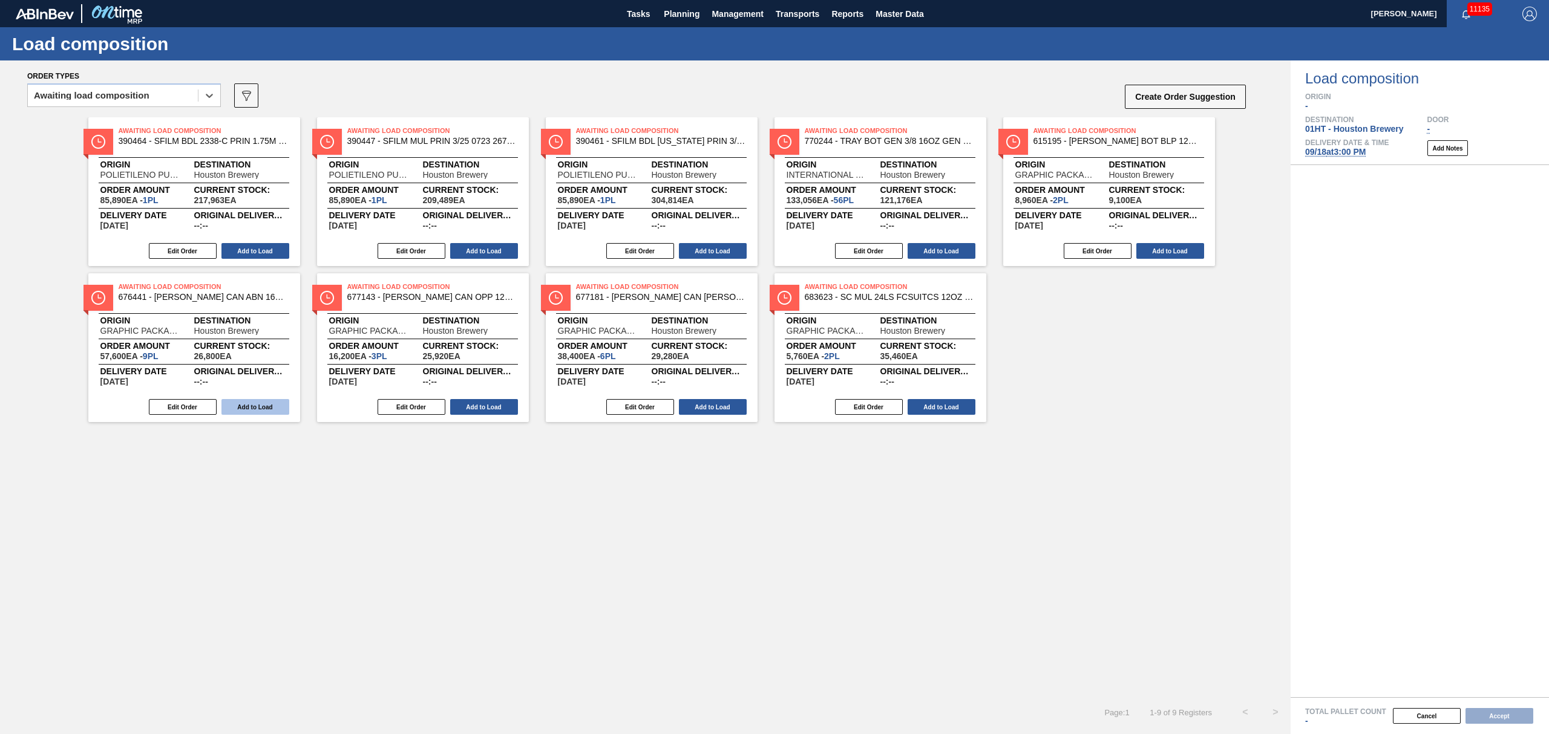
click at [243, 400] on button "Add to Load" at bounding box center [255, 407] width 68 height 16
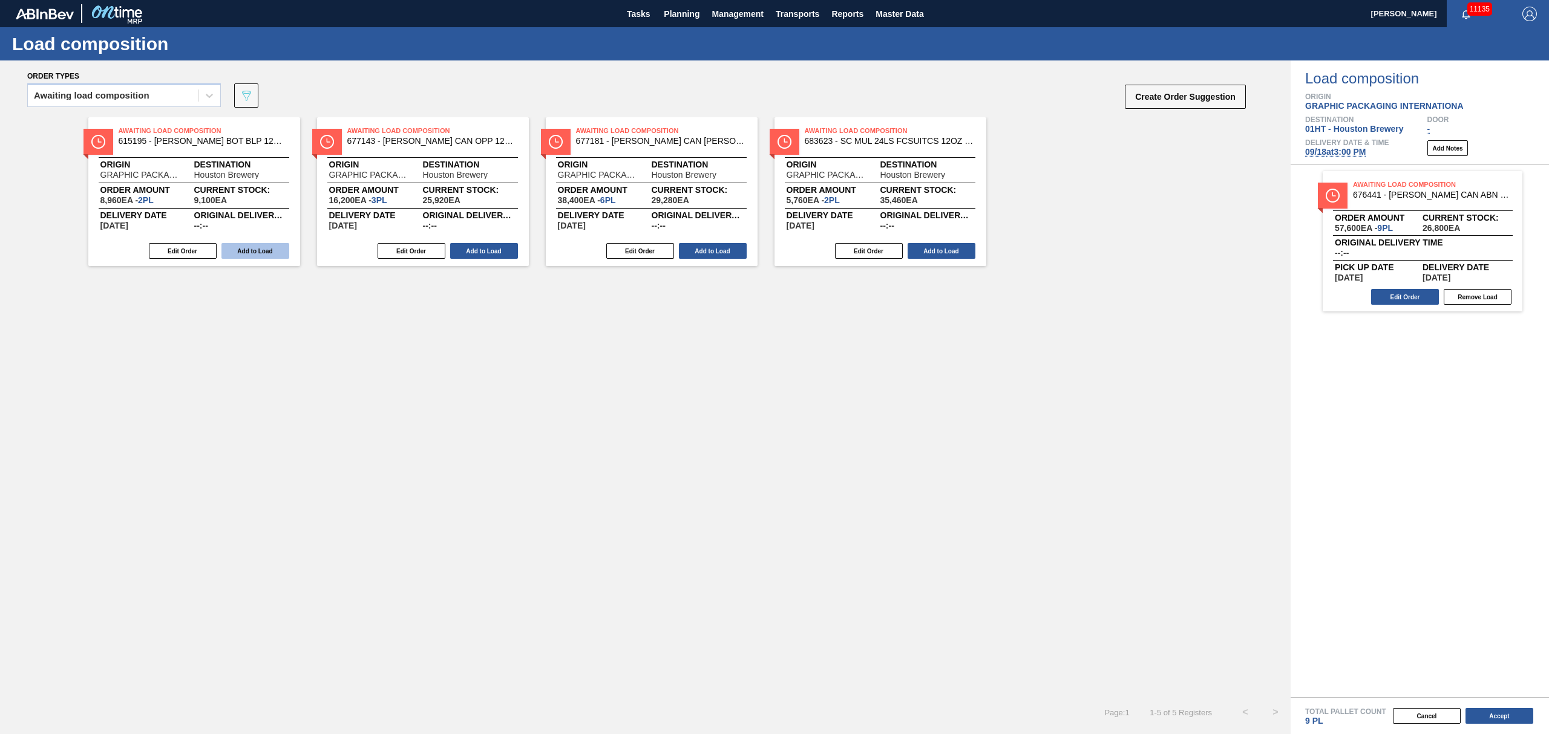
click at [243, 250] on button "Add to Load" at bounding box center [255, 251] width 68 height 16
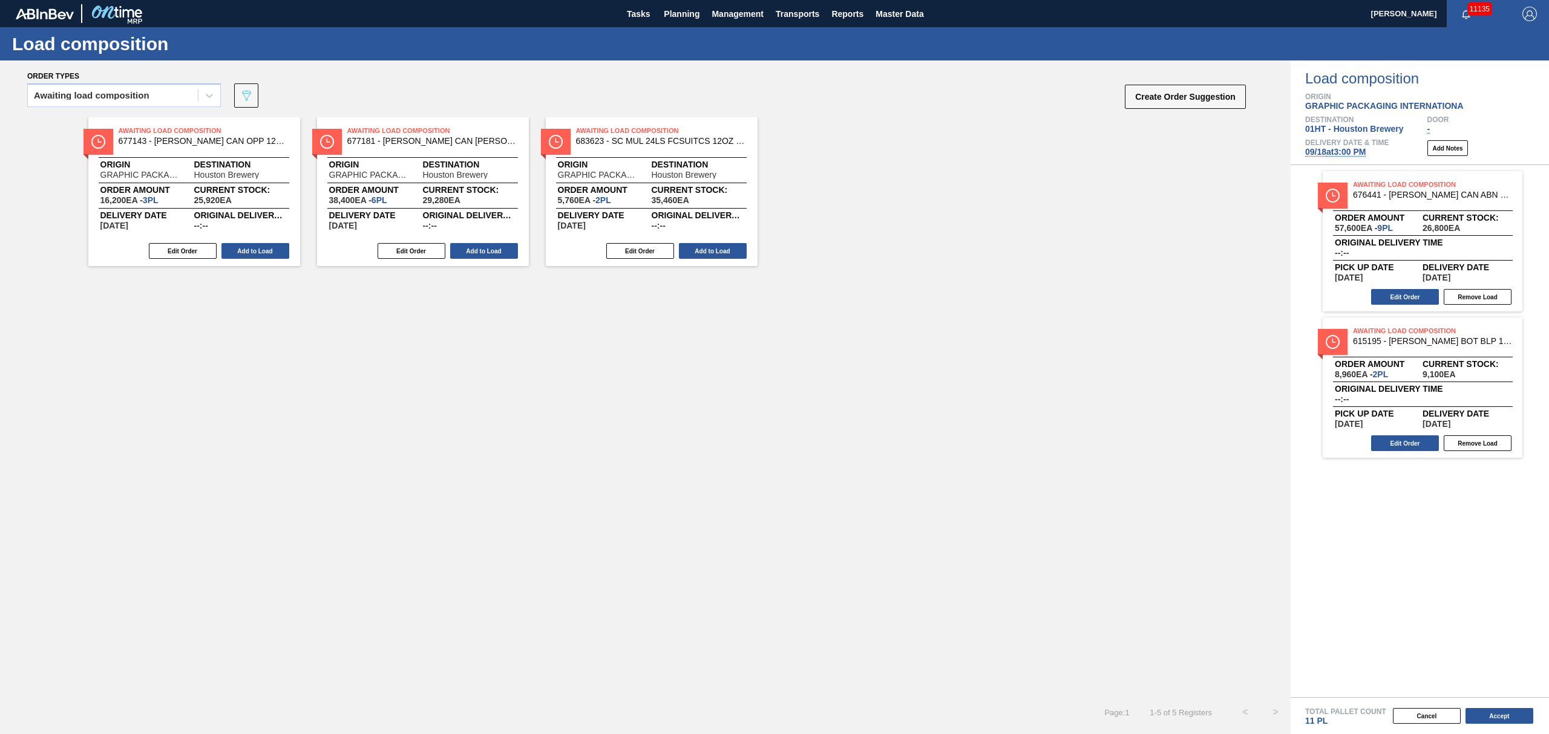
click at [243, 250] on button "Add to Load" at bounding box center [255, 251] width 68 height 16
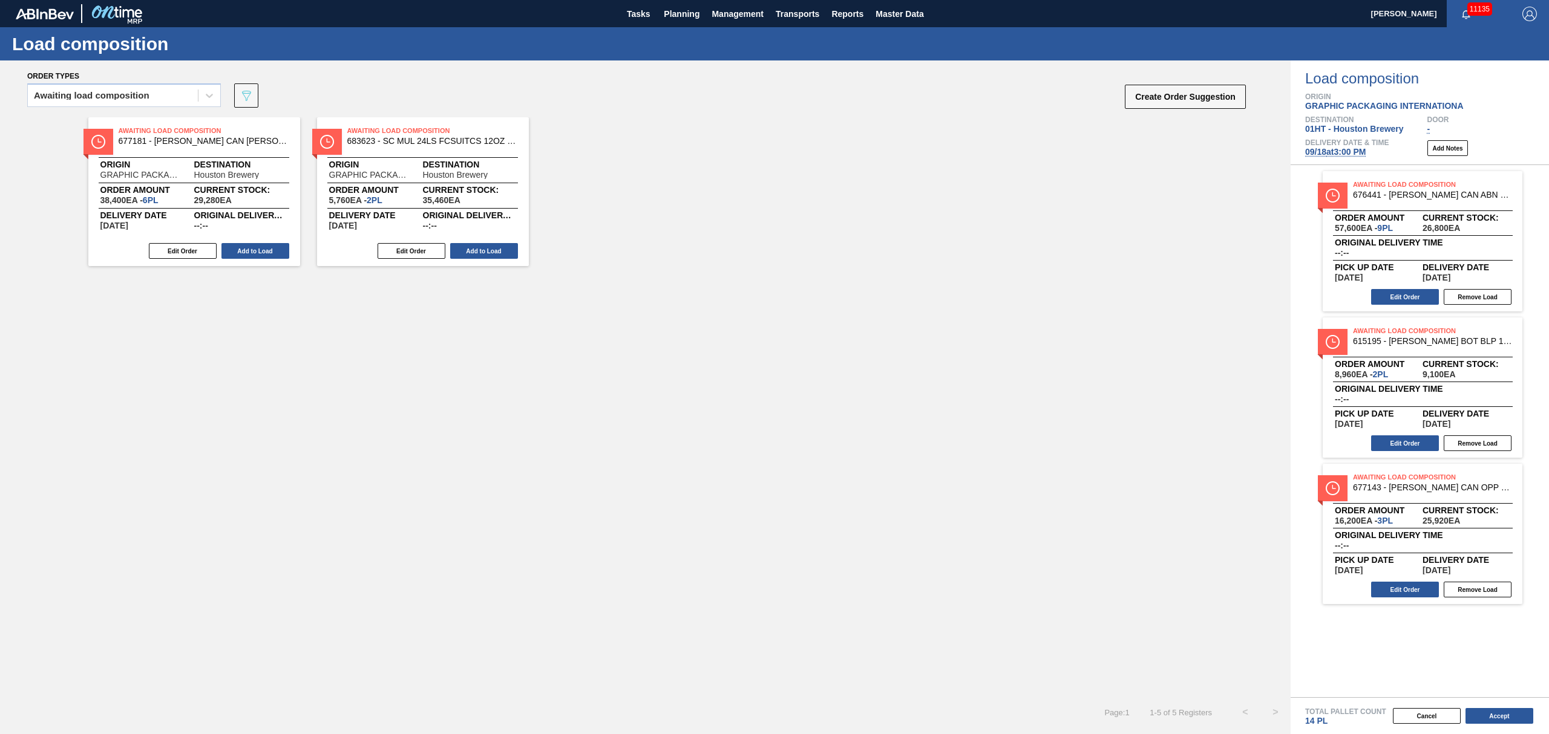
click at [243, 250] on button "Add to Load" at bounding box center [255, 251] width 68 height 16
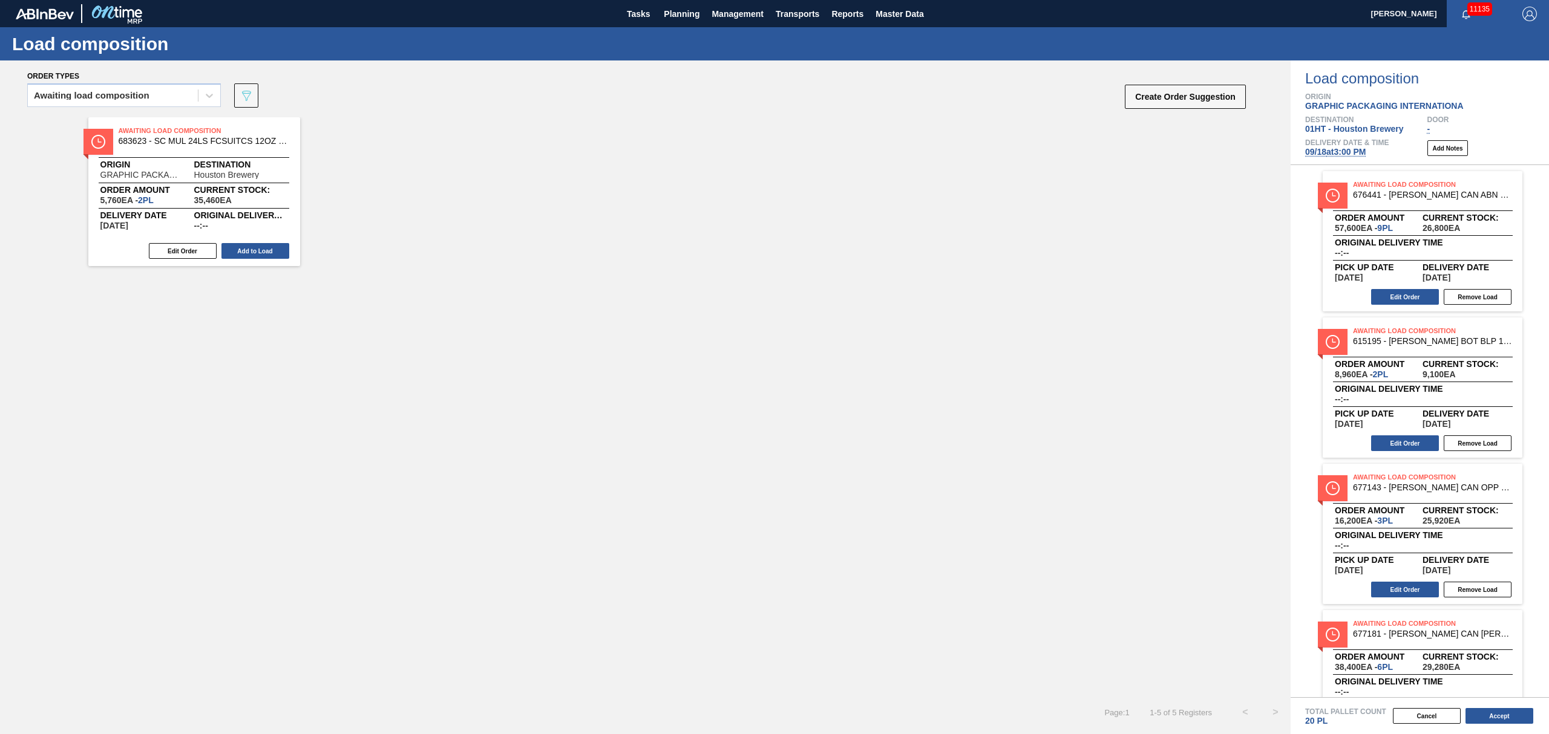
click at [243, 250] on button "Add to Load" at bounding box center [255, 251] width 68 height 16
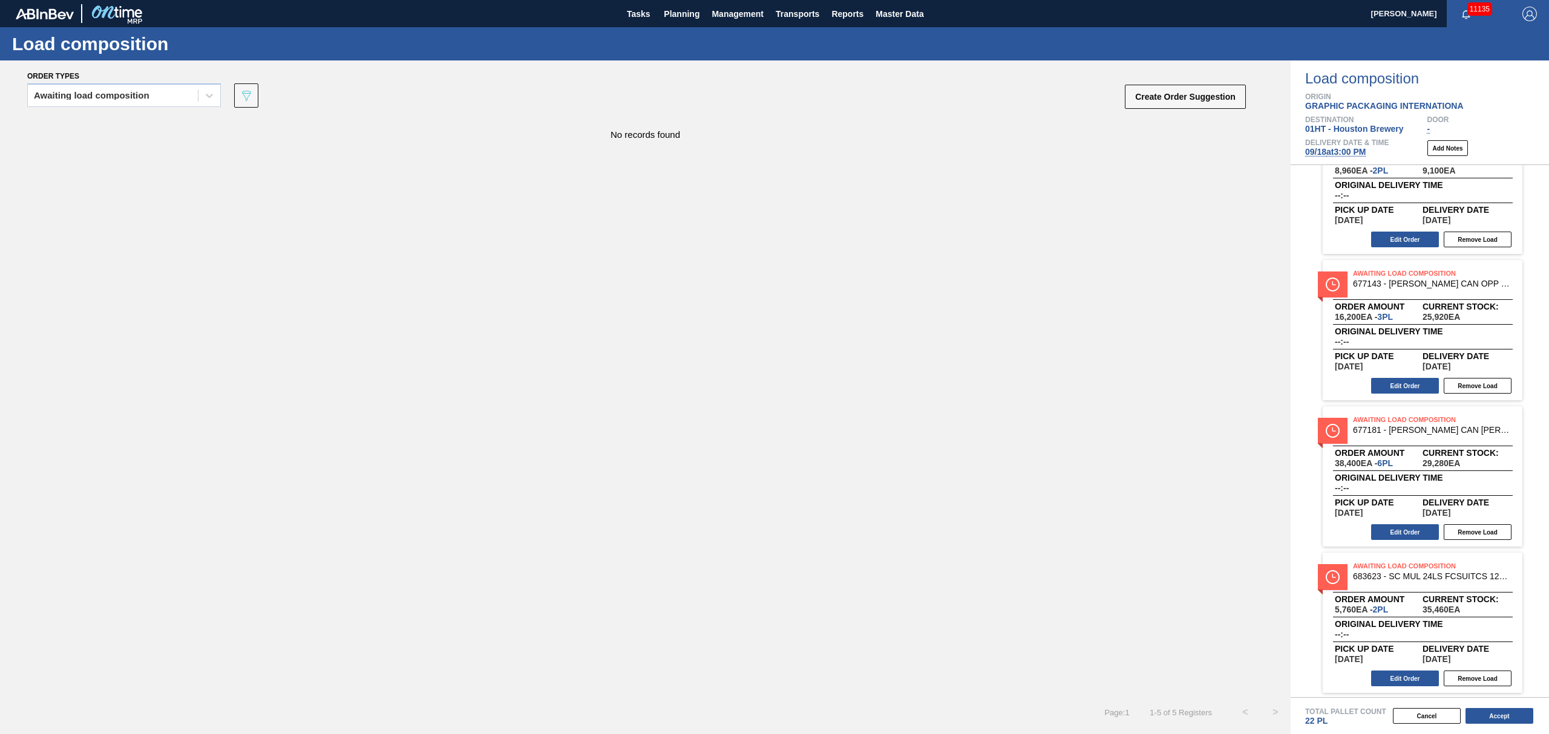
scroll to position [206, 0]
click at [673, 11] on span "Planning" at bounding box center [682, 14] width 36 height 15
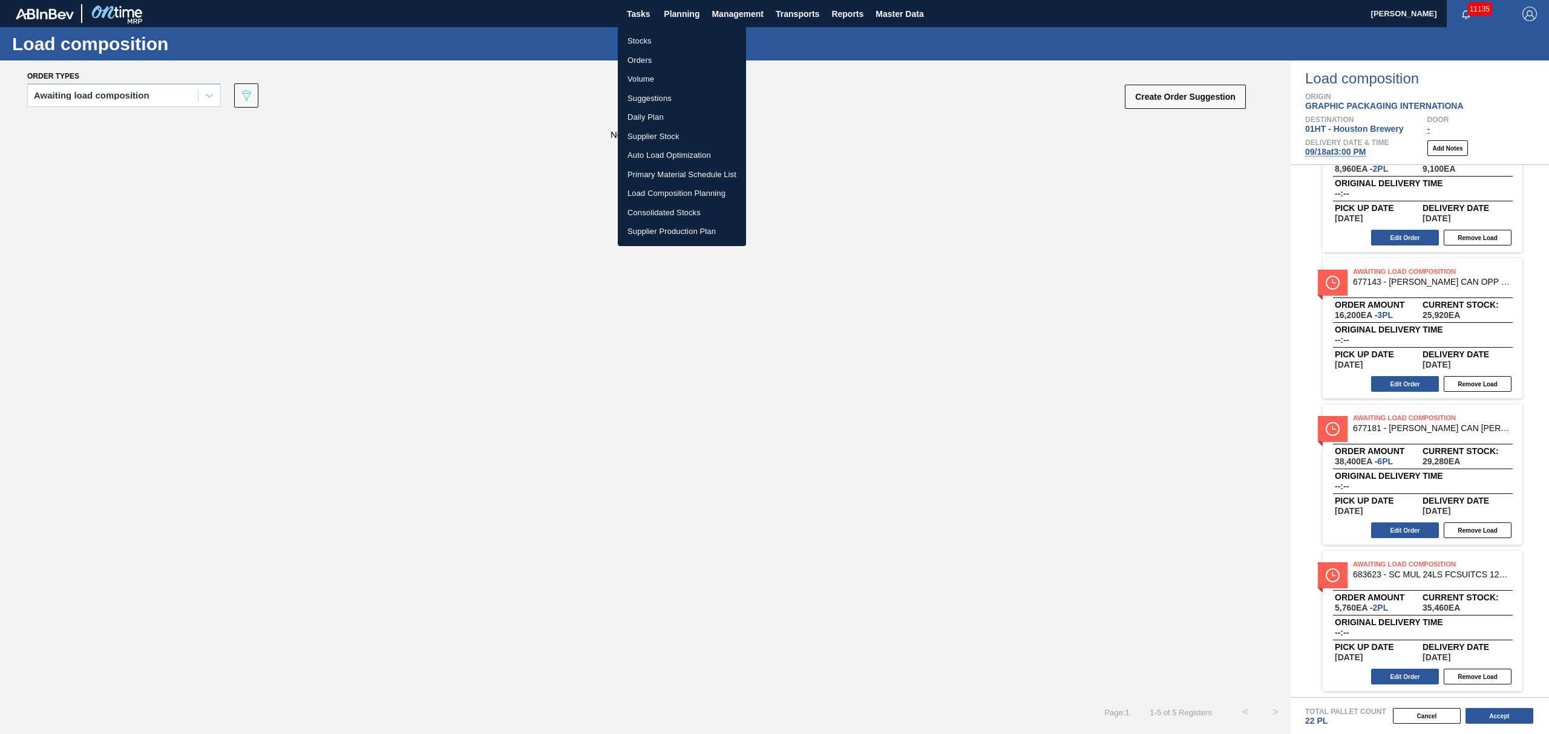
click at [659, 95] on li "Suggestions" at bounding box center [682, 98] width 128 height 19
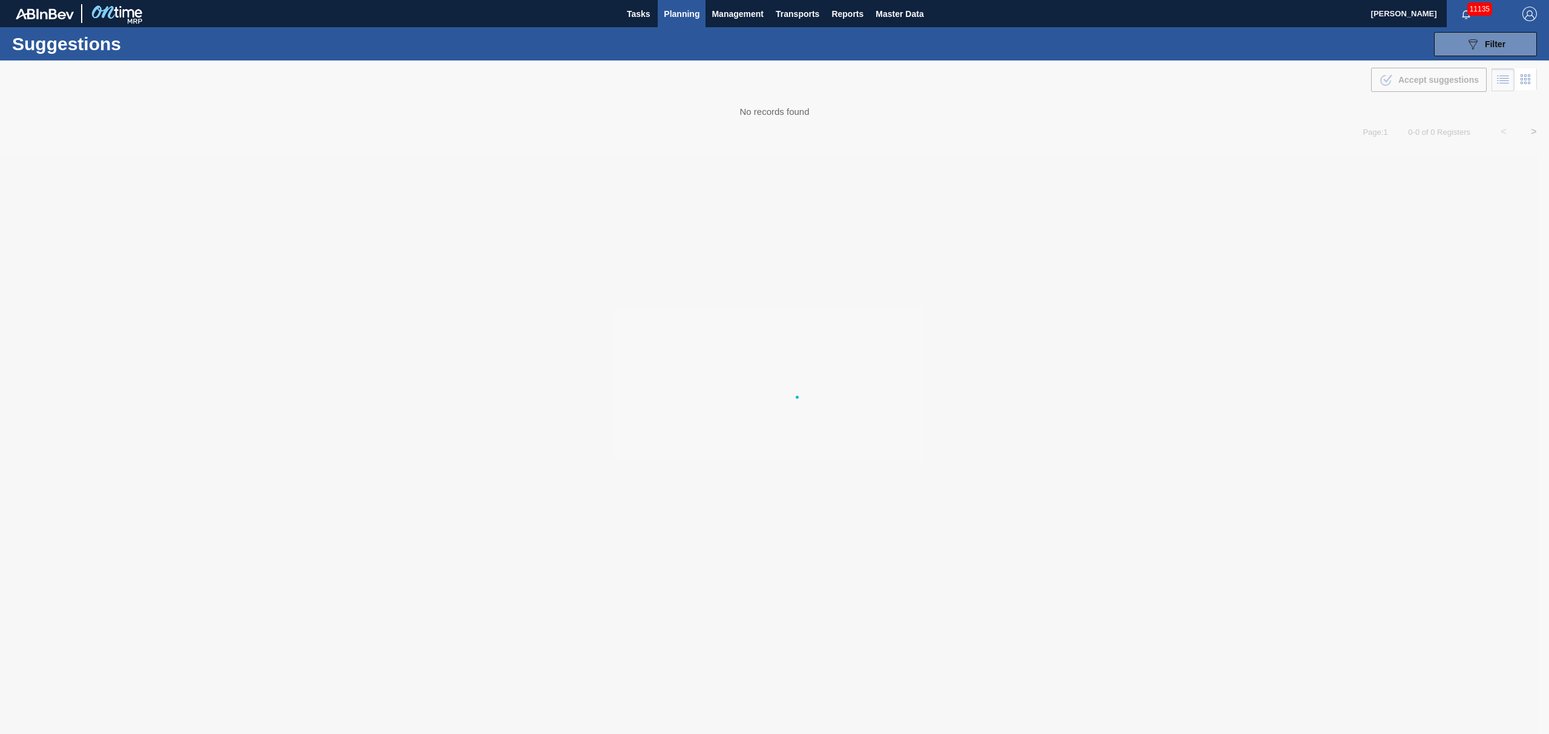
type from "[DATE]"
type to "[DATE]"
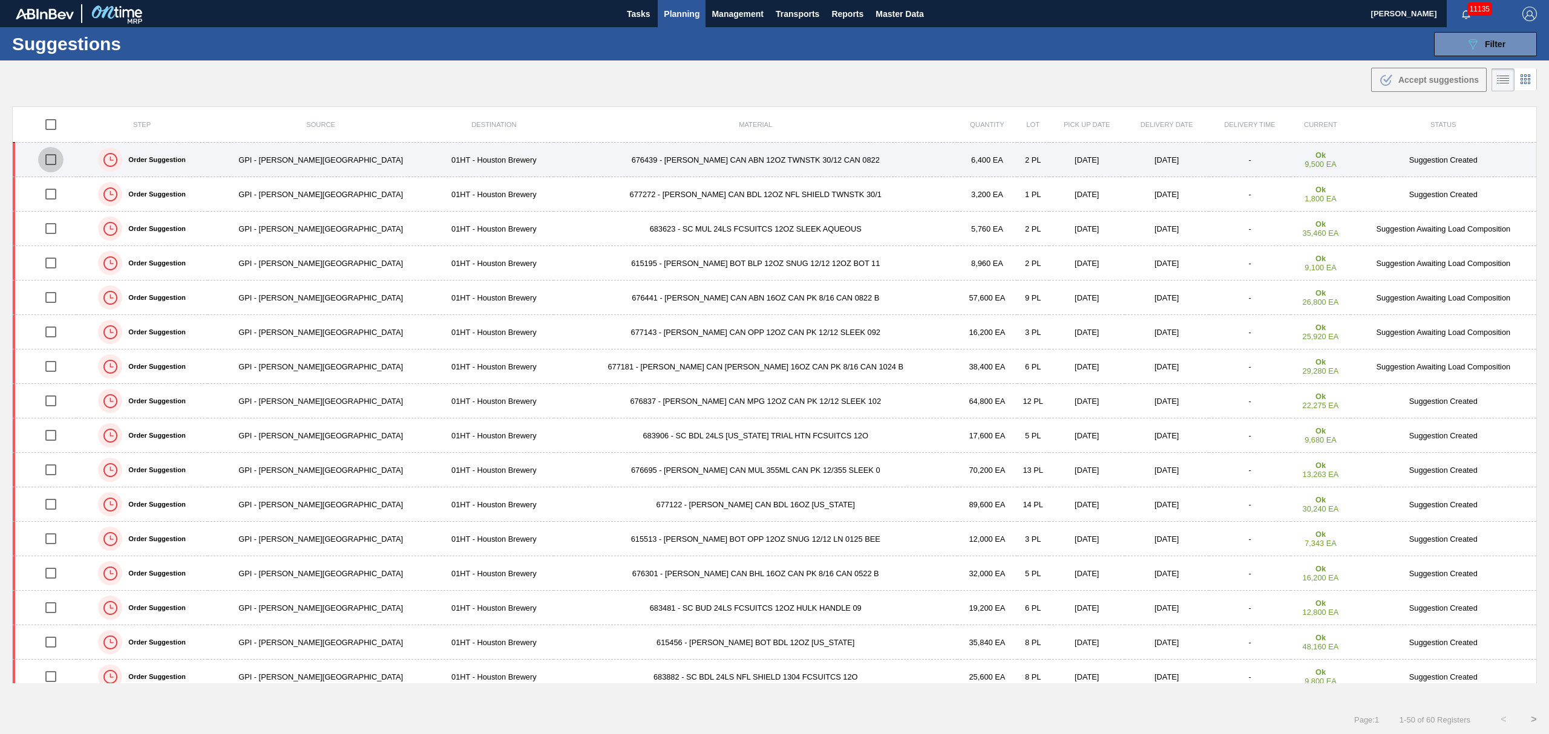
click at [58, 157] on input "checkbox" at bounding box center [50, 159] width 25 height 25
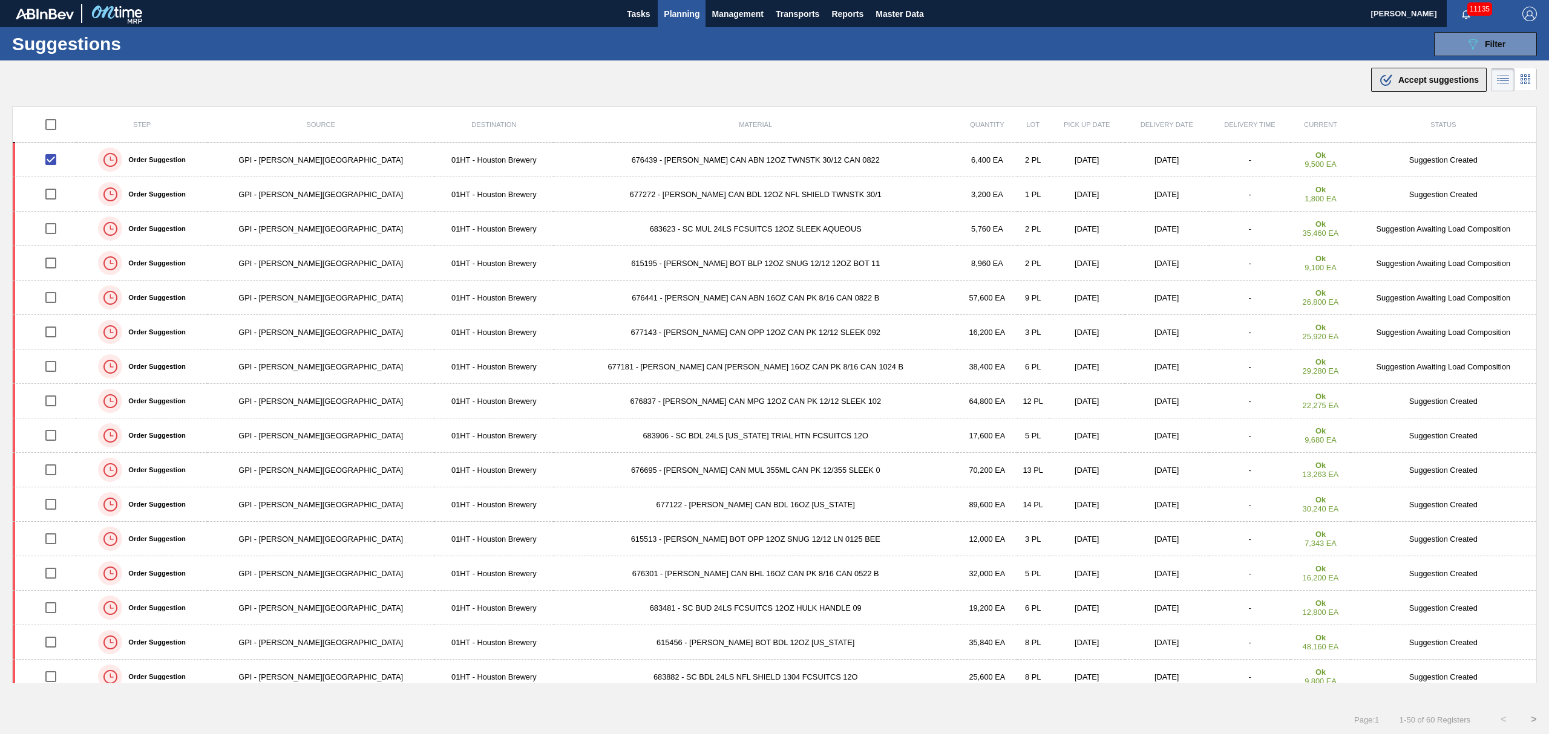
click at [1441, 74] on div ".b{fill:var(--color-action-default)} Accept suggestions" at bounding box center [1429, 80] width 100 height 15
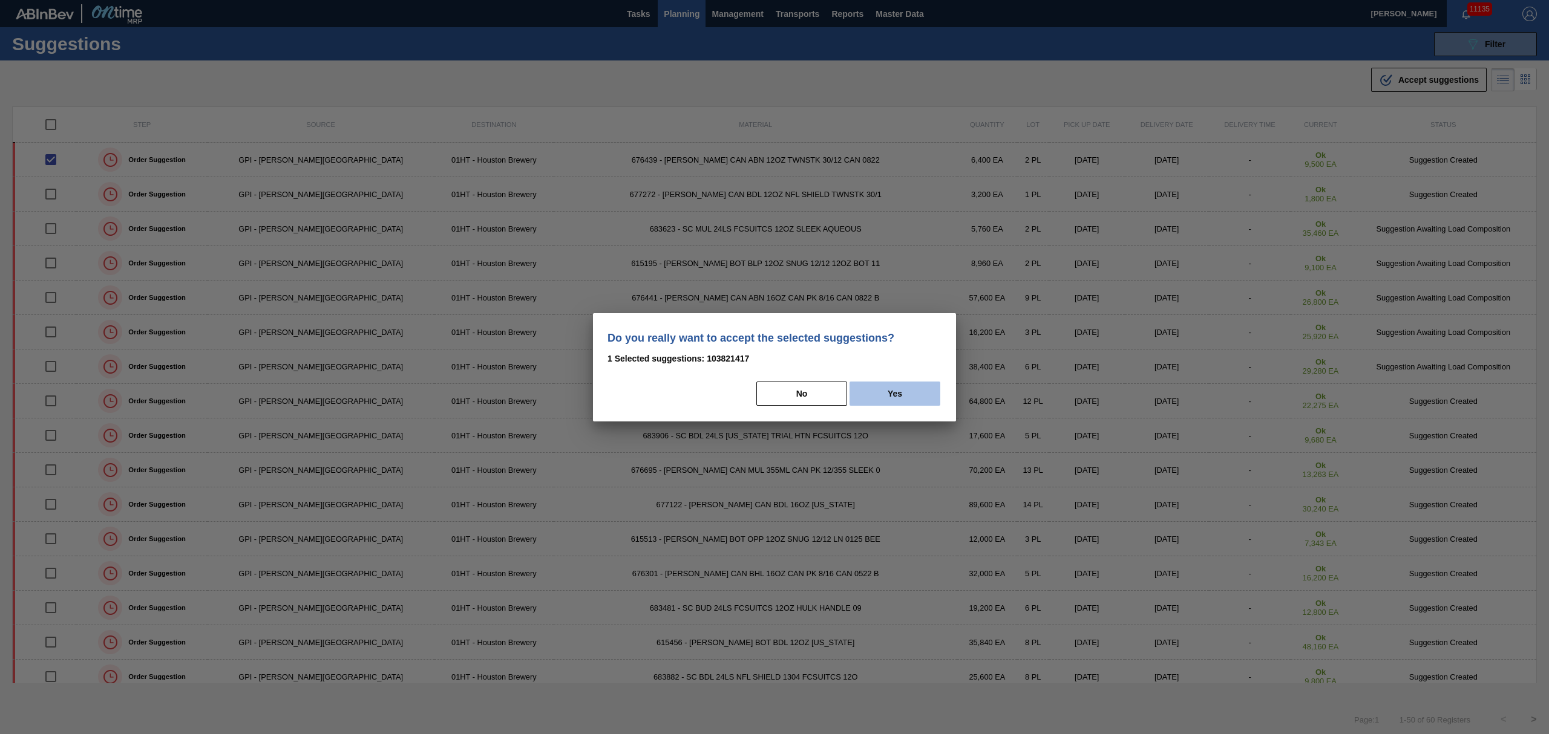
click at [908, 388] on button "Yes" at bounding box center [894, 394] width 91 height 24
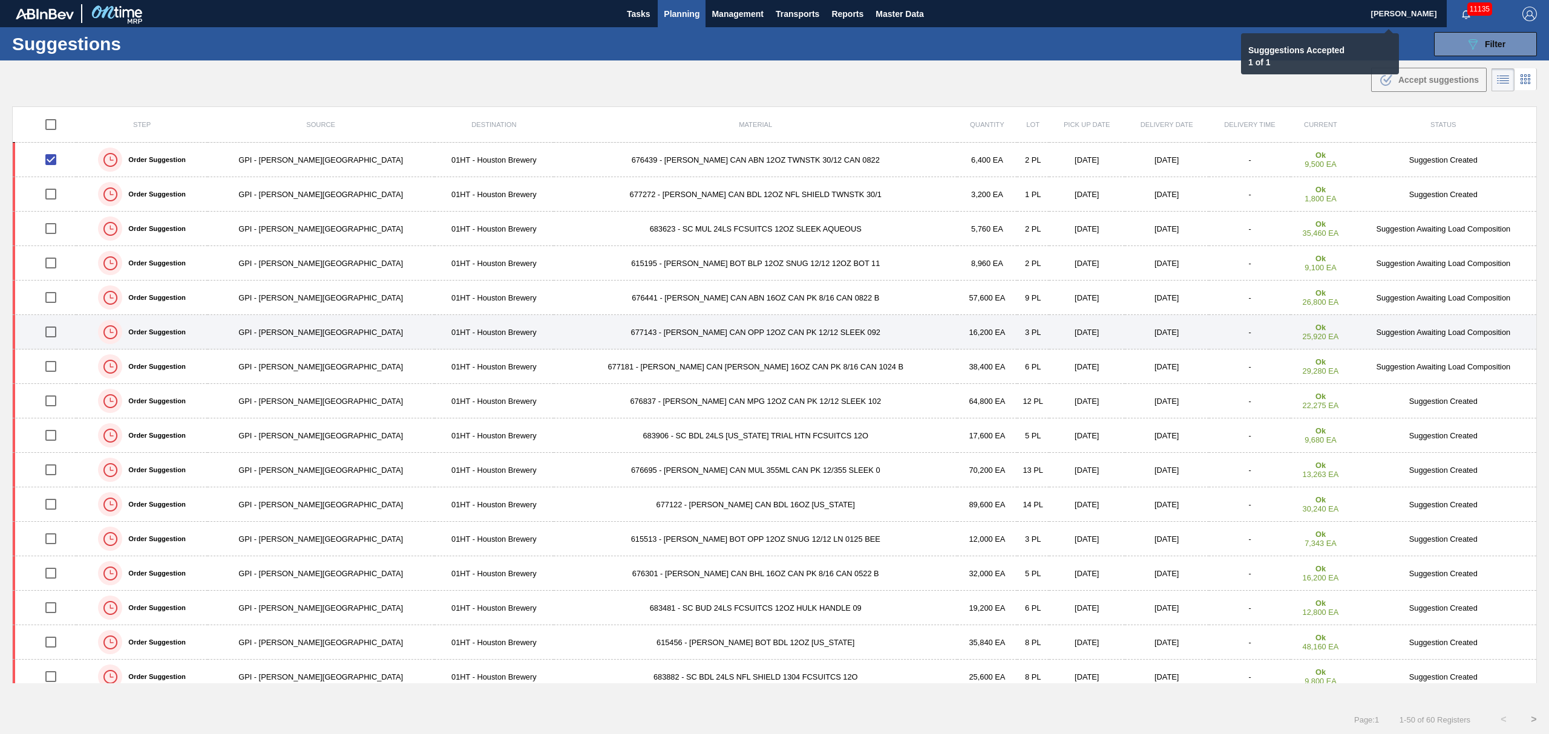
checkbox input "false"
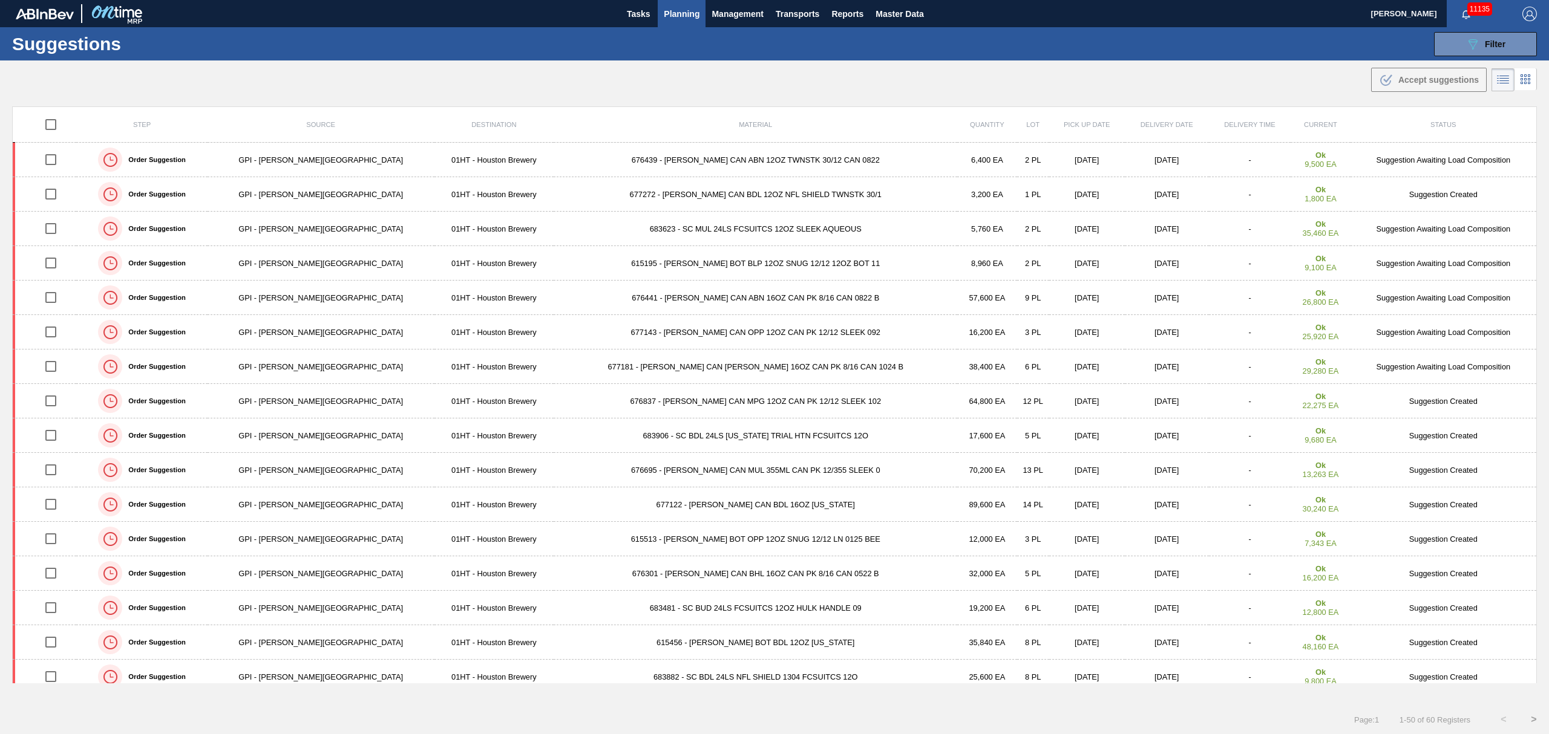
click at [694, 10] on span "Planning" at bounding box center [682, 14] width 36 height 15
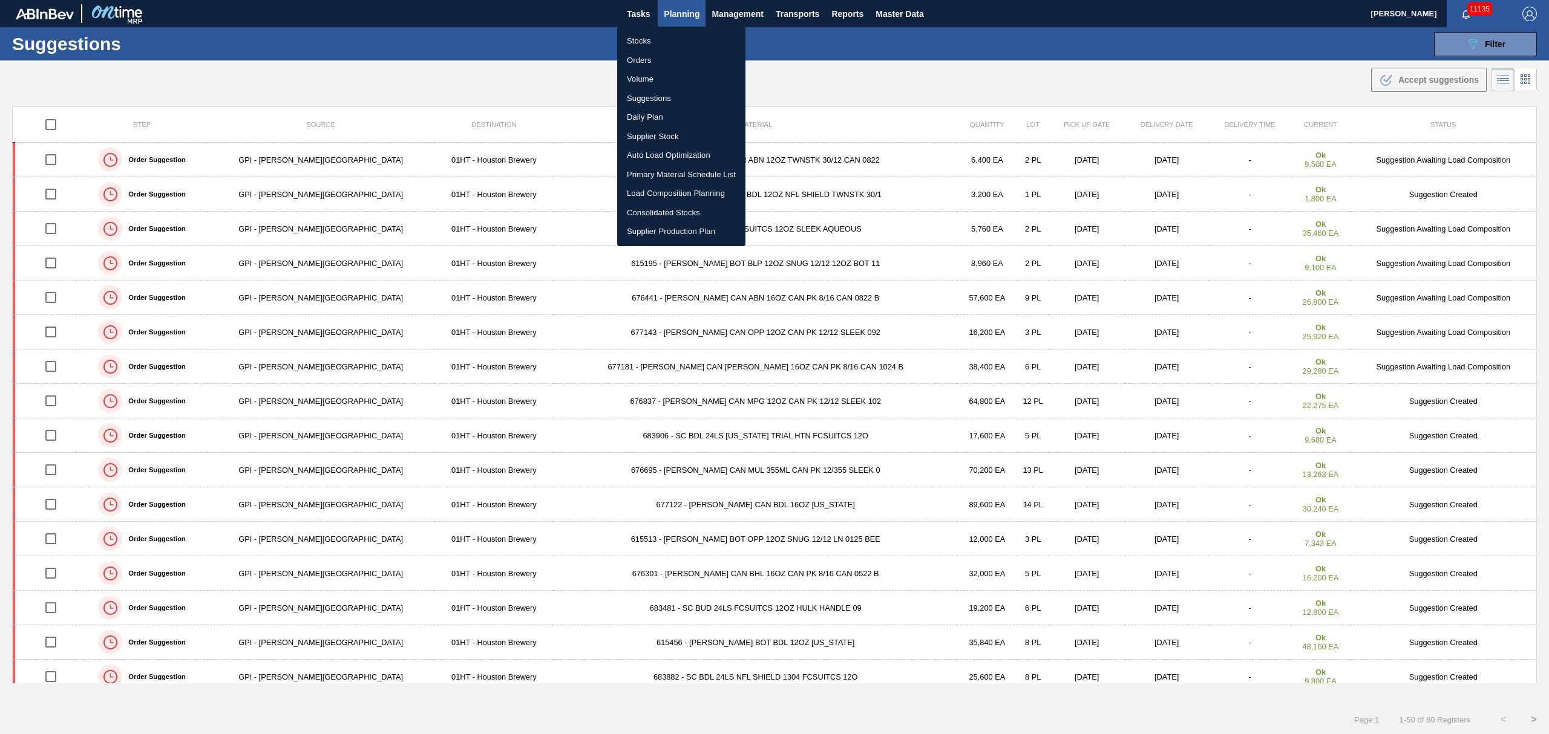
click at [654, 194] on li "Load Composition Planning" at bounding box center [681, 193] width 128 height 19
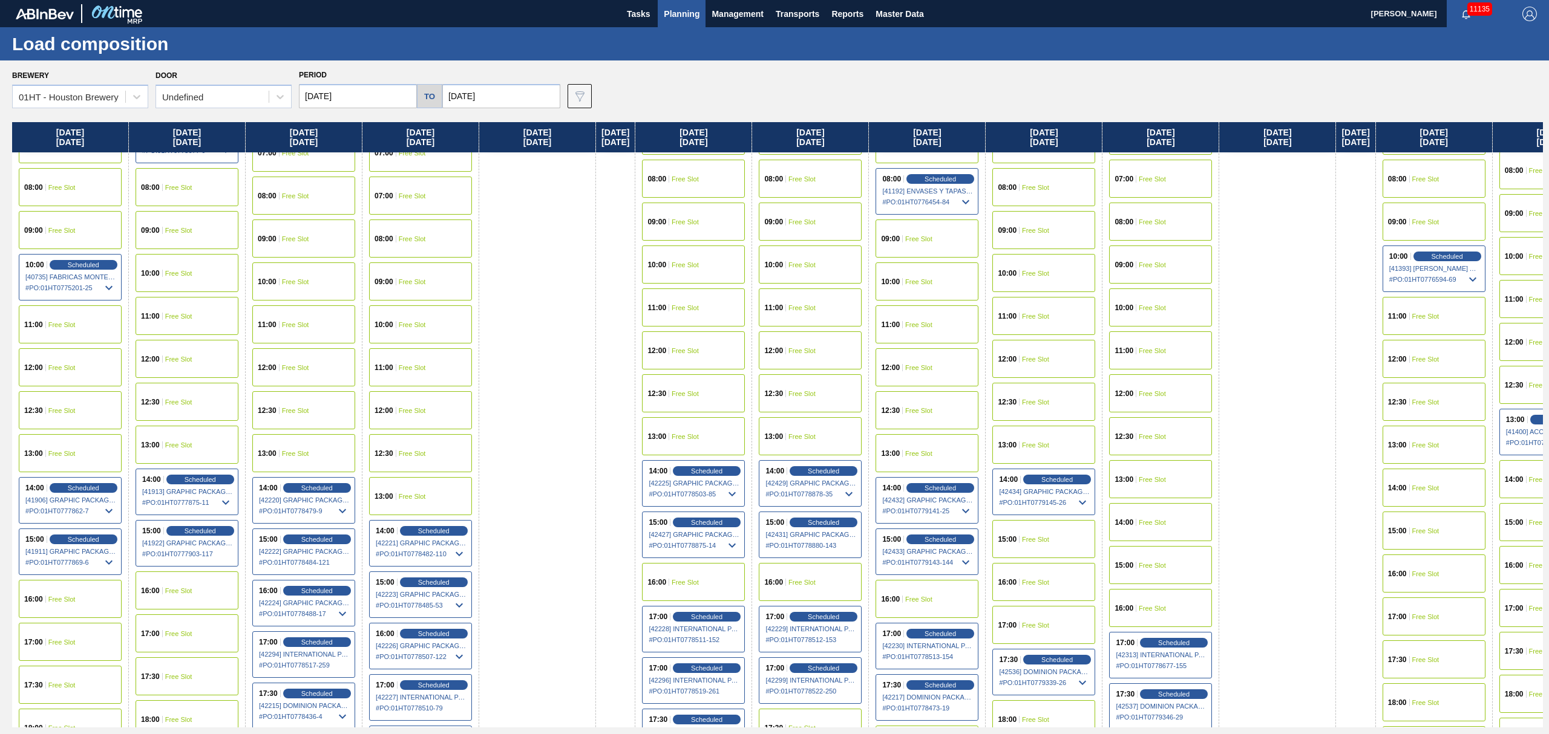
scroll to position [403, 0]
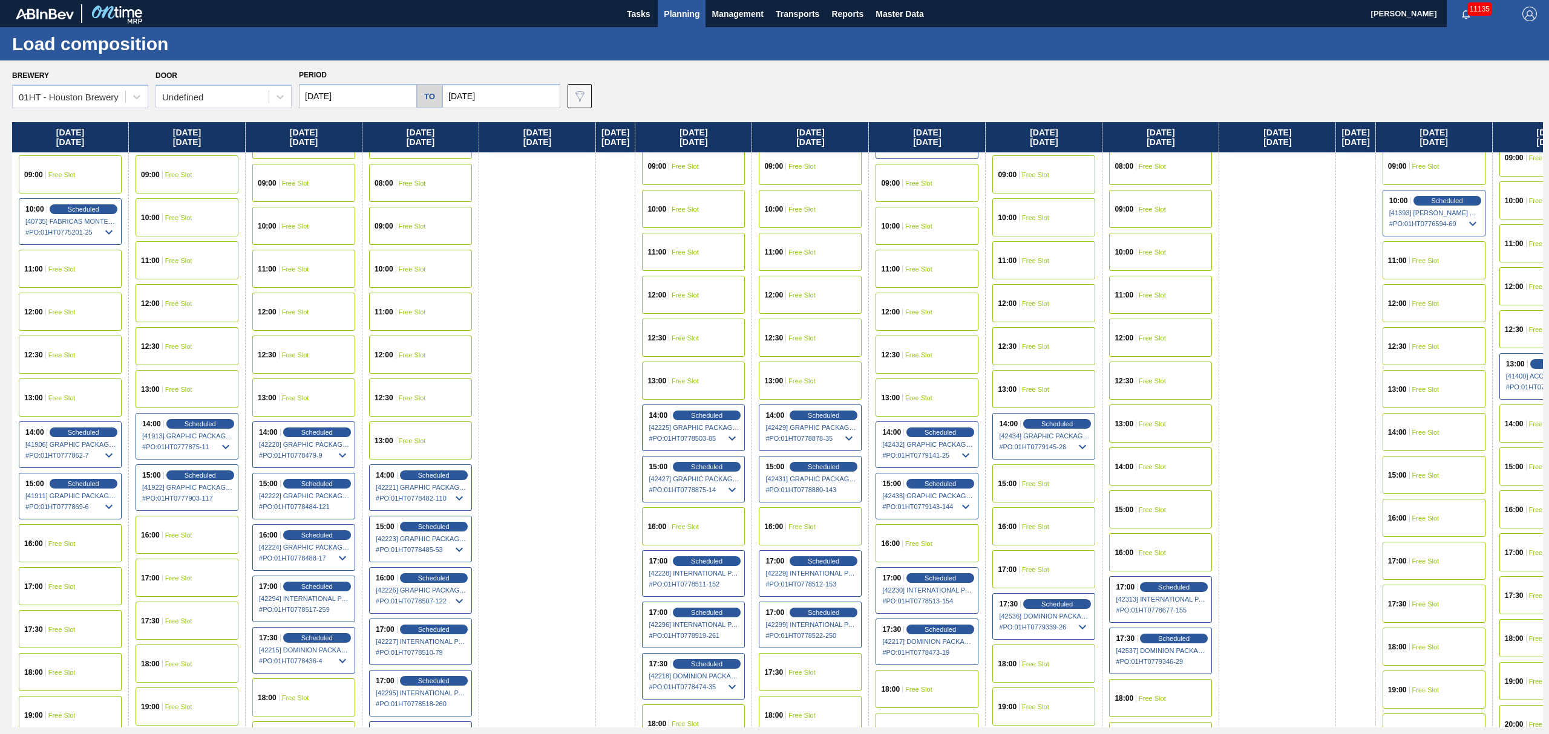
click at [1056, 487] on div "15:00 Free Slot" at bounding box center [1043, 484] width 103 height 38
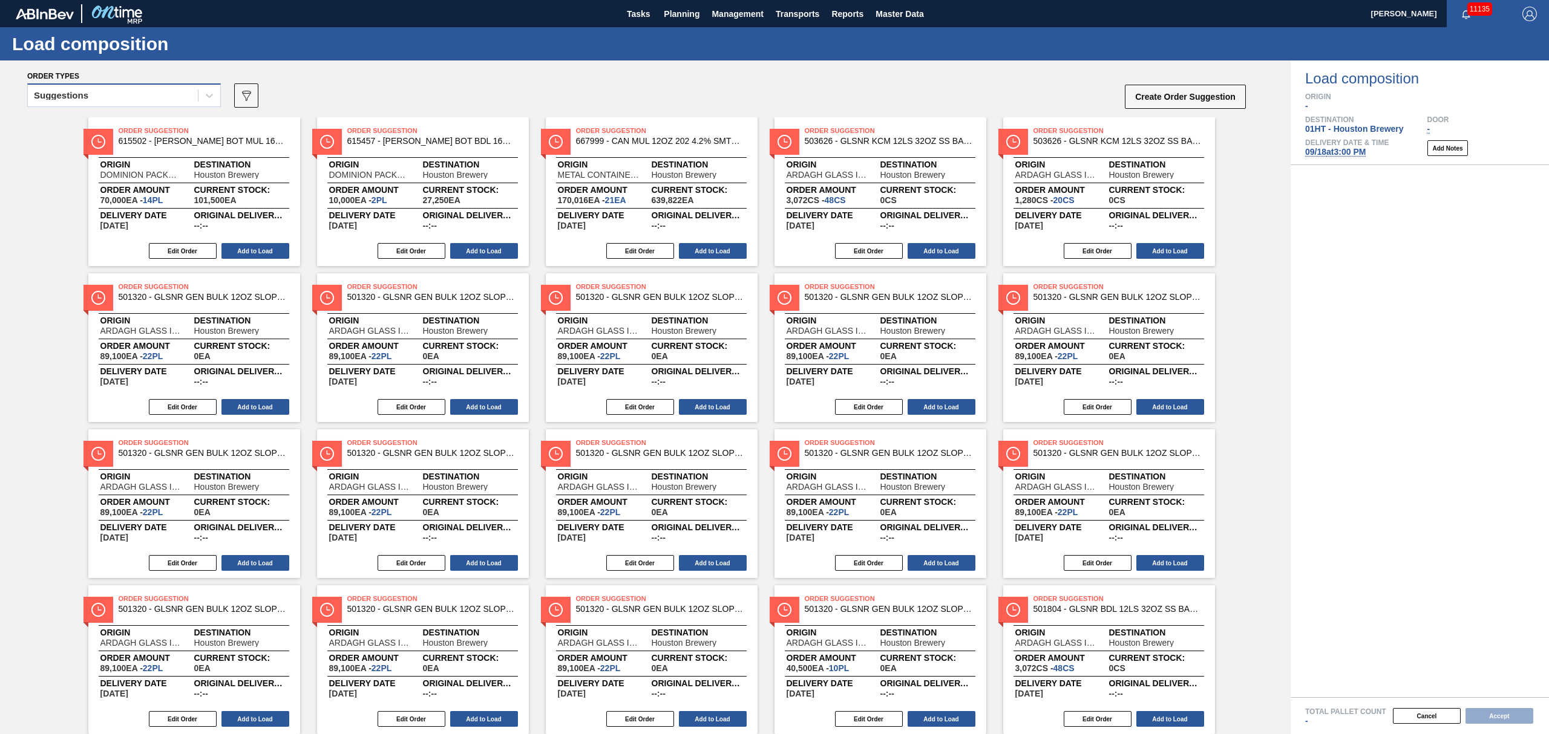
click at [144, 97] on div "Suggestions" at bounding box center [113, 96] width 170 height 18
click at [128, 122] on div "Awaiting load composition" at bounding box center [124, 125] width 194 height 22
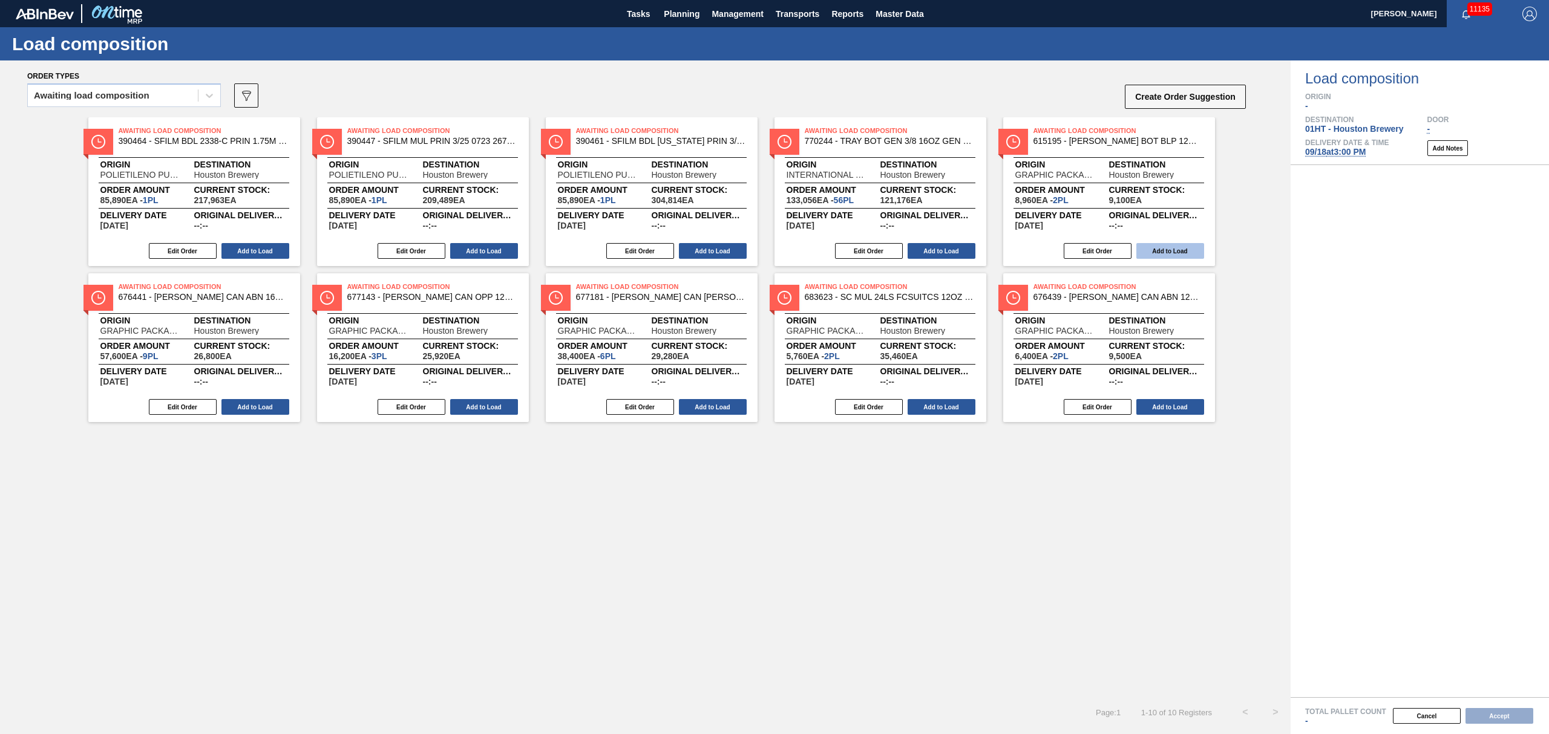
click at [1166, 253] on button "Add to Load" at bounding box center [1170, 251] width 68 height 16
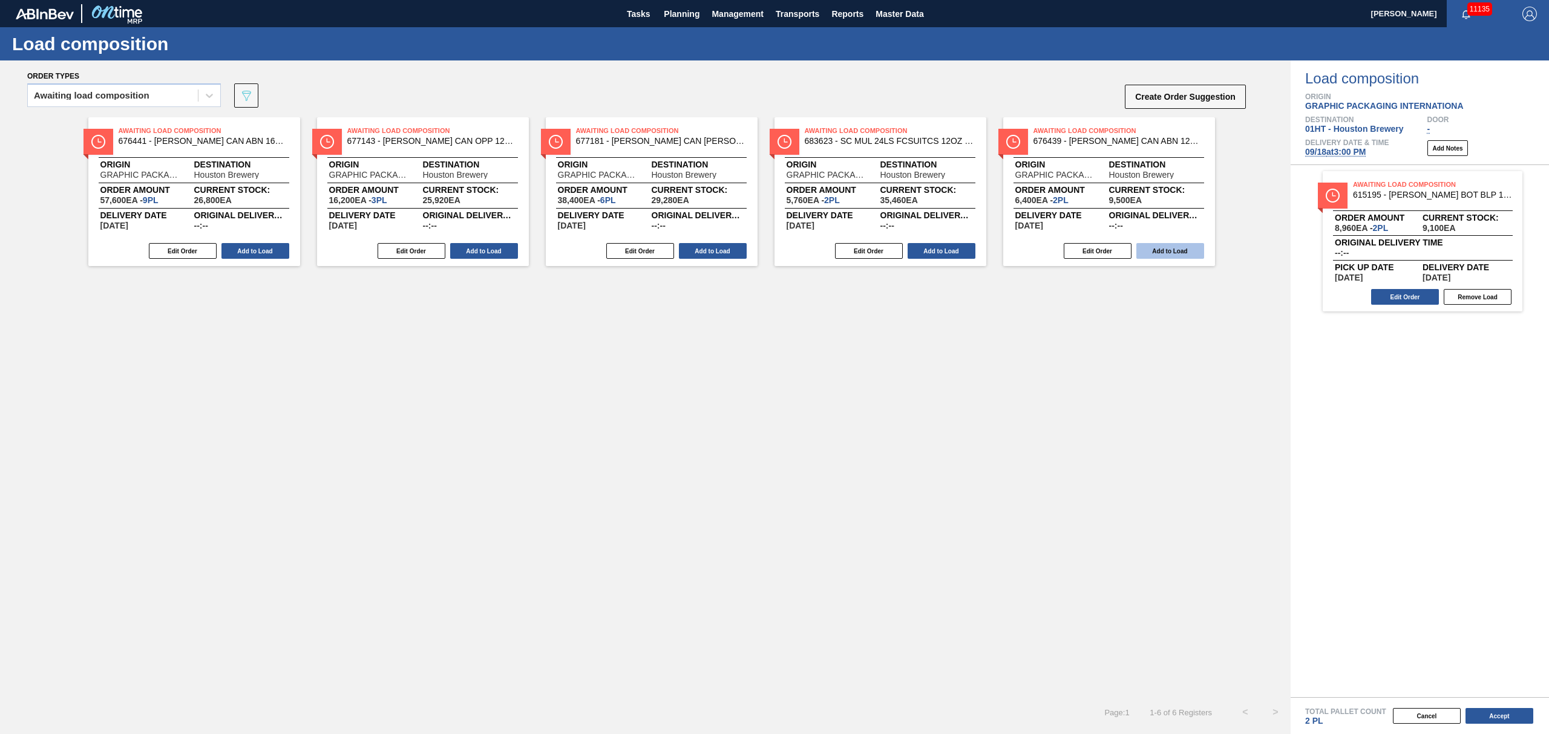
click at [1165, 252] on button "Add to Load" at bounding box center [1170, 251] width 68 height 16
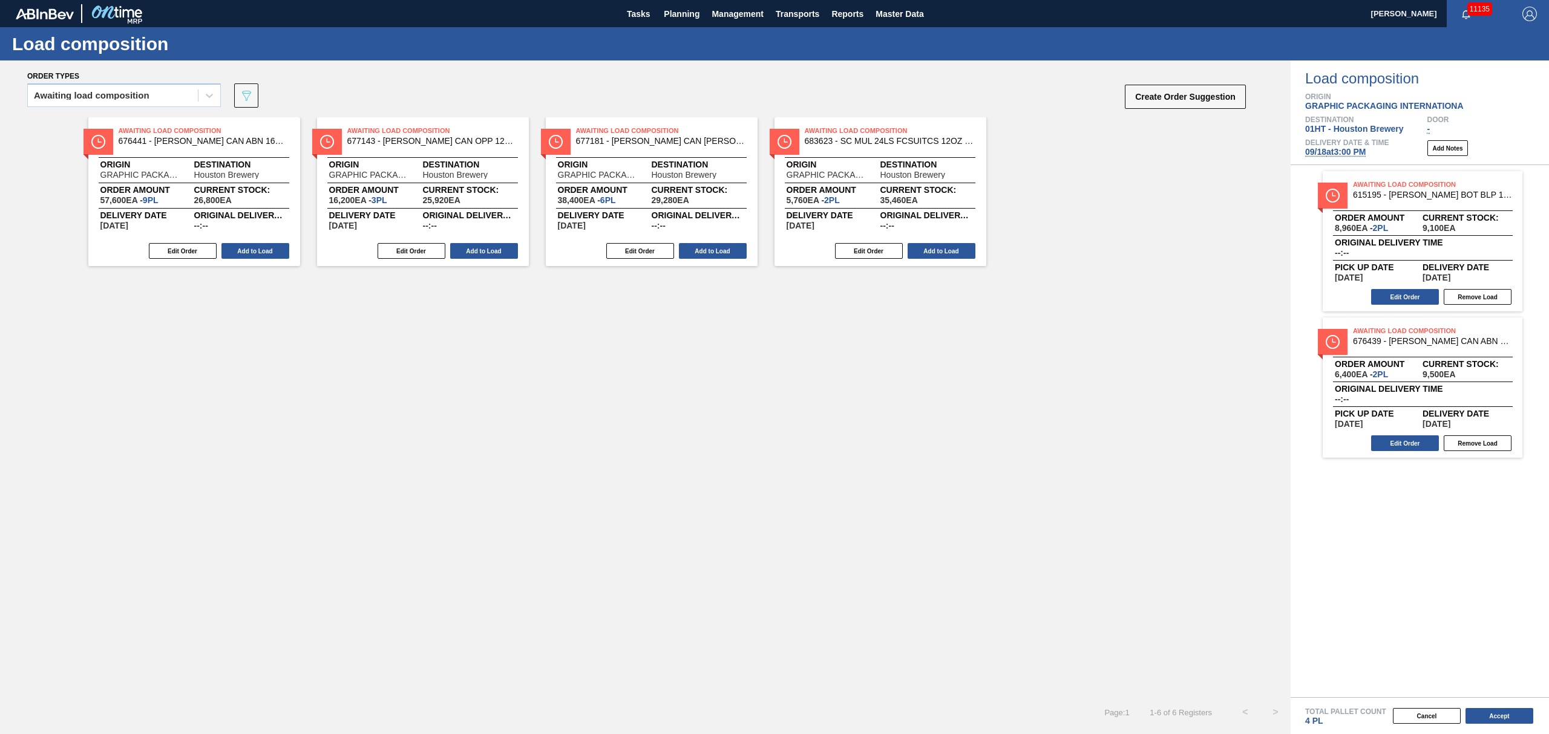
drag, startPoint x: 946, startPoint y: 250, endPoint x: 834, endPoint y: 244, distance: 112.6
click at [945, 250] on button "Add to Load" at bounding box center [941, 251] width 68 height 16
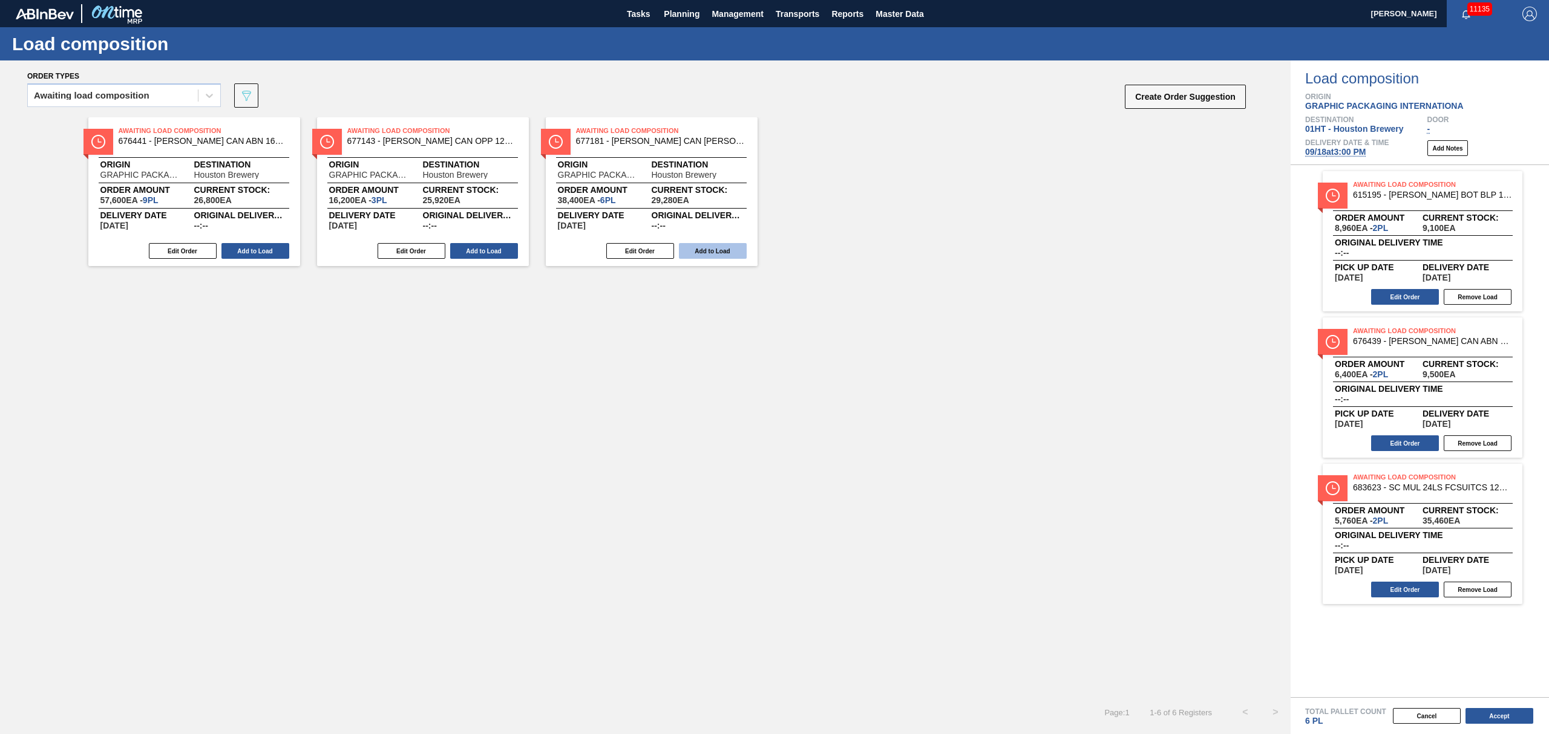
click at [710, 252] on button "Add to Load" at bounding box center [713, 251] width 68 height 16
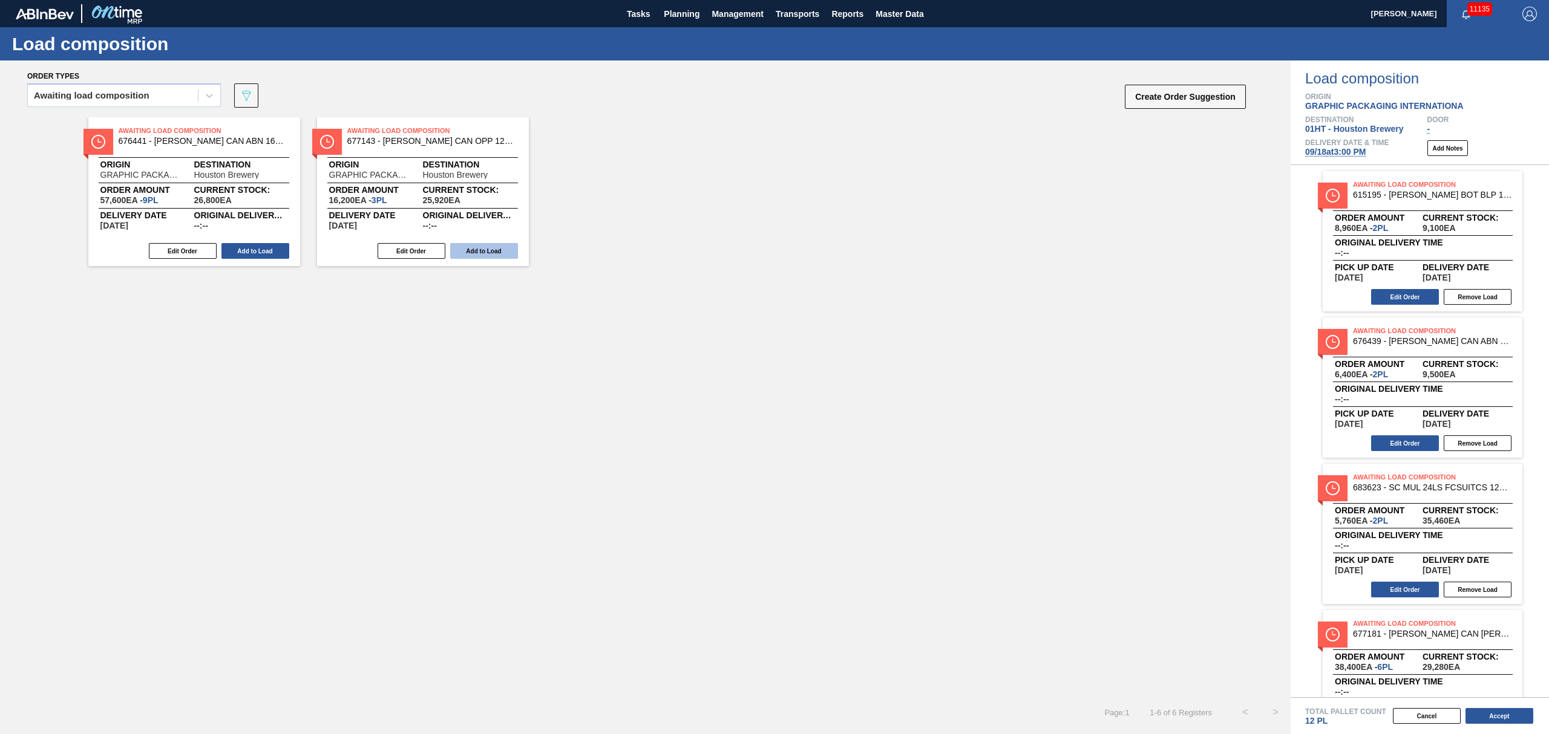
click at [480, 254] on button "Add to Load" at bounding box center [484, 251] width 68 height 16
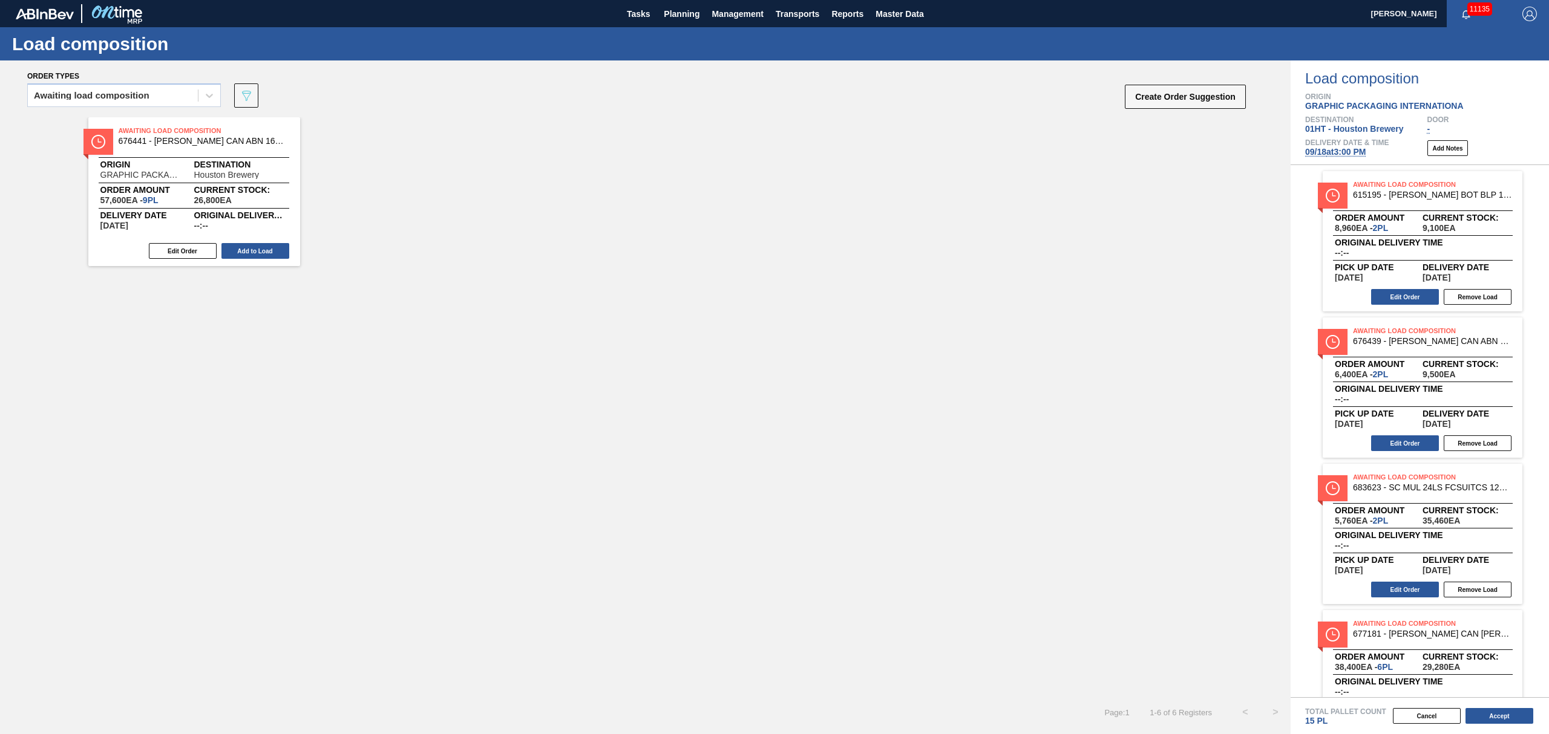
click at [242, 250] on button "Add to Load" at bounding box center [255, 251] width 68 height 16
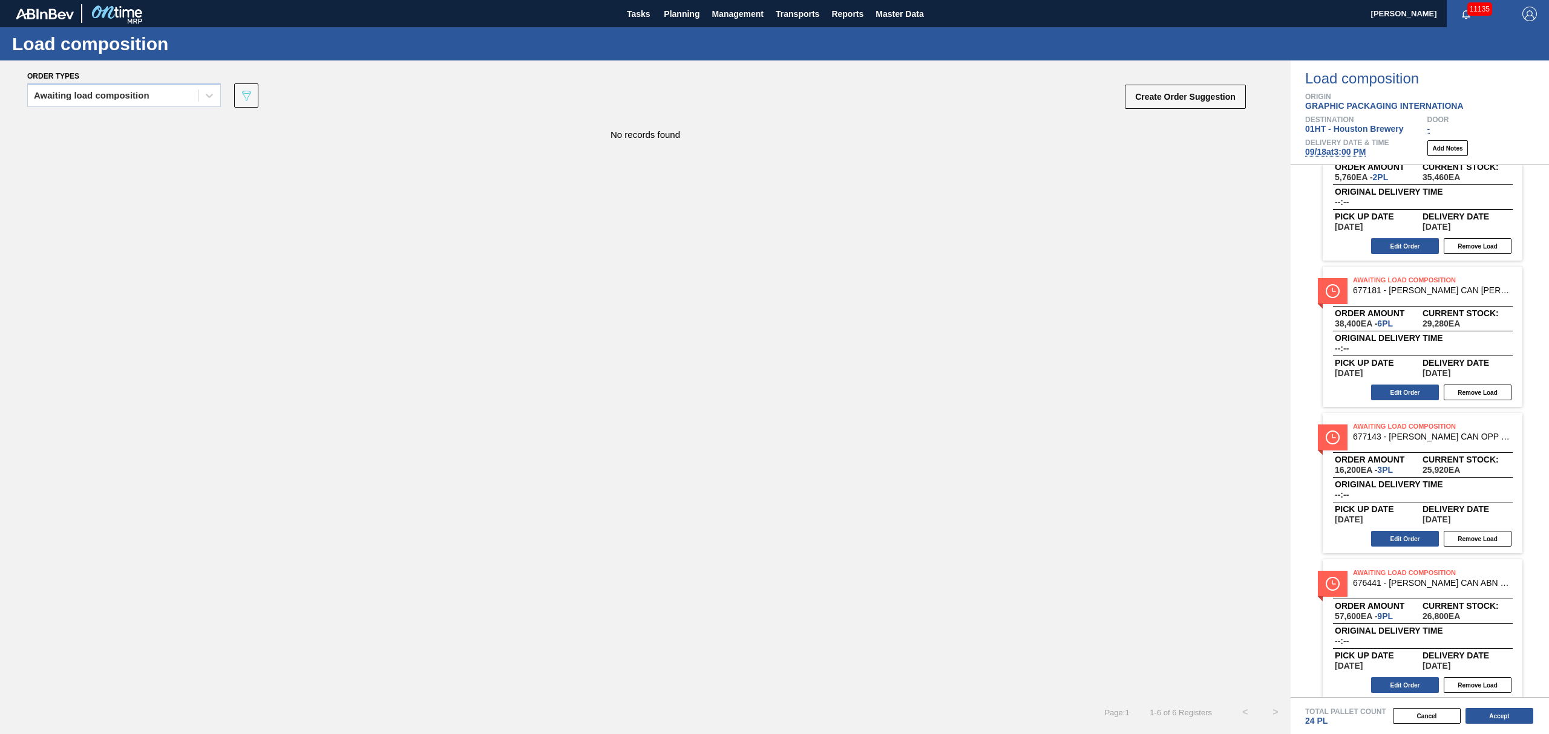
scroll to position [353, 0]
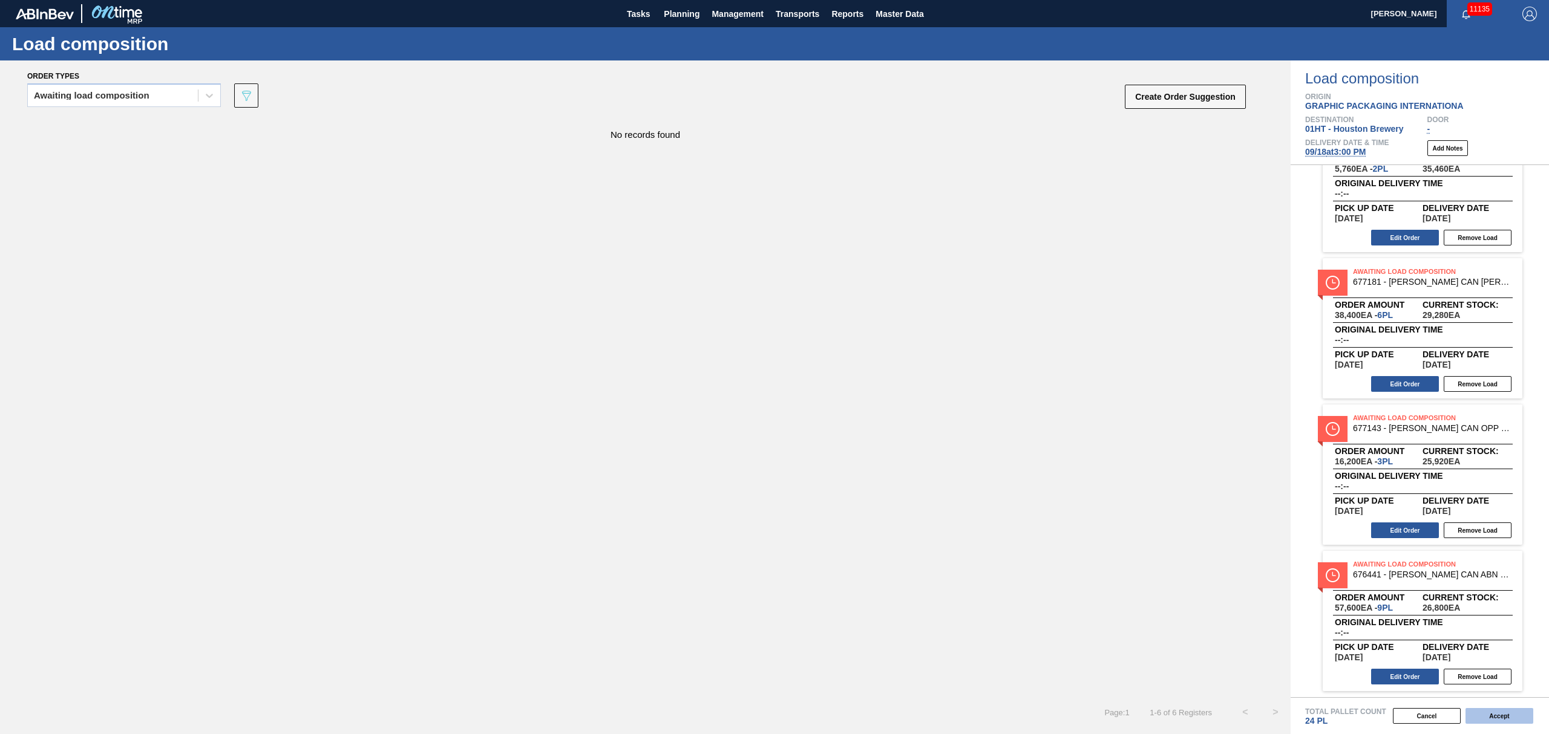
click at [1501, 717] on button "Accept" at bounding box center [1499, 716] width 68 height 16
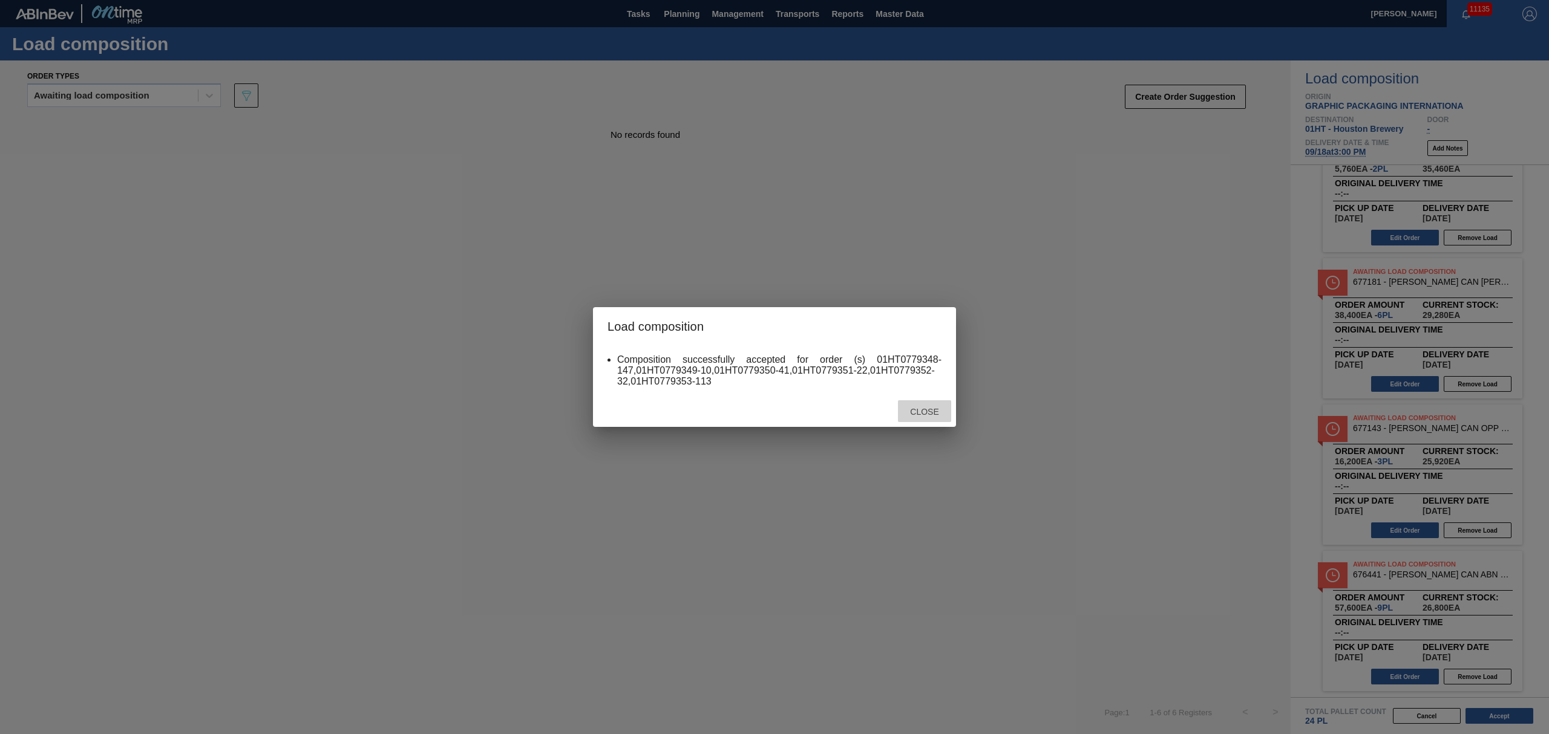
click at [921, 409] on span "Close" at bounding box center [924, 412] width 48 height 10
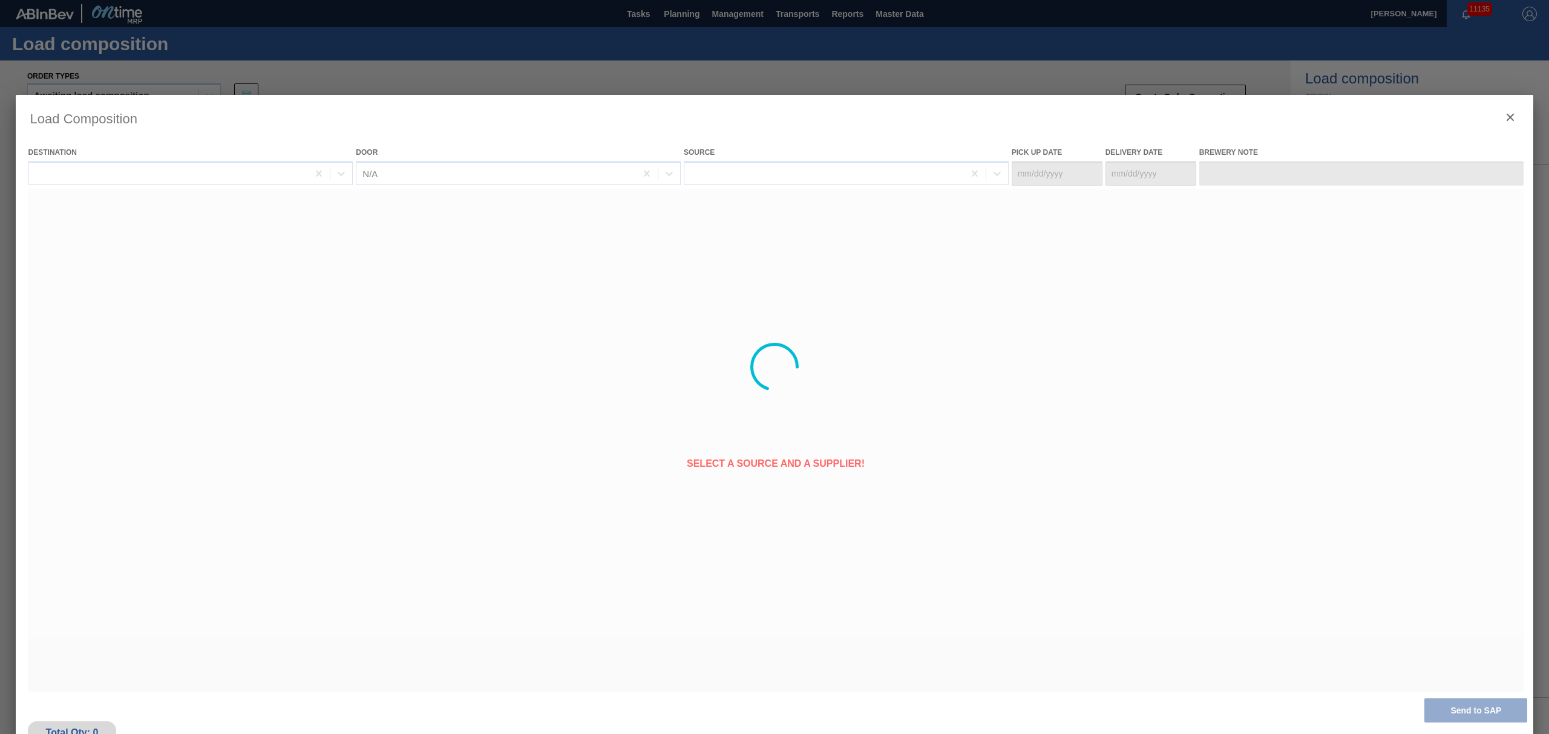
type Date "[DATE]"
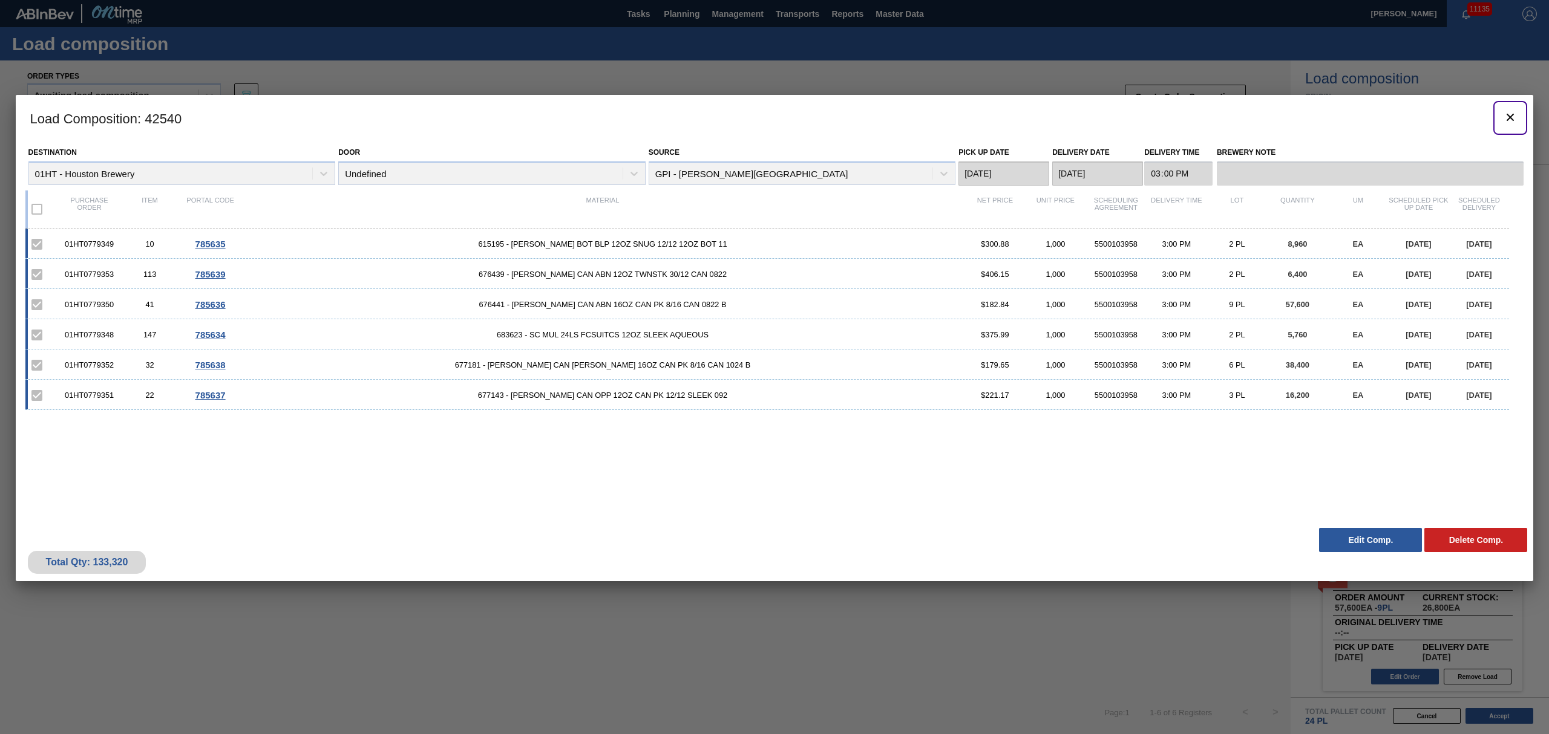
drag, startPoint x: 1506, startPoint y: 114, endPoint x: 1535, endPoint y: 6, distance: 112.1
click at [1506, 114] on icon "botão de ícone" at bounding box center [1509, 117] width 7 height 7
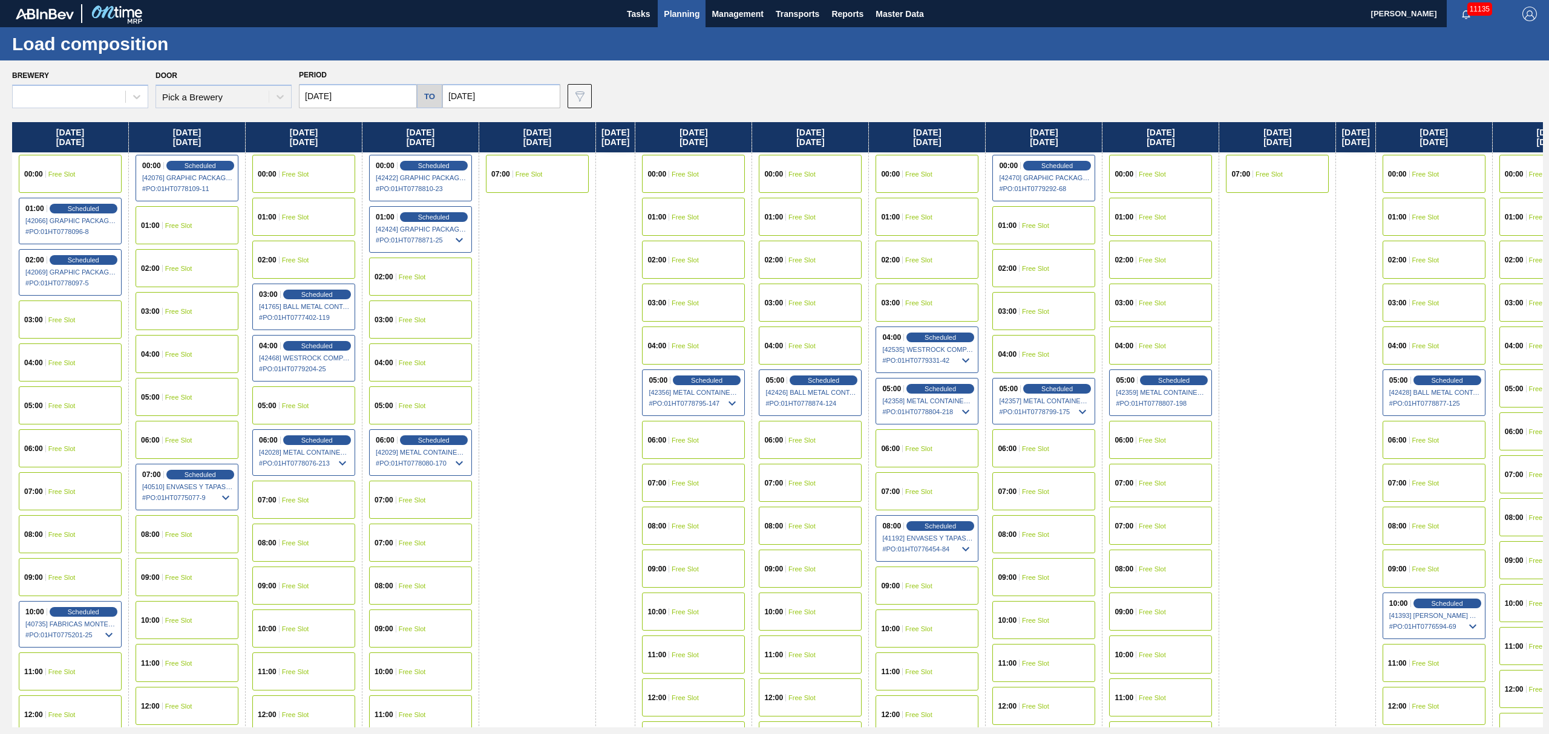
type input "[DATE]"
